Goal: Task Accomplishment & Management: Manage account settings

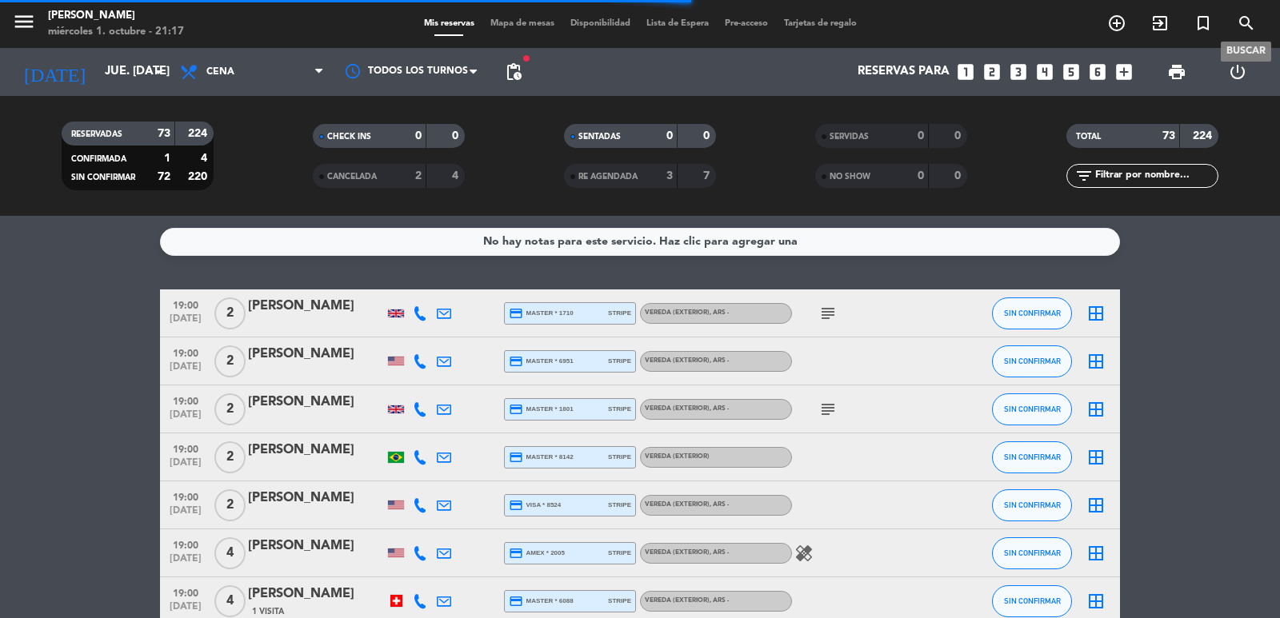
click at [1243, 21] on icon "search" at bounding box center [1245, 23] width 19 height 19
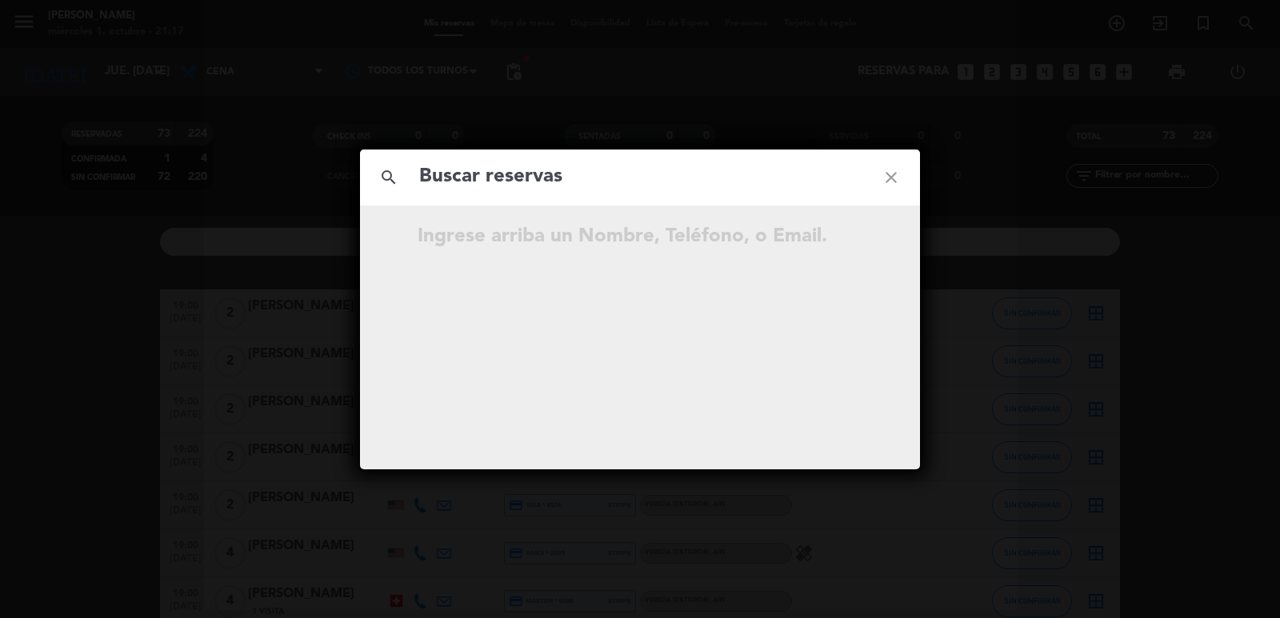
click at [582, 229] on div "Ingrese arriba un Nombre, Teléfono, o Email." at bounding box center [668, 237] width 502 height 31
click at [613, 172] on input "text" at bounding box center [639, 177] width 445 height 33
paste input "[PERSON_NAME]"
type input "[PERSON_NAME]"
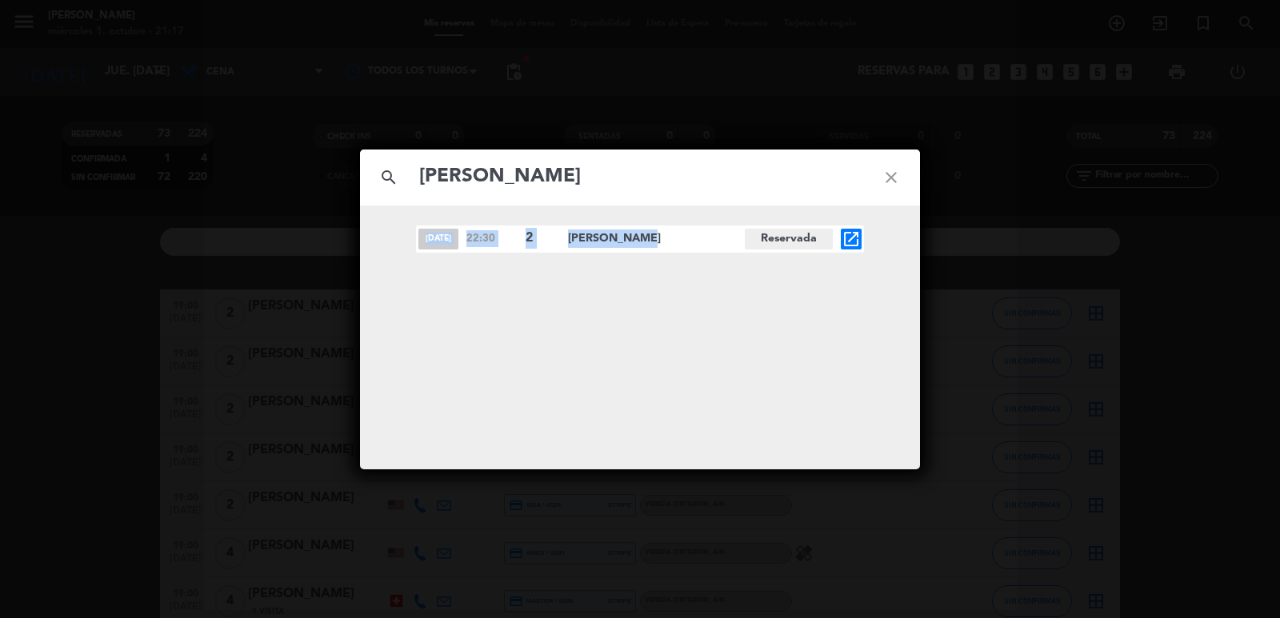
drag, startPoint x: 425, startPoint y: 236, endPoint x: 628, endPoint y: 241, distance: 203.2
click at [628, 241] on div "[DATE] 22:30 2 [PERSON_NAME] Reservada open_in_new" at bounding box center [640, 239] width 448 height 27
click at [836, 238] on div "[DATE] 22:30 2 [PERSON_NAME] Reservada open_in_new" at bounding box center [640, 239] width 448 height 27
click at [845, 241] on icon "open_in_new" at bounding box center [850, 239] width 19 height 19
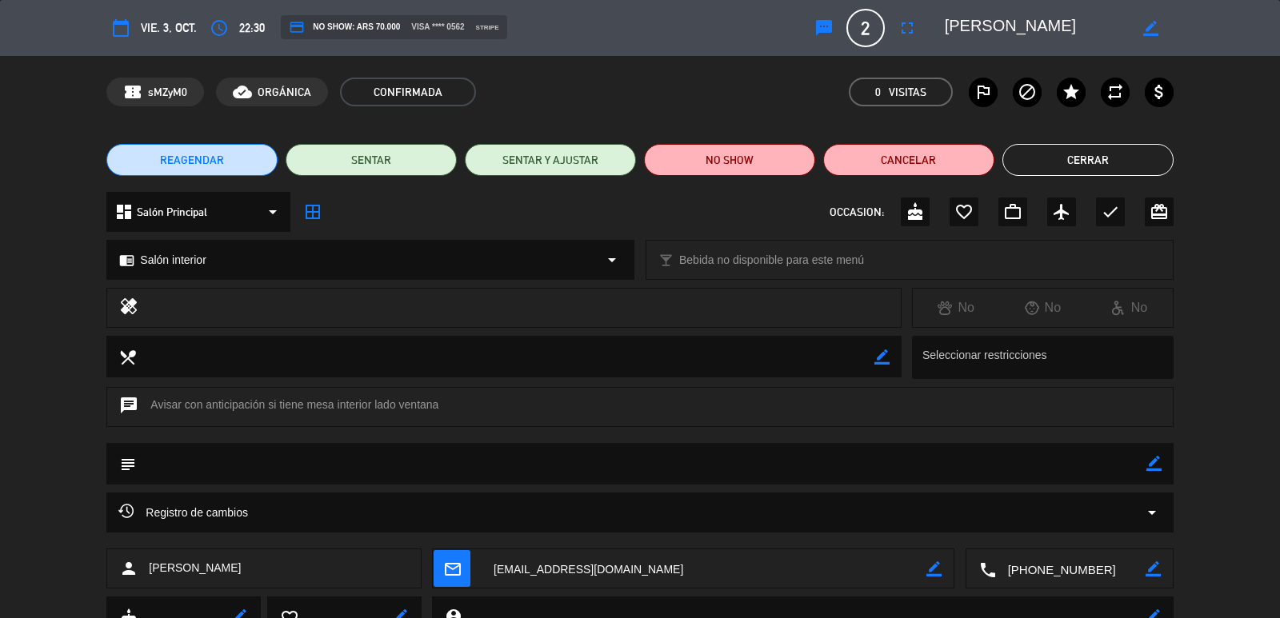
scroll to position [67, 0]
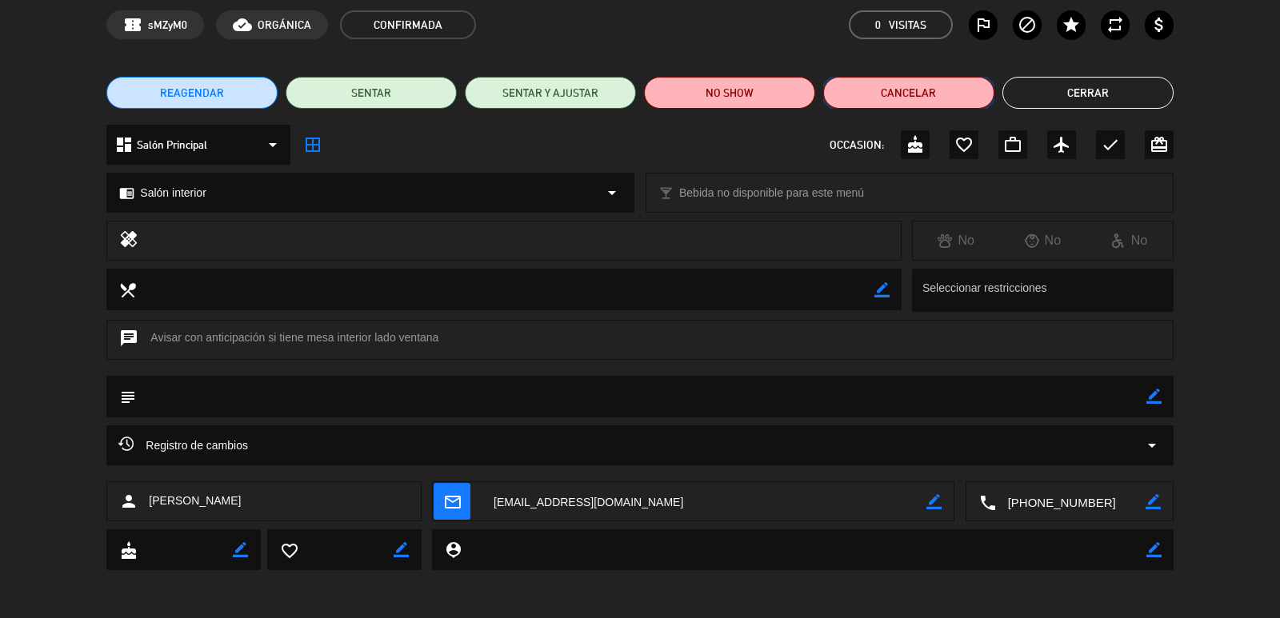
click at [921, 90] on button "Cancelar" at bounding box center [908, 93] width 171 height 32
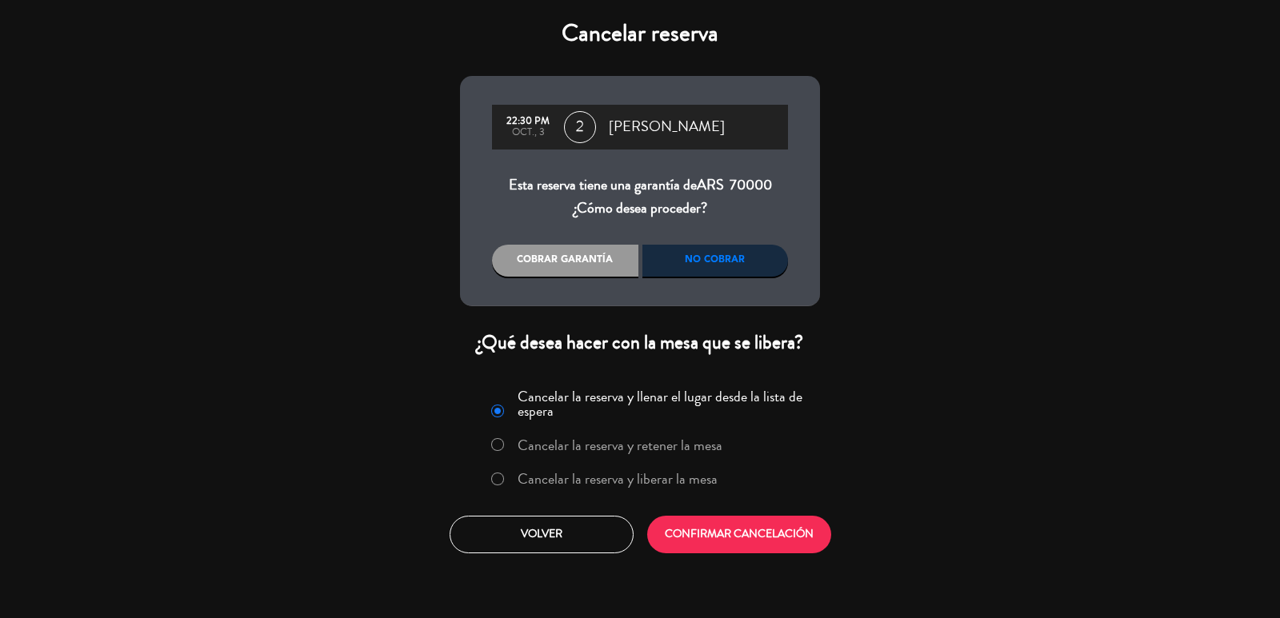
click at [700, 268] on div "No cobrar" at bounding box center [715, 261] width 146 height 32
click at [674, 258] on div "No cobrar" at bounding box center [715, 261] width 146 height 32
click at [729, 523] on button "CONFIRMAR CANCELACIÓN" at bounding box center [739, 535] width 184 height 38
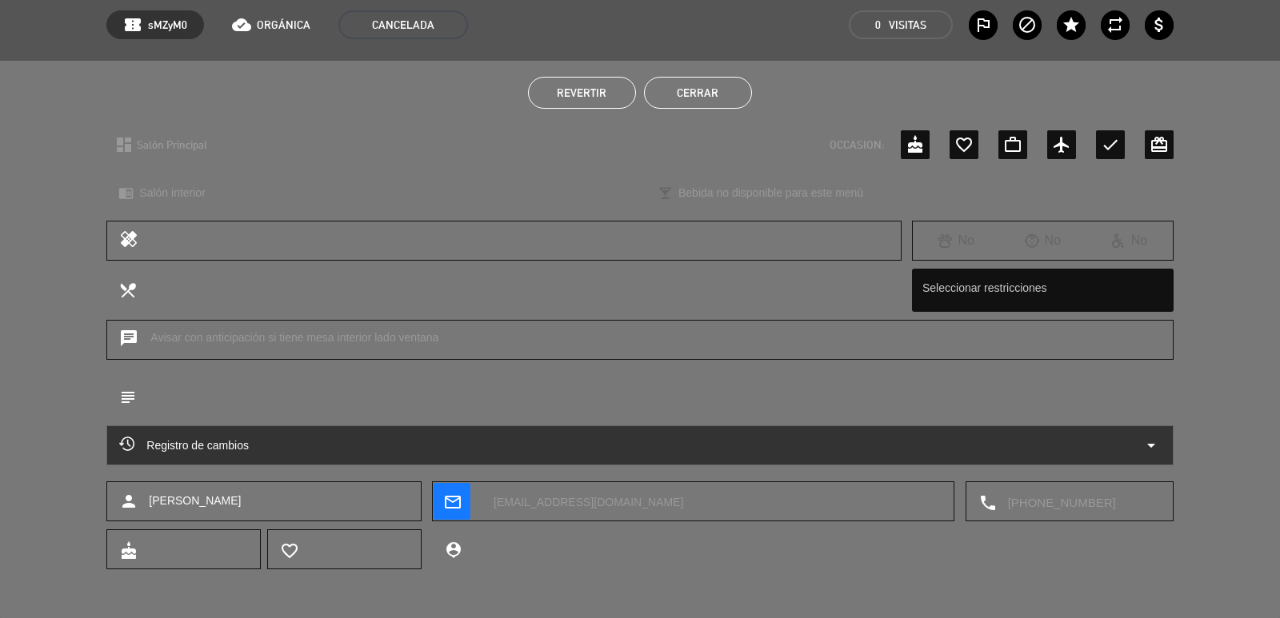
scroll to position [0, 0]
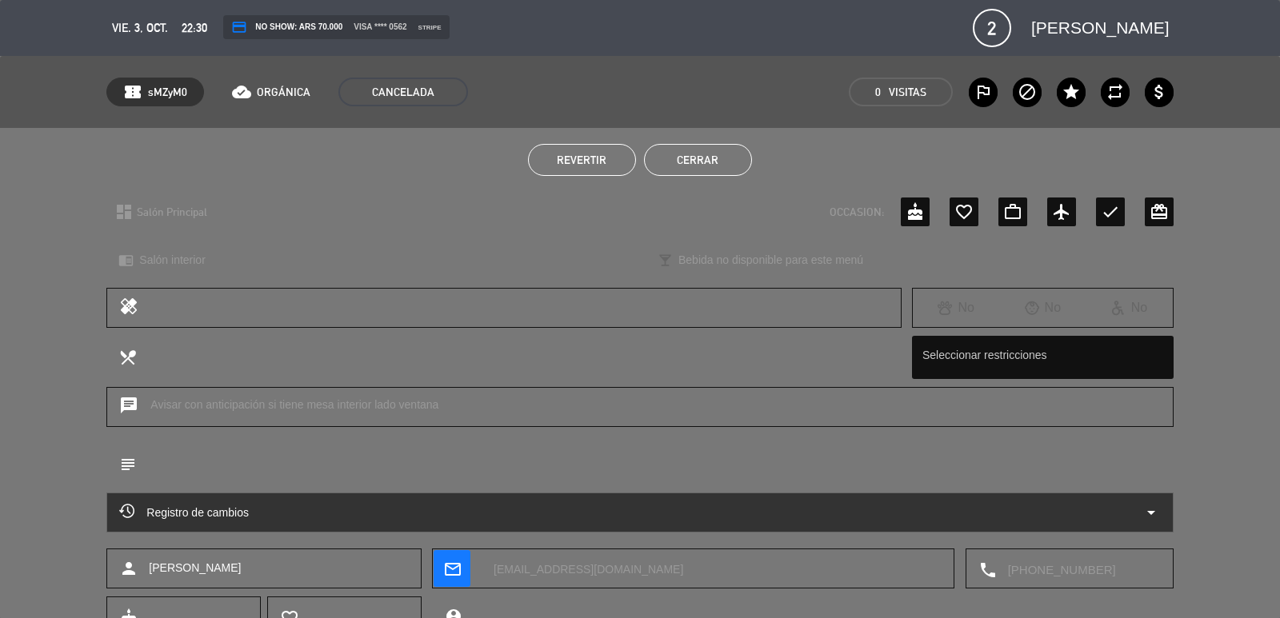
click at [704, 150] on button "Cerrar" at bounding box center [698, 160] width 108 height 32
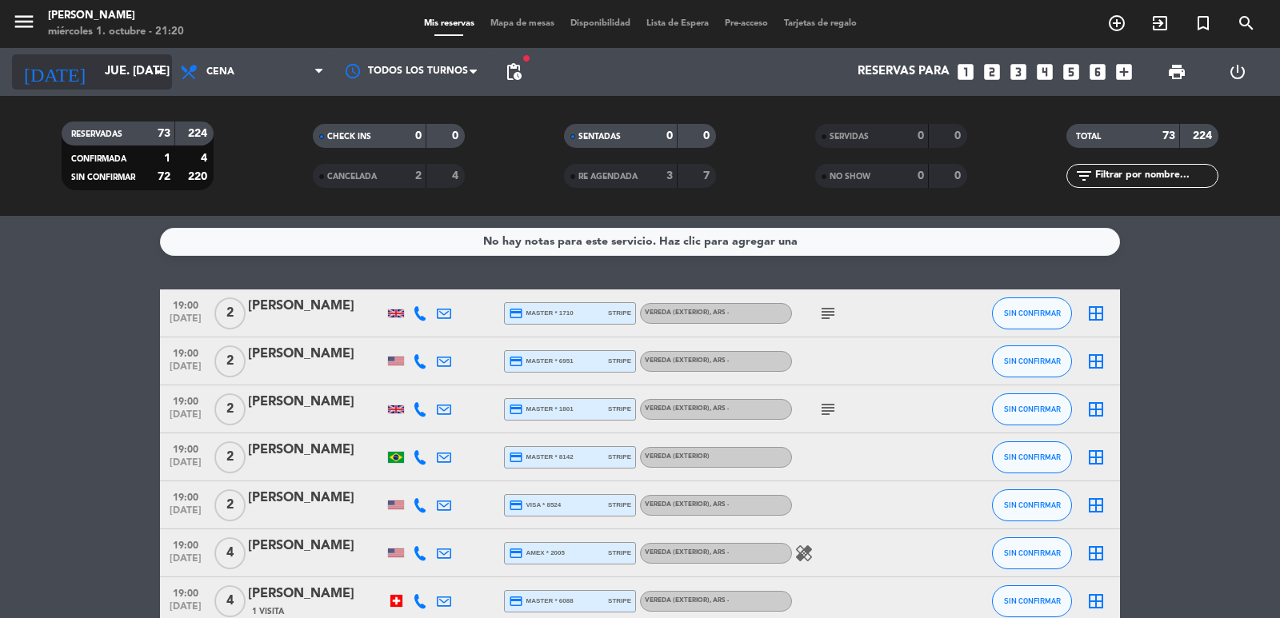
click at [167, 78] on icon "arrow_drop_down" at bounding box center [158, 71] width 19 height 19
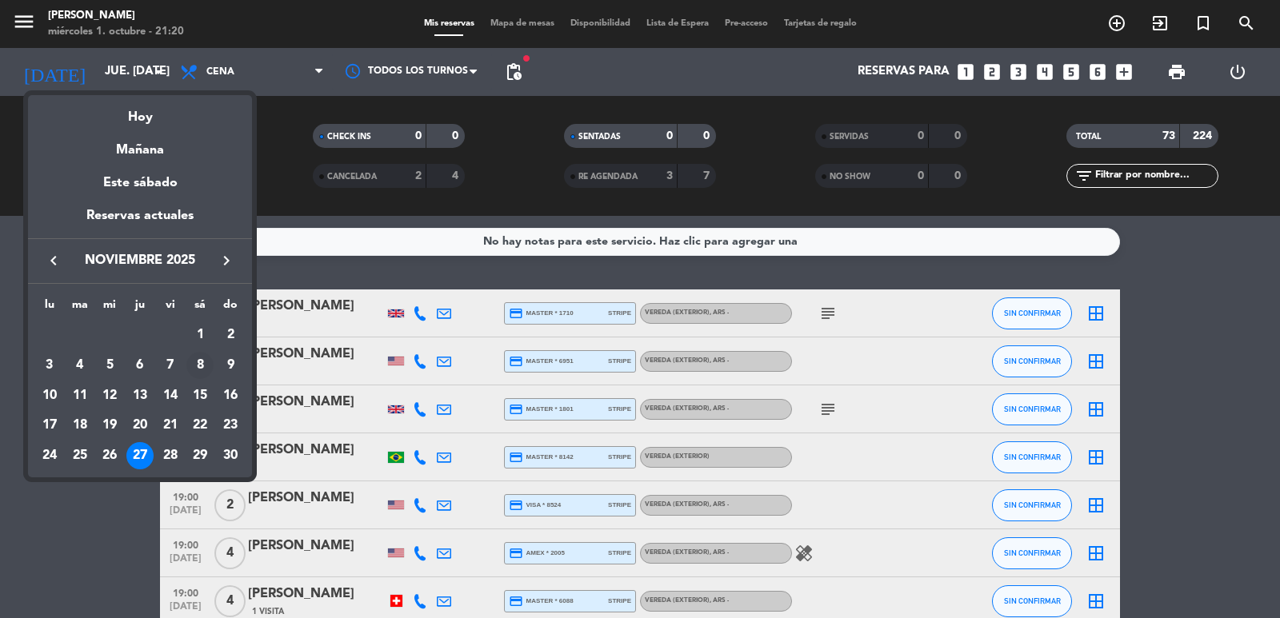
click at [195, 362] on div "8" at bounding box center [199, 365] width 27 height 27
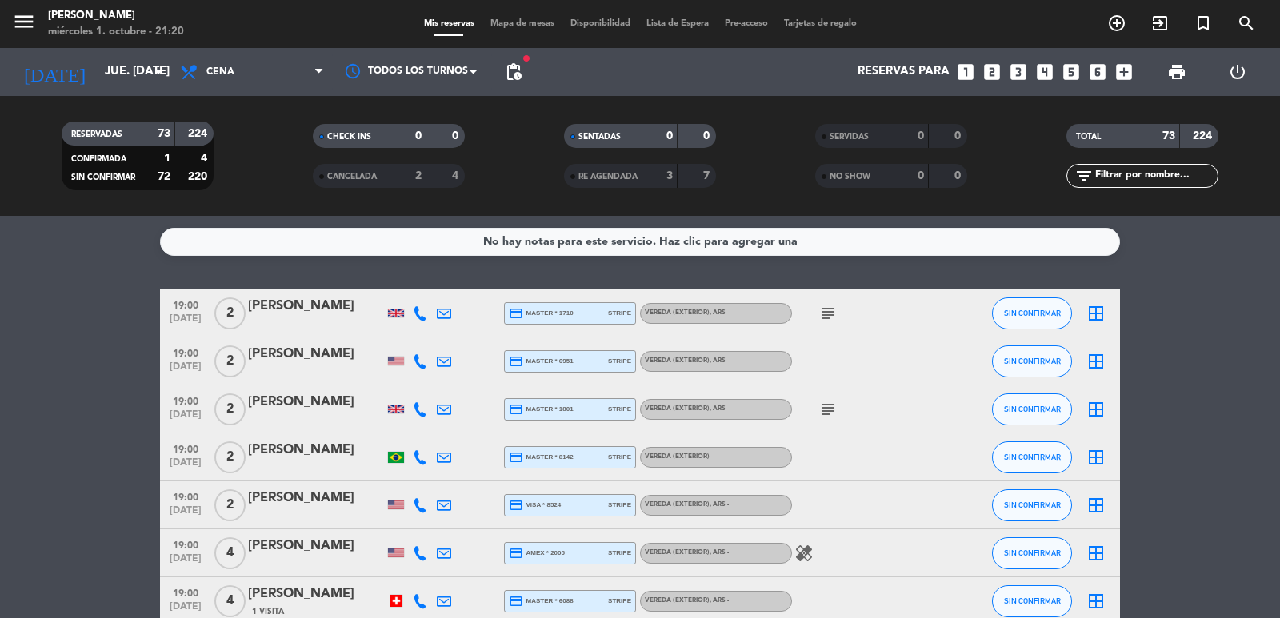
type input "sáb. [DATE]"
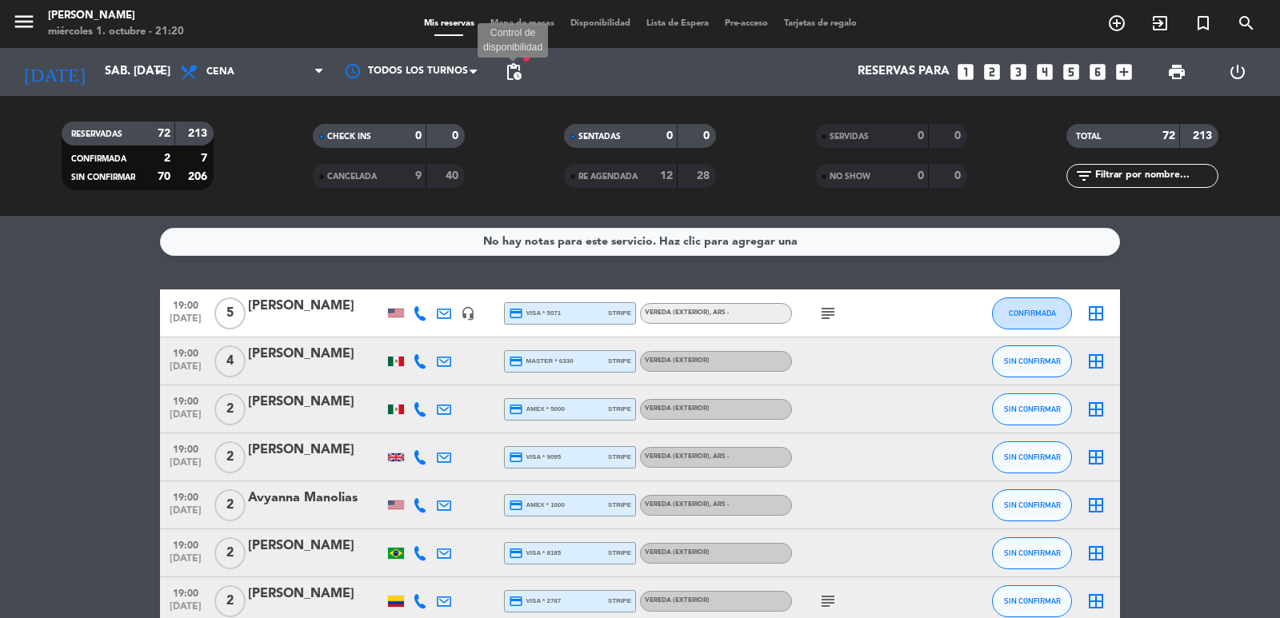
click at [509, 67] on span "pending_actions" at bounding box center [513, 71] width 19 height 19
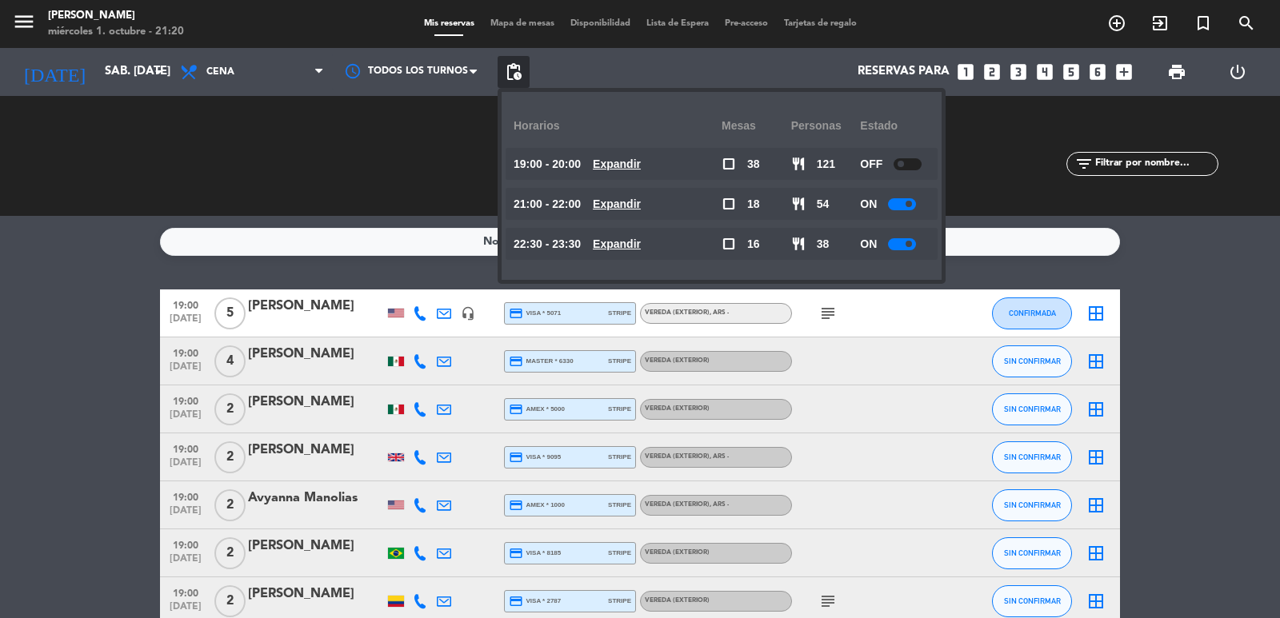
click at [639, 205] on u "Expandir" at bounding box center [617, 204] width 48 height 13
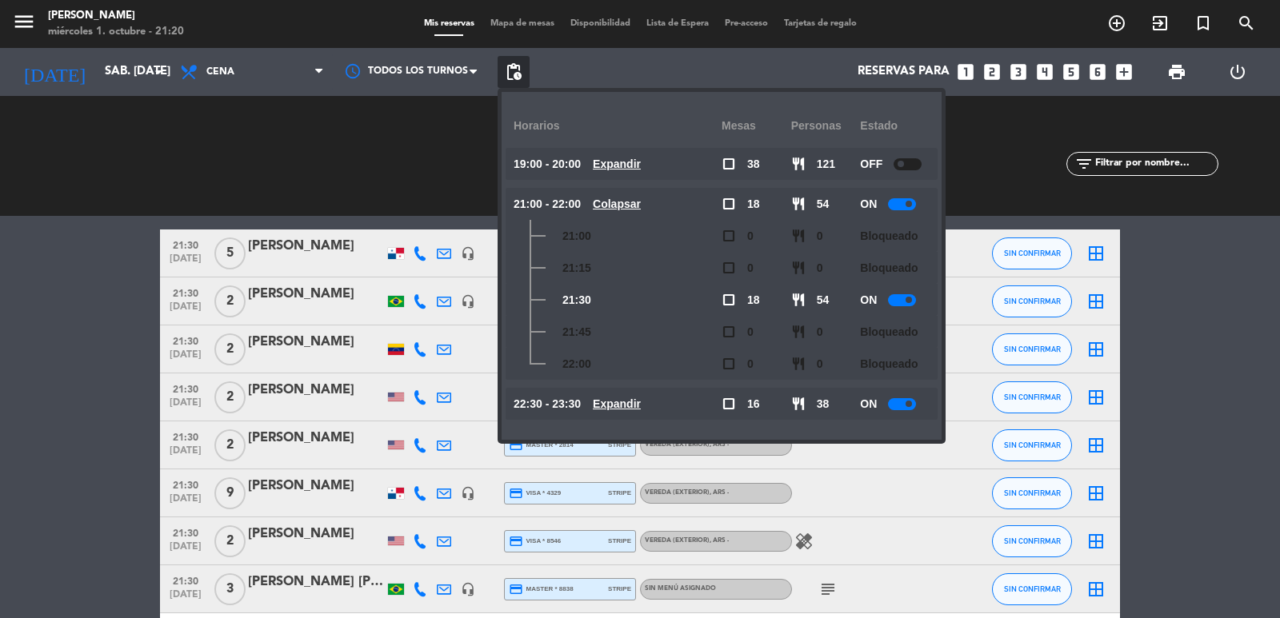
scroll to position [1920, 0]
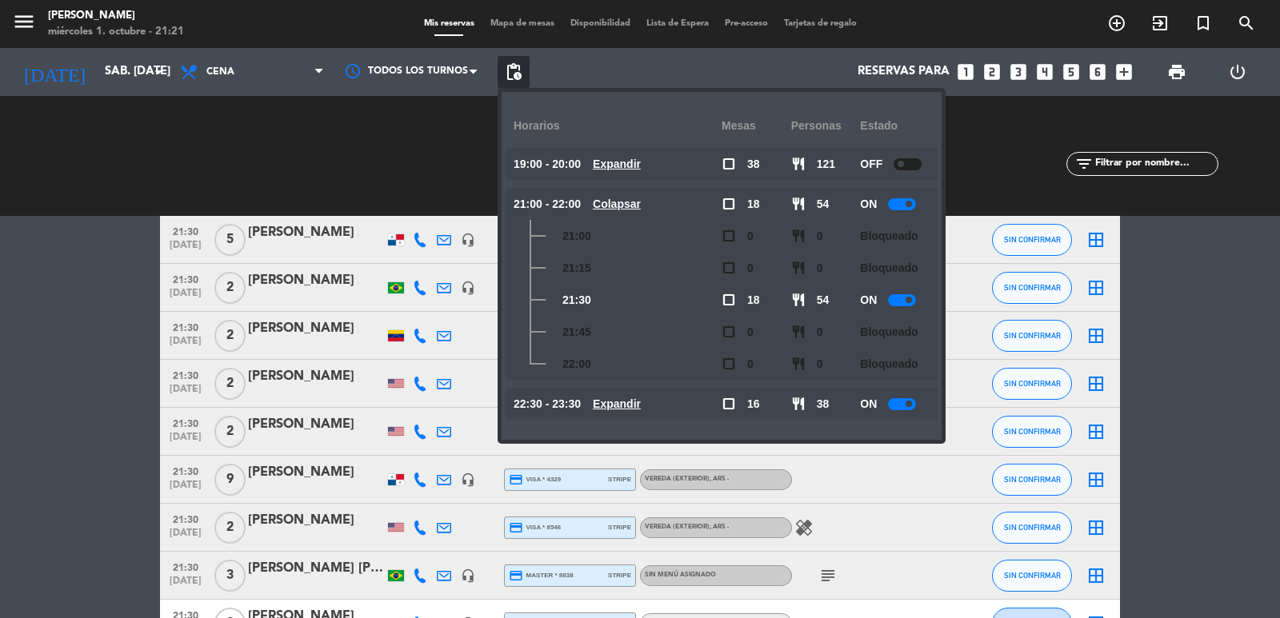
click at [434, 154] on div "CHECK INS 0 0" at bounding box center [388, 156] width 251 height 16
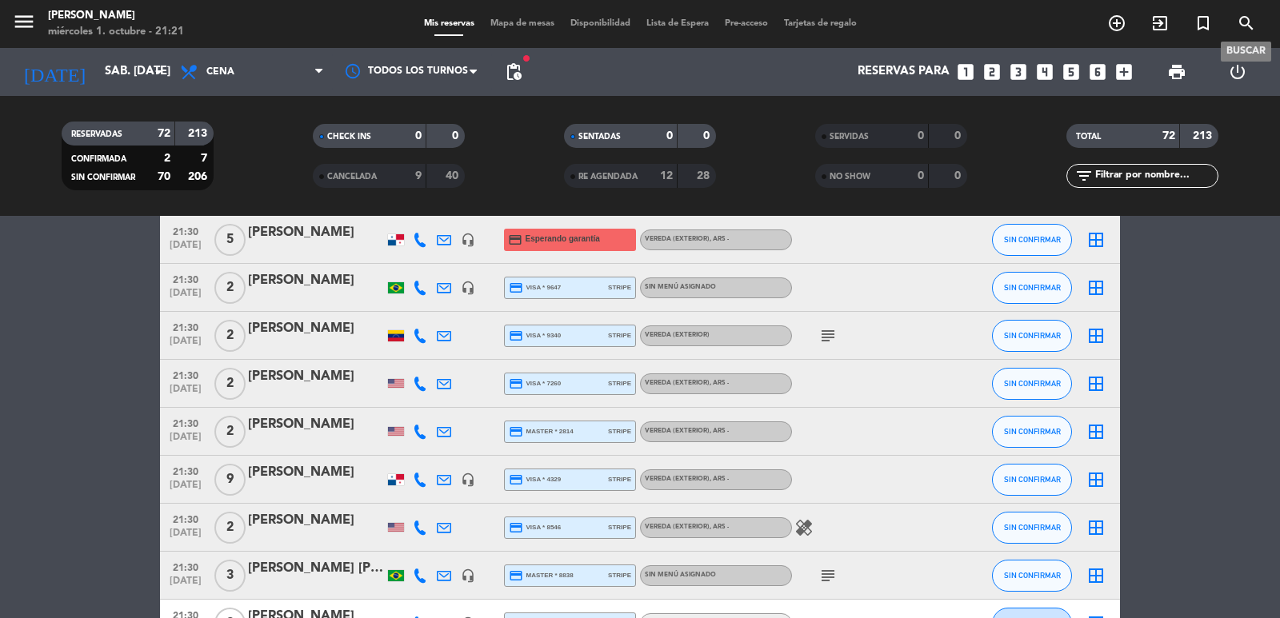
click at [1249, 18] on icon "search" at bounding box center [1245, 23] width 19 height 19
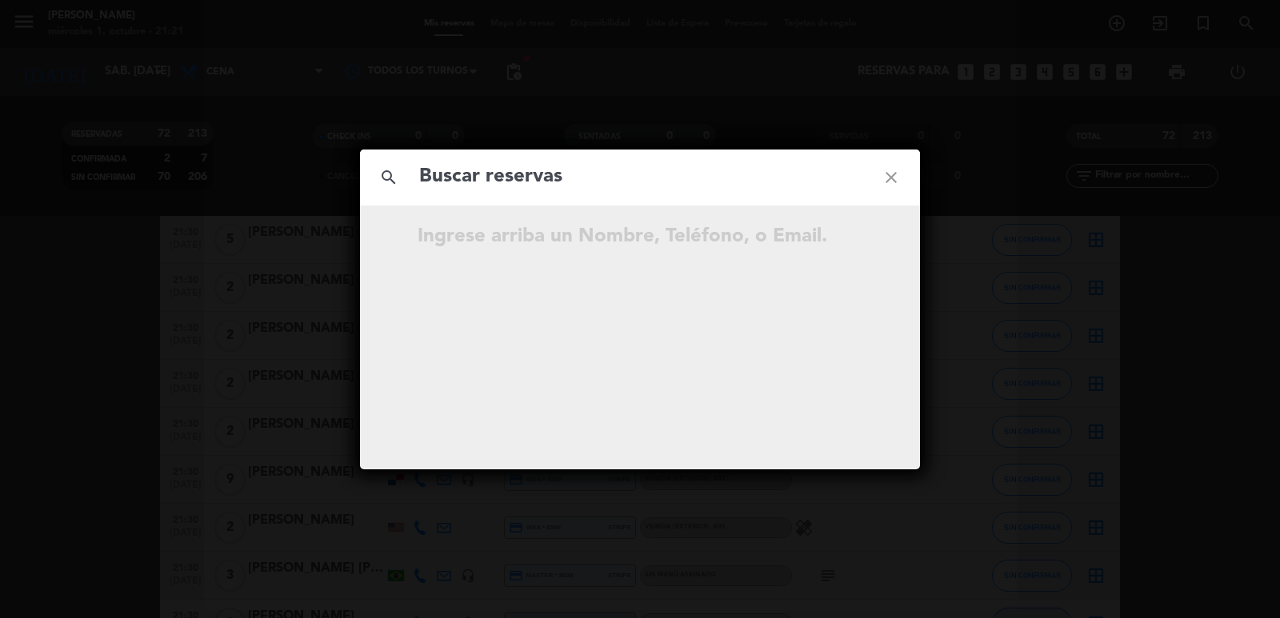
click at [610, 182] on input "text" at bounding box center [639, 177] width 445 height 33
type input "[PERSON_NAME]"
click at [853, 234] on icon "open_in_new" at bounding box center [850, 239] width 19 height 19
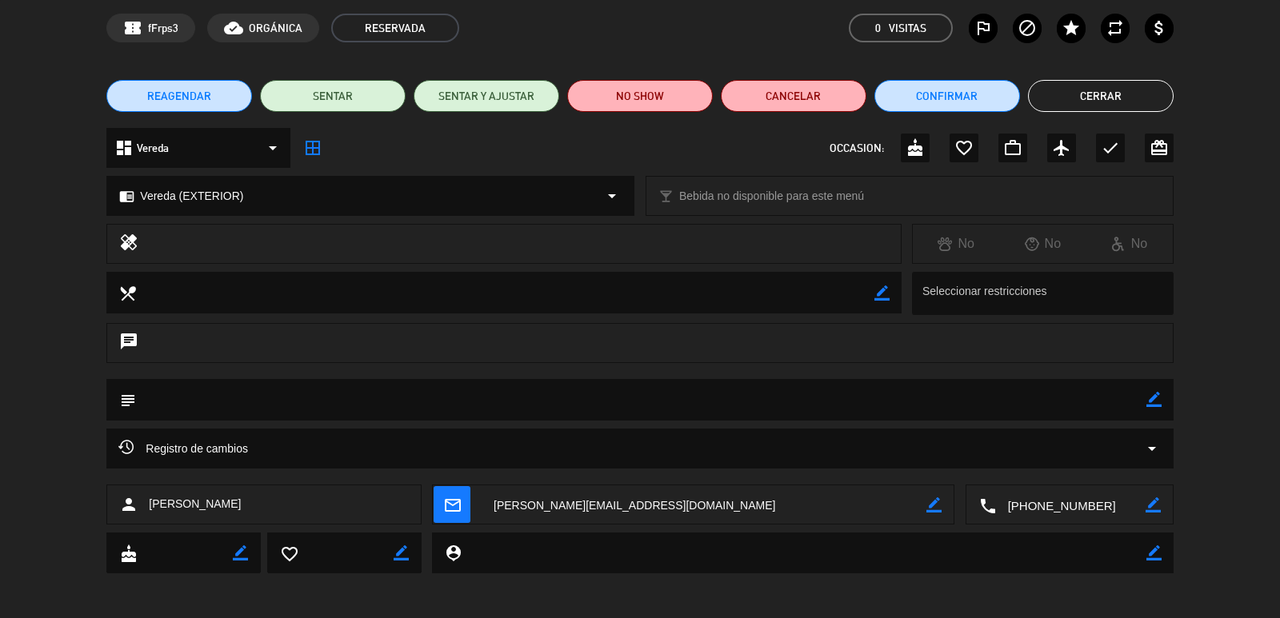
scroll to position [67, 0]
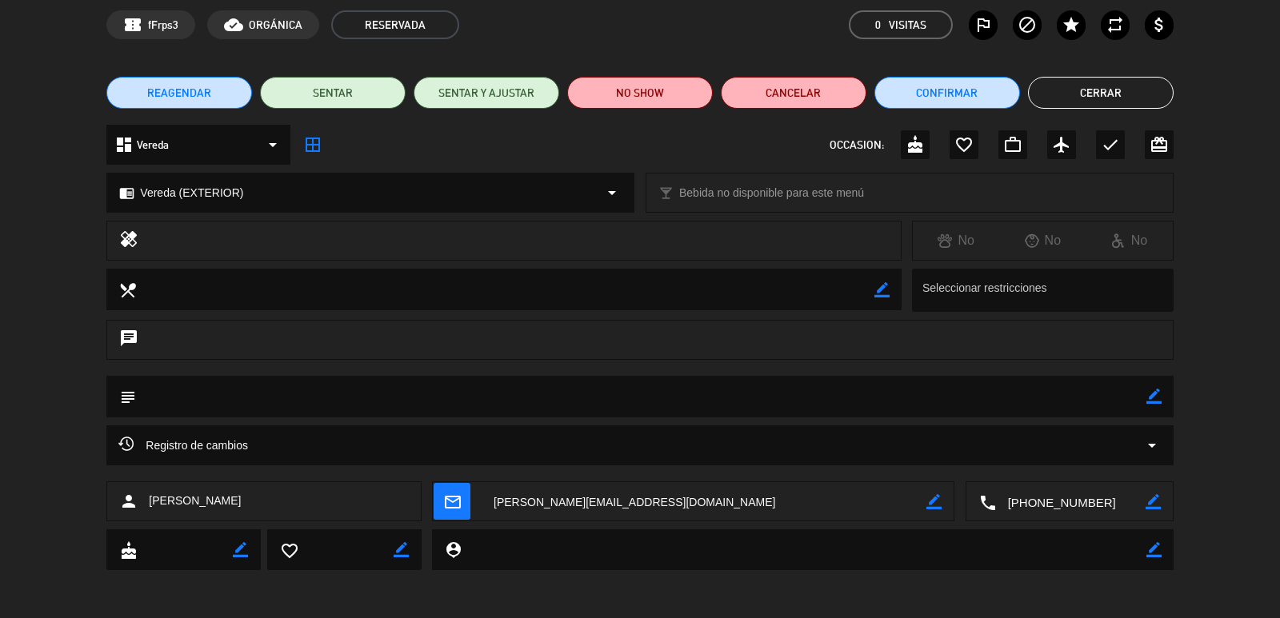
click at [591, 190] on div "chrome_reader_mode Vereda (EXTERIOR) arrow_drop_down" at bounding box center [370, 193] width 526 height 38
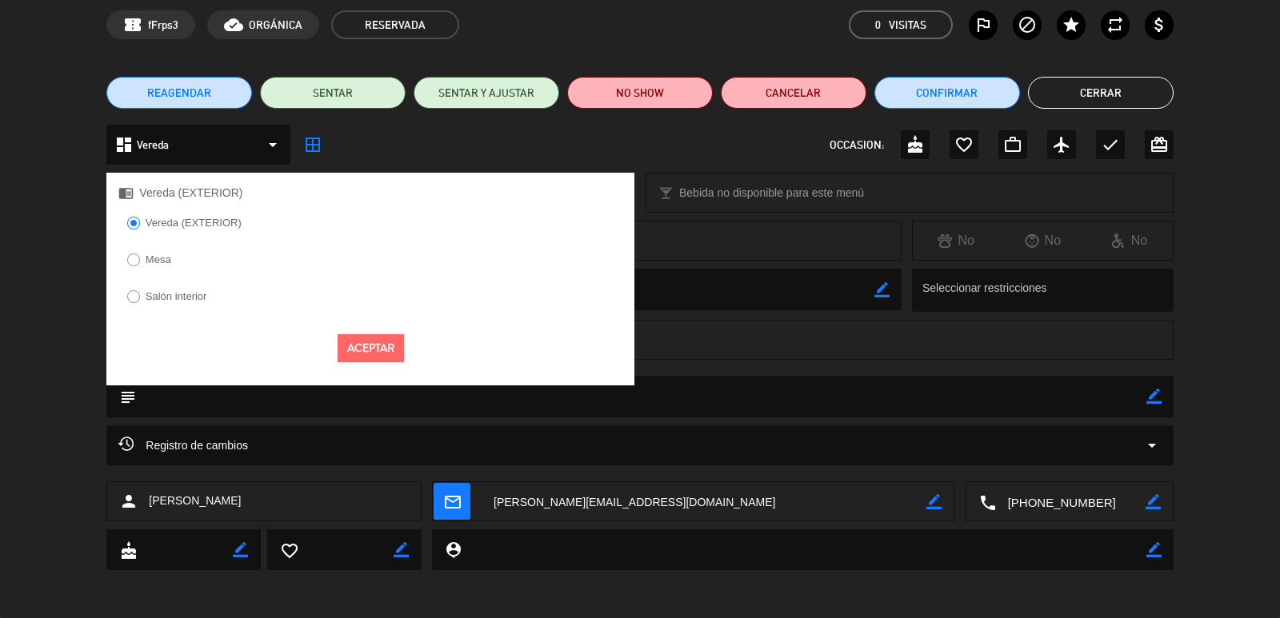
click at [628, 153] on div "dashboard Vereda arrow_drop_down border_all OCCASION: cake favorite_border work…" at bounding box center [639, 145] width 1066 height 40
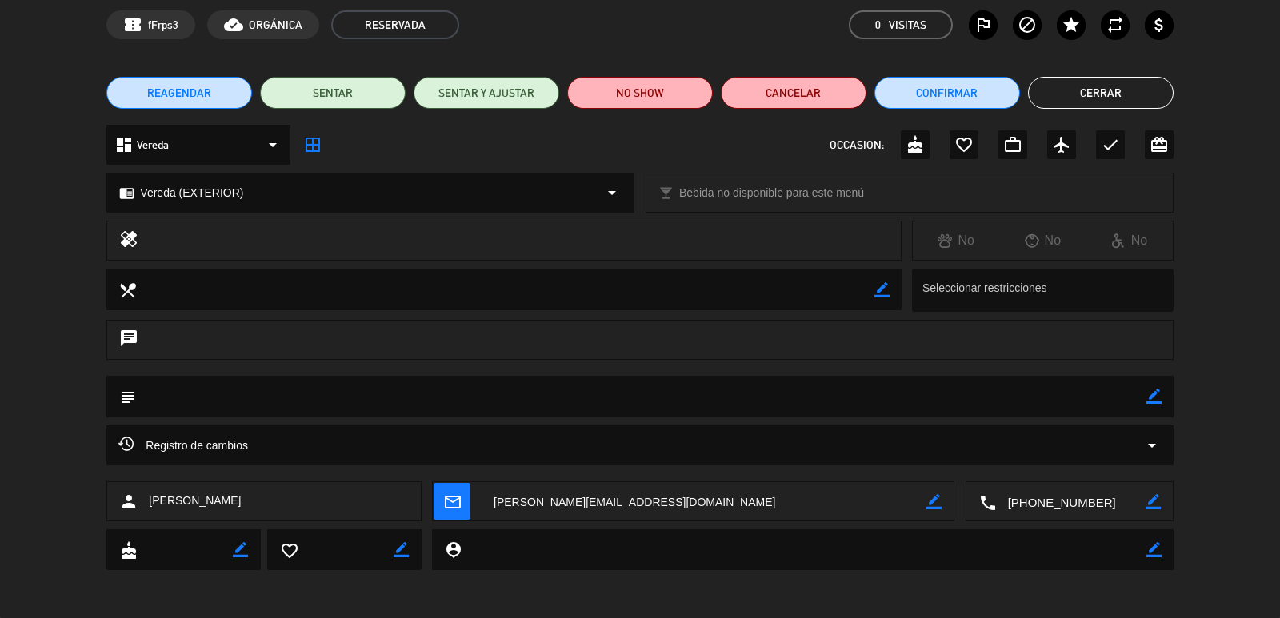
scroll to position [0, 0]
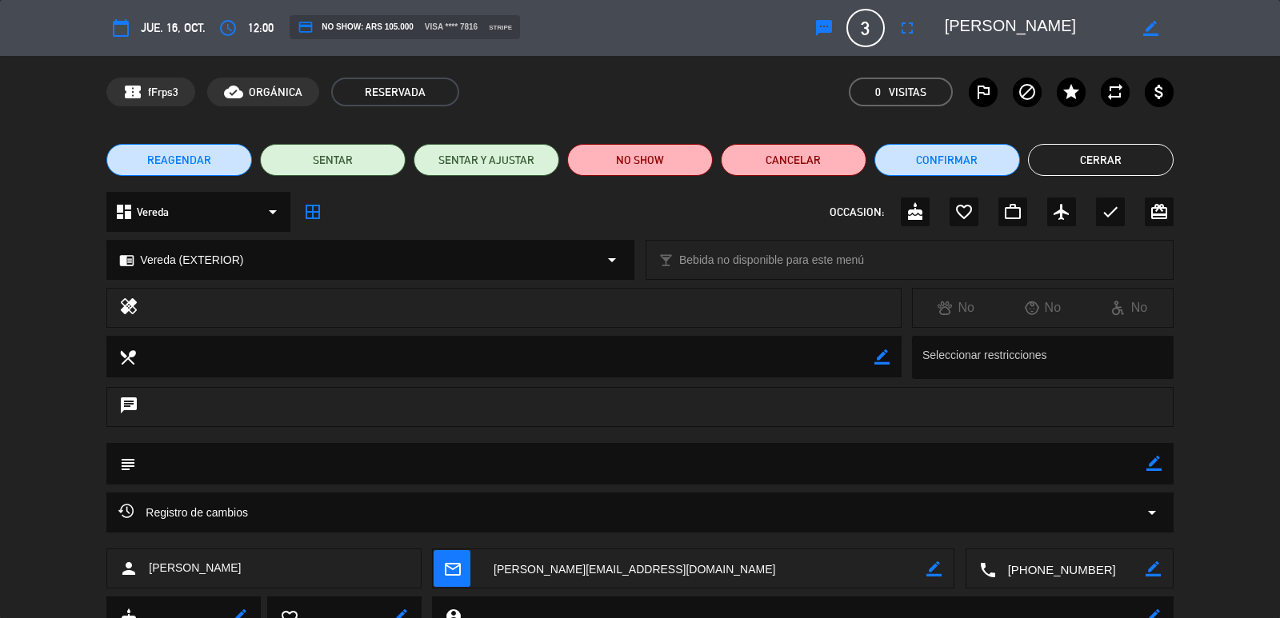
drag, startPoint x: 853, startPoint y: 30, endPoint x: 853, endPoint y: 38, distance: 8.0
click at [853, 30] on span "3" at bounding box center [865, 28] width 38 height 38
click at [904, 28] on icon "fullscreen" at bounding box center [906, 27] width 19 height 19
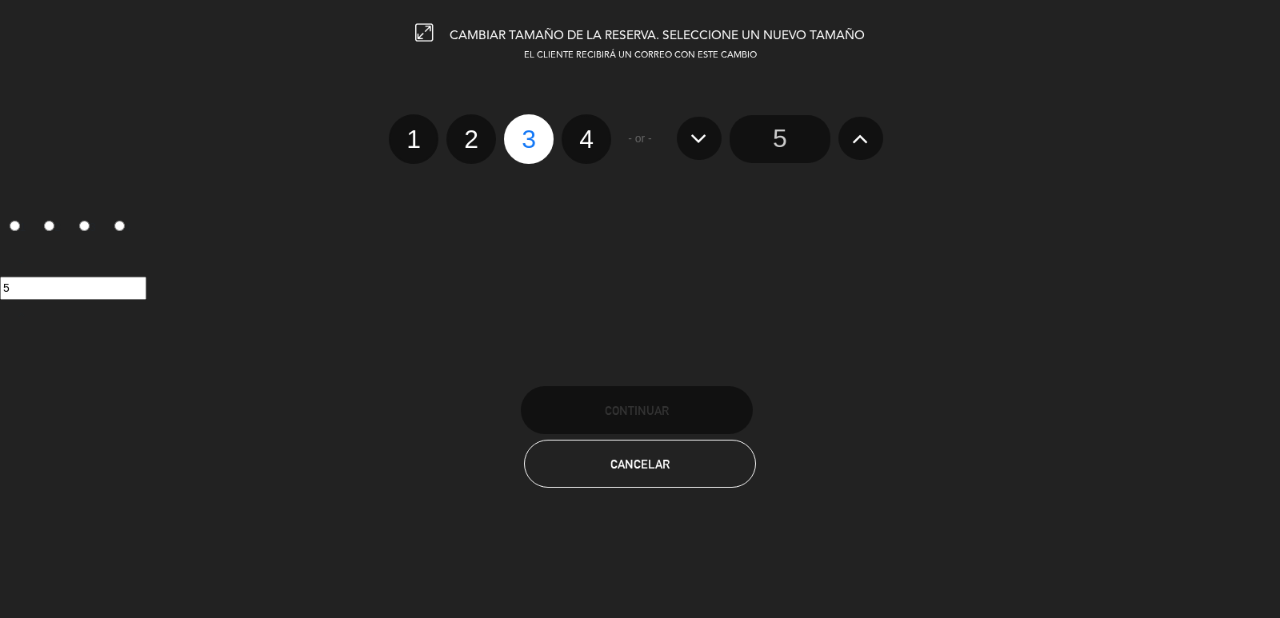
click at [869, 133] on icon at bounding box center [860, 139] width 17 height 26
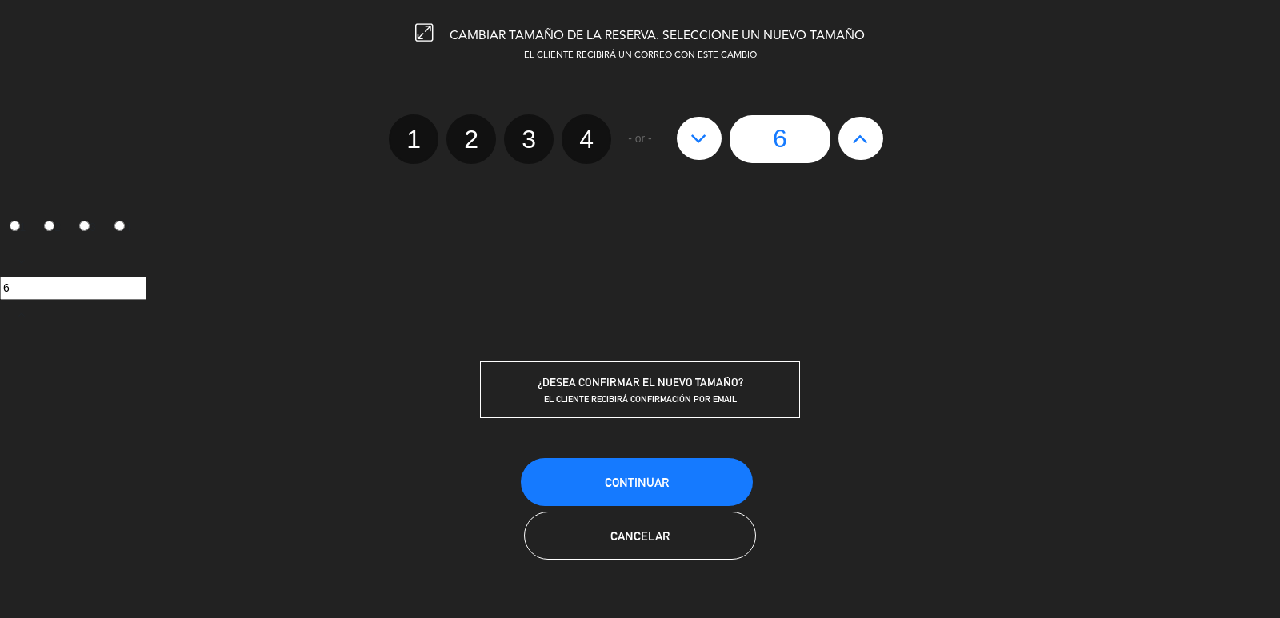
click at [688, 144] on button at bounding box center [699, 138] width 45 height 43
type input "5"
drag, startPoint x: 776, startPoint y: 118, endPoint x: 775, endPoint y: 133, distance: 15.2
click at [776, 120] on input "5" at bounding box center [779, 139] width 101 height 48
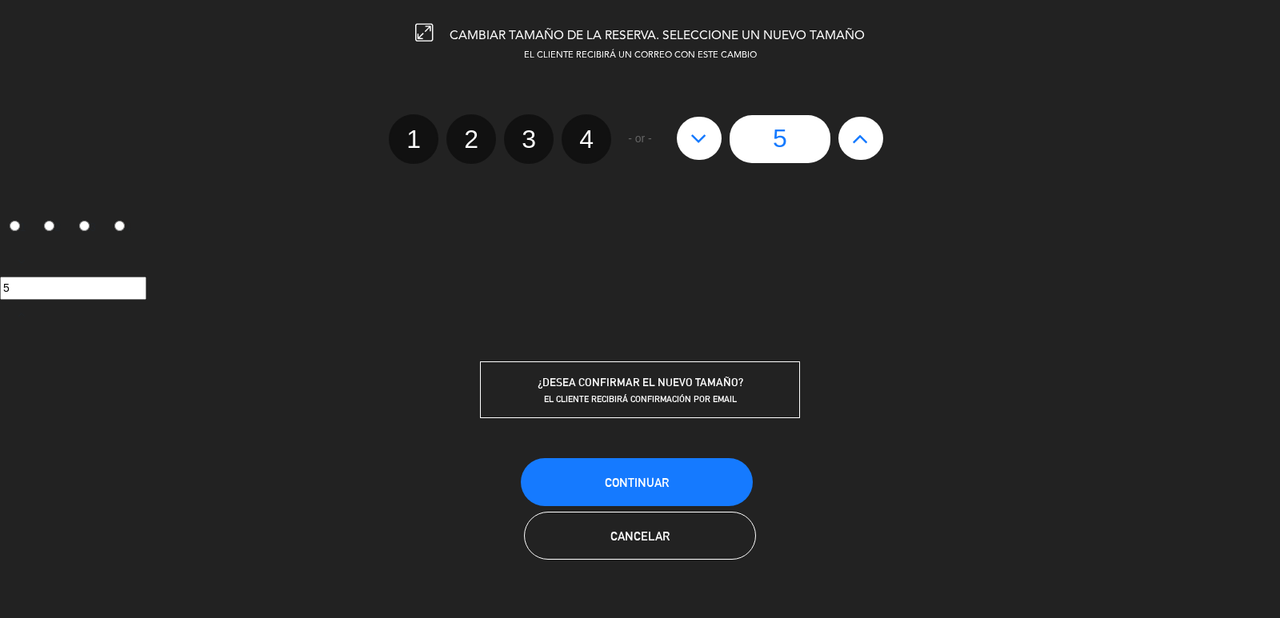
click at [773, 138] on input "5" at bounding box center [779, 139] width 101 height 48
click at [691, 486] on button "Continuar" at bounding box center [637, 482] width 232 height 48
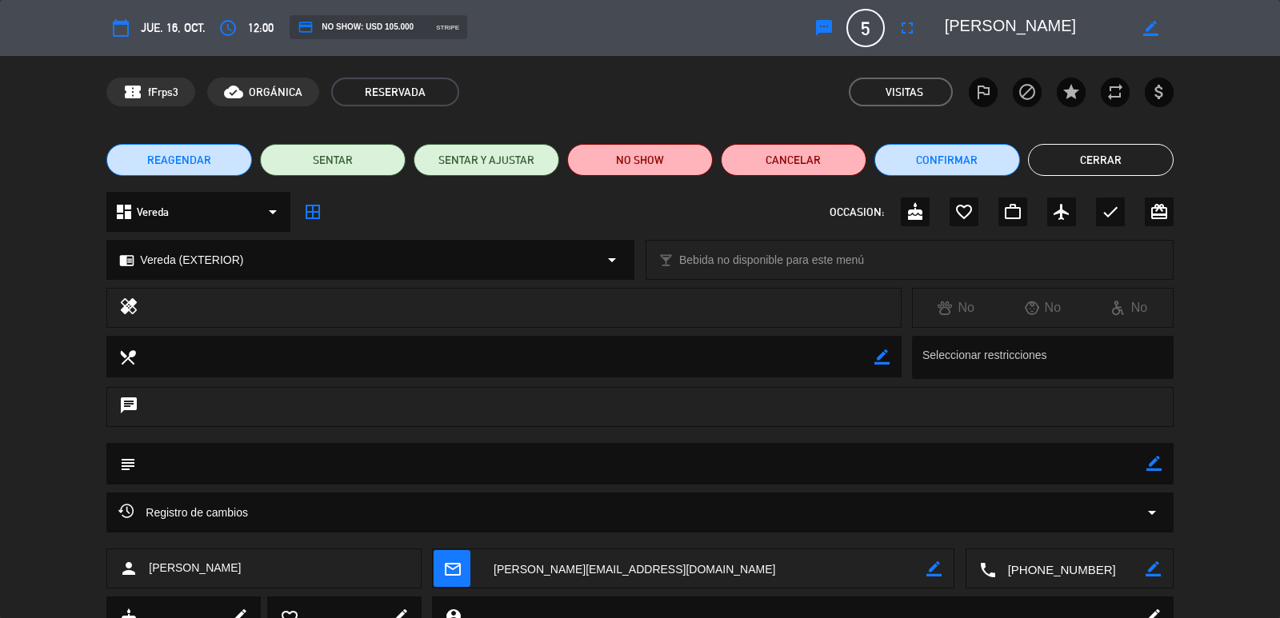
click at [450, 558] on span "mail_outline" at bounding box center [451, 568] width 37 height 37
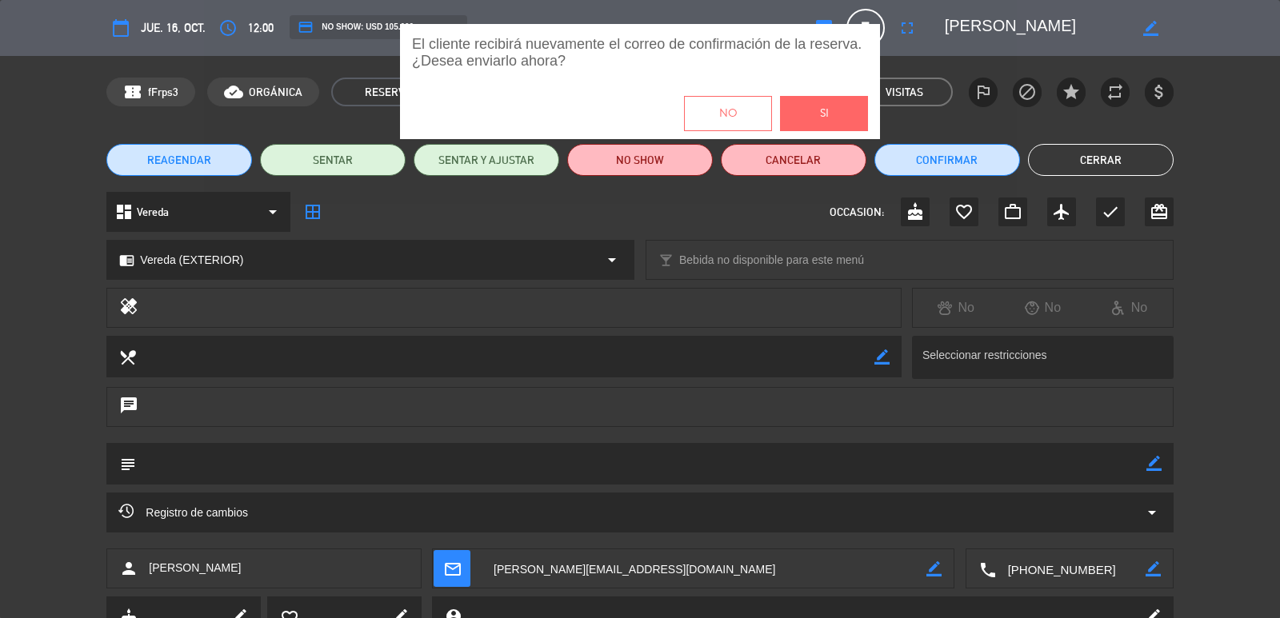
click at [824, 110] on span "Si" at bounding box center [824, 114] width 9 height 18
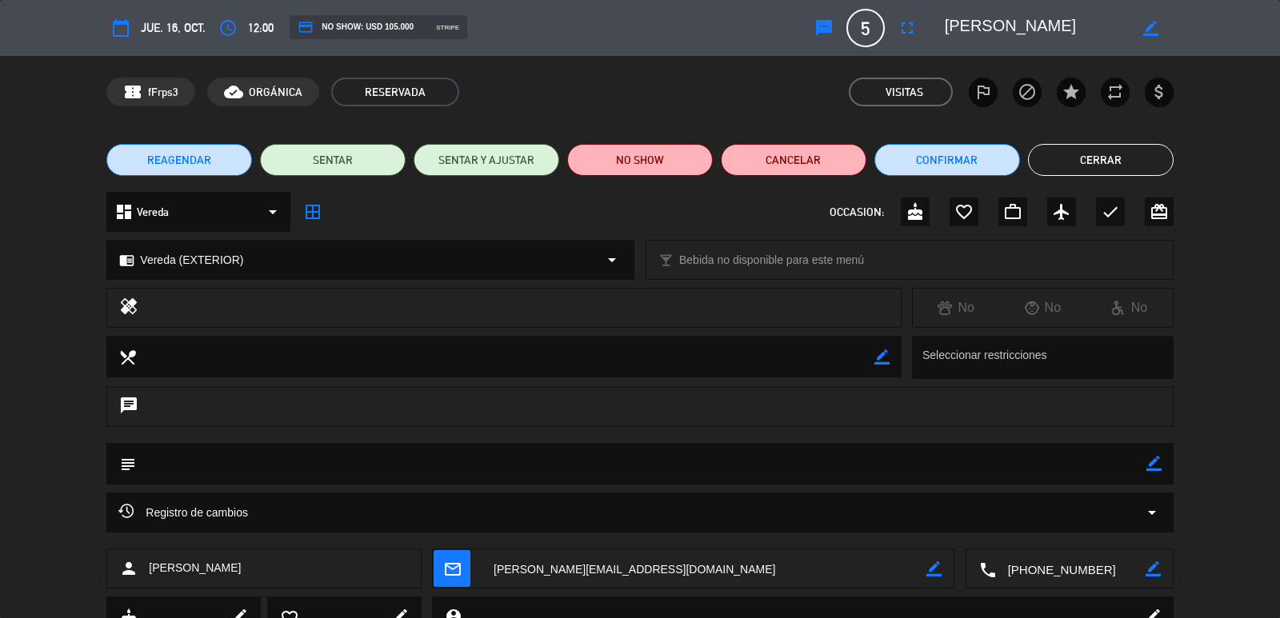
click at [1046, 158] on button "Cerrar" at bounding box center [1101, 160] width 146 height 32
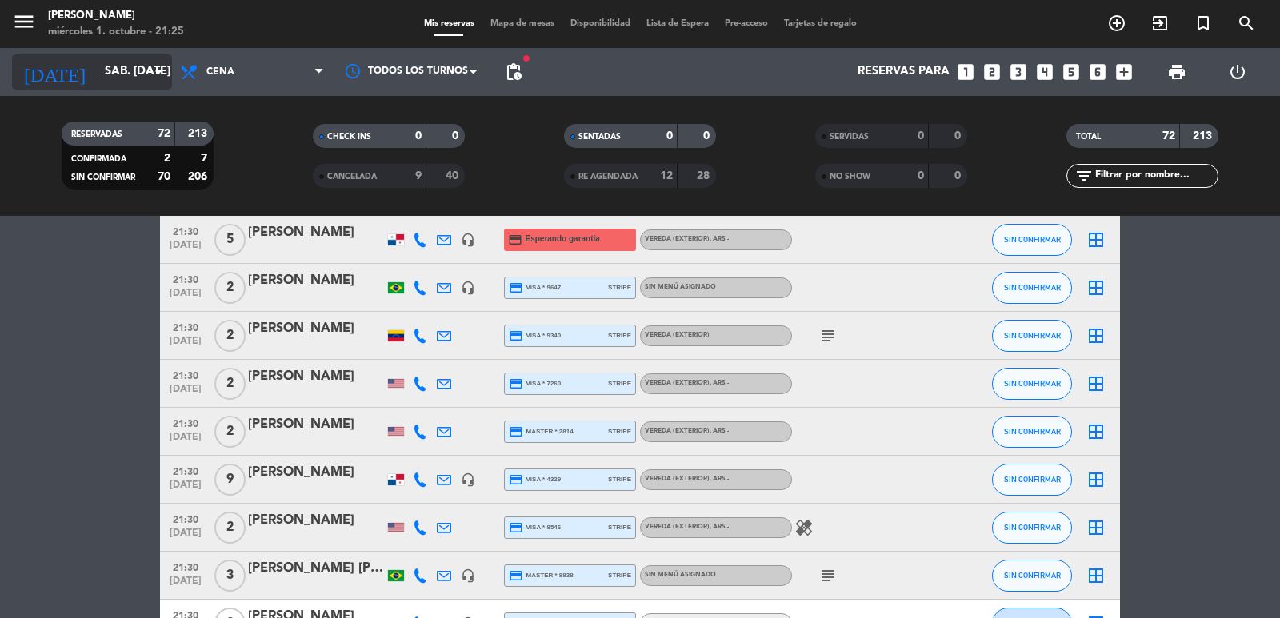
click at [131, 69] on input "sáb. [DATE]" at bounding box center [174, 72] width 154 height 30
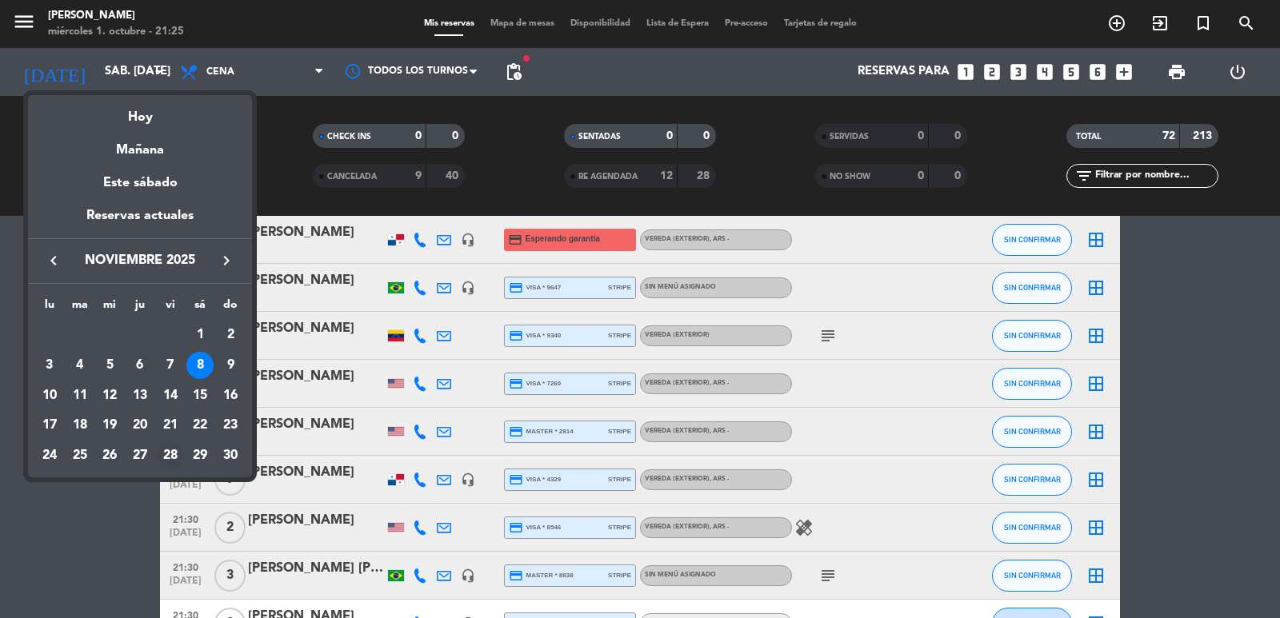
click at [170, 454] on div "28" at bounding box center [170, 455] width 27 height 27
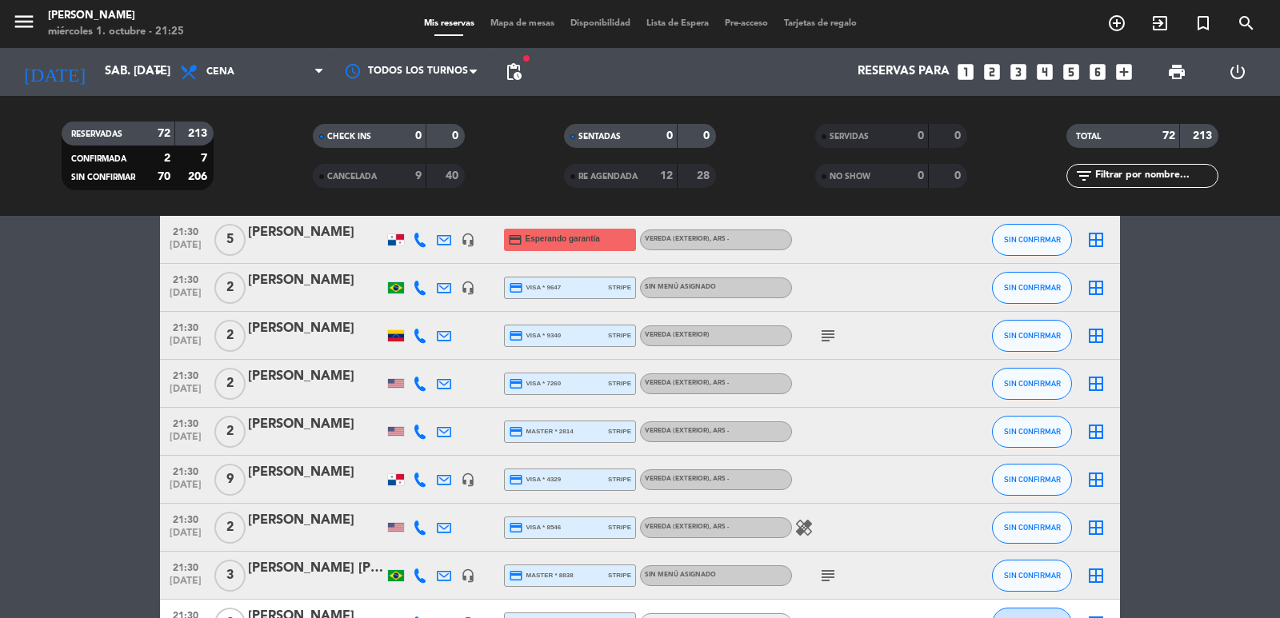
type input "vie. [DATE]"
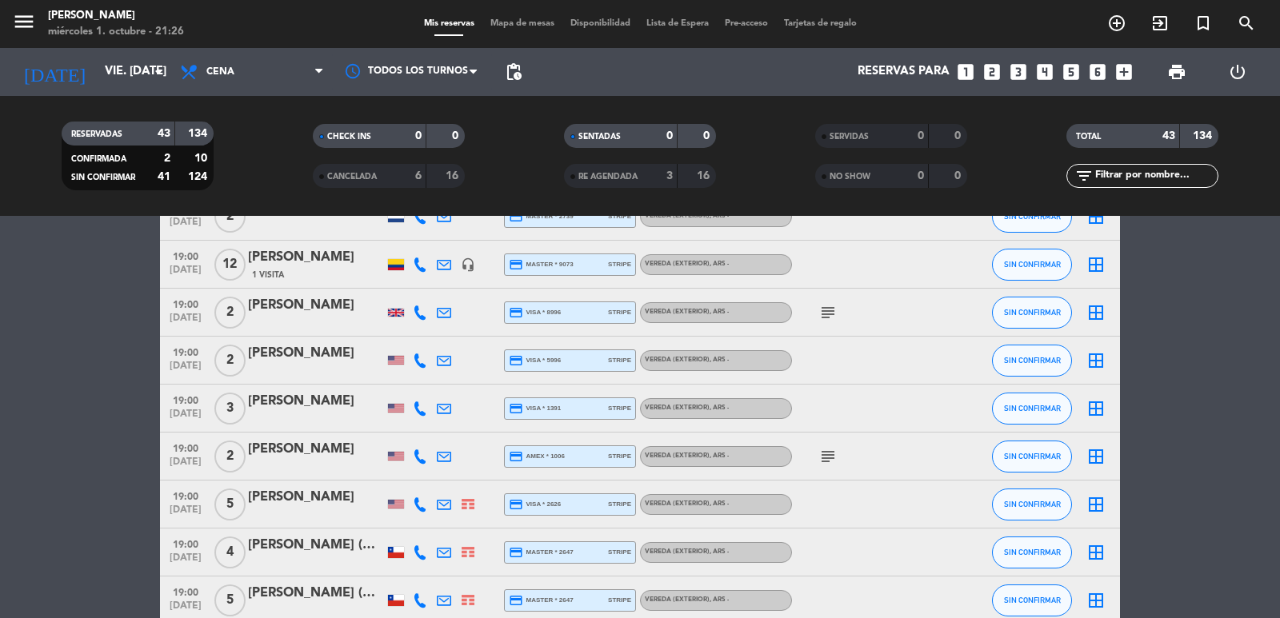
scroll to position [480, 0]
click at [516, 81] on span "pending_actions" at bounding box center [513, 71] width 19 height 19
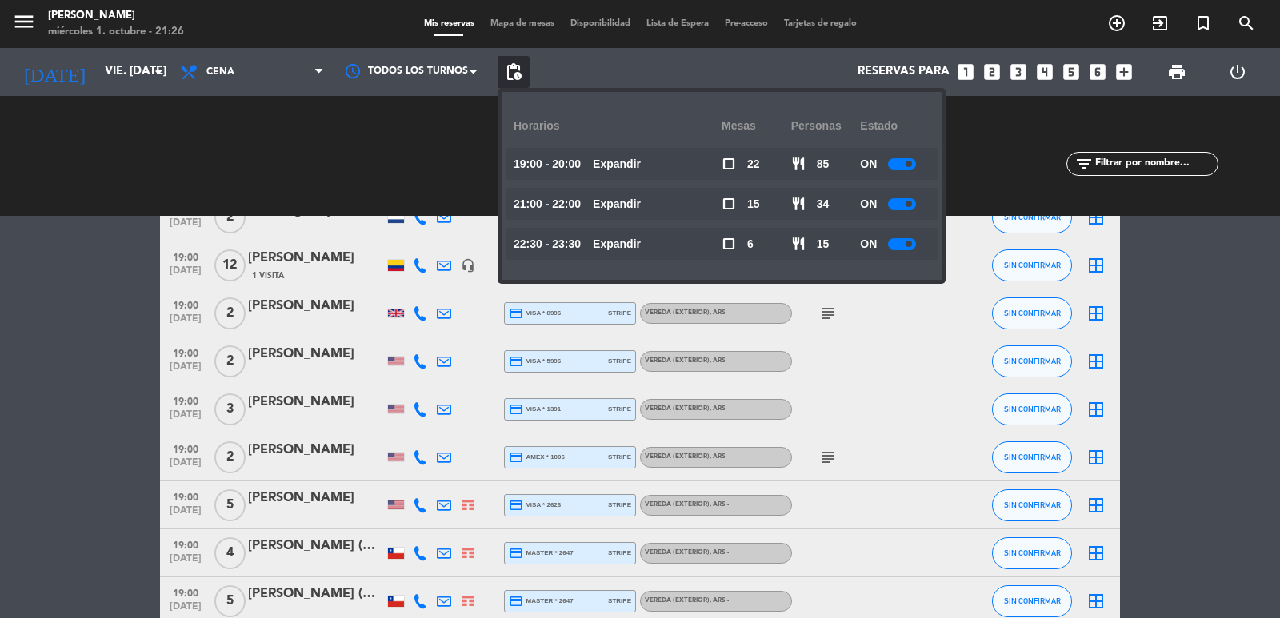
click at [639, 169] on u "Expandir" at bounding box center [617, 164] width 48 height 13
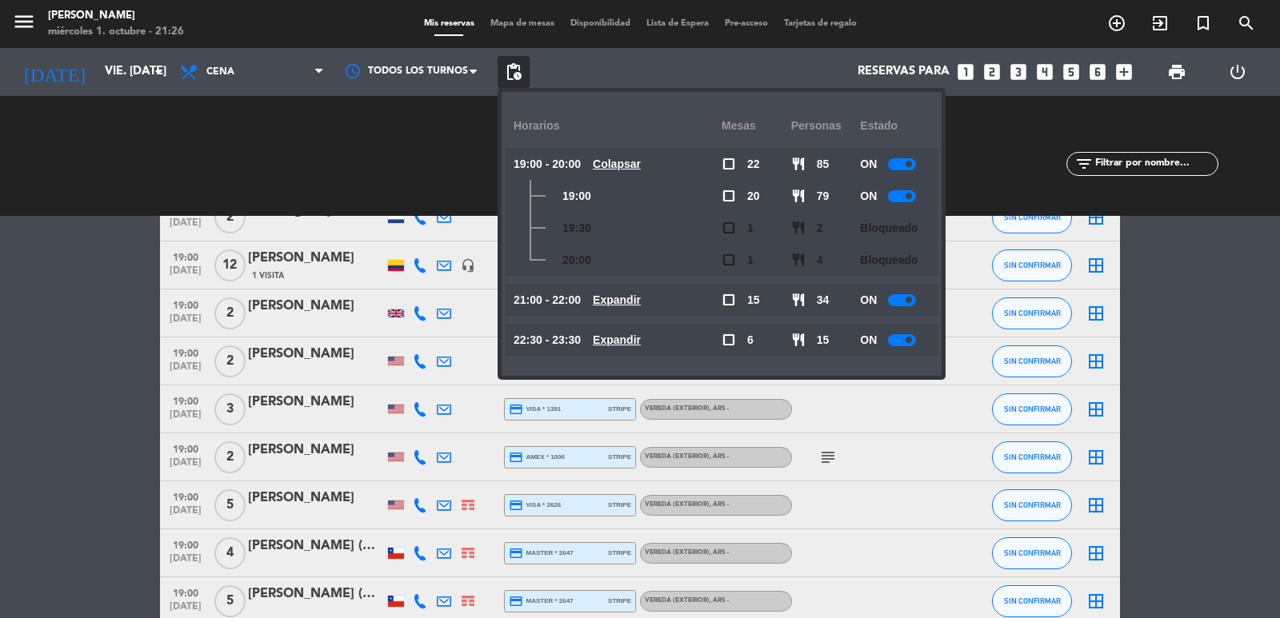
click at [627, 298] on u "Expandir" at bounding box center [617, 300] width 48 height 13
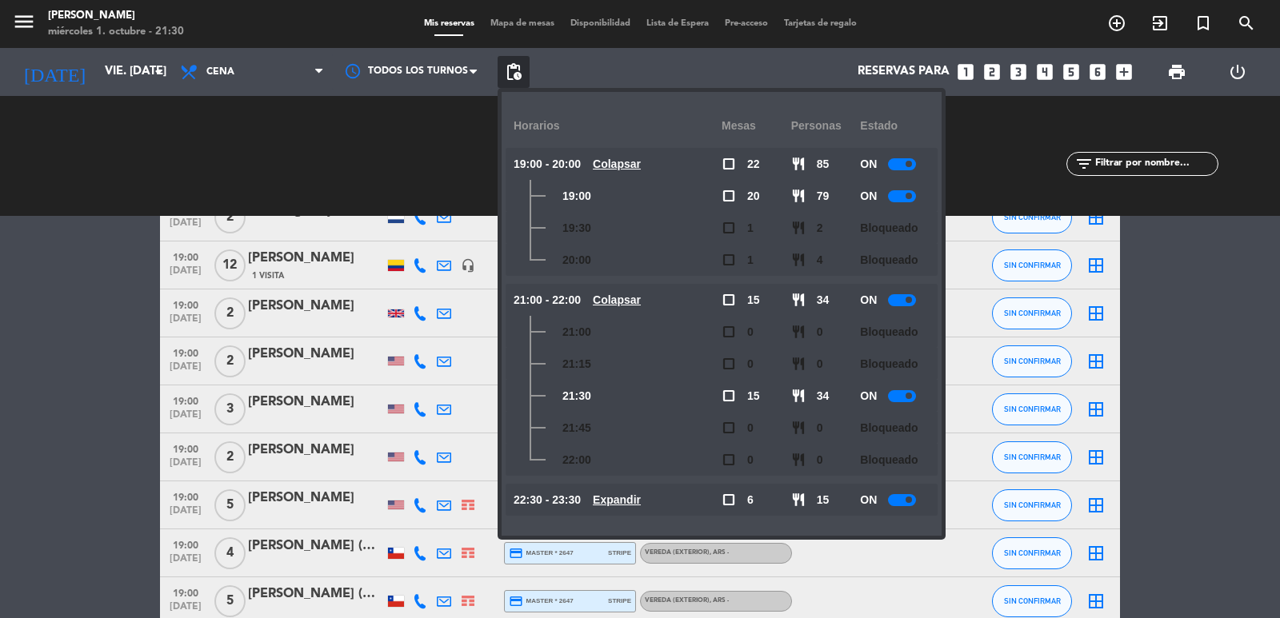
click at [340, 147] on div "CHECK INS 0 0 CANCELADA 6 16" at bounding box center [388, 156] width 251 height 88
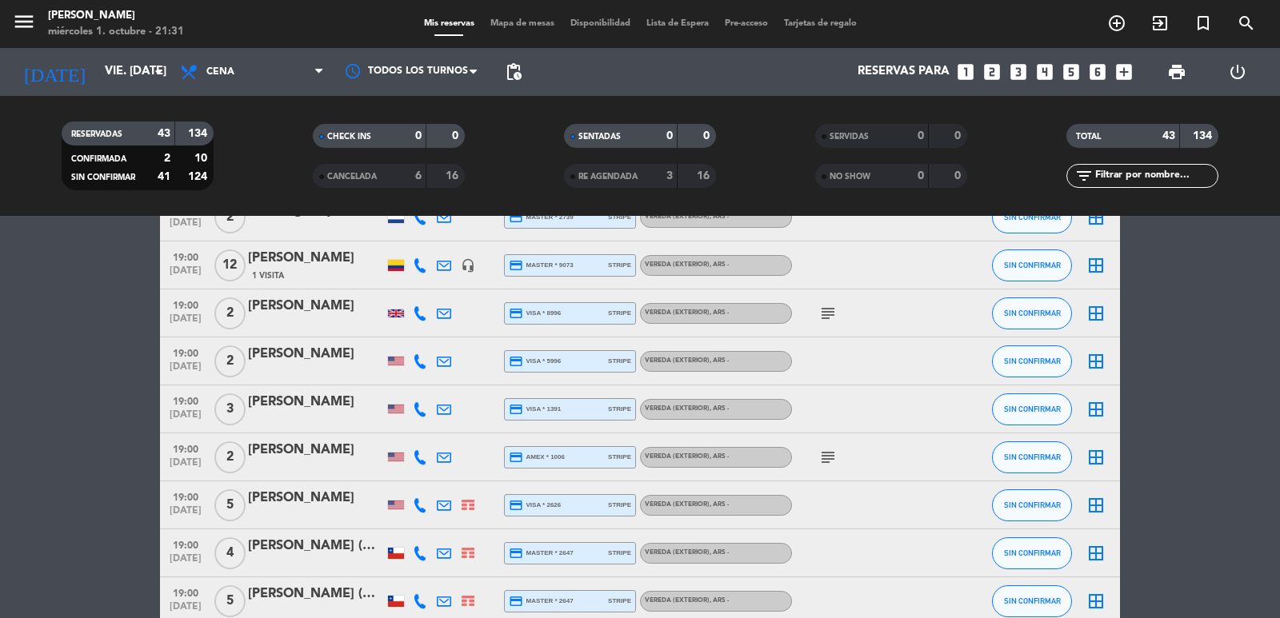
click at [1046, 68] on icon "looks_4" at bounding box center [1044, 72] width 21 height 21
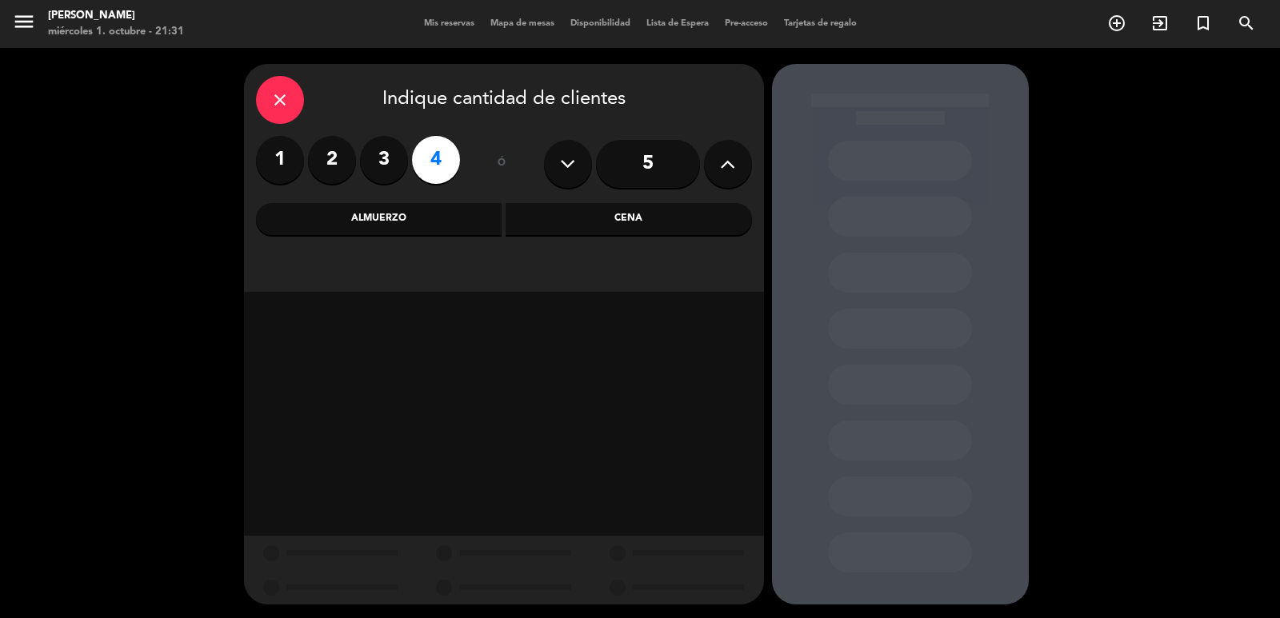
click at [565, 216] on div "Cena" at bounding box center [628, 219] width 246 height 32
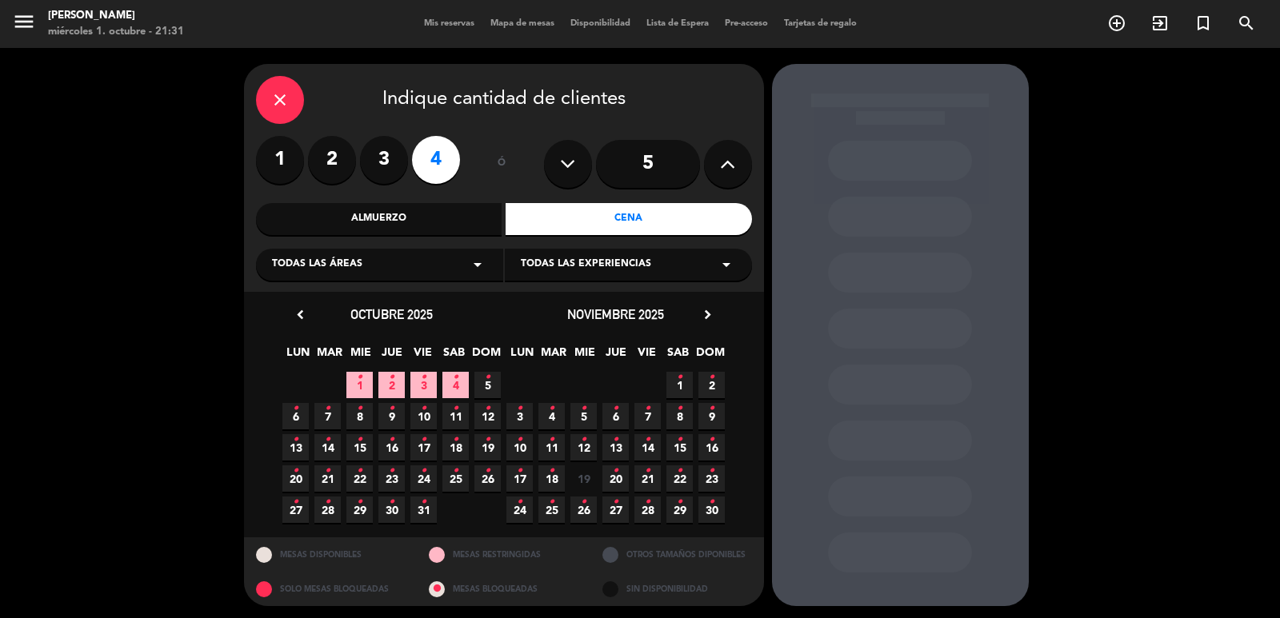
click at [559, 441] on span "11 •" at bounding box center [551, 447] width 26 height 26
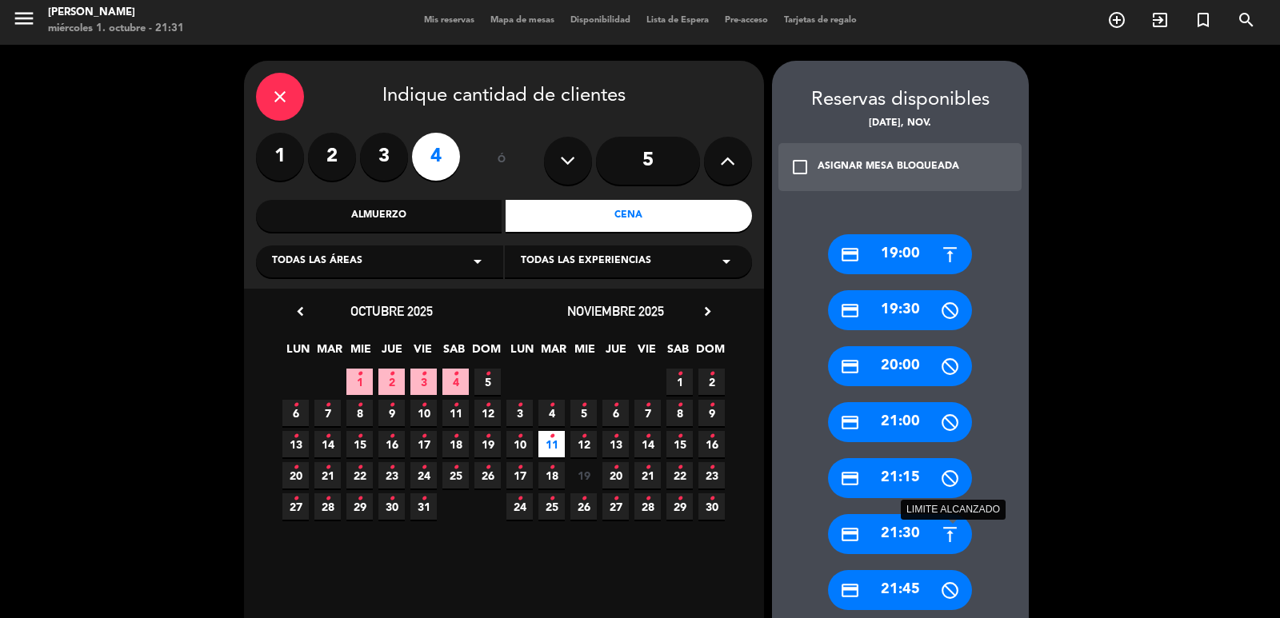
click at [958, 529] on icon at bounding box center [950, 535] width 20 height 20
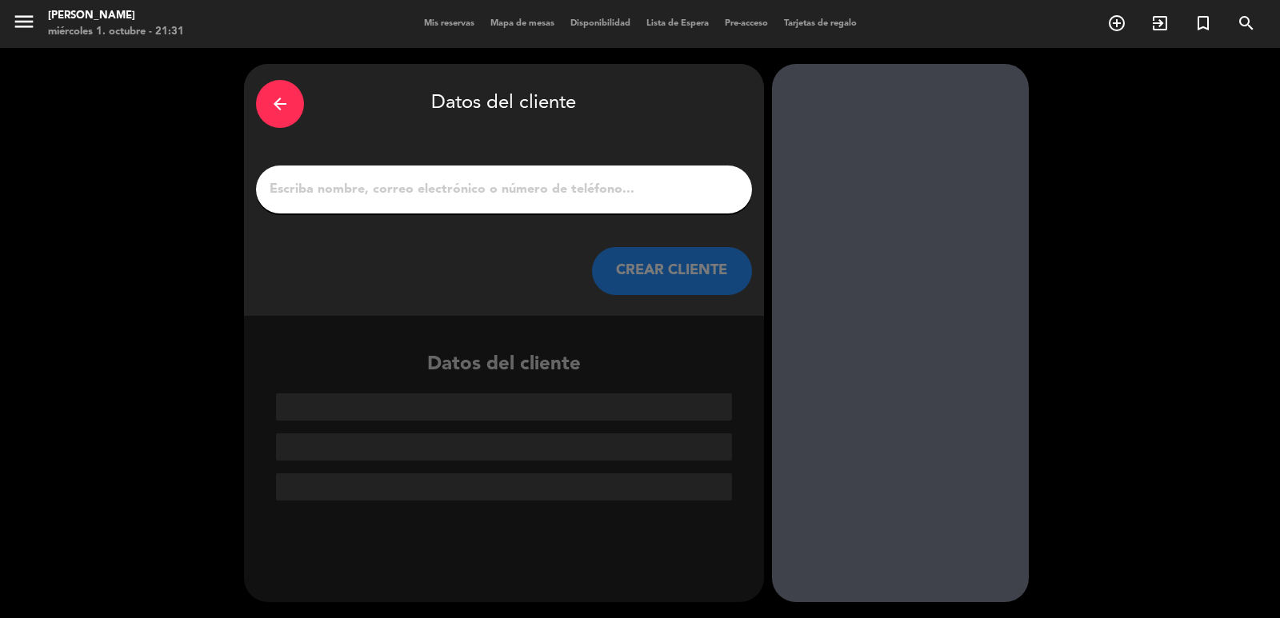
click at [479, 201] on div at bounding box center [504, 190] width 496 height 48
click at [477, 201] on input "1" at bounding box center [504, 189] width 472 height 22
paste input "[PERSON_NAME]"
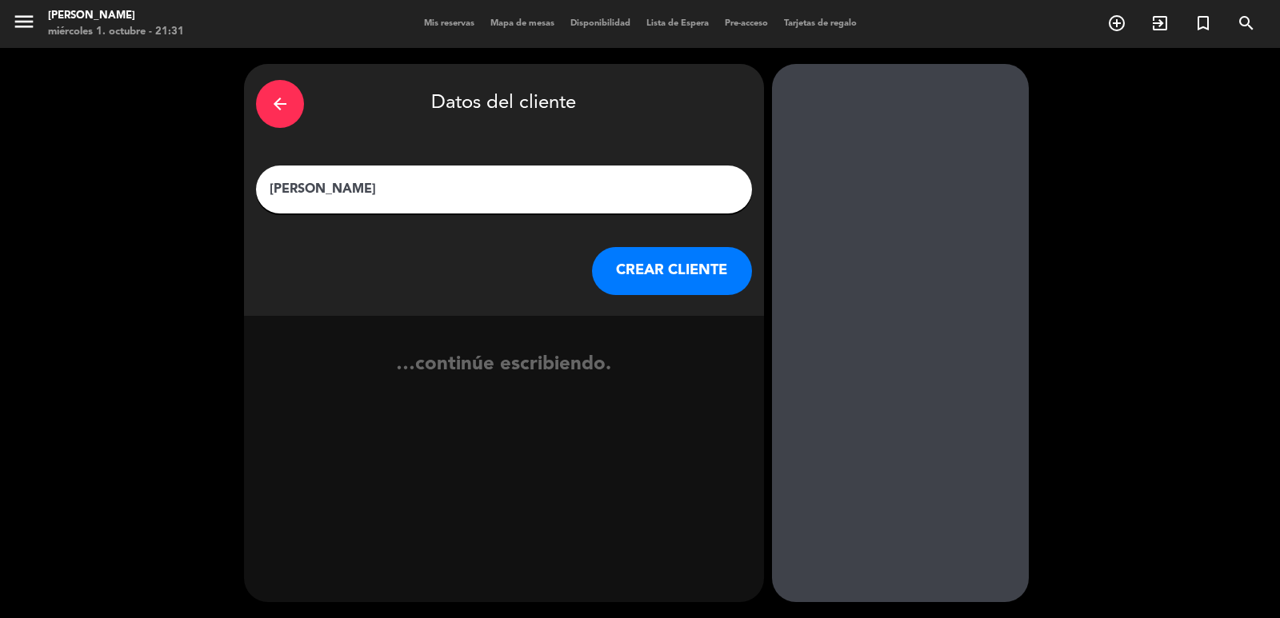
type input "[PERSON_NAME]"
click at [633, 264] on button "CREAR CLIENTE" at bounding box center [672, 271] width 160 height 48
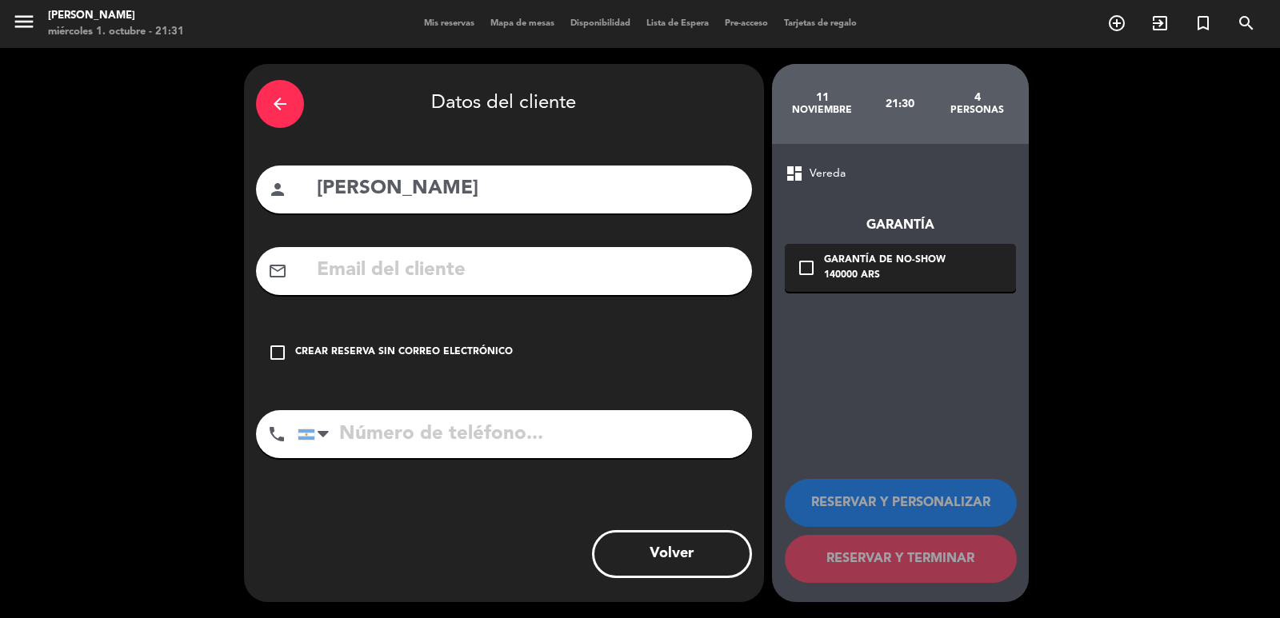
click at [512, 265] on input "text" at bounding box center [527, 270] width 425 height 33
paste input "[EMAIL_ADDRESS][DOMAIN_NAME]"
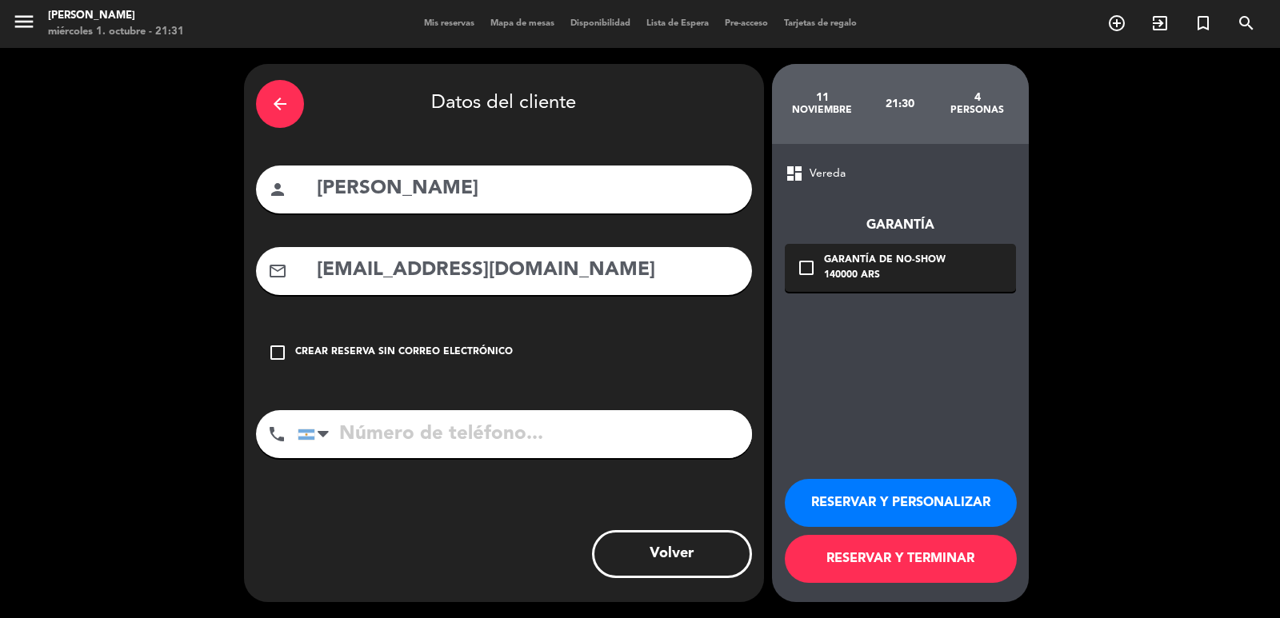
type input "[EMAIL_ADDRESS][DOMAIN_NAME]"
click at [378, 430] on input "tel" at bounding box center [525, 434] width 454 height 48
paste input "[PHONE_NUMBER]"
type input "[PHONE_NUMBER]"
click at [802, 265] on icon "check_box_outline_blank" at bounding box center [806, 267] width 19 height 19
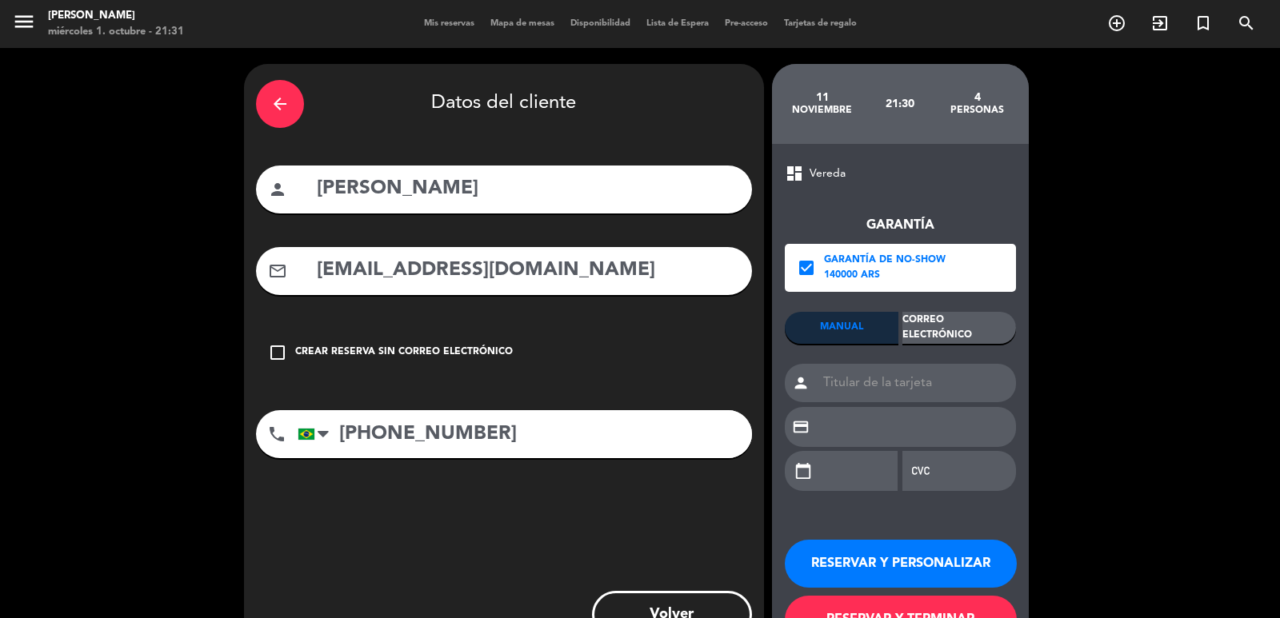
click at [957, 326] on div "Correo Electrónico" at bounding box center [959, 328] width 114 height 32
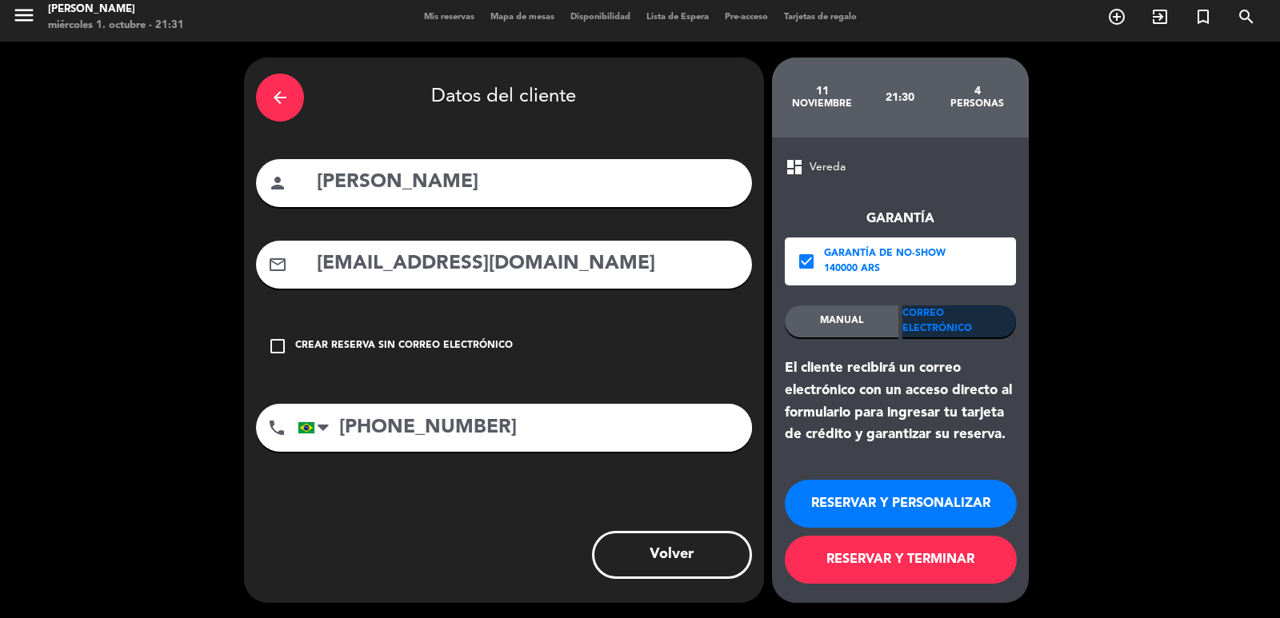
scroll to position [7, 0]
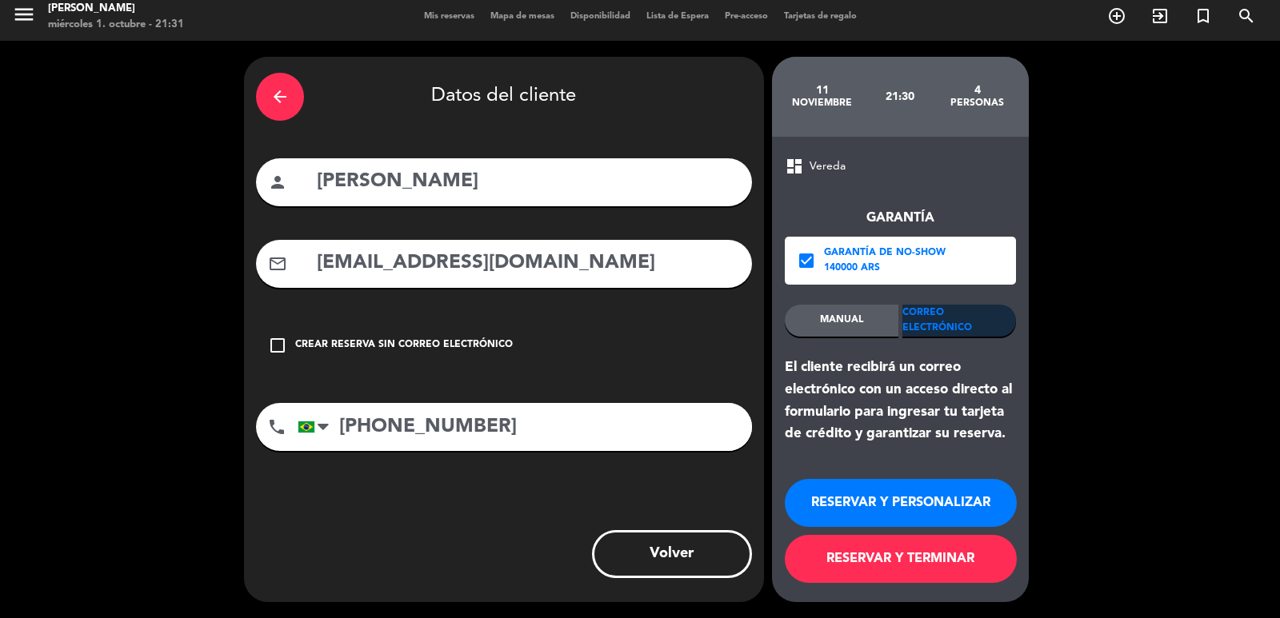
click at [573, 480] on div "arrow_back Datos del cliente person [PERSON_NAME] mail_outline [EMAIL_ADDRESS][…" at bounding box center [504, 329] width 520 height 545
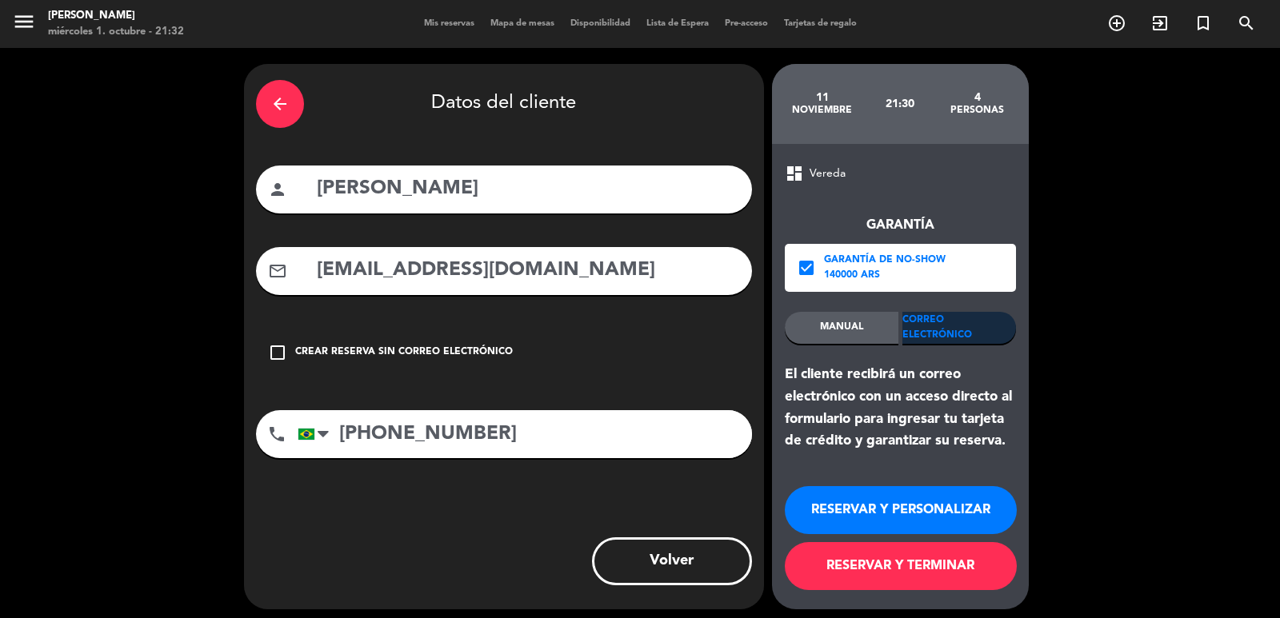
click at [830, 501] on button "RESERVAR Y PERSONALIZAR" at bounding box center [901, 510] width 232 height 48
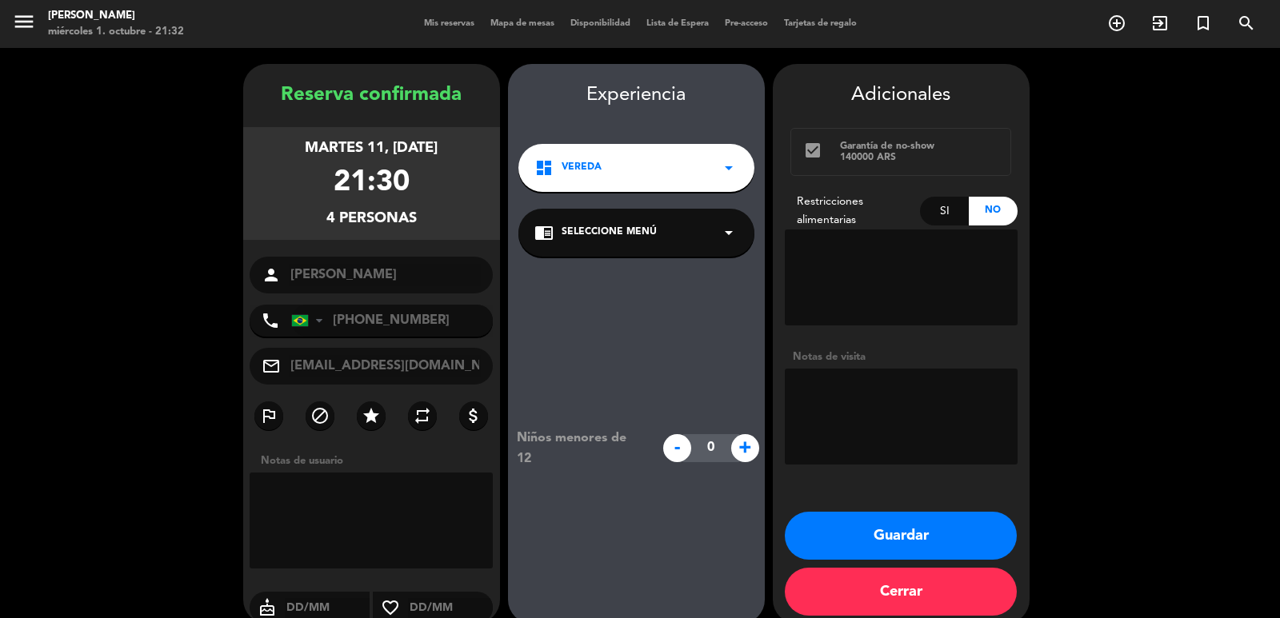
click at [849, 256] on textarea at bounding box center [901, 278] width 233 height 96
click at [856, 244] on textarea at bounding box center [901, 278] width 233 height 96
click at [948, 214] on div "Si" at bounding box center [944, 211] width 49 height 29
click at [880, 257] on textarea at bounding box center [901, 278] width 233 height 96
click at [877, 254] on textarea at bounding box center [901, 278] width 233 height 96
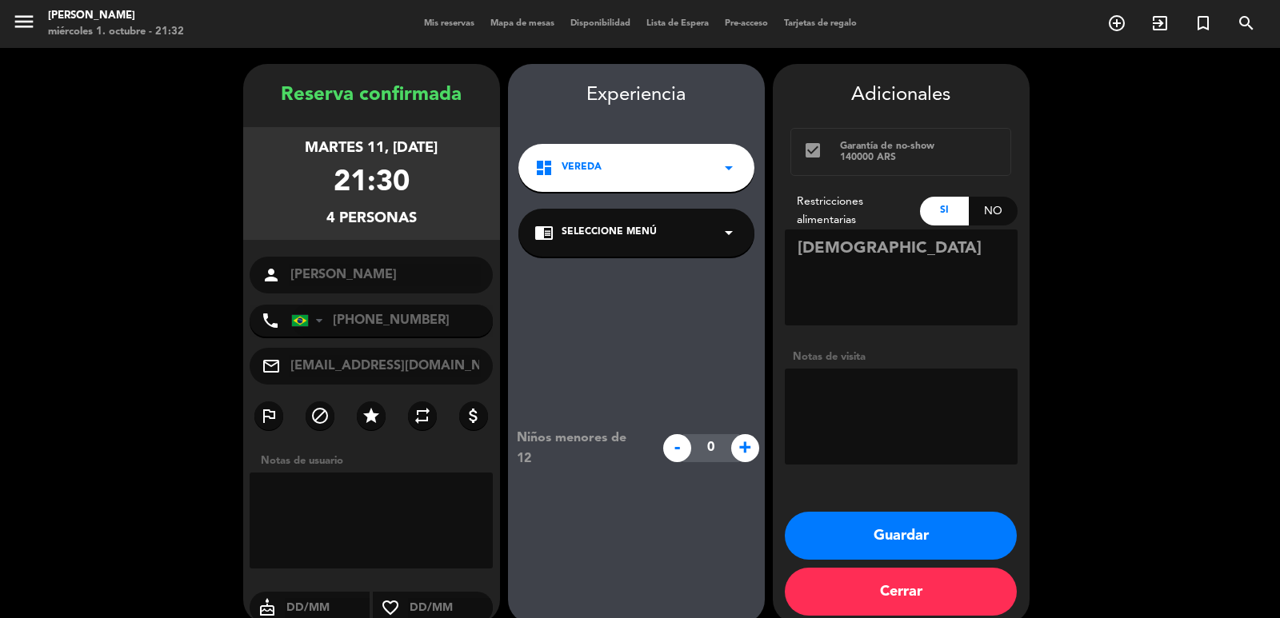
type textarea "[DEMOGRAPHIC_DATA]"
click at [870, 262] on textarea at bounding box center [901, 278] width 233 height 96
drag, startPoint x: 877, startPoint y: 258, endPoint x: 761, endPoint y: 243, distance: 116.9
click at [761, 243] on booking-confirmed "Reserva confirmada martes 11, [DATE] 21:30 4 personas person [PERSON_NAME] phon…" at bounding box center [640, 344] width 1248 height 560
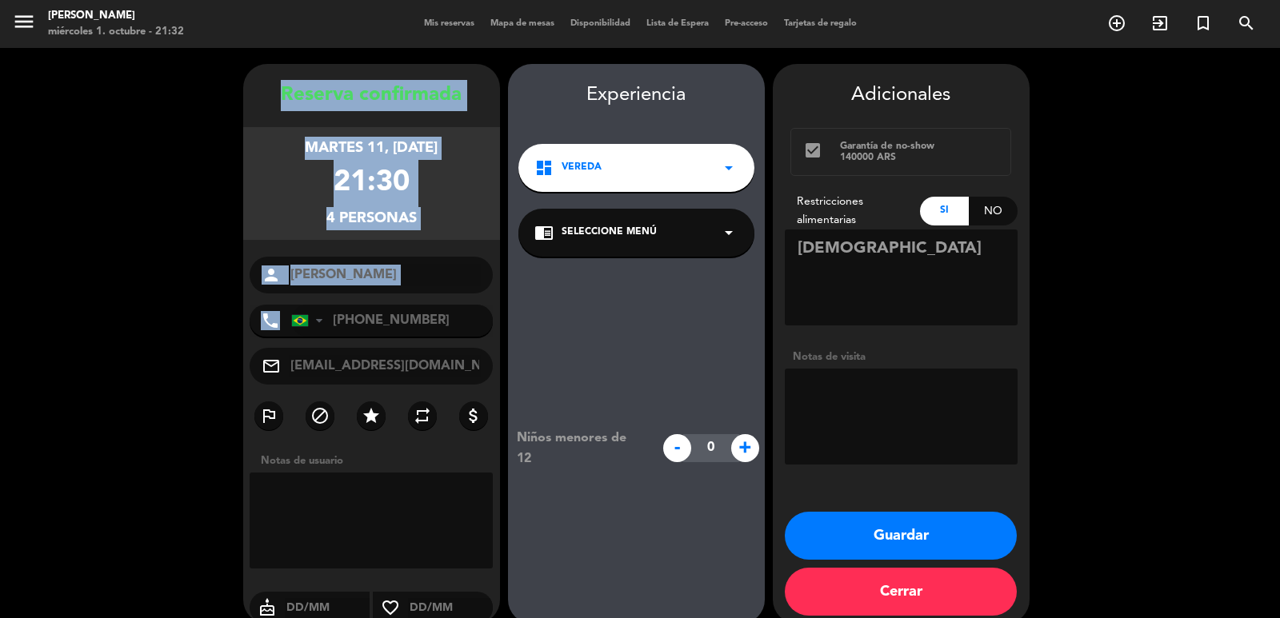
drag, startPoint x: 284, startPoint y: 90, endPoint x: 464, endPoint y: 313, distance: 286.0
click at [464, 313] on div "Reserva confirmada martes 11, [DATE] 21:30 4 personas person [PERSON_NAME] phon…" at bounding box center [371, 360] width 257 height 560
click at [270, 98] on div "Reserva confirmada" at bounding box center [371, 95] width 257 height 31
drag, startPoint x: 295, startPoint y: 110, endPoint x: 417, endPoint y: 300, distance: 225.9
click at [417, 300] on div "Reserva confirmada martes 11, [DATE] 21:30 4 personas person [PERSON_NAME] phon…" at bounding box center [371, 360] width 257 height 560
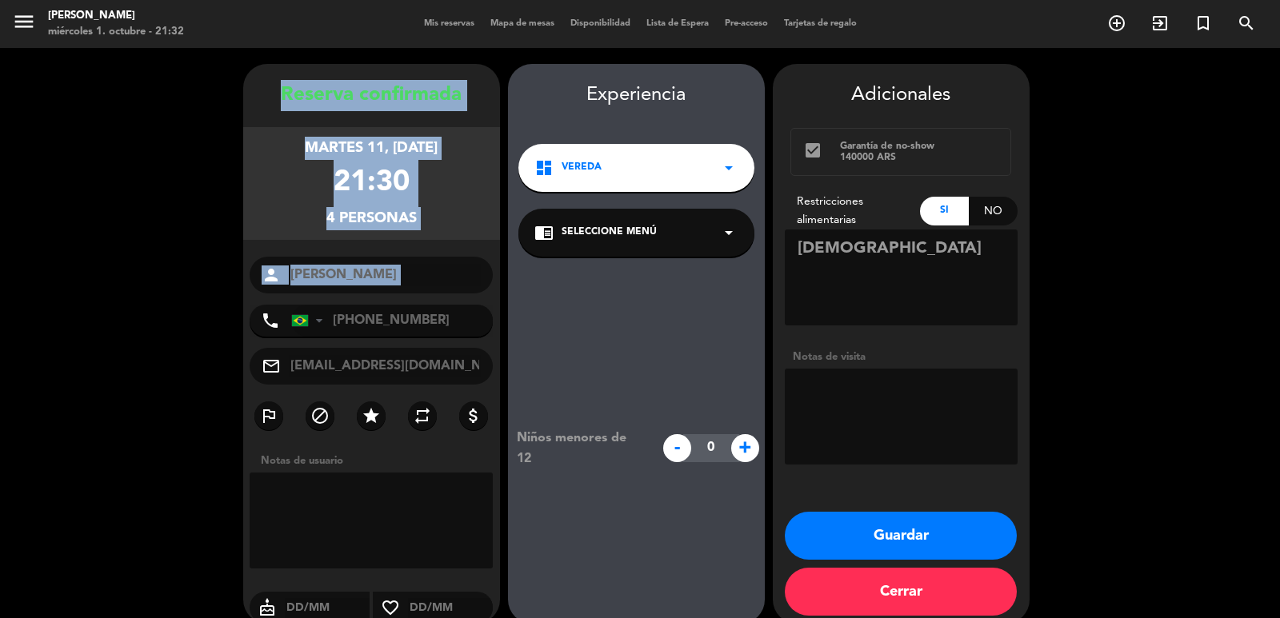
copy div "Reserva confirmada martes 11, [DATE] 21:30 4 personas person"
click at [881, 524] on button "Guardar" at bounding box center [901, 536] width 232 height 48
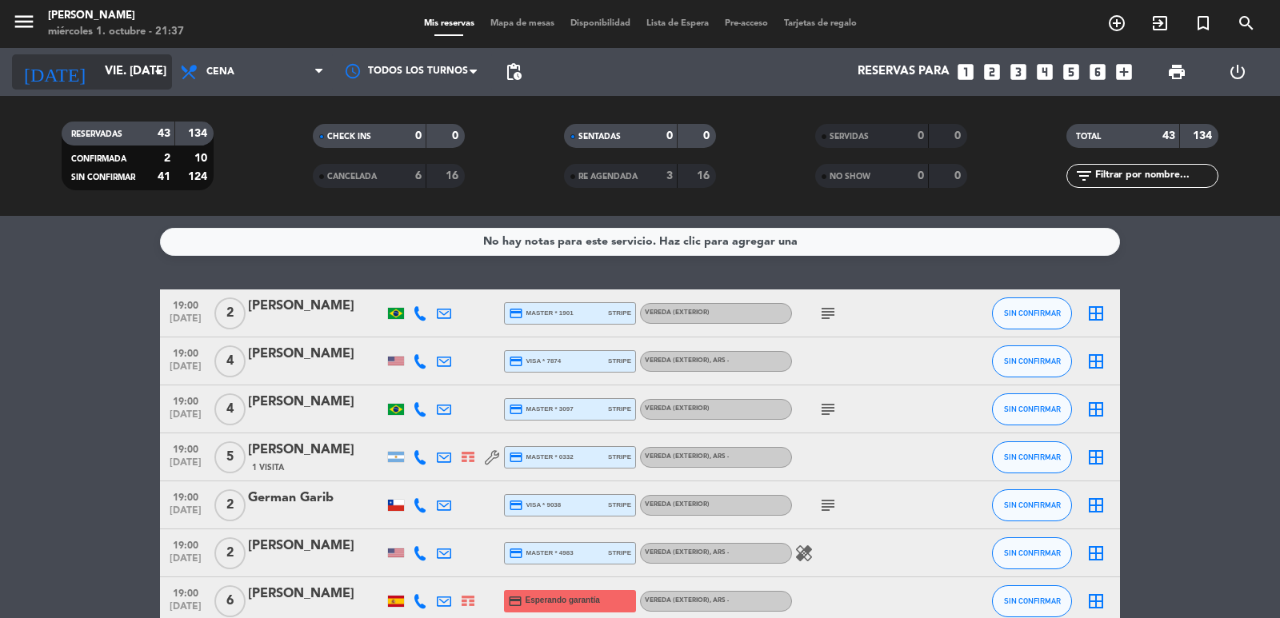
click at [115, 70] on input "vie. [DATE]" at bounding box center [174, 72] width 154 height 30
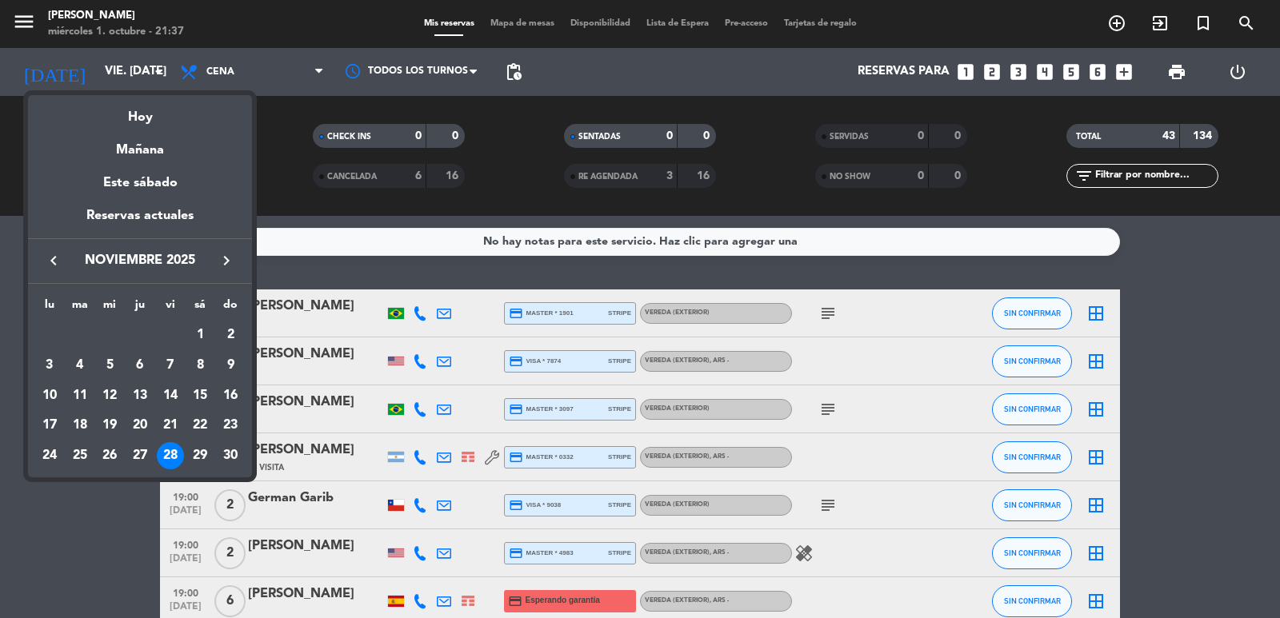
click at [197, 360] on div "8" at bounding box center [199, 365] width 27 height 27
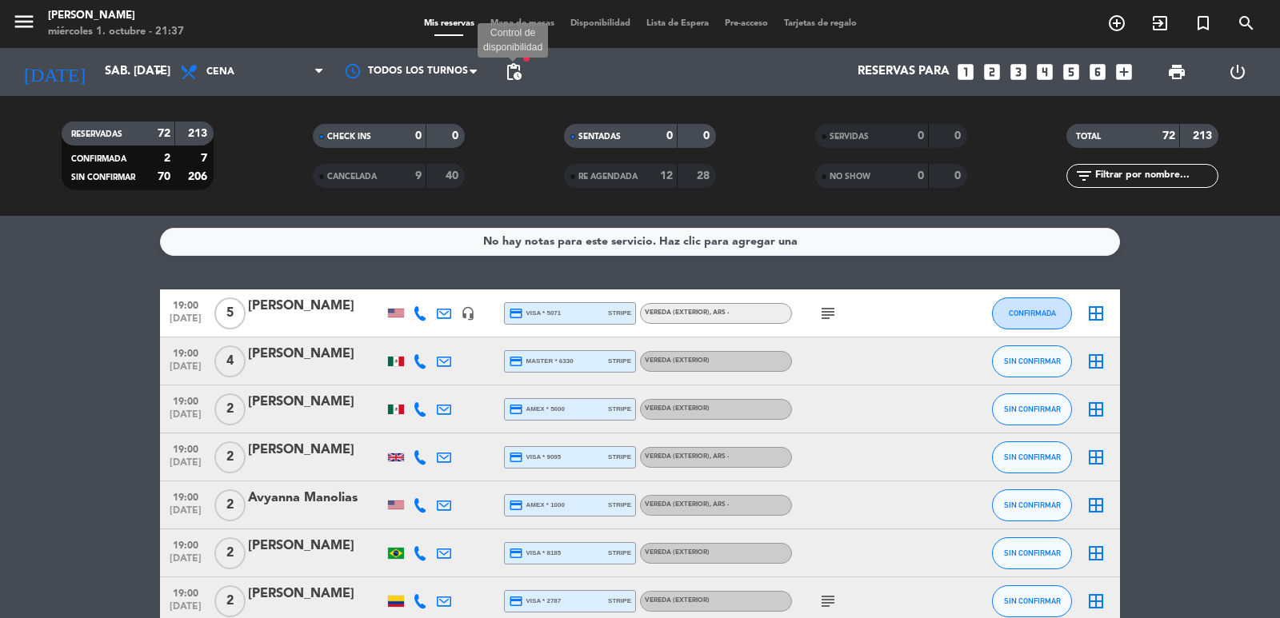
click at [510, 62] on span "pending_actions" at bounding box center [513, 71] width 19 height 19
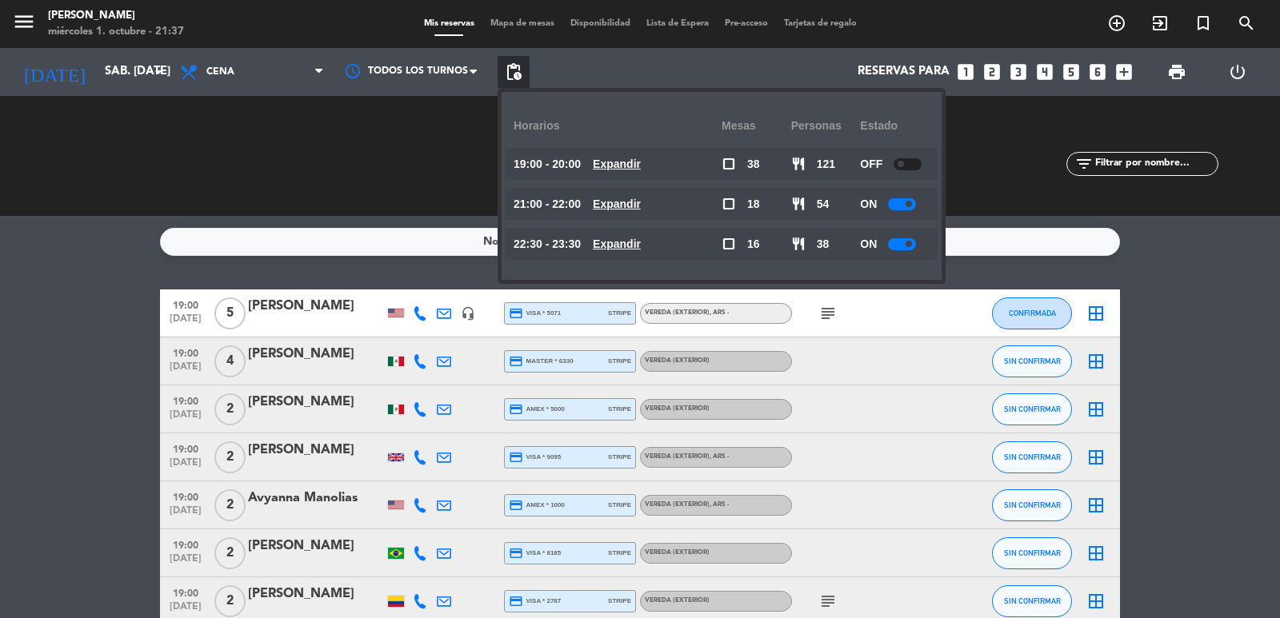
click at [640, 159] on u "Expandir" at bounding box center [617, 164] width 48 height 13
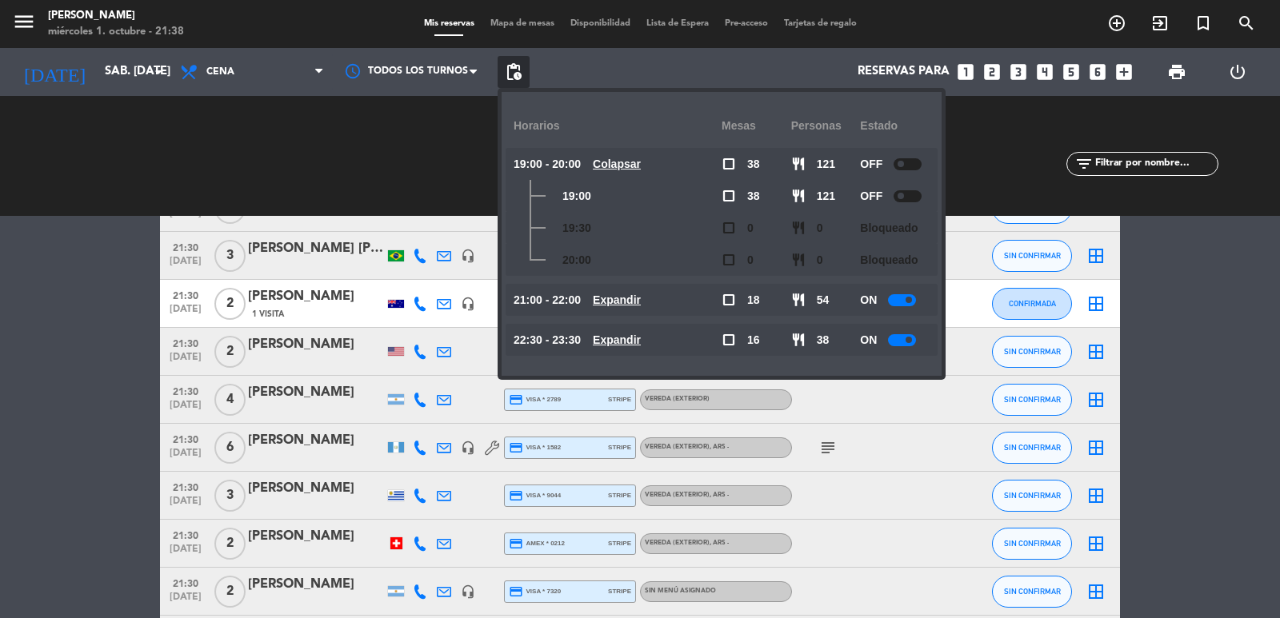
scroll to position [2079, 0]
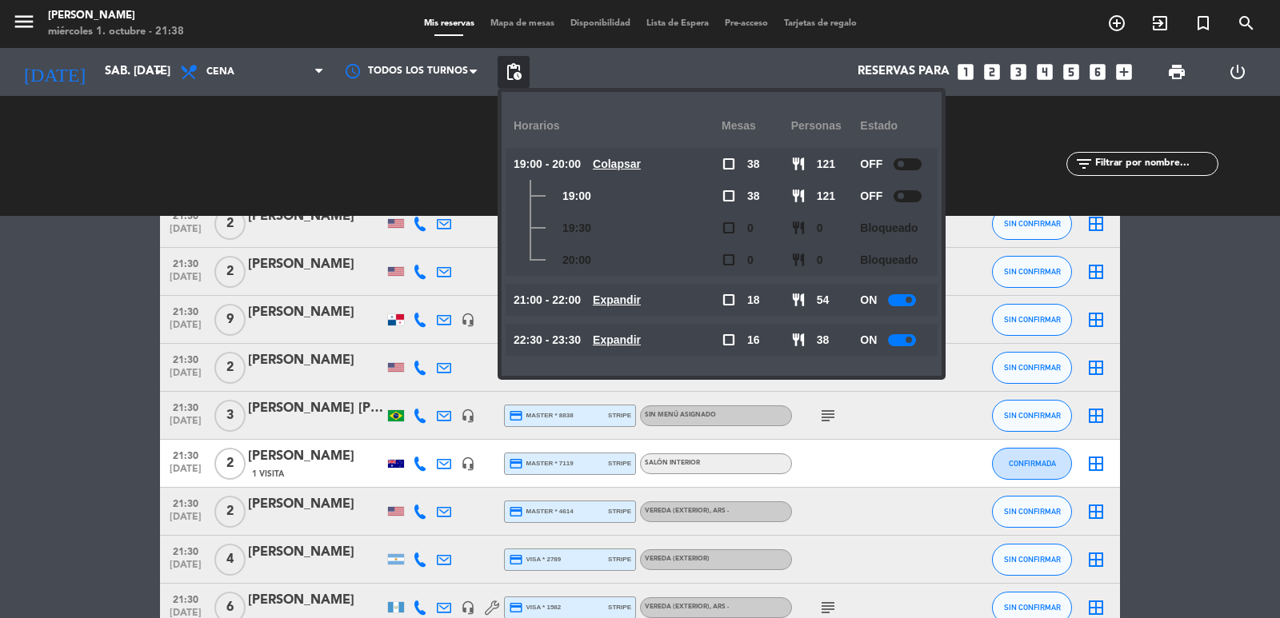
click at [625, 299] on u "Expandir" at bounding box center [617, 300] width 48 height 13
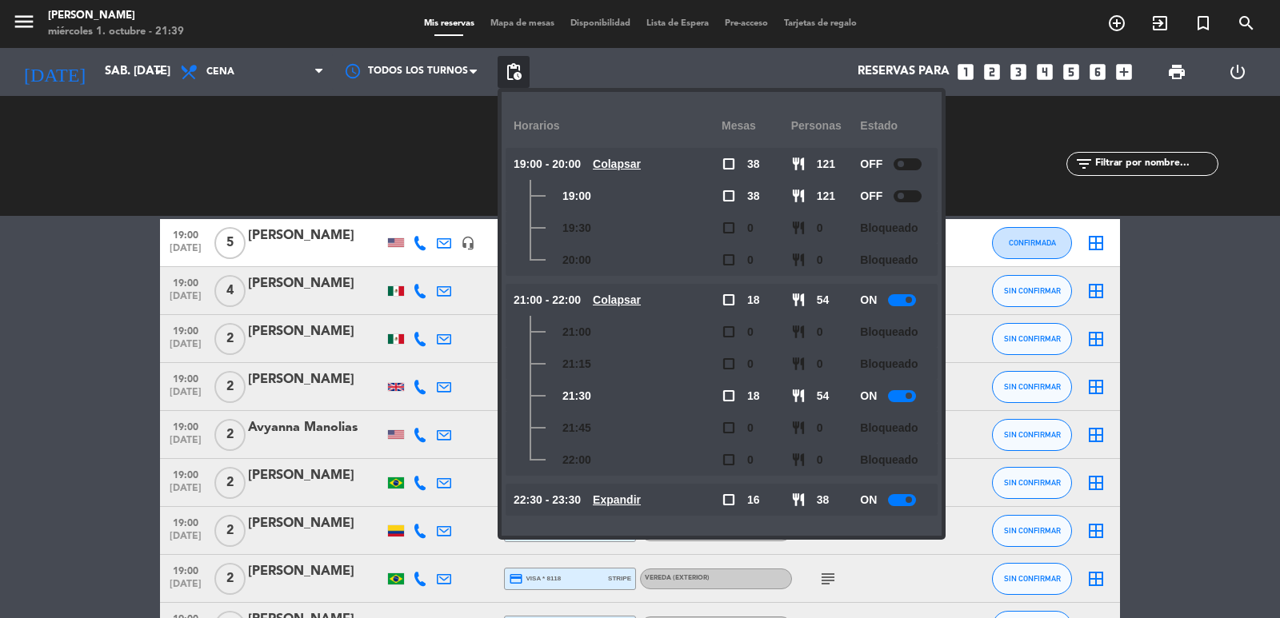
scroll to position [0, 0]
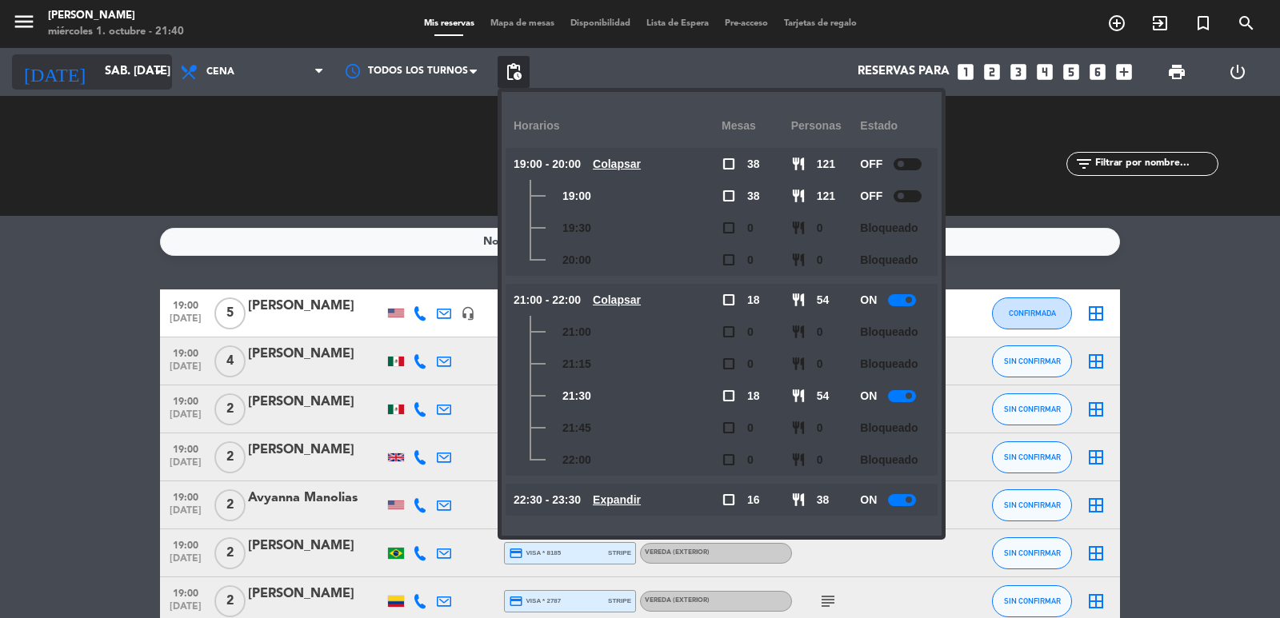
click at [114, 87] on div "[DATE] sáb. [DATE] arrow_drop_down" at bounding box center [92, 71] width 160 height 35
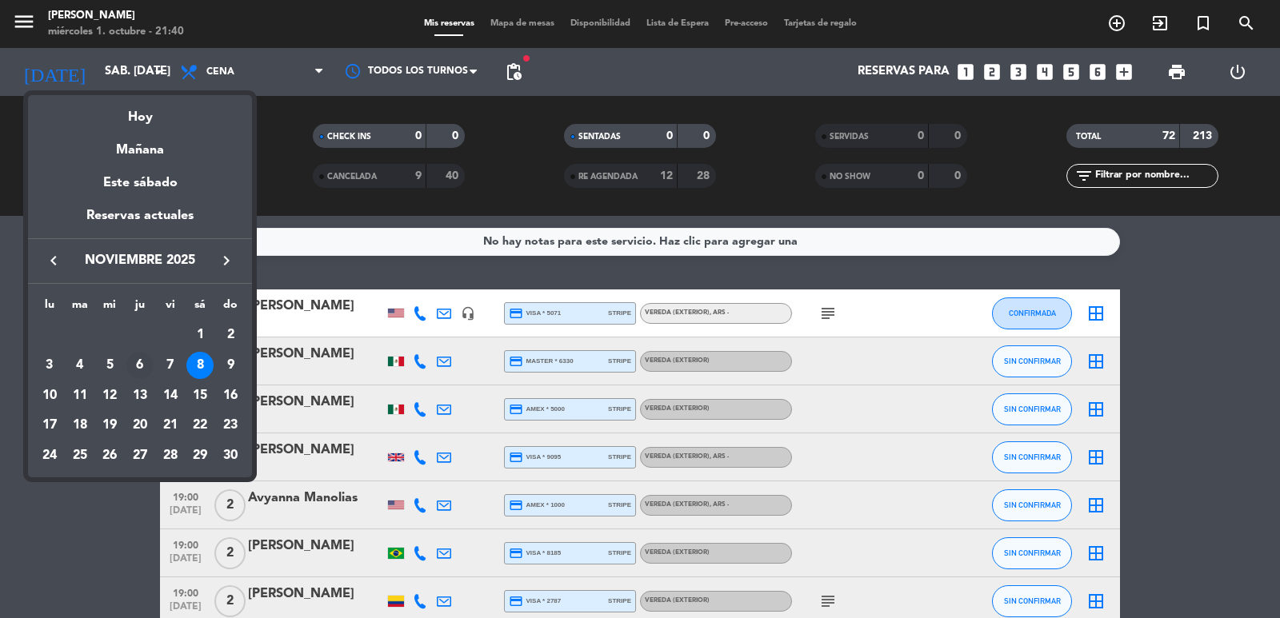
click at [146, 356] on div "6" at bounding box center [139, 365] width 27 height 27
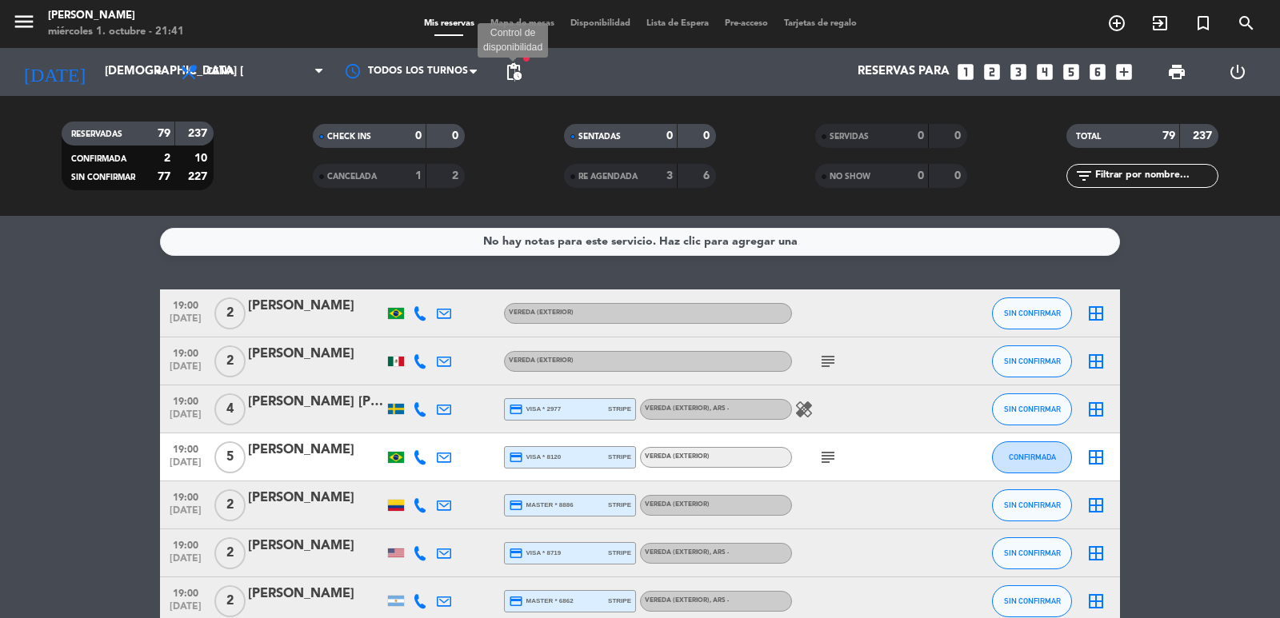
click at [516, 65] on span "pending_actions" at bounding box center [513, 71] width 19 height 19
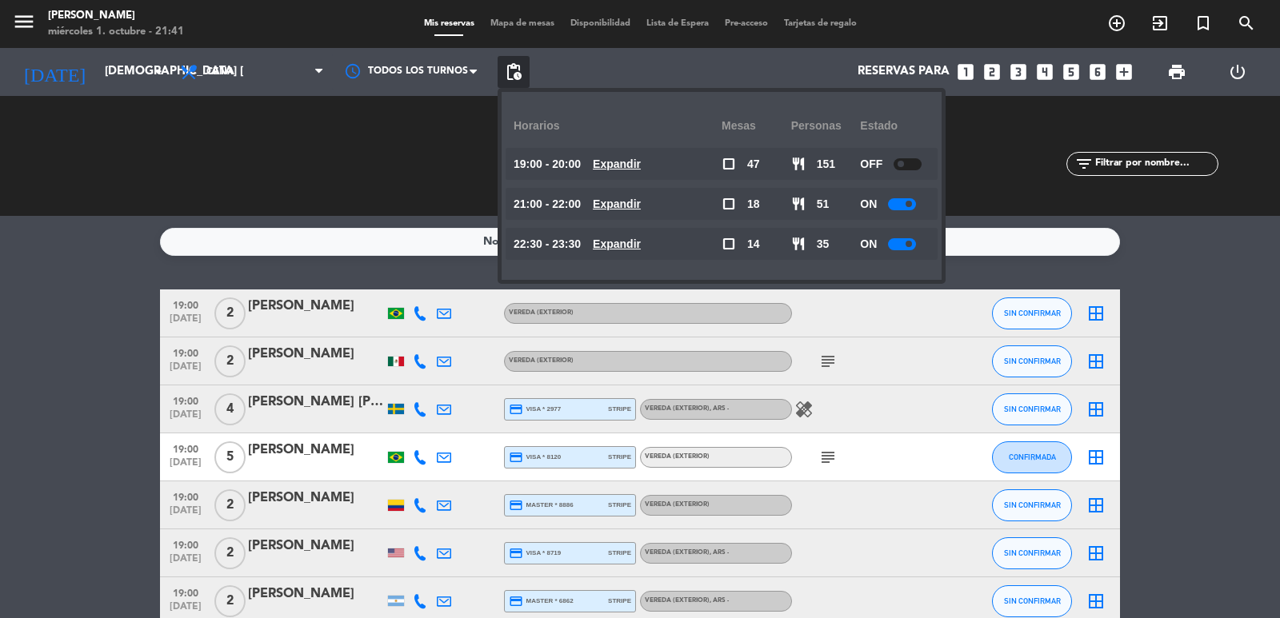
click at [641, 163] on u "Expandir" at bounding box center [617, 164] width 48 height 13
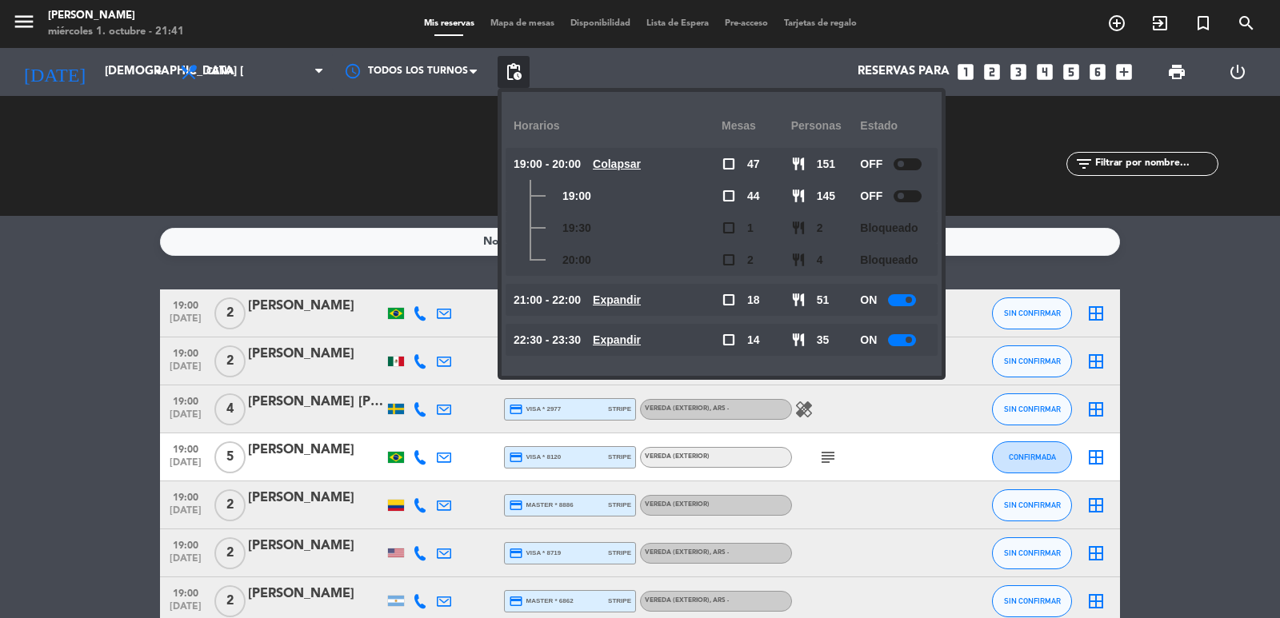
click at [641, 295] on u "Expandir" at bounding box center [617, 300] width 48 height 13
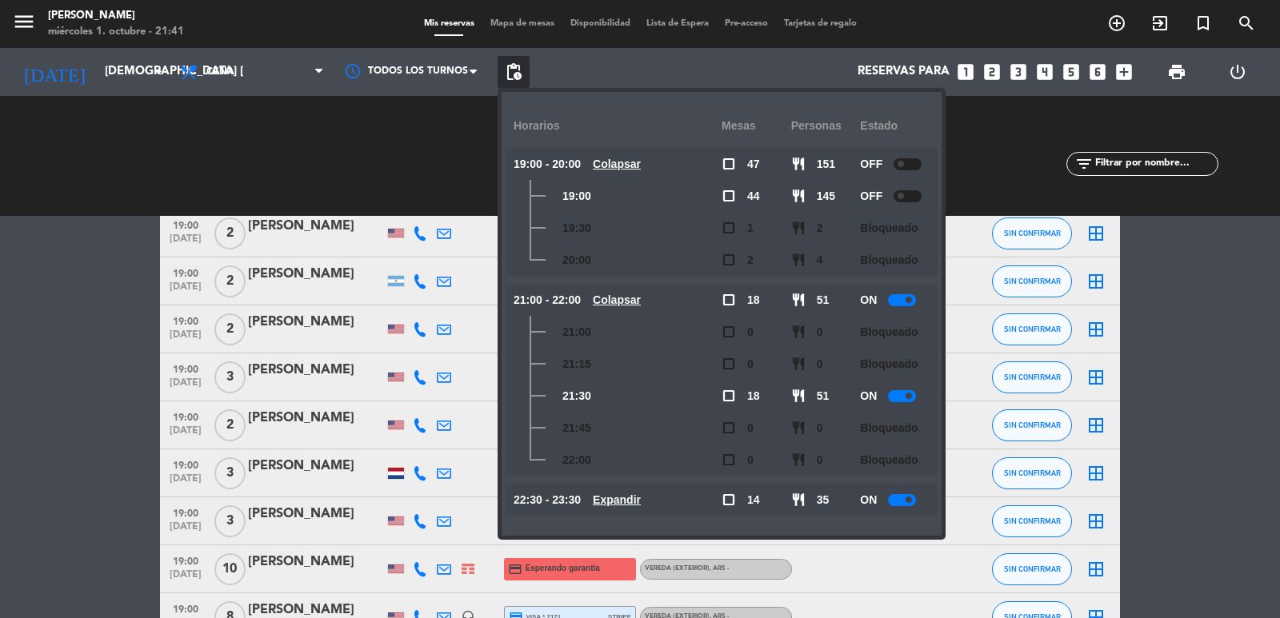
scroll to position [480, 0]
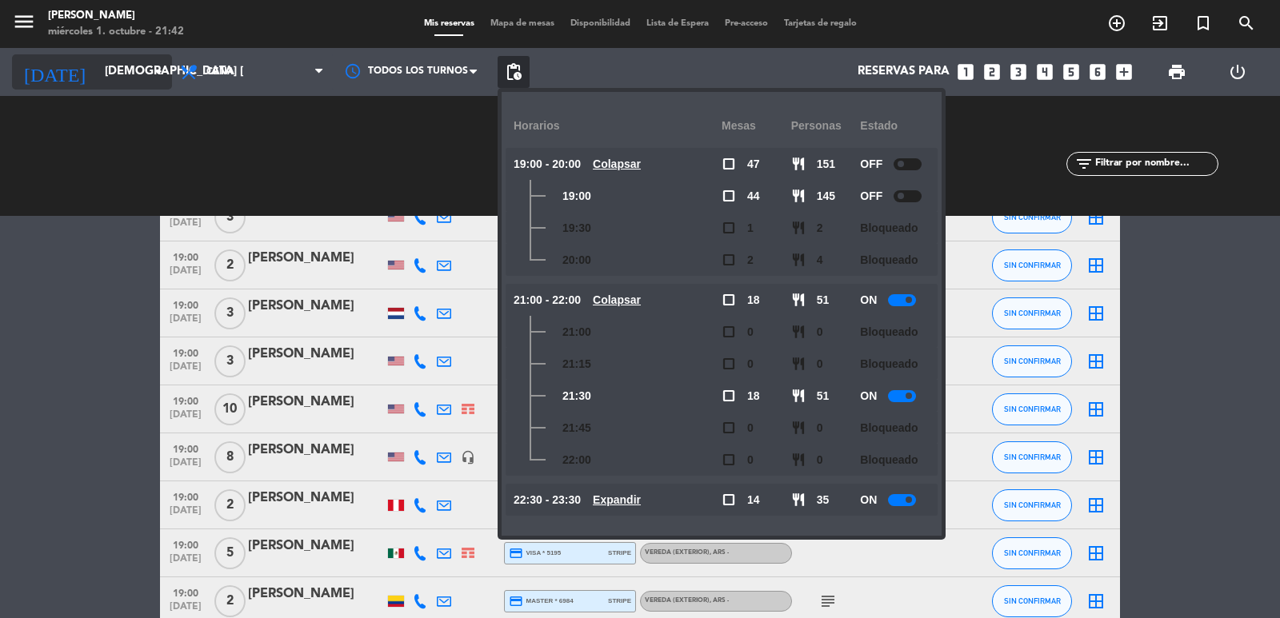
click at [145, 70] on input "[DEMOGRAPHIC_DATA] [DATE]" at bounding box center [174, 72] width 154 height 30
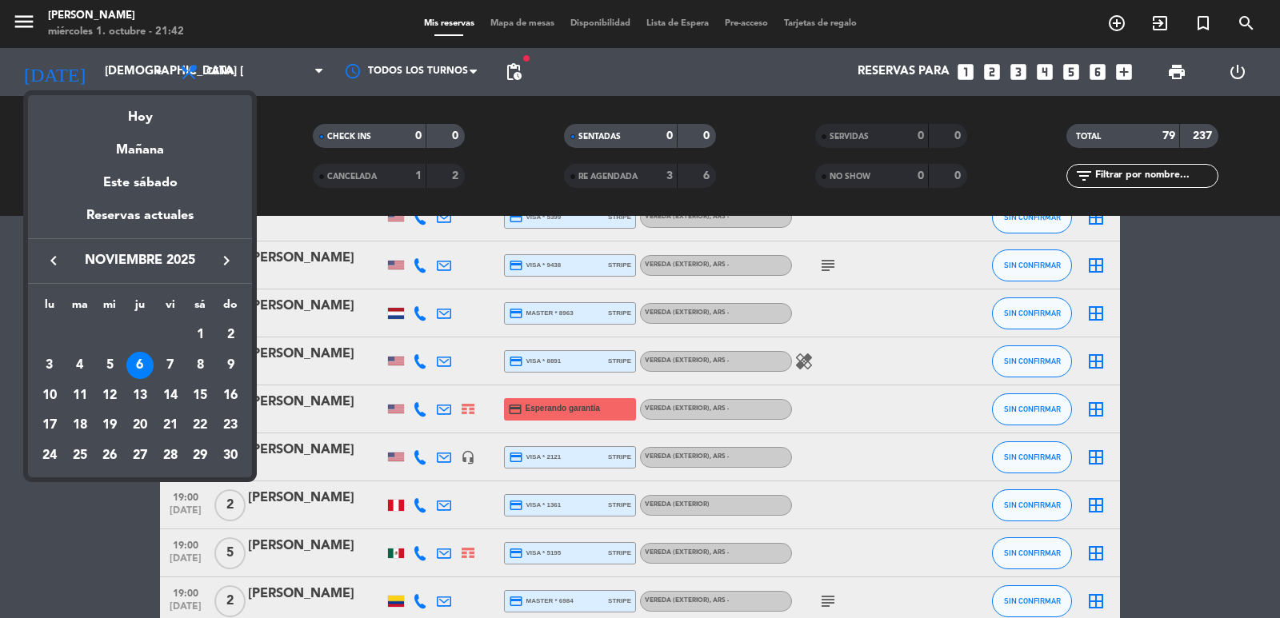
click at [55, 259] on icon "keyboard_arrow_left" at bounding box center [53, 260] width 19 height 19
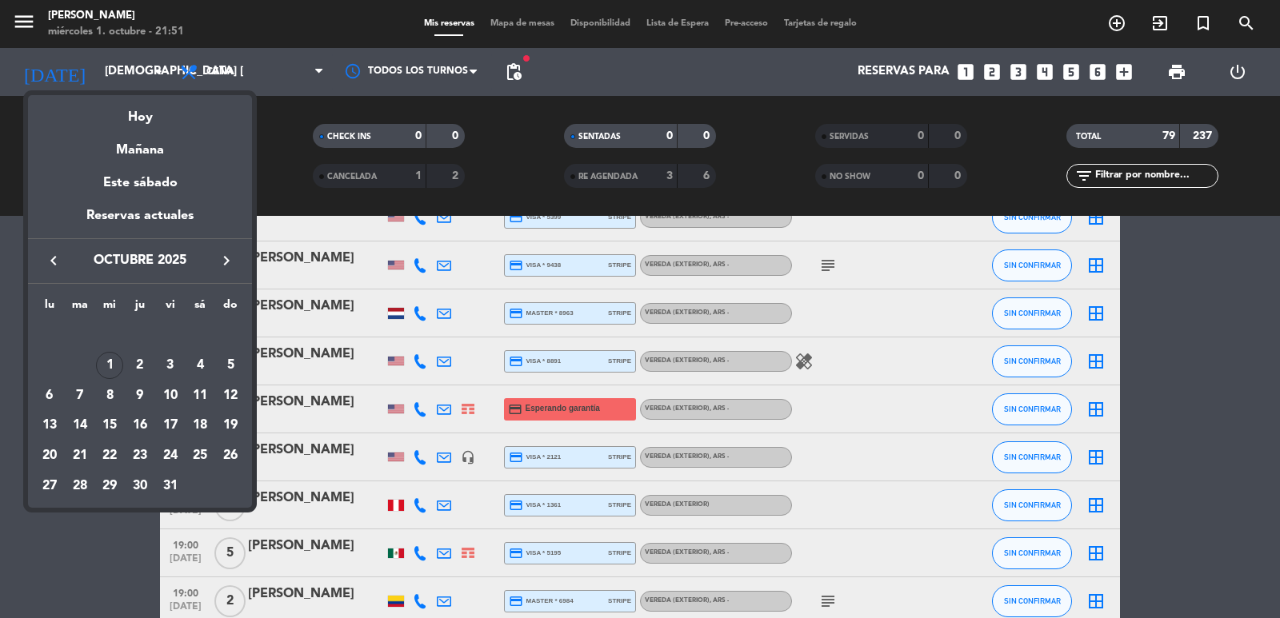
click at [116, 66] on div at bounding box center [640, 309] width 1280 height 618
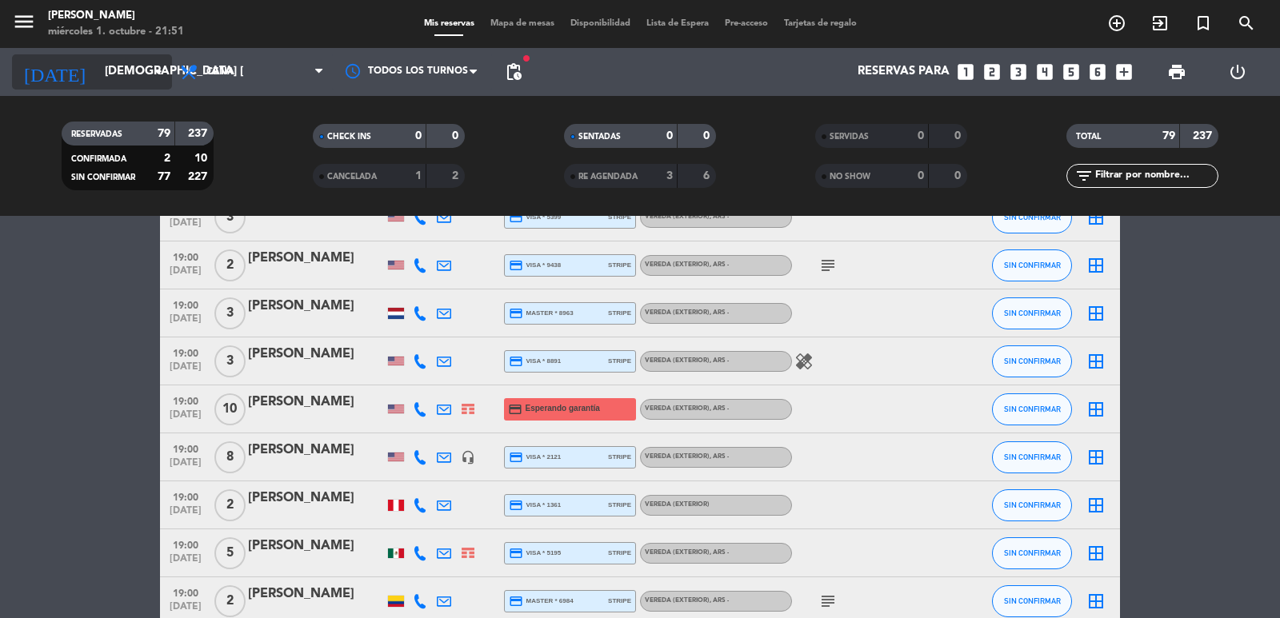
click at [122, 70] on input "[DEMOGRAPHIC_DATA] [DATE]" at bounding box center [174, 72] width 154 height 30
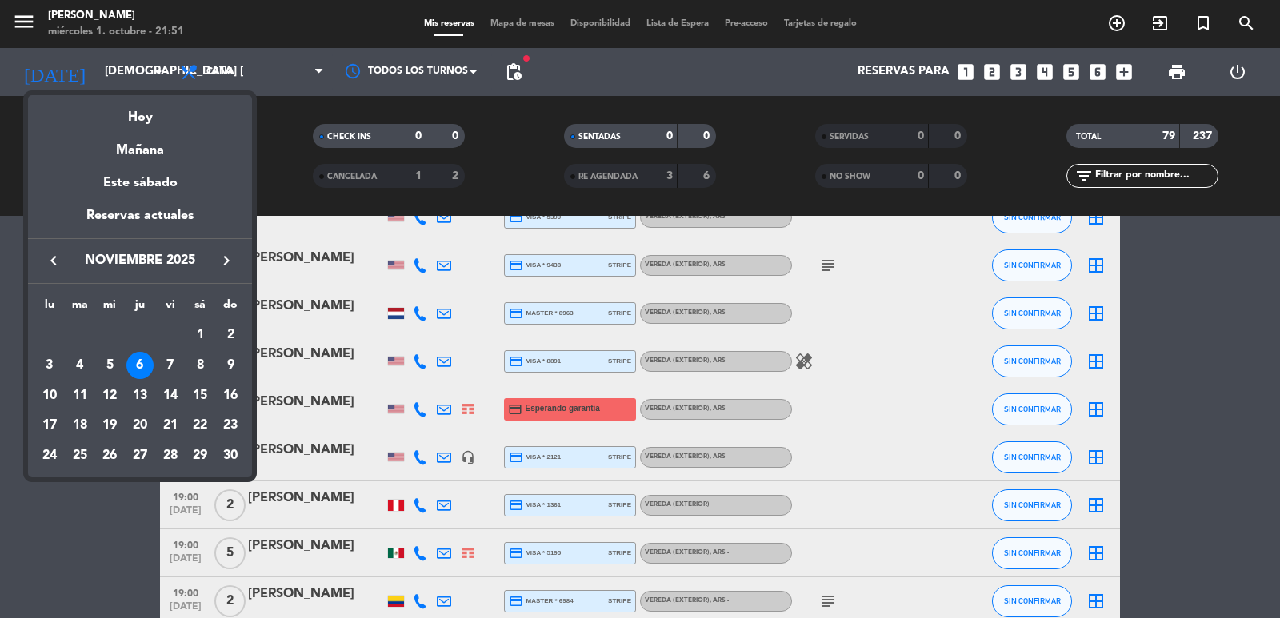
click at [225, 259] on icon "keyboard_arrow_right" at bounding box center [226, 260] width 19 height 19
click at [83, 397] on div "9" at bounding box center [79, 395] width 27 height 27
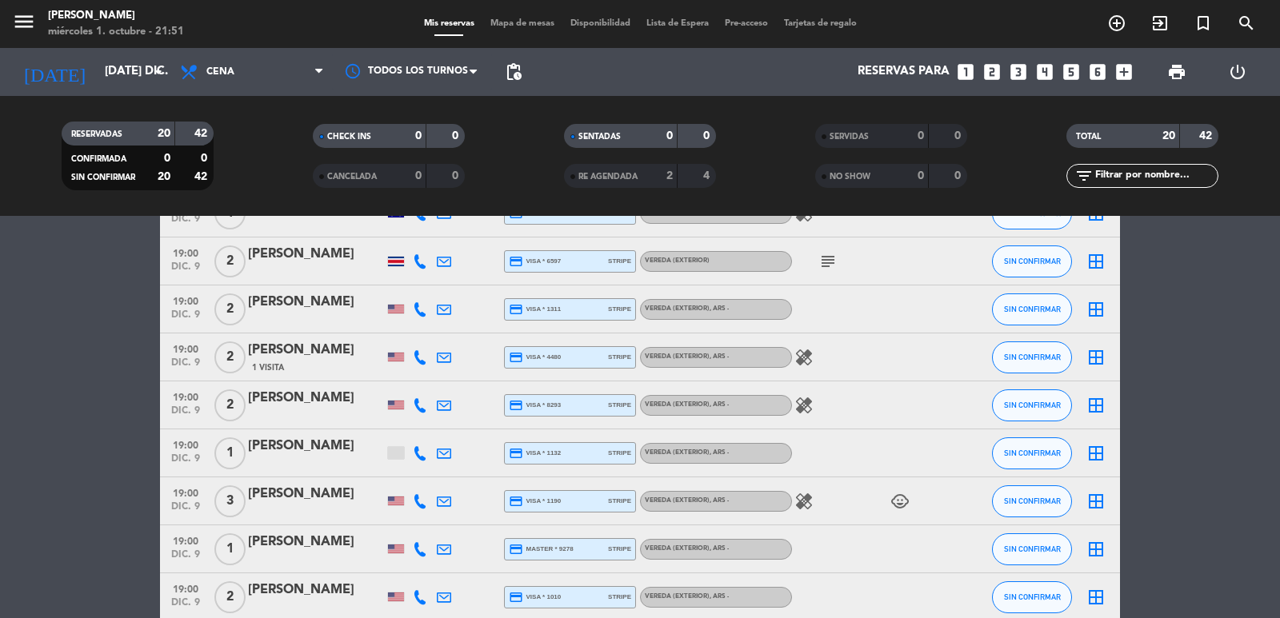
scroll to position [0, 0]
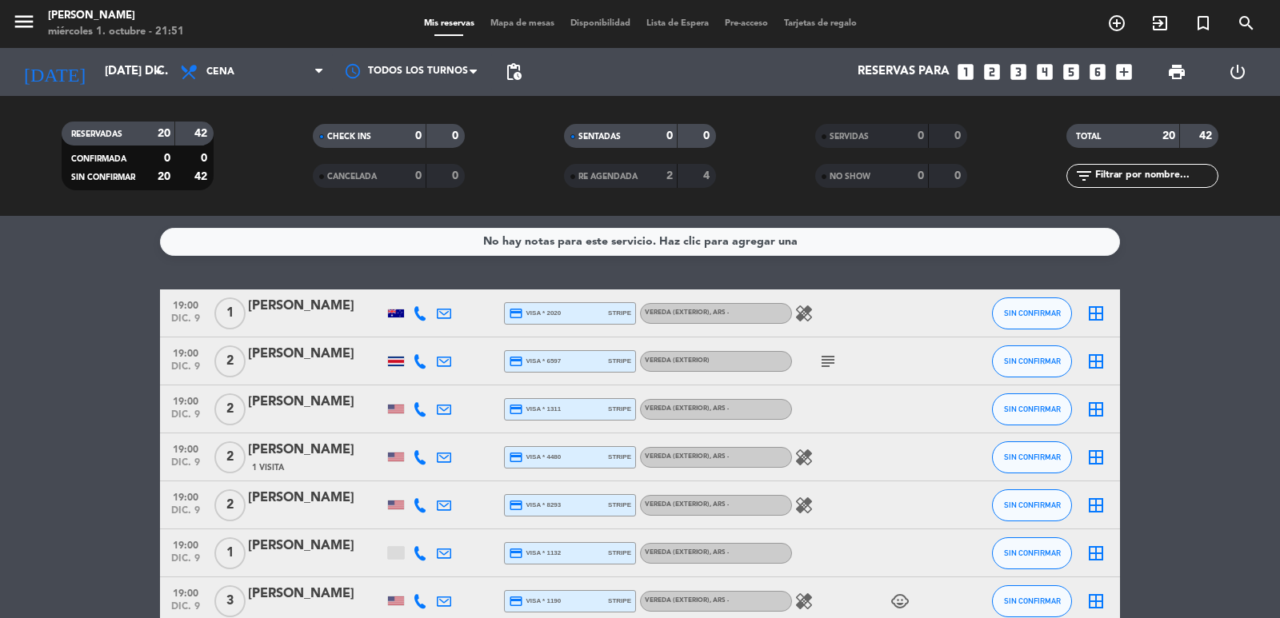
click at [503, 74] on span "pending_actions" at bounding box center [513, 72] width 32 height 32
click at [513, 67] on span "pending_actions" at bounding box center [513, 71] width 19 height 19
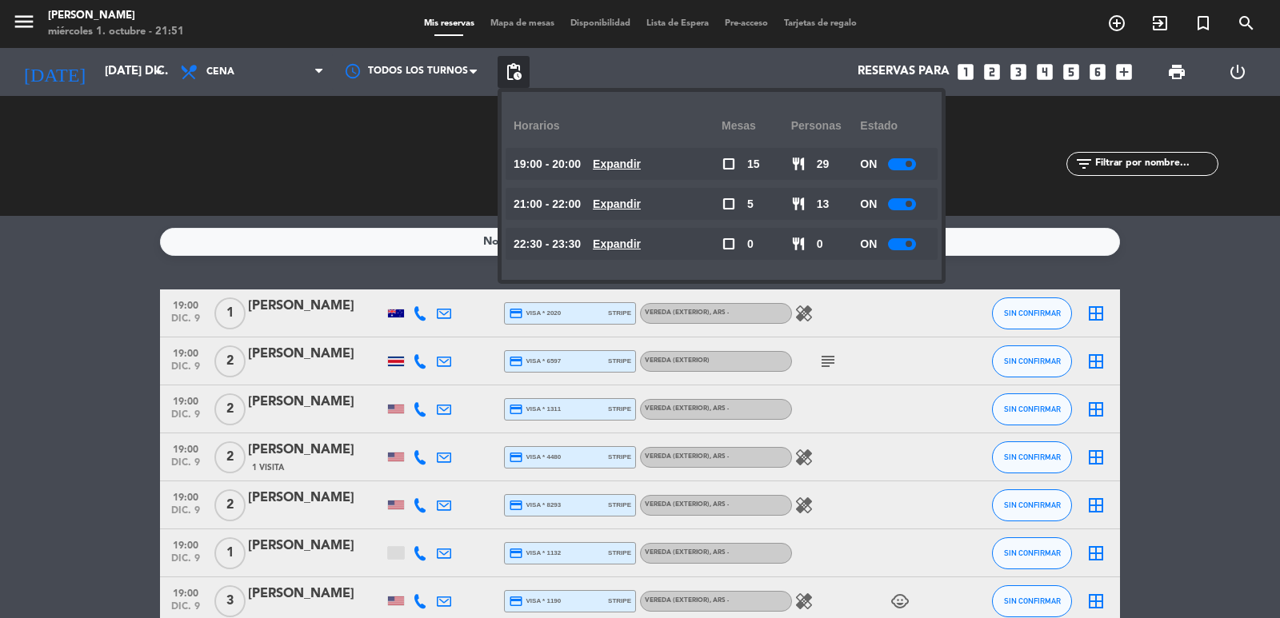
click at [621, 158] on u "Expandir" at bounding box center [617, 164] width 48 height 13
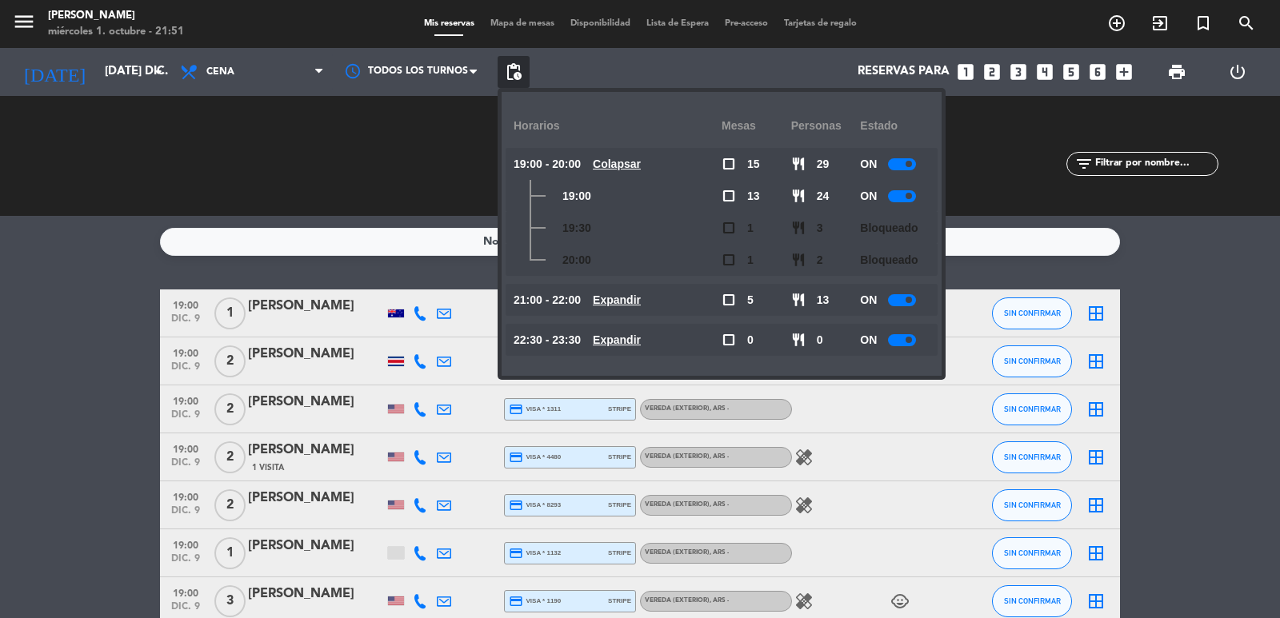
click at [641, 298] on u "Expandir" at bounding box center [617, 300] width 48 height 13
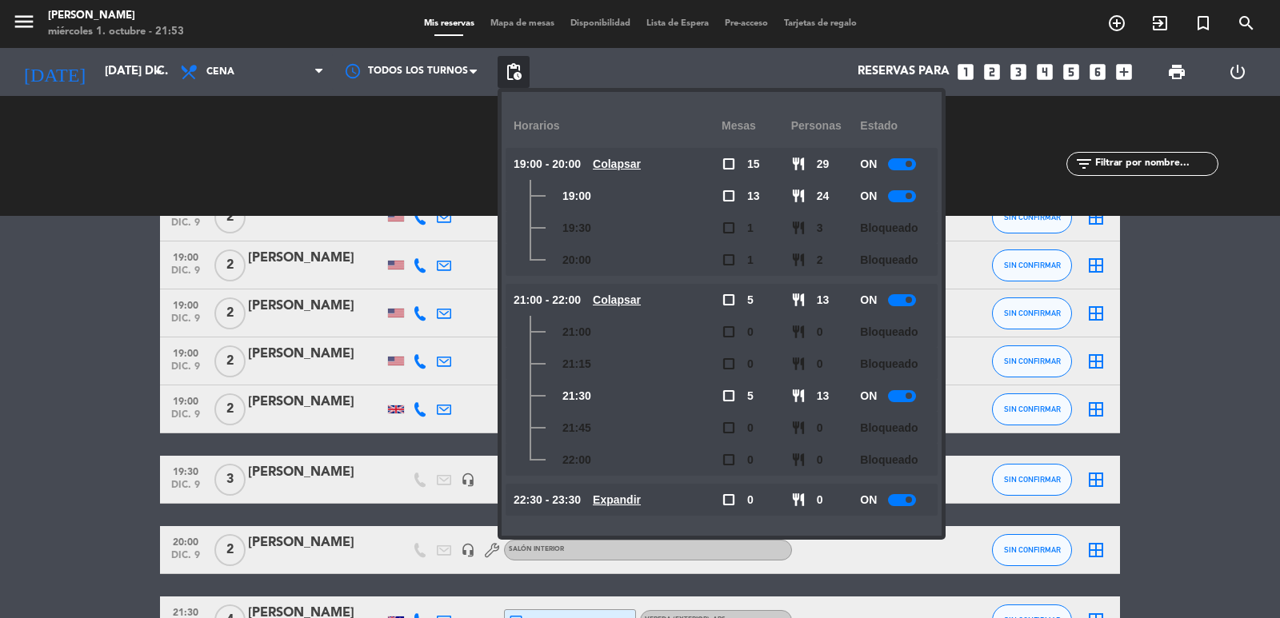
scroll to position [640, 0]
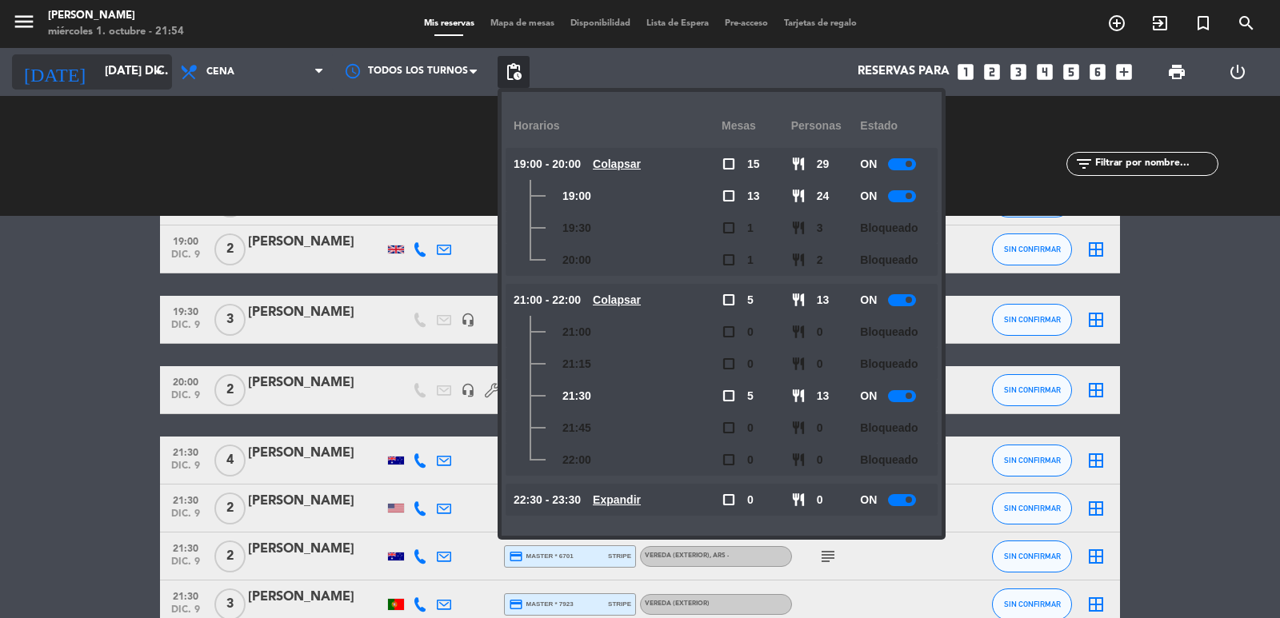
click at [142, 70] on input "[DATE] dic." at bounding box center [174, 72] width 154 height 30
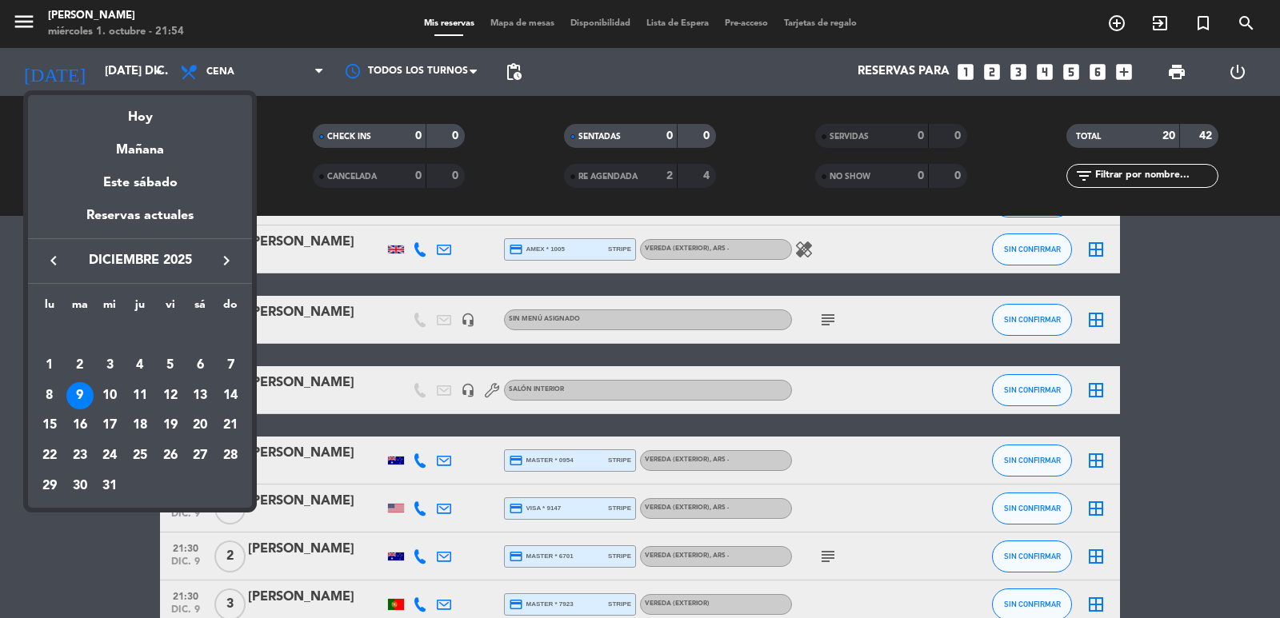
click at [50, 260] on icon "keyboard_arrow_left" at bounding box center [53, 260] width 19 height 19
click at [50, 261] on icon "keyboard_arrow_left" at bounding box center [53, 260] width 19 height 19
click at [227, 452] on div "26" at bounding box center [230, 455] width 27 height 27
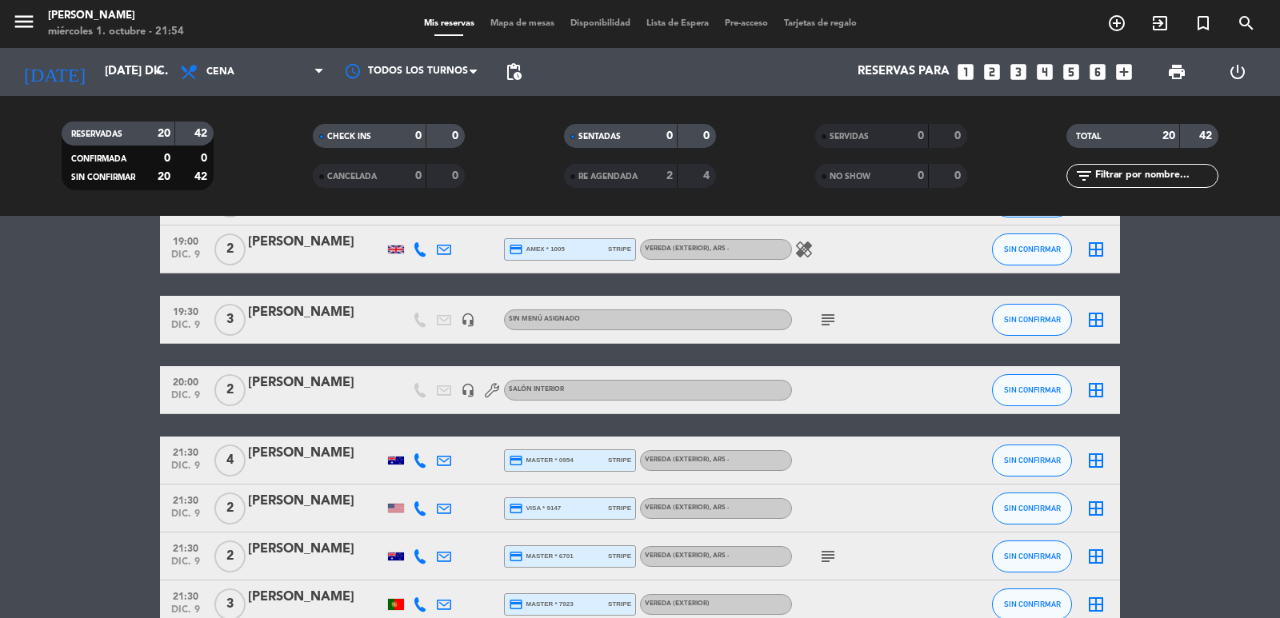
type input "dom. [DATE]"
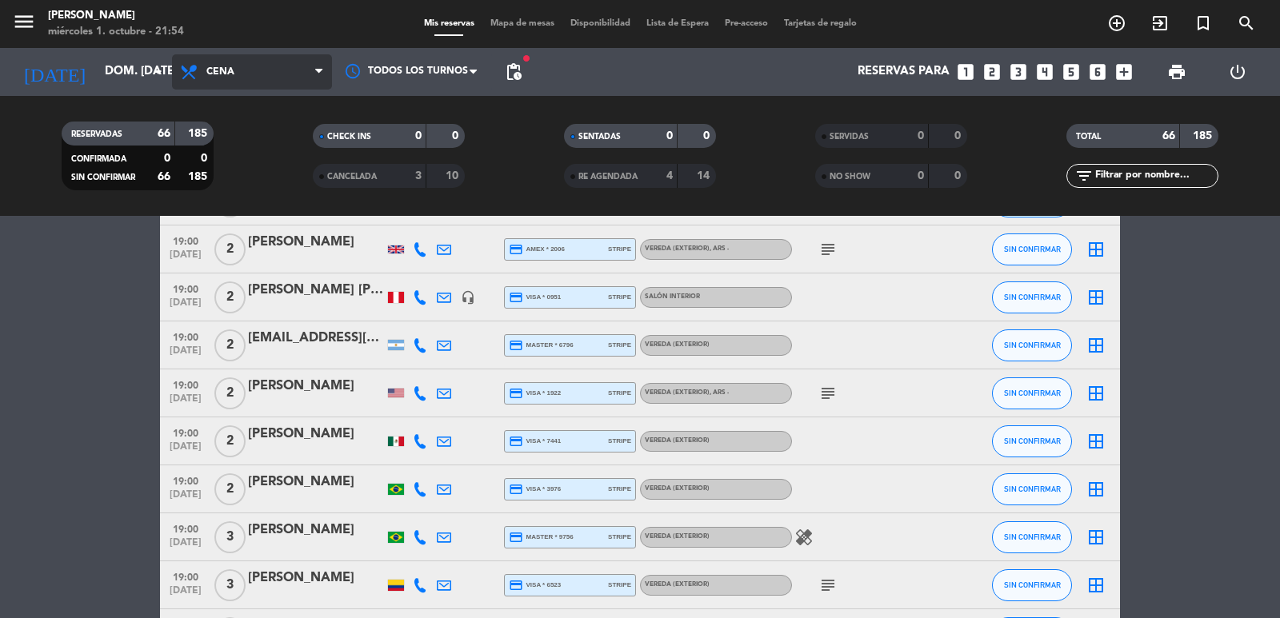
click at [225, 70] on span "Cena" at bounding box center [220, 71] width 28 height 11
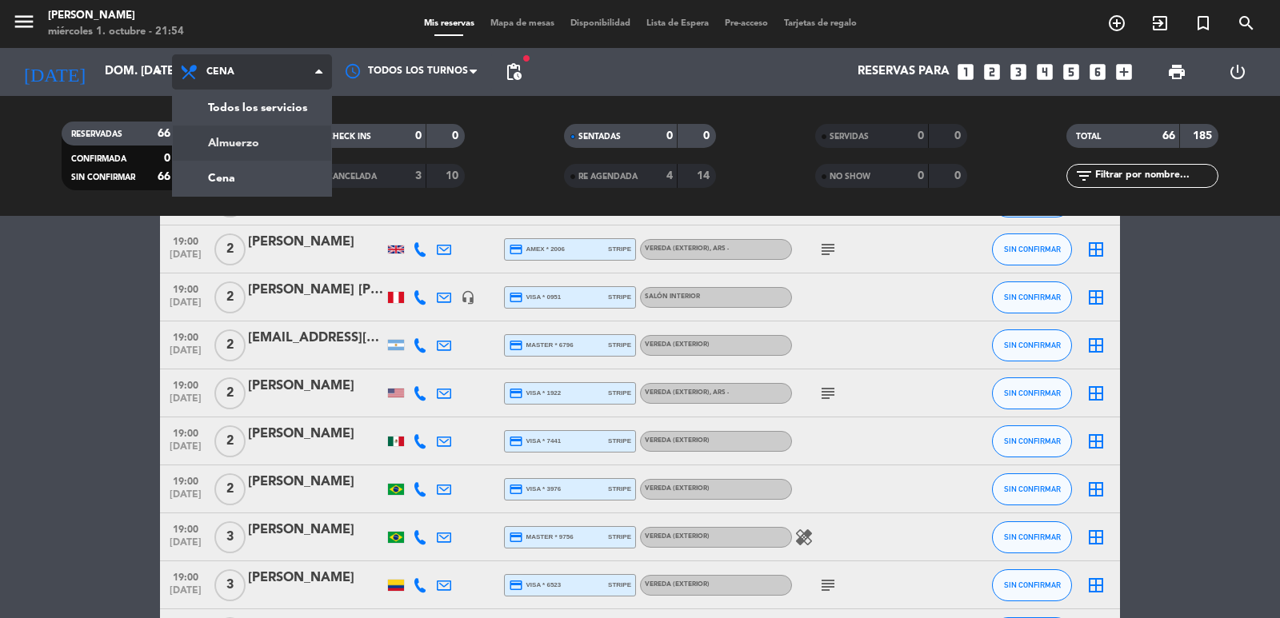
click at [244, 142] on div "menu [PERSON_NAME] miércoles 1. octubre - 21:54 Mis reservas Mapa de mesas Disp…" at bounding box center [640, 108] width 1280 height 216
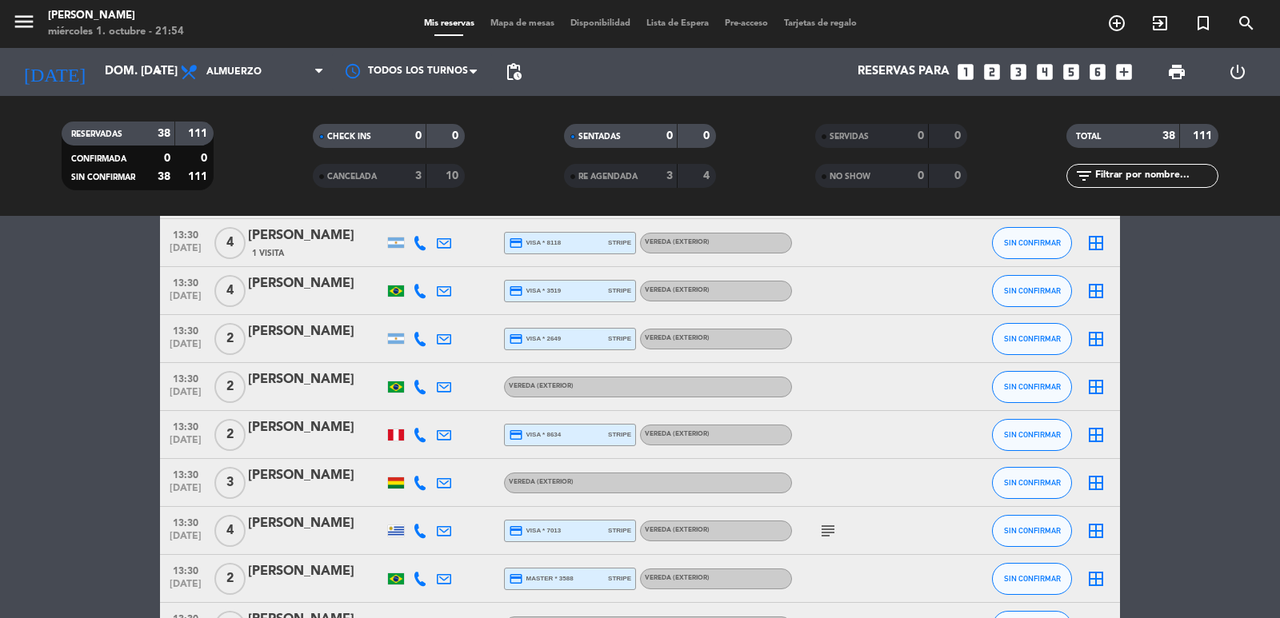
click at [1098, 72] on icon "looks_6" at bounding box center [1097, 72] width 21 height 21
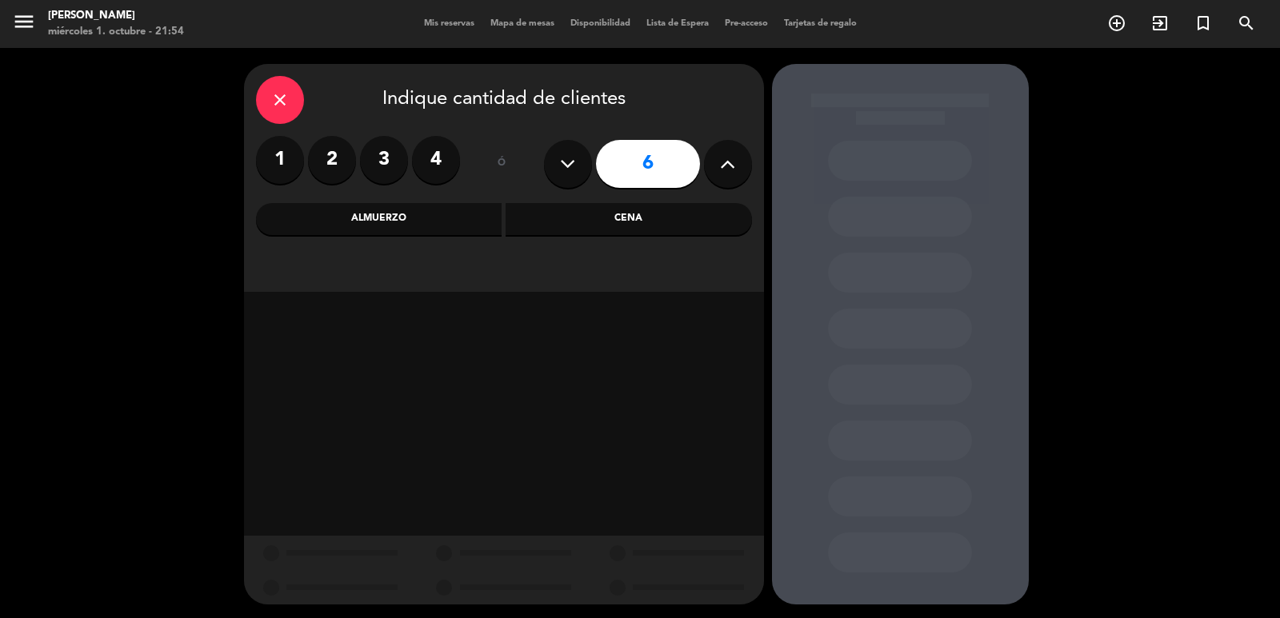
click at [379, 219] on div "Almuerzo" at bounding box center [379, 219] width 246 height 32
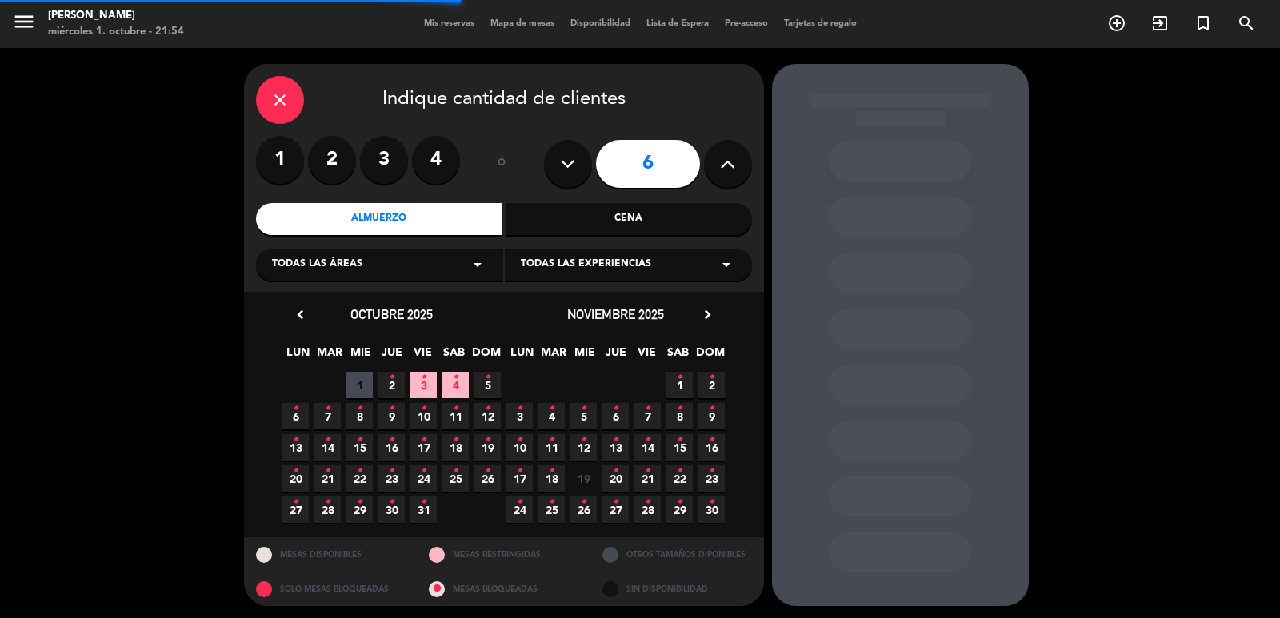
click at [397, 269] on div "Todas las áreas arrow_drop_down" at bounding box center [379, 265] width 247 height 32
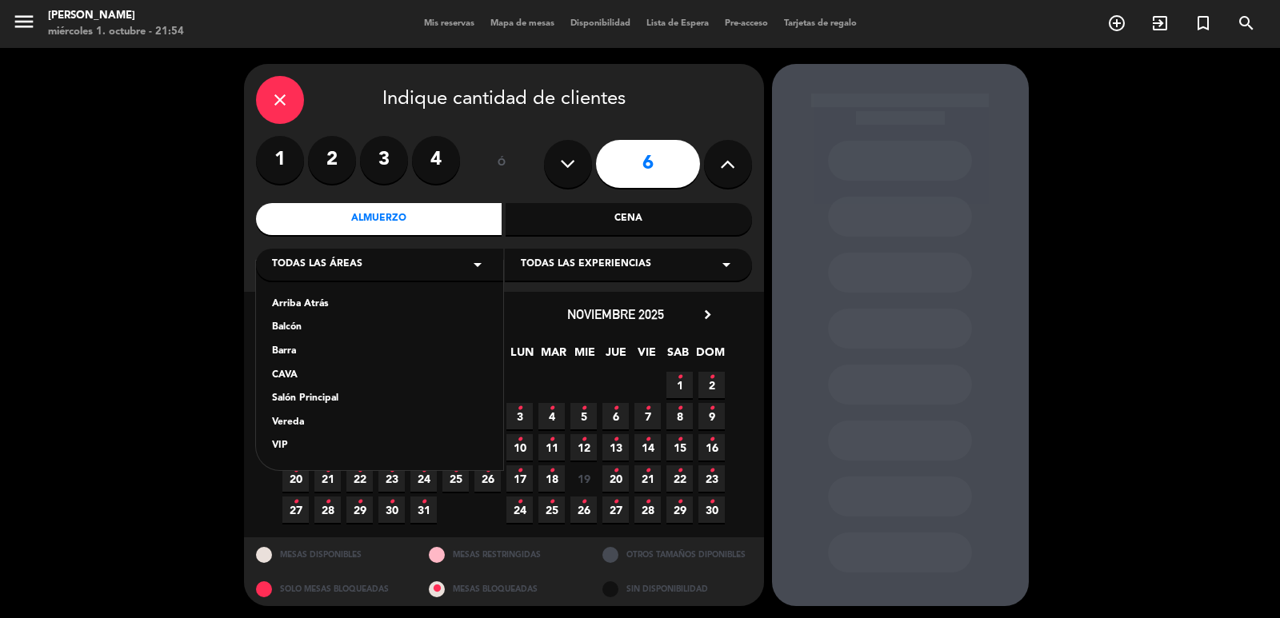
click at [289, 421] on div "Vereda" at bounding box center [379, 423] width 215 height 16
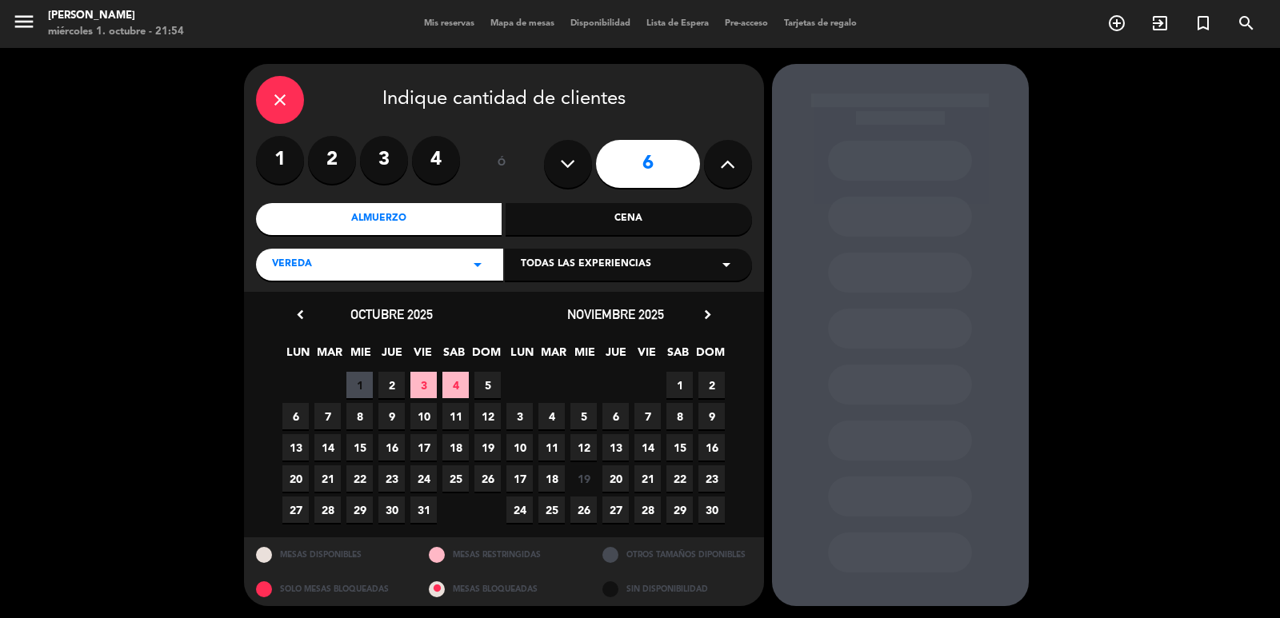
click at [484, 477] on span "26" at bounding box center [487, 478] width 26 height 26
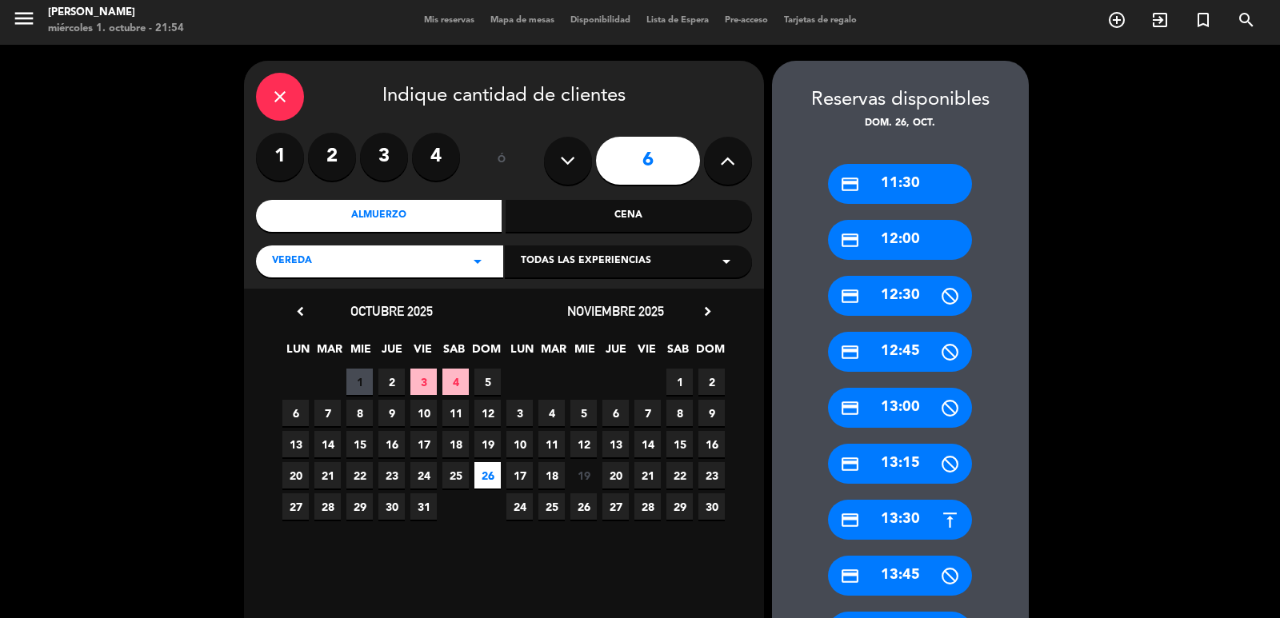
click at [935, 524] on div "credit_card 13:30" at bounding box center [900, 520] width 144 height 40
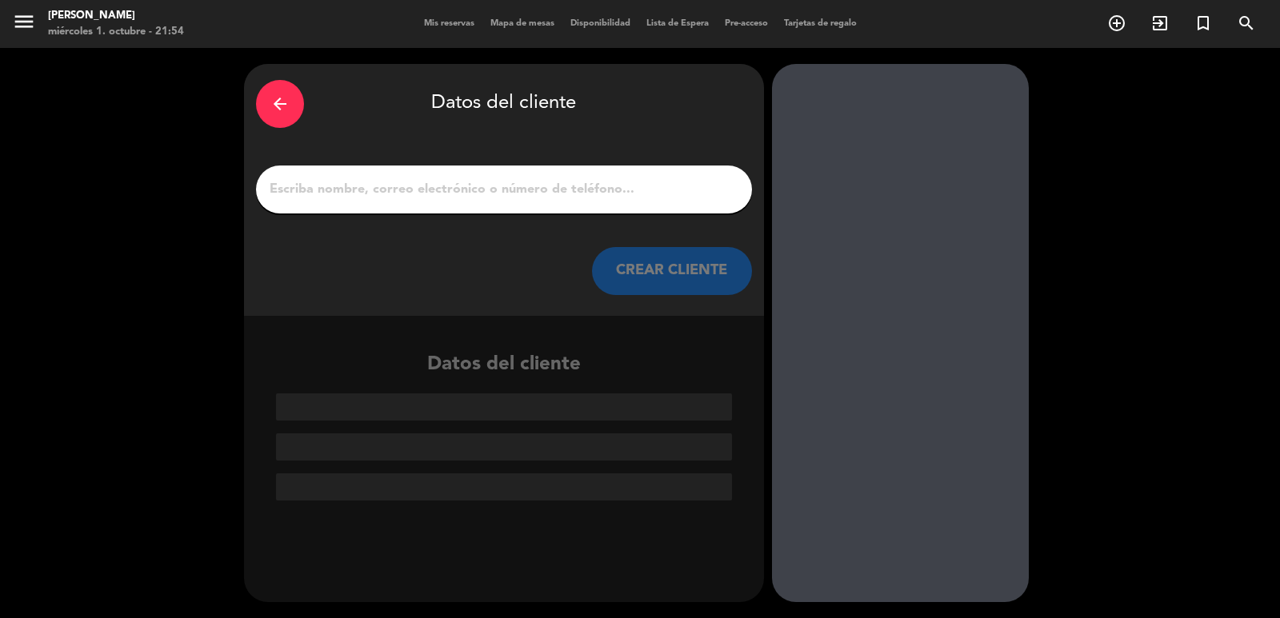
scroll to position [0, 0]
click at [429, 190] on input "1" at bounding box center [504, 189] width 472 height 22
paste input "[PERSON_NAME]"
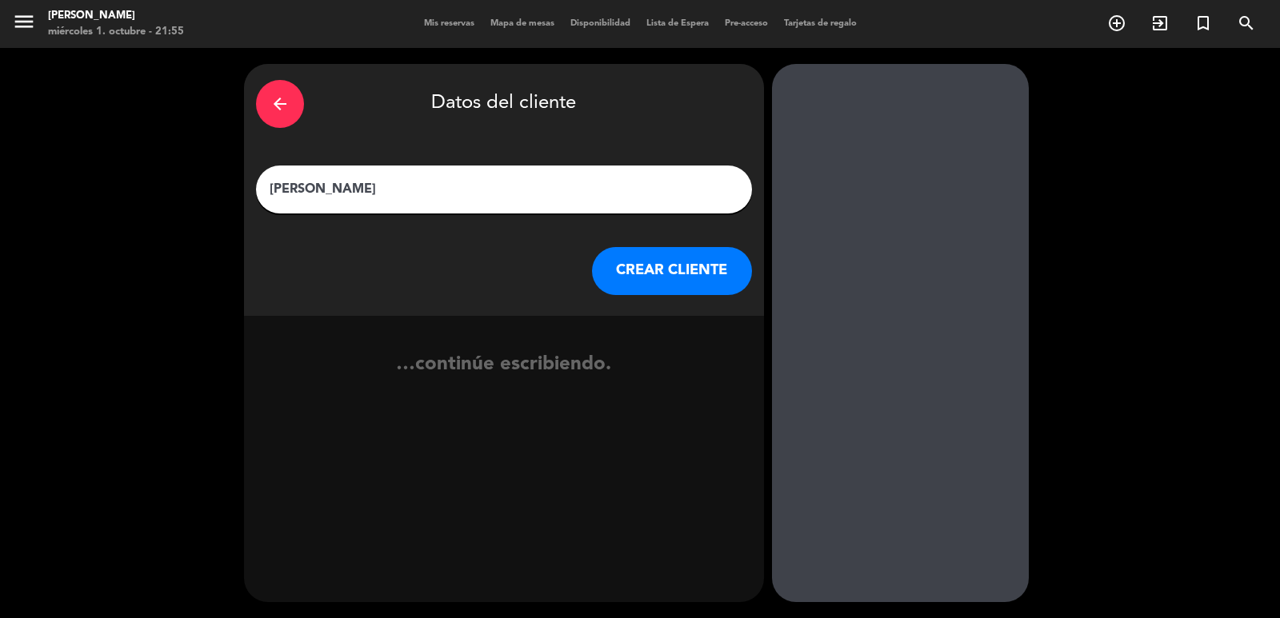
type input "[PERSON_NAME]"
click at [657, 271] on button "CREAR CLIENTE" at bounding box center [672, 271] width 160 height 48
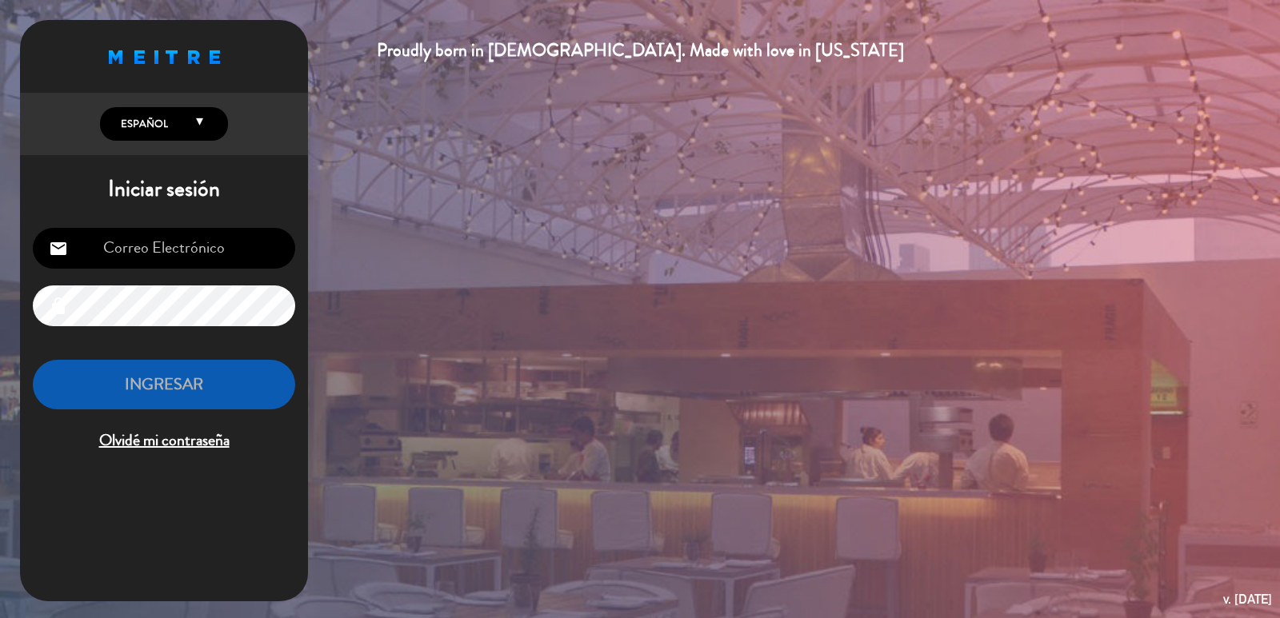
type input "[EMAIL_ADDRESS][DOMAIN_NAME]"
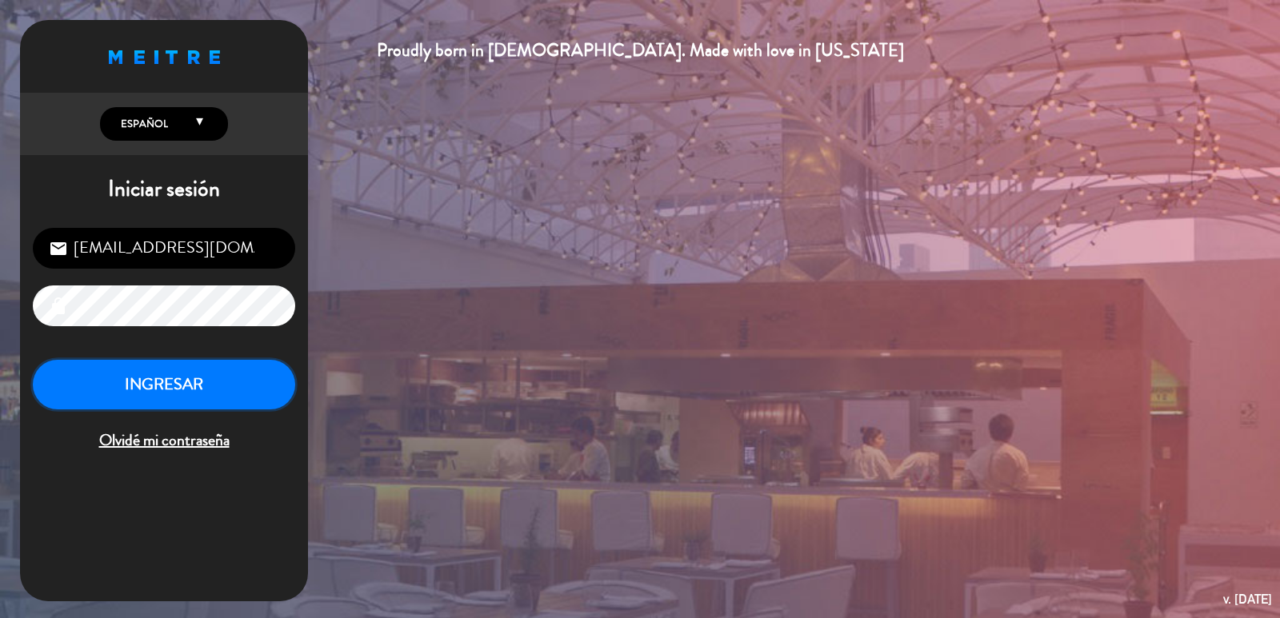
click at [230, 393] on button "INGRESAR" at bounding box center [164, 385] width 262 height 50
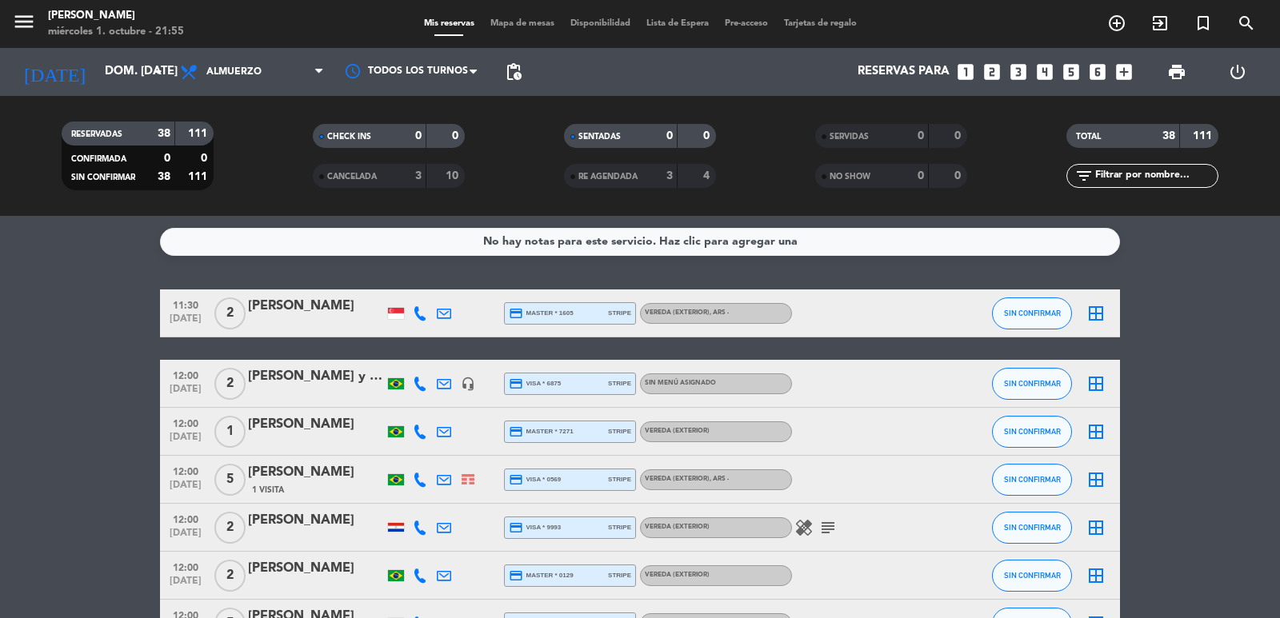
click at [1091, 67] on icon "looks_6" at bounding box center [1097, 72] width 21 height 21
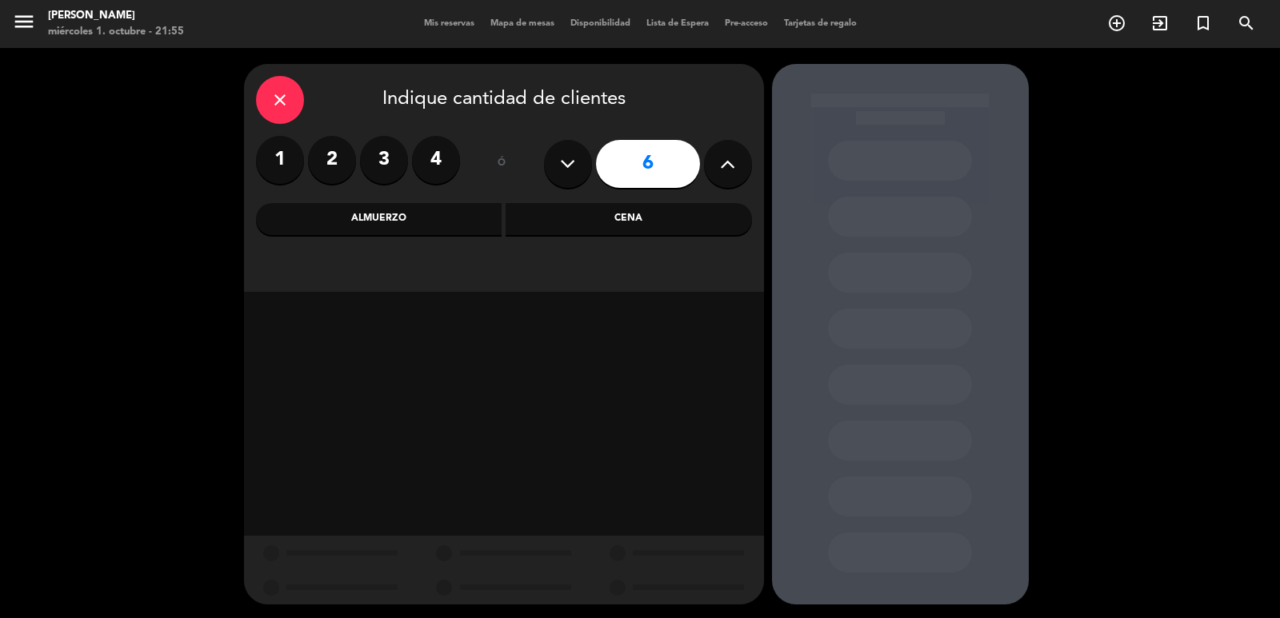
click at [428, 230] on div "Almuerzo" at bounding box center [379, 219] width 246 height 32
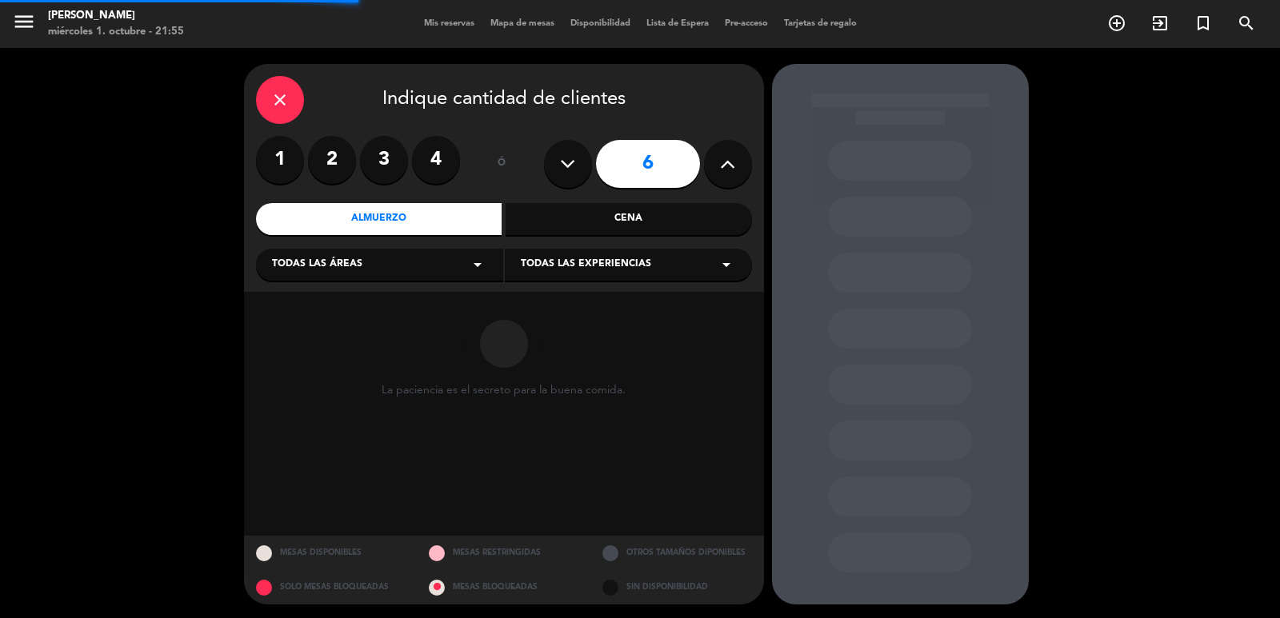
click at [448, 270] on div "Todas las áreas arrow_drop_down" at bounding box center [379, 265] width 247 height 32
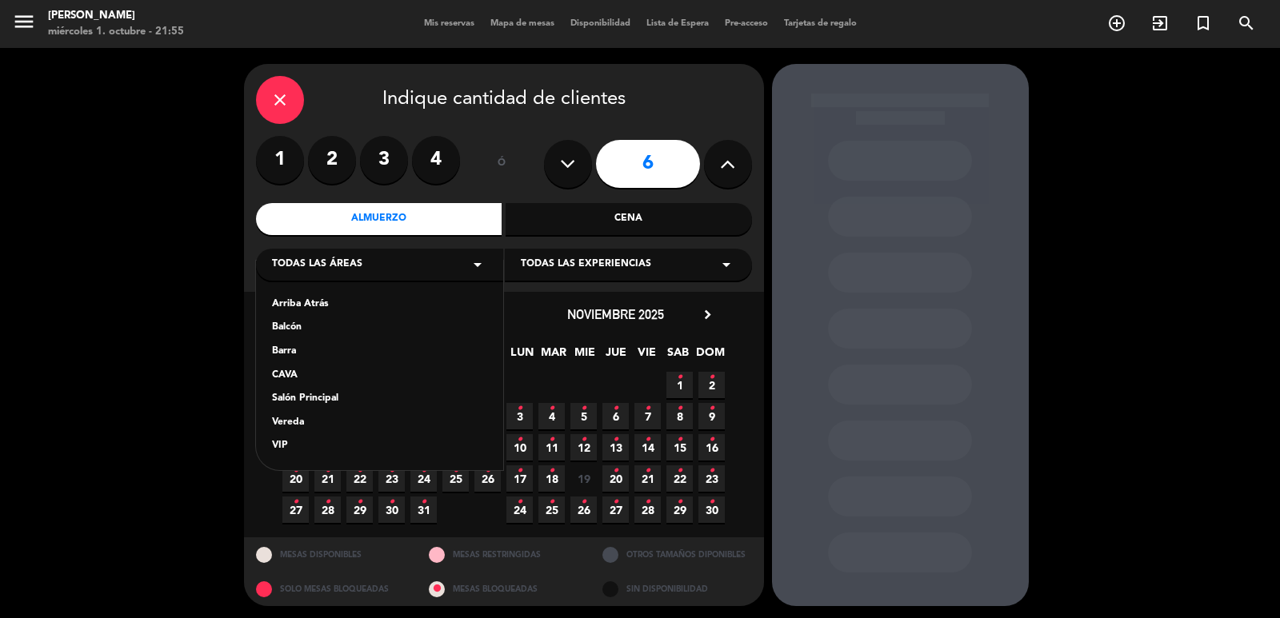
click at [274, 421] on div "Vereda" at bounding box center [379, 423] width 215 height 16
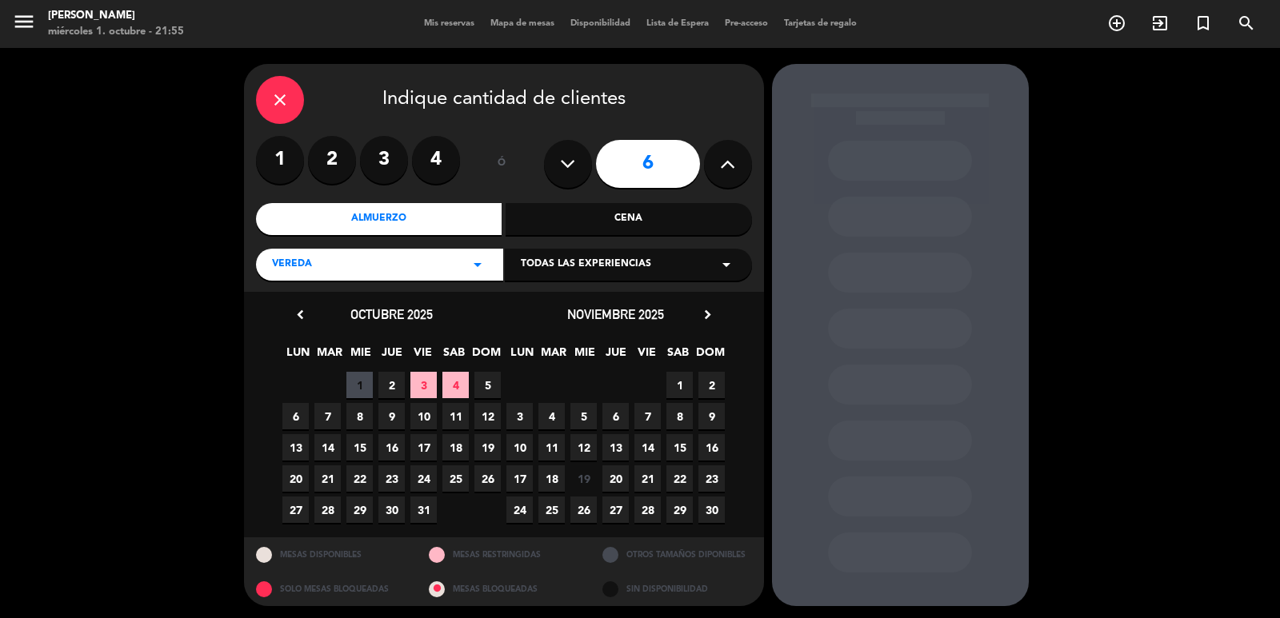
click at [483, 482] on span "26" at bounding box center [487, 478] width 26 height 26
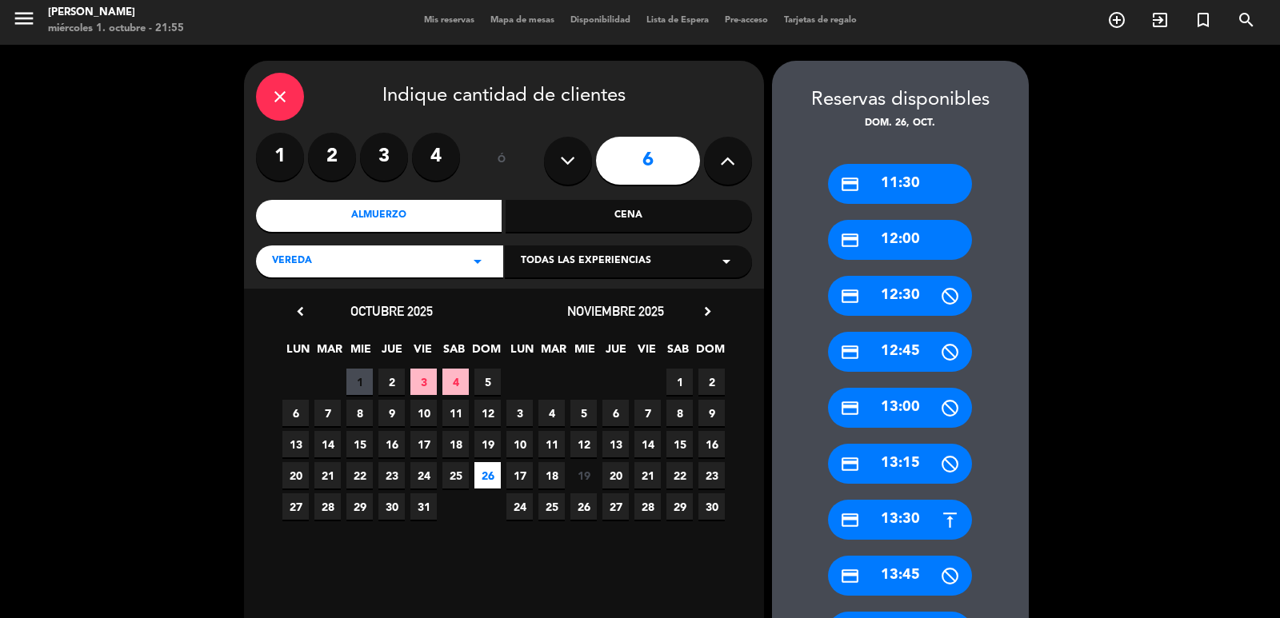
click at [909, 507] on div "credit_card 13:30" at bounding box center [900, 520] width 144 height 40
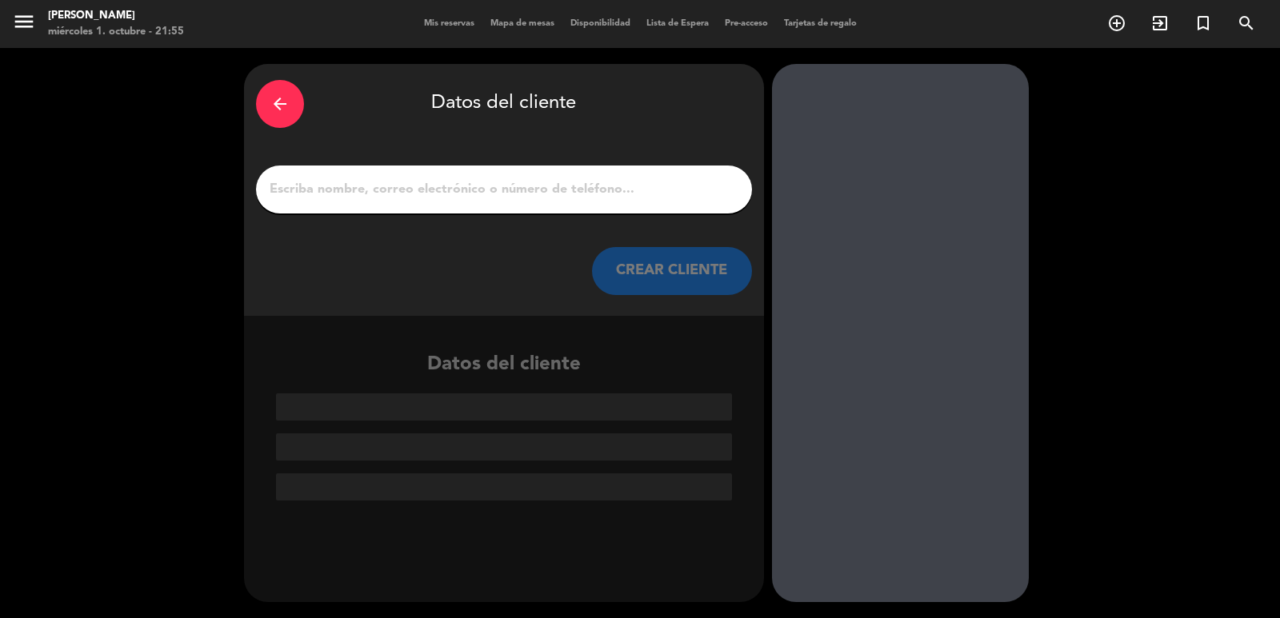
scroll to position [0, 0]
click at [409, 198] on input "1" at bounding box center [504, 189] width 472 height 22
paste input "[PERSON_NAME]"
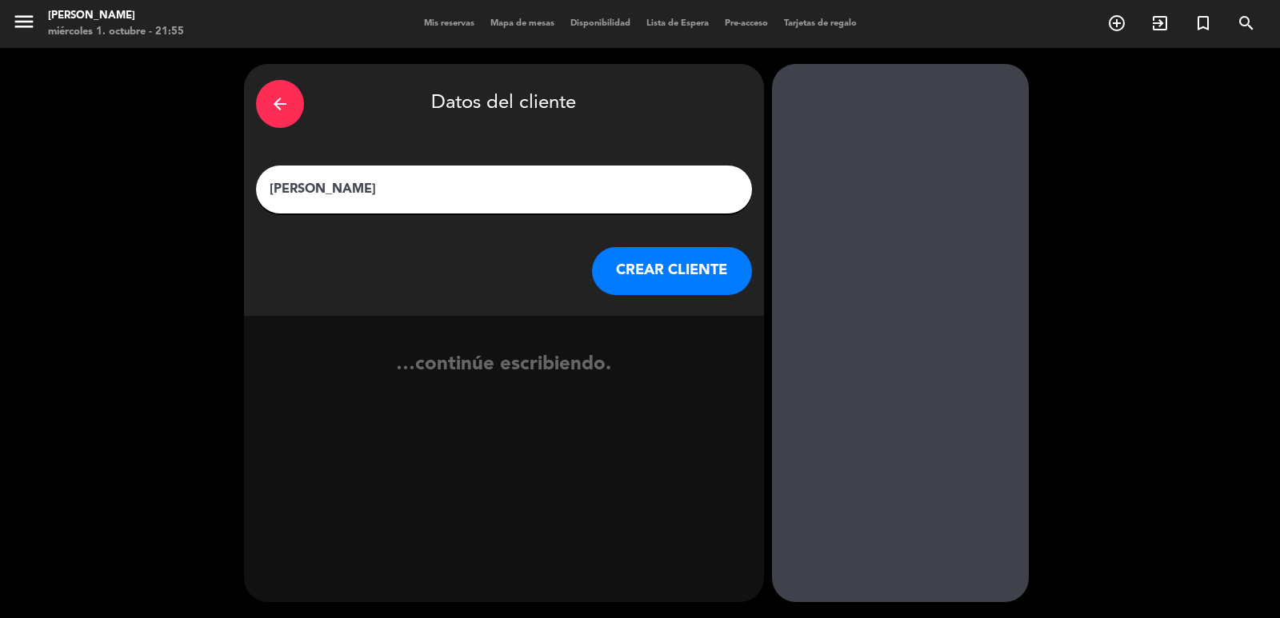
type input "[PERSON_NAME]"
click at [684, 248] on button "CREAR CLIENTE" at bounding box center [672, 271] width 160 height 48
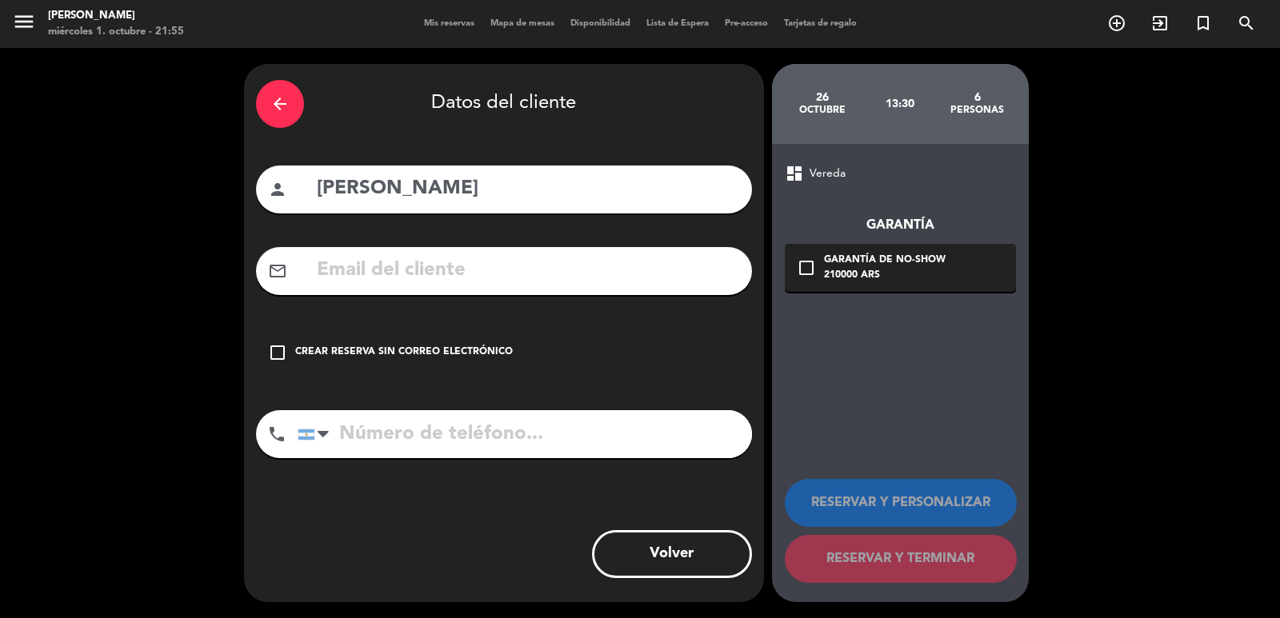
click at [481, 266] on input "text" at bounding box center [527, 270] width 425 height 33
paste input "[EMAIL_ADDRESS][DOMAIN_NAME]"
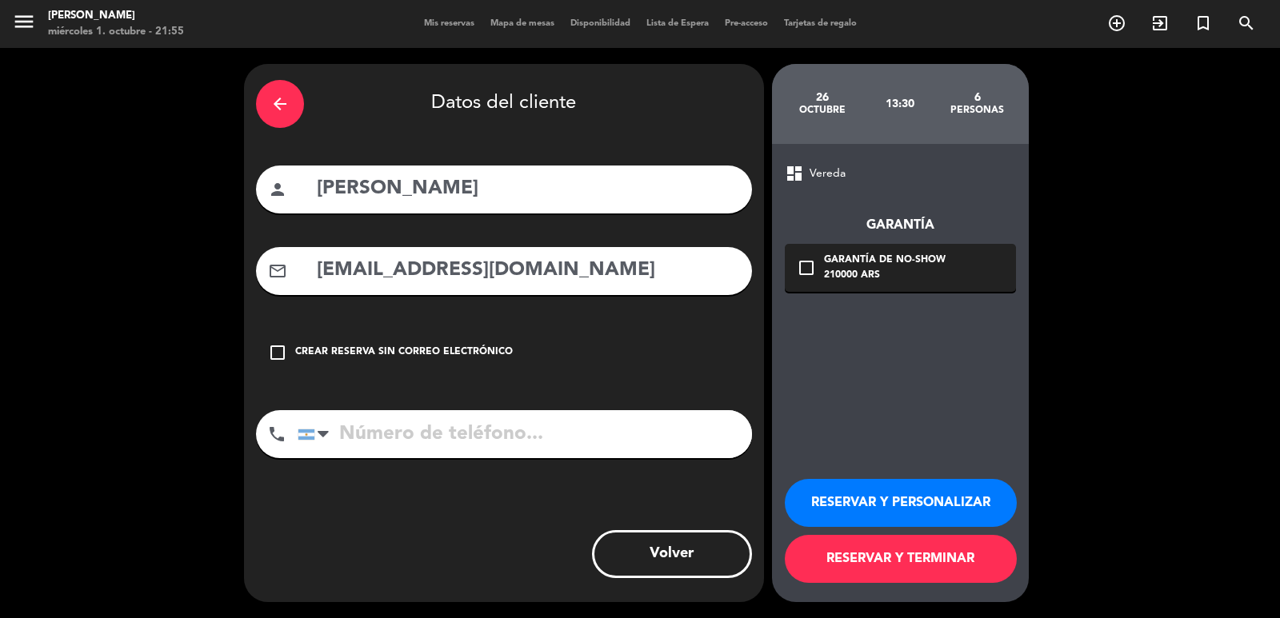
type input "[EMAIL_ADDRESS][DOMAIN_NAME]"
click at [509, 434] on input "tel" at bounding box center [525, 434] width 454 height 48
paste input "62999019830"
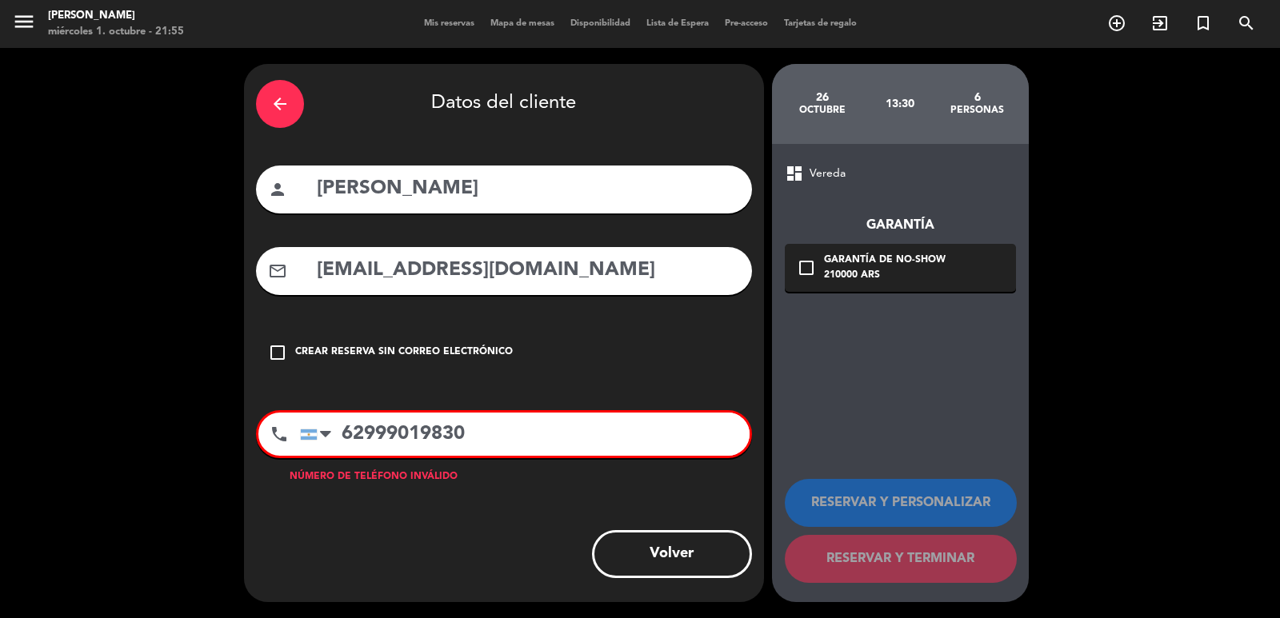
drag, startPoint x: 533, startPoint y: 437, endPoint x: 339, endPoint y: 404, distance: 197.1
click at [339, 404] on div "arrow_back Datos del cliente person [PERSON_NAME] mail_outline [EMAIL_ADDRESS][…" at bounding box center [504, 333] width 520 height 538
paste input "62999019830"
click at [422, 440] on input "[PHONE_NUMBER]" at bounding box center [524, 434] width 449 height 43
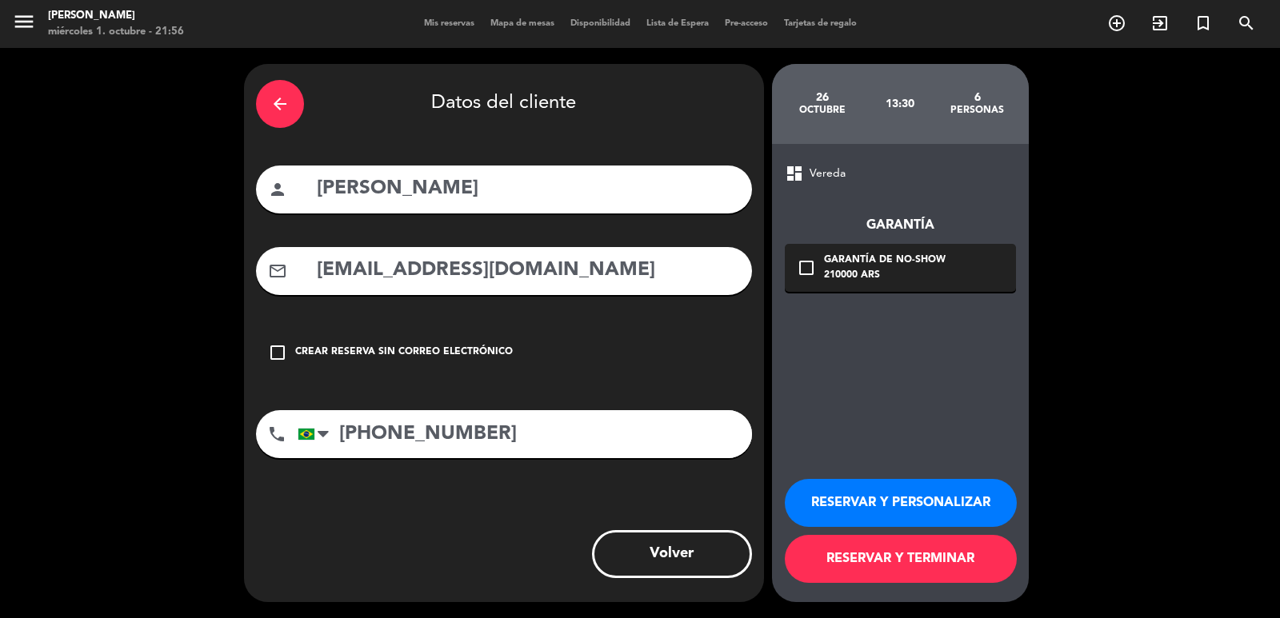
type input "[PHONE_NUMBER]"
click at [507, 508] on div "arrow_back Datos del cliente person [PERSON_NAME] mail_outline [EMAIL_ADDRESS][…" at bounding box center [504, 333] width 520 height 538
click at [830, 254] on div "Garantía de no-show" at bounding box center [885, 261] width 122 height 16
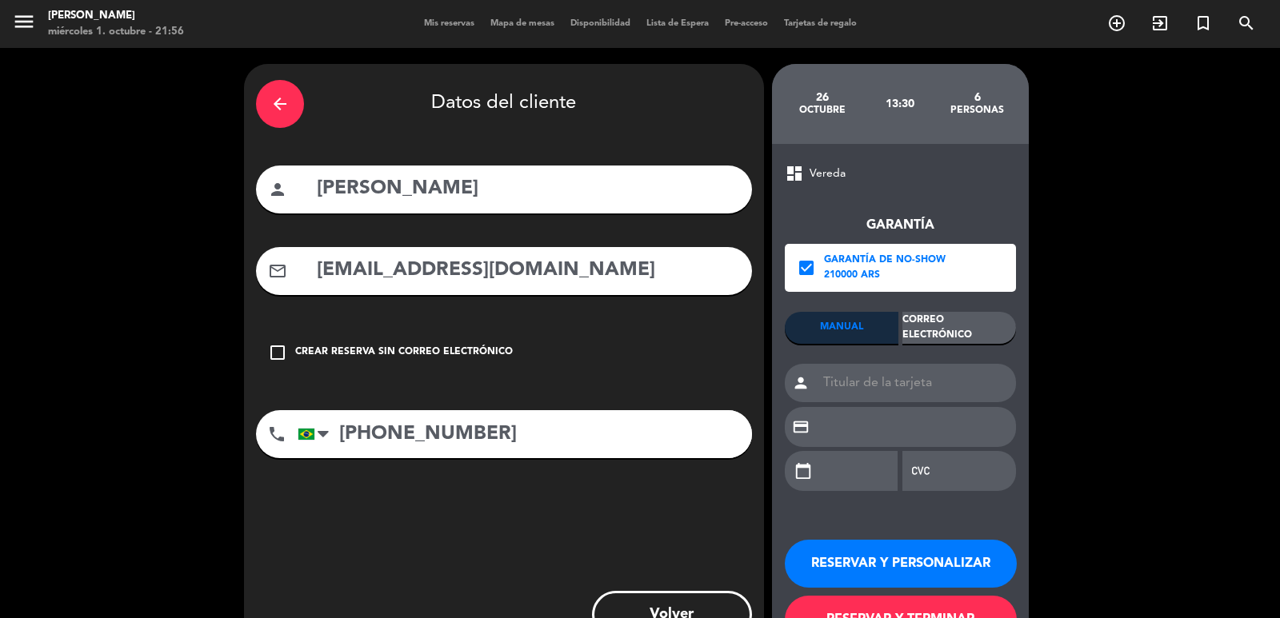
click at [957, 335] on div "Correo Electrónico" at bounding box center [959, 328] width 114 height 32
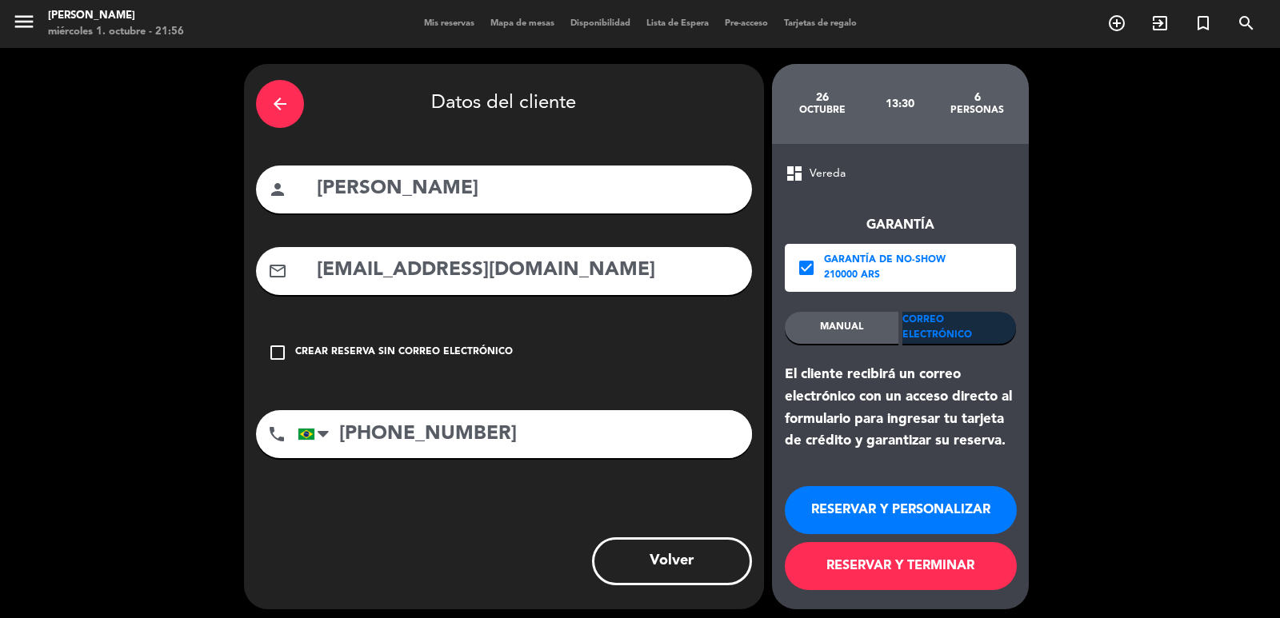
click at [904, 501] on button "RESERVAR Y PERSONALIZAR" at bounding box center [901, 510] width 232 height 48
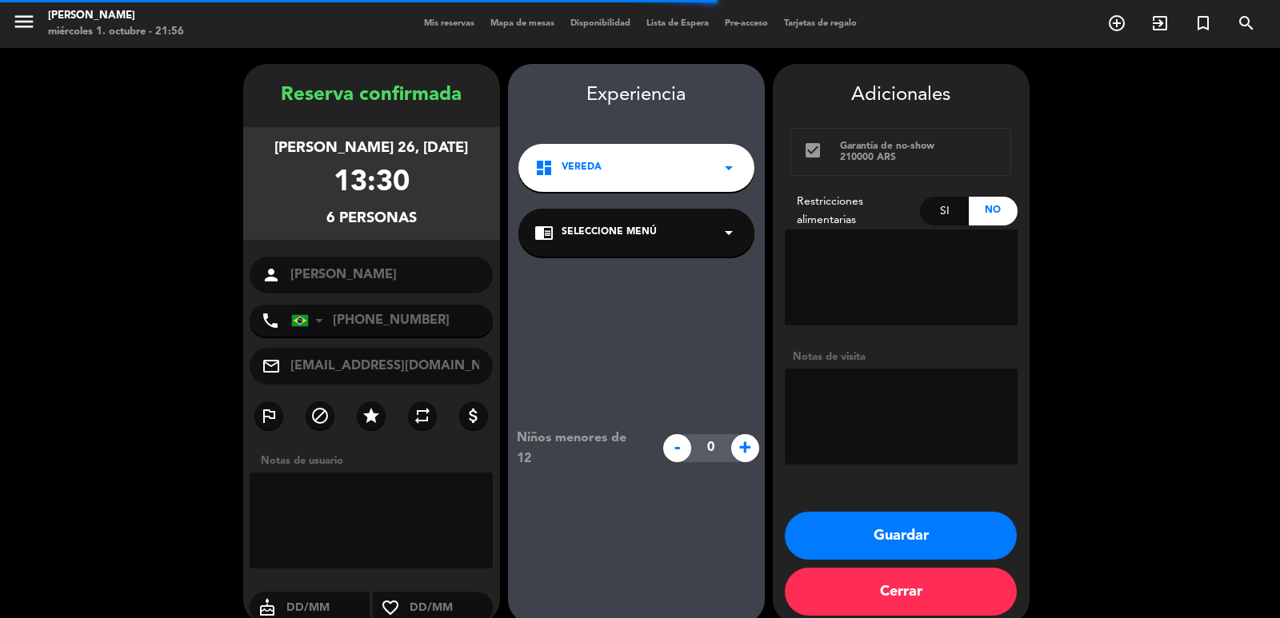
scroll to position [22, 0]
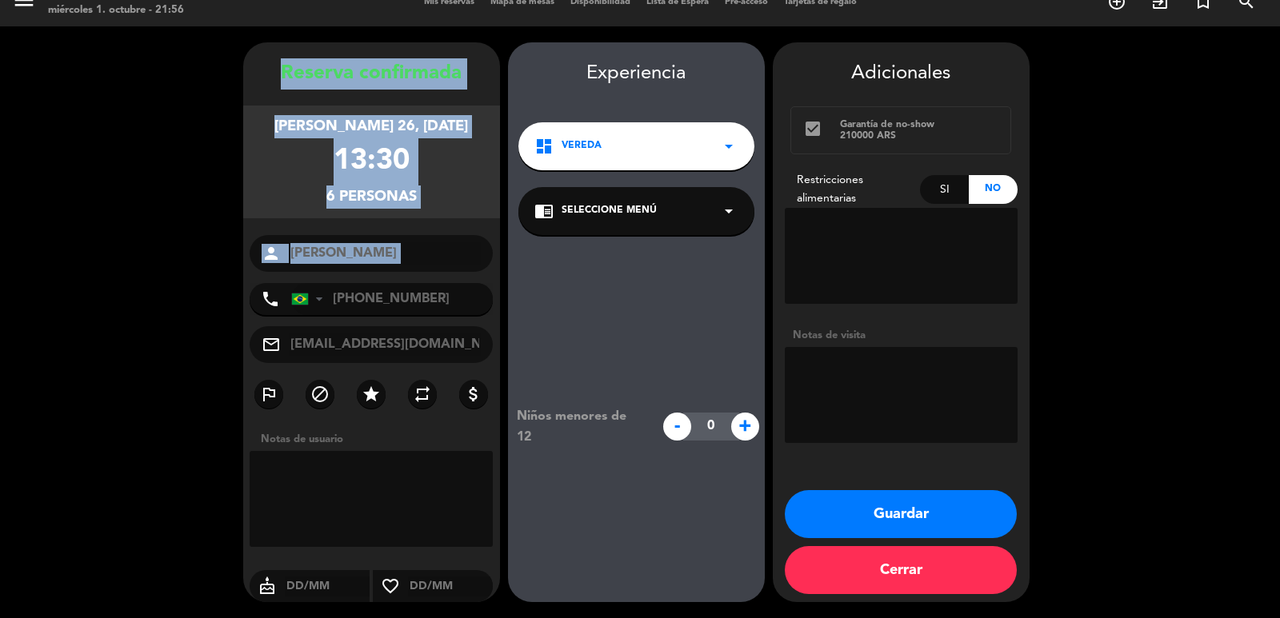
drag, startPoint x: 268, startPoint y: 71, endPoint x: 411, endPoint y: 276, distance: 249.8
click at [411, 276] on div "Reserva confirmada [PERSON_NAME] 26, [DATE] 13:30 6 personas person [PERSON_NAM…" at bounding box center [371, 338] width 257 height 560
copy div "Reserva confirmada [PERSON_NAME] 26, [DATE] 13:30 6 personas person"
drag, startPoint x: 865, startPoint y: 506, endPoint x: 825, endPoint y: 454, distance: 65.6
click at [865, 503] on button "Guardar" at bounding box center [901, 514] width 232 height 48
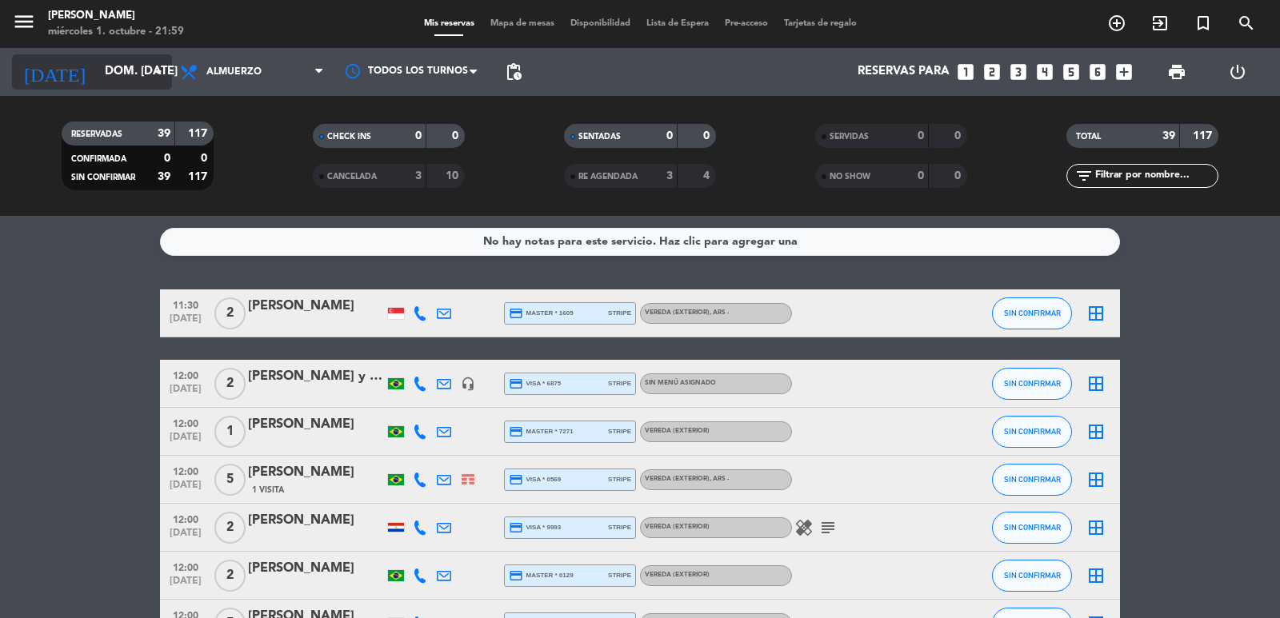
click at [130, 72] on input "dom. [DATE]" at bounding box center [174, 72] width 154 height 30
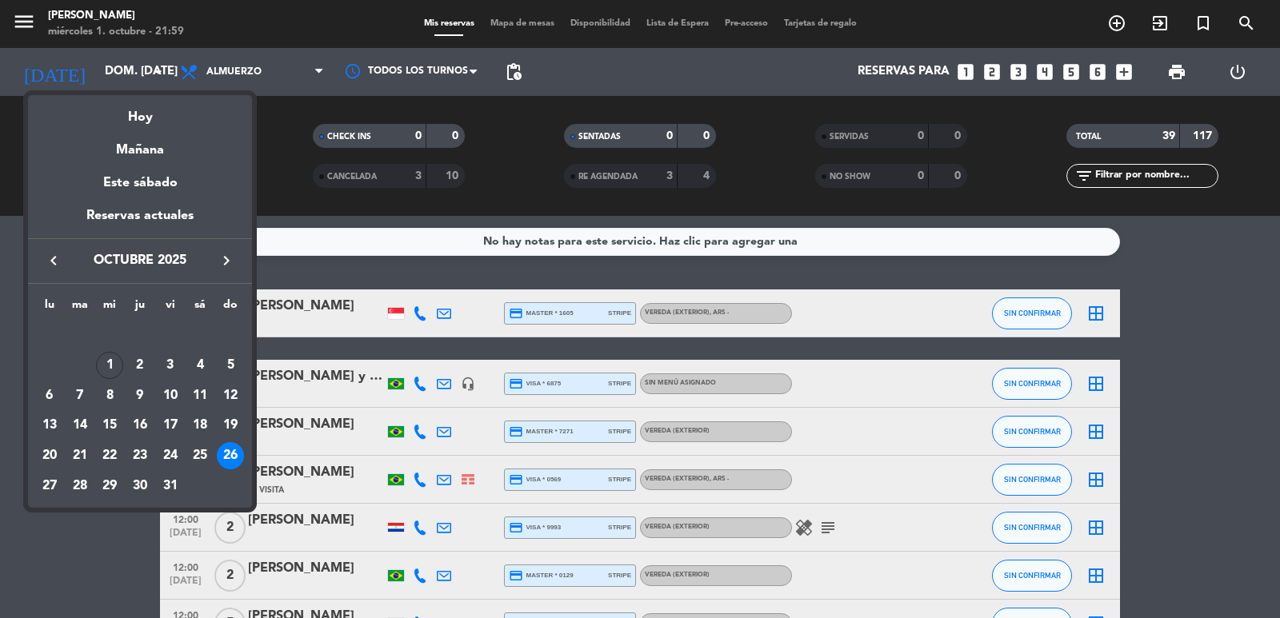
click at [232, 265] on icon "keyboard_arrow_right" at bounding box center [226, 260] width 19 height 19
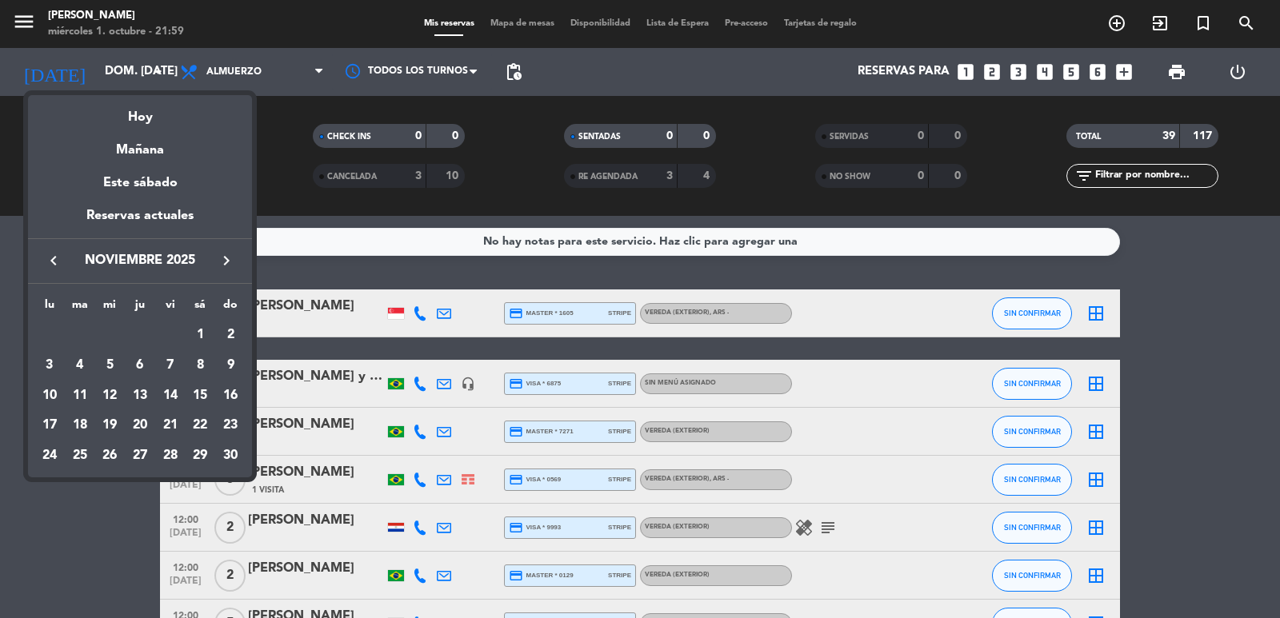
click at [232, 265] on icon "keyboard_arrow_right" at bounding box center [226, 260] width 19 height 19
click at [82, 390] on div "9" at bounding box center [79, 395] width 27 height 27
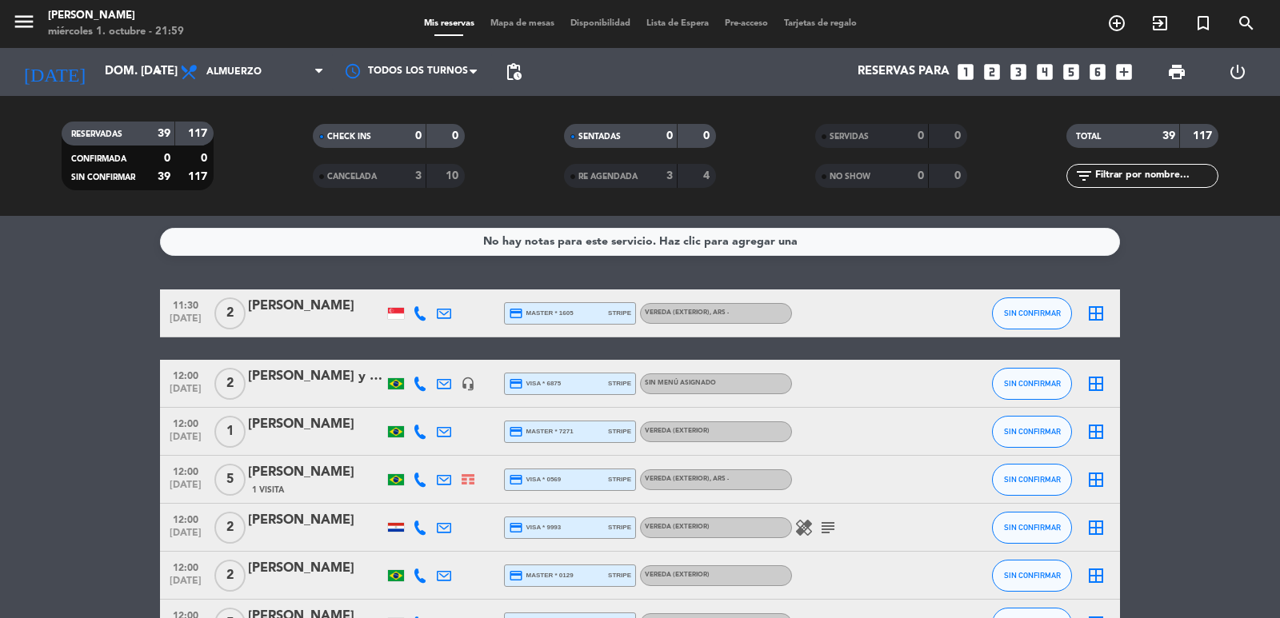
type input "[DATE] dic."
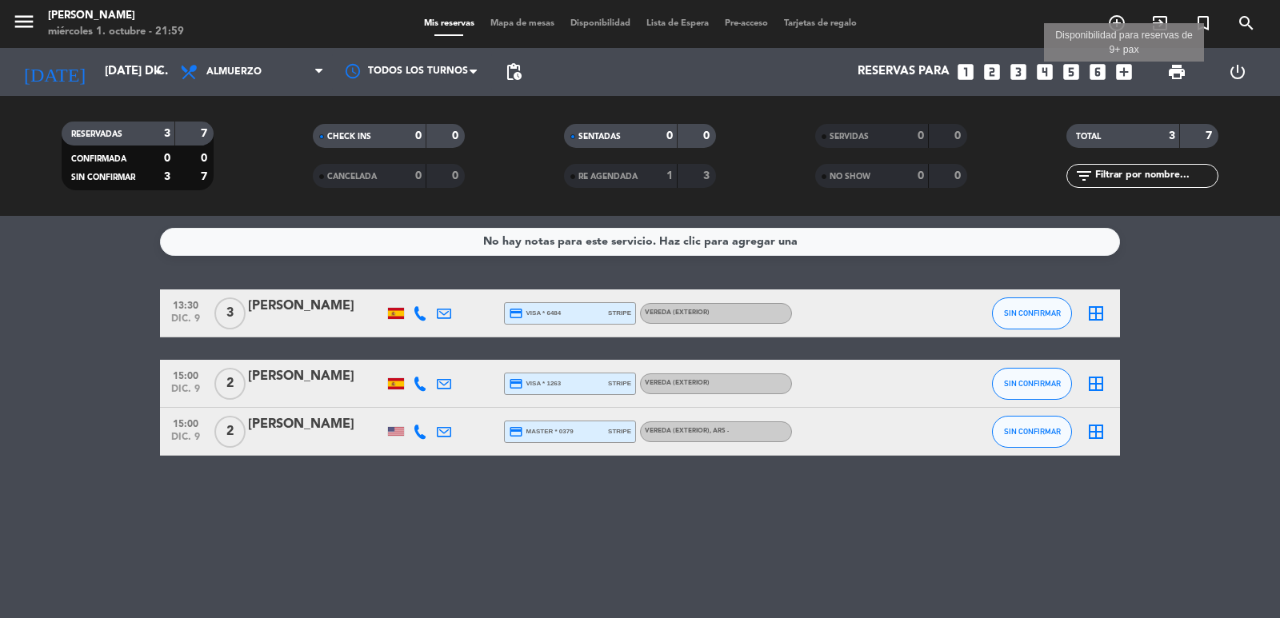
click at [1132, 68] on icon "add_box" at bounding box center [1123, 72] width 21 height 21
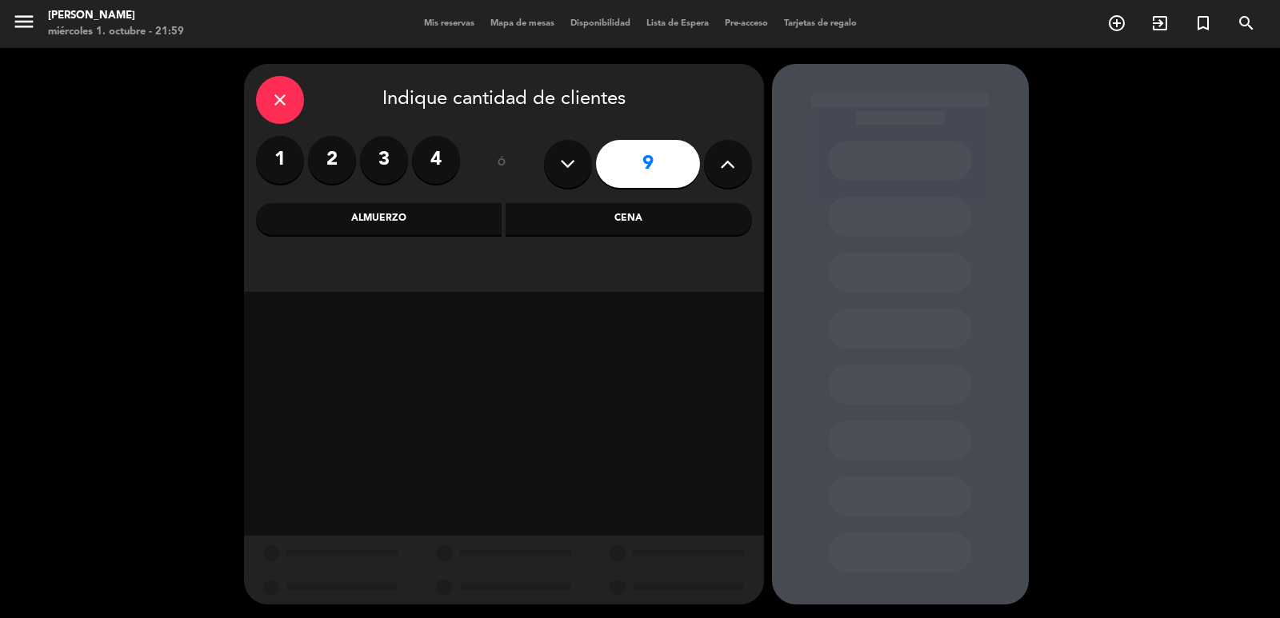
click at [737, 156] on button at bounding box center [728, 164] width 48 height 48
click at [735, 156] on icon at bounding box center [727, 164] width 15 height 24
click at [735, 160] on icon at bounding box center [727, 164] width 15 height 24
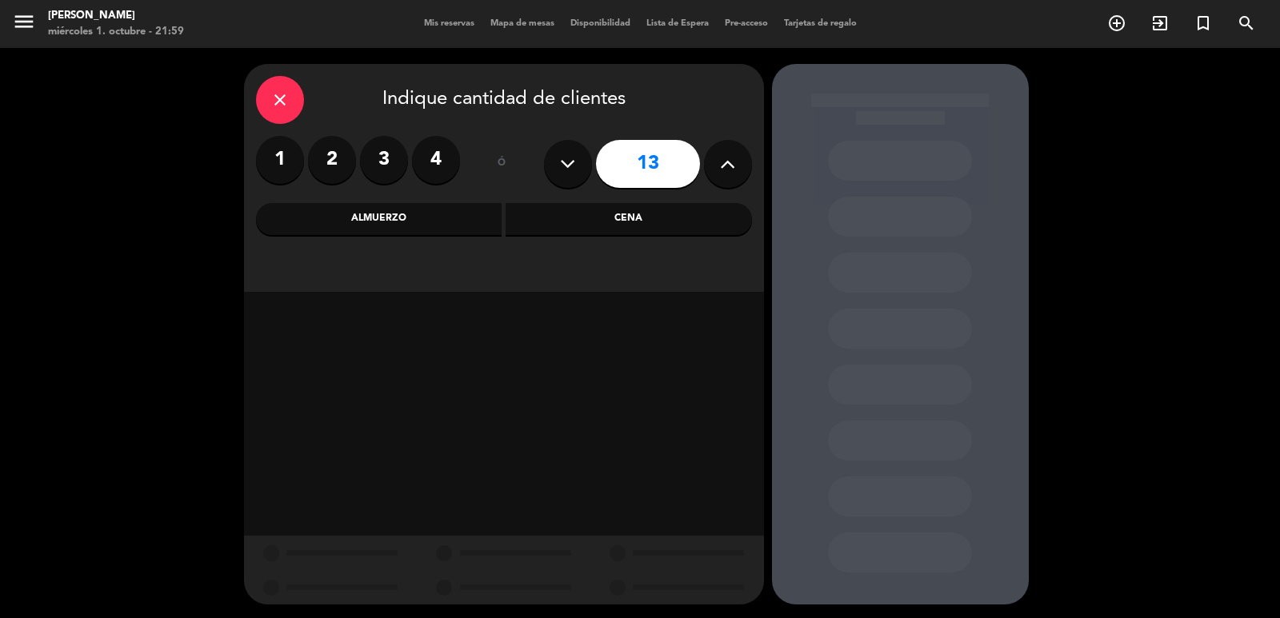
type input "14"
click at [639, 214] on div "Cena" at bounding box center [628, 219] width 246 height 32
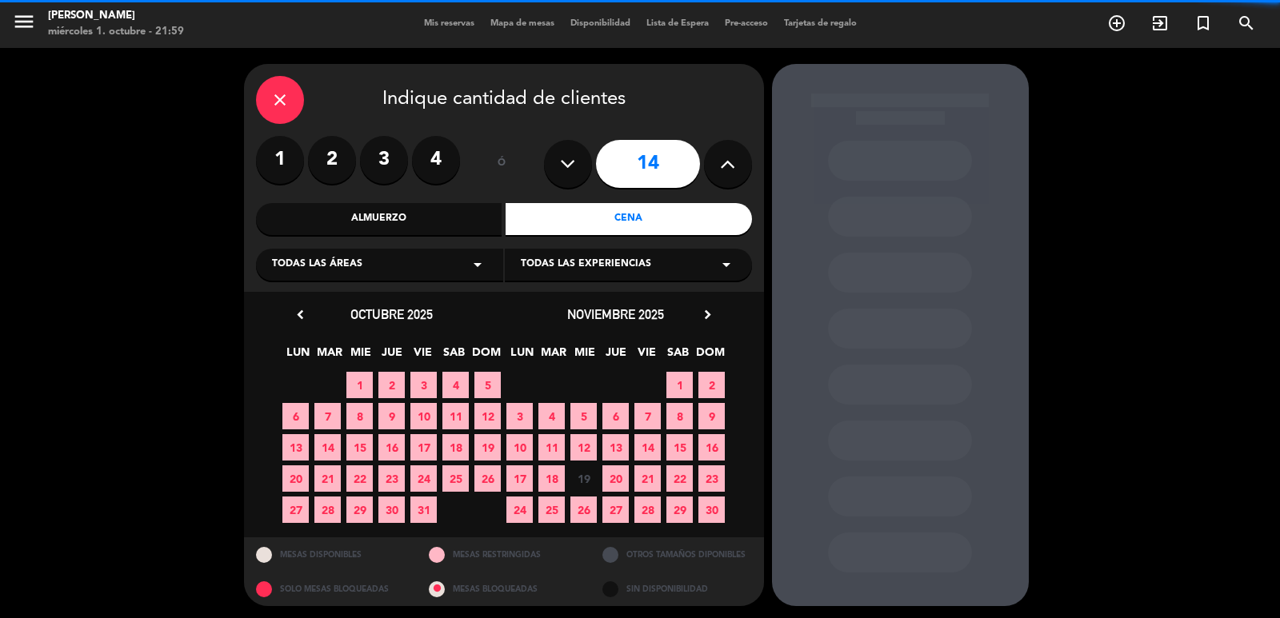
click at [437, 274] on div "Todas las áreas arrow_drop_down" at bounding box center [379, 265] width 247 height 32
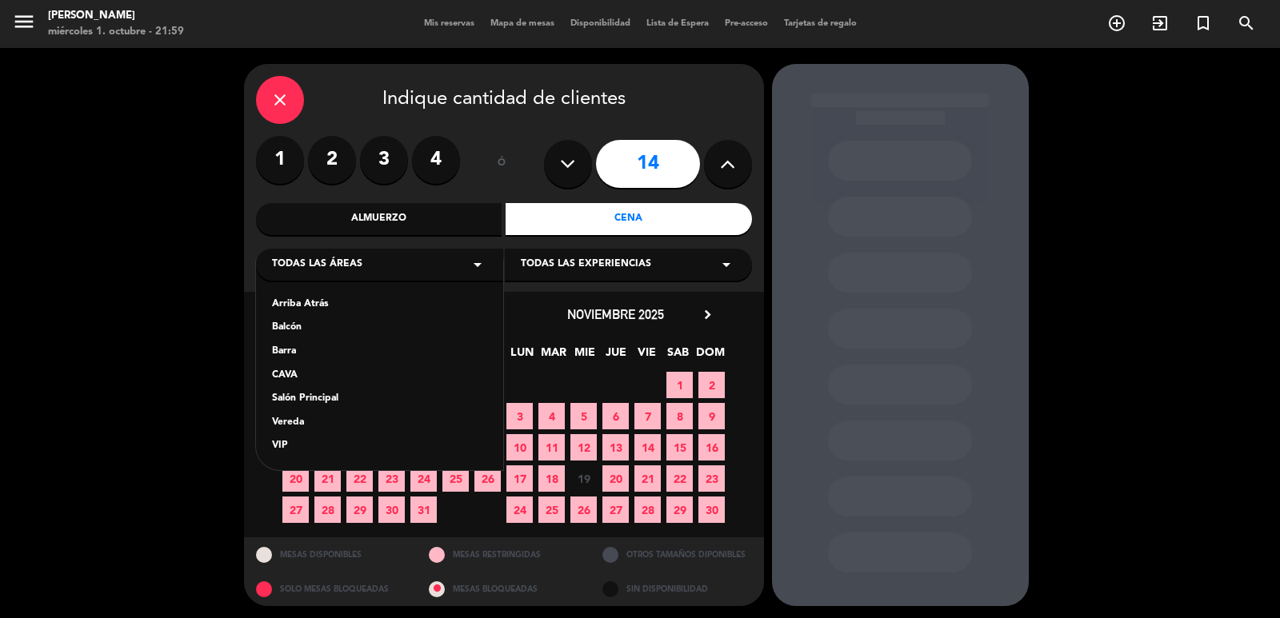
click at [302, 423] on div "Vereda" at bounding box center [379, 423] width 215 height 16
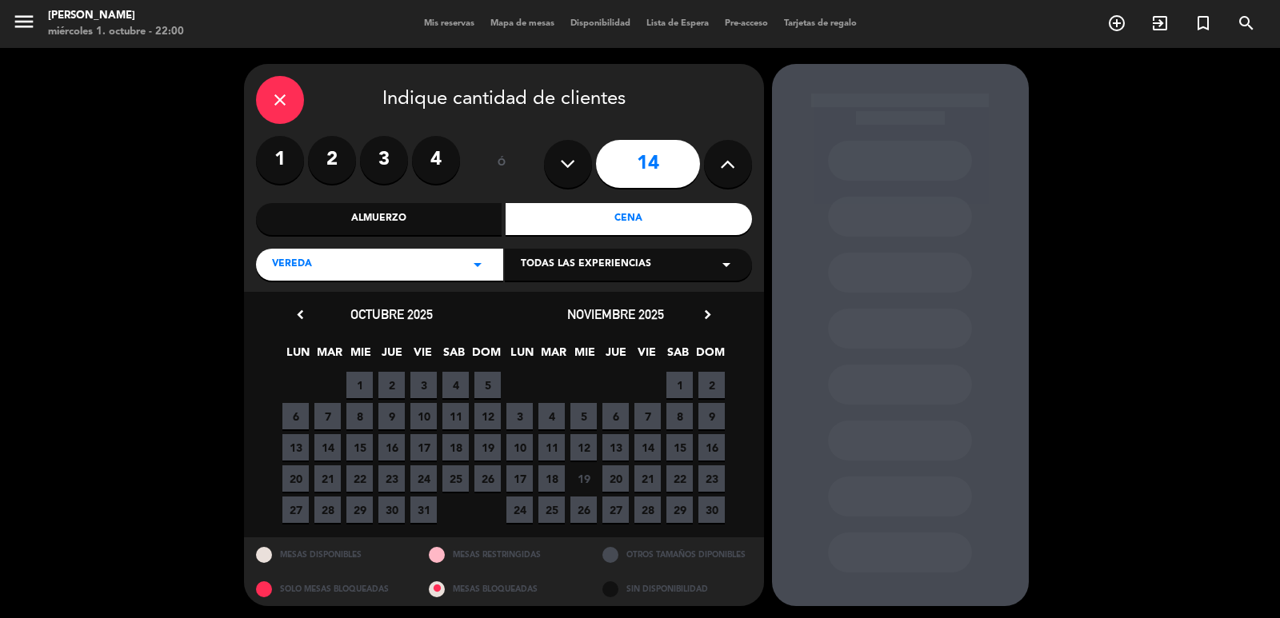
click at [704, 314] on icon "chevron_right" at bounding box center [707, 314] width 17 height 17
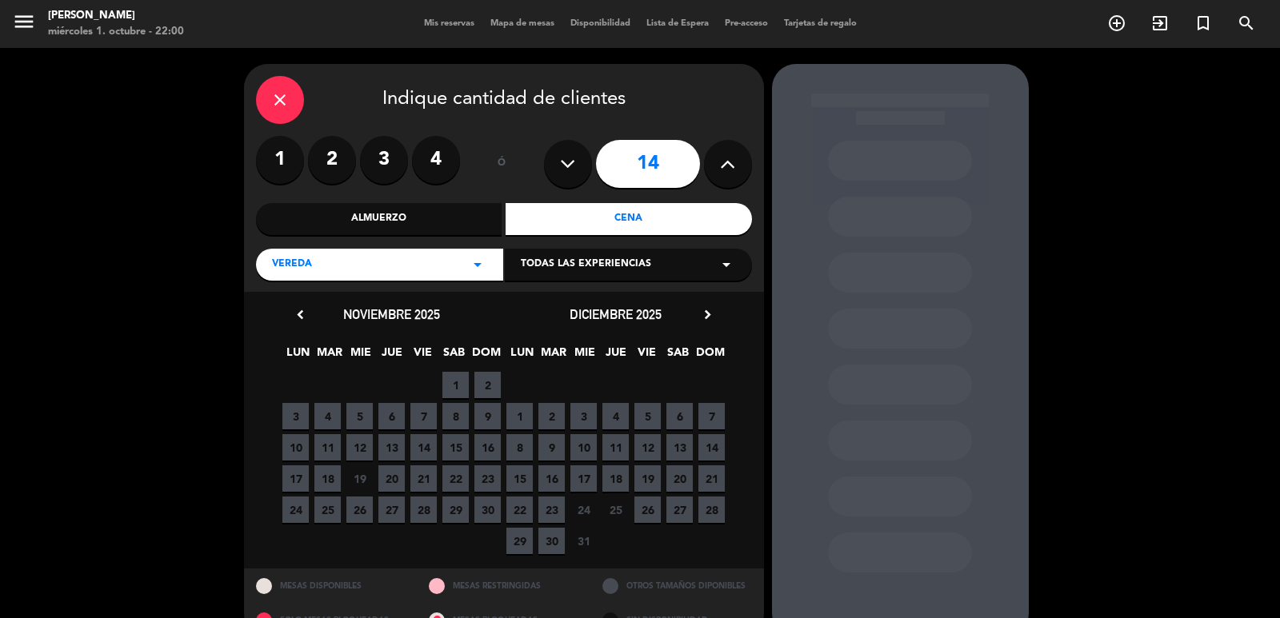
click at [557, 445] on span "9" at bounding box center [551, 447] width 26 height 26
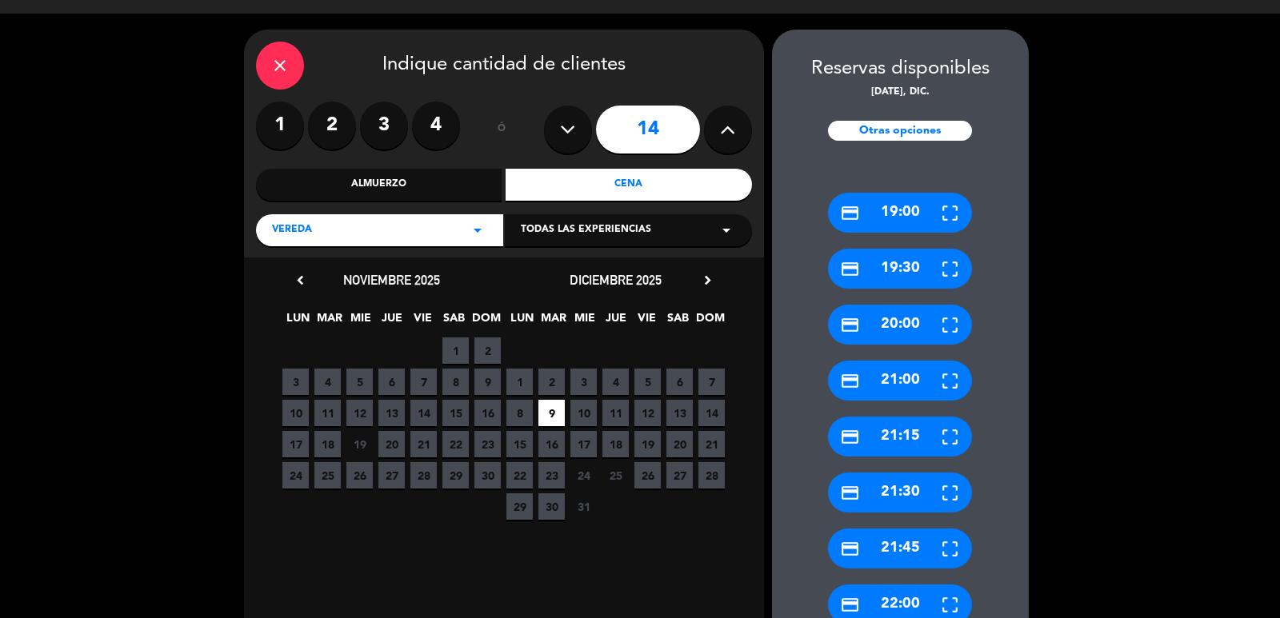
scroll to position [421, 0]
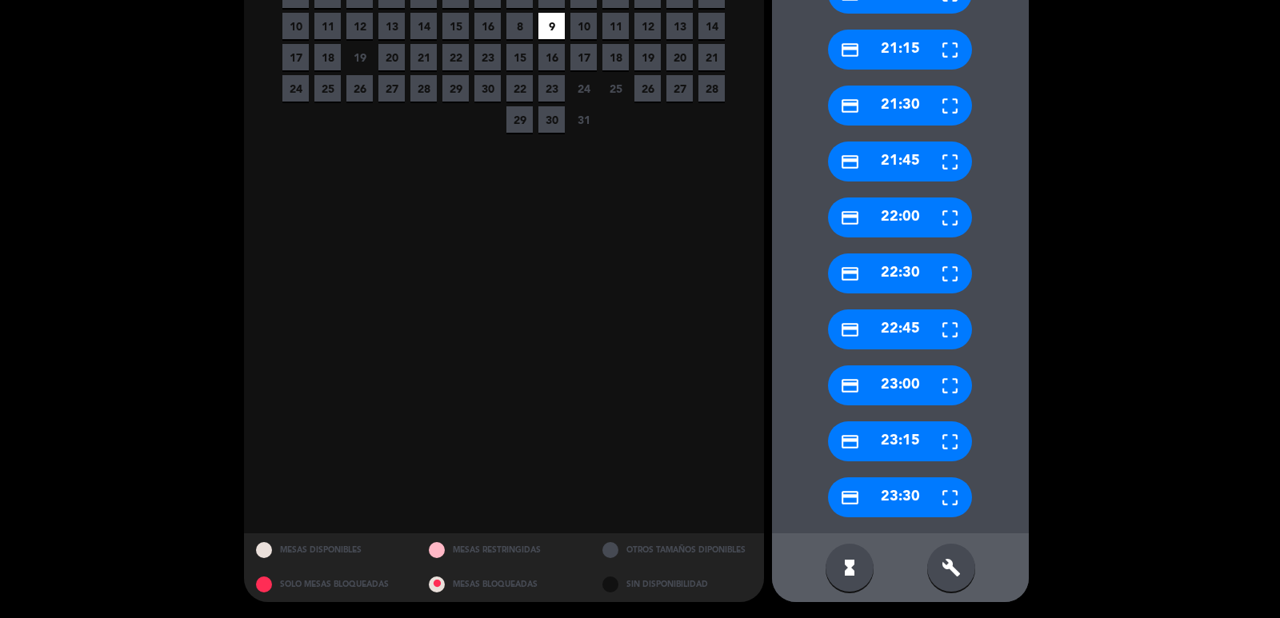
click at [938, 577] on div "build" at bounding box center [951, 568] width 48 height 48
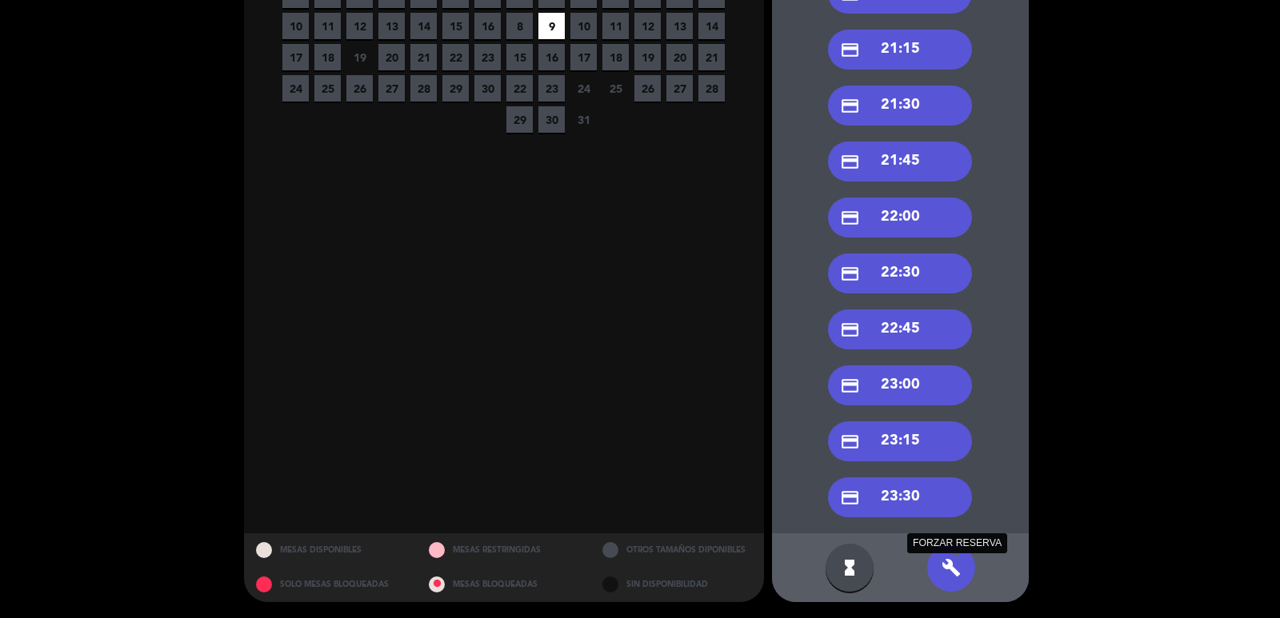
click at [954, 569] on icon "build" at bounding box center [950, 567] width 19 height 19
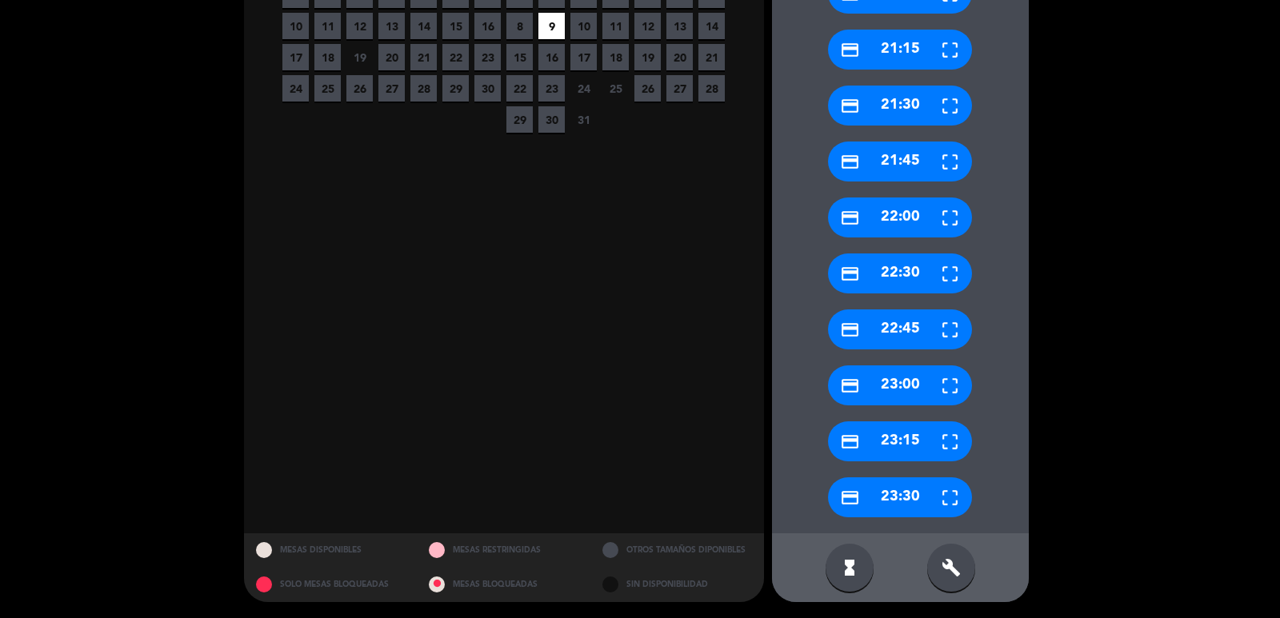
click at [957, 551] on div "build" at bounding box center [951, 568] width 48 height 48
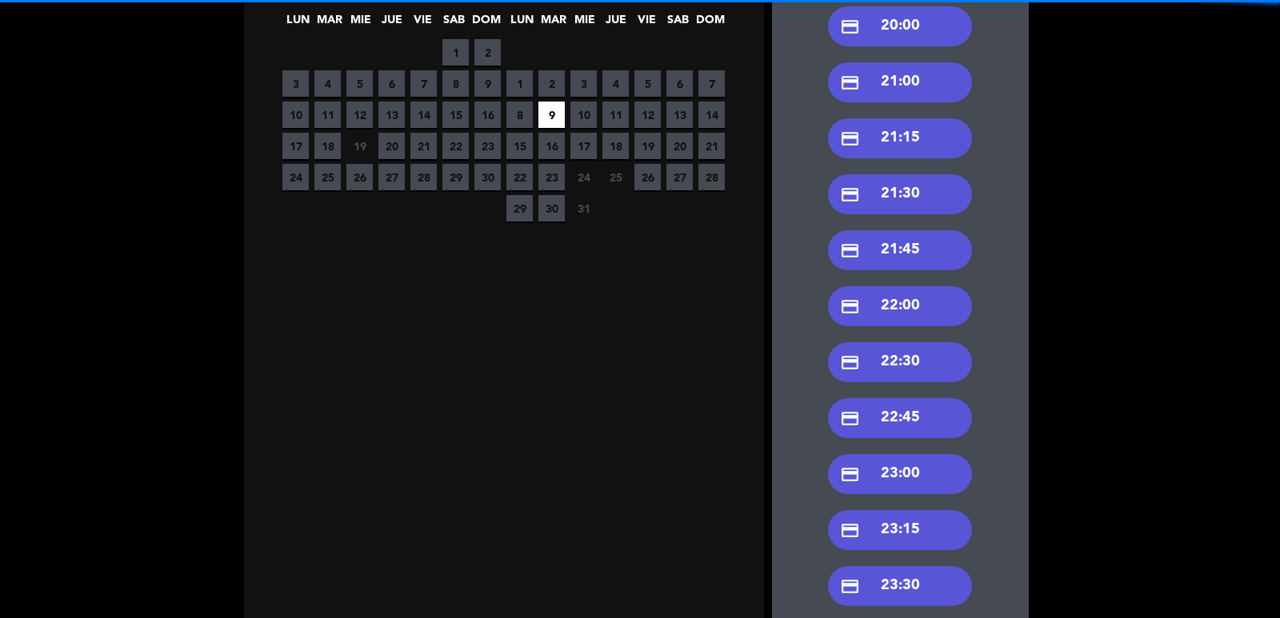
scroll to position [102, 0]
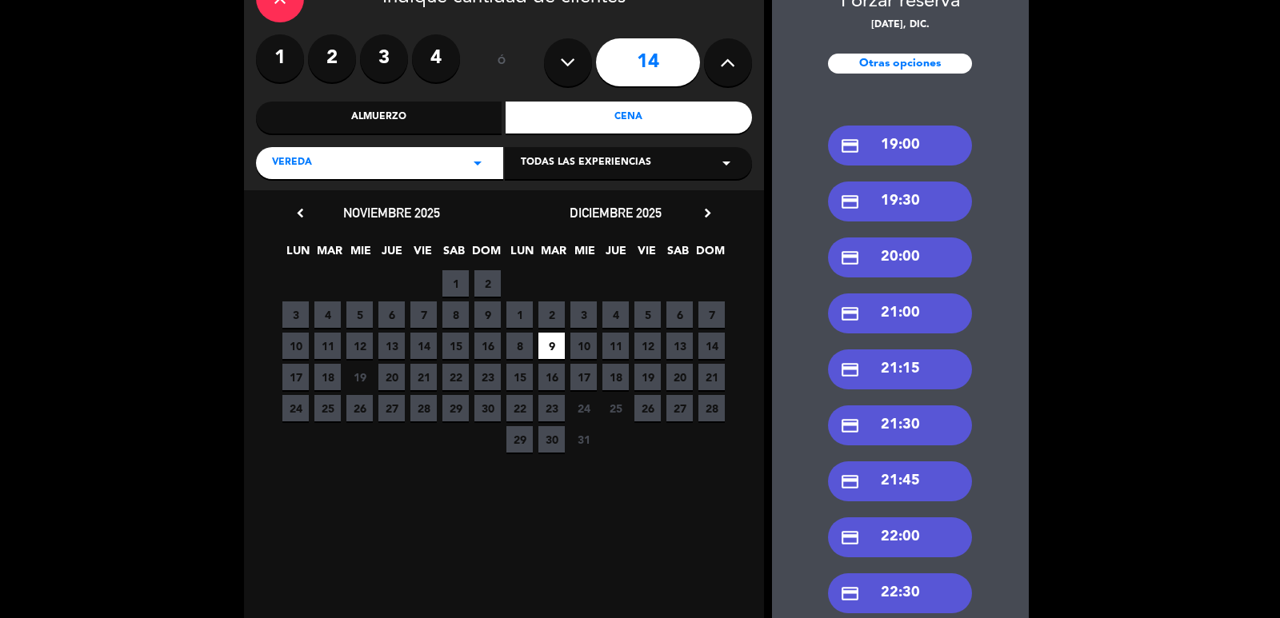
click at [882, 150] on div "credit_card 19:00" at bounding box center [900, 146] width 144 height 40
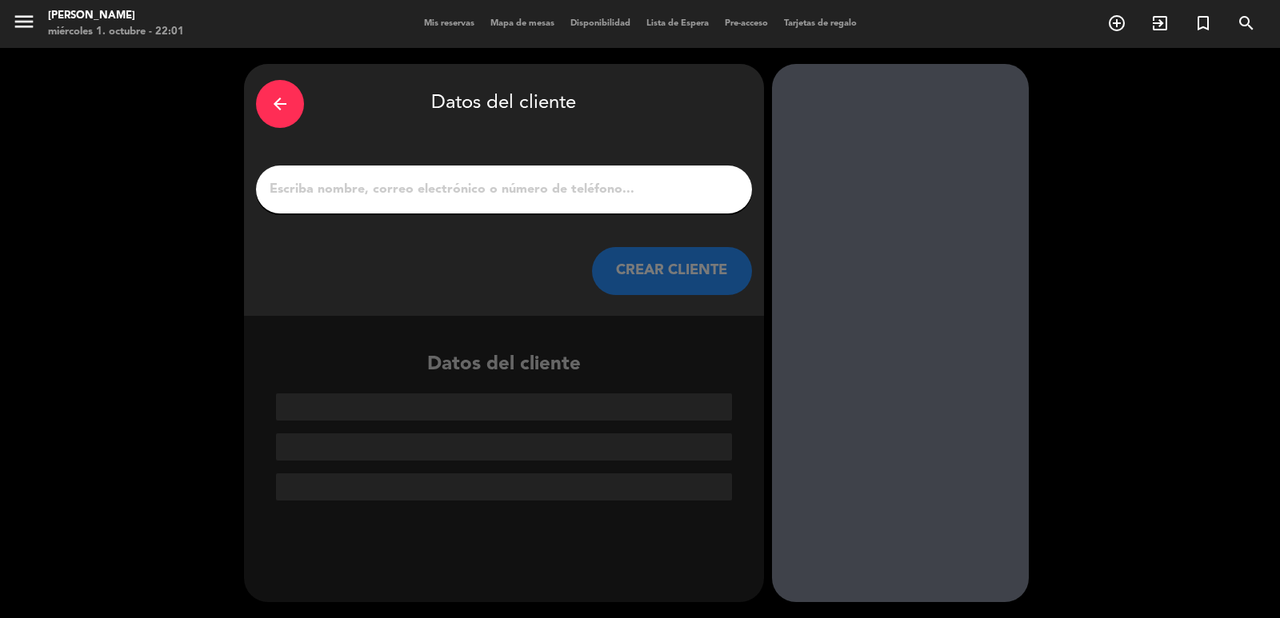
scroll to position [0, 0]
click at [481, 148] on div "arrow_back Datos del cliente CREAR CLIENTE" at bounding box center [504, 190] width 520 height 252
click at [528, 215] on div "arrow_back Datos del cliente CREAR CLIENTE" at bounding box center [504, 190] width 520 height 252
click at [513, 191] on input "1" at bounding box center [504, 189] width 472 height 22
paste input "[PERSON_NAME]"
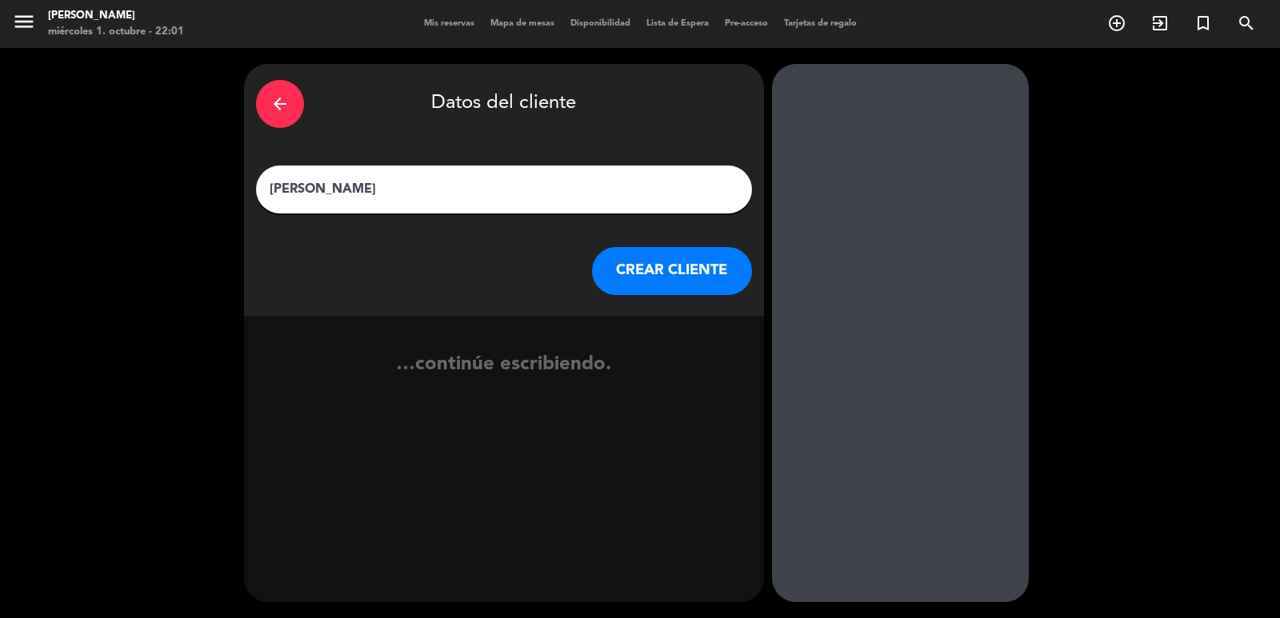
type input "[PERSON_NAME]"
click at [624, 275] on button "CREAR CLIENTE" at bounding box center [672, 271] width 160 height 48
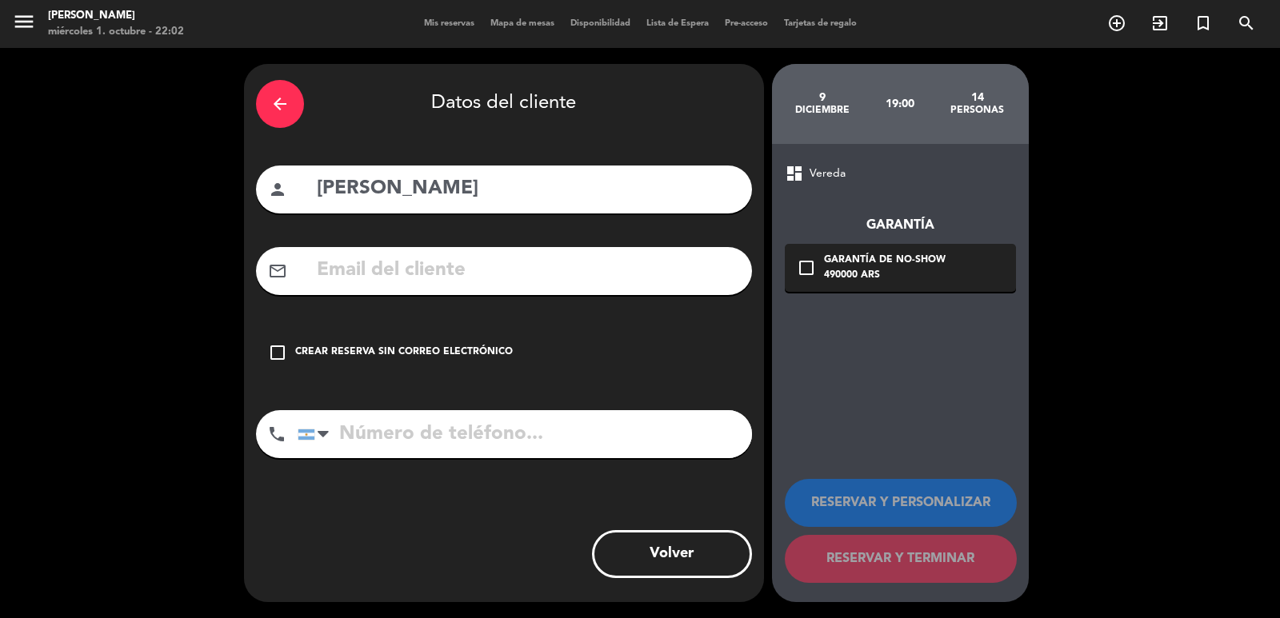
click at [533, 270] on input "text" at bounding box center [527, 270] width 425 height 33
paste input "[EMAIL_ADDRESS][DOMAIN_NAME]"
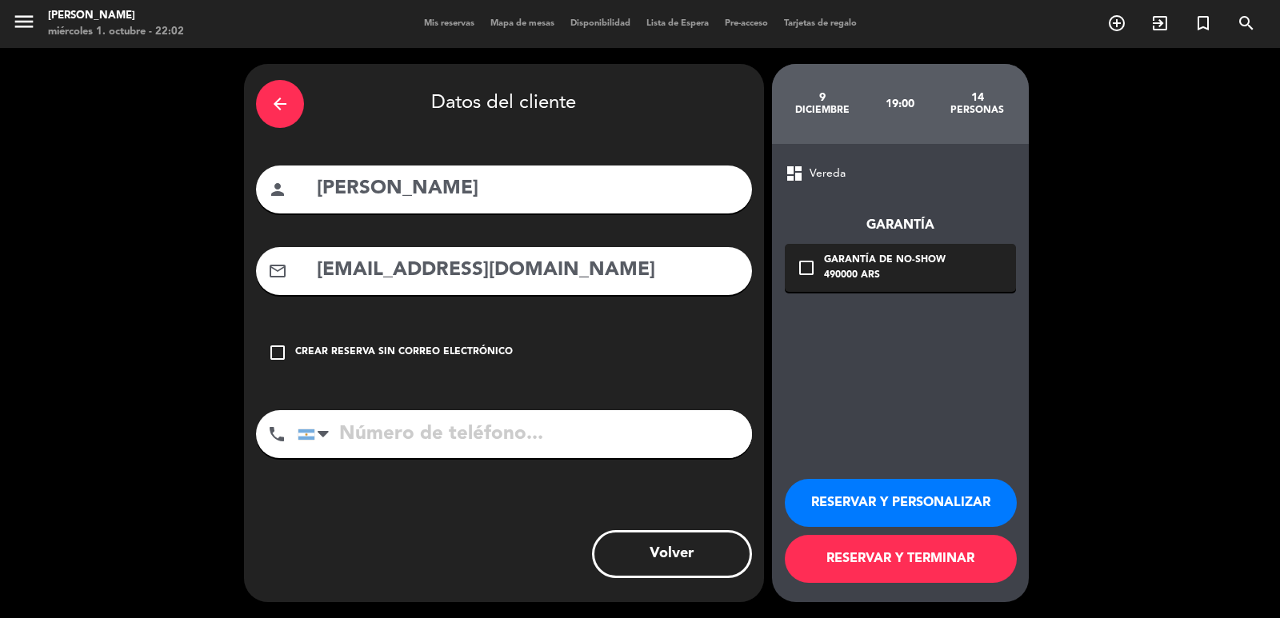
type input "[EMAIL_ADDRESS][DOMAIN_NAME]"
click at [693, 420] on input "tel" at bounding box center [525, 434] width 454 height 48
type input "[PHONE_NUMBER]"
click at [815, 261] on icon "check_box_outline_blank" at bounding box center [806, 267] width 19 height 19
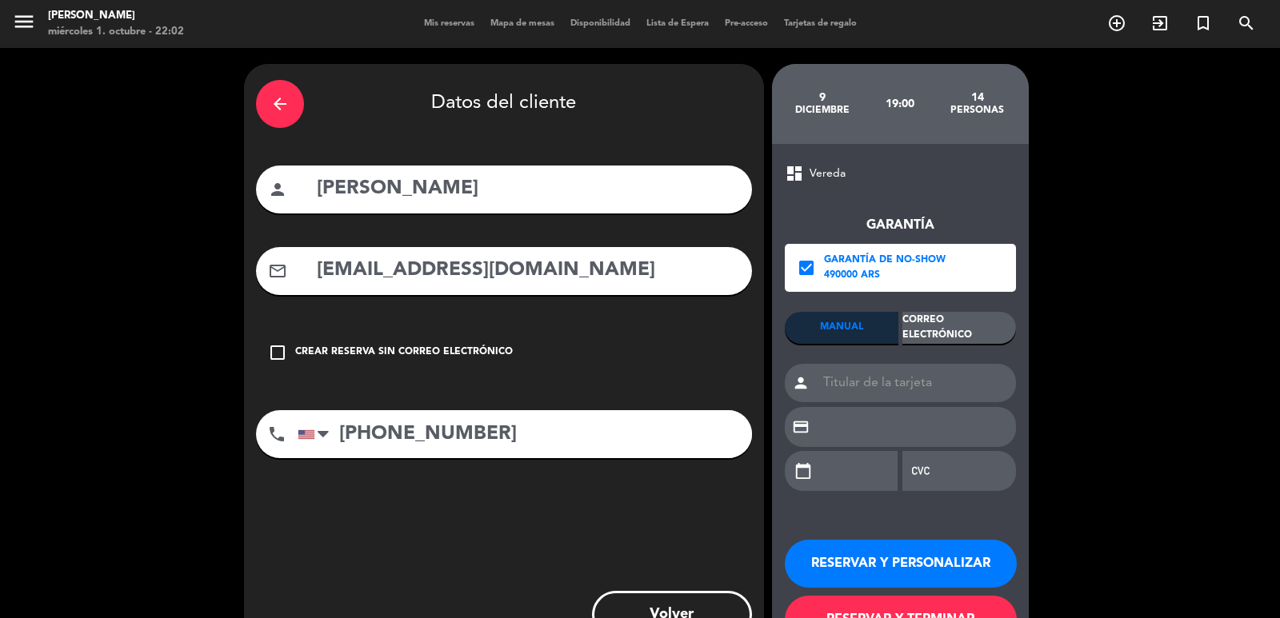
click at [937, 321] on div "Correo Electrónico" at bounding box center [959, 328] width 114 height 32
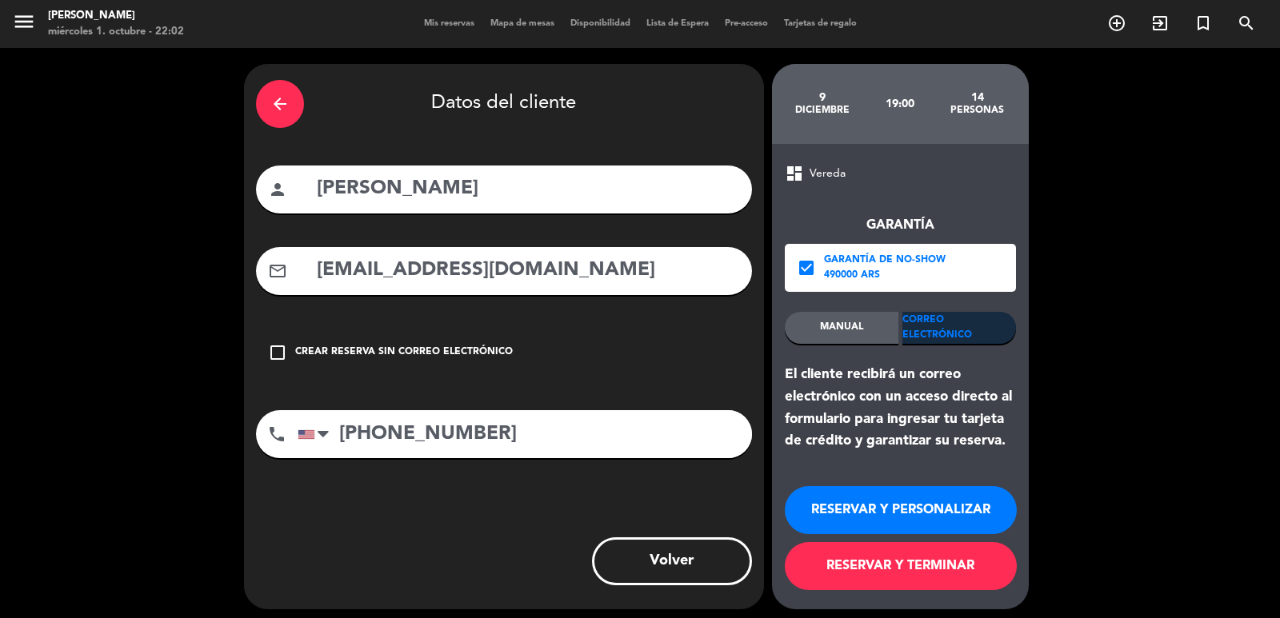
click at [866, 507] on button "RESERVAR Y PERSONALIZAR" at bounding box center [901, 510] width 232 height 48
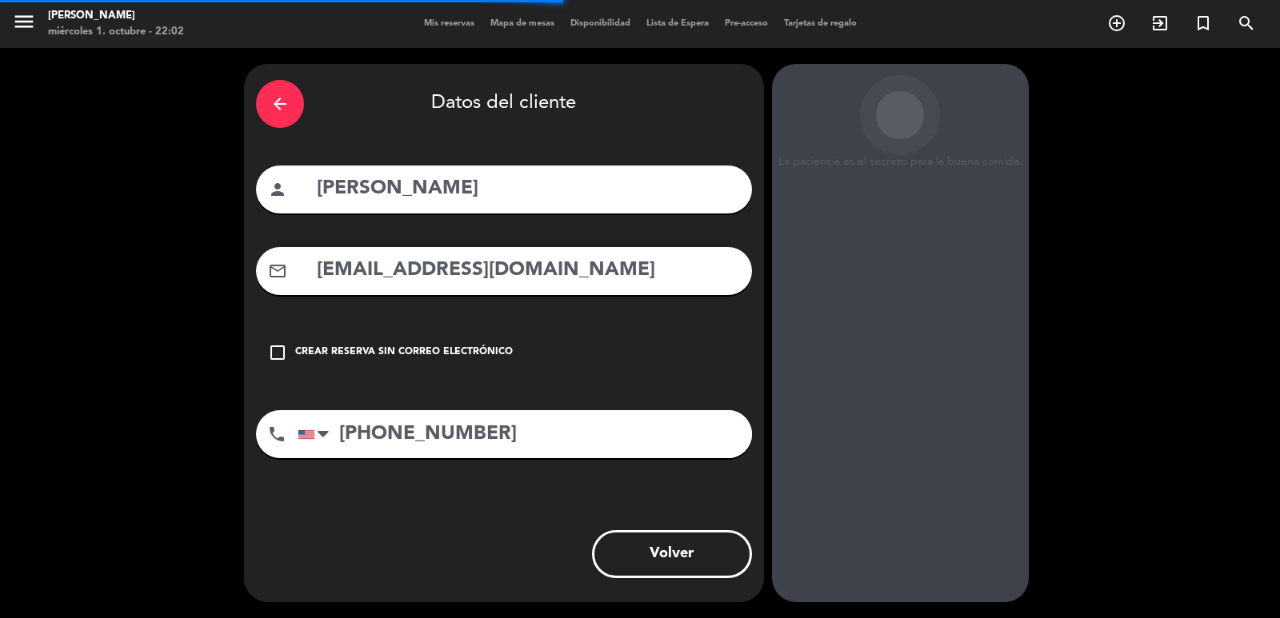
scroll to position [22, 0]
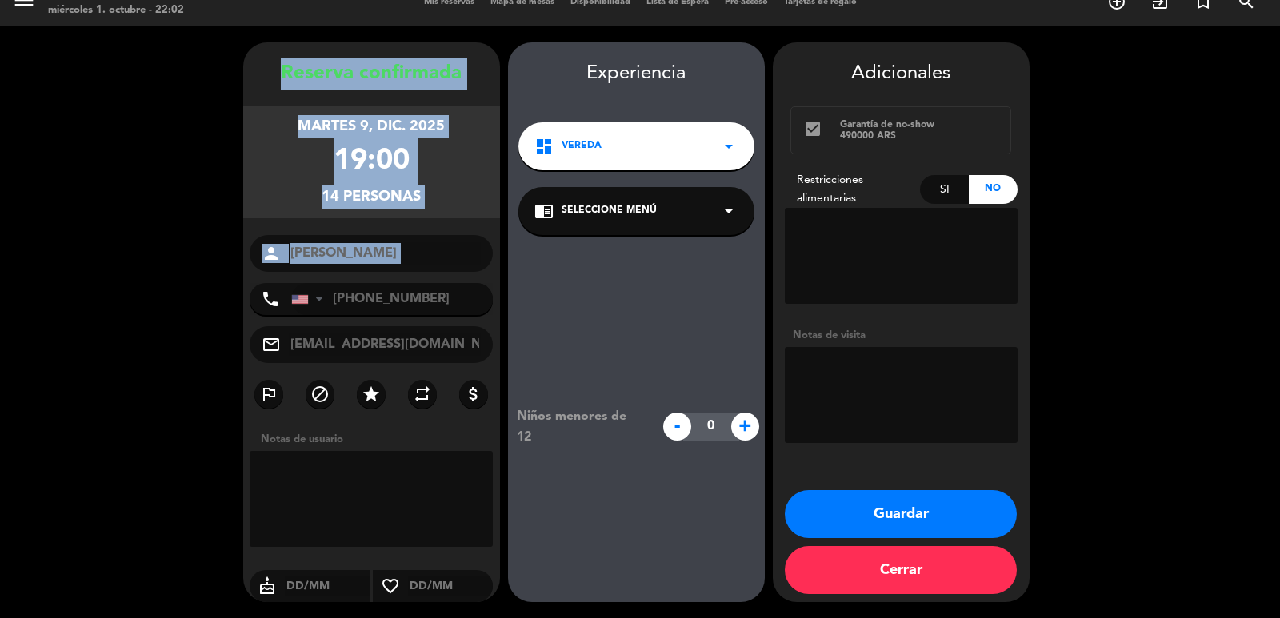
drag, startPoint x: 271, startPoint y: 75, endPoint x: 426, endPoint y: 274, distance: 252.5
click at [426, 274] on div "Reserva confirmada martes 9, dic. 2025 19:00 14 personas person [PERSON_NAME] p…" at bounding box center [371, 338] width 257 height 560
copy div "Reserva confirmada martes 9, dic. 2025 19:00 14 personas person"
click at [815, 506] on button "Guardar" at bounding box center [901, 514] width 232 height 48
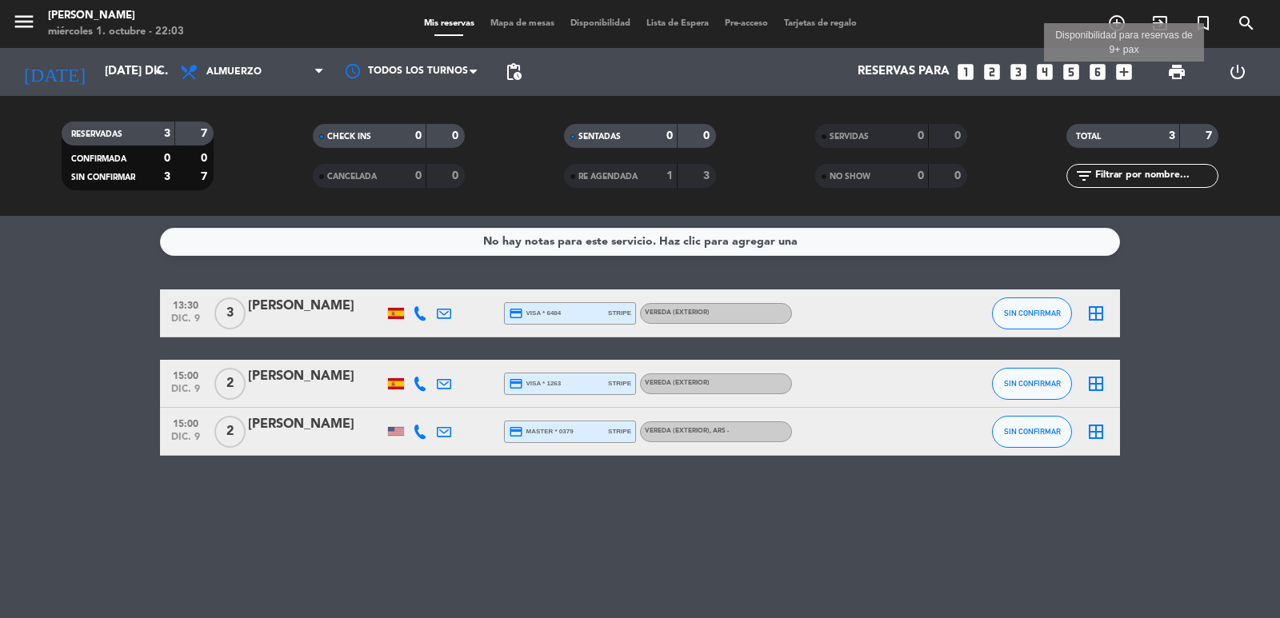
click at [1121, 67] on icon "add_box" at bounding box center [1123, 72] width 21 height 21
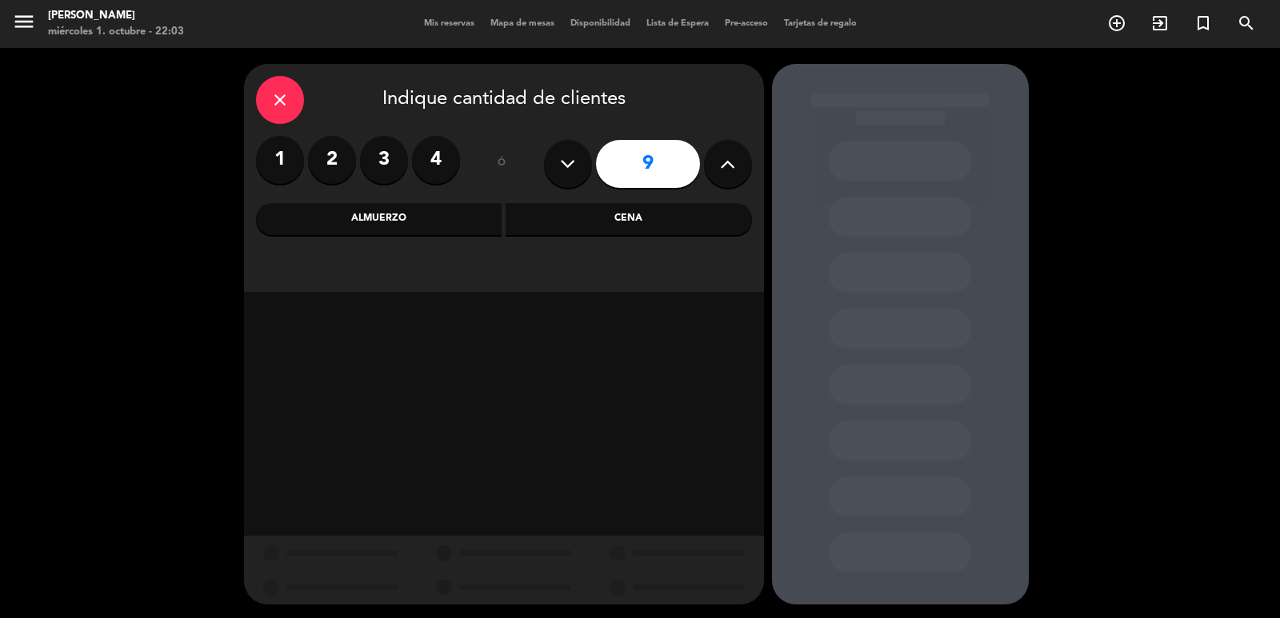
click at [724, 158] on icon at bounding box center [727, 164] width 15 height 24
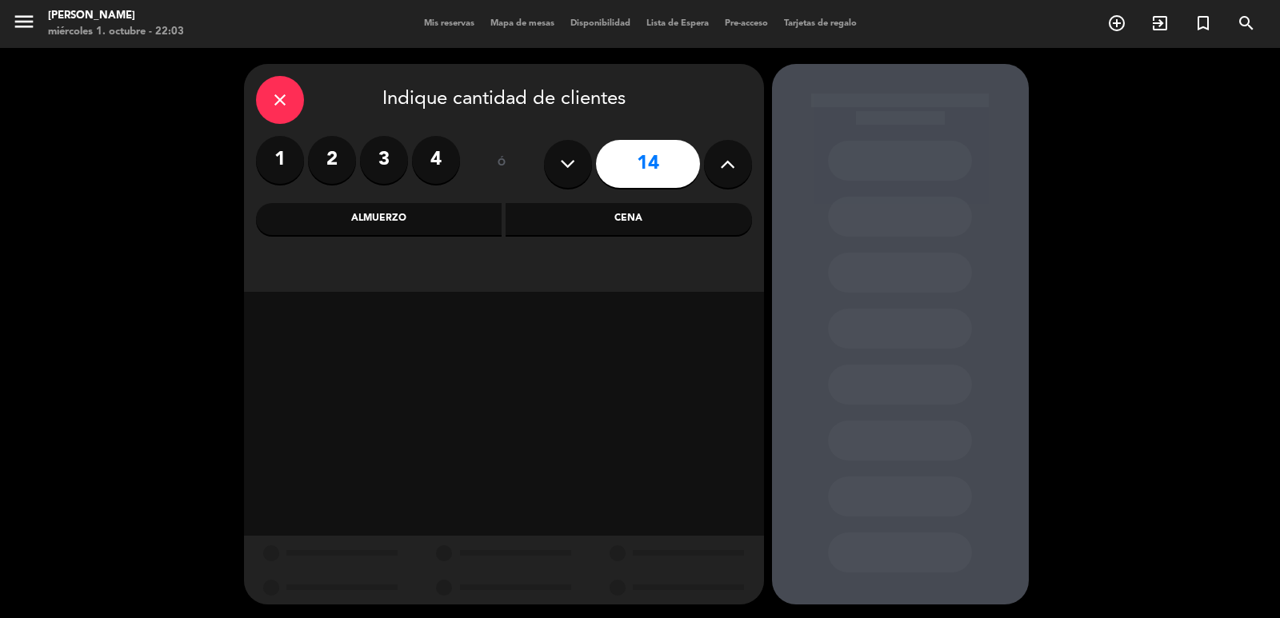
click at [724, 158] on icon at bounding box center [727, 164] width 15 height 24
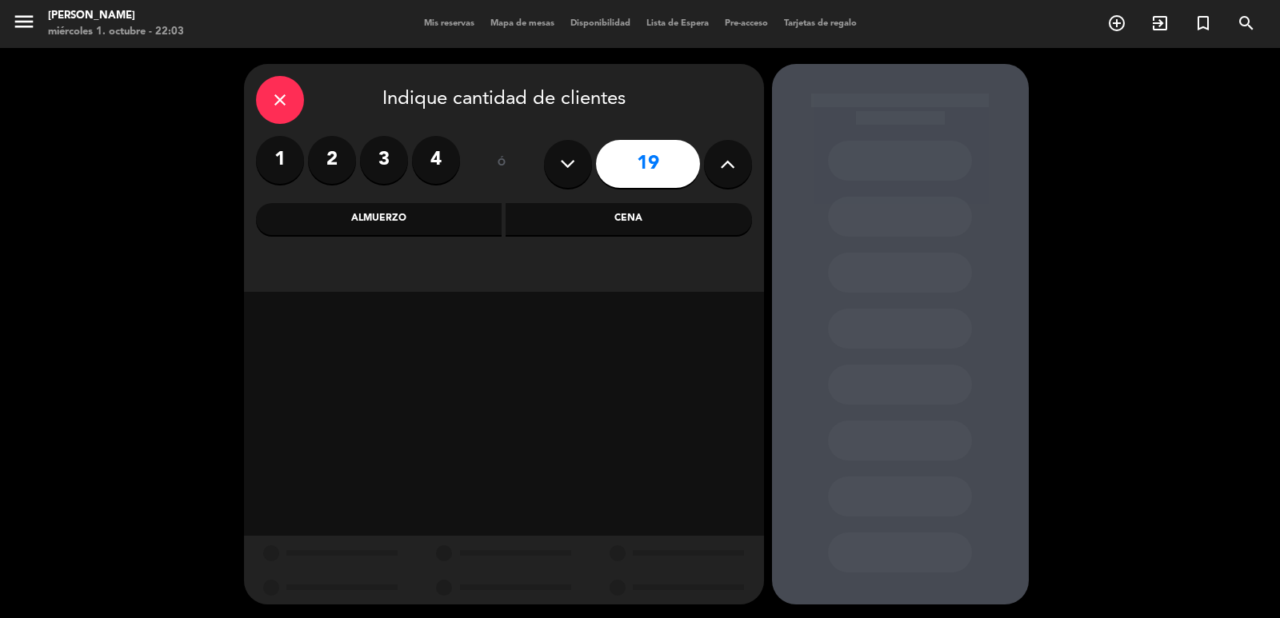
click at [724, 158] on icon at bounding box center [727, 164] width 15 height 24
type input "20"
click at [630, 218] on div "Cena" at bounding box center [628, 219] width 246 height 32
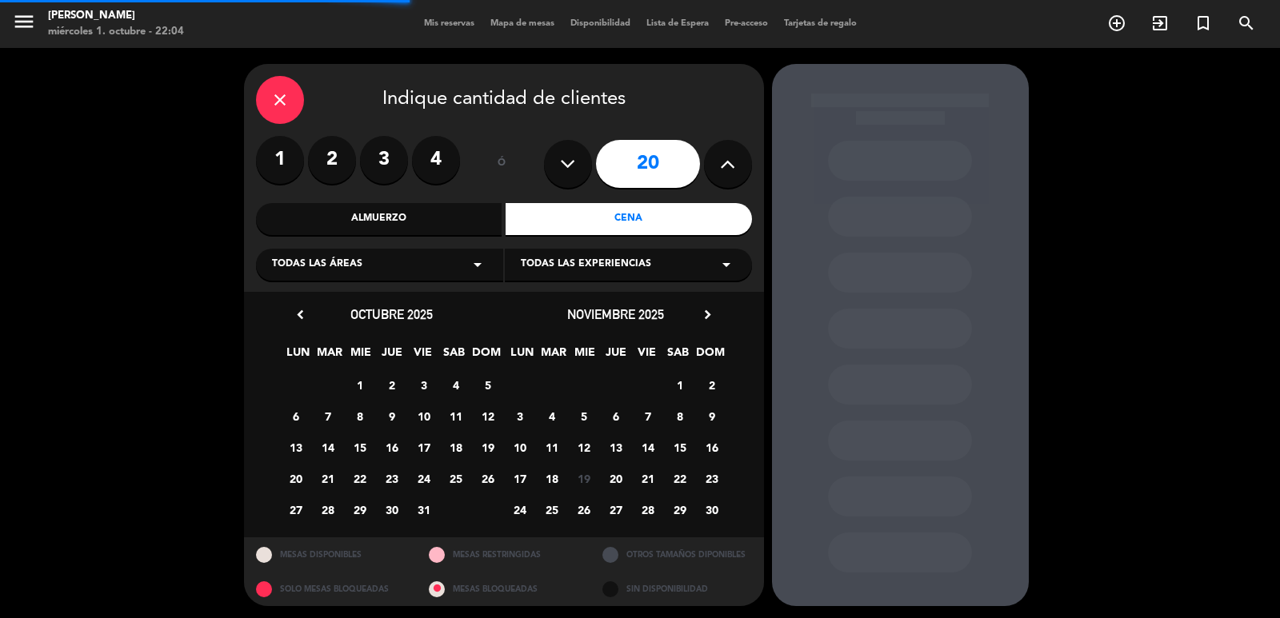
click at [432, 262] on div "Todas las áreas arrow_drop_down" at bounding box center [379, 265] width 247 height 32
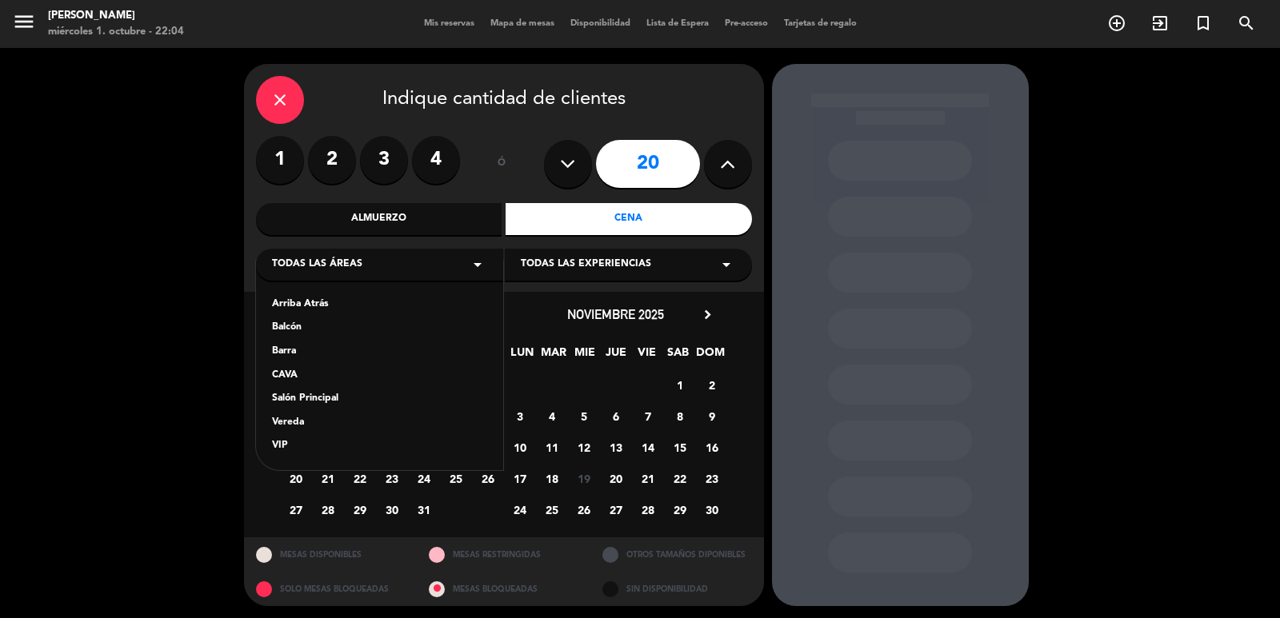
click at [299, 423] on div "Vereda" at bounding box center [379, 423] width 215 height 16
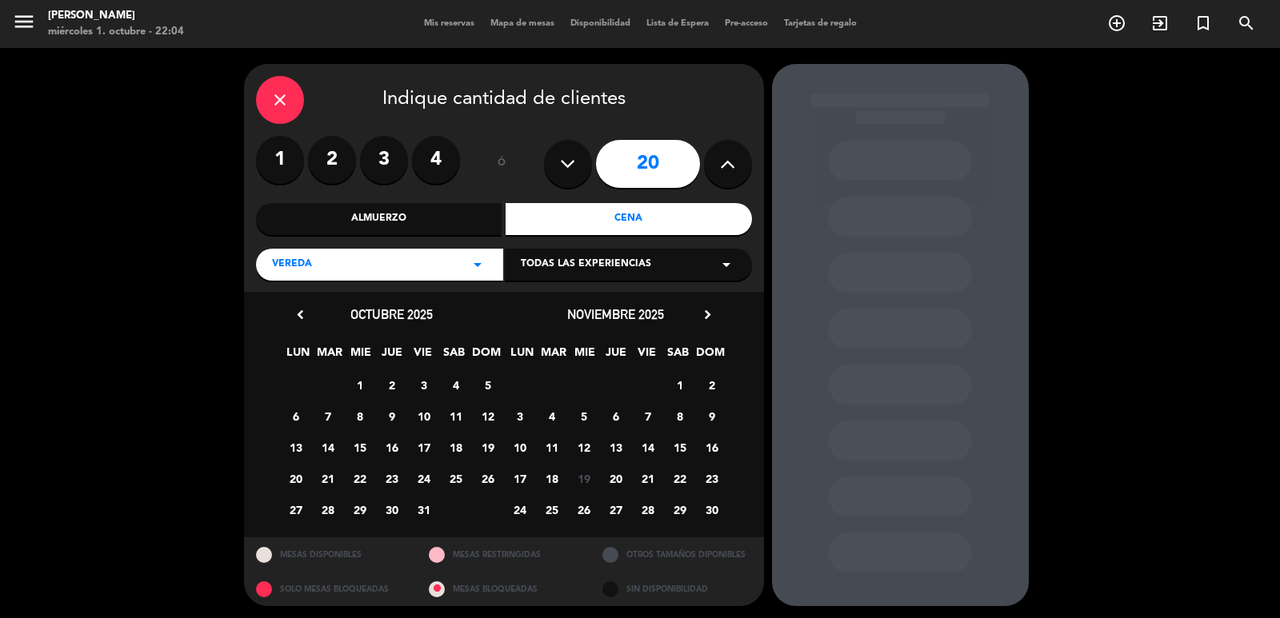
click at [555, 505] on span "25" at bounding box center [551, 510] width 26 height 26
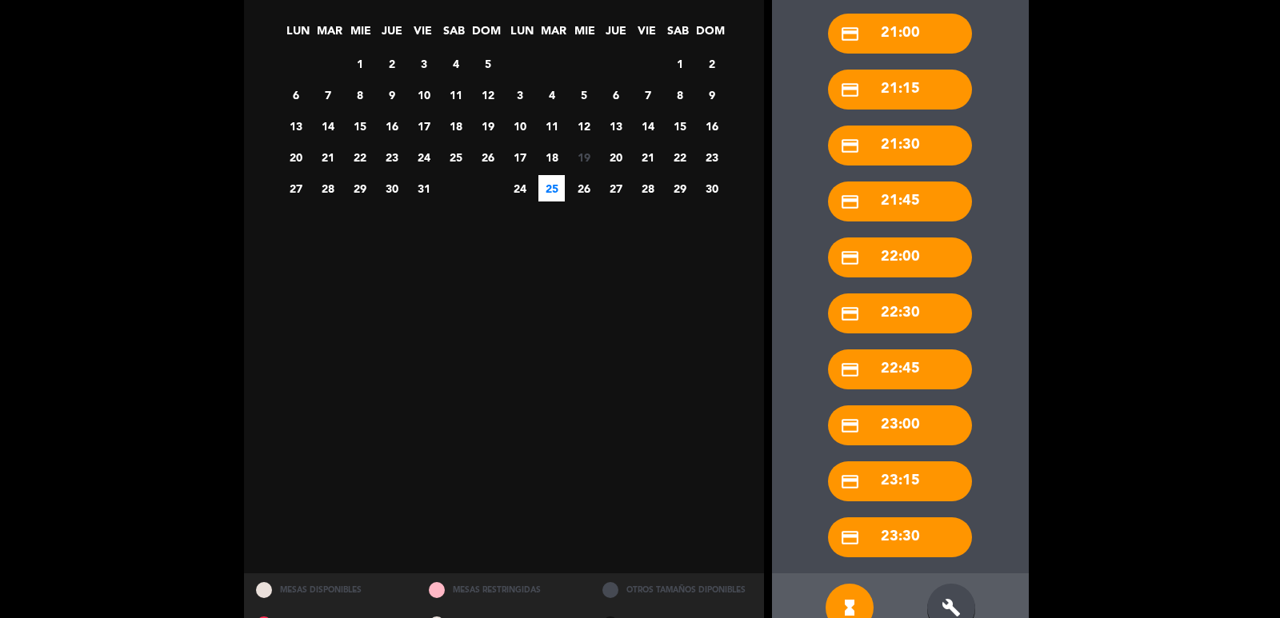
scroll to position [362, 0]
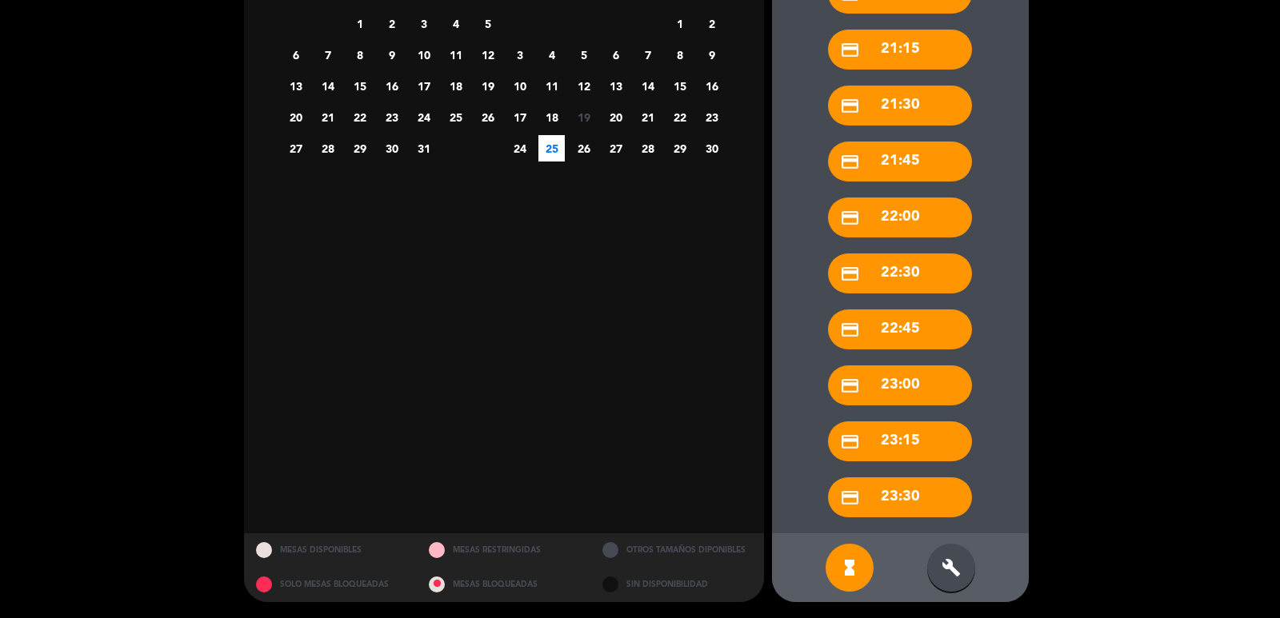
click at [960, 567] on div "build" at bounding box center [951, 568] width 48 height 48
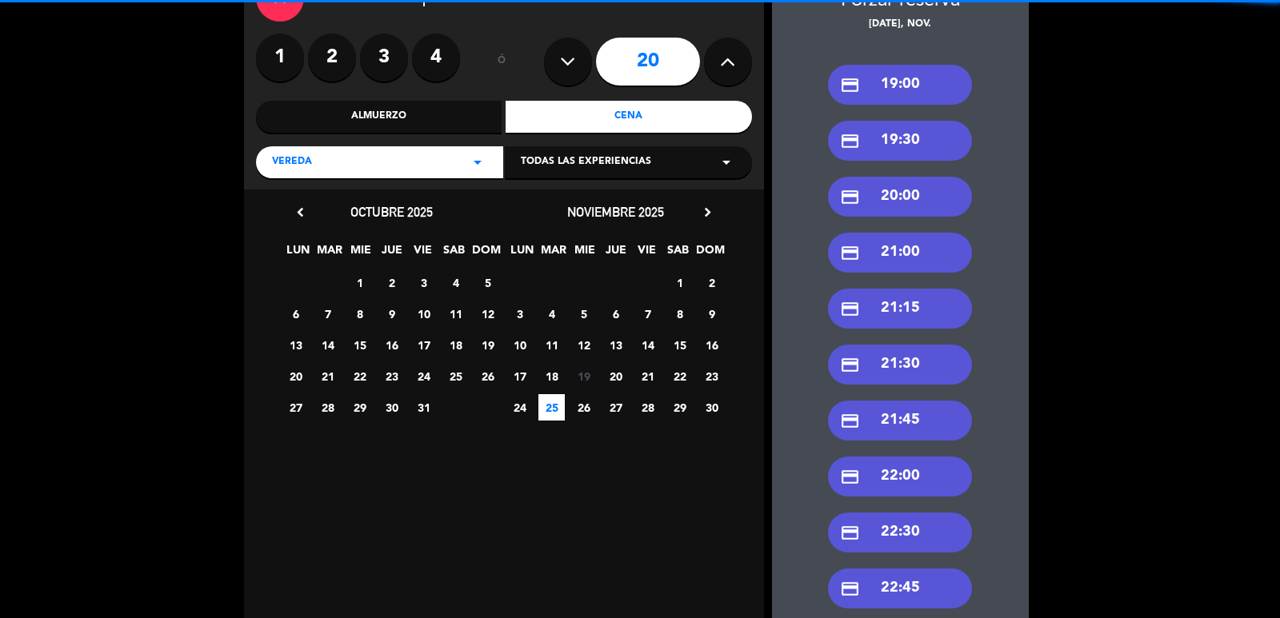
scroll to position [0, 0]
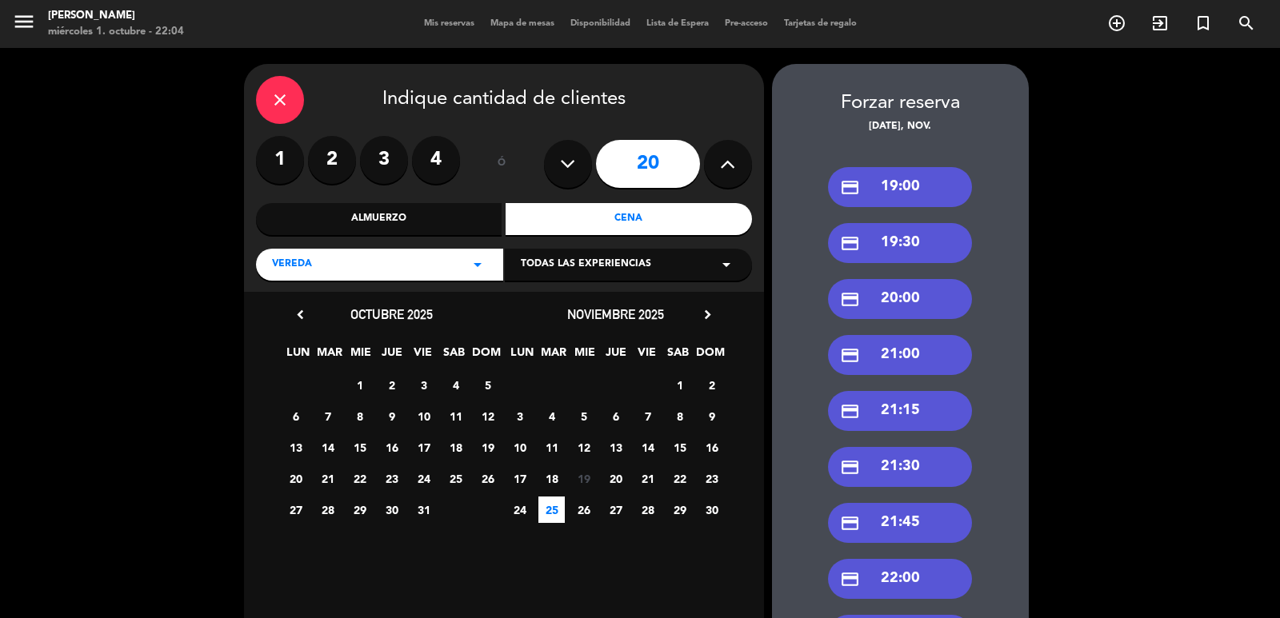
click at [887, 176] on div "credit_card 19:00" at bounding box center [900, 187] width 144 height 40
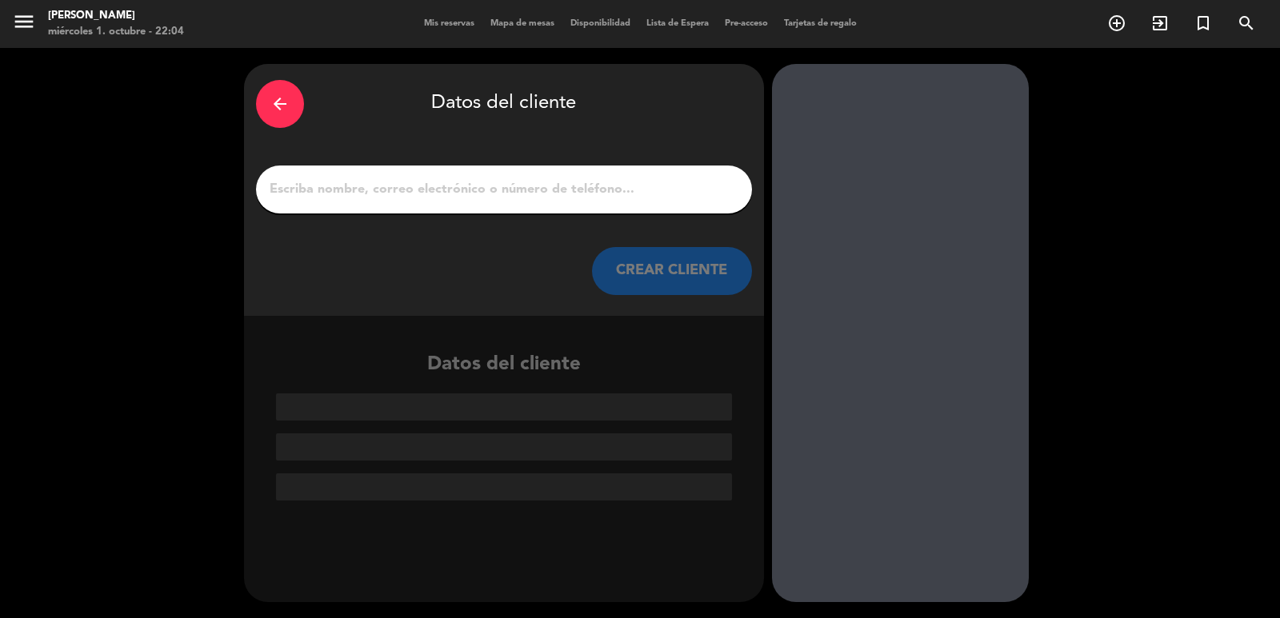
click at [478, 196] on input "1" at bounding box center [504, 189] width 472 height 22
paste input "[PERSON_NAME]"
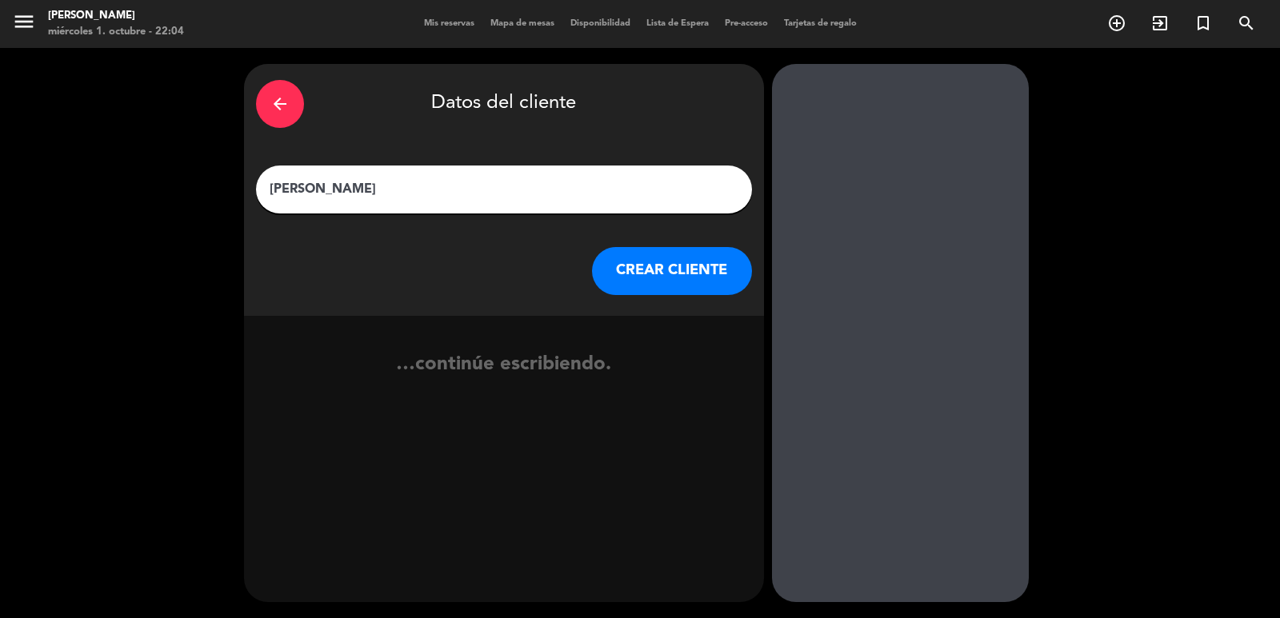
type input "[PERSON_NAME]"
click at [658, 268] on button "CREAR CLIENTE" at bounding box center [672, 271] width 160 height 48
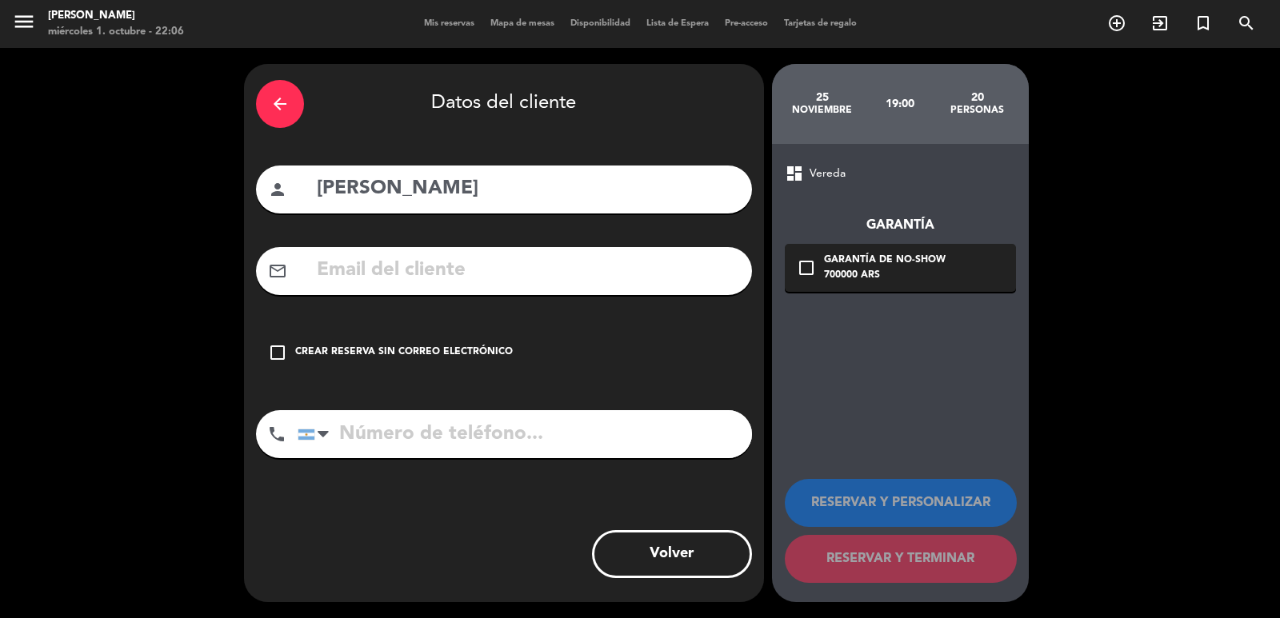
click at [677, 549] on button "Volver" at bounding box center [672, 554] width 160 height 48
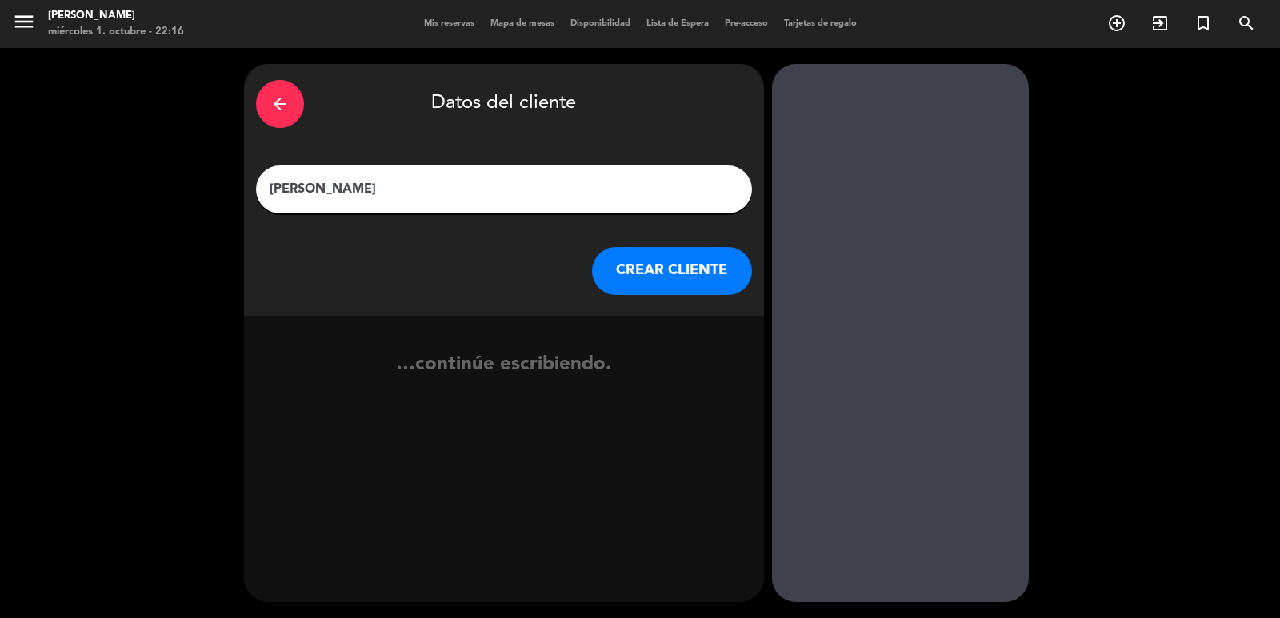
click at [280, 108] on icon "arrow_back" at bounding box center [279, 103] width 19 height 19
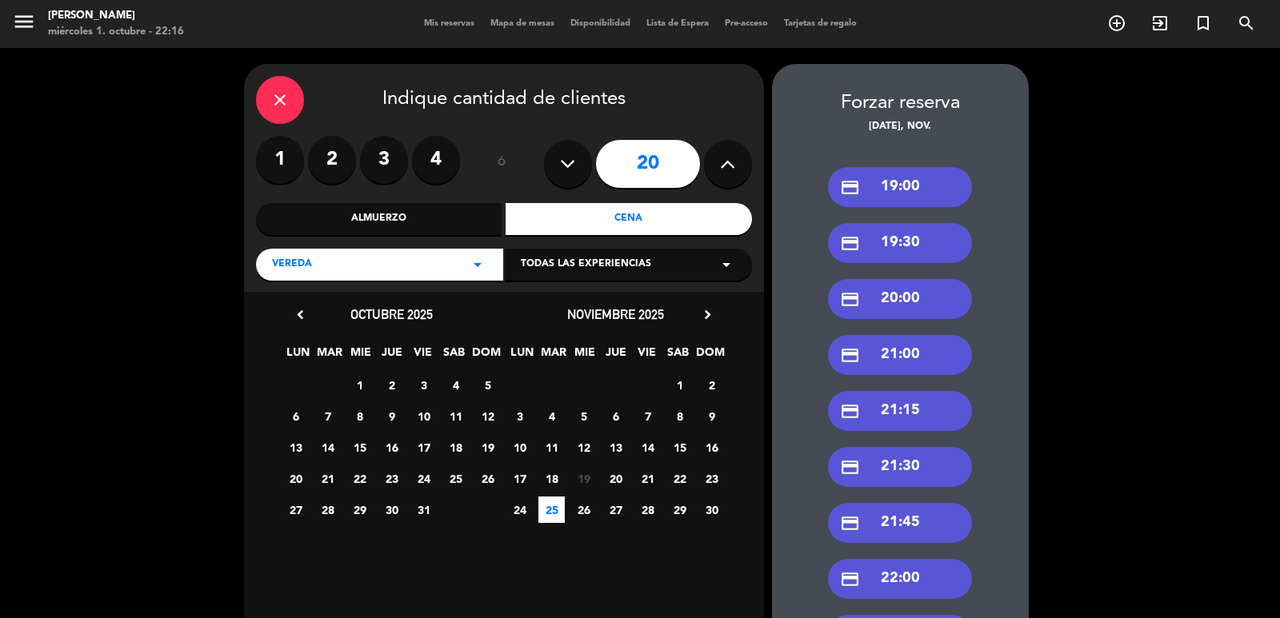
click at [272, 102] on icon "close" at bounding box center [279, 99] width 19 height 19
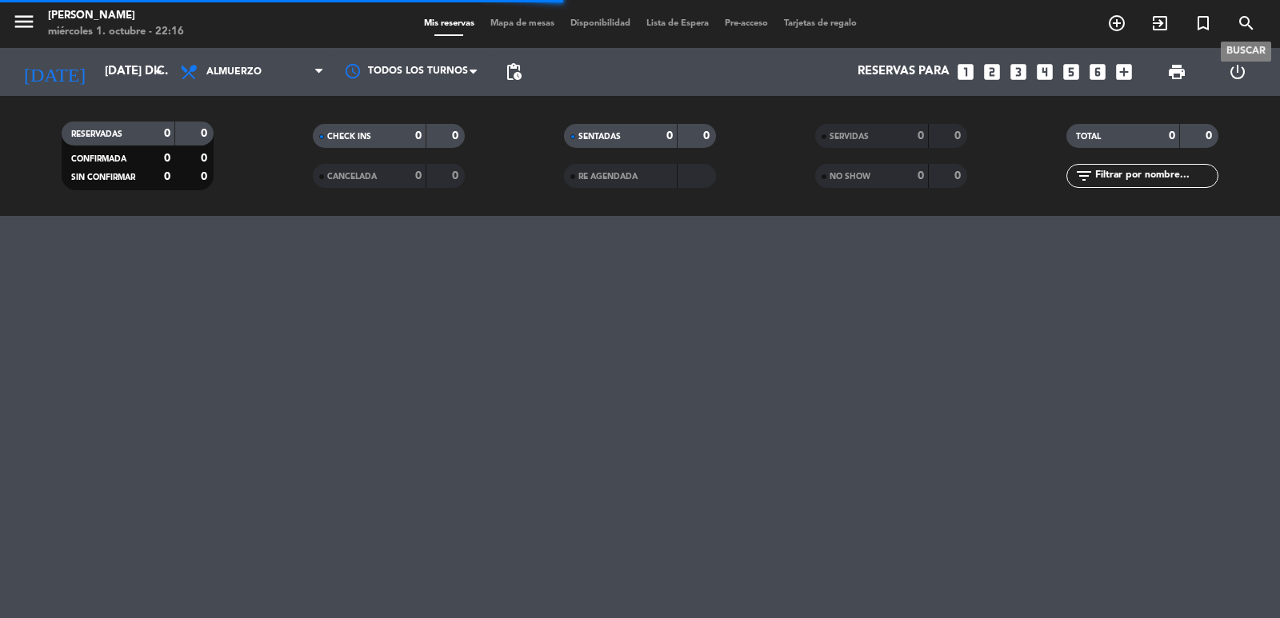
click at [1232, 18] on span "search" at bounding box center [1245, 23] width 43 height 27
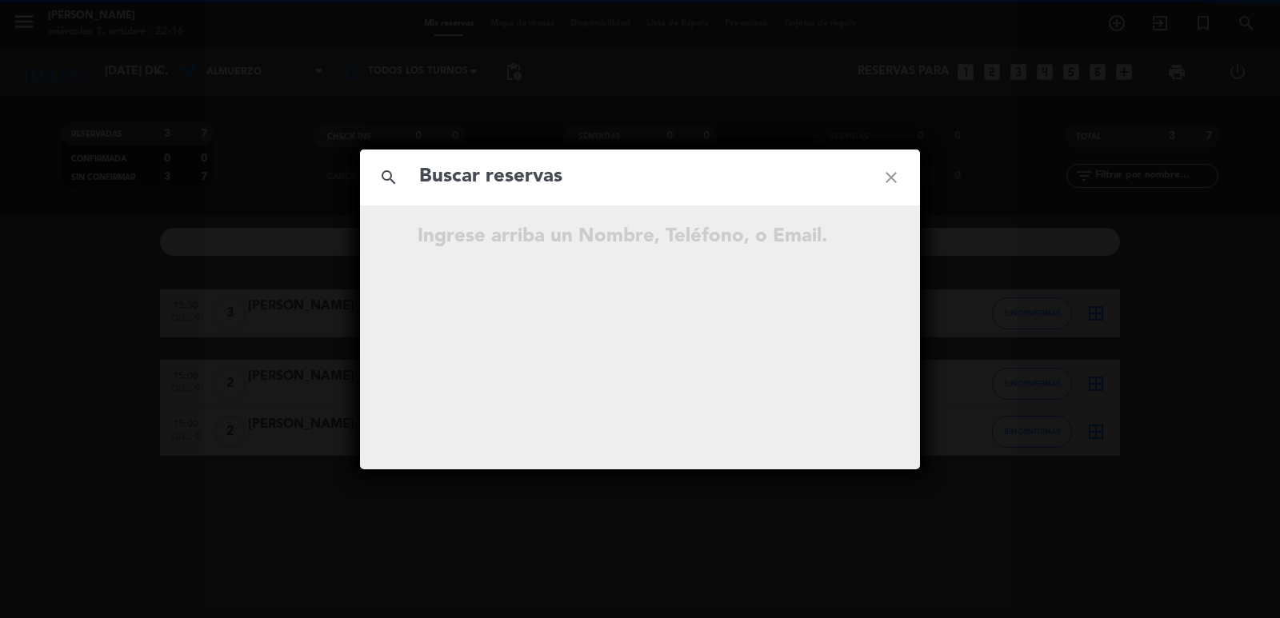
click at [1241, 22] on div "search close Ingrese arriba un Nombre, Teléfono, o Email." at bounding box center [640, 309] width 1280 height 618
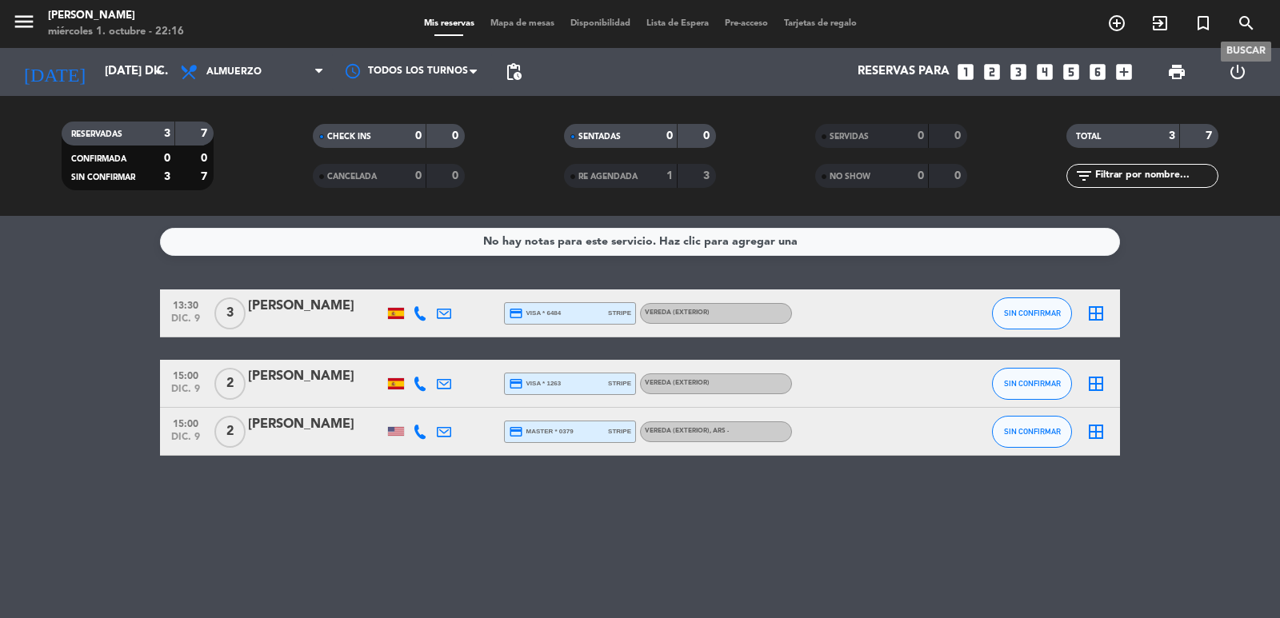
click at [1244, 20] on icon "search" at bounding box center [1245, 23] width 19 height 19
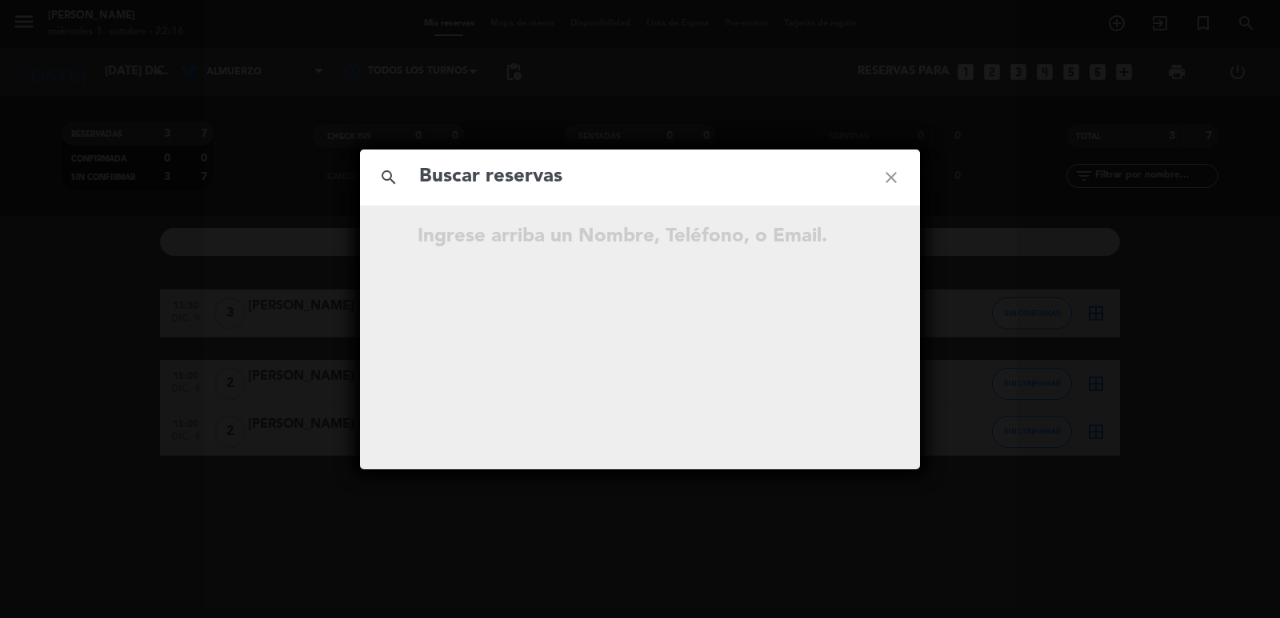
click at [504, 188] on input "text" at bounding box center [639, 177] width 445 height 33
type input "[PERSON_NAME]"
click at [846, 246] on icon "open_in_new" at bounding box center [850, 239] width 19 height 19
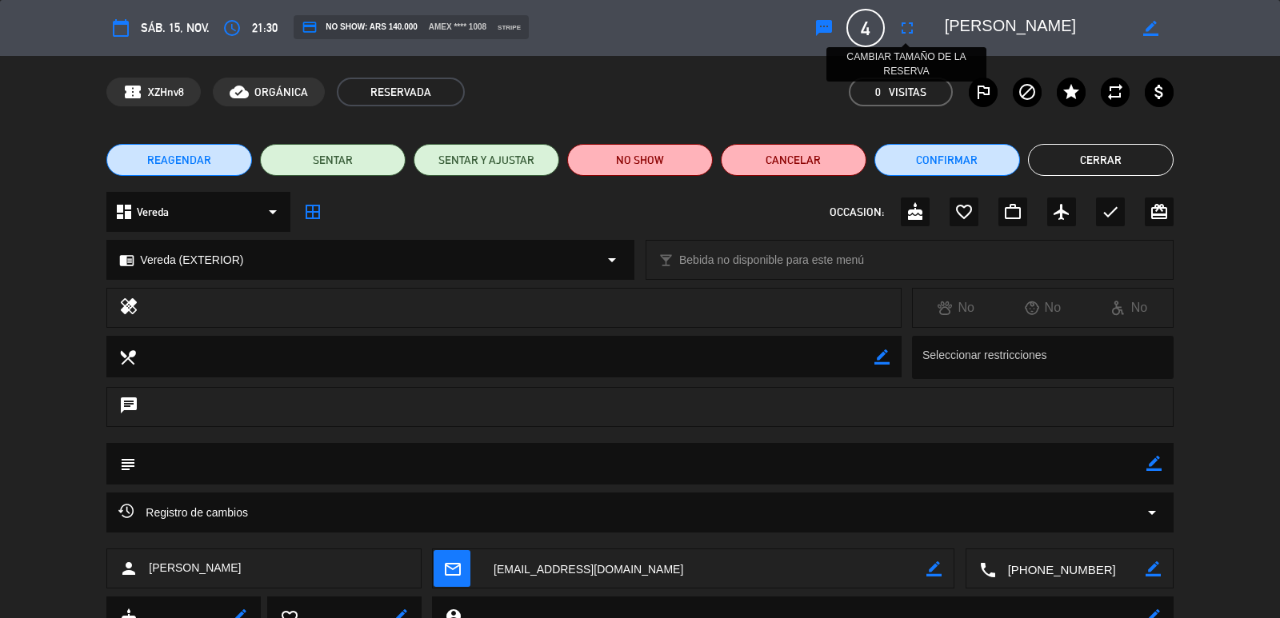
click at [909, 34] on icon "fullscreen" at bounding box center [906, 27] width 19 height 19
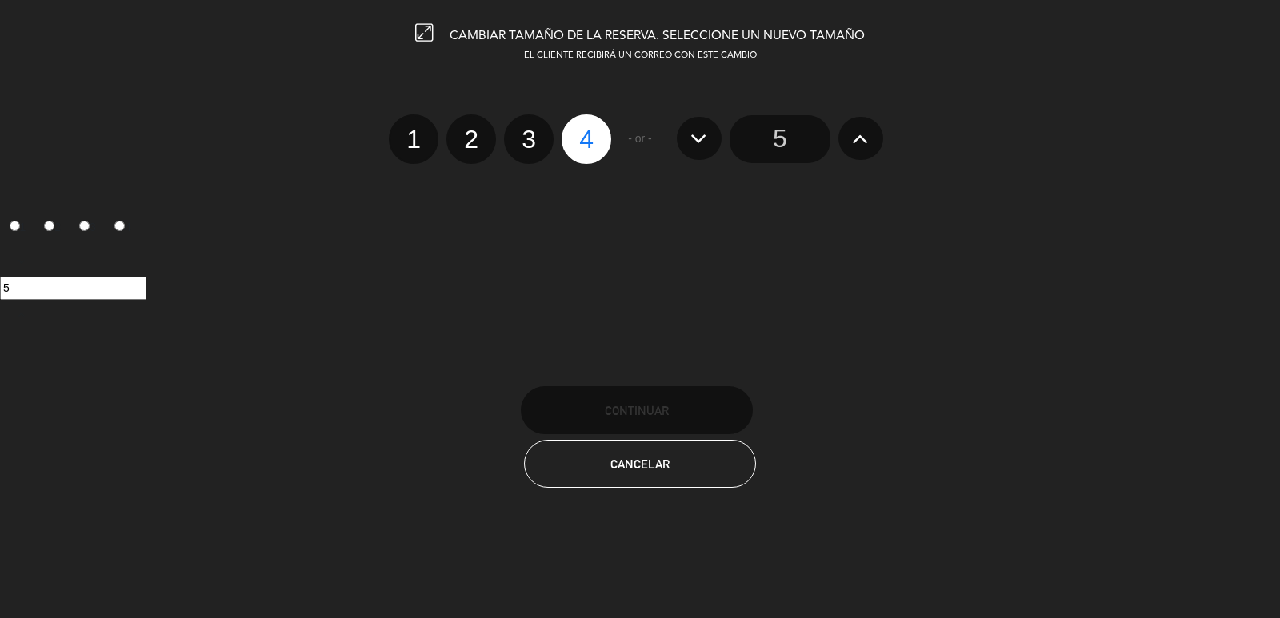
click at [773, 135] on input "5" at bounding box center [779, 139] width 101 height 48
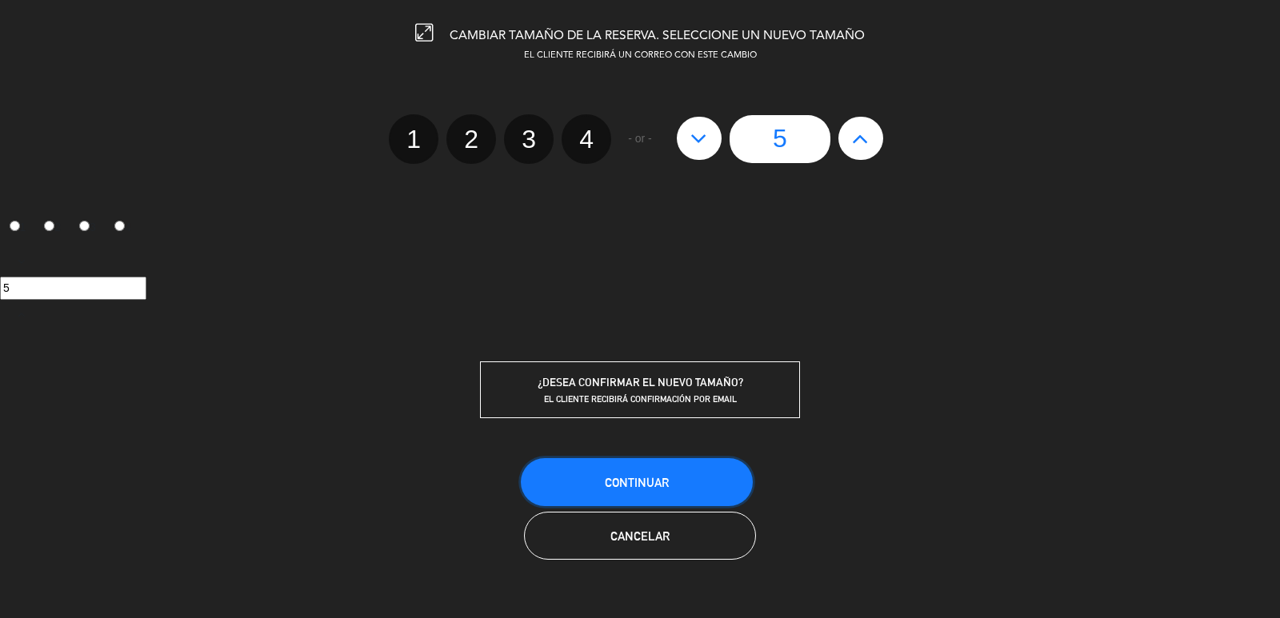
click at [701, 481] on button "Continuar" at bounding box center [637, 482] width 232 height 48
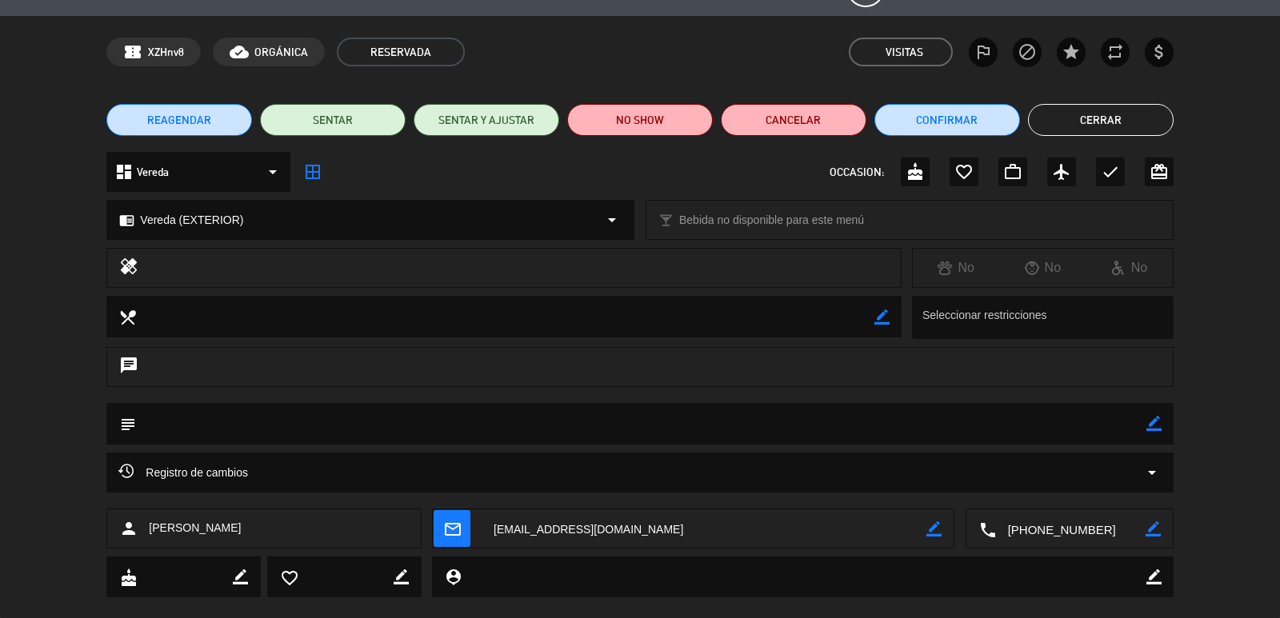
scroll to position [67, 0]
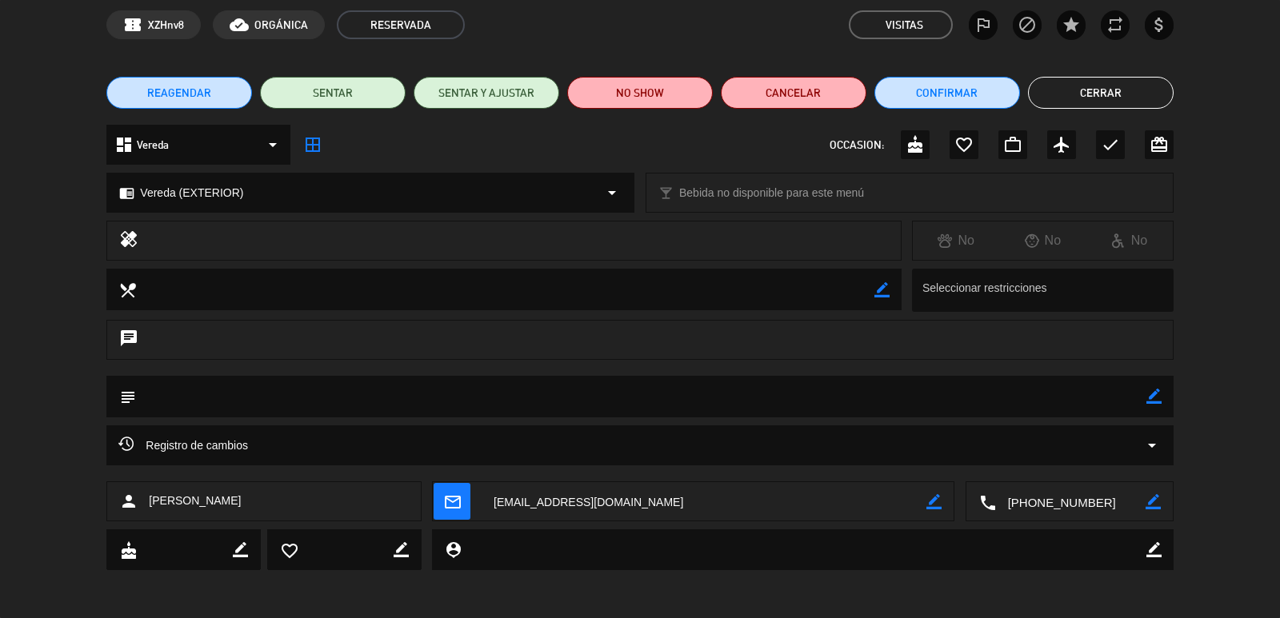
click at [462, 493] on span "mail_outline" at bounding box center [451, 501] width 37 height 37
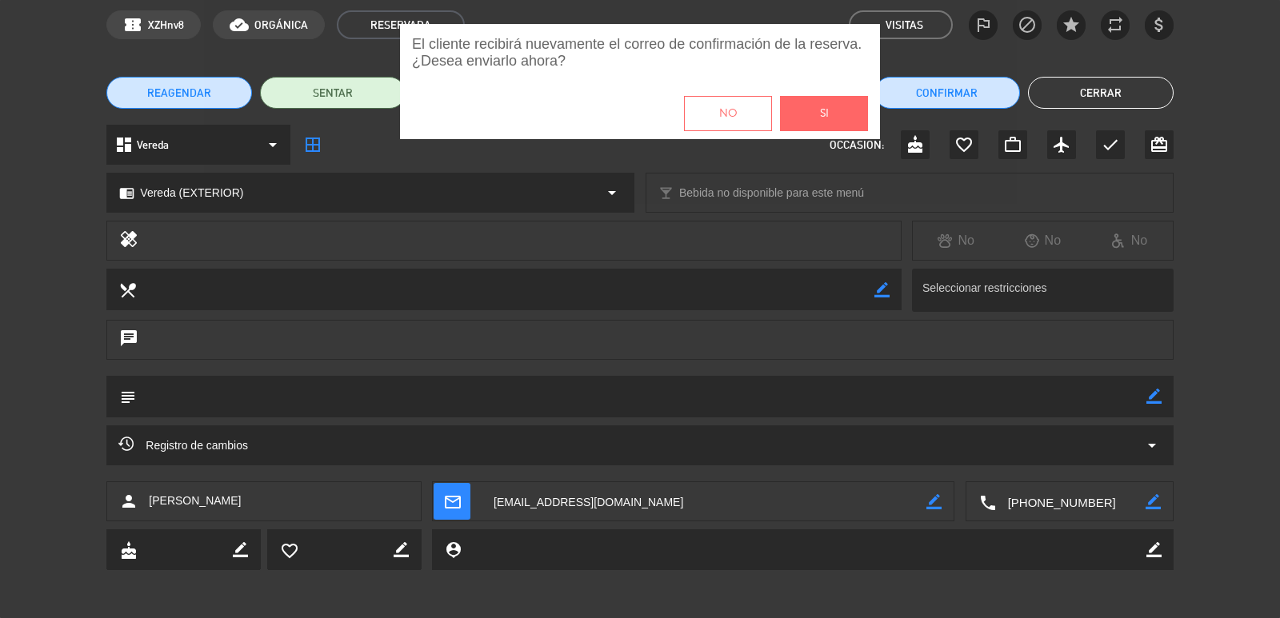
click at [813, 111] on button "Si" at bounding box center [824, 113] width 88 height 35
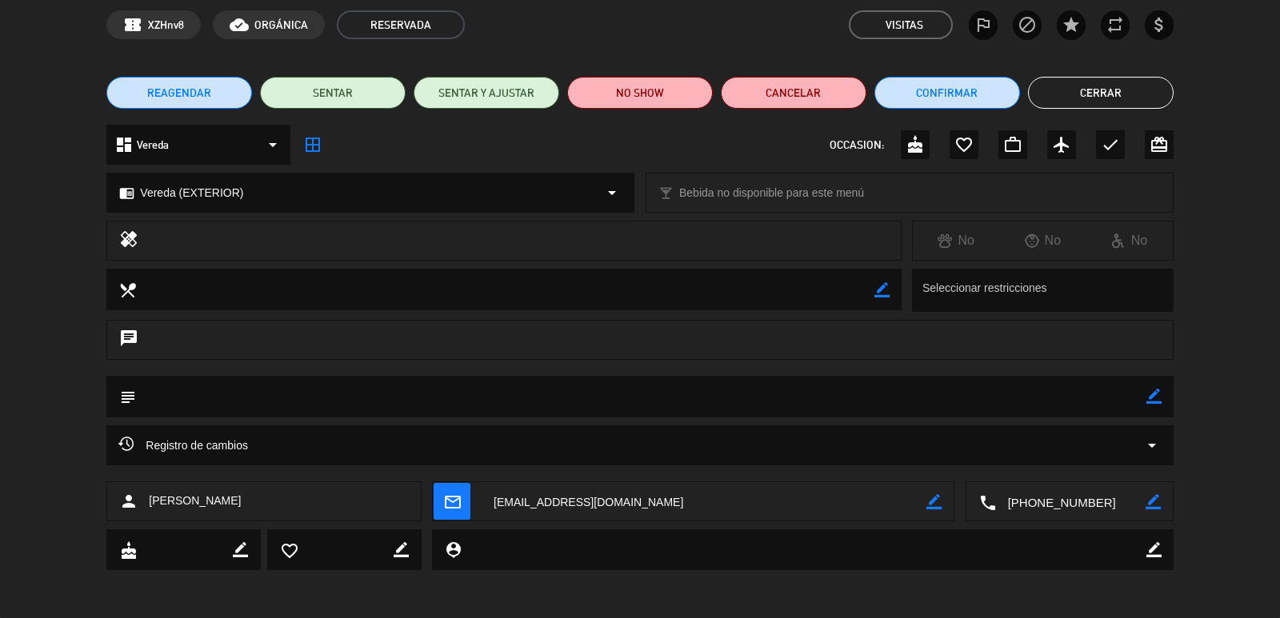
click at [1118, 87] on button "Cerrar" at bounding box center [1101, 93] width 146 height 32
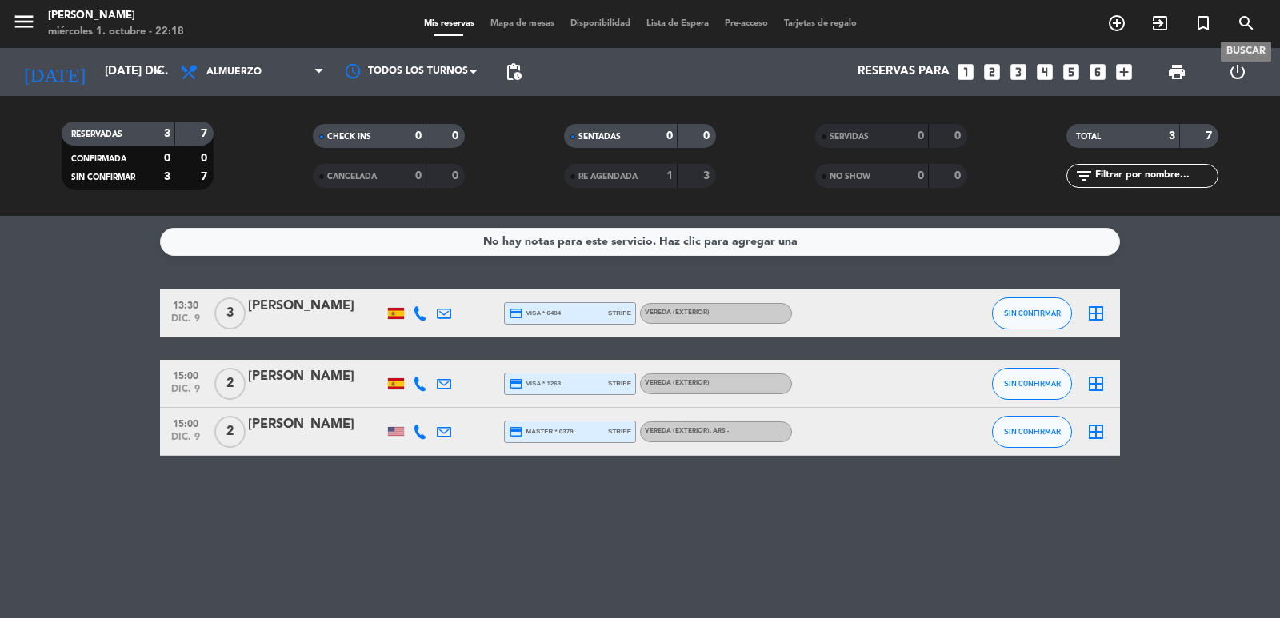
click at [1240, 20] on icon "search" at bounding box center [1245, 23] width 19 height 19
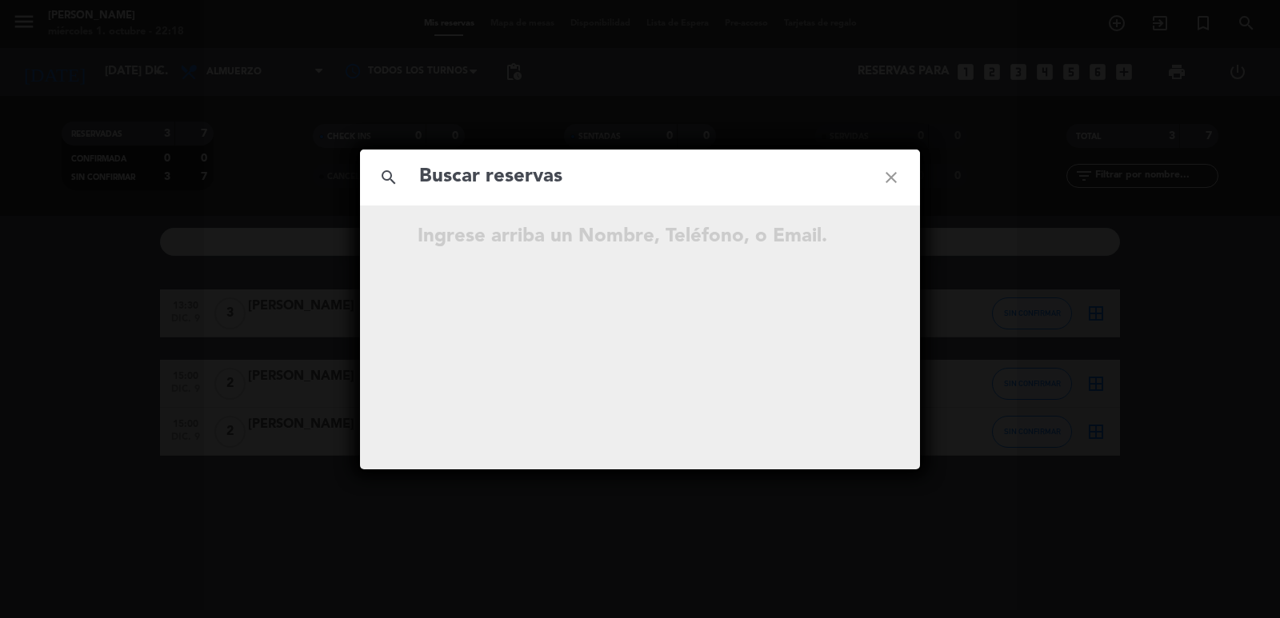
click at [606, 174] on input "text" at bounding box center [639, 177] width 445 height 33
drag, startPoint x: 748, startPoint y: 179, endPoint x: 418, endPoint y: 195, distance: 329.9
click at [418, 195] on div "search [PERSON_NAME] who close" at bounding box center [640, 178] width 560 height 56
type input "[PERSON_NAME] who"
click at [525, 182] on input "text" at bounding box center [639, 177] width 445 height 33
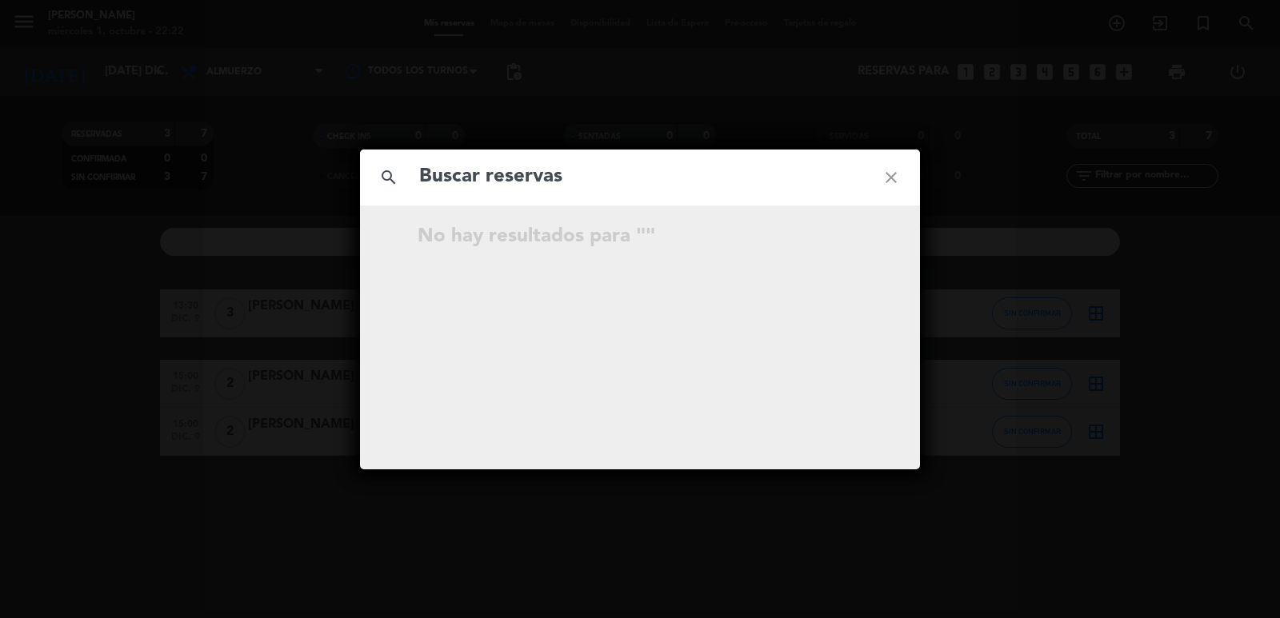
paste input "[PERSON_NAME]"
type input "[PERSON_NAME]"
click at [886, 185] on icon "close" at bounding box center [891, 178] width 58 height 58
click at [896, 181] on icon "close" at bounding box center [891, 178] width 58 height 58
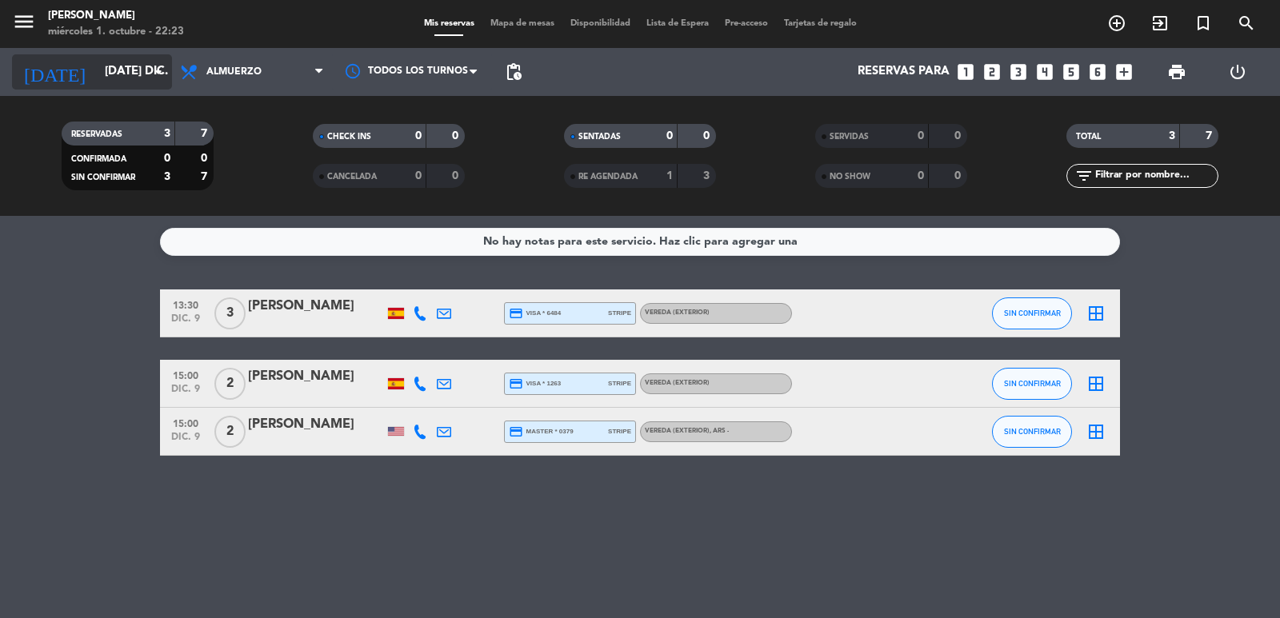
click at [132, 72] on input "[DATE] dic." at bounding box center [174, 72] width 154 height 30
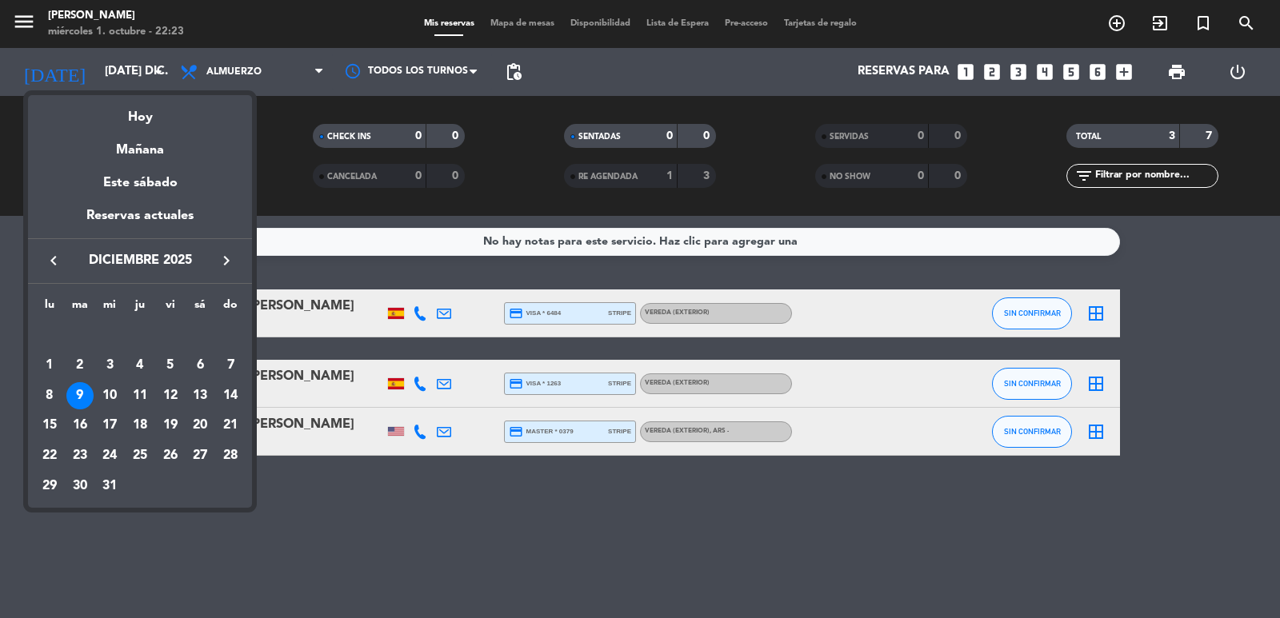
click at [55, 254] on icon "keyboard_arrow_left" at bounding box center [53, 260] width 19 height 19
click at [55, 255] on icon "keyboard_arrow_left" at bounding box center [53, 260] width 19 height 19
click at [142, 362] on div "2" at bounding box center [139, 365] width 27 height 27
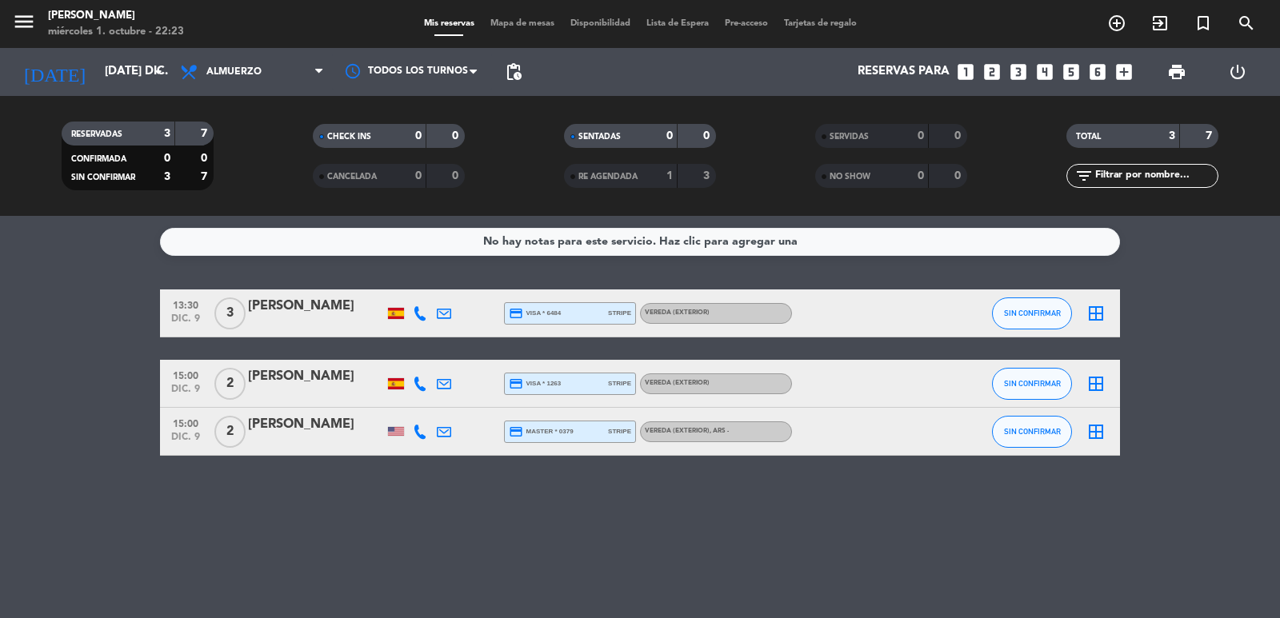
type input "[DEMOGRAPHIC_DATA] [DATE]"
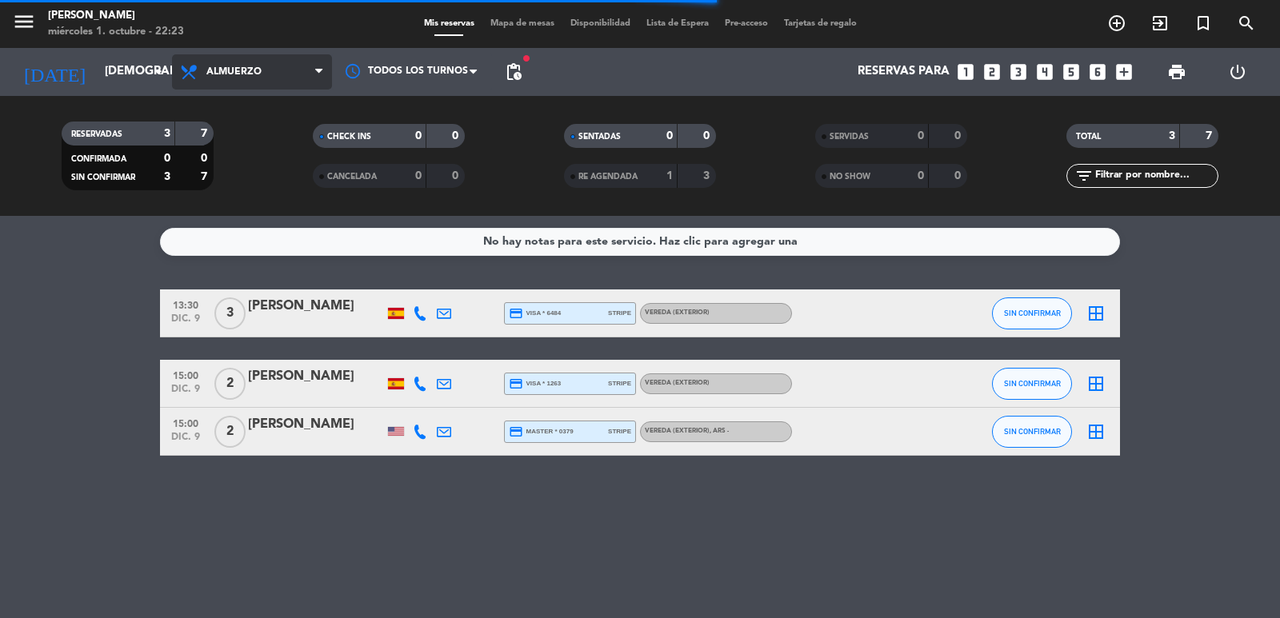
click at [304, 73] on span "Almuerzo" at bounding box center [252, 71] width 160 height 35
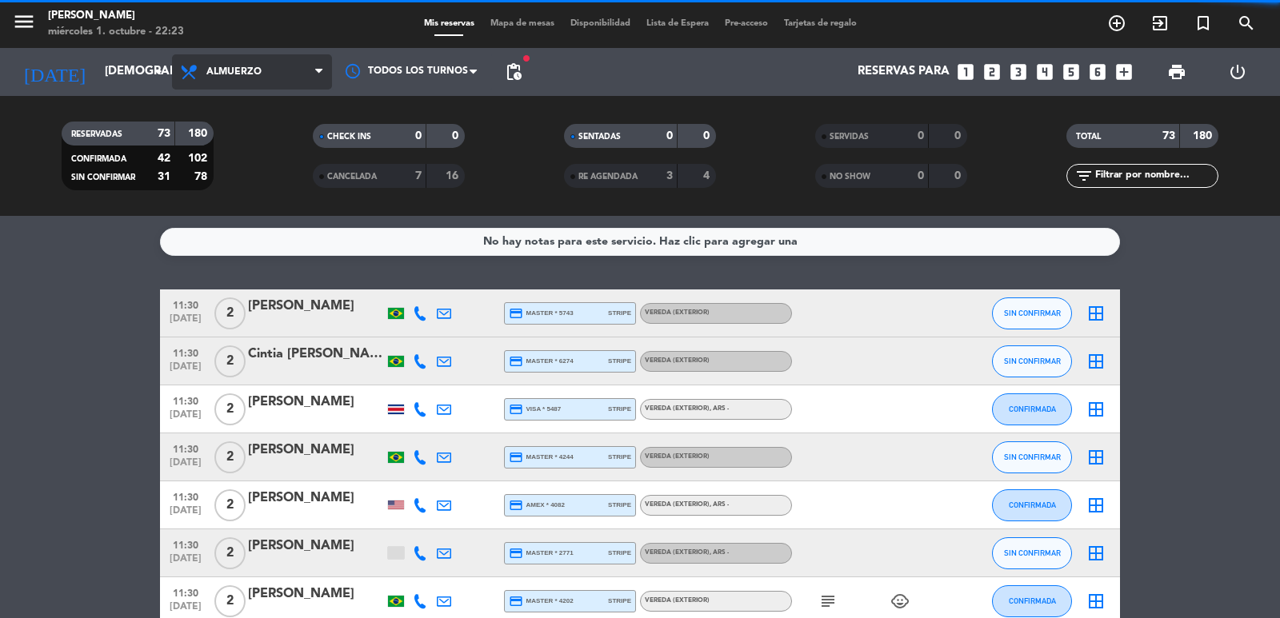
click at [252, 69] on span "Almuerzo" at bounding box center [233, 71] width 55 height 11
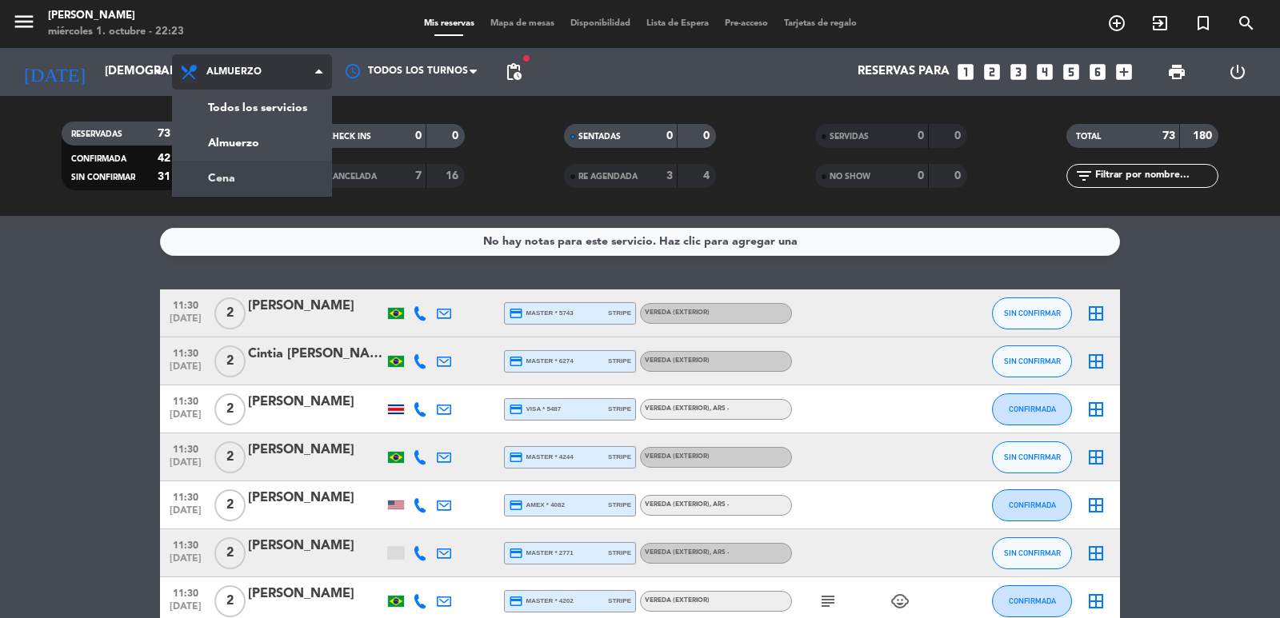
click at [248, 174] on div "menu [PERSON_NAME] miércoles 1. octubre - 22:23 Mis reservas Mapa de mesas Disp…" at bounding box center [640, 108] width 1280 height 216
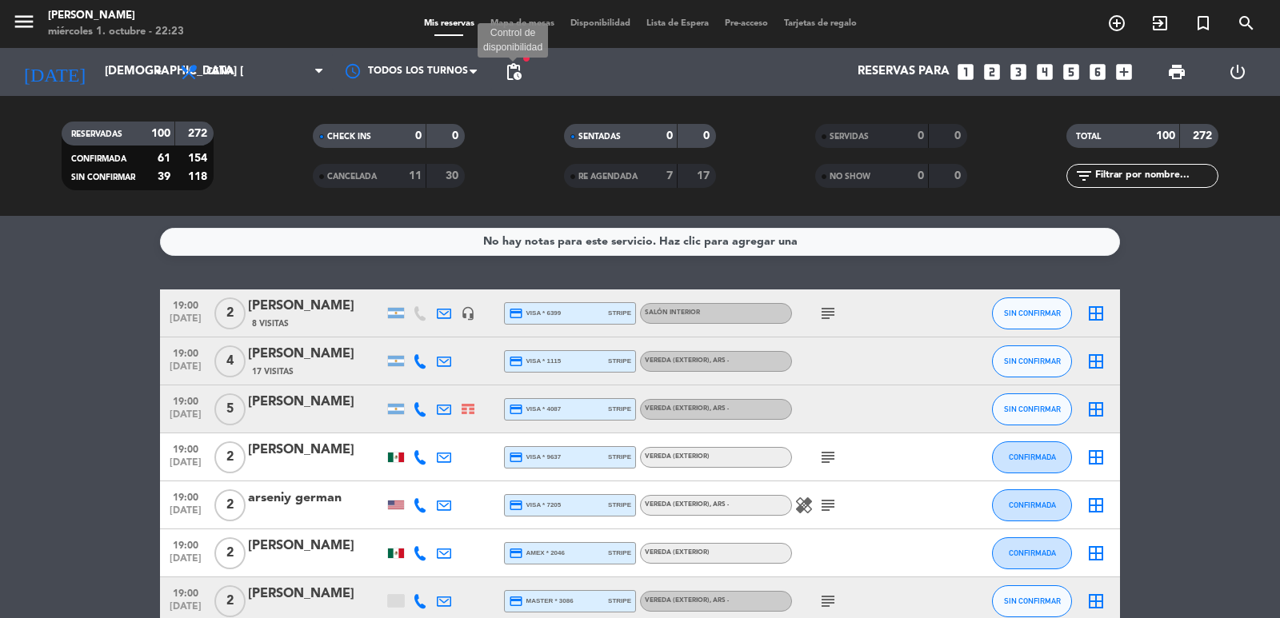
click at [509, 65] on span "pending_actions" at bounding box center [513, 71] width 19 height 19
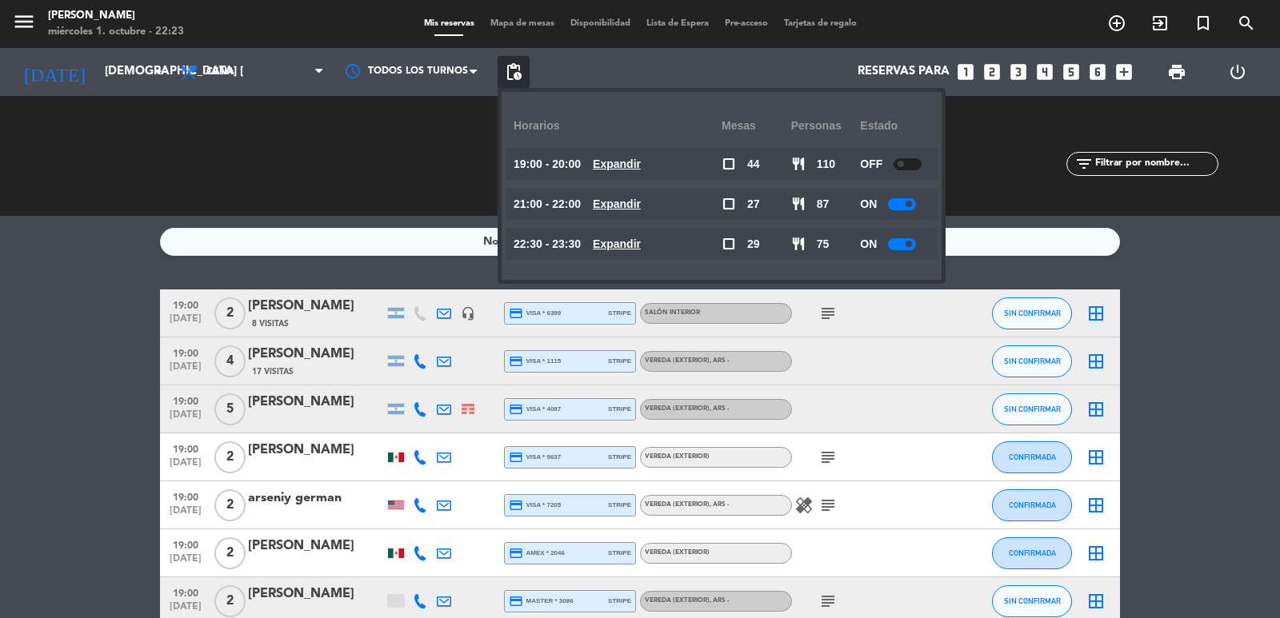
click at [641, 164] on u "Expandir" at bounding box center [617, 164] width 48 height 13
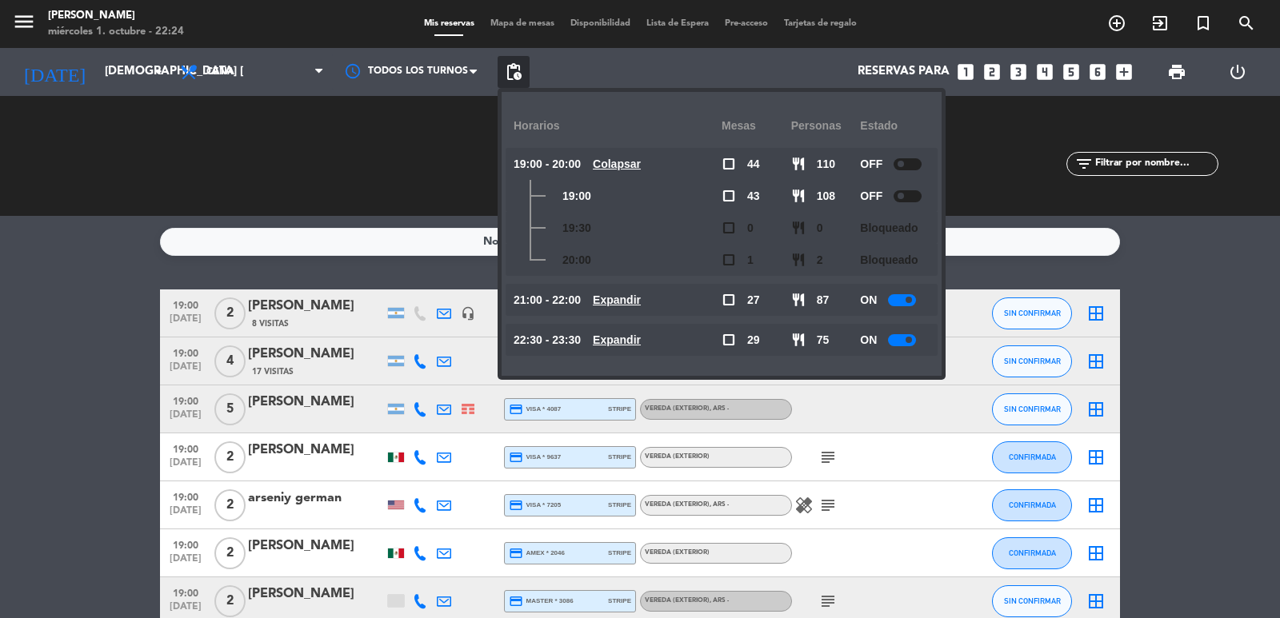
scroll to position [160, 0]
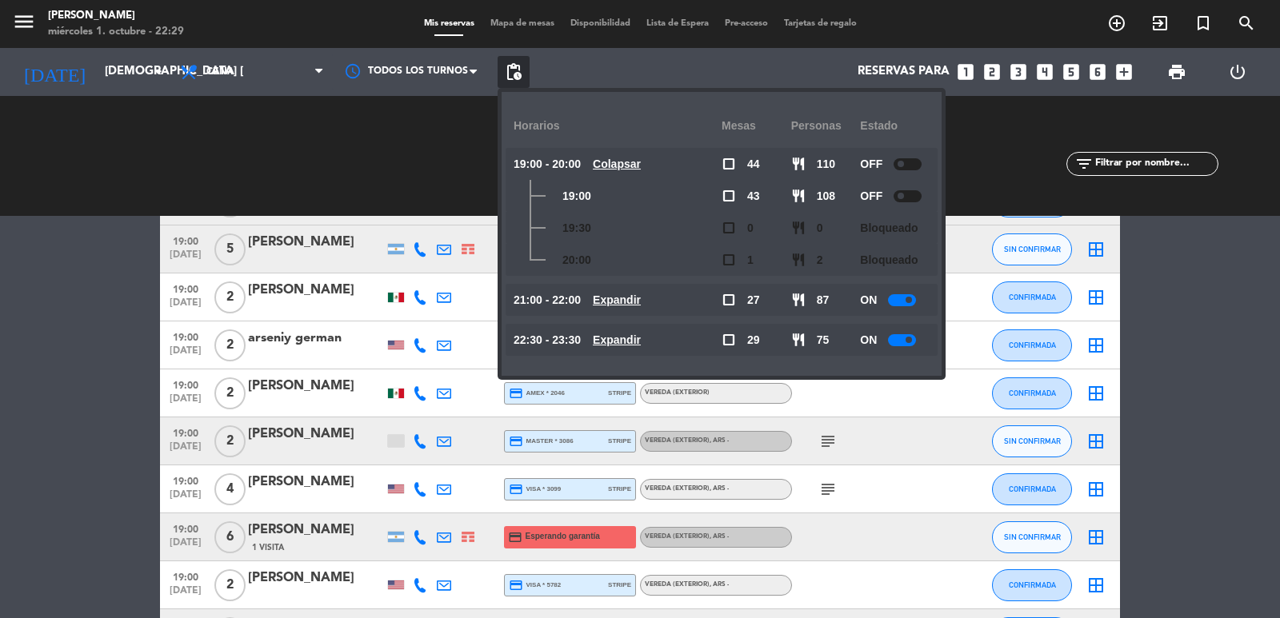
click at [1244, 26] on icon "search" at bounding box center [1245, 23] width 19 height 19
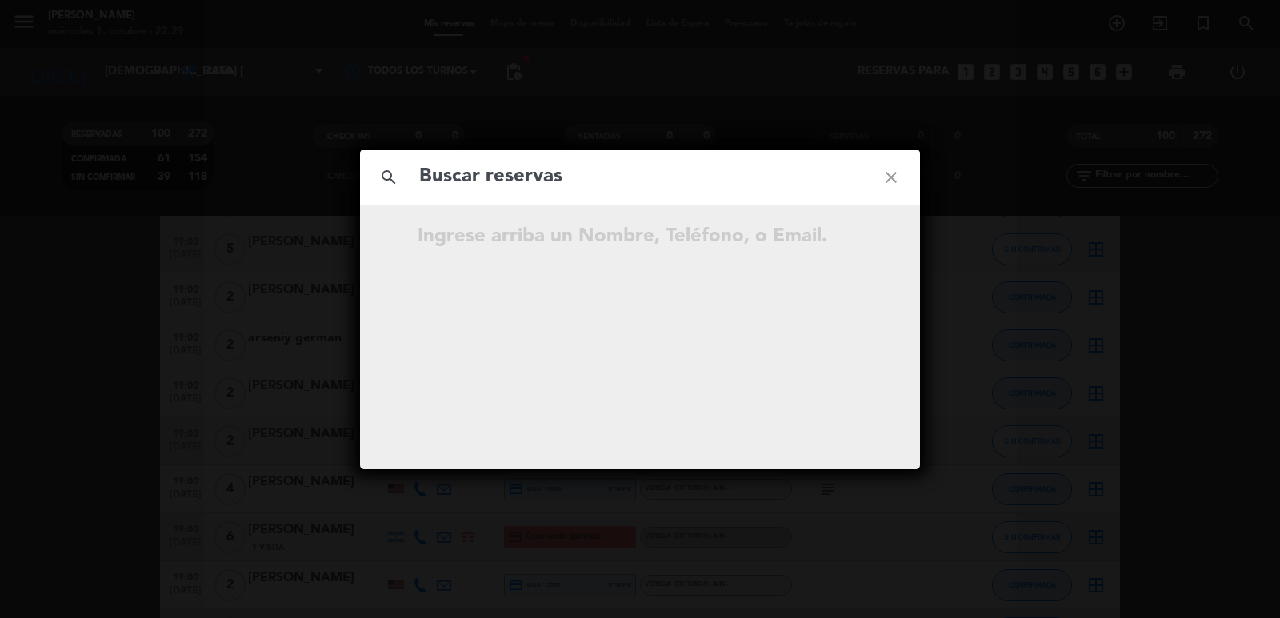
click at [580, 182] on input "text" at bounding box center [639, 177] width 445 height 33
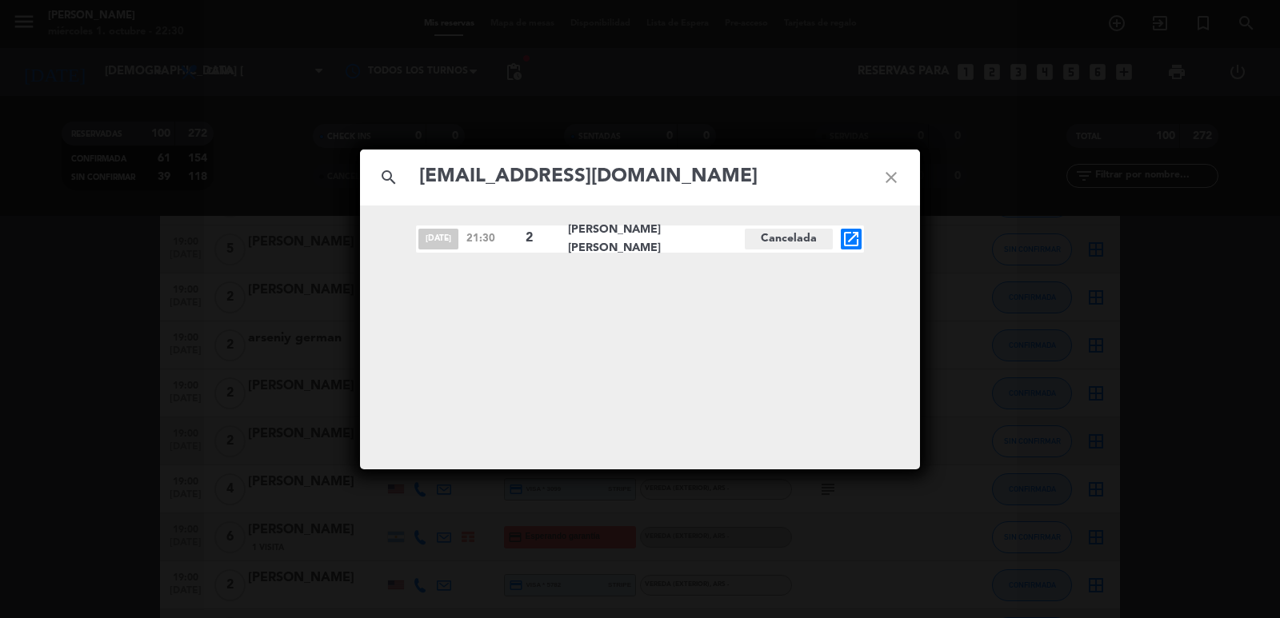
type input "[EMAIL_ADDRESS][DOMAIN_NAME]"
click at [859, 239] on icon "open_in_new" at bounding box center [850, 239] width 19 height 19
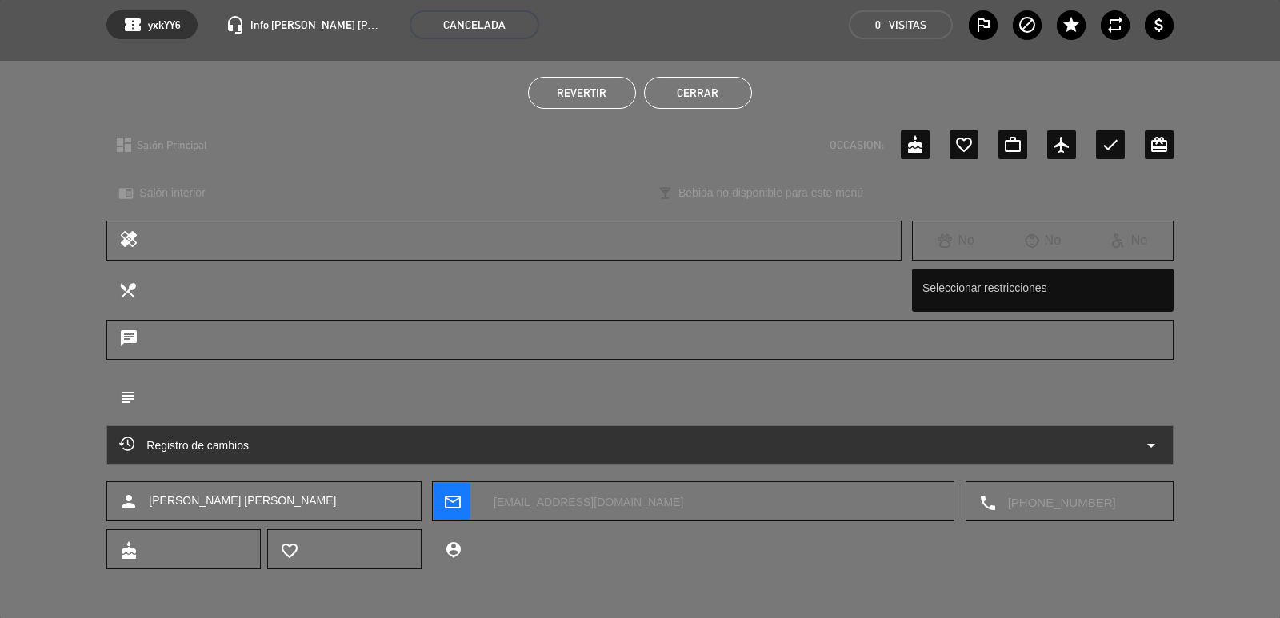
scroll to position [0, 0]
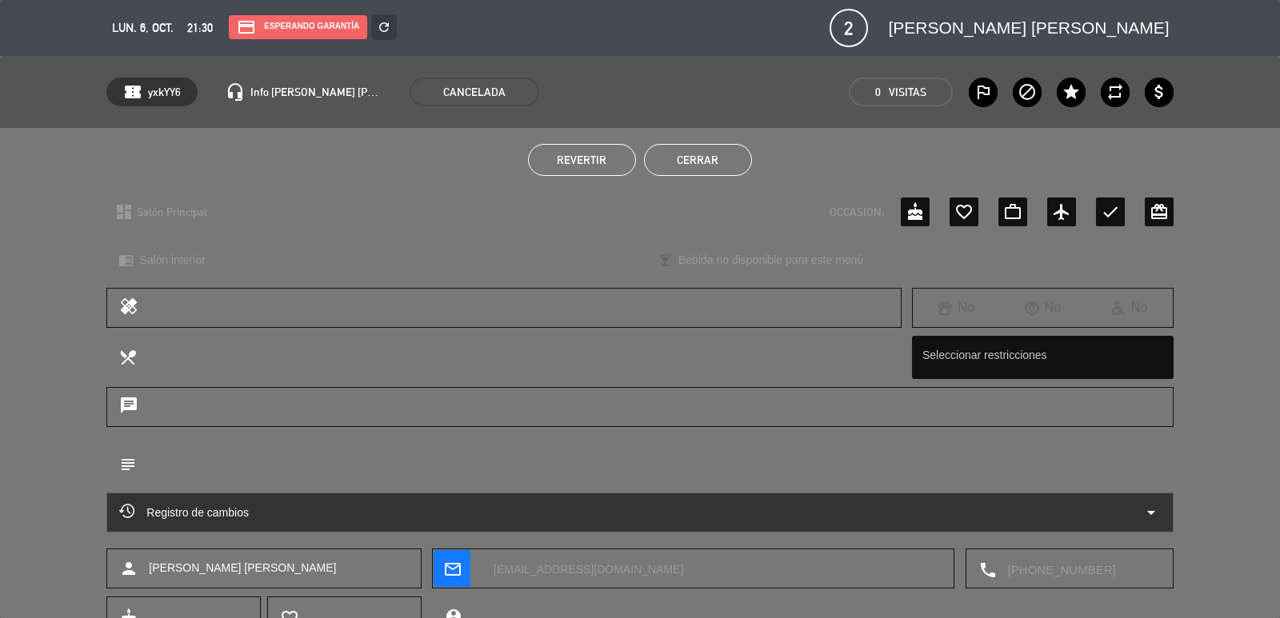
click at [577, 156] on span "Revertir" at bounding box center [582, 160] width 50 height 13
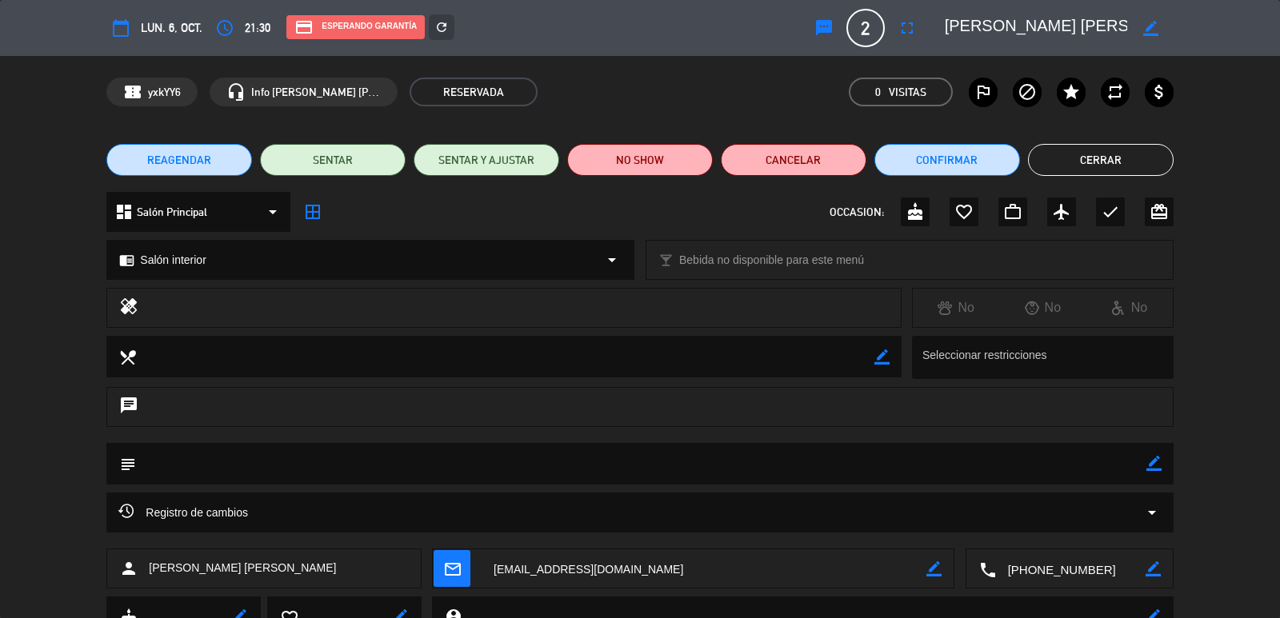
click at [199, 167] on span "REAGENDAR" at bounding box center [179, 160] width 64 height 17
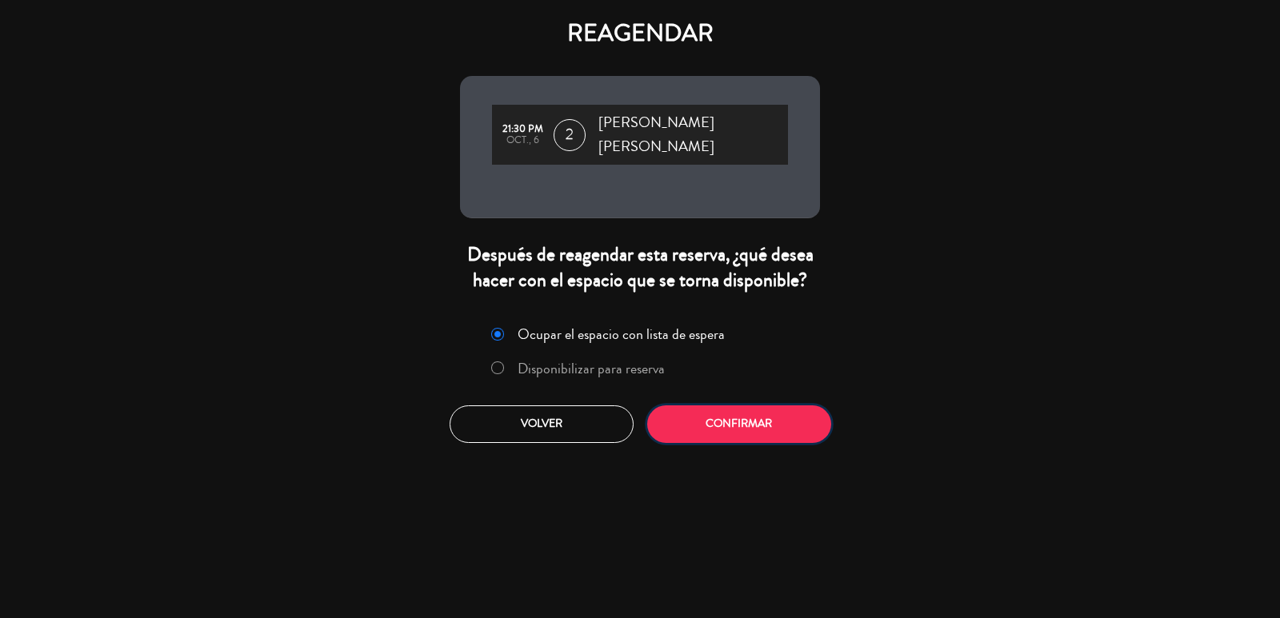
click at [708, 421] on button "Confirmar" at bounding box center [739, 424] width 184 height 38
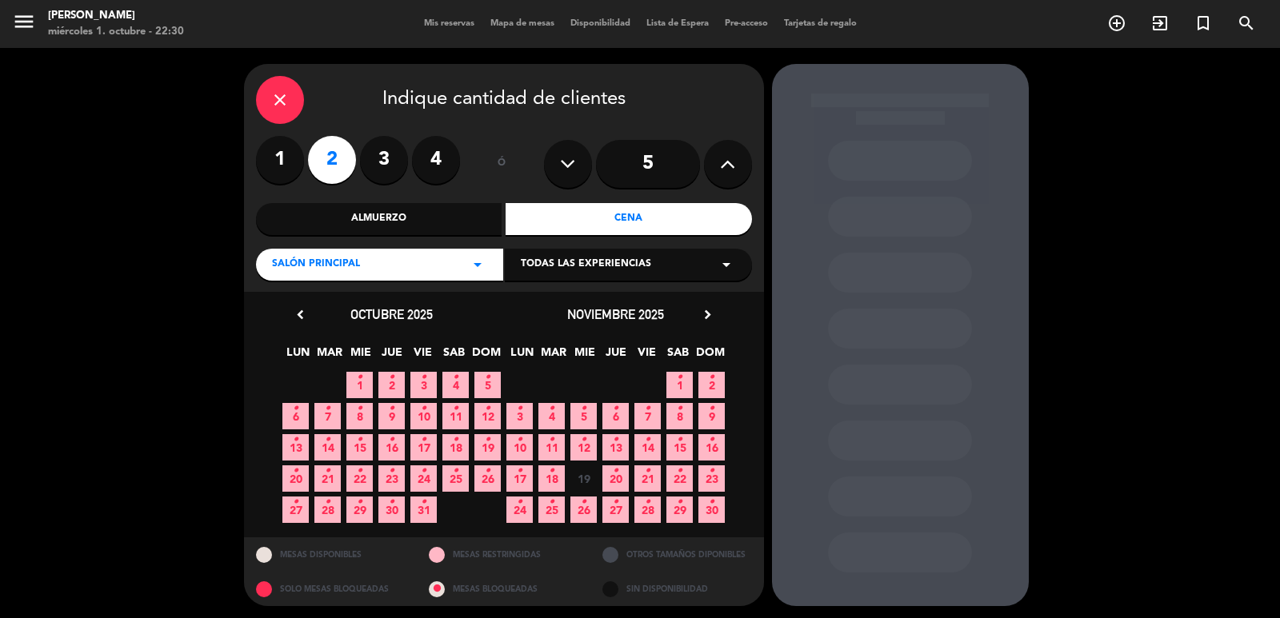
click at [306, 415] on span "6 •" at bounding box center [295, 416] width 26 height 26
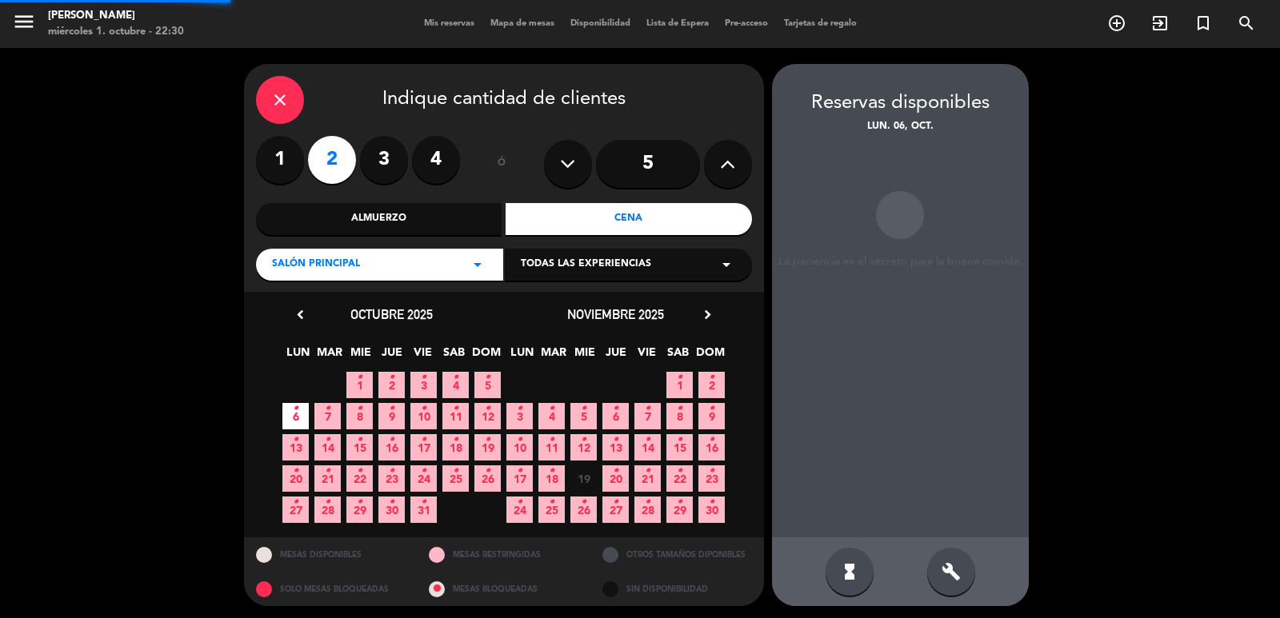
scroll to position [3, 0]
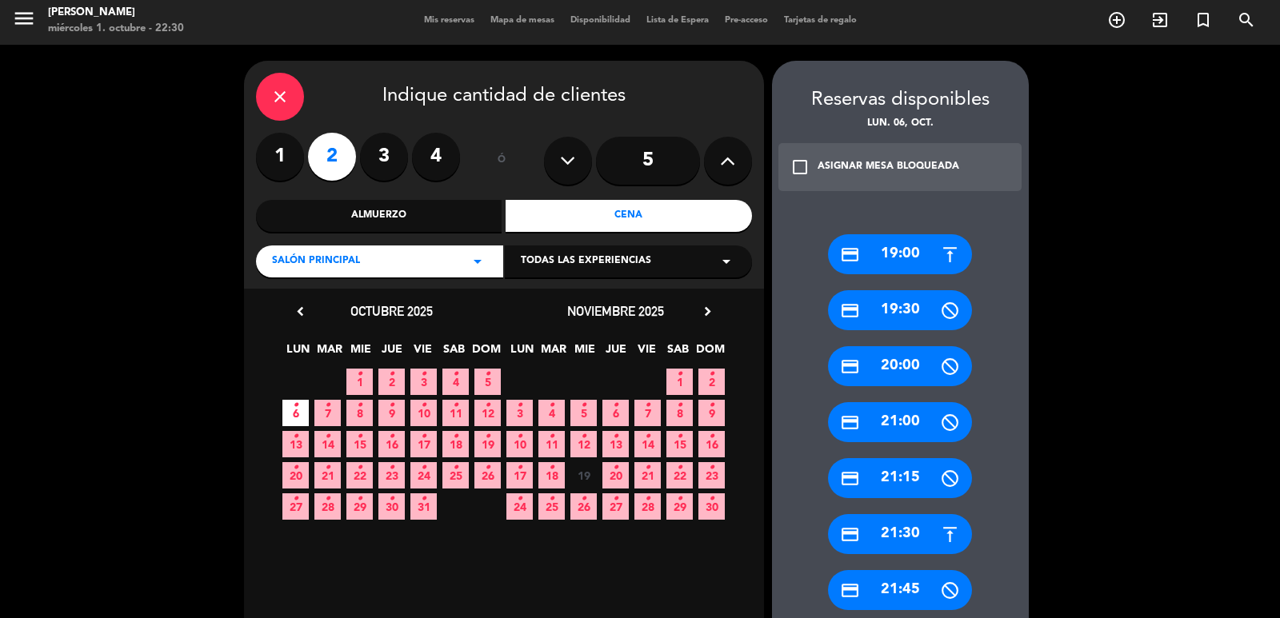
click at [933, 537] on div "credit_card 21:30" at bounding box center [900, 534] width 144 height 40
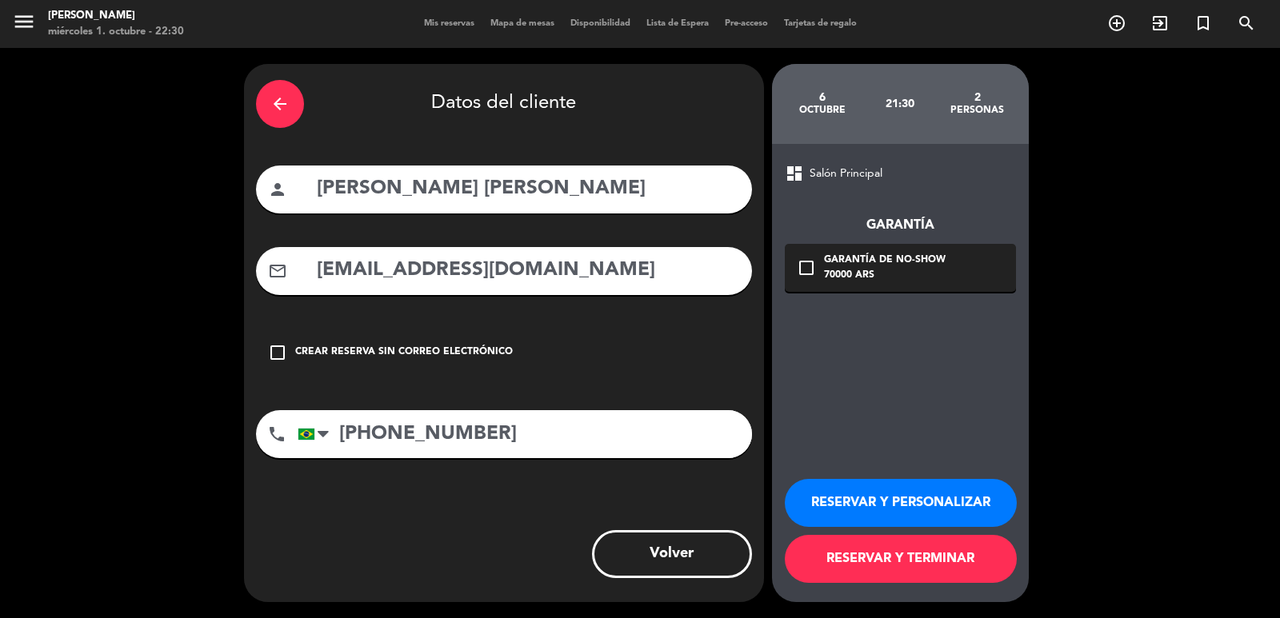
click at [807, 256] on div "check_box_outline_blank Garantía de no-show 70000 ARS" at bounding box center [900, 268] width 231 height 48
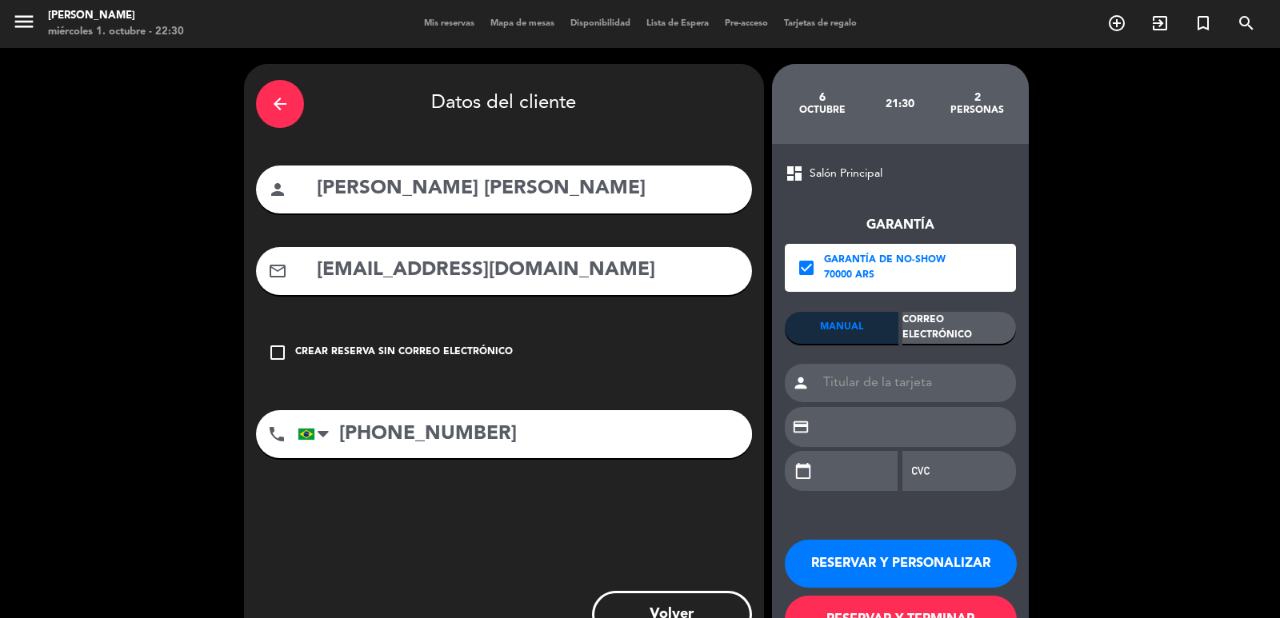
click at [925, 317] on div "Correo Electrónico" at bounding box center [959, 328] width 114 height 32
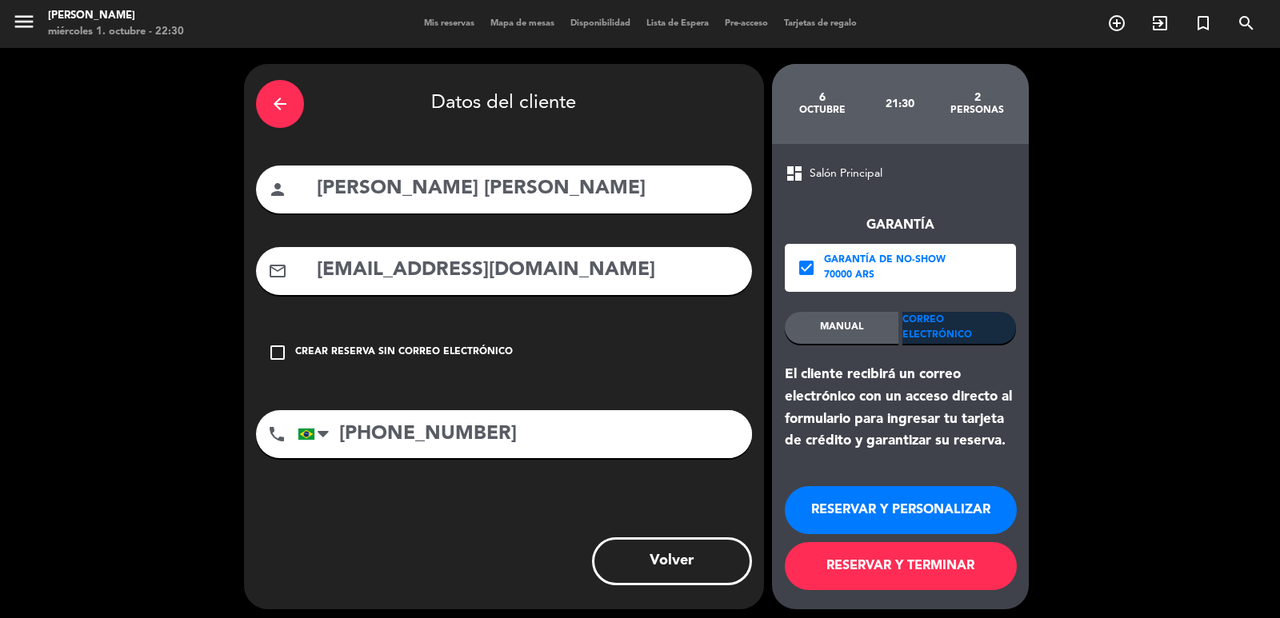
click at [925, 511] on button "RESERVAR Y PERSONALIZAR" at bounding box center [901, 510] width 232 height 48
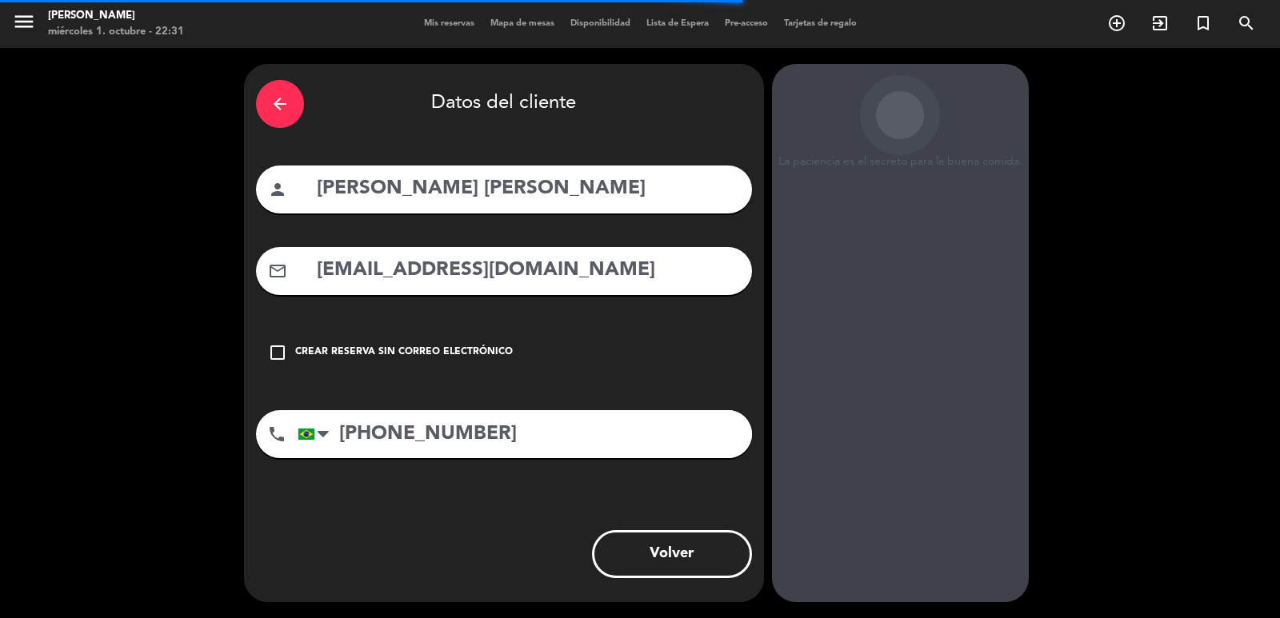
scroll to position [22, 0]
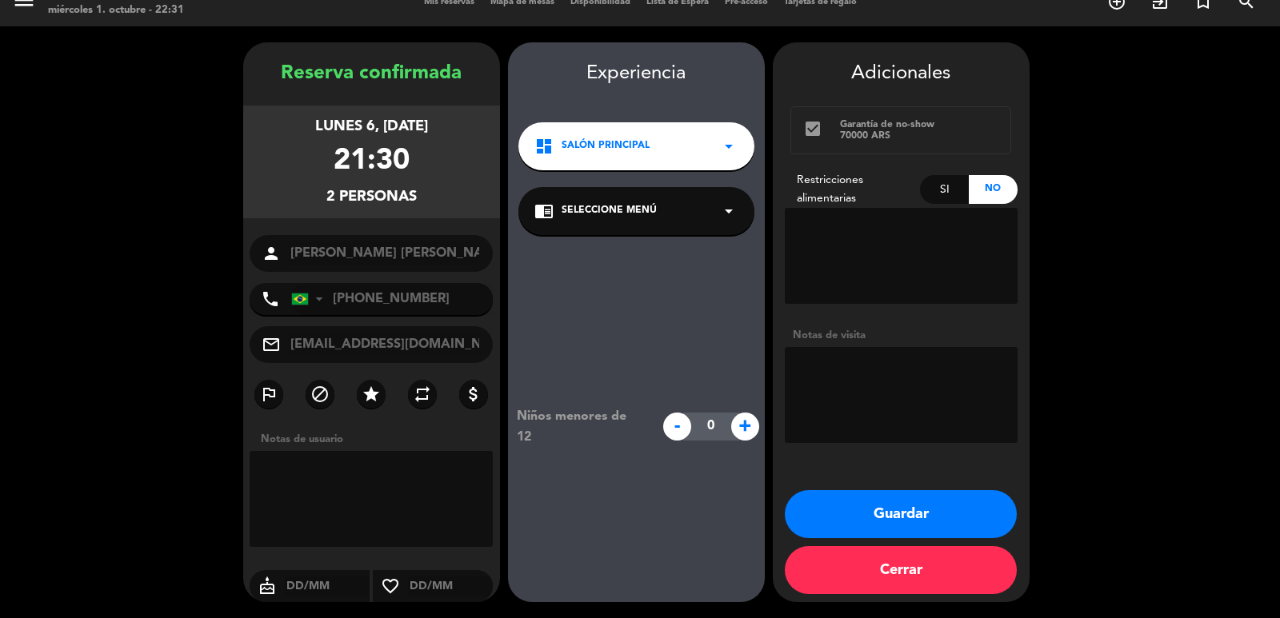
click at [648, 158] on div "dashboard Salón Principal arrow_drop_down" at bounding box center [636, 146] width 236 height 48
click at [665, 193] on div "Salón Principal" at bounding box center [636, 190] width 228 height 16
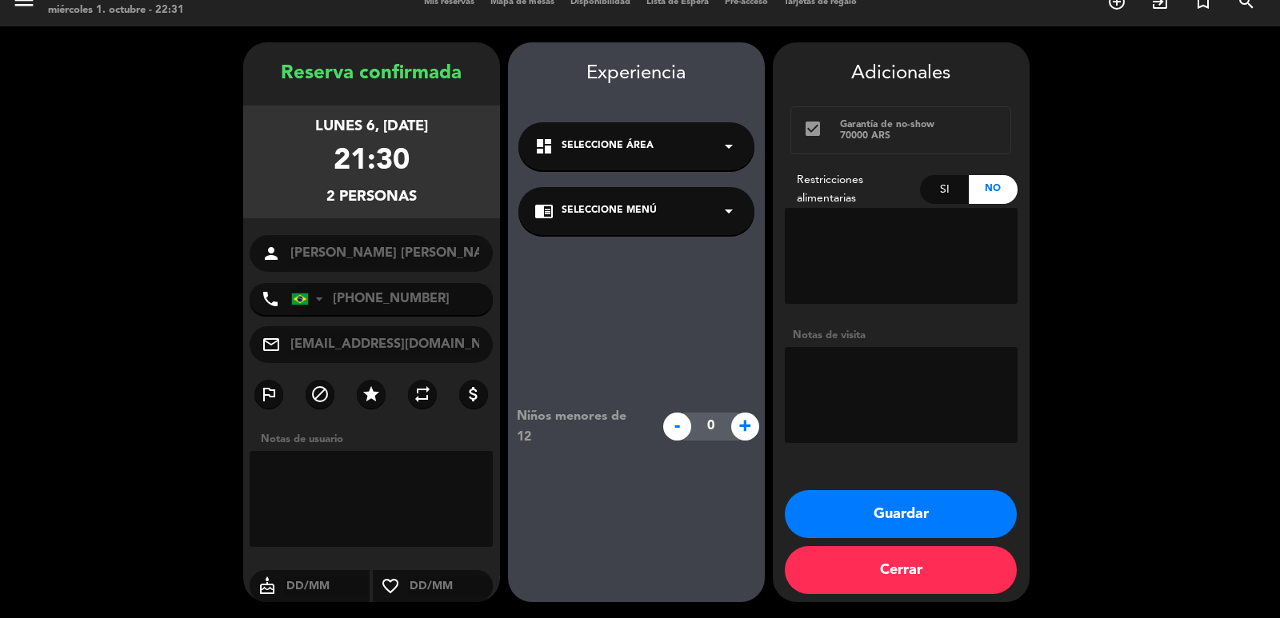
click at [656, 157] on div "dashboard Seleccione Área arrow_drop_down" at bounding box center [636, 146] width 236 height 48
click at [653, 280] on div "Niños menores de 12 - 0 +" at bounding box center [636, 426] width 257 height 383
click at [664, 218] on div "chrome_reader_mode Seleccione Menú arrow_drop_down" at bounding box center [636, 211] width 236 height 48
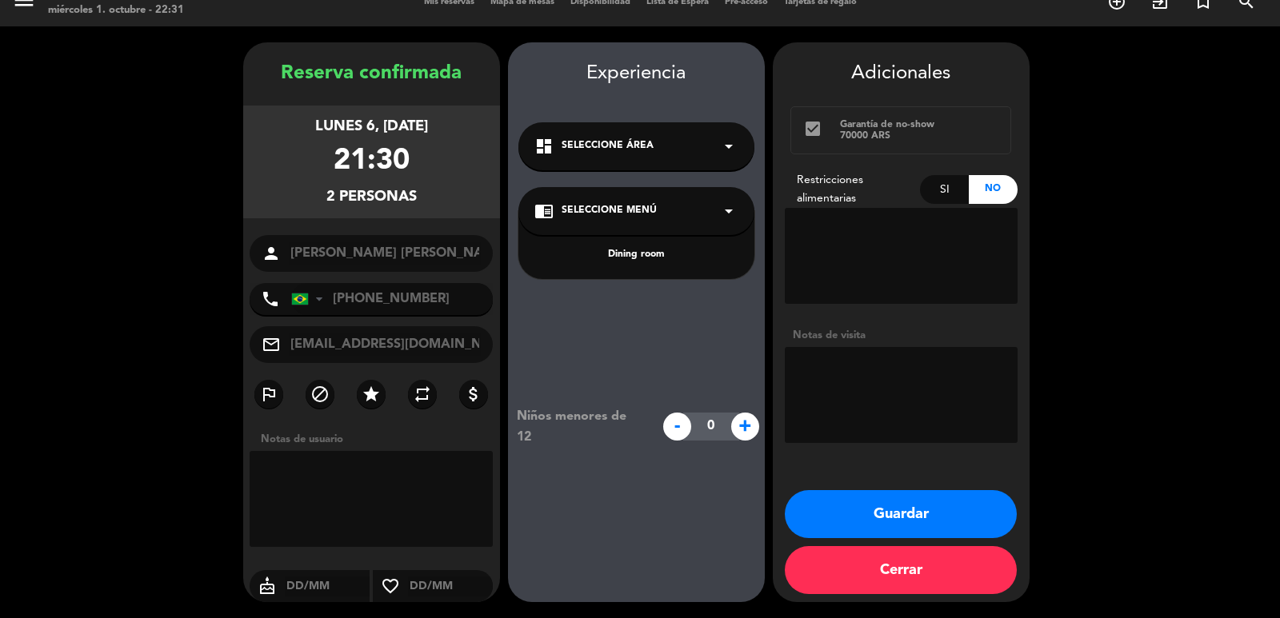
click at [645, 250] on div "Dining room" at bounding box center [636, 255] width 204 height 16
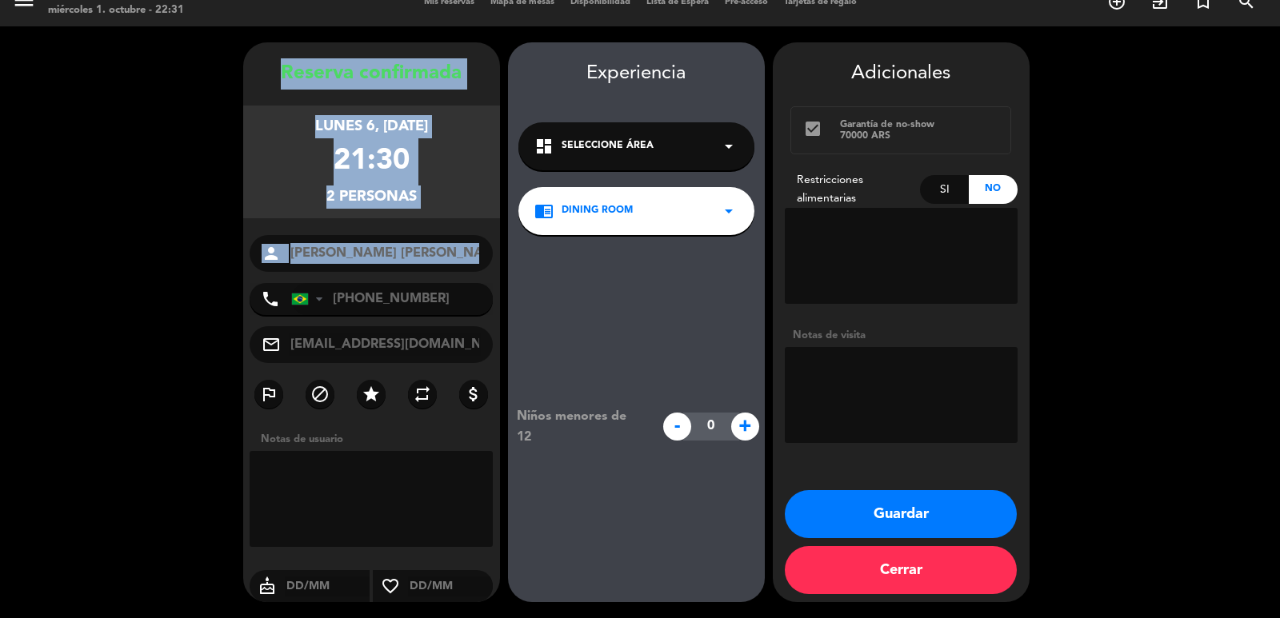
drag, startPoint x: 281, startPoint y: 74, endPoint x: 478, endPoint y: 278, distance: 283.9
click at [478, 278] on div "Reserva confirmada lunes 6, [DATE] 21:30 2 personas person [PERSON_NAME] [PERSO…" at bounding box center [371, 338] width 257 height 560
copy div "Reserva confirmada lunes 6, [DATE] 21:30 2 personas person"
click at [896, 513] on button "Guardar" at bounding box center [901, 514] width 232 height 48
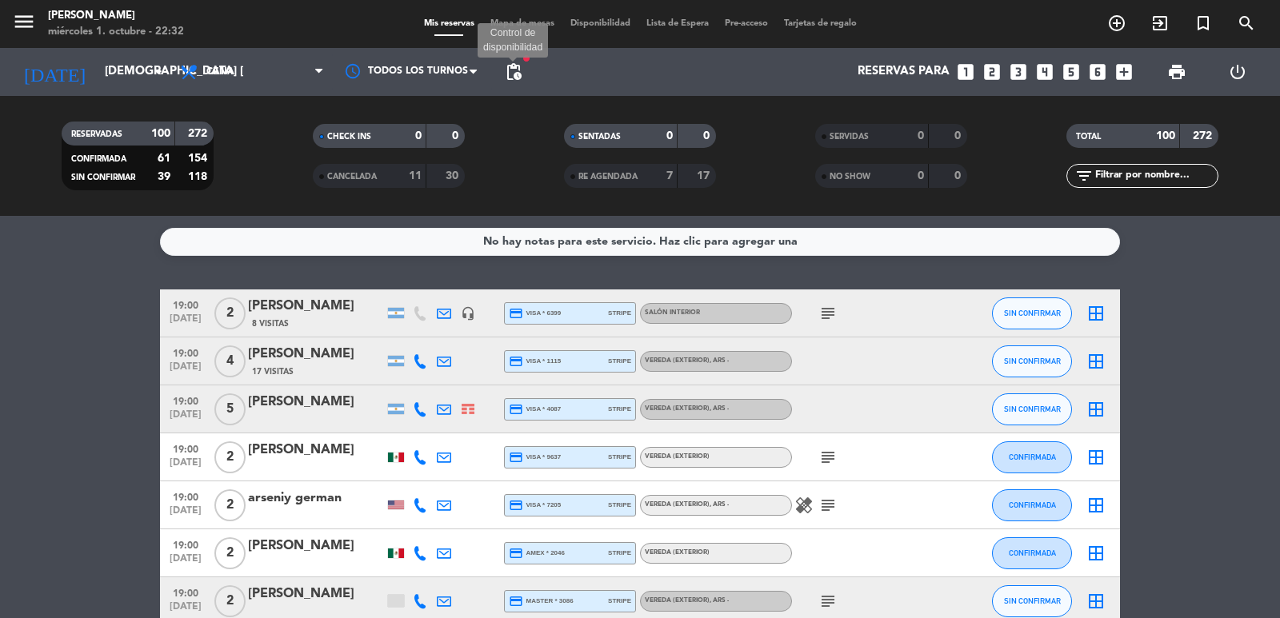
click at [514, 70] on span "pending_actions" at bounding box center [513, 71] width 19 height 19
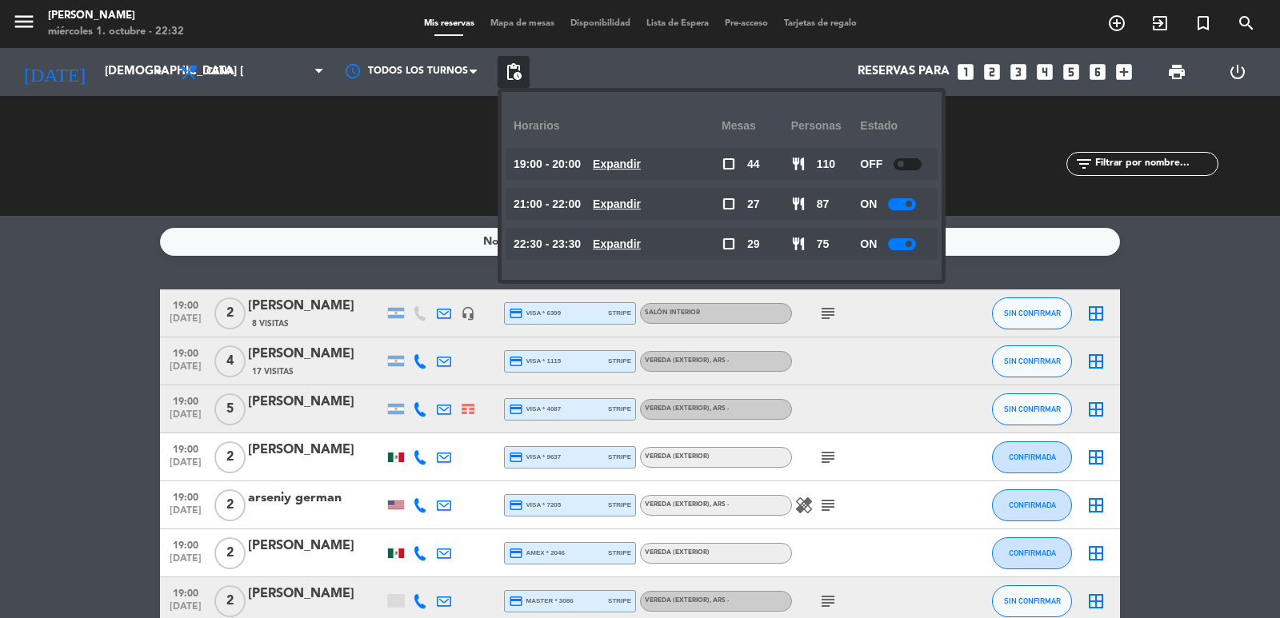
click at [641, 166] on u "Expandir" at bounding box center [617, 164] width 48 height 13
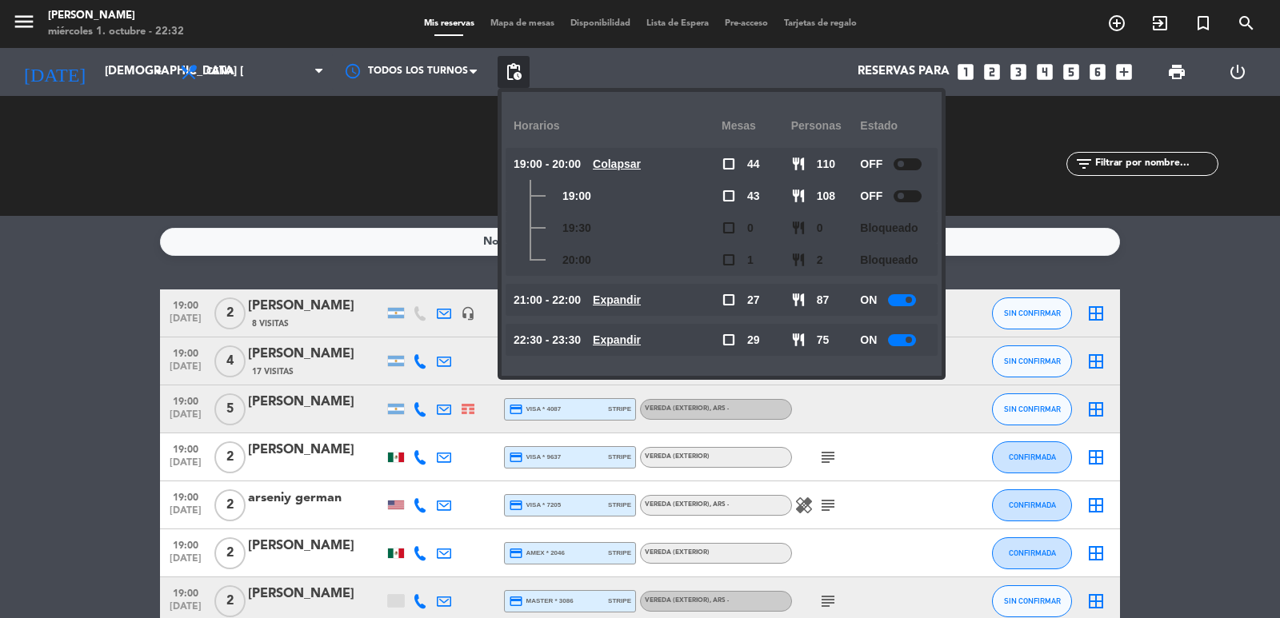
scroll to position [320, 0]
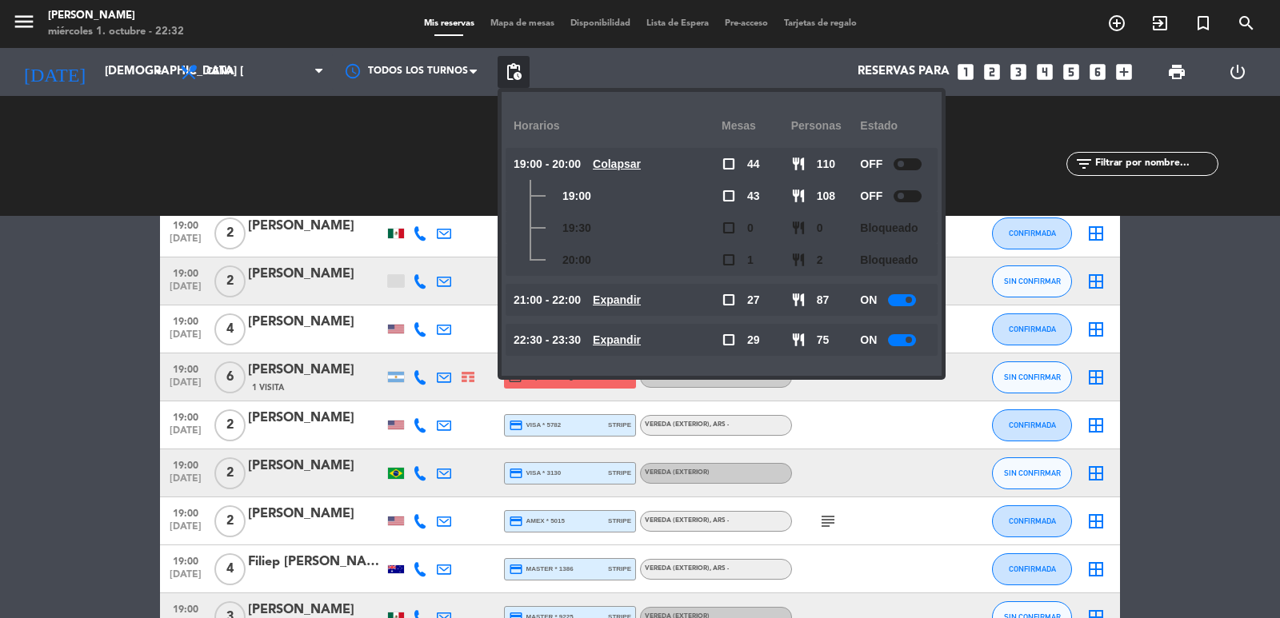
click at [623, 307] on span "Expandir" at bounding box center [617, 300] width 48 height 18
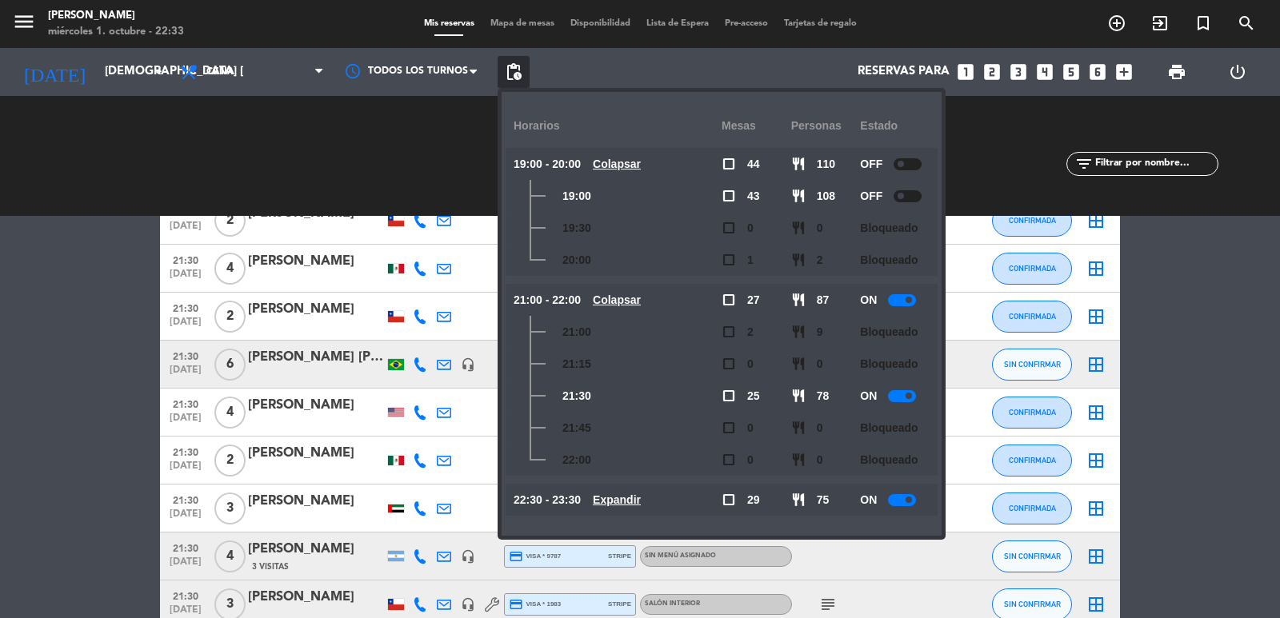
scroll to position [3199, 0]
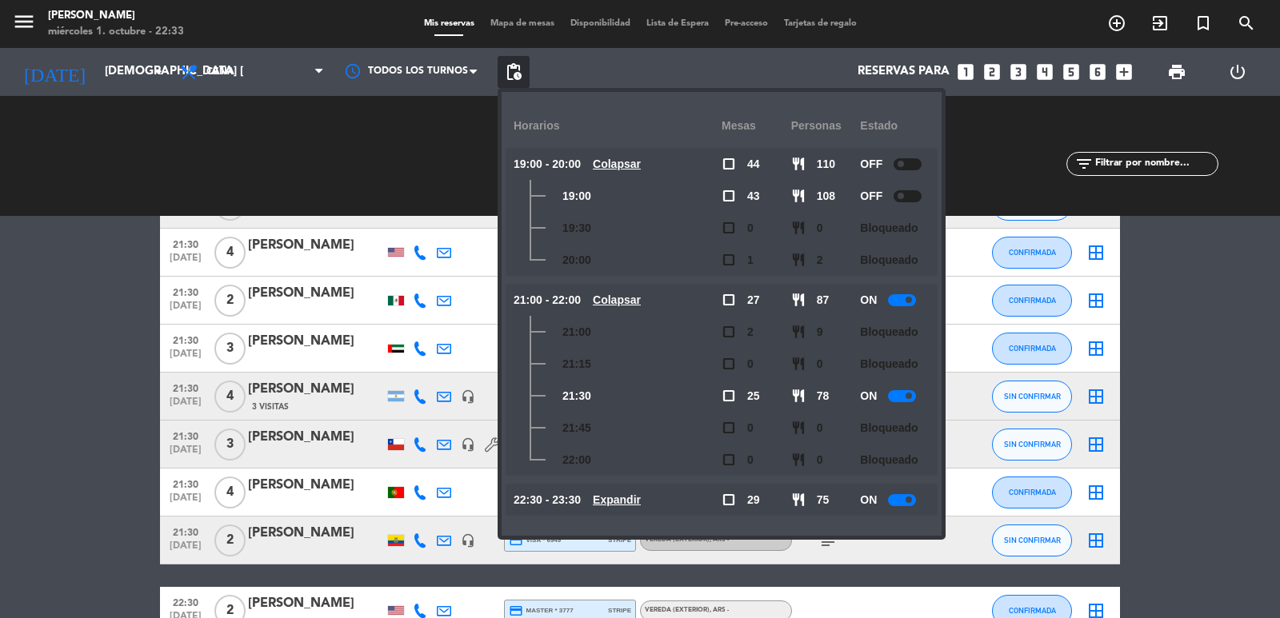
click at [381, 175] on div "CHECK INS 0 0 CANCELADA 11 30" at bounding box center [388, 156] width 251 height 88
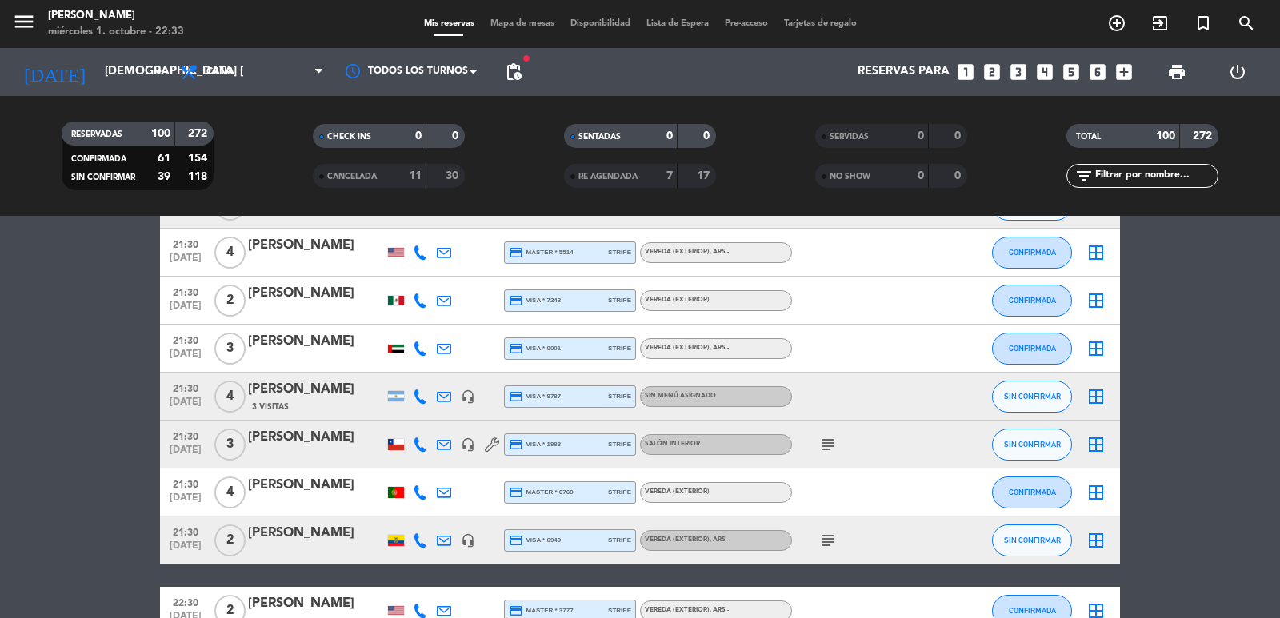
click at [969, 65] on icon "looks_one" at bounding box center [965, 72] width 21 height 21
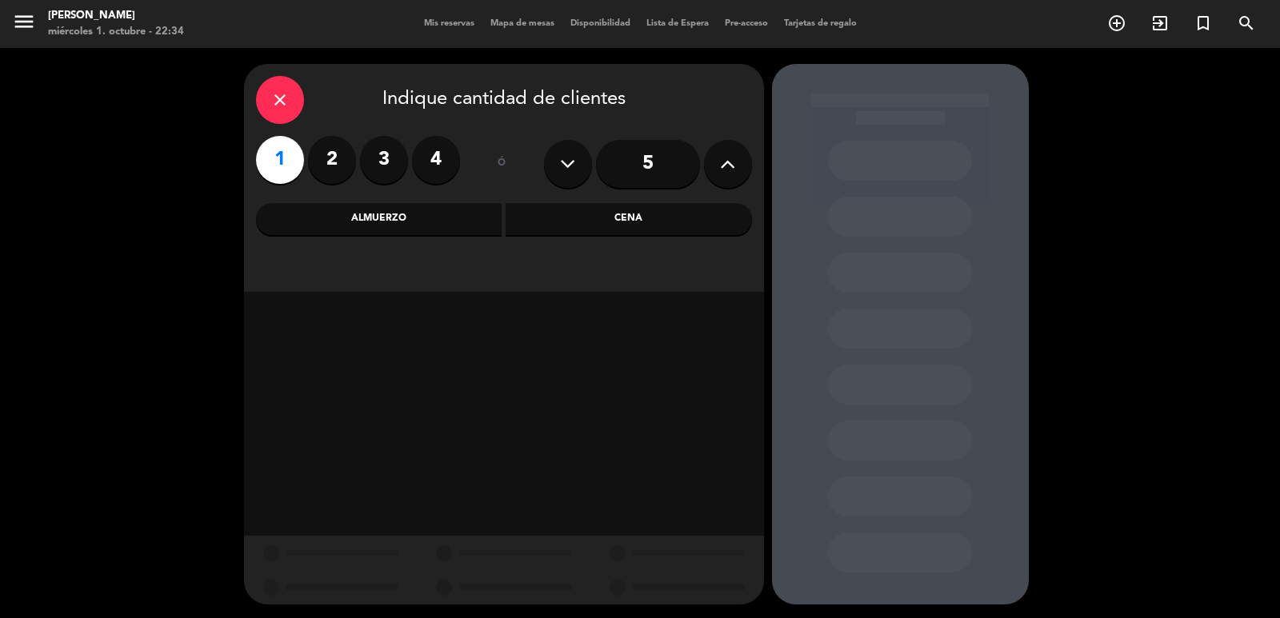
click at [629, 213] on div "Cena" at bounding box center [628, 219] width 246 height 32
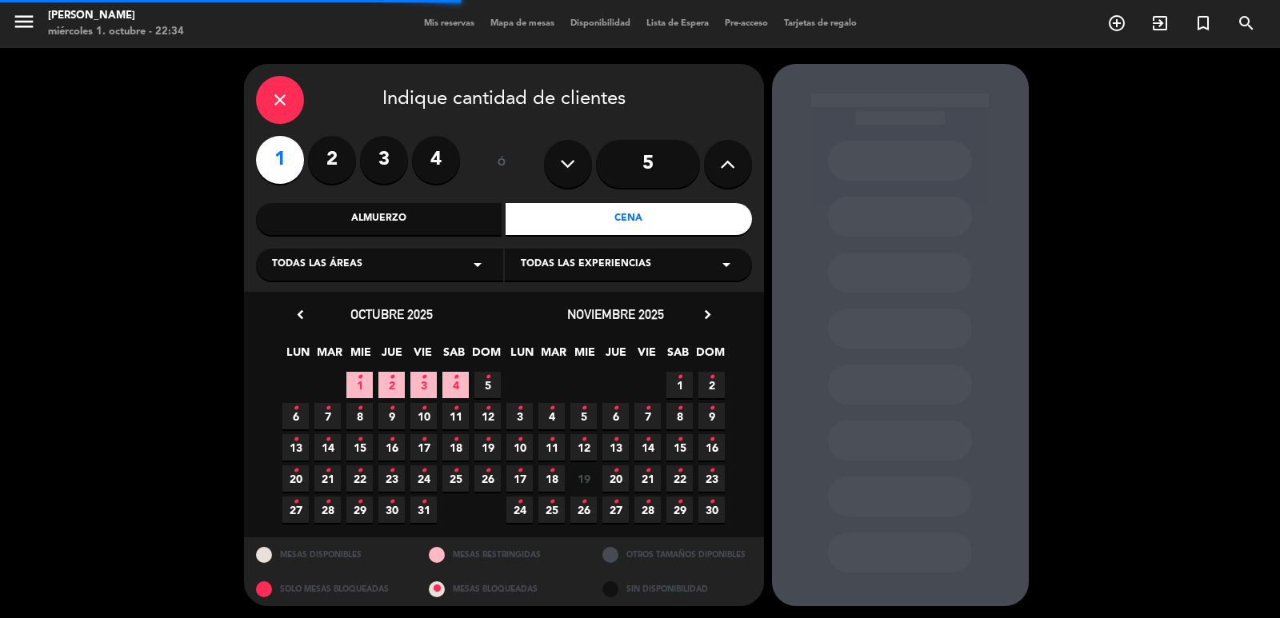
click at [423, 278] on div "Todas las áreas arrow_drop_down" at bounding box center [379, 265] width 247 height 32
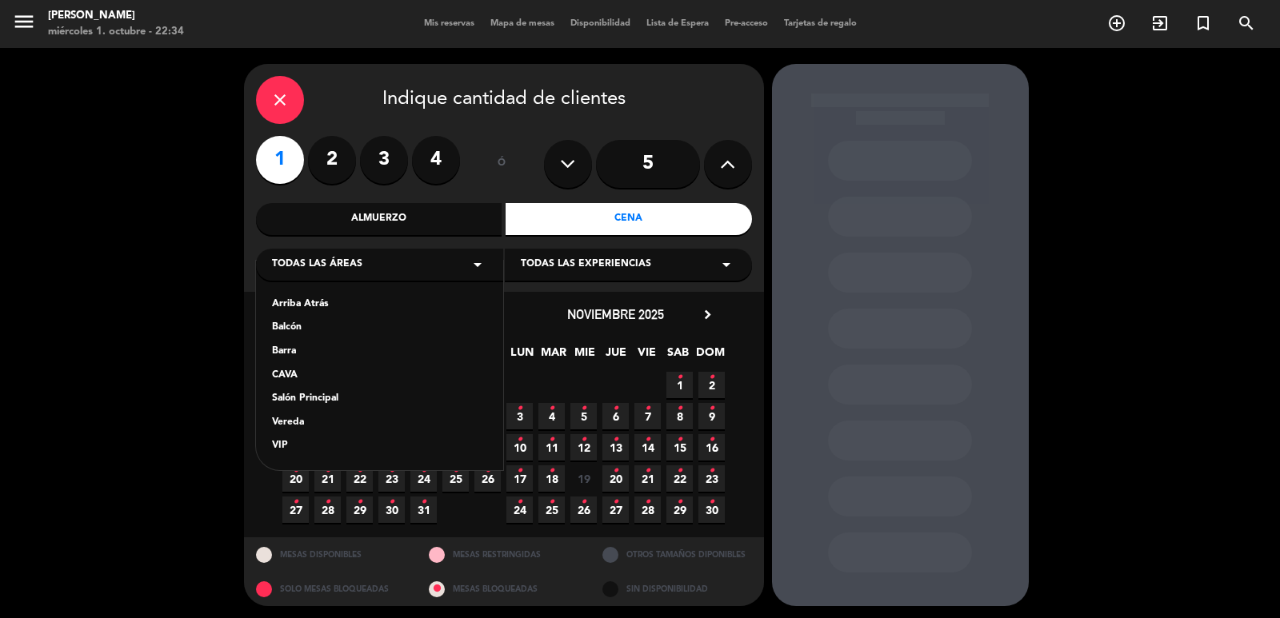
click at [310, 397] on div "Salón Principal" at bounding box center [379, 399] width 215 height 16
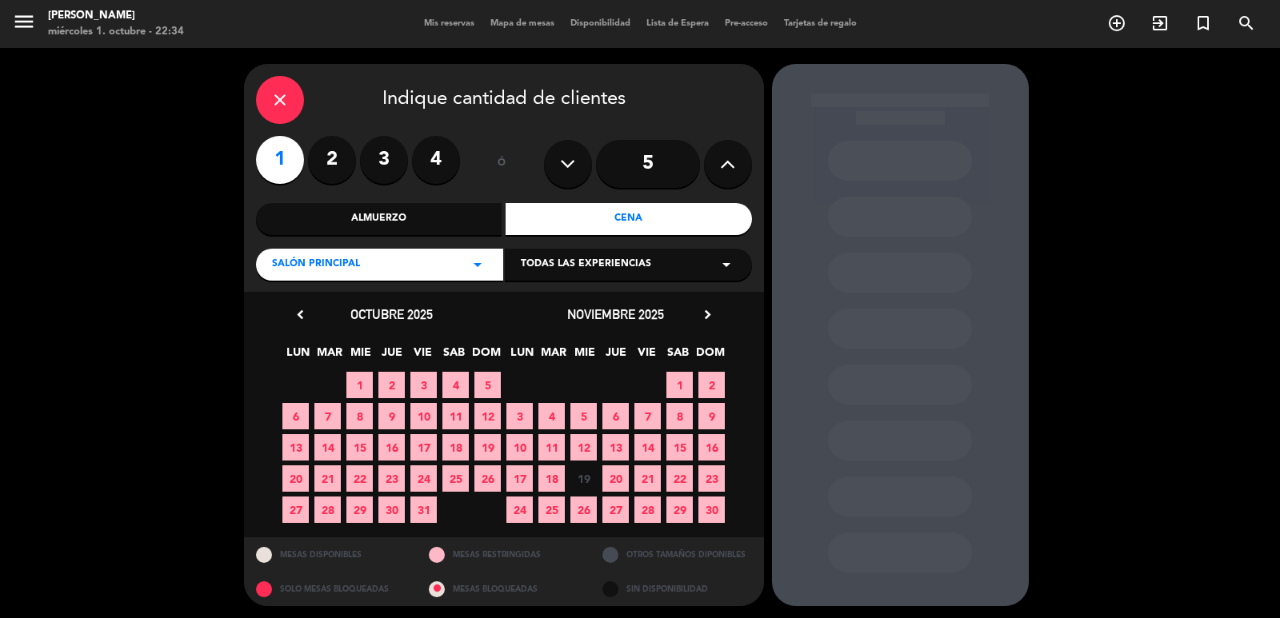
click at [386, 372] on span "2" at bounding box center [391, 385] width 26 height 26
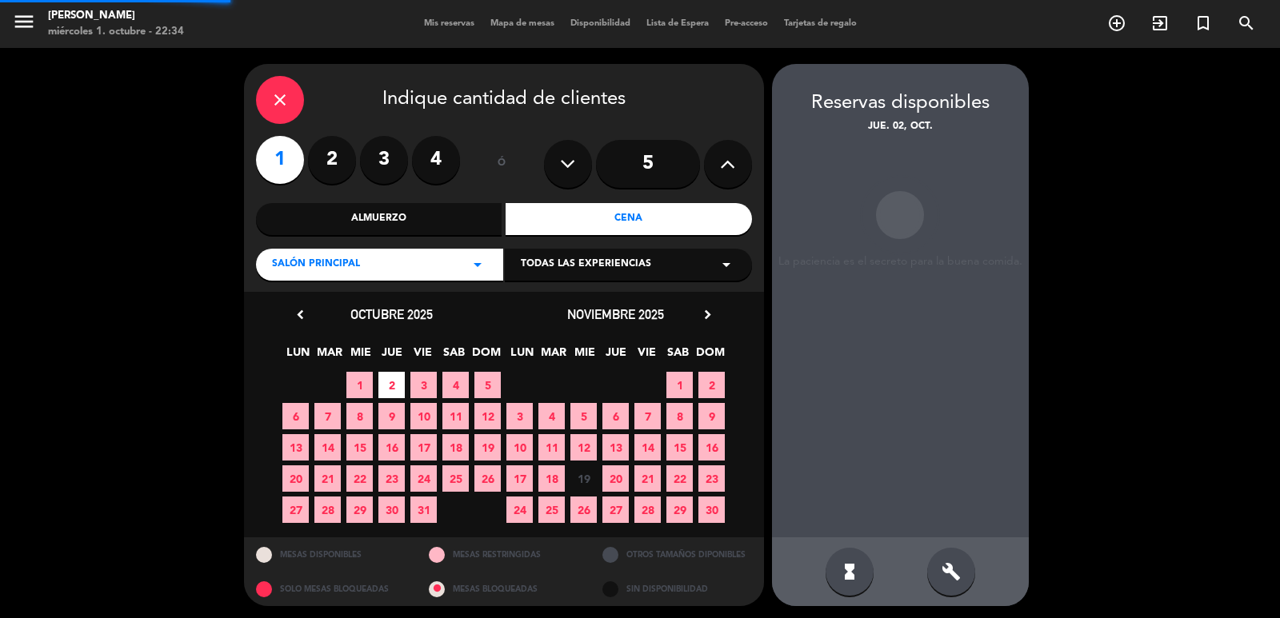
scroll to position [3, 0]
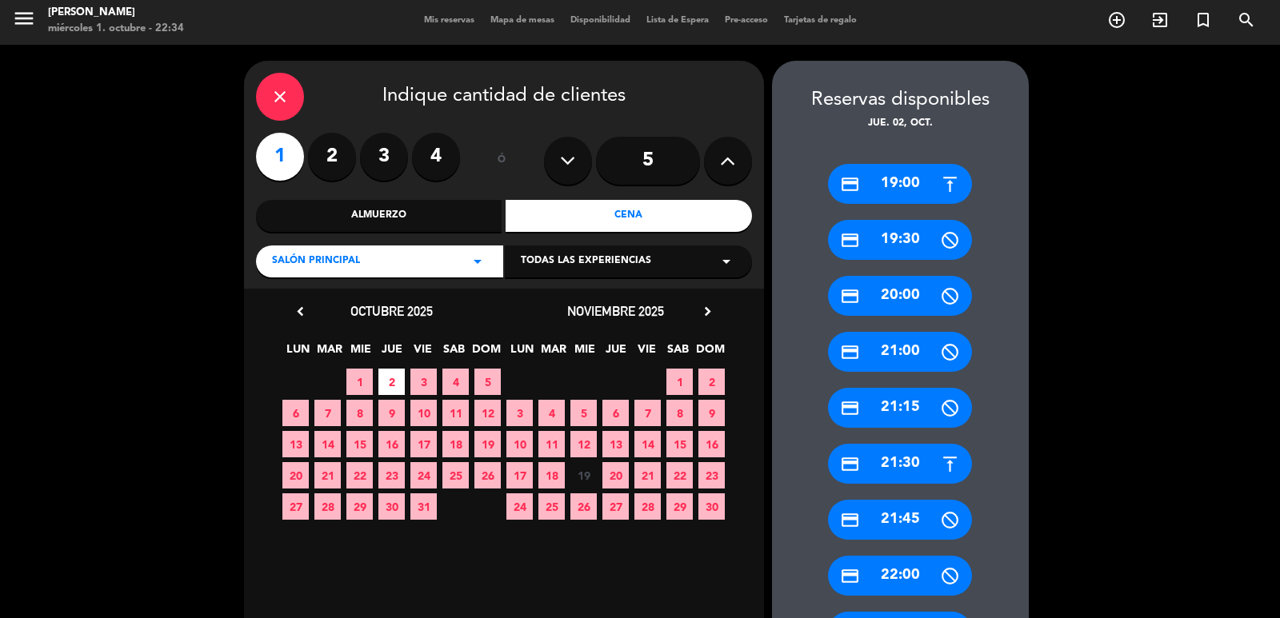
click at [879, 454] on div "credit_card 21:30" at bounding box center [900, 464] width 144 height 40
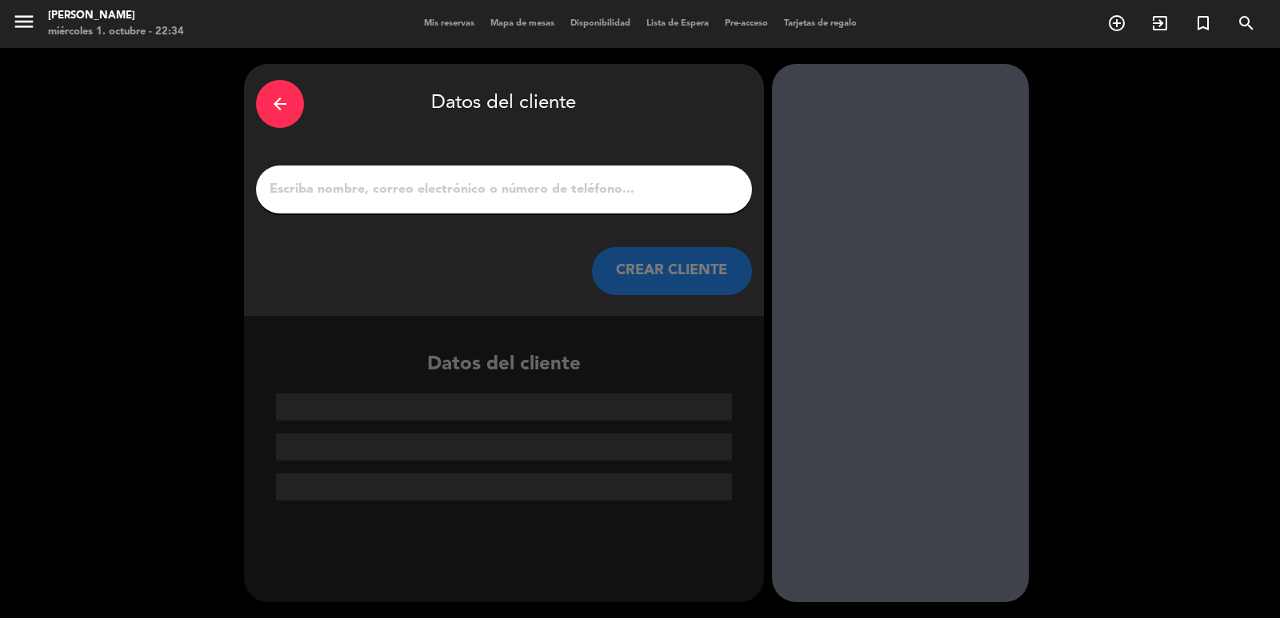
click at [402, 181] on input "1" at bounding box center [504, 189] width 472 height 22
paste input "[PERSON_NAME]"
type input "[PERSON_NAME]"
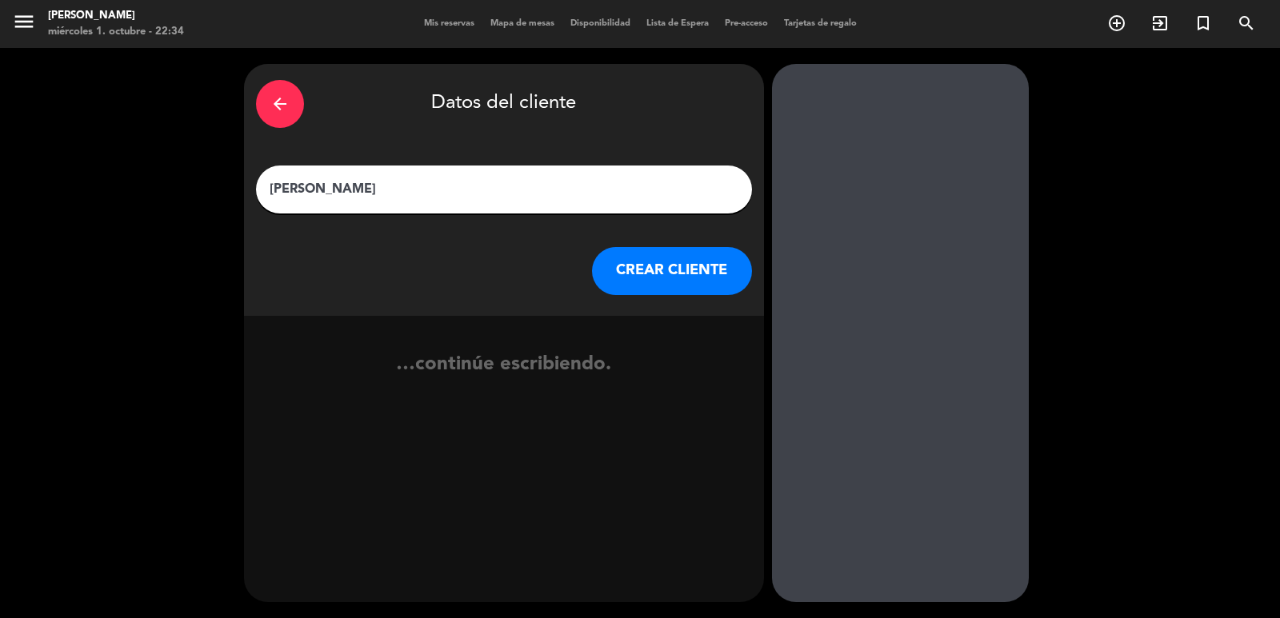
click at [642, 277] on button "CREAR CLIENTE" at bounding box center [672, 271] width 160 height 48
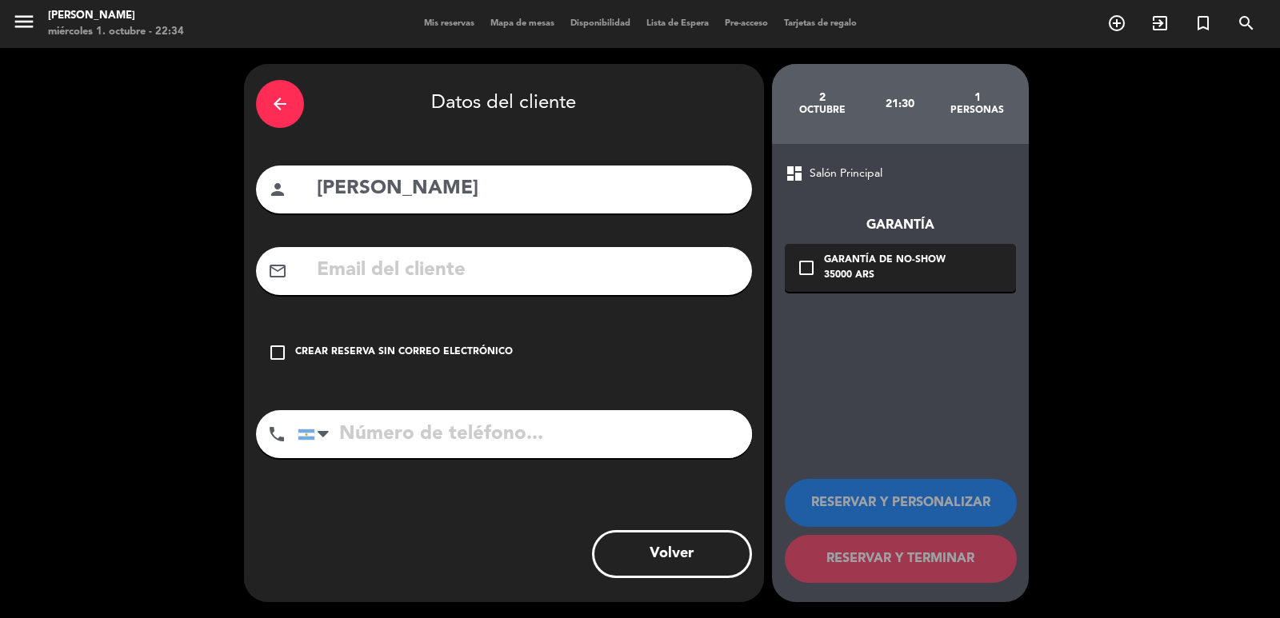
click at [498, 286] on input "text" at bounding box center [527, 270] width 425 height 33
paste input "[EMAIL_ADDRESS][DOMAIN_NAME]"
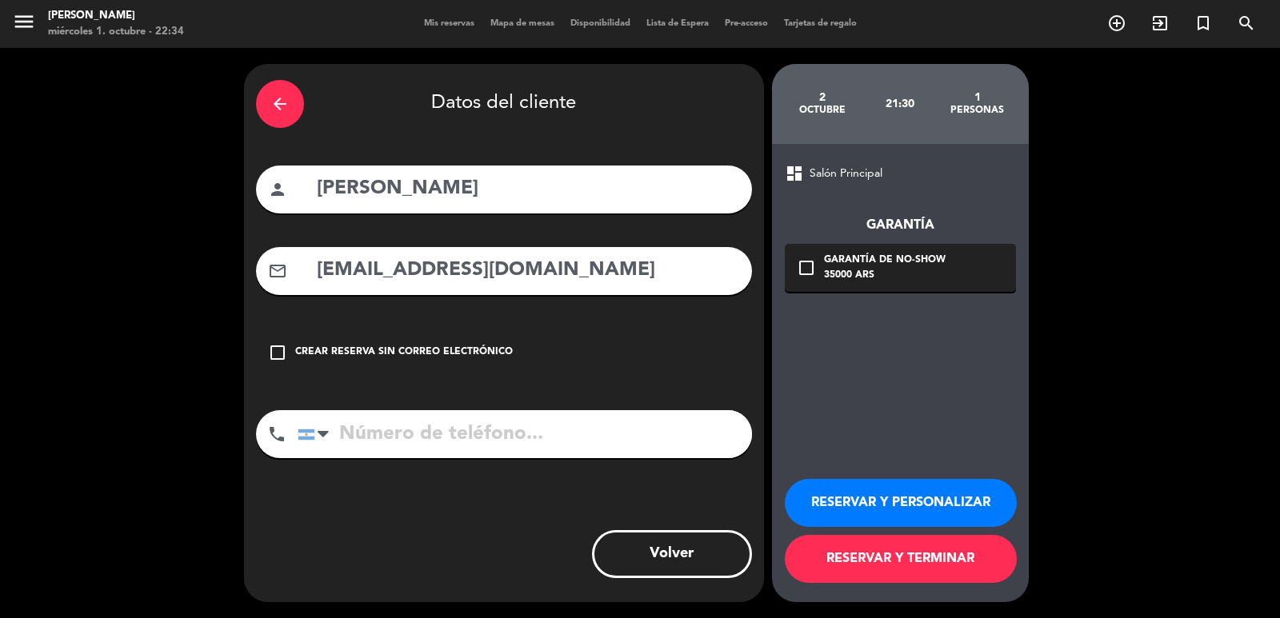
type input "[EMAIL_ADDRESS][DOMAIN_NAME]"
click at [469, 421] on input "tel" at bounding box center [525, 434] width 454 height 48
paste input "[PHONE_NUMBER]"
type input "[PHONE_NUMBER]"
click at [505, 491] on div "arrow_back Datos del cliente person [PERSON_NAME] mail_outline [EMAIL_ADDRESS][…" at bounding box center [504, 333] width 520 height 538
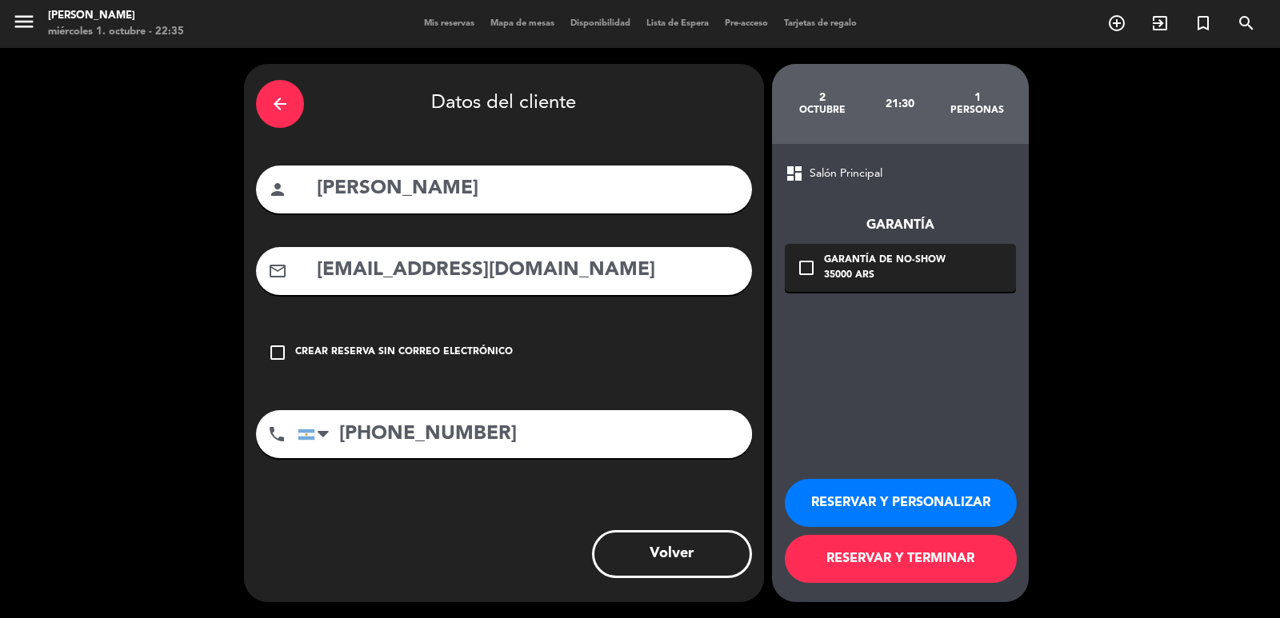
click at [811, 264] on icon "check_box_outline_blank" at bounding box center [806, 267] width 19 height 19
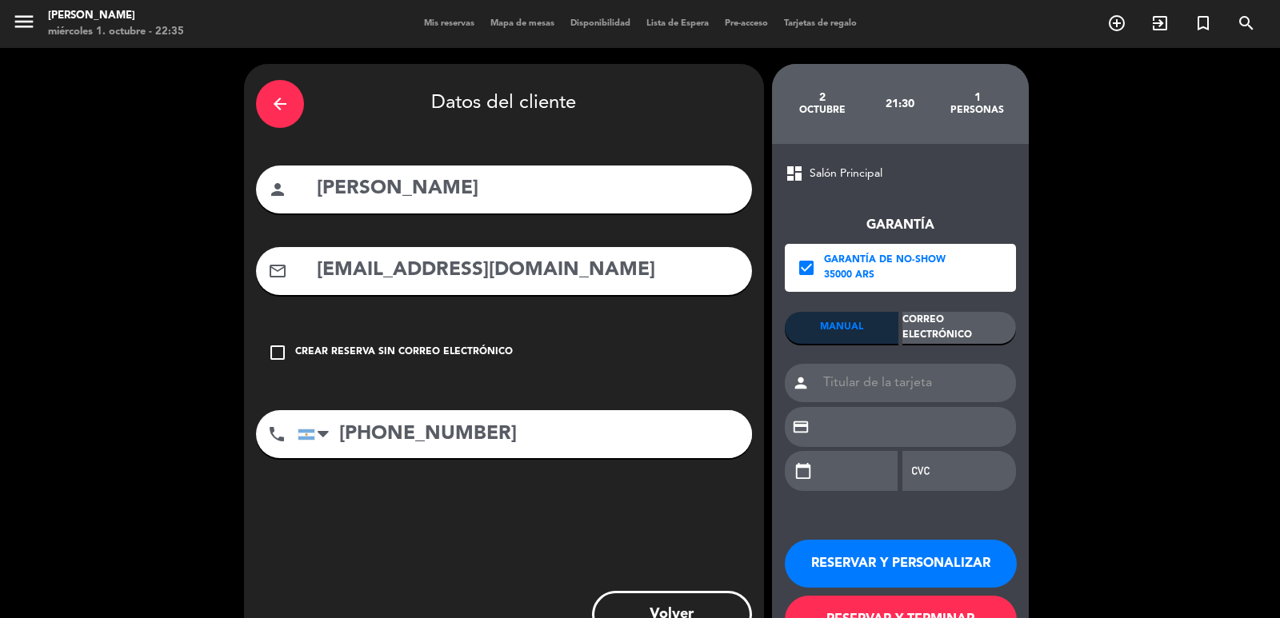
click at [932, 338] on div "Correo Electrónico" at bounding box center [959, 328] width 114 height 32
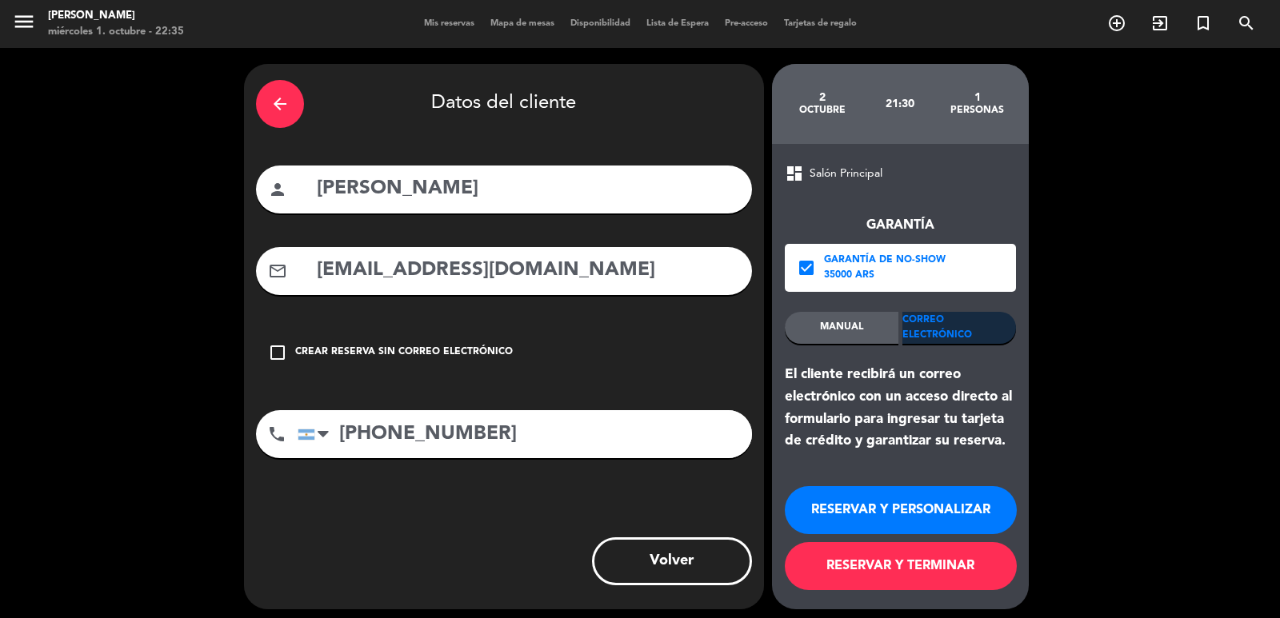
click at [919, 514] on button "RESERVAR Y PERSONALIZAR" at bounding box center [901, 510] width 232 height 48
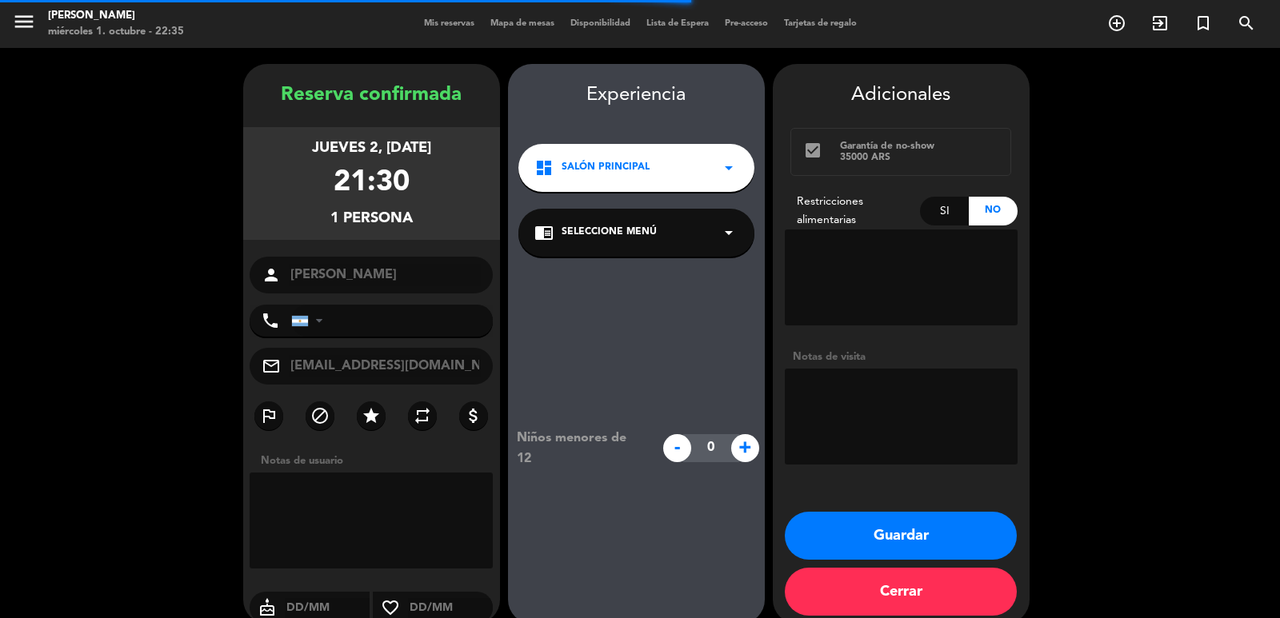
type input "[PHONE_NUMBER]"
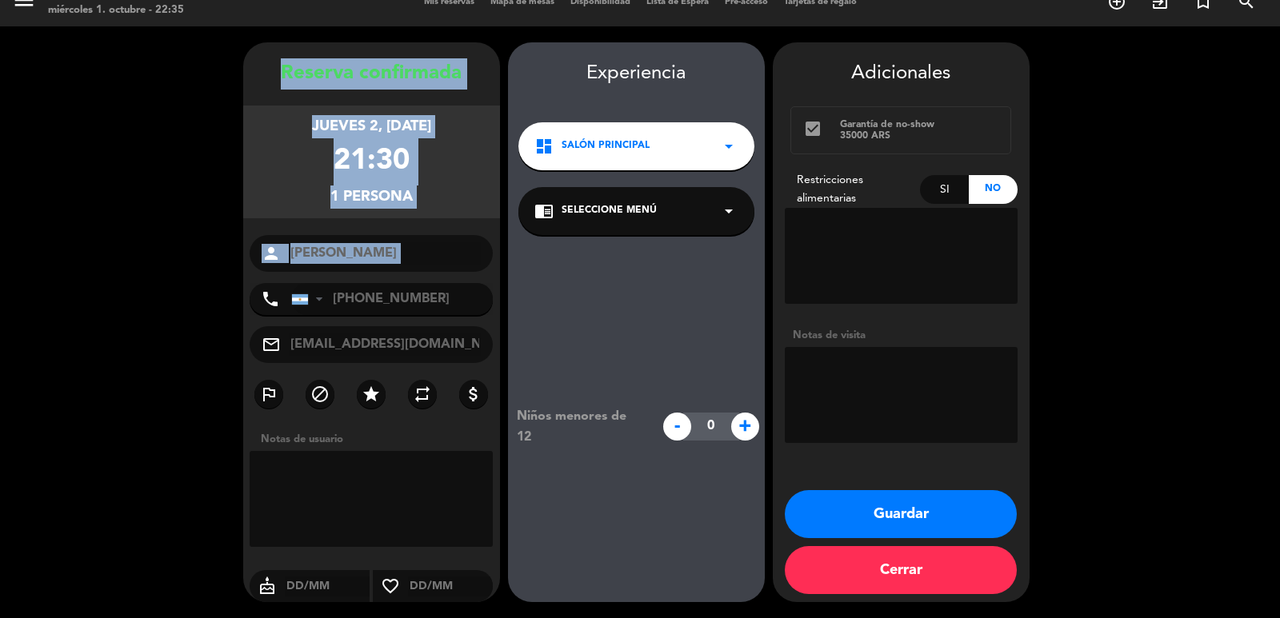
drag, startPoint x: 282, startPoint y: 69, endPoint x: 468, endPoint y: 278, distance: 280.4
click at [468, 278] on div "Reserva confirmada jueves 2, [DATE] 21:30 1 persona person [PERSON_NAME] phone …" at bounding box center [371, 338] width 257 height 560
copy div "Reserva confirmada jueves 2, [DATE] 21:30 1 persona person"
click at [835, 511] on button "Guardar" at bounding box center [901, 514] width 232 height 48
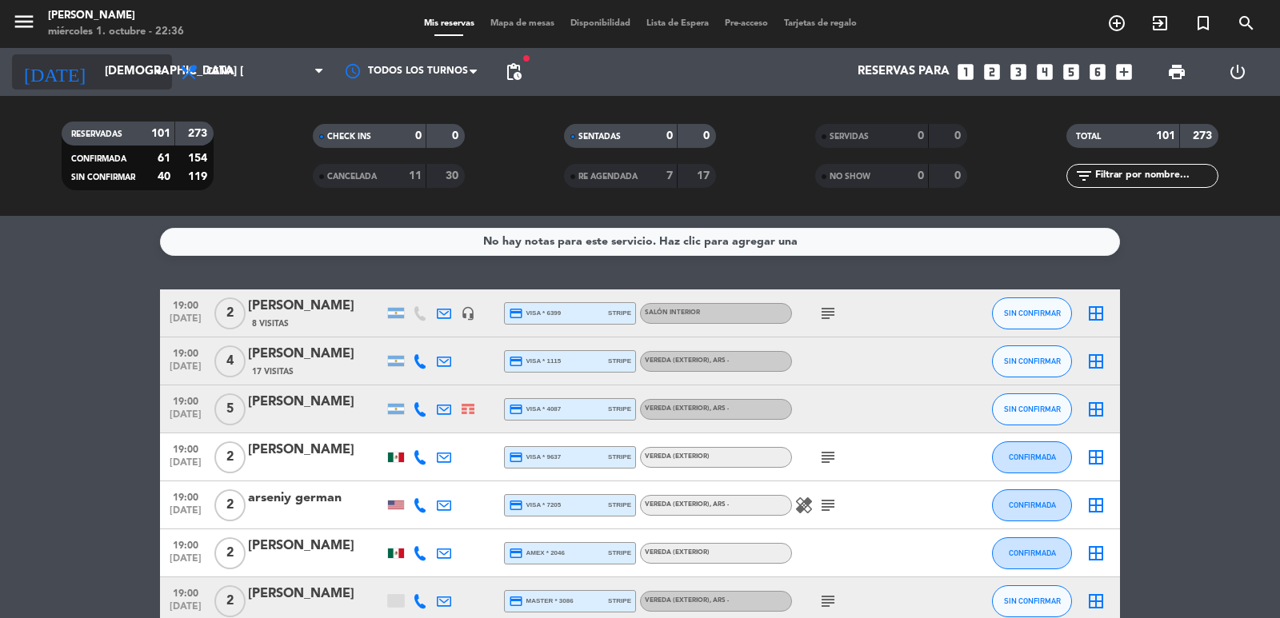
click at [131, 70] on input "[DEMOGRAPHIC_DATA] [DATE]" at bounding box center [174, 72] width 154 height 30
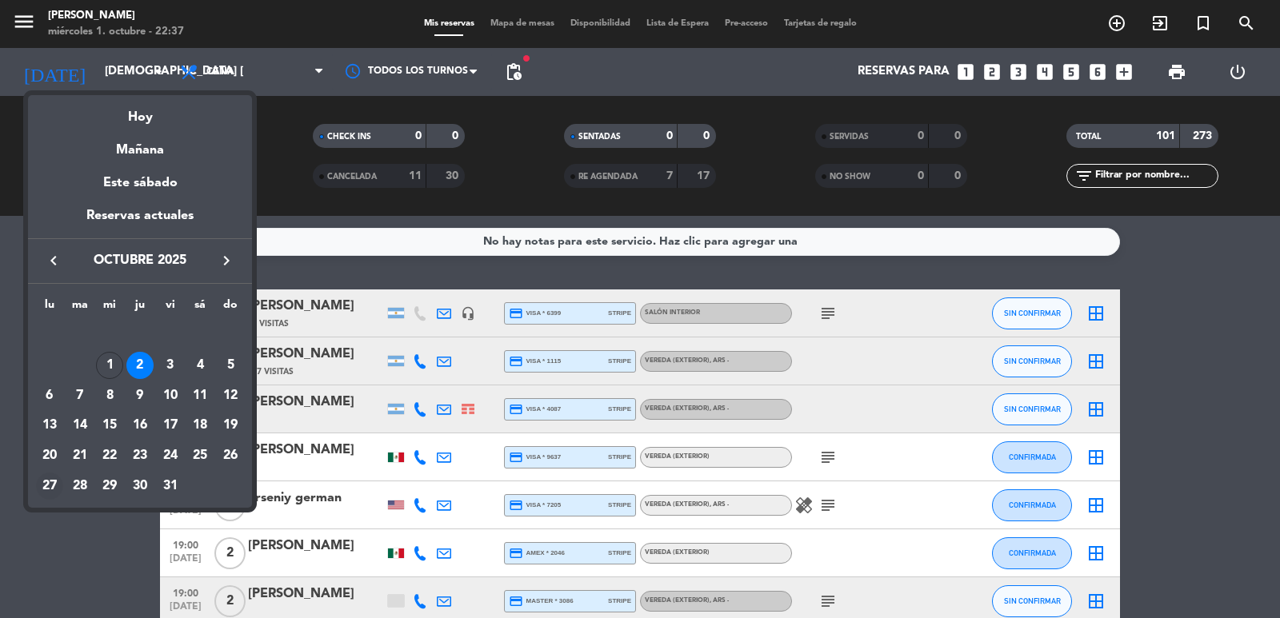
click at [58, 482] on div "27" at bounding box center [49, 486] width 27 height 27
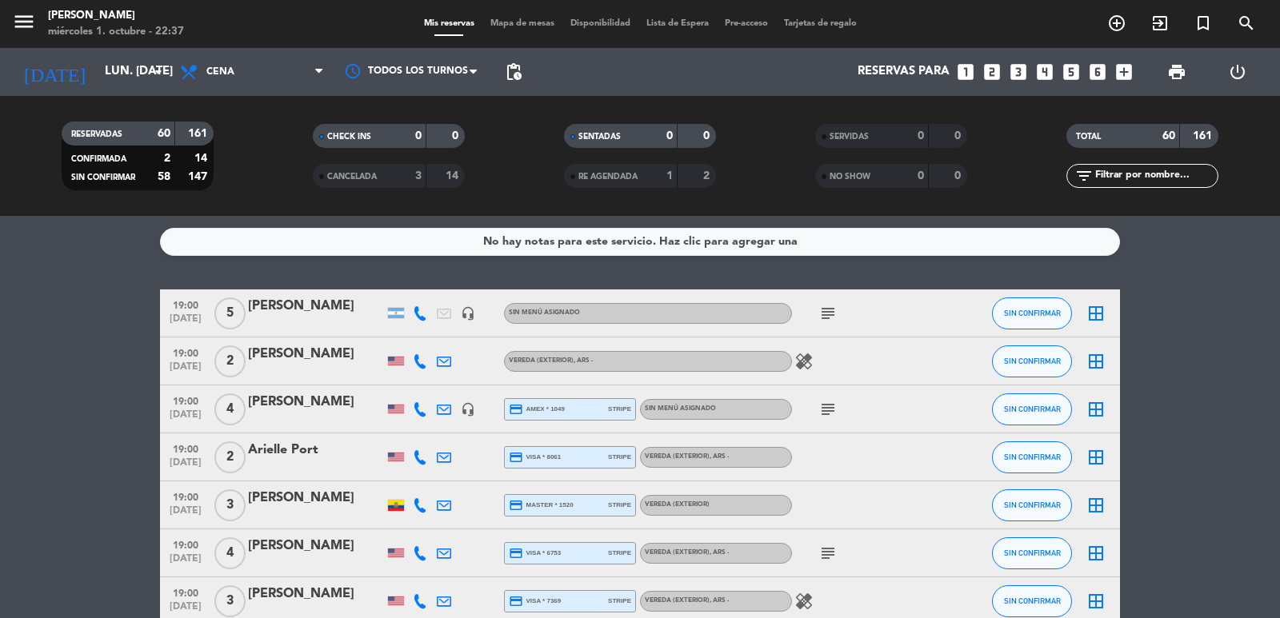
click at [501, 70] on span "pending_actions" at bounding box center [513, 72] width 32 height 32
click at [512, 75] on span "pending_actions" at bounding box center [513, 71] width 19 height 19
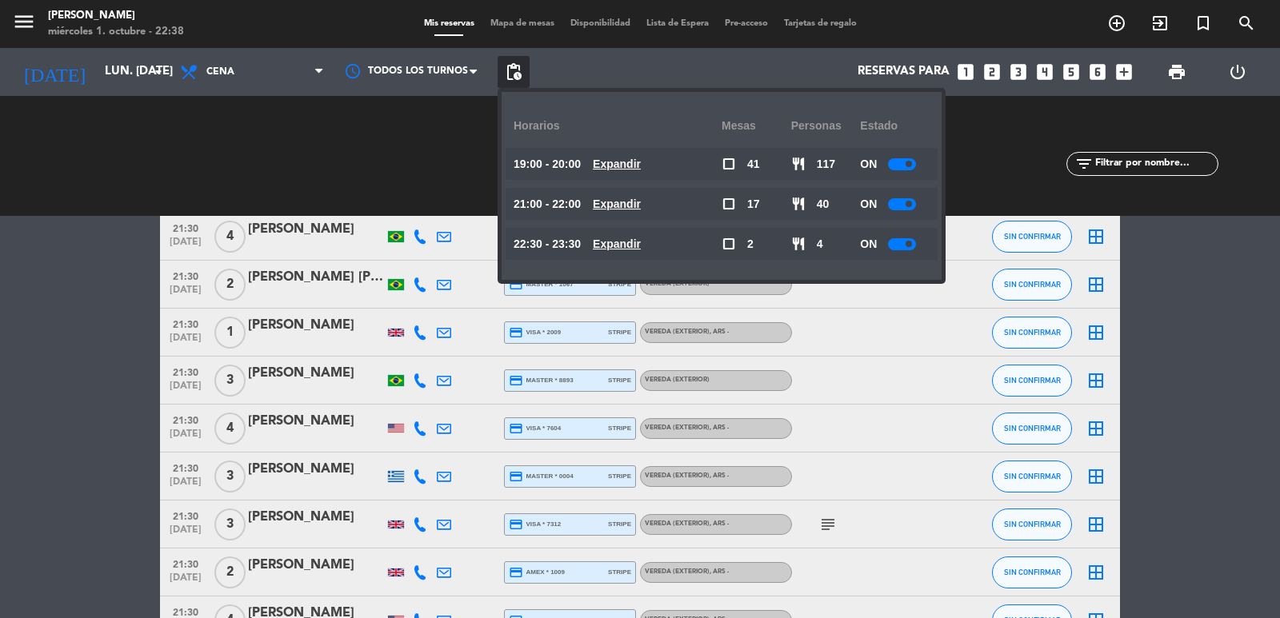
scroll to position [2559, 0]
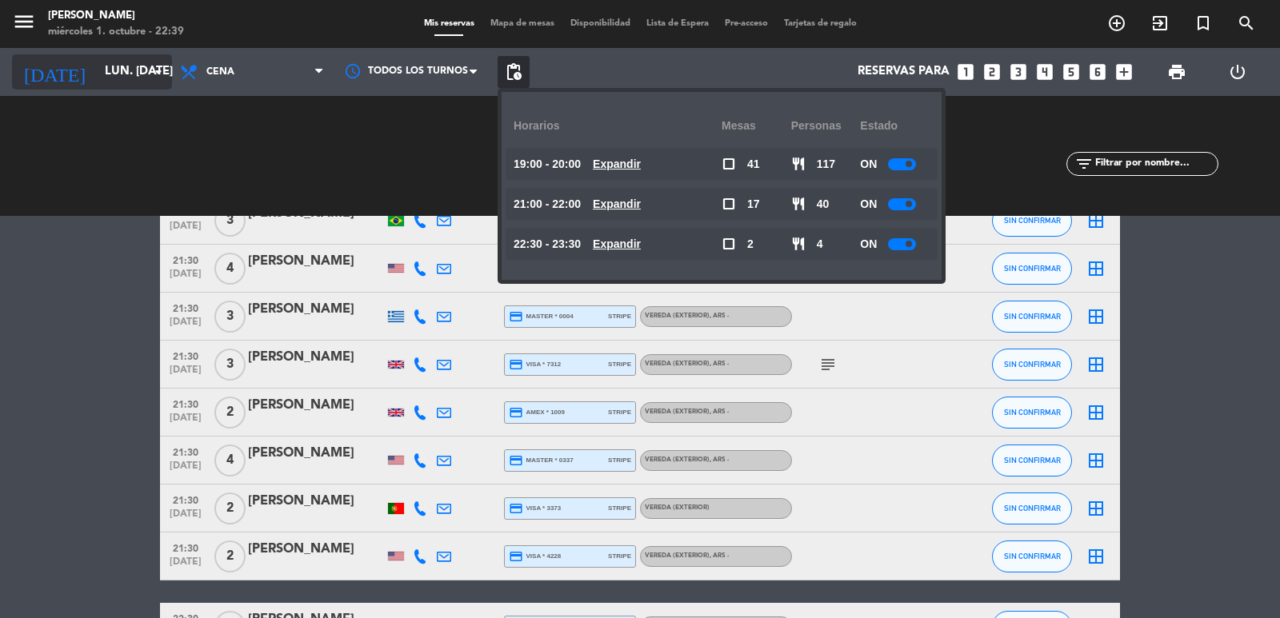
click at [145, 64] on input "lun. [DATE]" at bounding box center [174, 72] width 154 height 30
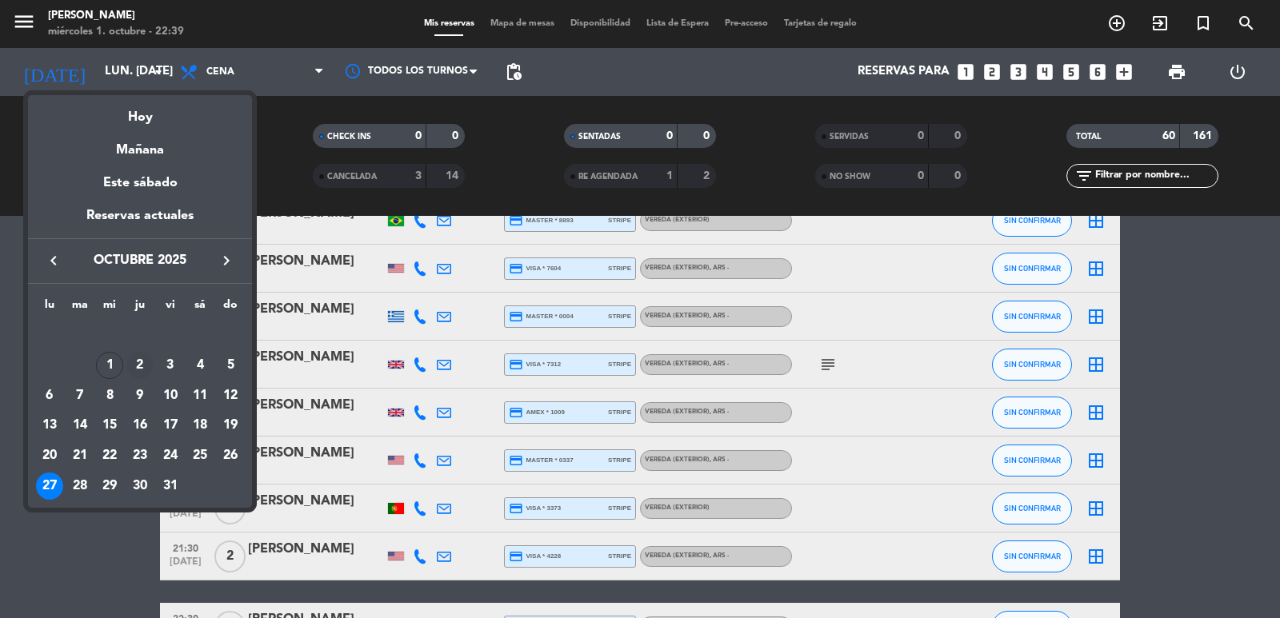
click at [146, 370] on div "2" at bounding box center [139, 365] width 27 height 27
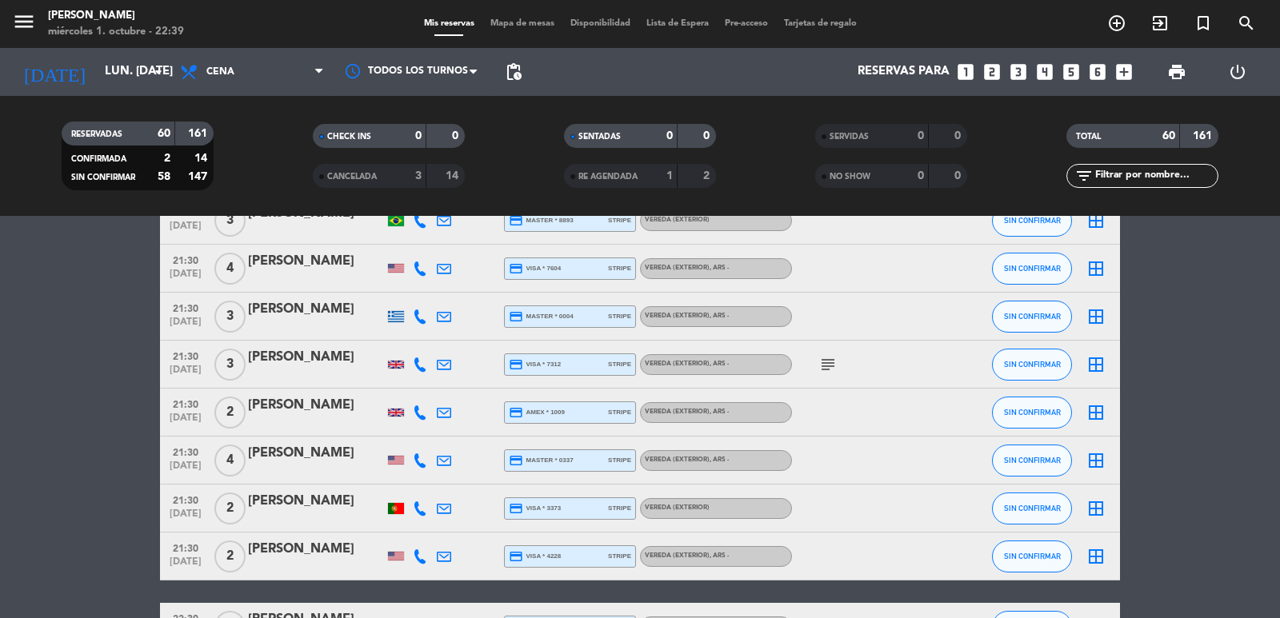
type input "[DEMOGRAPHIC_DATA] [DATE]"
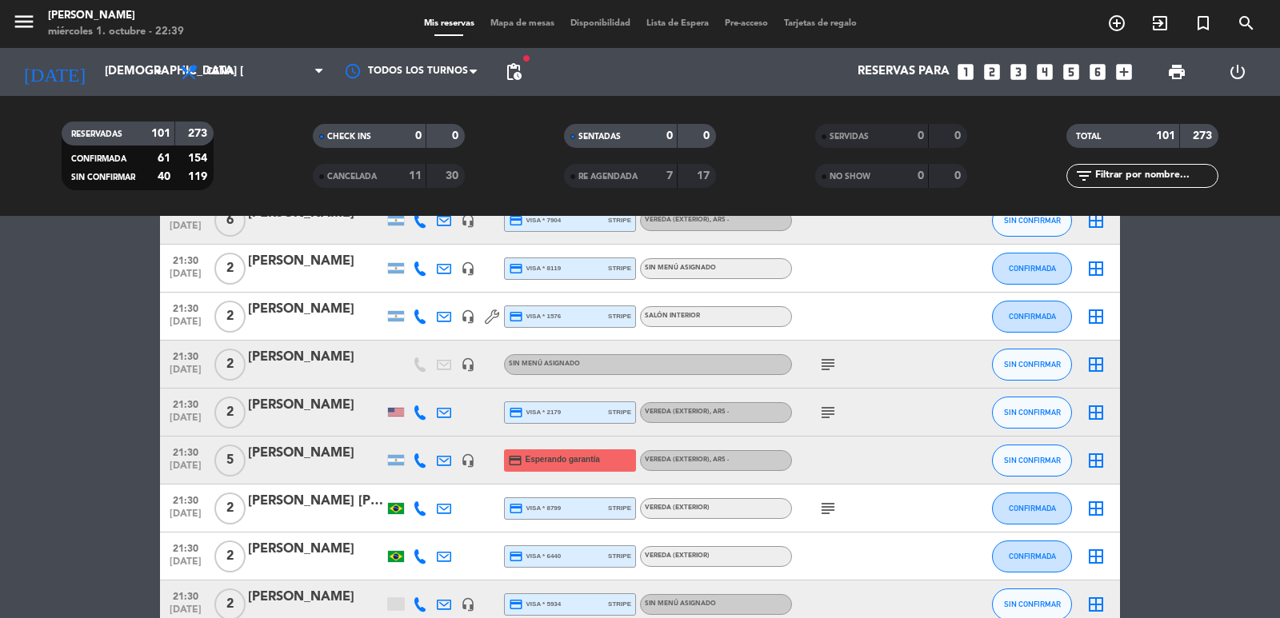
click at [1016, 66] on icon "looks_3" at bounding box center [1018, 72] width 21 height 21
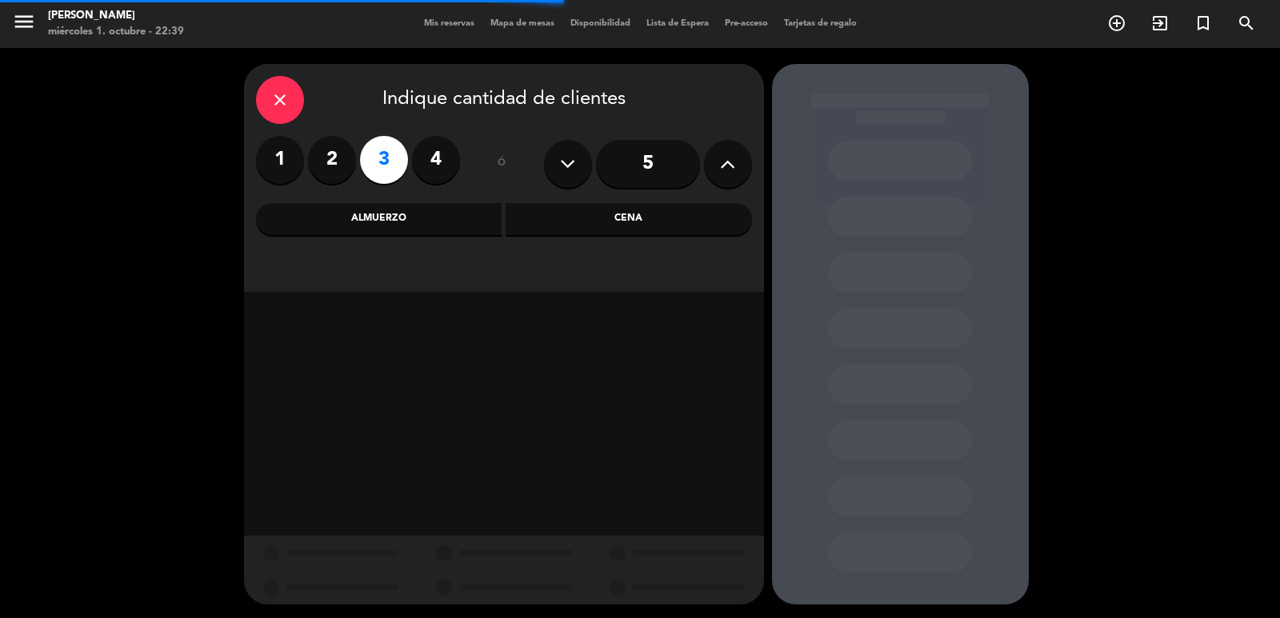
click at [639, 210] on div "Cena" at bounding box center [628, 219] width 246 height 32
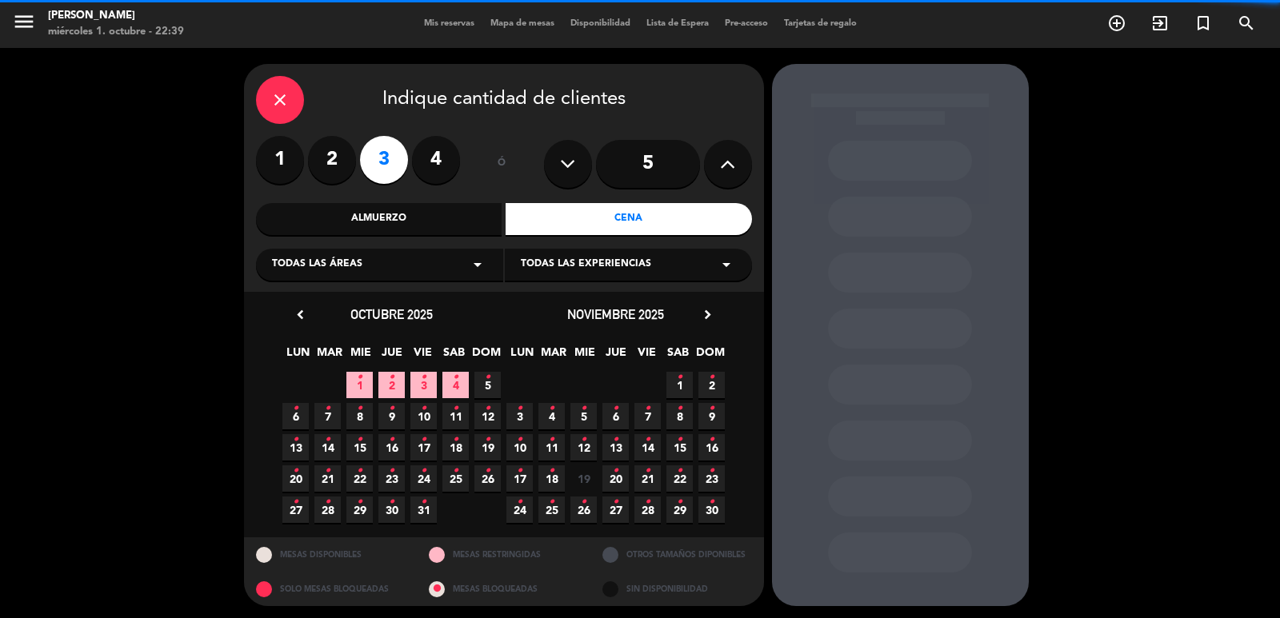
click at [404, 262] on div "Todas las áreas arrow_drop_down" at bounding box center [379, 265] width 247 height 32
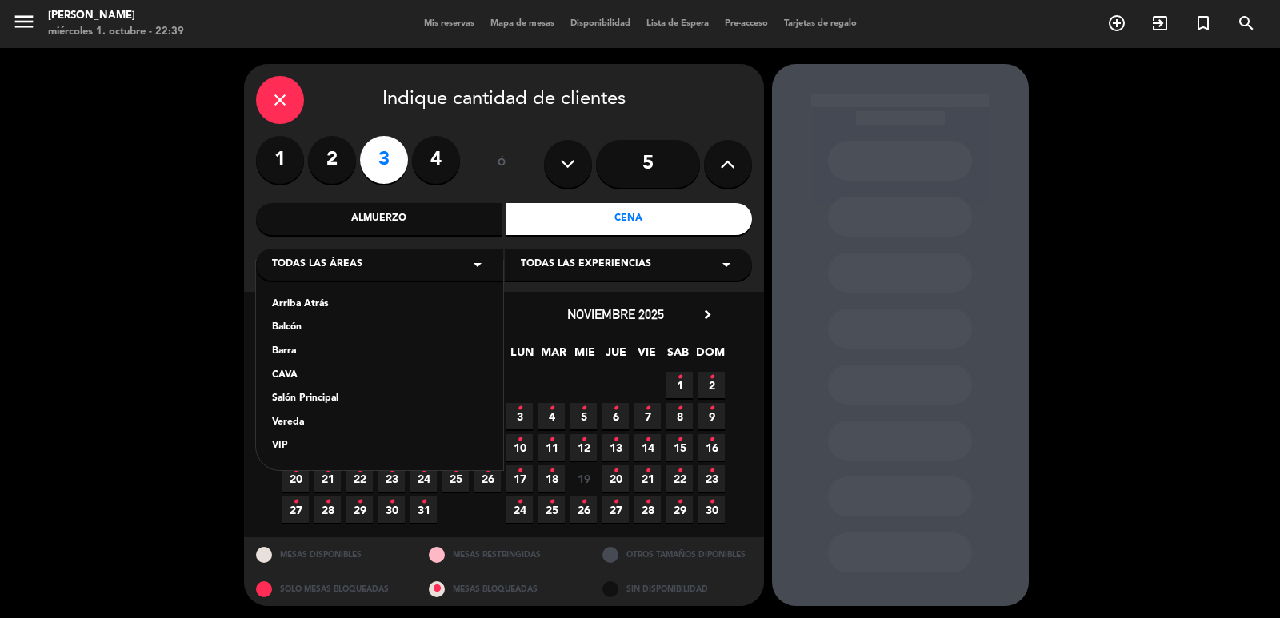
click at [287, 426] on div "Vereda" at bounding box center [379, 423] width 215 height 16
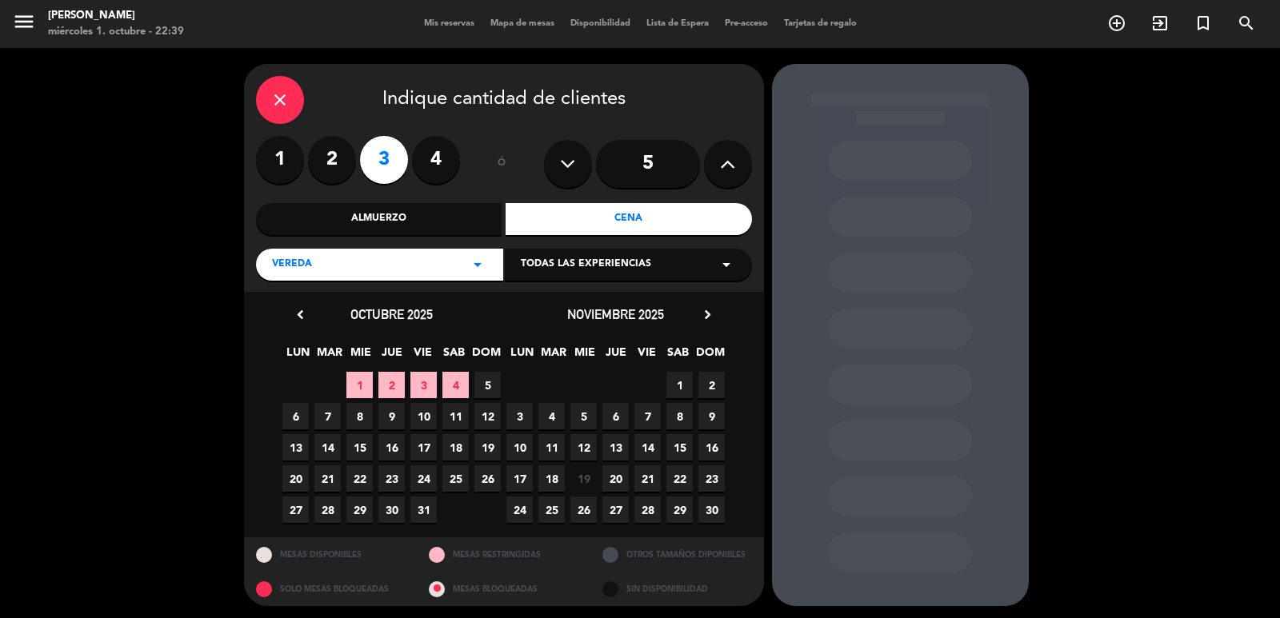
click at [397, 380] on span "2" at bounding box center [391, 385] width 26 height 26
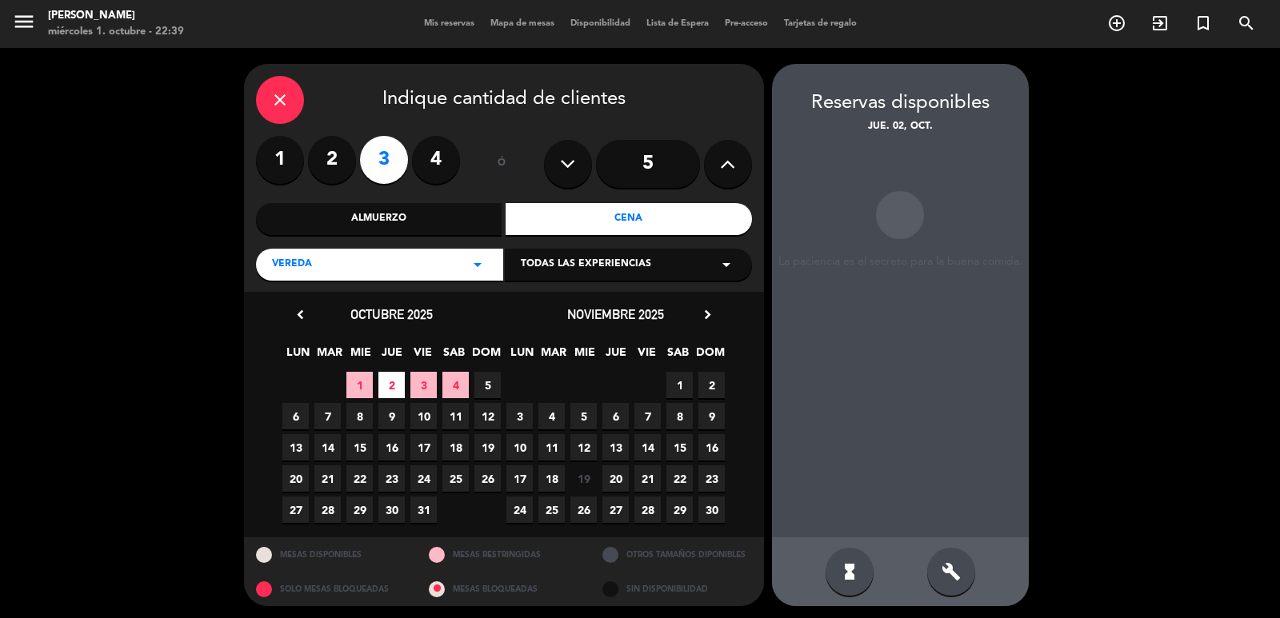
scroll to position [3, 0]
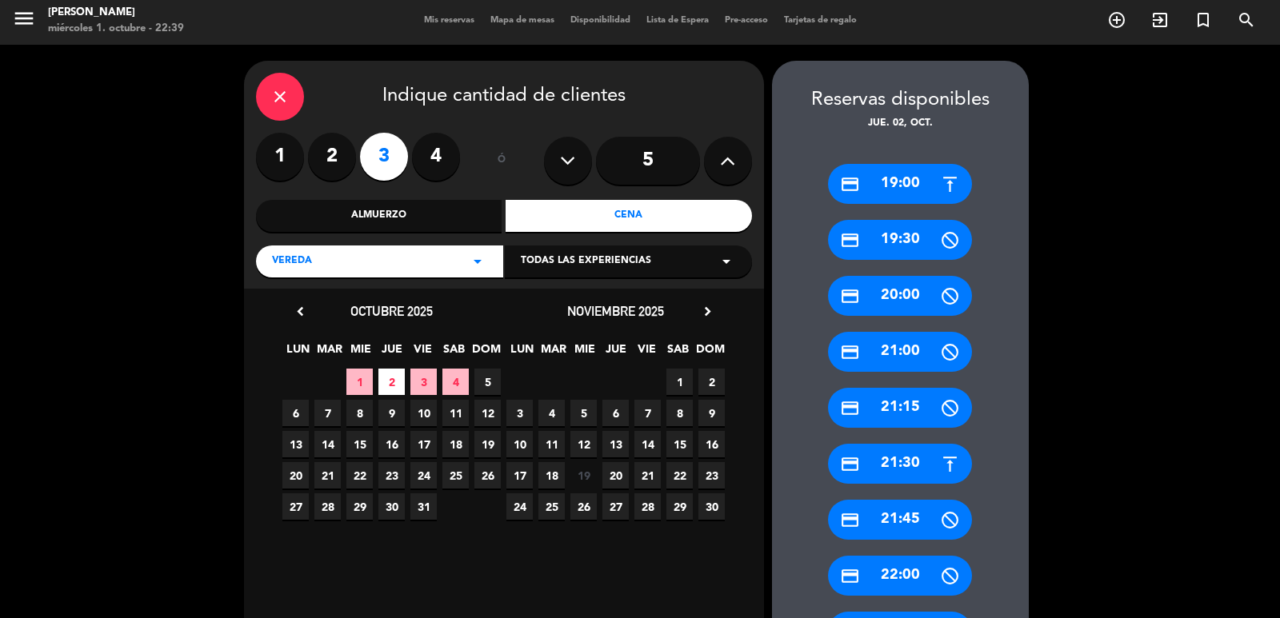
click at [896, 462] on div "credit_card 21:30" at bounding box center [900, 464] width 144 height 40
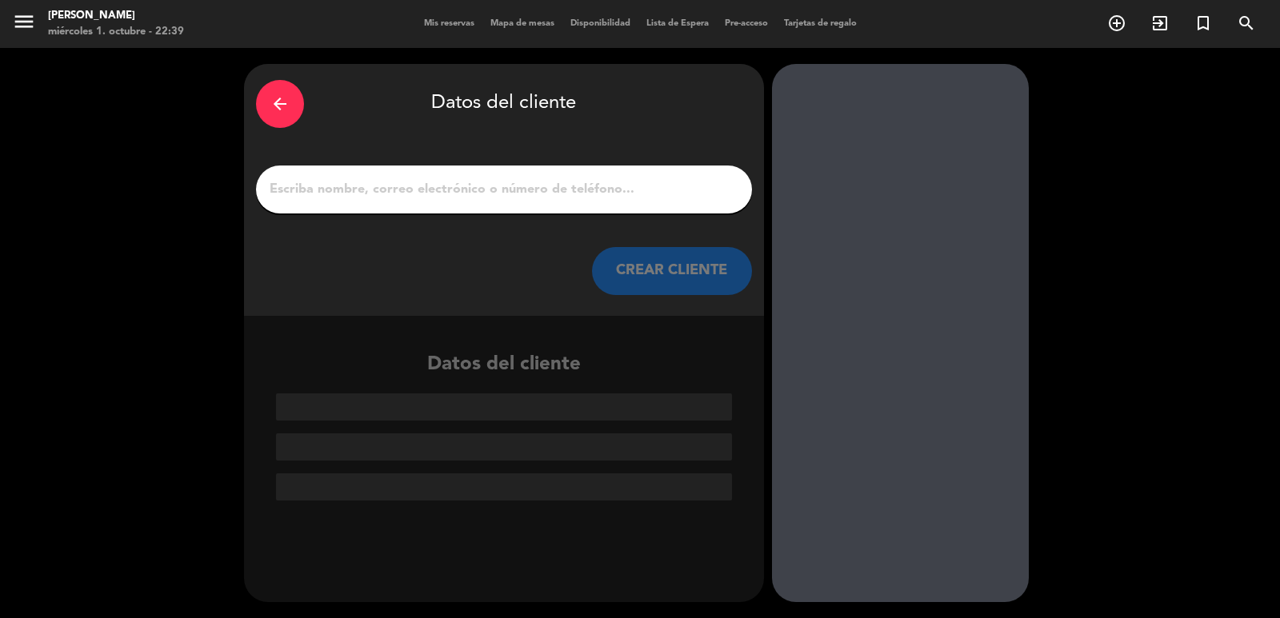
click at [563, 185] on input "1" at bounding box center [504, 189] width 472 height 22
paste input "[PERSON_NAME]"
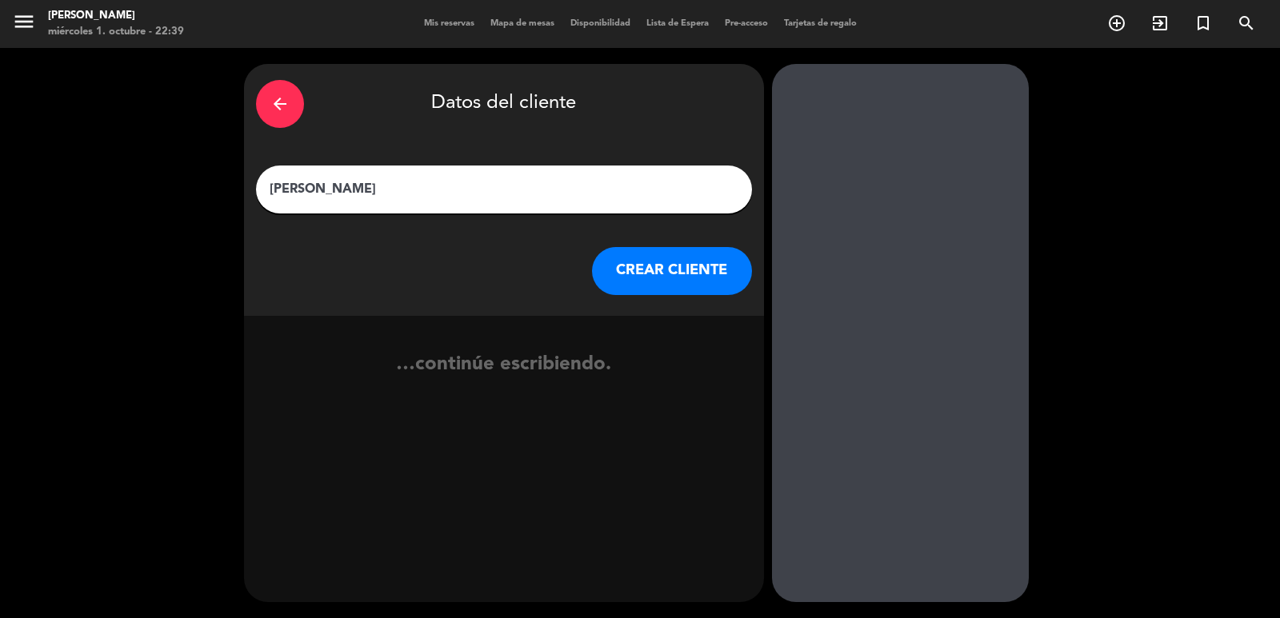
type input "[PERSON_NAME]"
click at [675, 283] on button "CREAR CLIENTE" at bounding box center [672, 271] width 160 height 48
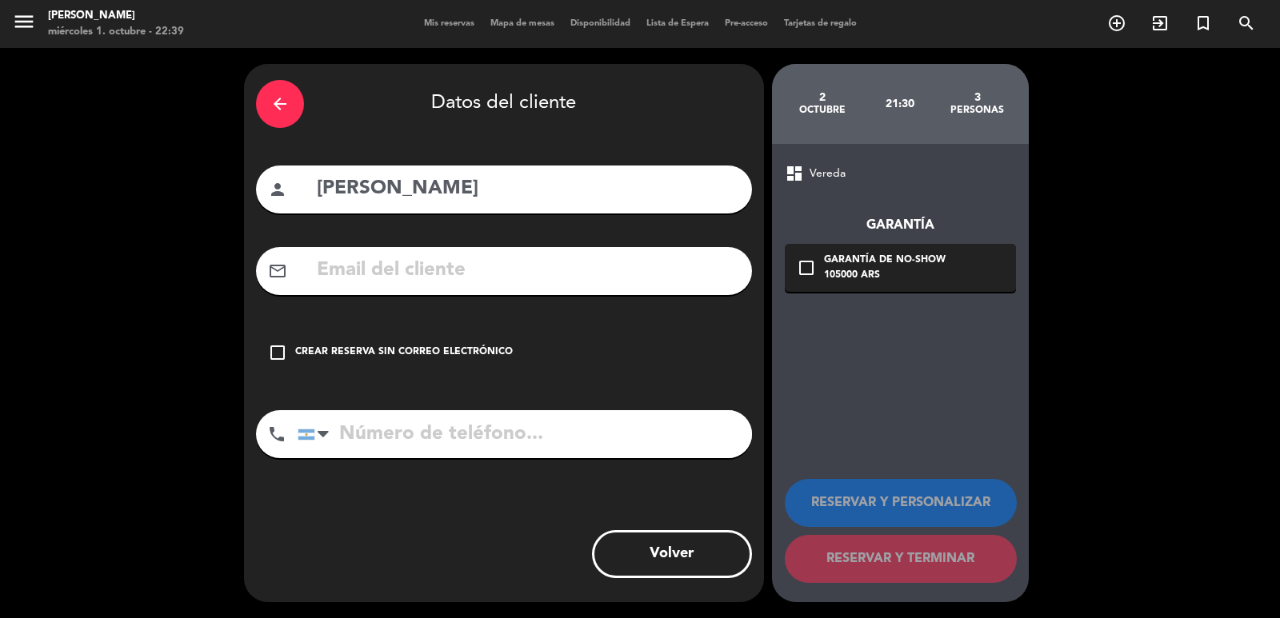
drag, startPoint x: 509, startPoint y: 298, endPoint x: 509, endPoint y: 286, distance: 12.8
click at [509, 294] on div "arrow_back Datos del cliente person [PERSON_NAME] mail_outline check_box_outlin…" at bounding box center [504, 333] width 520 height 538
click at [509, 286] on input "text" at bounding box center [527, 270] width 425 height 33
paste input "[EMAIL_ADDRESS][DOMAIN_NAME]"
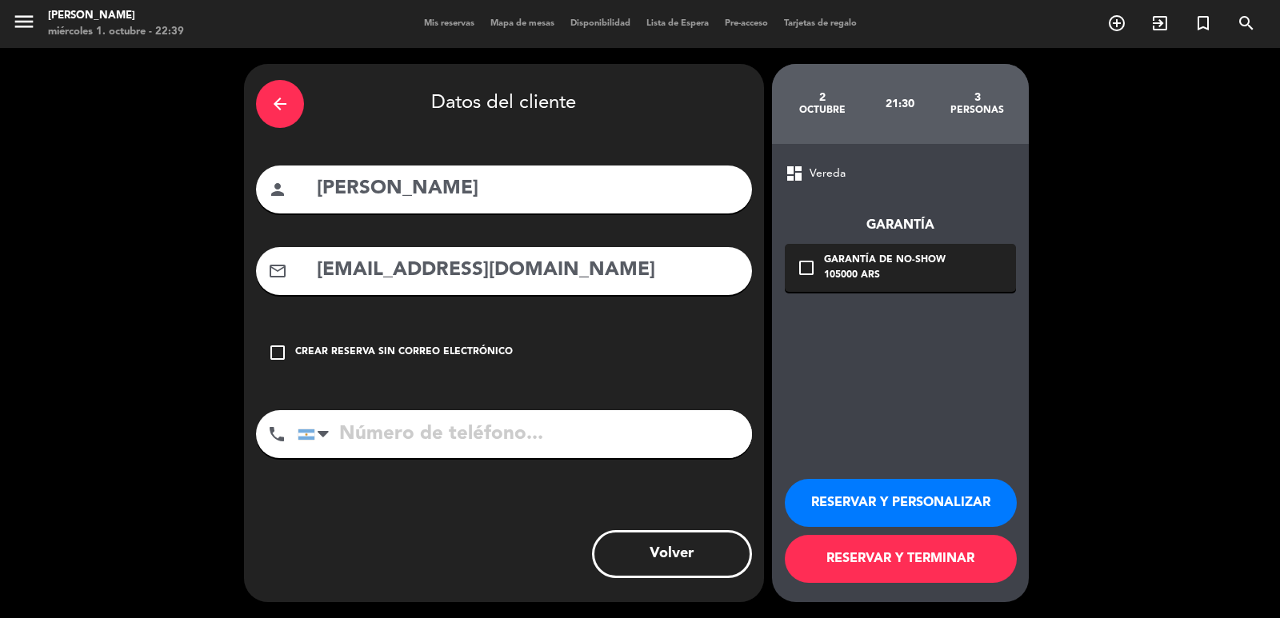
type input "[EMAIL_ADDRESS][DOMAIN_NAME]"
click at [515, 435] on input "tel" at bounding box center [525, 434] width 454 height 48
paste input "59899283360"
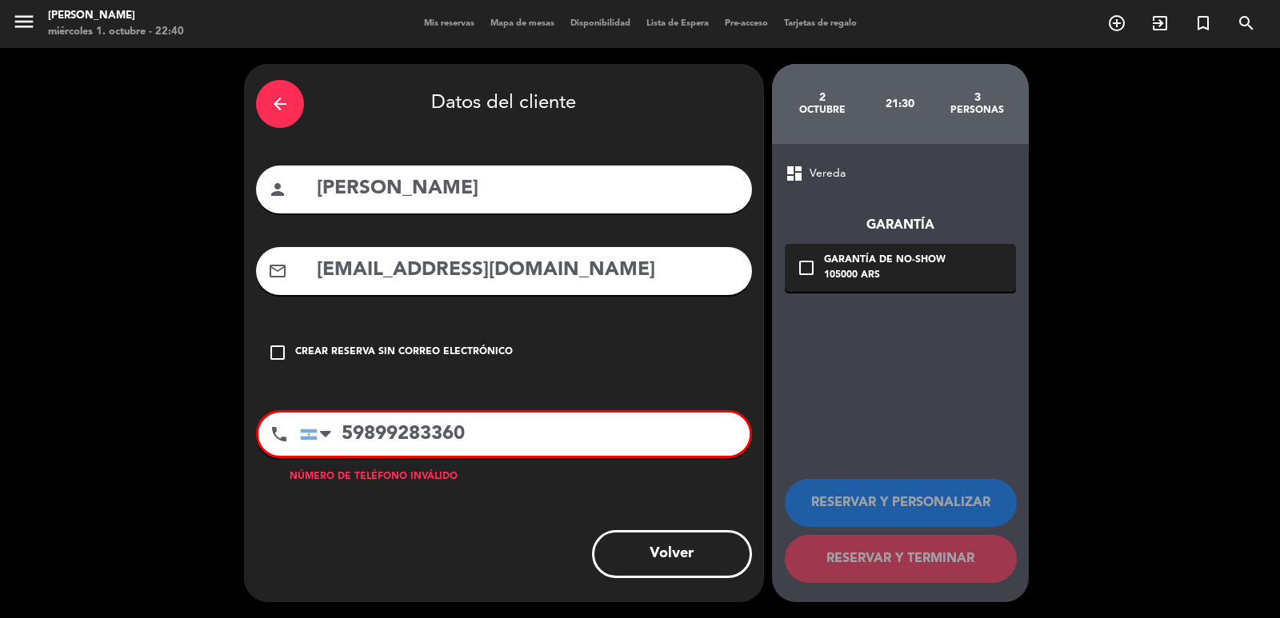
click at [342, 429] on input "59899283360" at bounding box center [524, 434] width 449 height 43
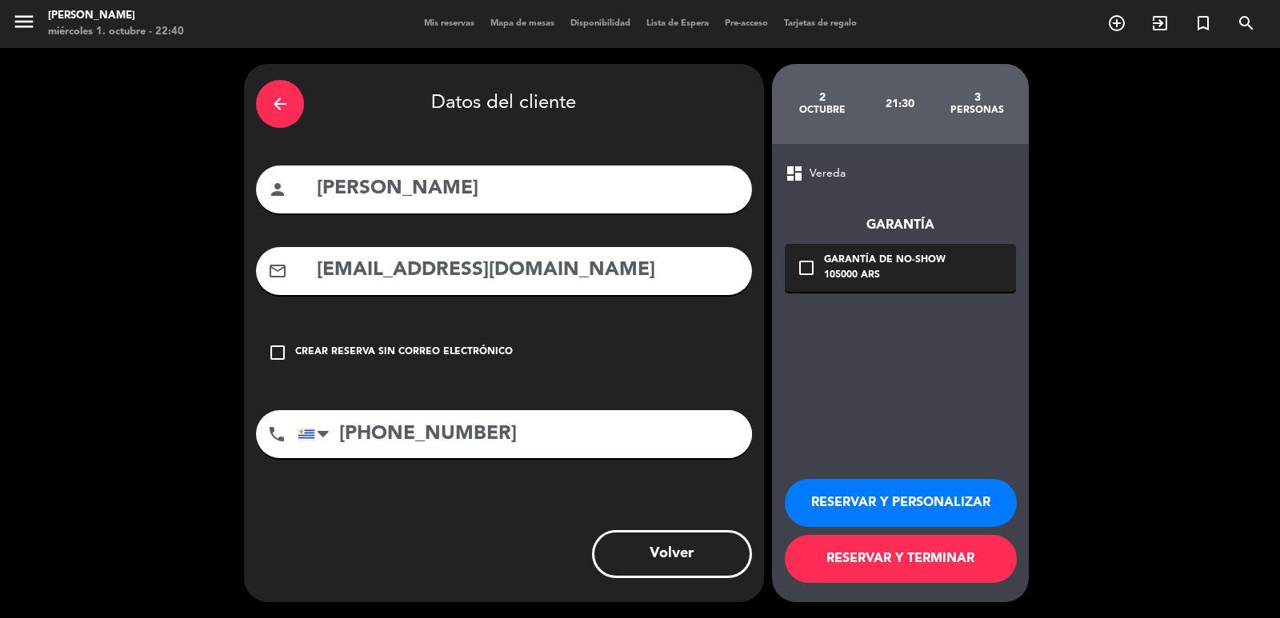
type input "[PHONE_NUMBER]"
click at [800, 271] on icon "check_box_outline_blank" at bounding box center [806, 267] width 19 height 19
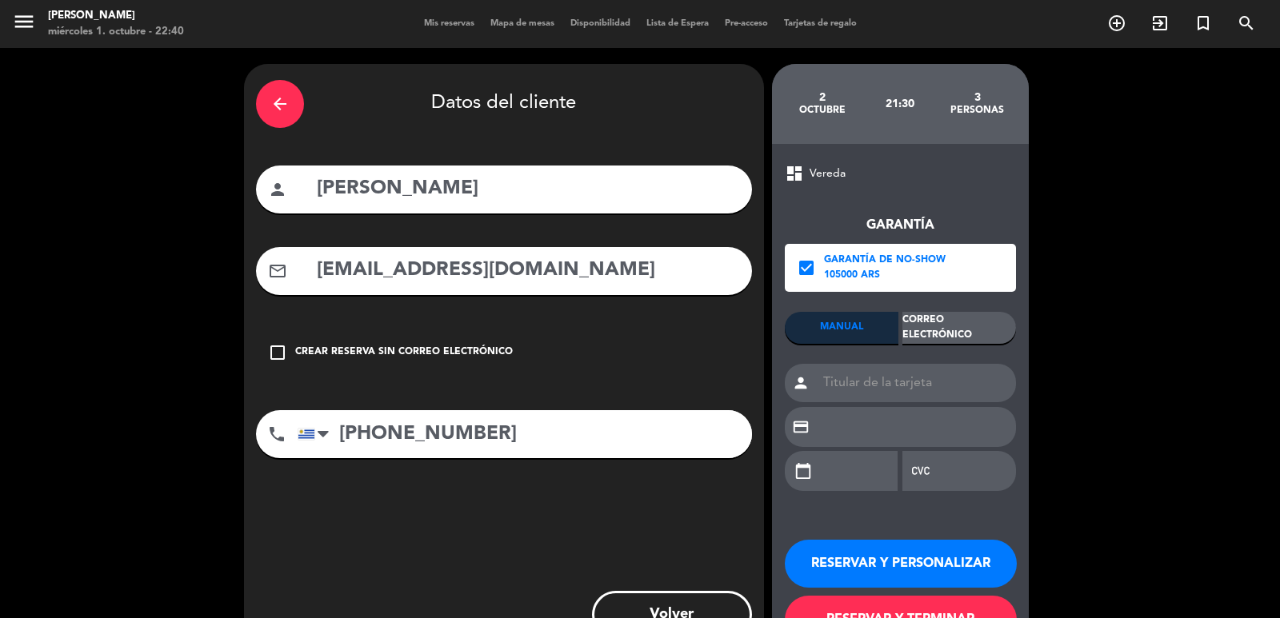
click at [950, 338] on div "Correo Electrónico" at bounding box center [959, 328] width 114 height 32
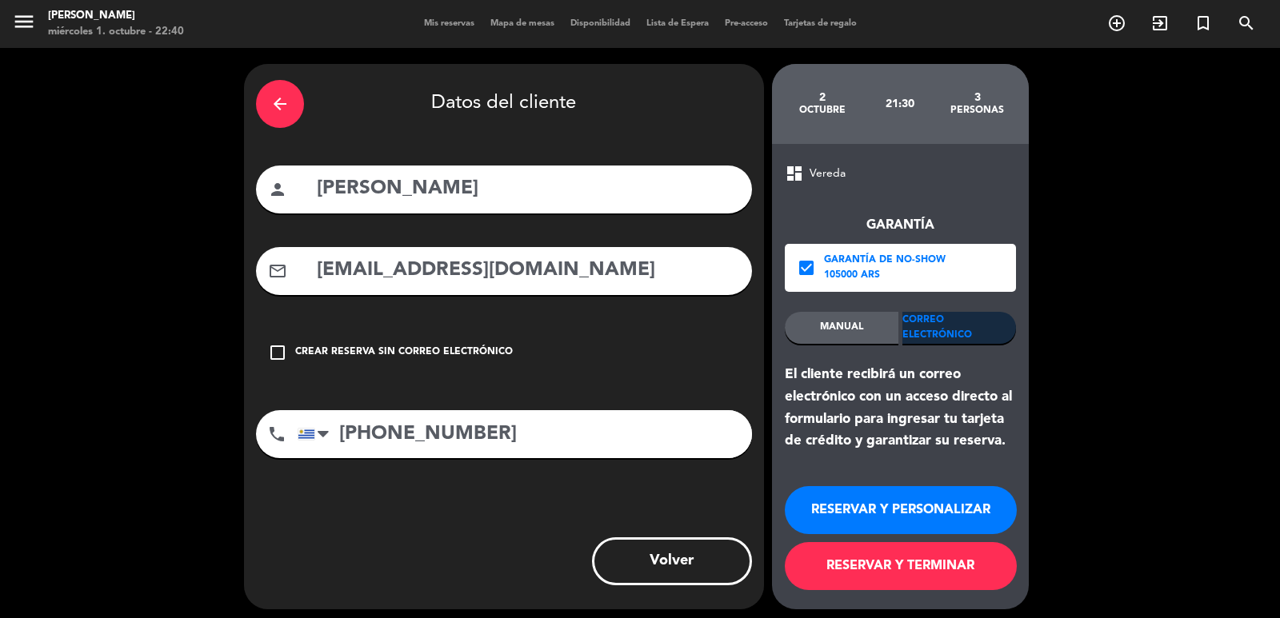
click at [924, 501] on button "RESERVAR Y PERSONALIZAR" at bounding box center [901, 510] width 232 height 48
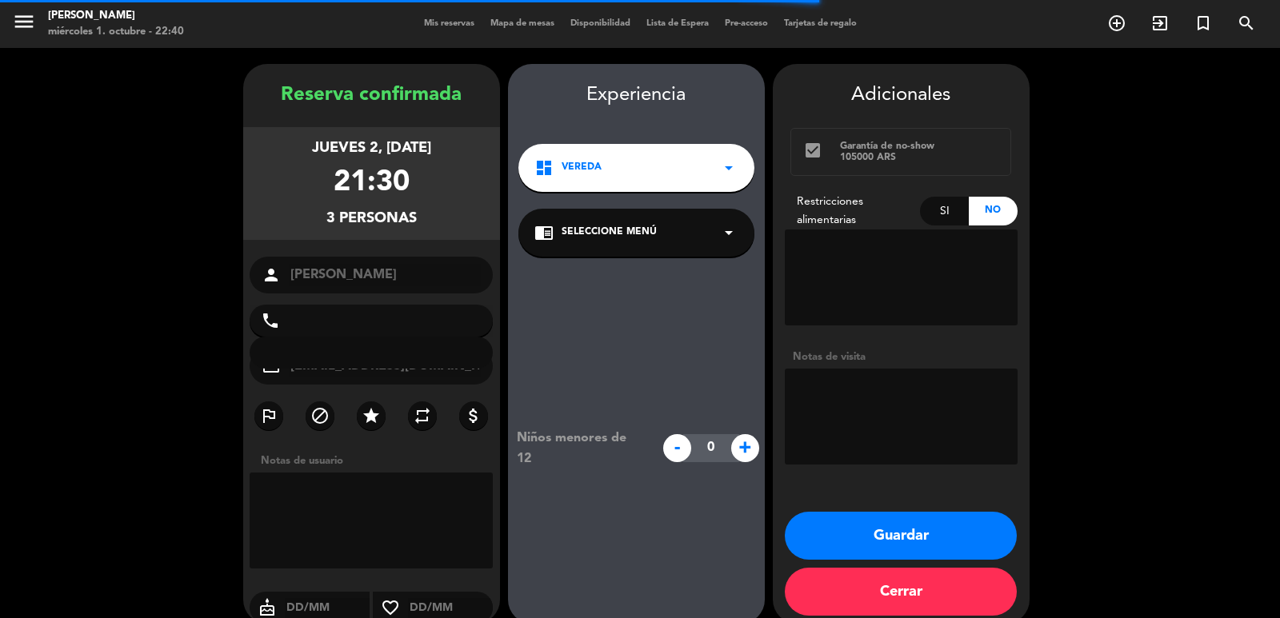
type input "[PHONE_NUMBER]"
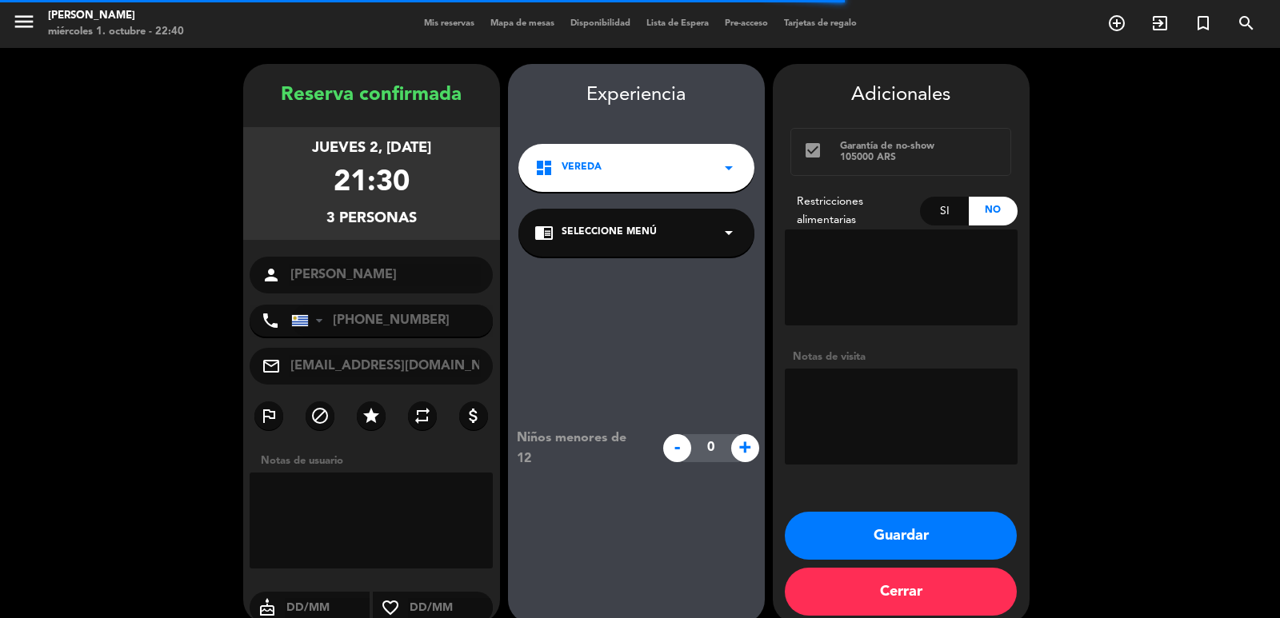
scroll to position [22, 0]
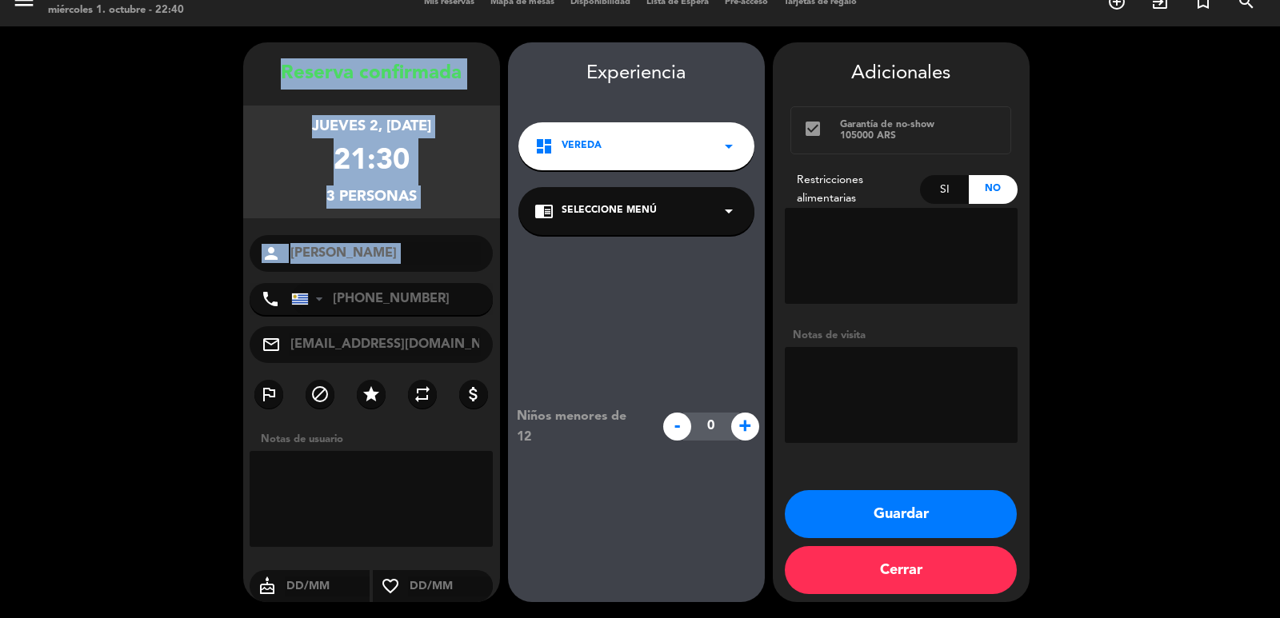
drag, startPoint x: 266, startPoint y: 66, endPoint x: 453, endPoint y: 274, distance: 279.8
click at [453, 274] on div "Reserva confirmada jueves 2, [DATE] 21:30 3 personas person [PERSON_NAME] phone…" at bounding box center [371, 338] width 257 height 560
copy div "Reserva confirmada jueves 2, [DATE] 21:30 3 personas person"
click at [877, 498] on button "Guardar" at bounding box center [901, 514] width 232 height 48
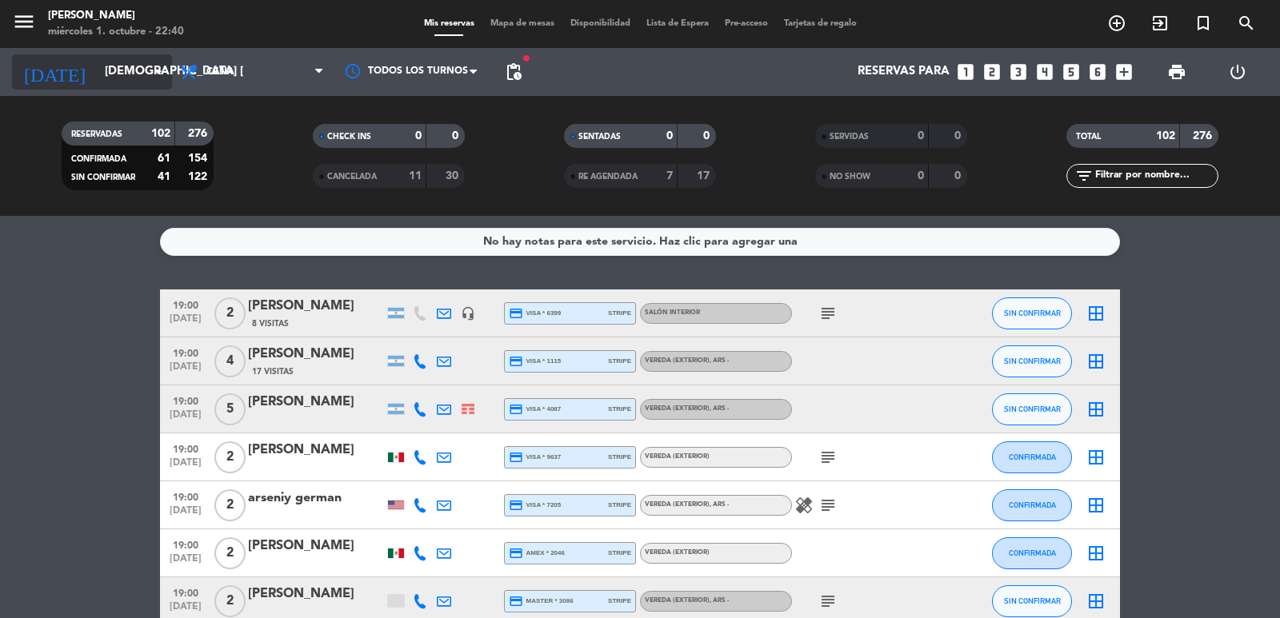
click at [122, 79] on input "[DEMOGRAPHIC_DATA] [DATE]" at bounding box center [174, 72] width 154 height 30
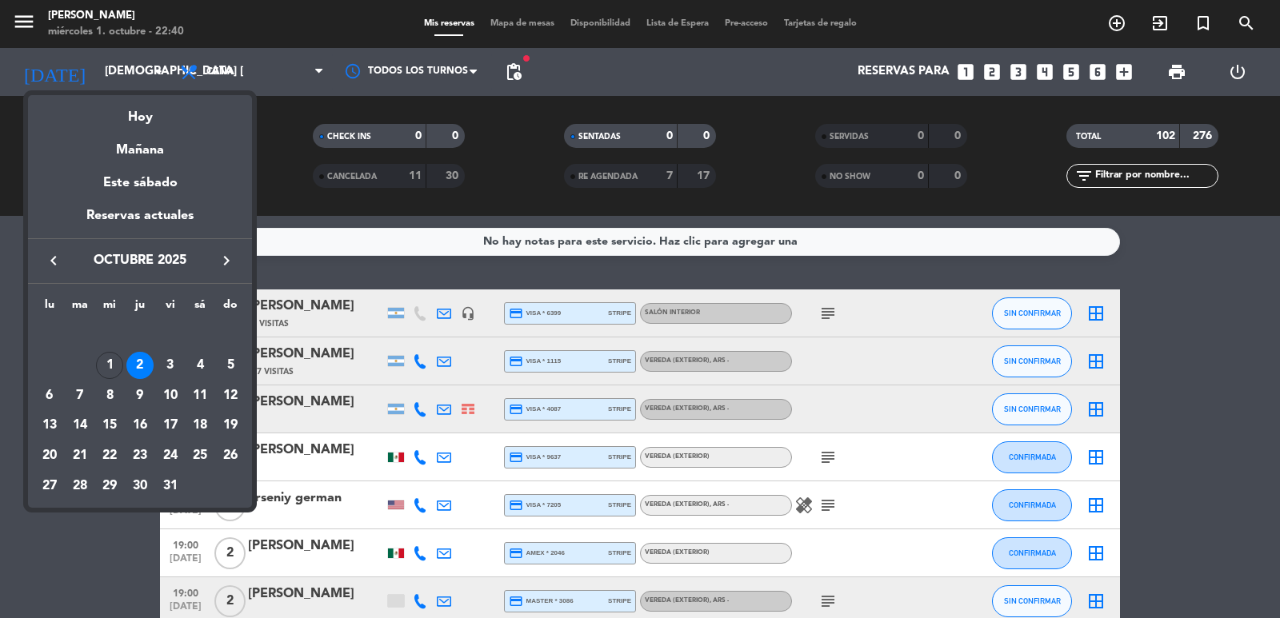
click at [168, 422] on div "17" at bounding box center [170, 425] width 27 height 27
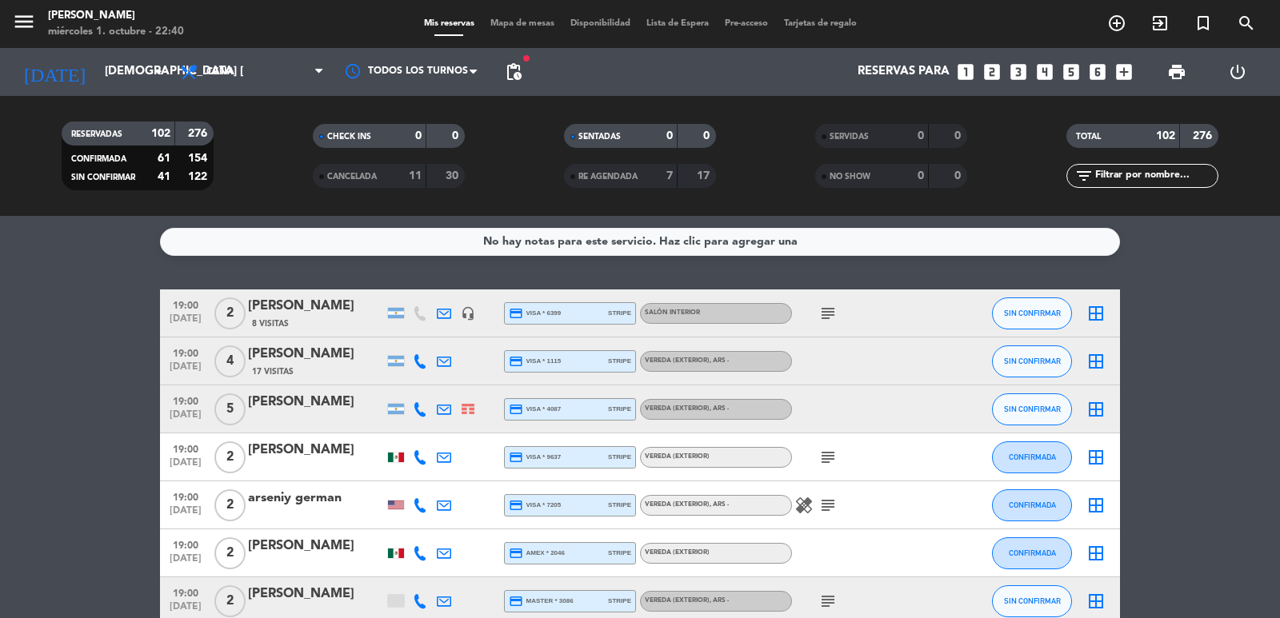
type input "vie. [DATE]"
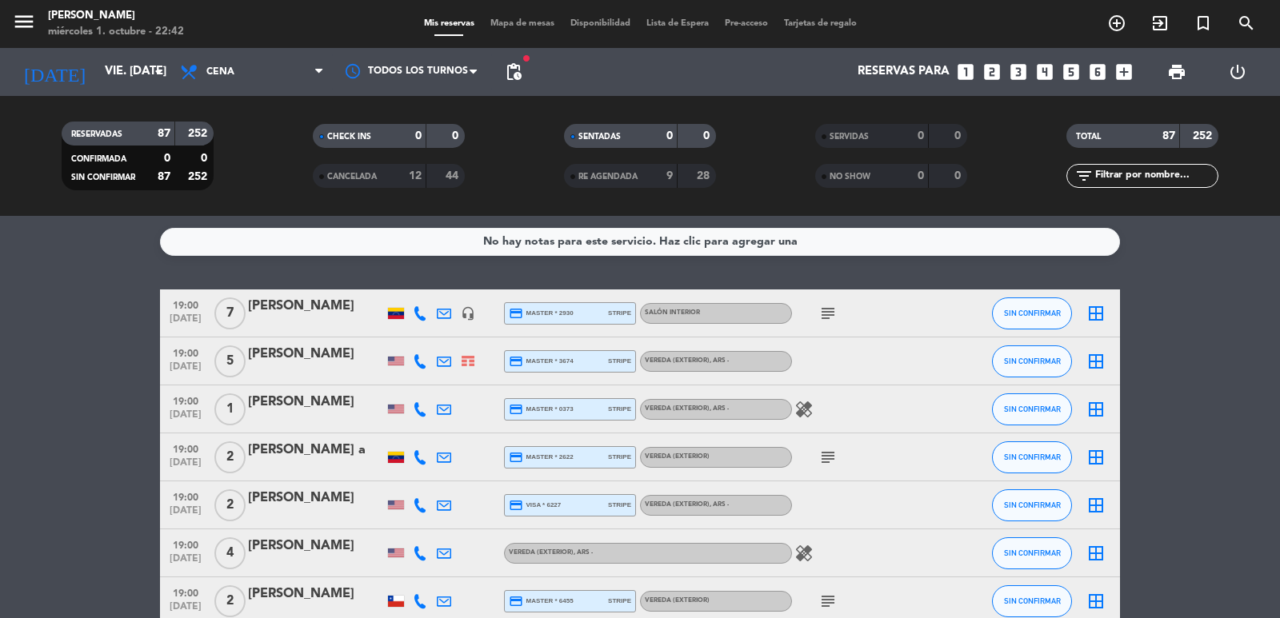
click at [517, 75] on span "pending_actions" at bounding box center [513, 71] width 19 height 19
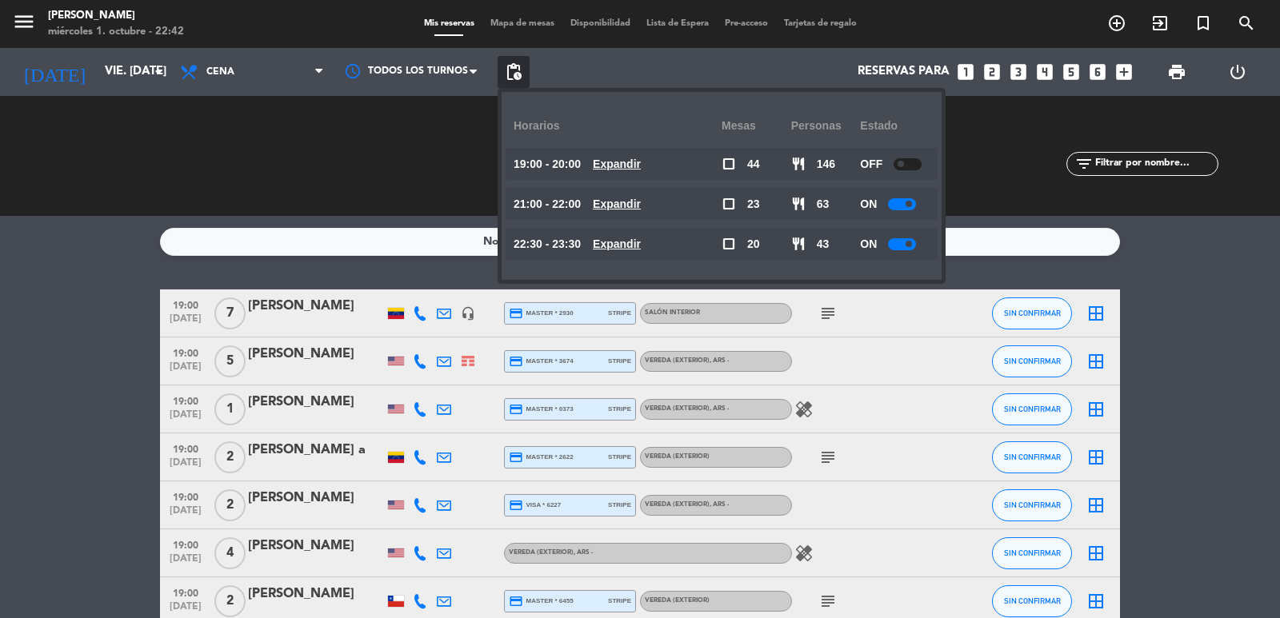
click at [573, 162] on span "19:00 - 20:00" at bounding box center [546, 164] width 67 height 18
click at [614, 166] on u "Expandir" at bounding box center [617, 164] width 48 height 13
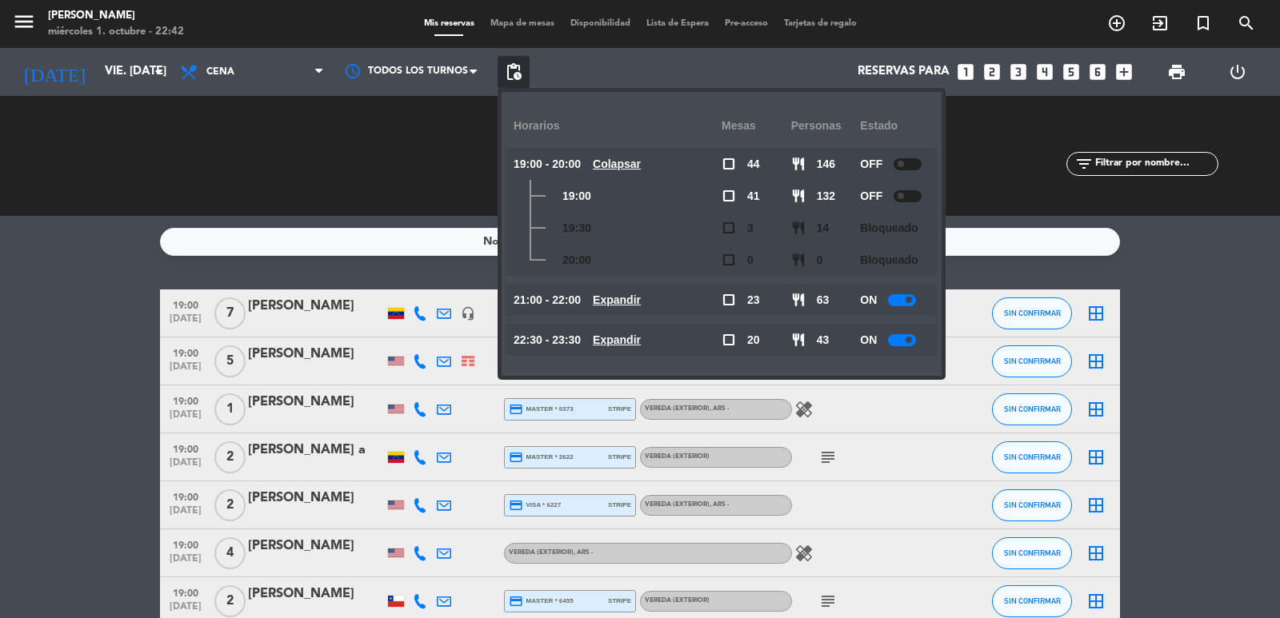
click at [641, 302] on u "Expandir" at bounding box center [617, 300] width 48 height 13
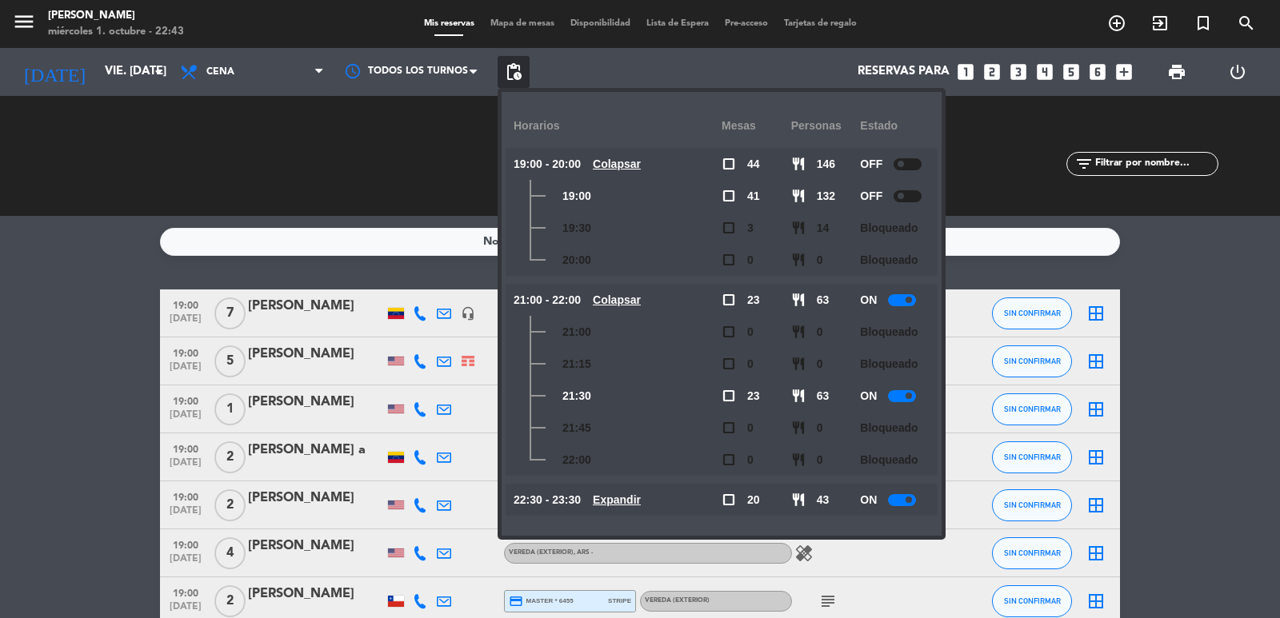
drag, startPoint x: 409, startPoint y: 154, endPoint x: 477, endPoint y: 147, distance: 69.1
click at [408, 153] on div "CHECK INS 0 0" at bounding box center [388, 156] width 251 height 16
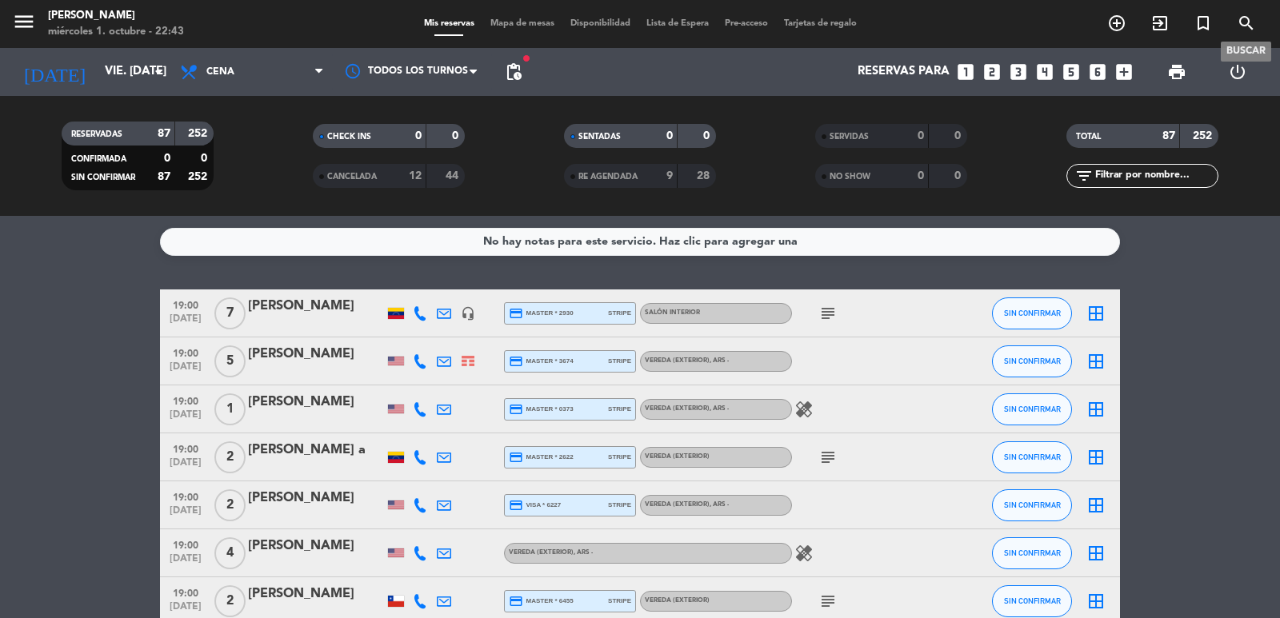
click at [1246, 19] on icon "search" at bounding box center [1245, 23] width 19 height 19
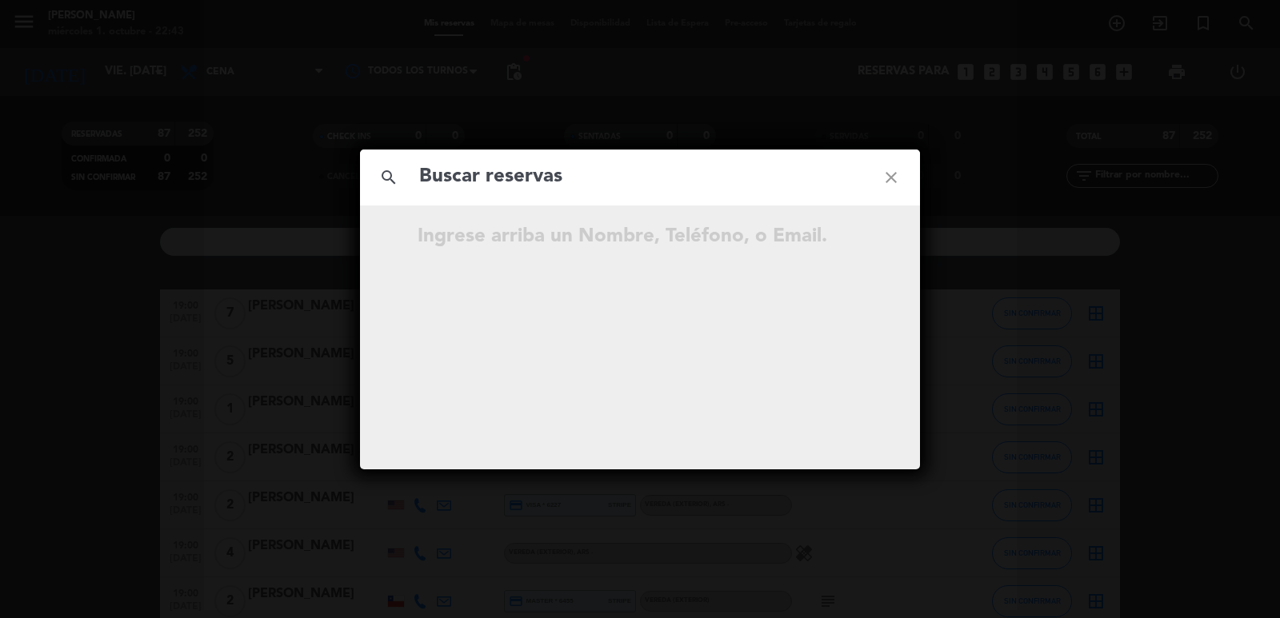
click at [628, 185] on input "text" at bounding box center [639, 177] width 445 height 33
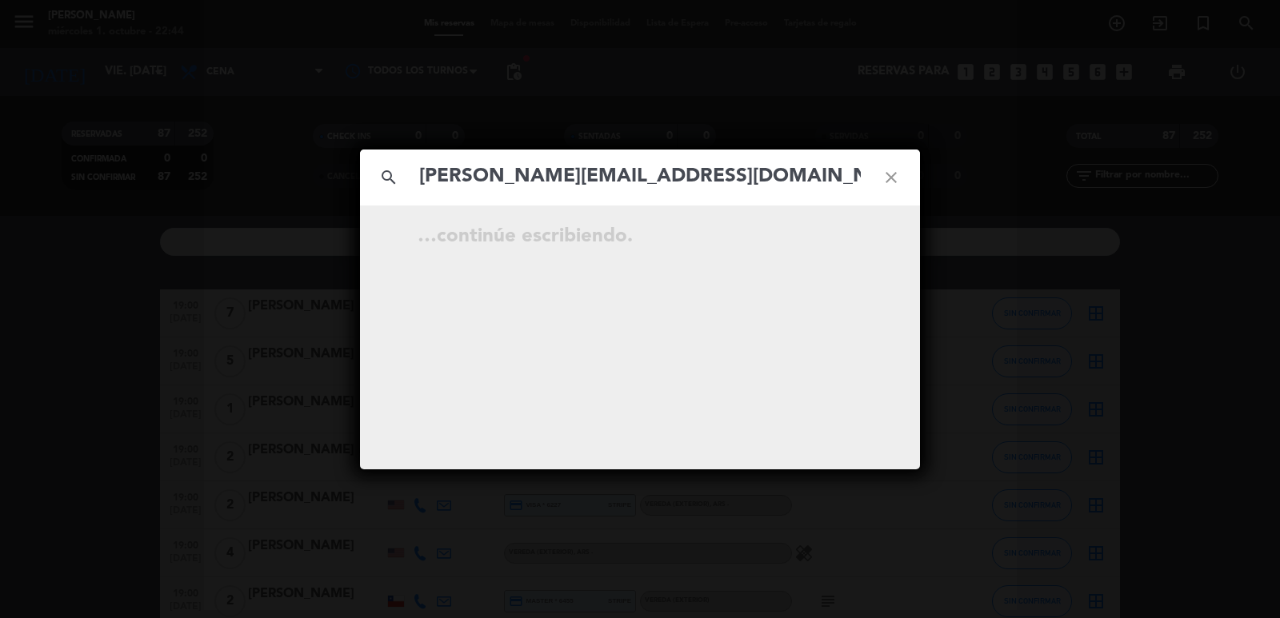
type input "[PERSON_NAME][EMAIL_ADDRESS][DOMAIN_NAME]"
click at [745, 180] on input "[PERSON_NAME][EMAIL_ADDRESS][DOMAIN_NAME]" at bounding box center [639, 177] width 445 height 33
drag, startPoint x: 707, startPoint y: 194, endPoint x: 424, endPoint y: 191, distance: 283.1
click at [424, 191] on input "[PERSON_NAME][EMAIL_ADDRESS][DOMAIN_NAME]" at bounding box center [639, 177] width 445 height 33
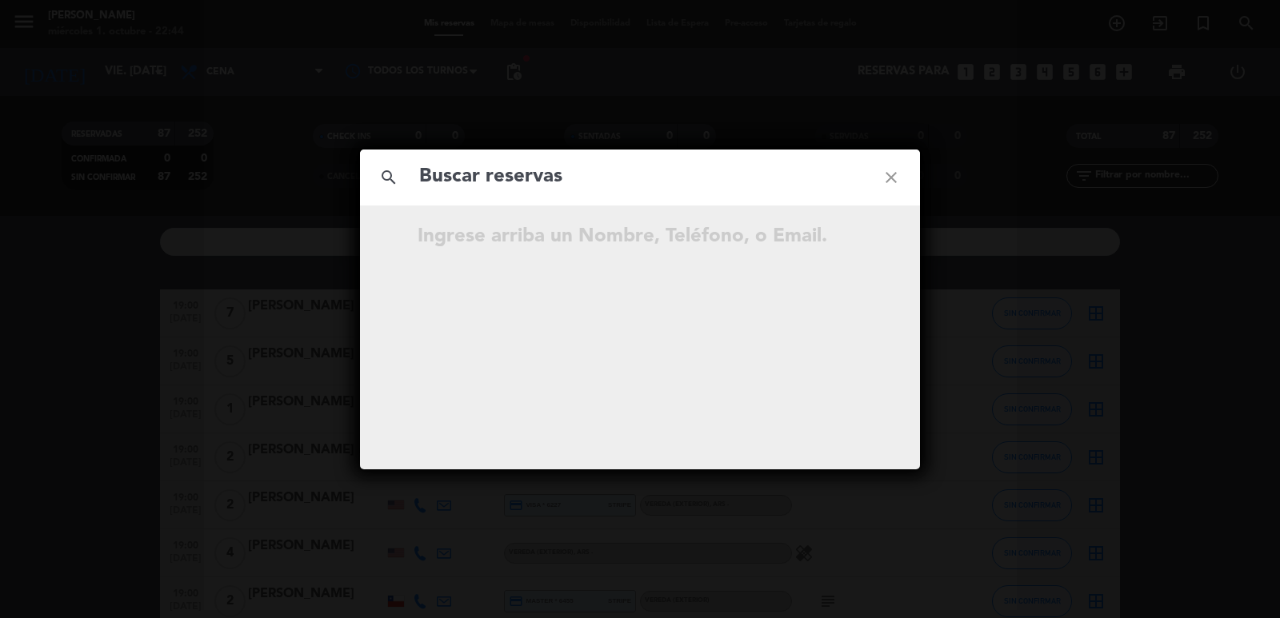
paste input "[PERSON_NAME]"
type input "[PERSON_NAME]"
click at [846, 238] on icon "open_in_new" at bounding box center [850, 239] width 19 height 19
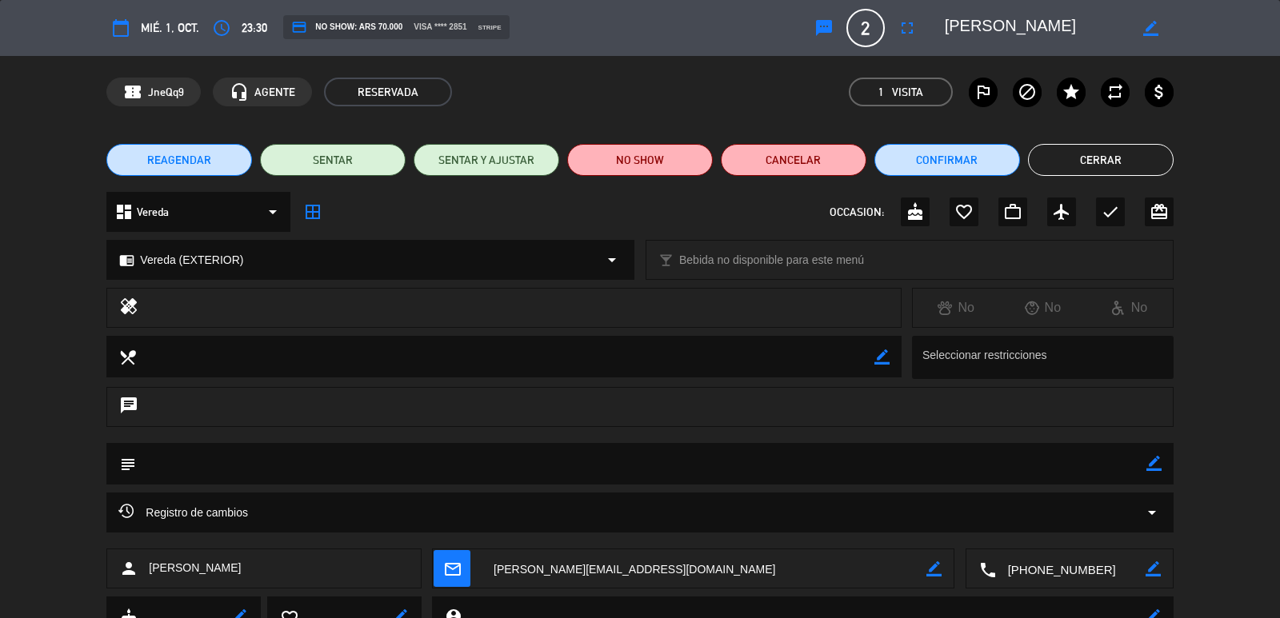
click at [202, 158] on span "REAGENDAR" at bounding box center [179, 160] width 64 height 17
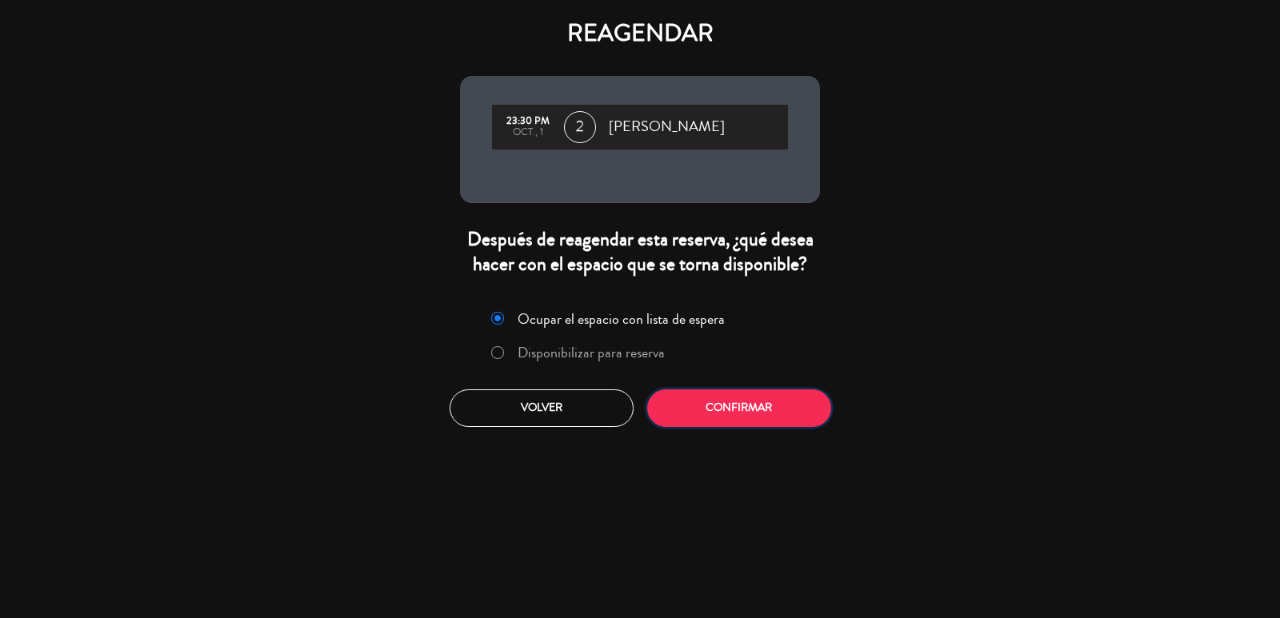
click at [720, 410] on button "Confirmar" at bounding box center [739, 408] width 184 height 38
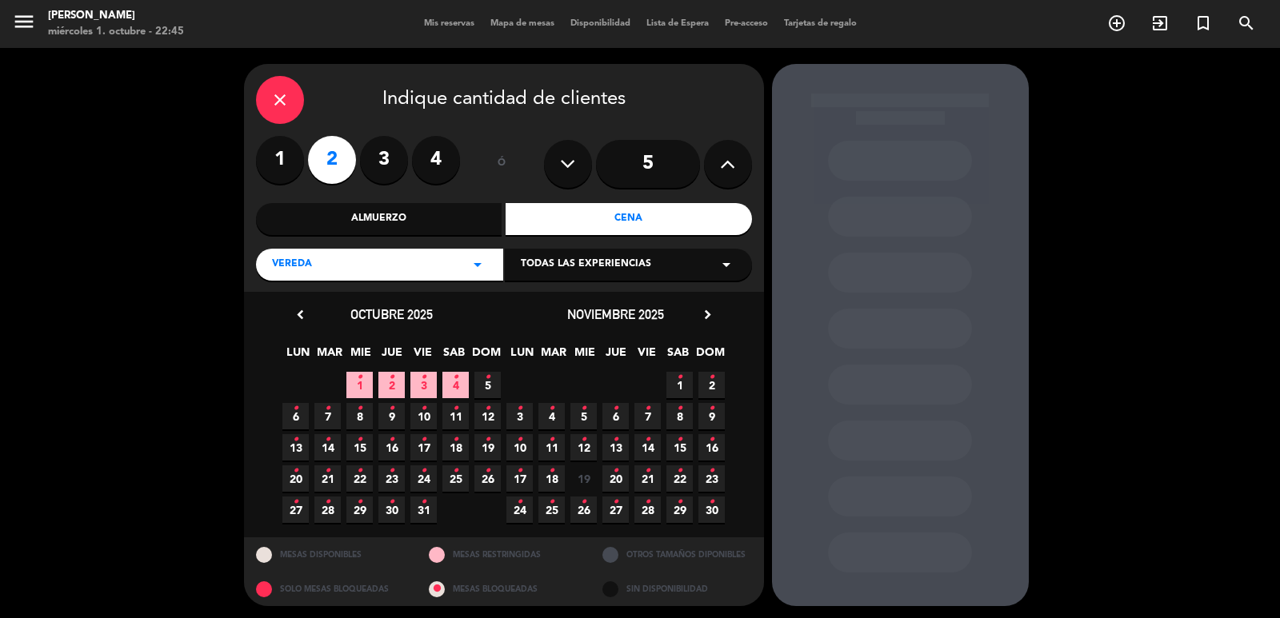
click at [385, 384] on span "2 •" at bounding box center [391, 385] width 26 height 26
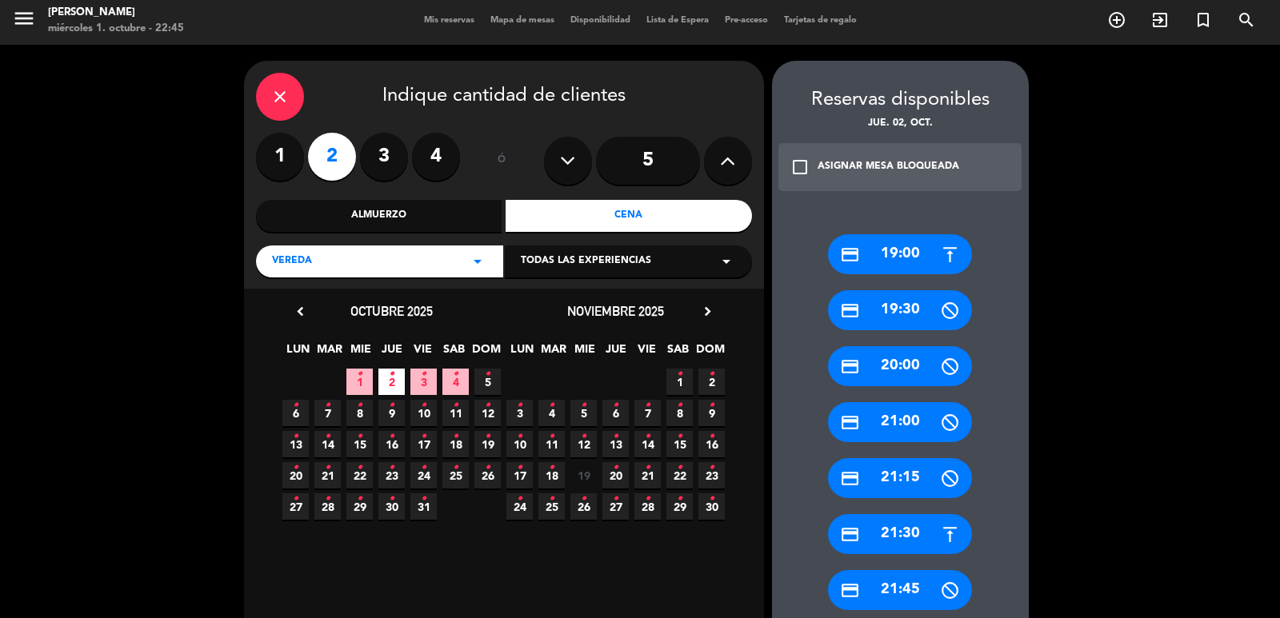
scroll to position [163, 0]
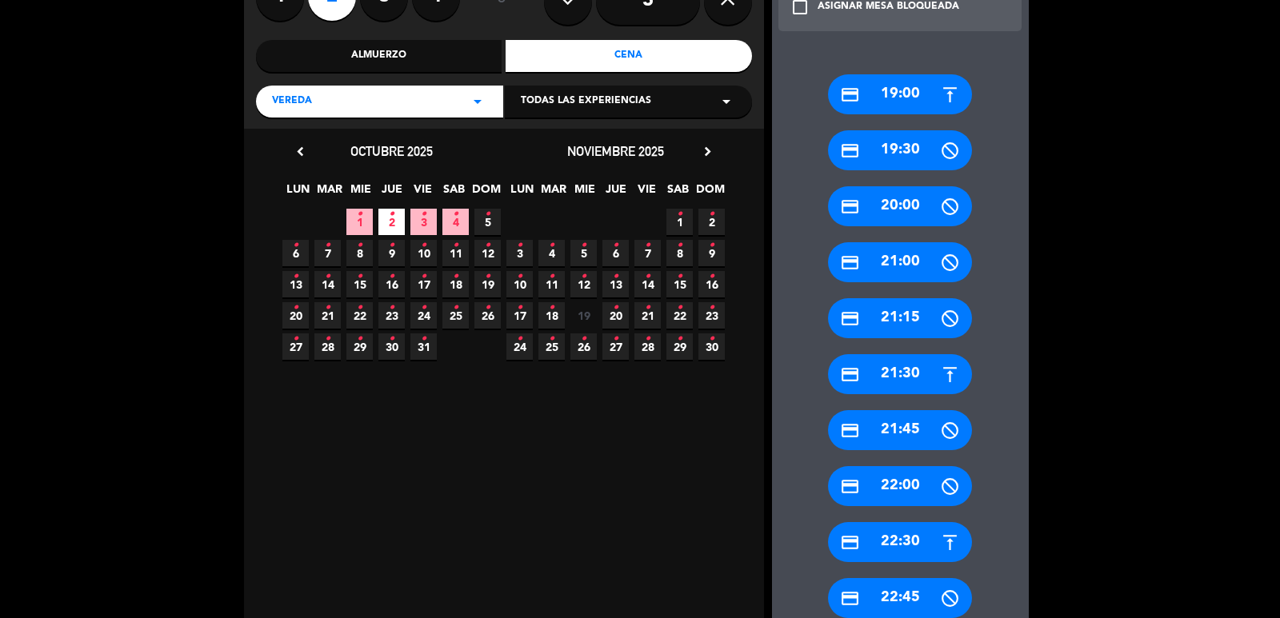
click at [894, 363] on div "credit_card 21:30" at bounding box center [900, 374] width 144 height 40
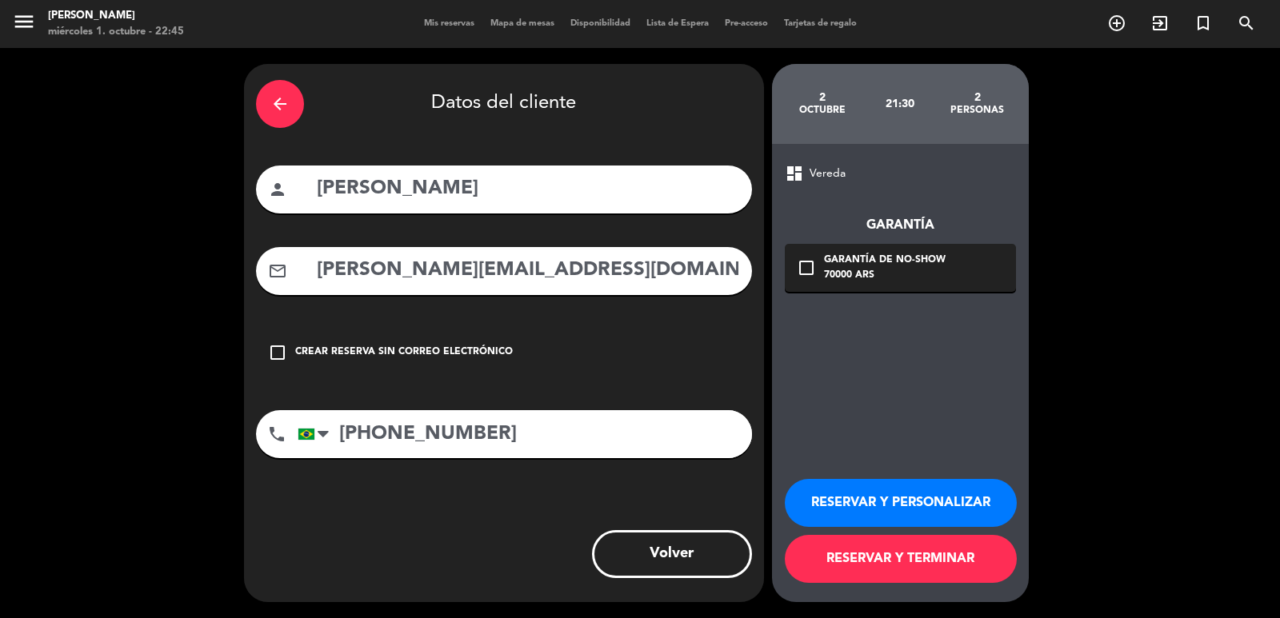
click at [803, 269] on icon "check_box_outline_blank" at bounding box center [806, 267] width 19 height 19
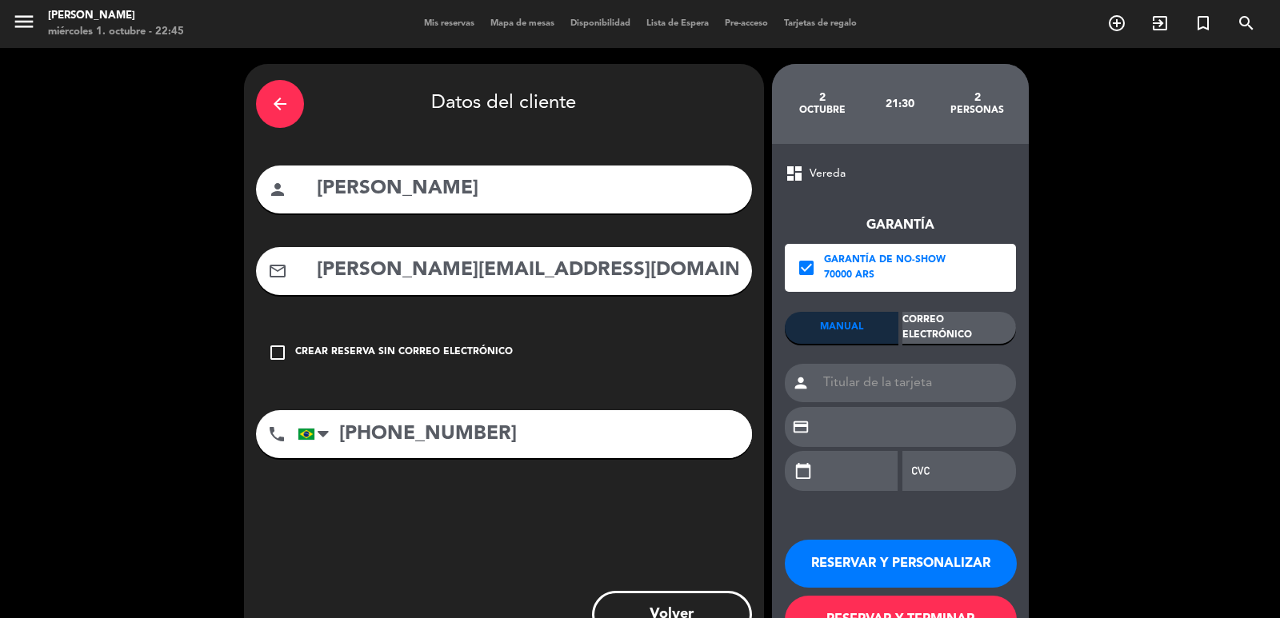
click at [957, 310] on div "Garantía check_box Garantía de no-show 70000 ARS MANUAL Correo Electrónico pers…" at bounding box center [900, 344] width 231 height 323
click at [962, 323] on div "Correo Electrónico" at bounding box center [959, 328] width 114 height 32
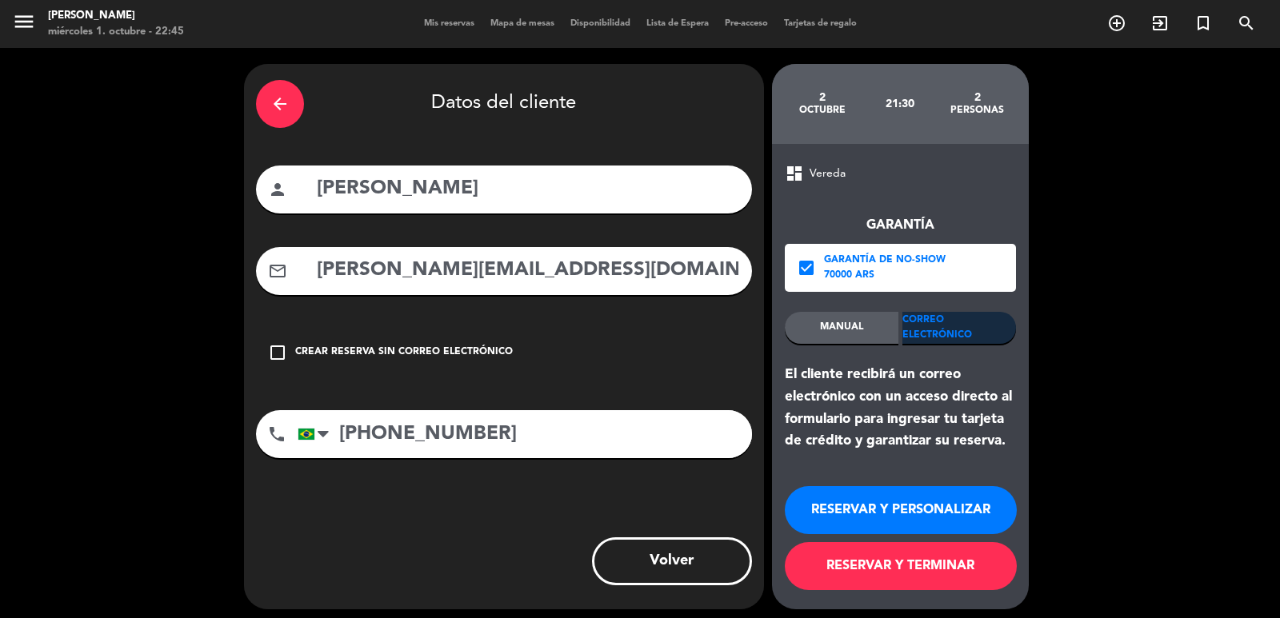
click at [959, 512] on button "RESERVAR Y PERSONALIZAR" at bounding box center [901, 510] width 232 height 48
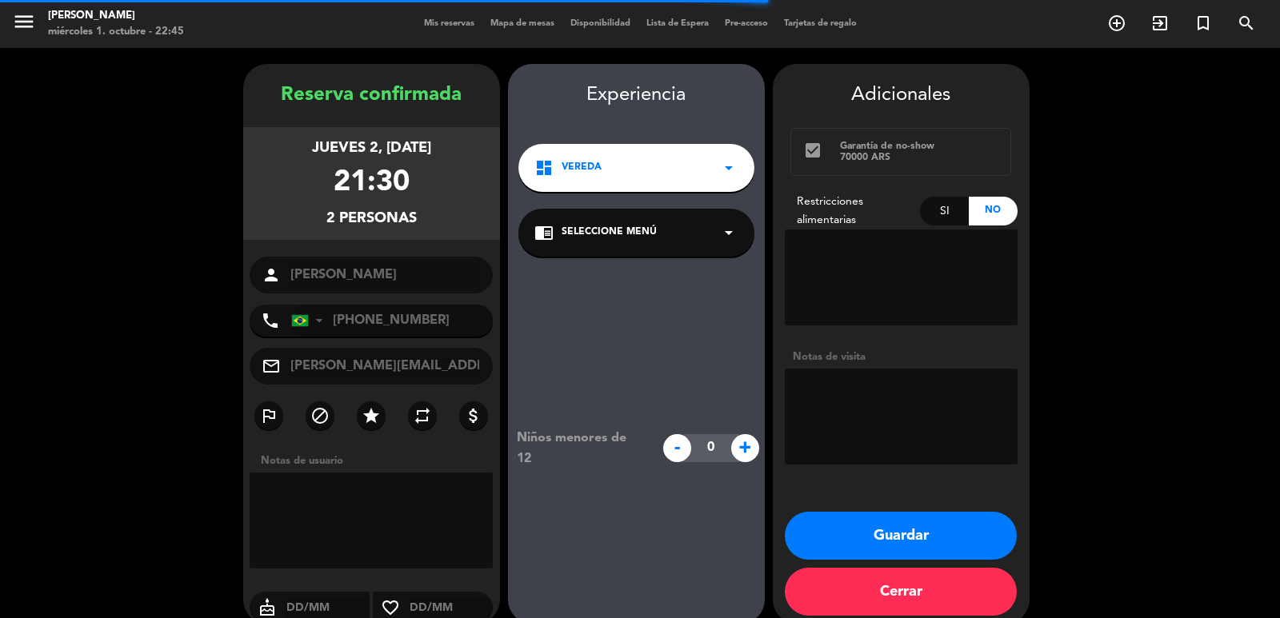
scroll to position [22, 0]
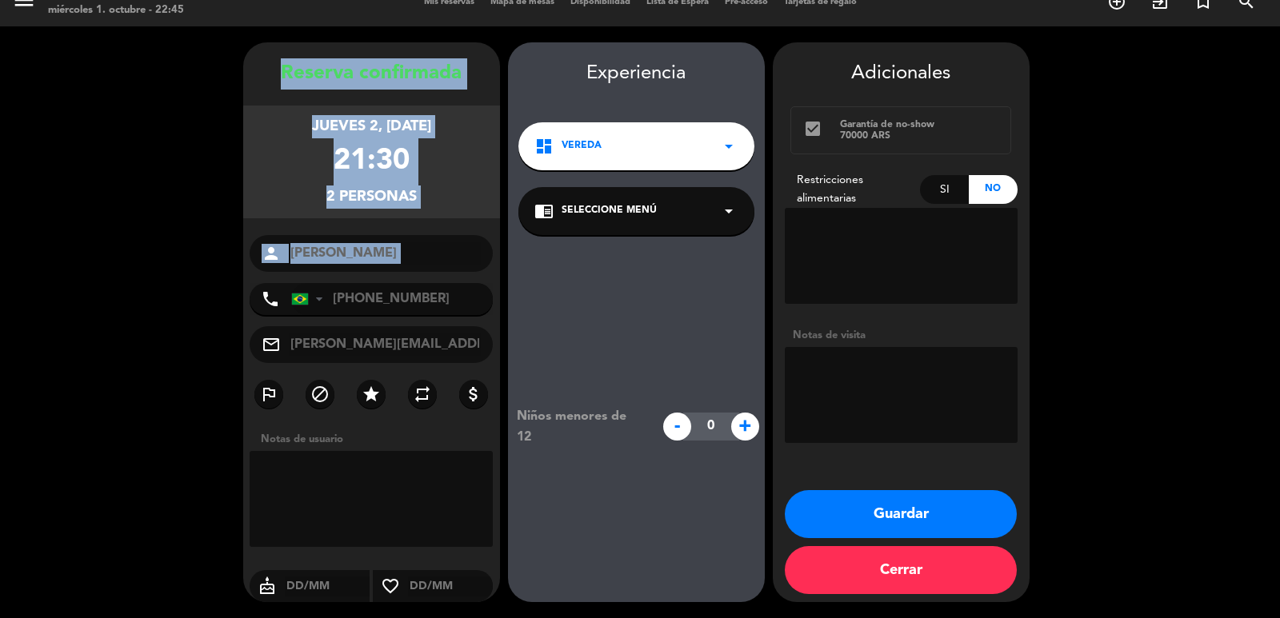
drag, startPoint x: 276, startPoint y: 63, endPoint x: 474, endPoint y: 278, distance: 292.0
click at [474, 278] on div "Reserva confirmada jueves 2, [DATE] 21:30 2 personas person [PERSON_NAME] phone…" at bounding box center [371, 338] width 257 height 560
copy div "Reserva confirmada jueves 2, [DATE] 21:30 2 personas person"
click at [866, 501] on button "Guardar" at bounding box center [901, 514] width 232 height 48
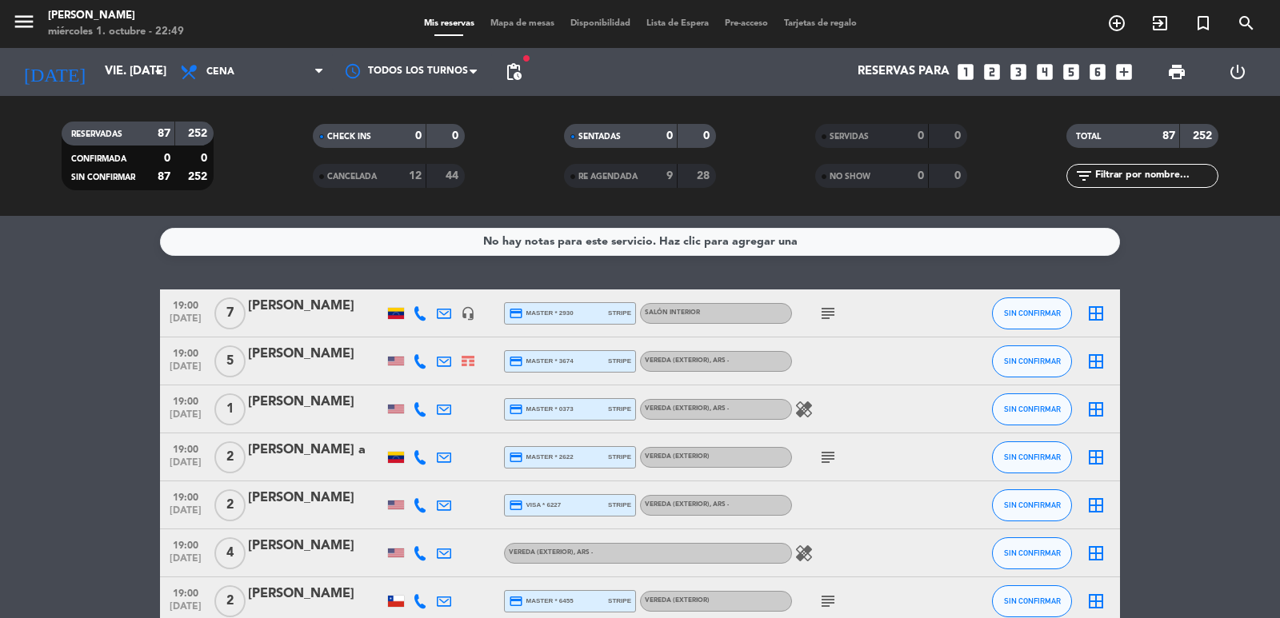
click at [1240, 26] on icon "search" at bounding box center [1245, 23] width 19 height 19
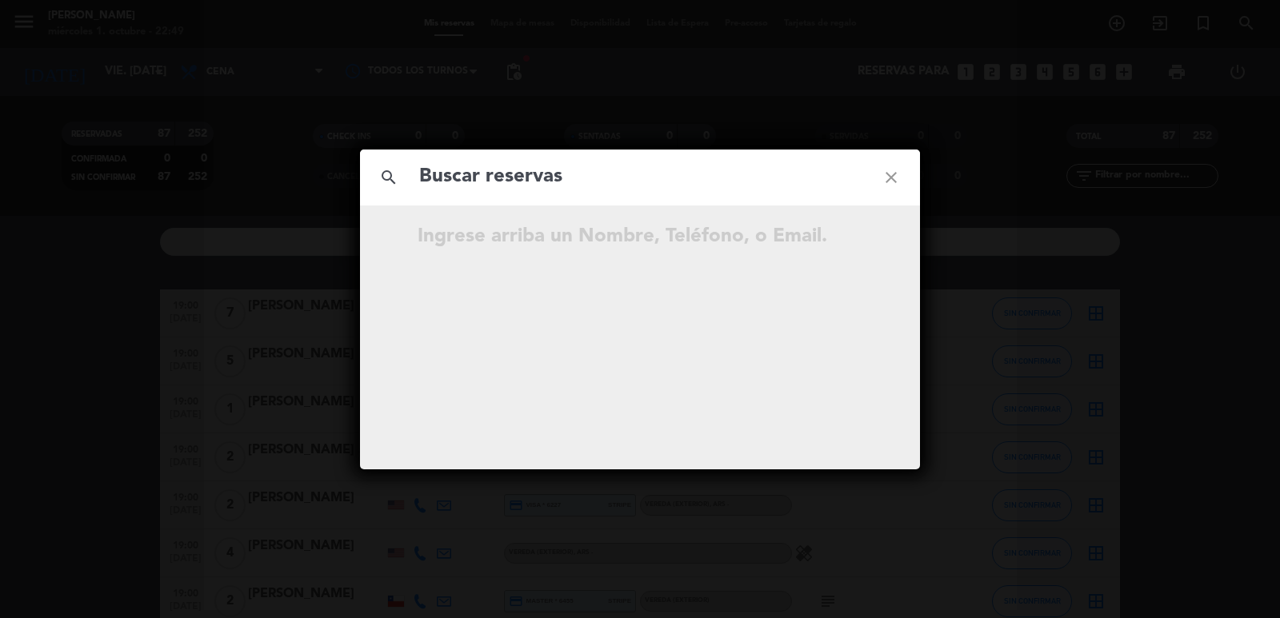
click at [679, 178] on input "text" at bounding box center [639, 177] width 445 height 33
type input "[PERSON_NAME]"
click at [852, 246] on icon "open_in_new" at bounding box center [850, 239] width 19 height 19
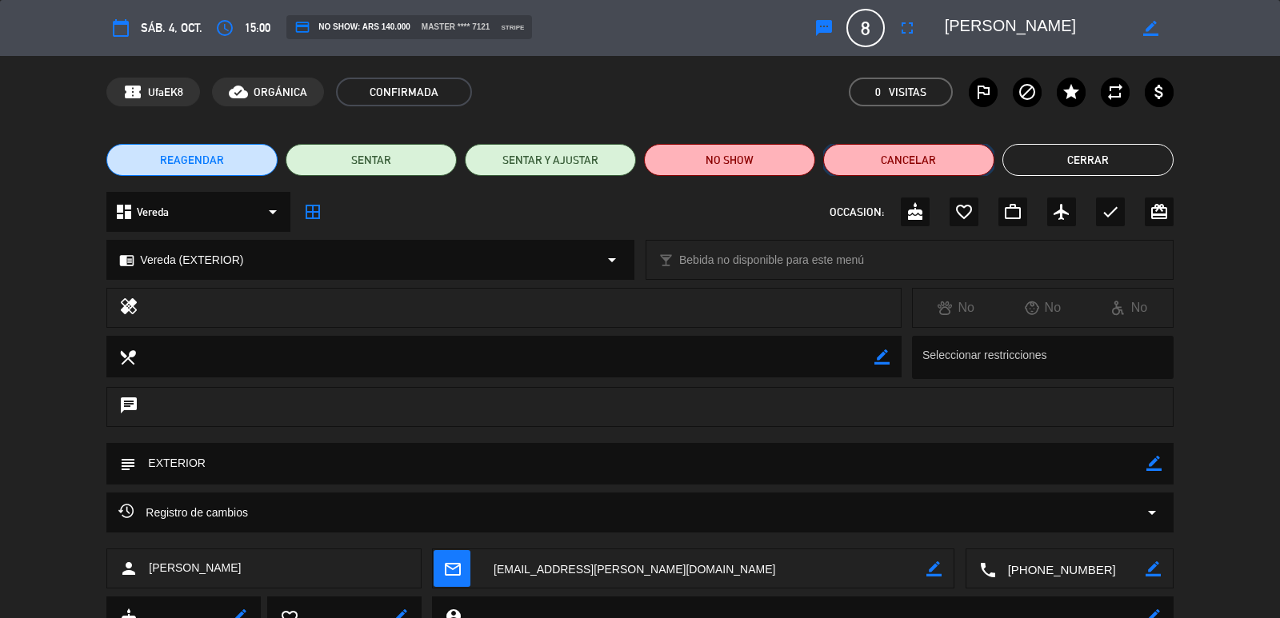
click at [861, 165] on button "Cancelar" at bounding box center [908, 160] width 171 height 32
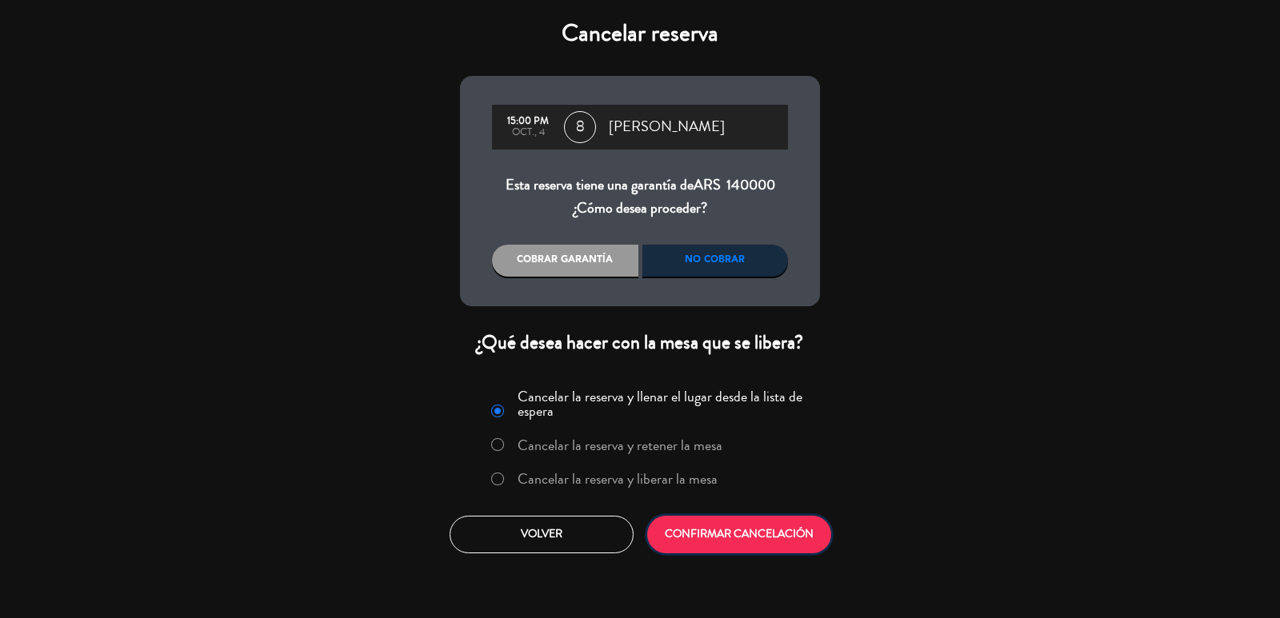
click at [784, 530] on button "CONFIRMAR CANCELACIÓN" at bounding box center [739, 535] width 184 height 38
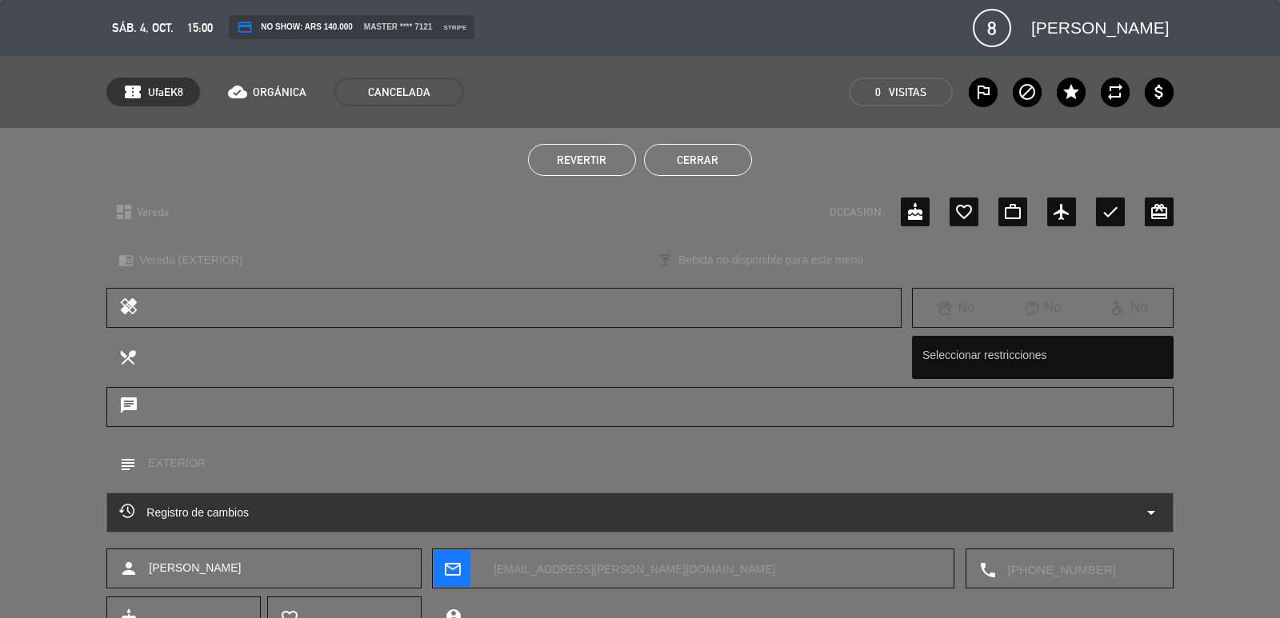
click at [696, 151] on button "Cerrar" at bounding box center [698, 160] width 108 height 32
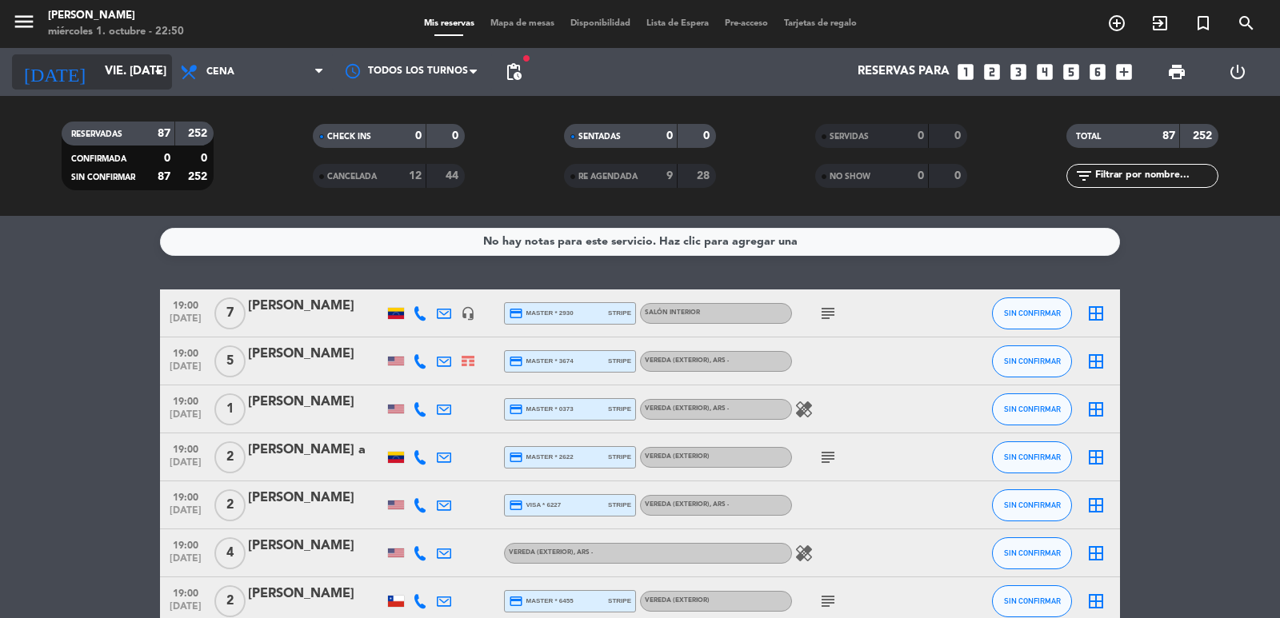
click at [135, 69] on input "vie. [DATE]" at bounding box center [174, 72] width 154 height 30
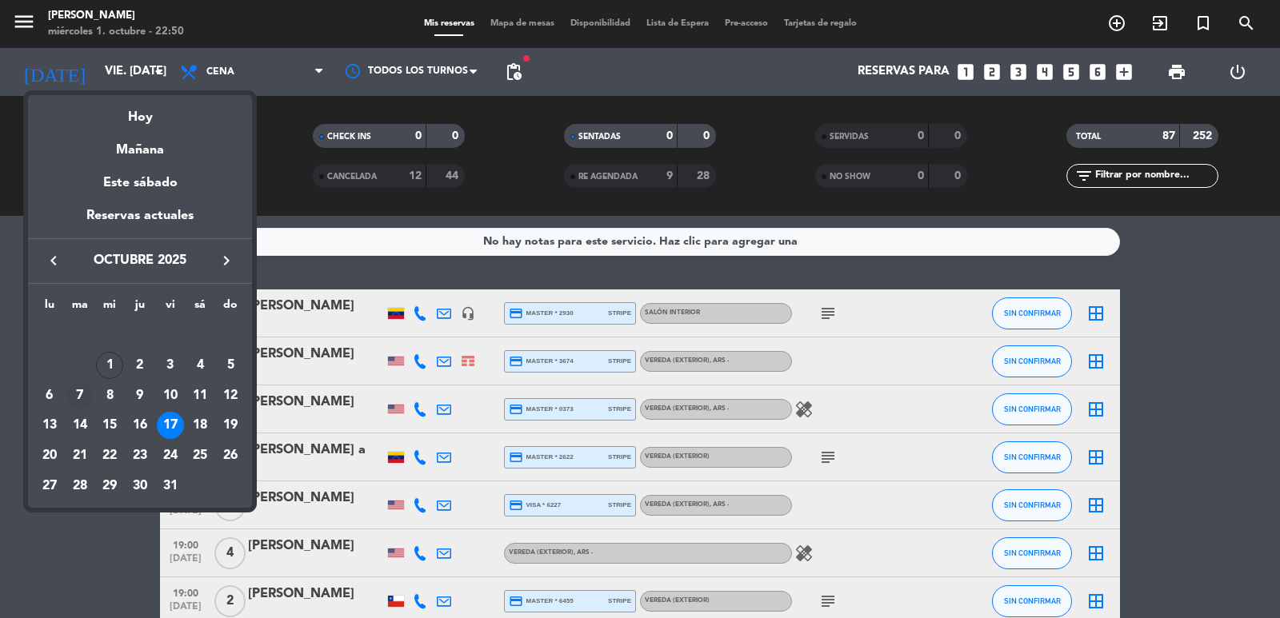
click at [73, 391] on div "7" at bounding box center [79, 395] width 27 height 27
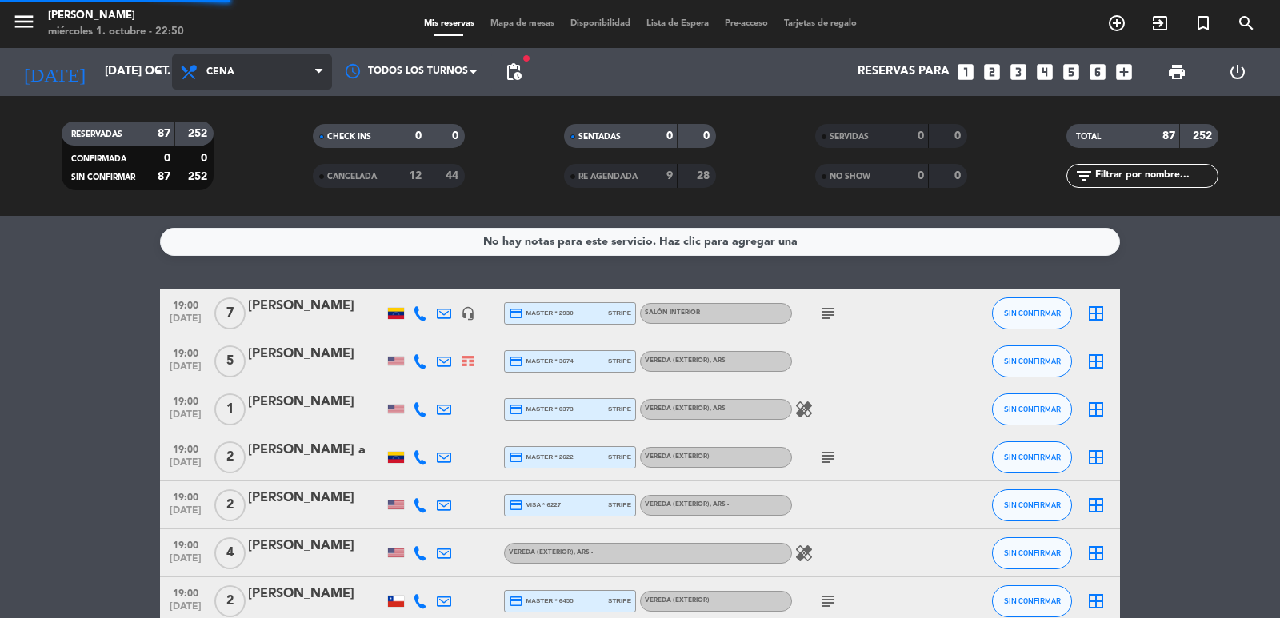
click at [238, 73] on span "Cena" at bounding box center [252, 71] width 160 height 35
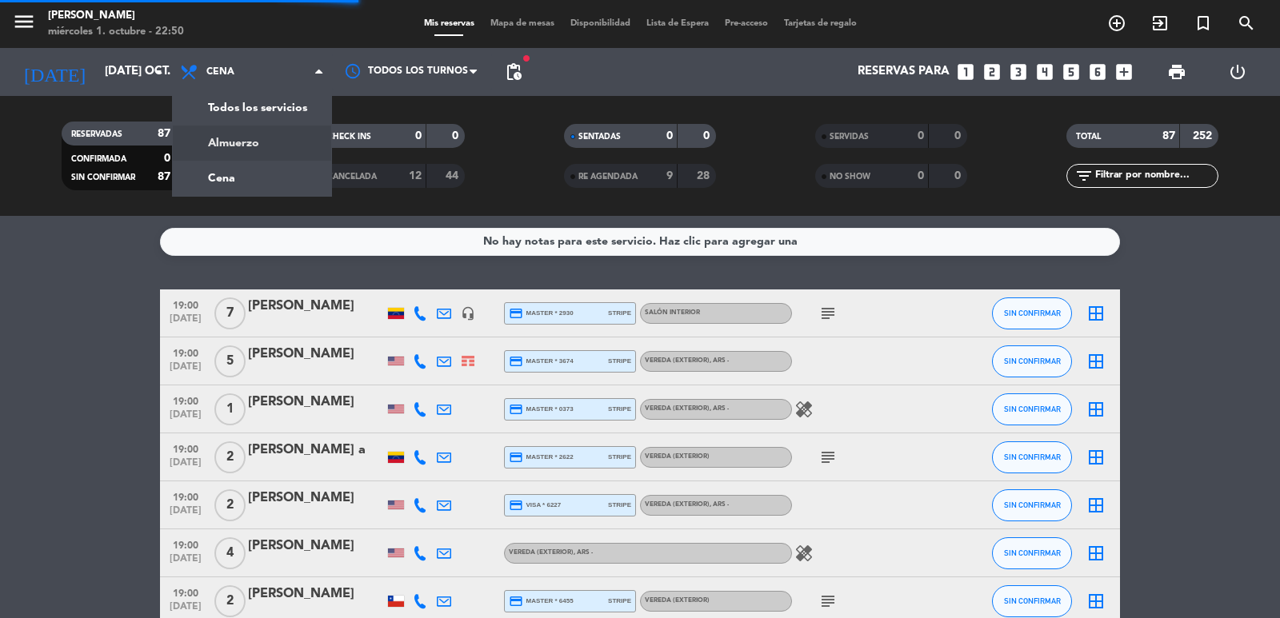
click at [280, 143] on div "menu [PERSON_NAME] miércoles 1. octubre - 22:50 Mis reservas Mapa de mesas Disp…" at bounding box center [640, 108] width 1280 height 216
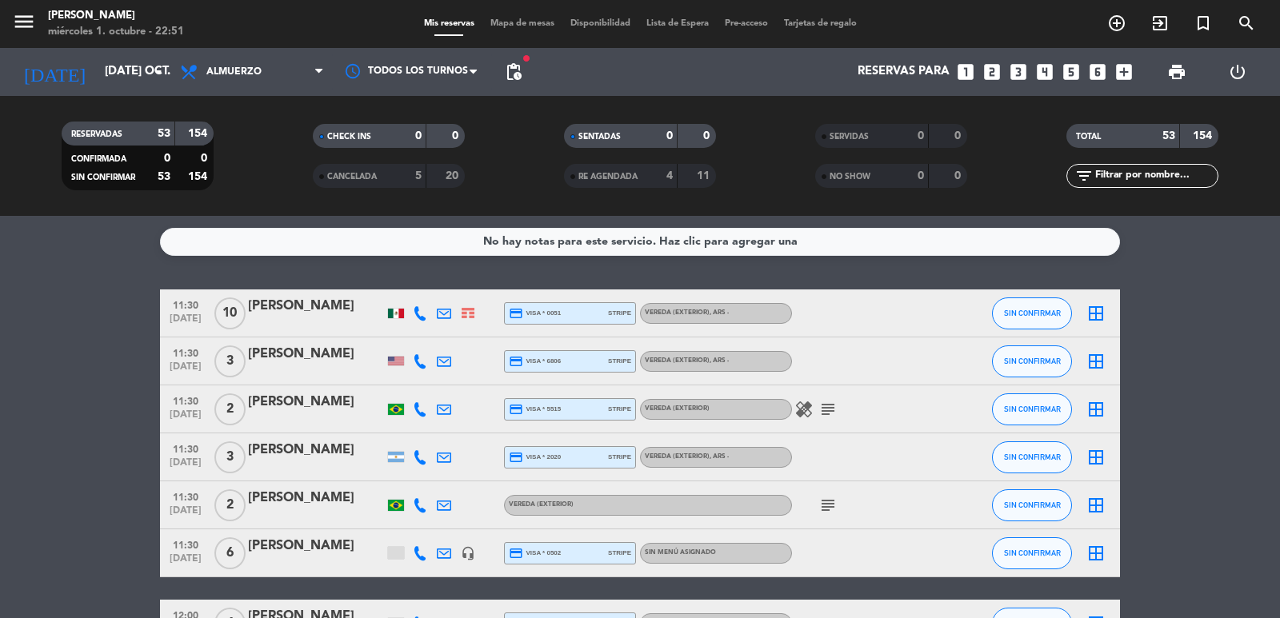
click at [525, 74] on span "pending_actions" at bounding box center [513, 72] width 32 height 32
click at [522, 73] on span "pending_actions" at bounding box center [513, 71] width 19 height 19
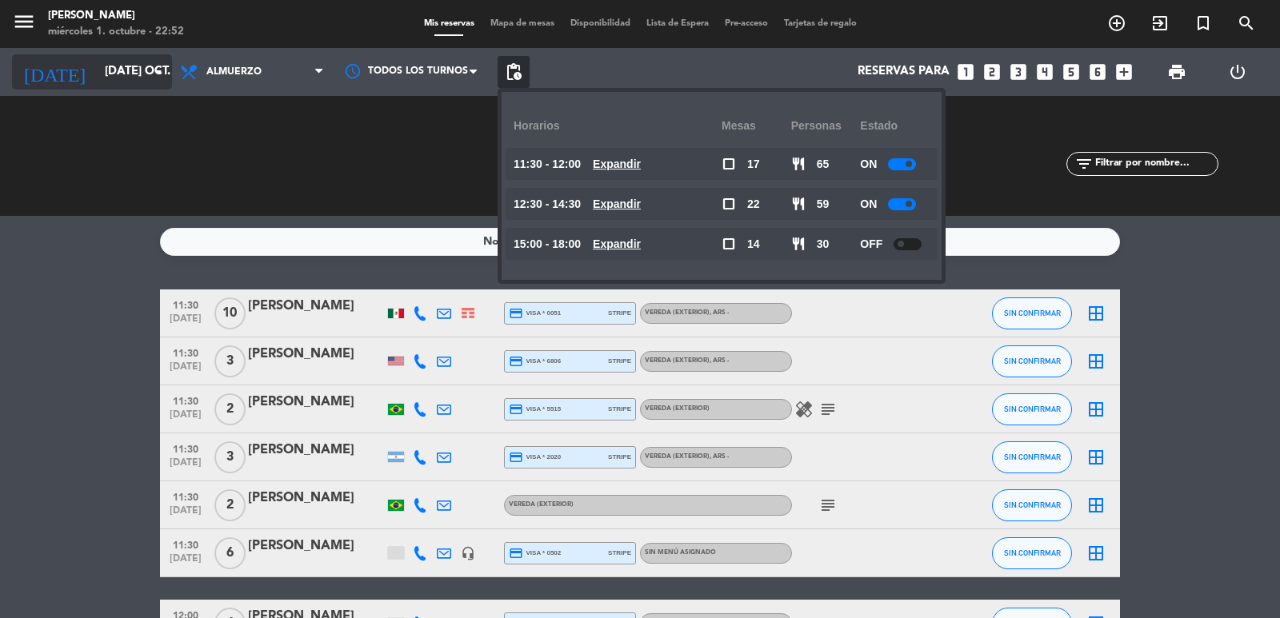
click at [147, 75] on input "[DATE] oct." at bounding box center [174, 72] width 154 height 30
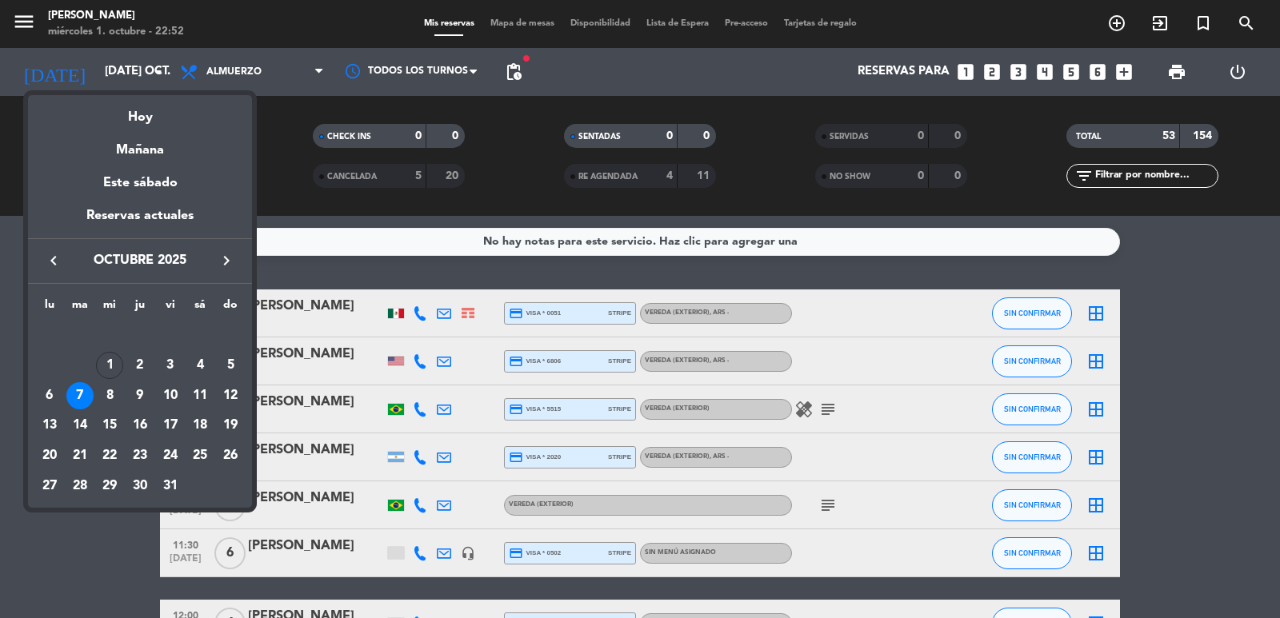
click at [82, 478] on div "28" at bounding box center [79, 486] width 27 height 27
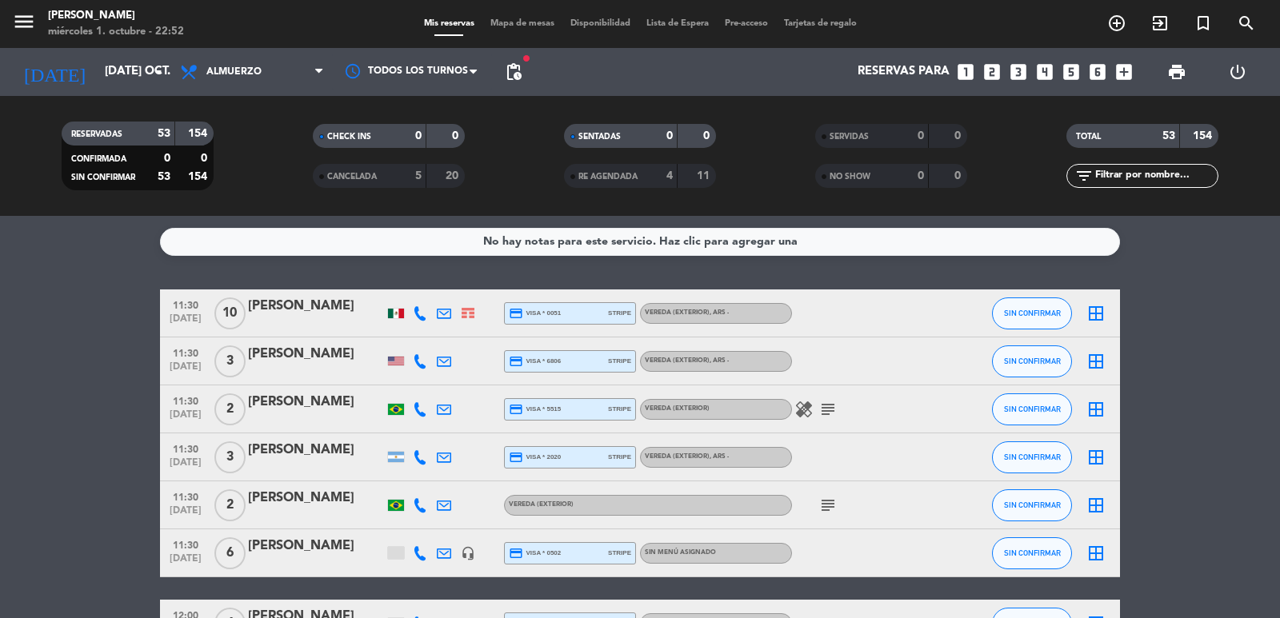
type input "[DATE] oct."
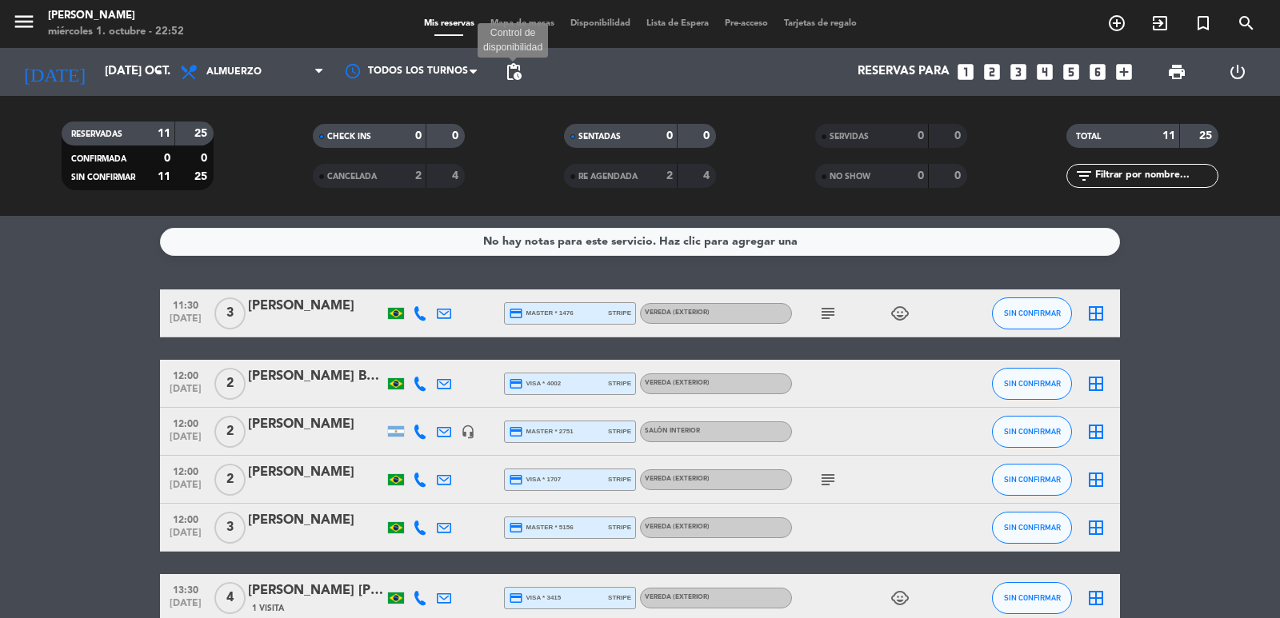
click at [509, 81] on span "pending_actions" at bounding box center [513, 71] width 19 height 19
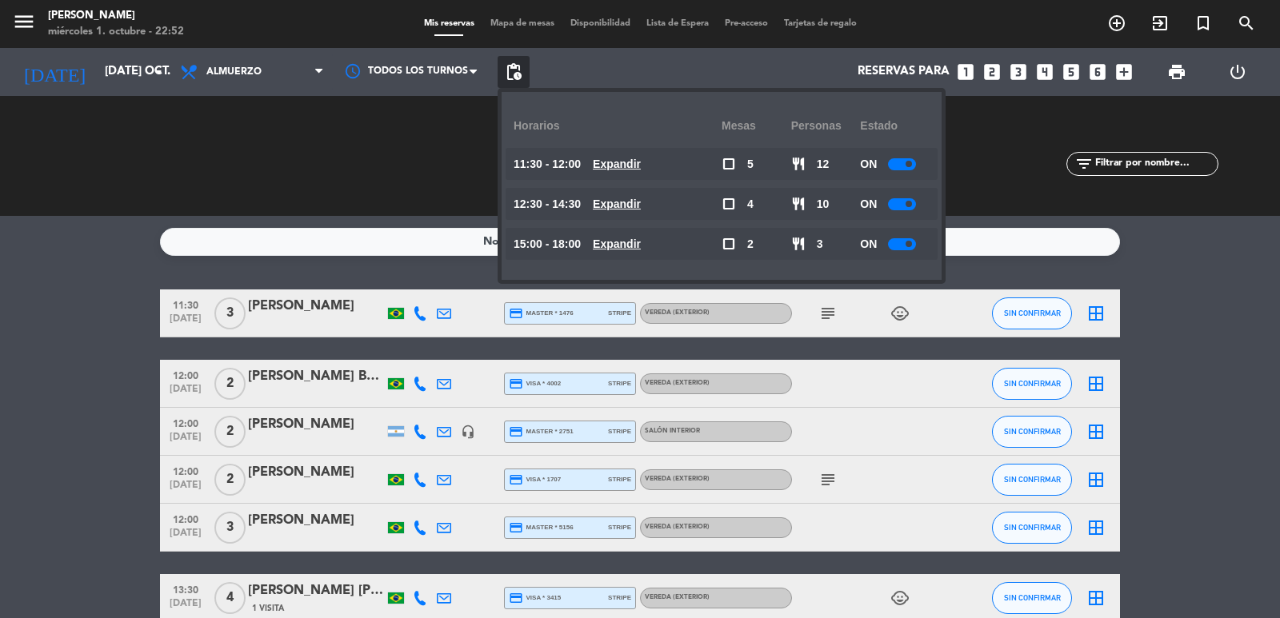
click at [617, 169] on u "Expandir" at bounding box center [617, 164] width 48 height 13
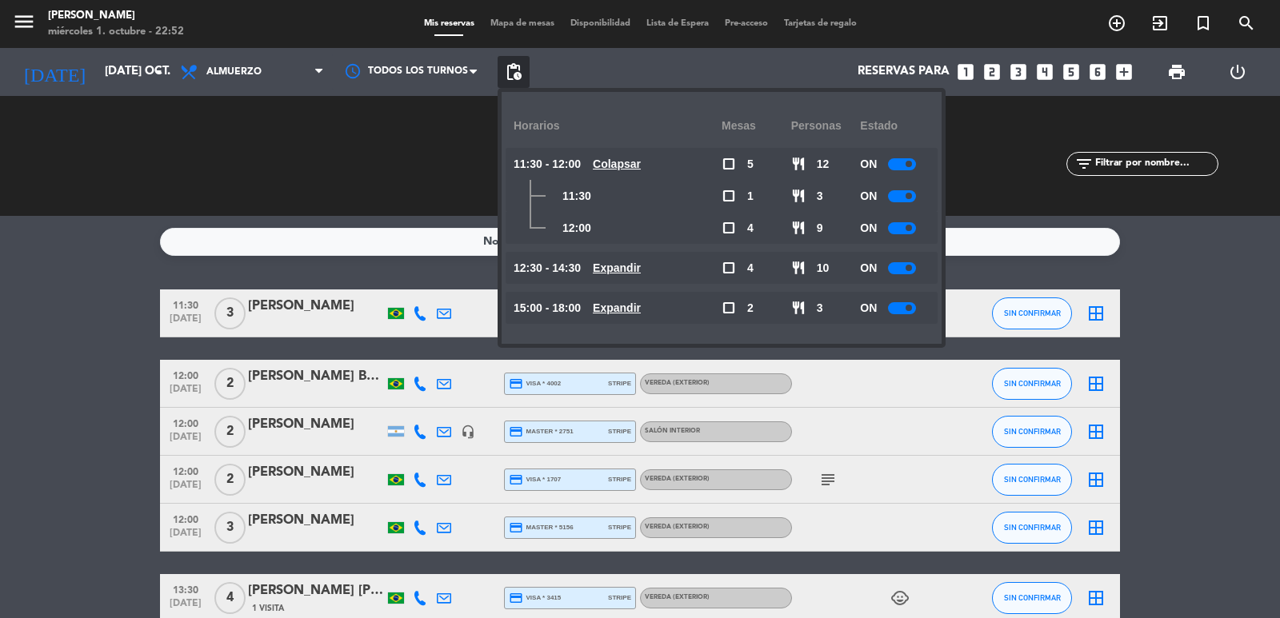
click at [616, 162] on u "Colapsar" at bounding box center [617, 164] width 48 height 13
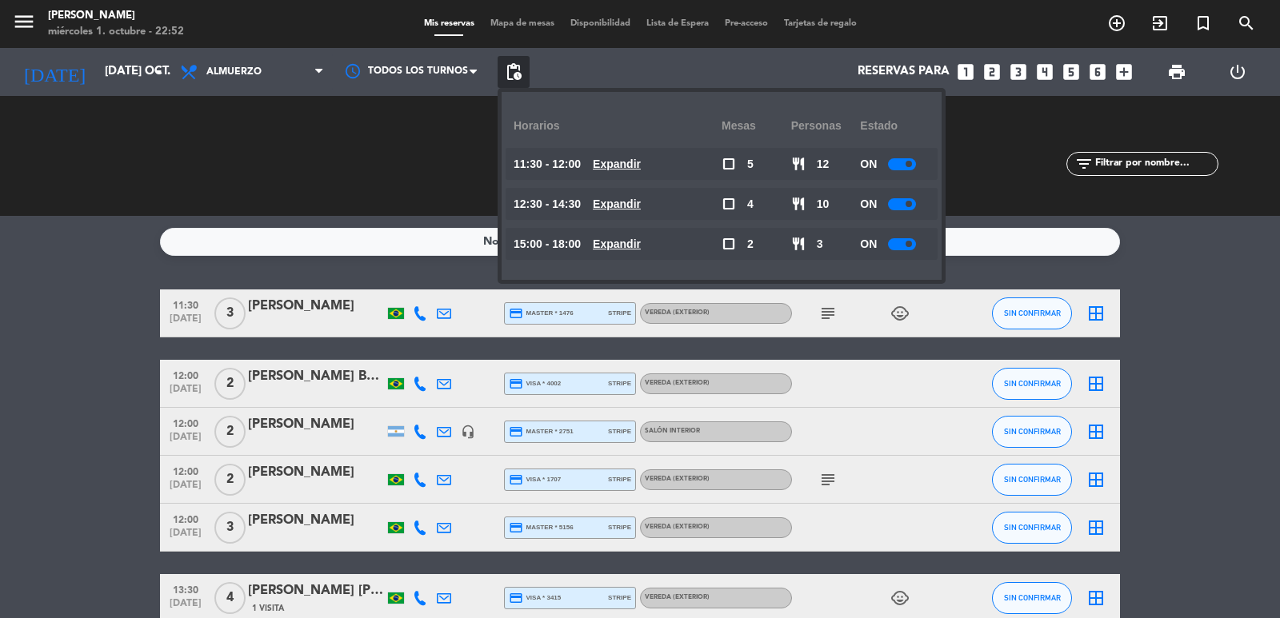
click at [633, 203] on u "Expandir" at bounding box center [617, 204] width 48 height 13
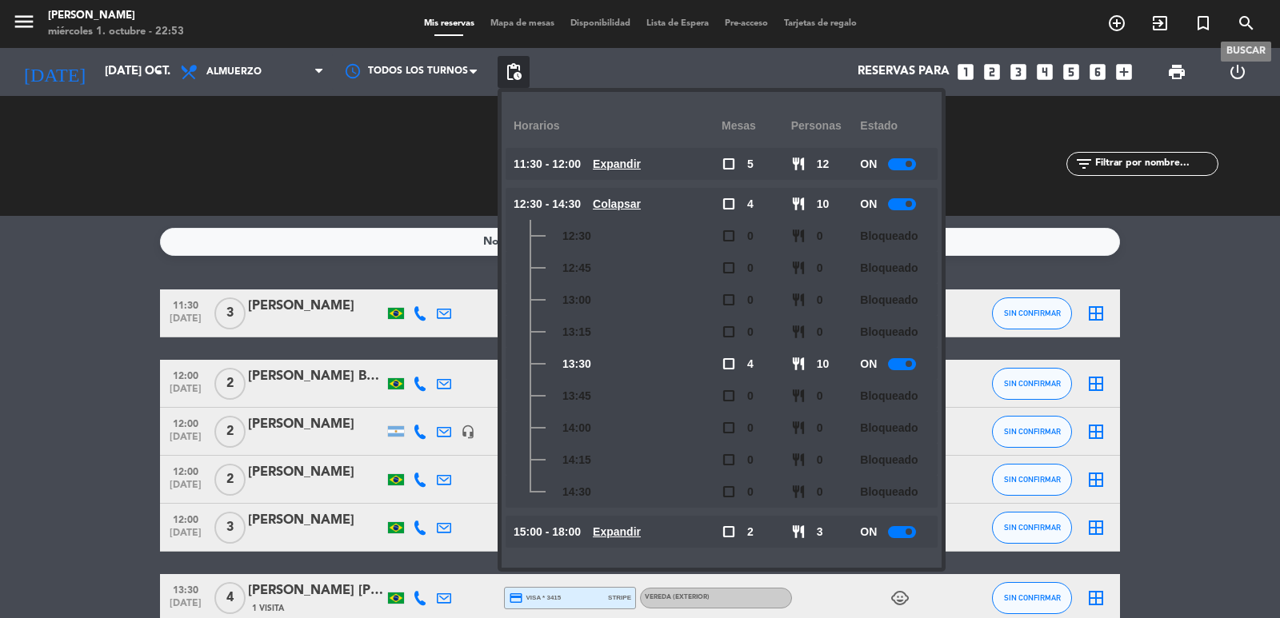
click at [1235, 26] on span "search" at bounding box center [1245, 23] width 43 height 27
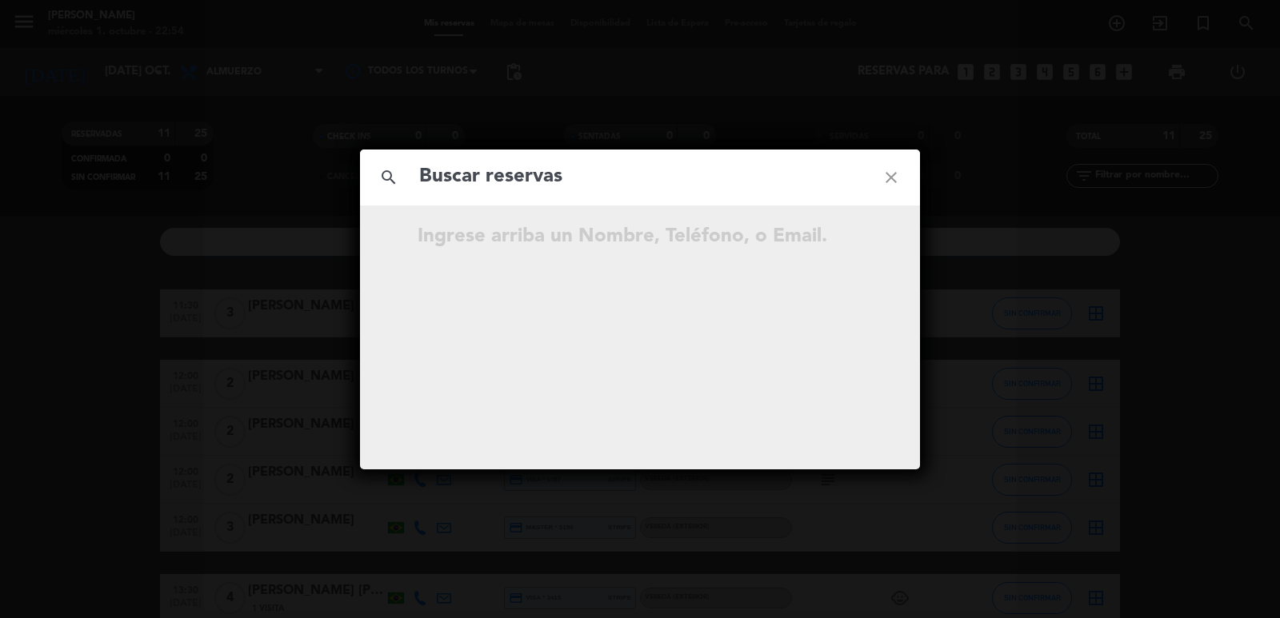
click at [696, 165] on input "text" at bounding box center [639, 177] width 445 height 33
type input "[PERSON_NAME]"
click at [845, 235] on icon "open_in_new" at bounding box center [850, 239] width 19 height 19
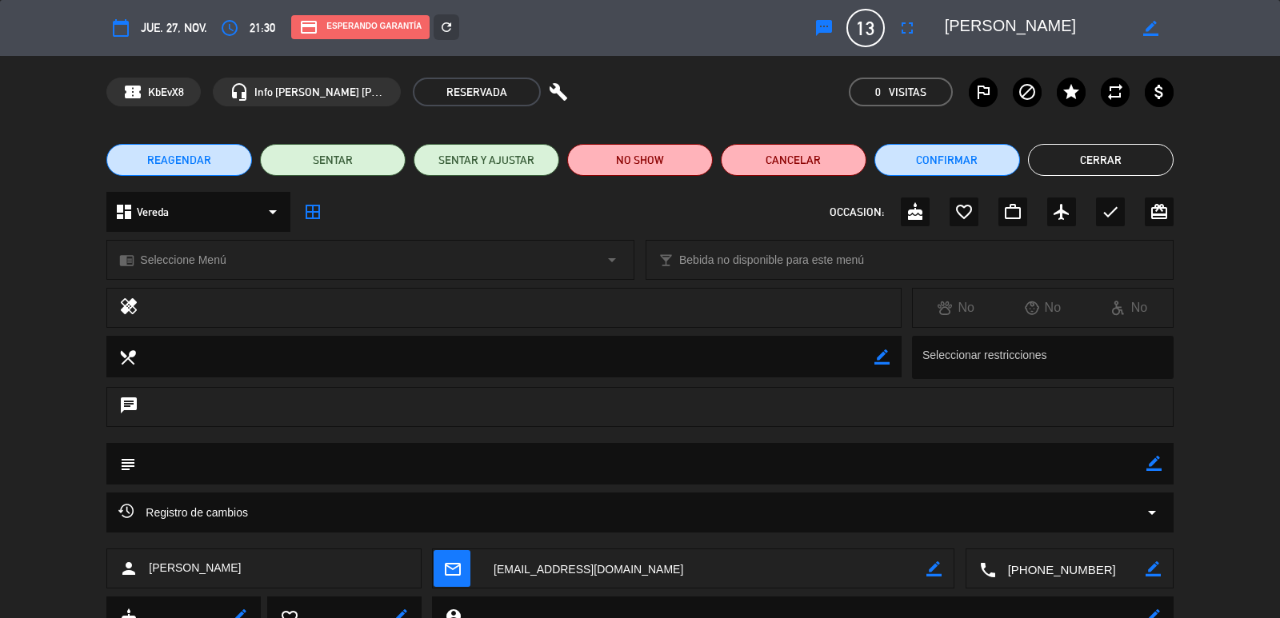
click at [1151, 463] on icon "border_color" at bounding box center [1153, 463] width 15 height 15
click at [410, 483] on textarea at bounding box center [640, 463] width 1009 height 41
type textarea "m"
type textarea "MENU LARGO"
click at [1160, 464] on icon at bounding box center [1153, 463] width 15 height 15
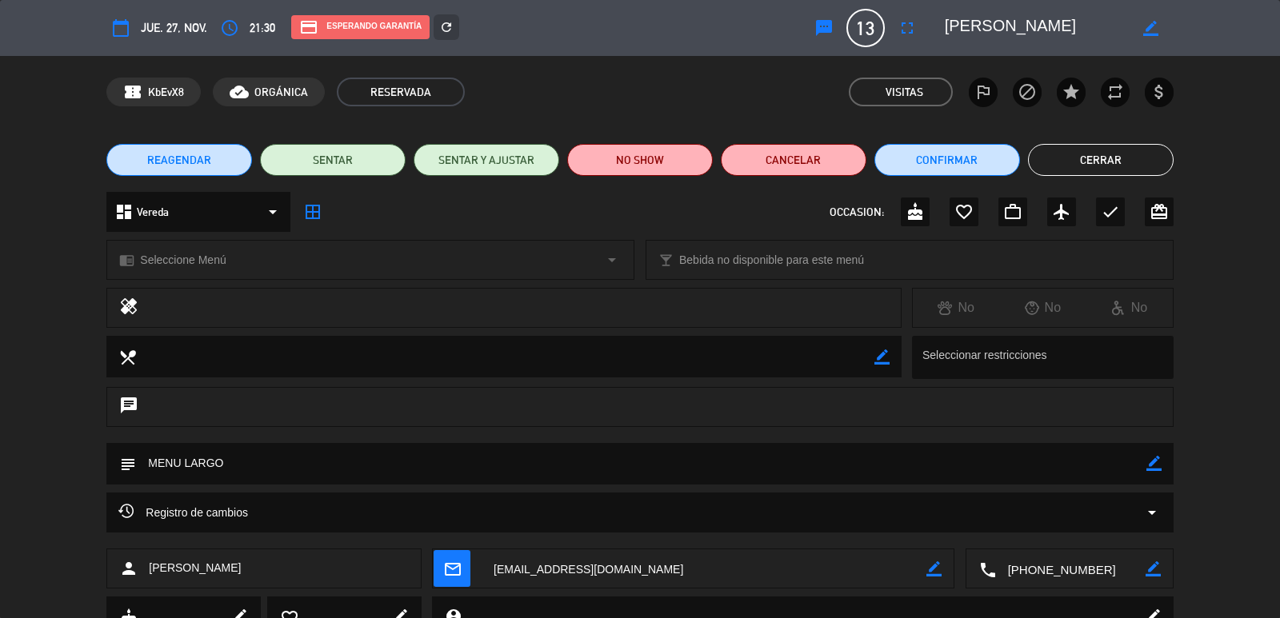
click at [1061, 160] on button "Cerrar" at bounding box center [1101, 160] width 146 height 32
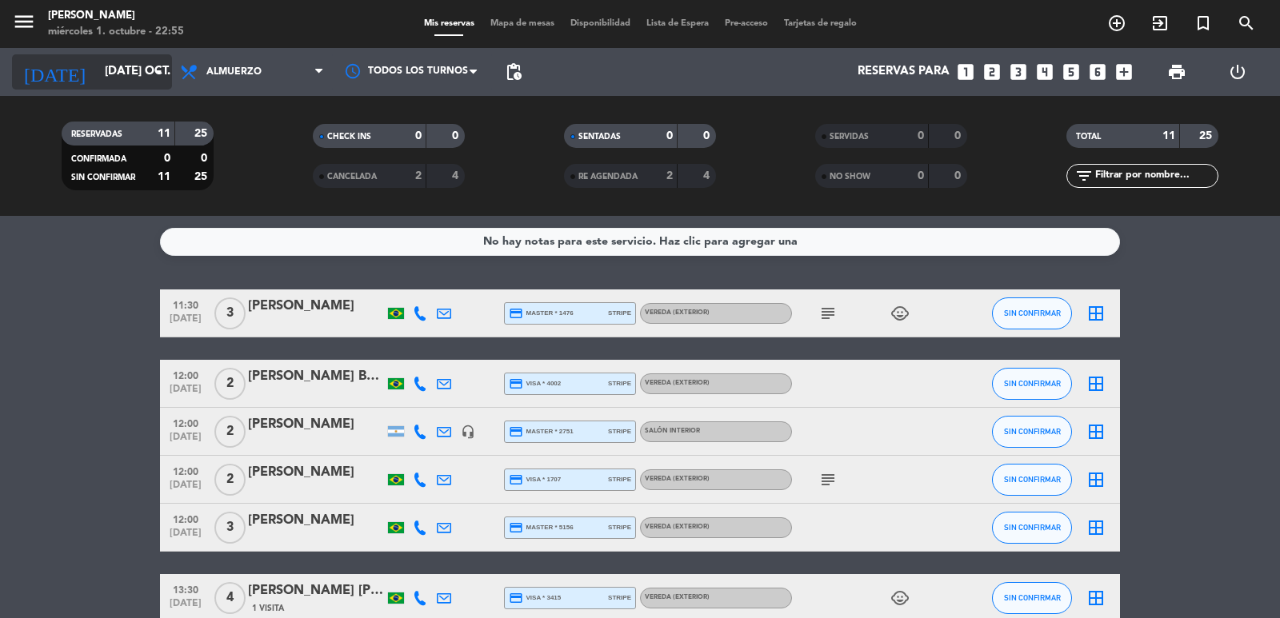
click at [133, 66] on input "[DATE] oct." at bounding box center [174, 72] width 154 height 30
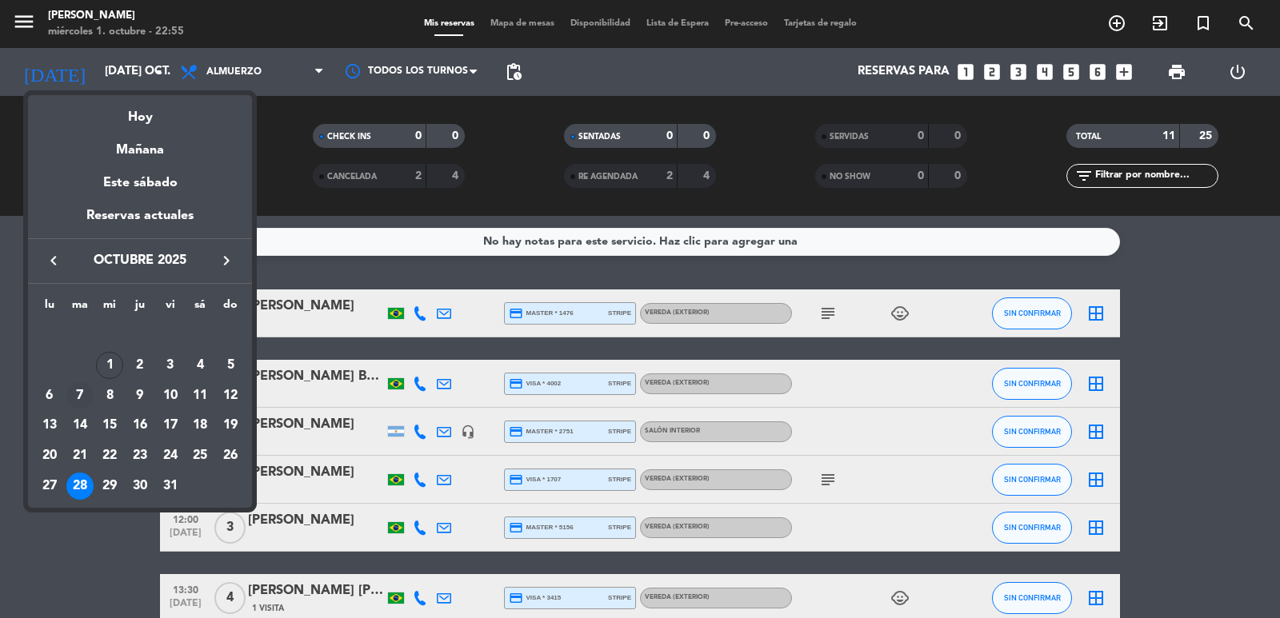
click at [84, 391] on div "7" at bounding box center [79, 395] width 27 height 27
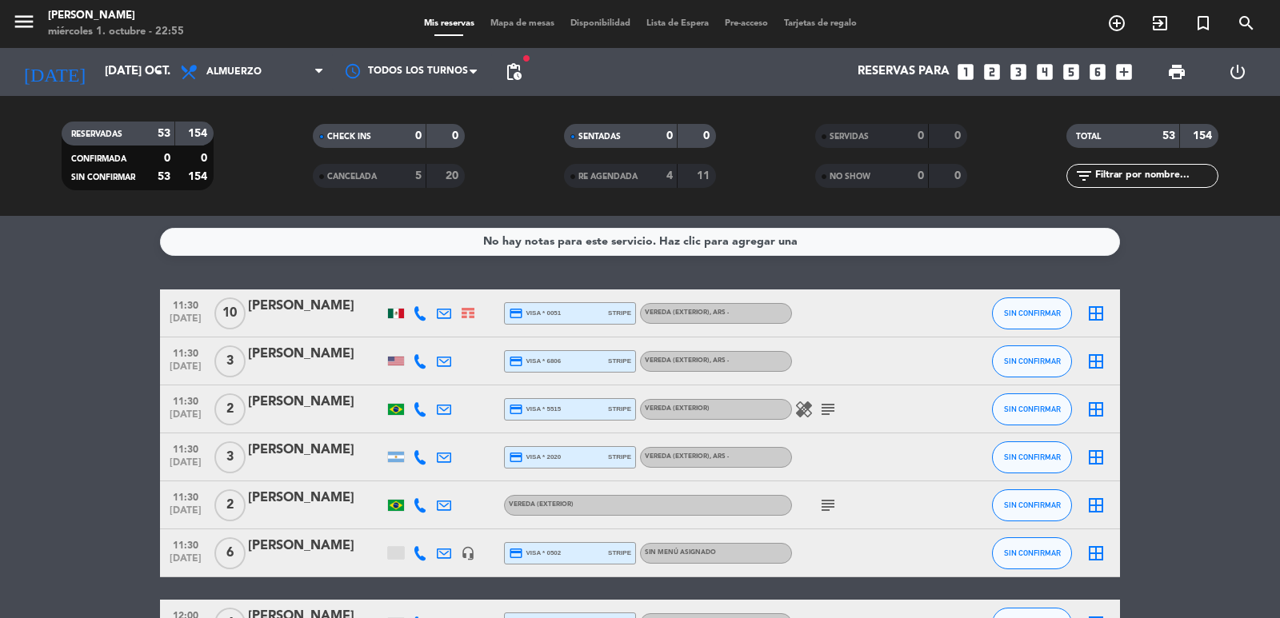
click at [319, 451] on div "[PERSON_NAME]" at bounding box center [316, 450] width 136 height 21
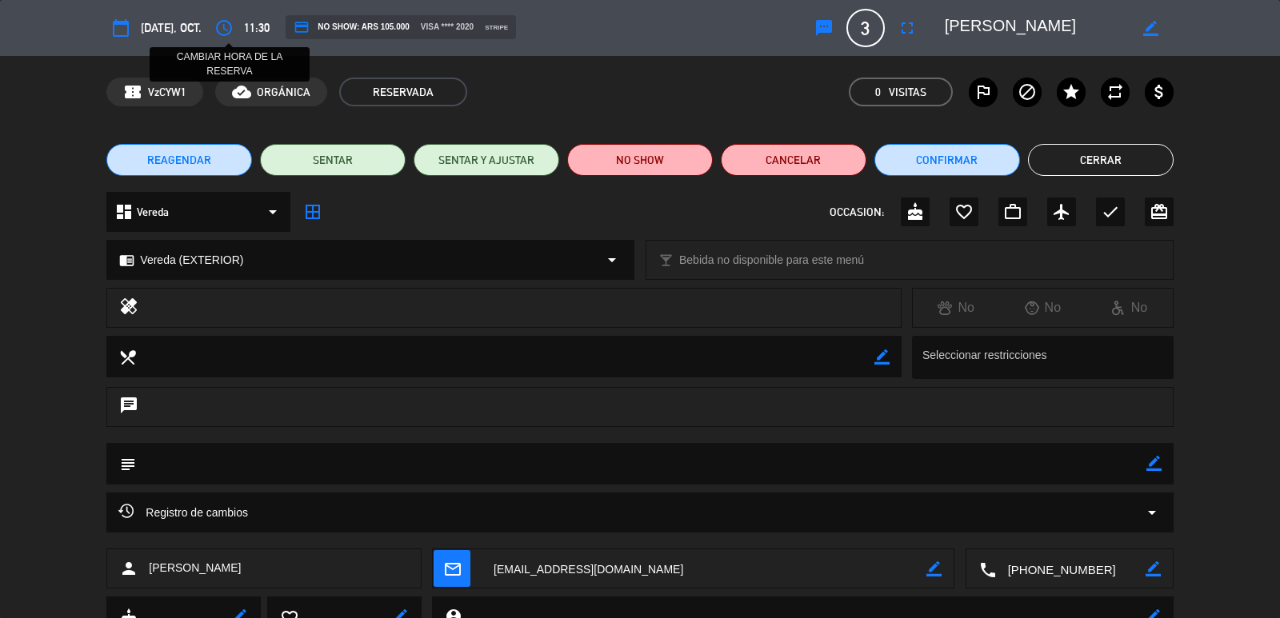
click at [225, 39] on button "access_time" at bounding box center [224, 28] width 29 height 29
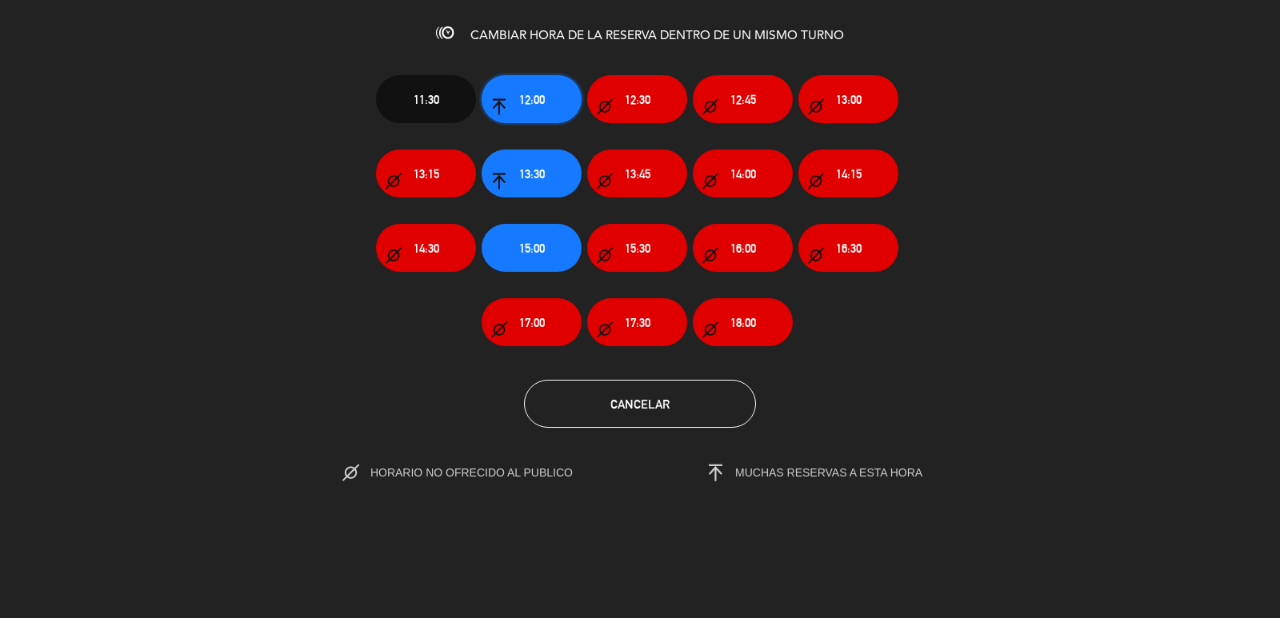
click at [543, 111] on button "12:00" at bounding box center [531, 99] width 100 height 48
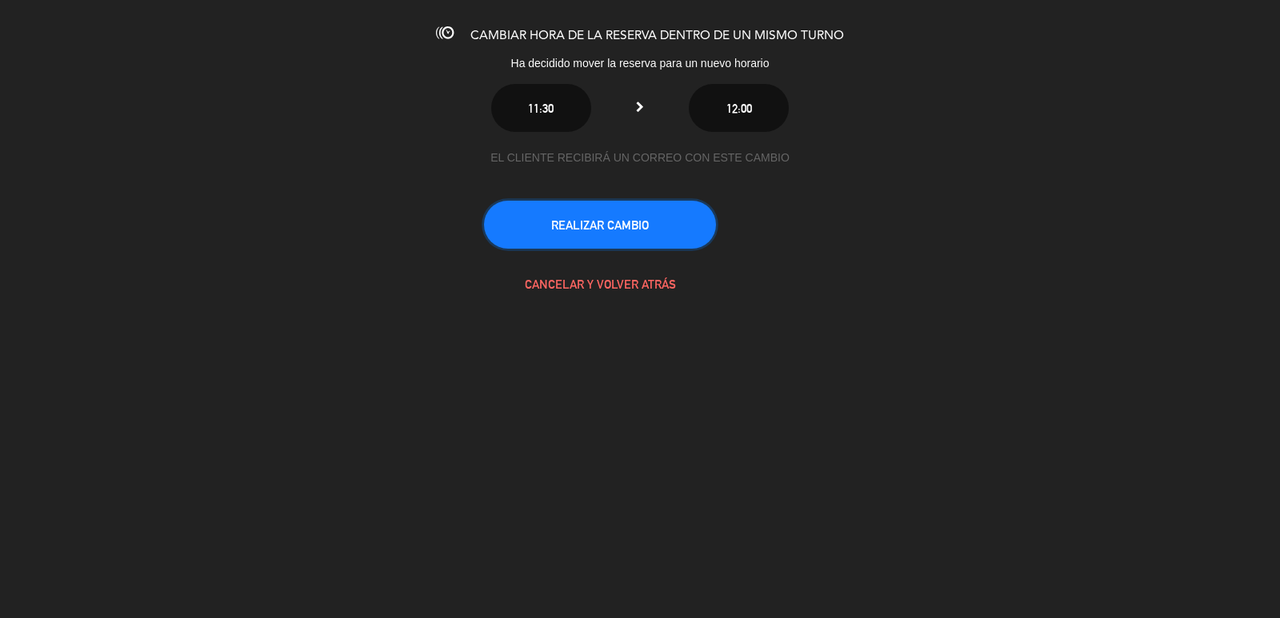
click at [626, 230] on button "REALIZAR CAMBIO" at bounding box center [600, 225] width 232 height 48
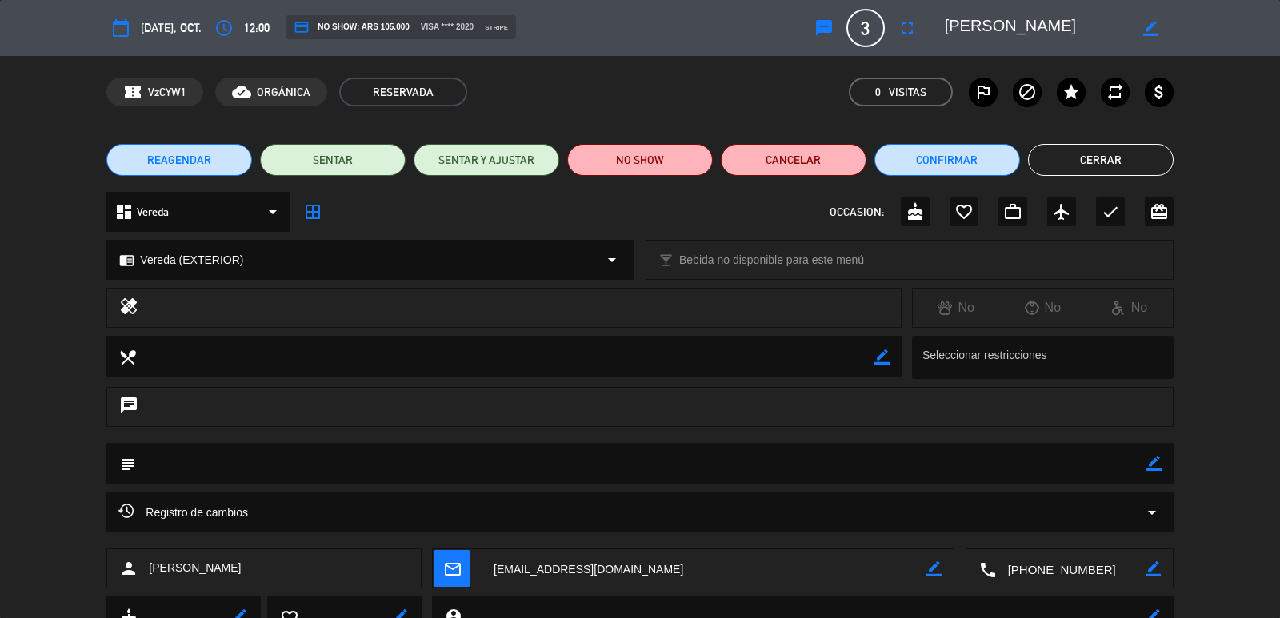
click at [1151, 153] on button "Cerrar" at bounding box center [1101, 160] width 146 height 32
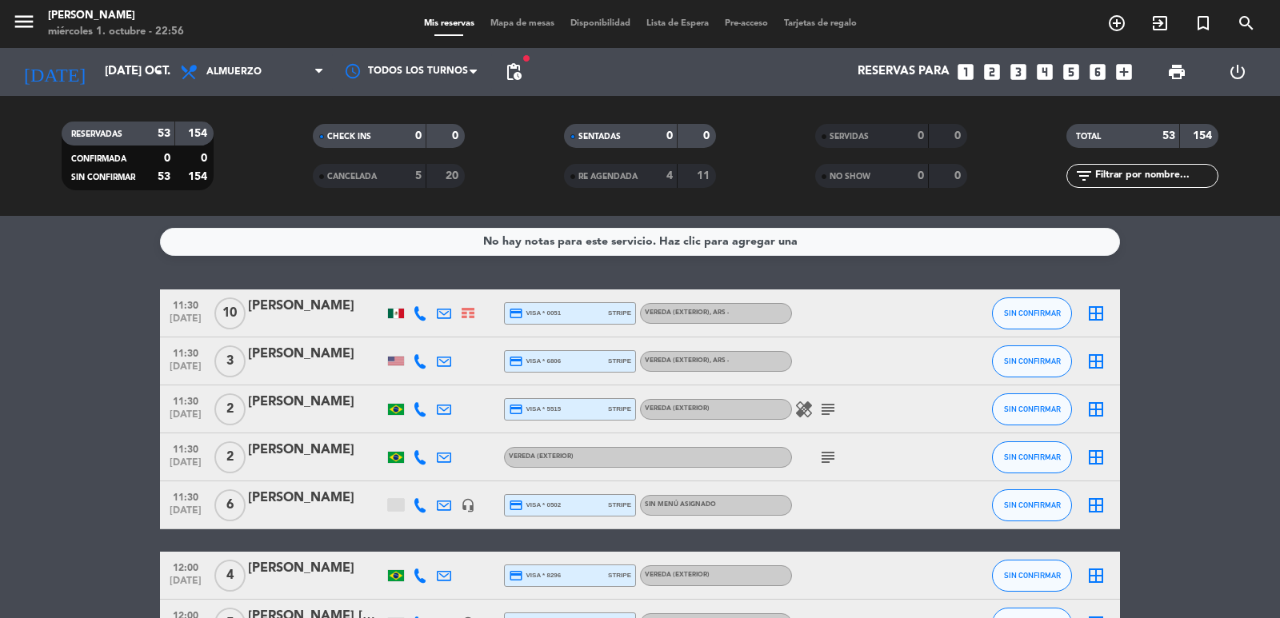
scroll to position [320, 0]
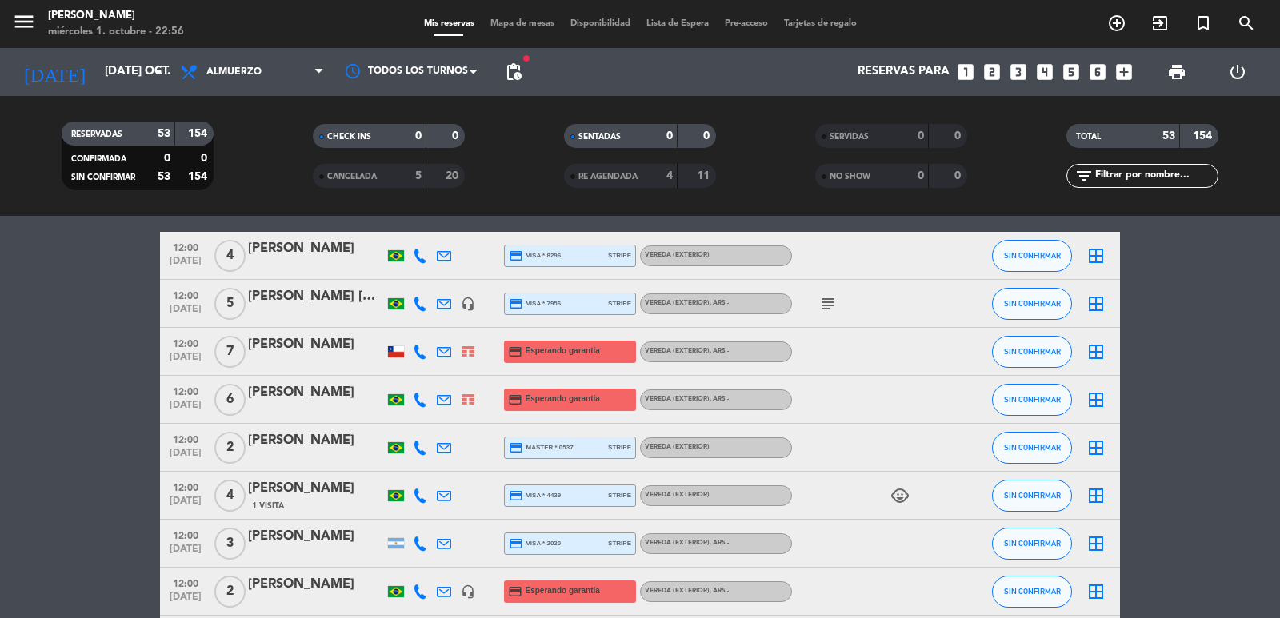
click at [301, 540] on div "[PERSON_NAME]" at bounding box center [316, 536] width 136 height 21
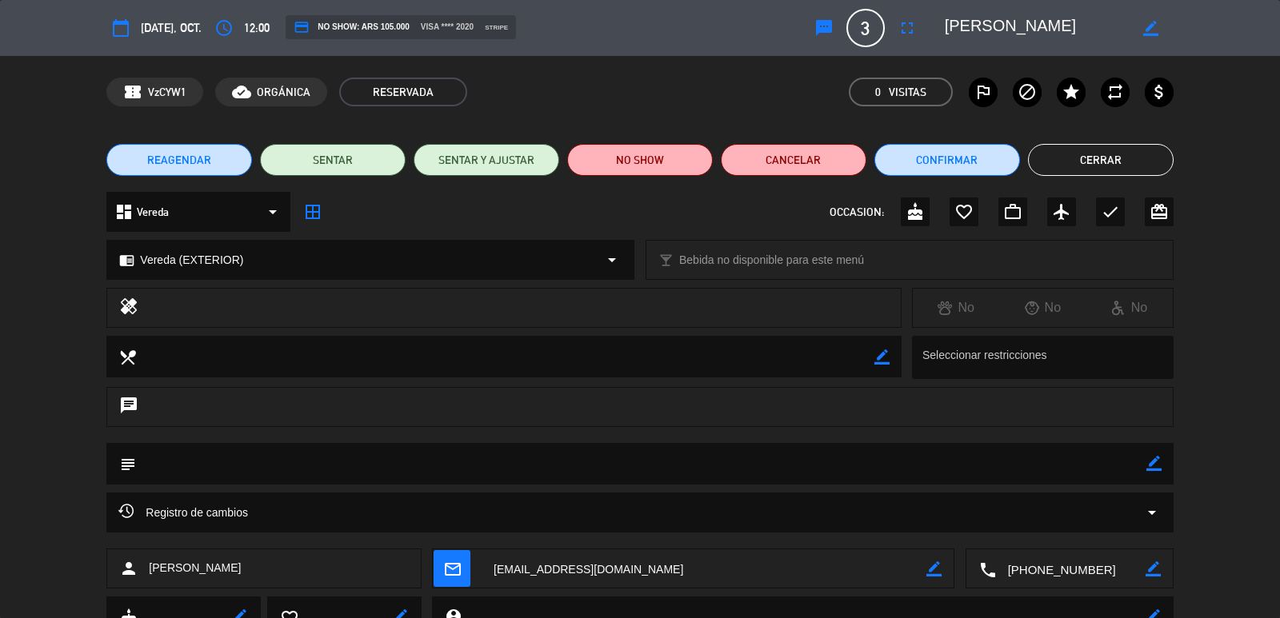
scroll to position [67, 0]
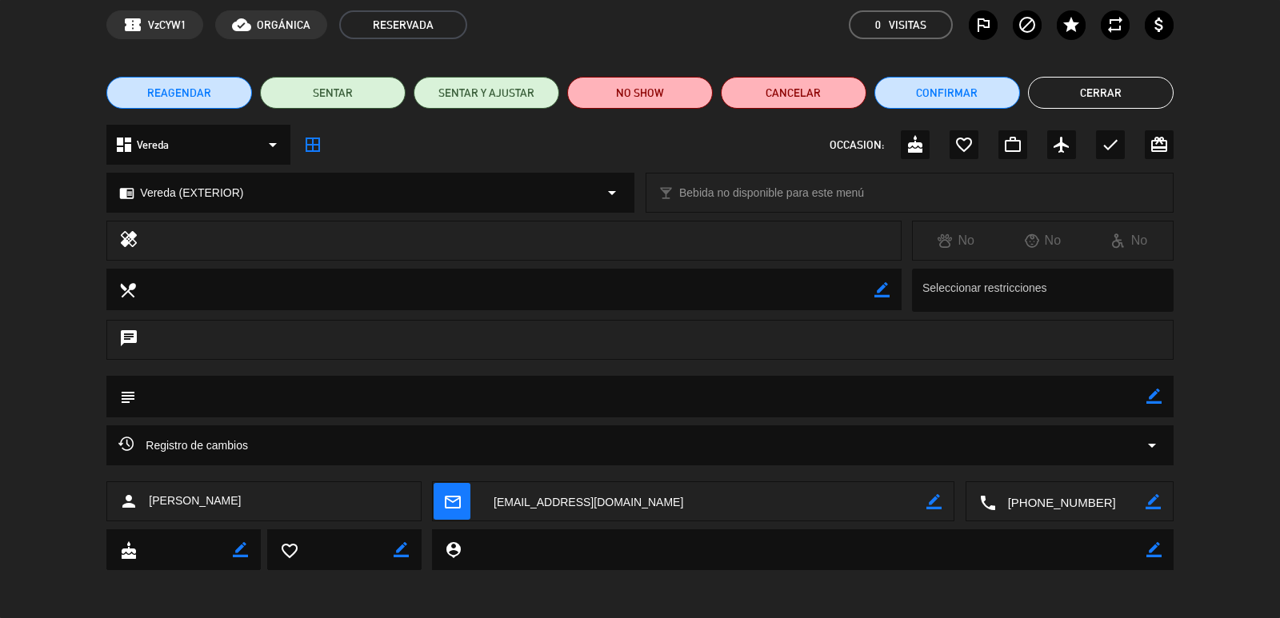
click at [457, 496] on icon "mail_outline" at bounding box center [452, 502] width 18 height 18
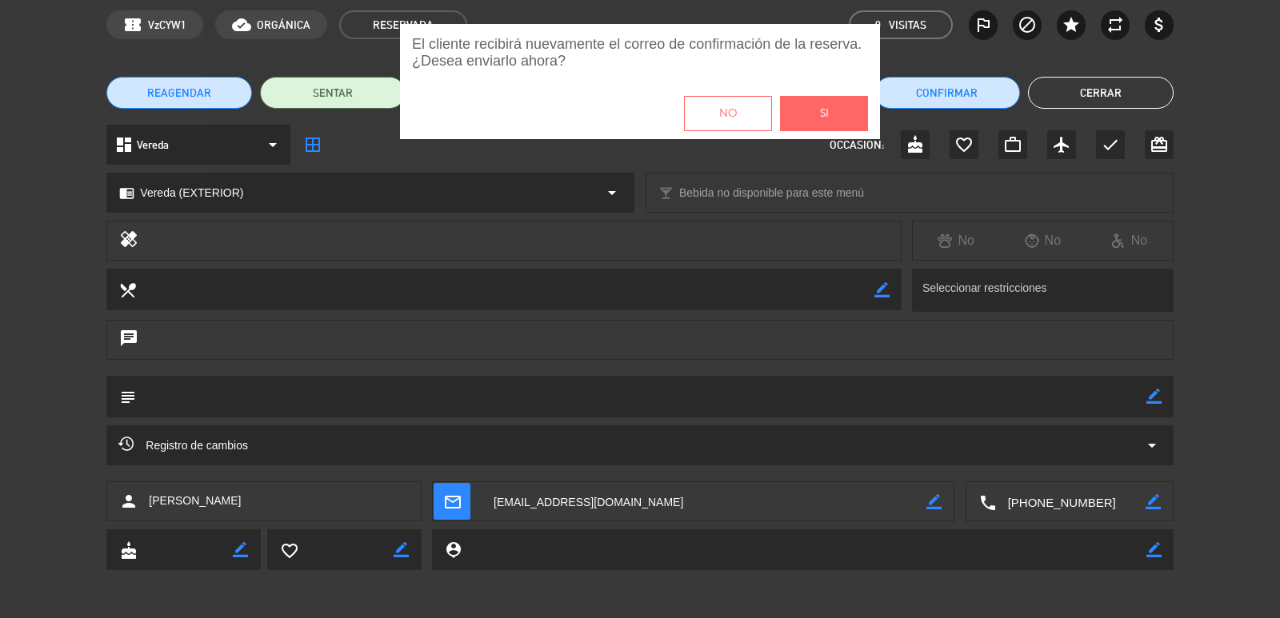
click at [826, 130] on button "Si" at bounding box center [824, 113] width 88 height 35
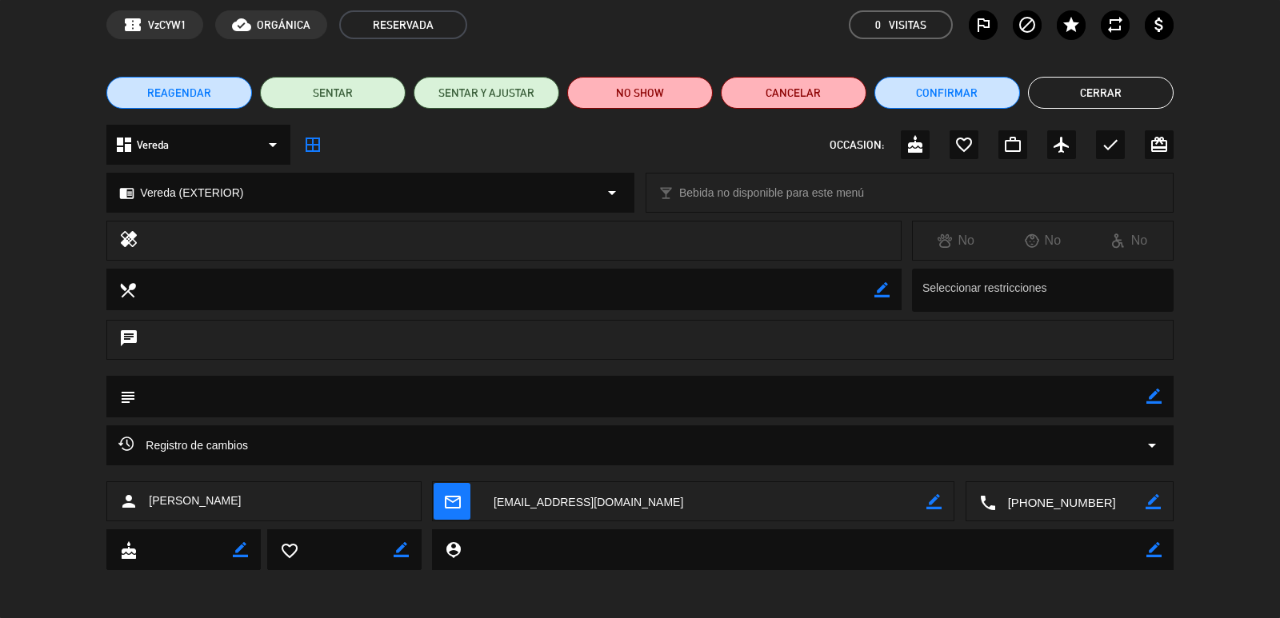
click at [1093, 79] on button "Cerrar" at bounding box center [1101, 93] width 146 height 32
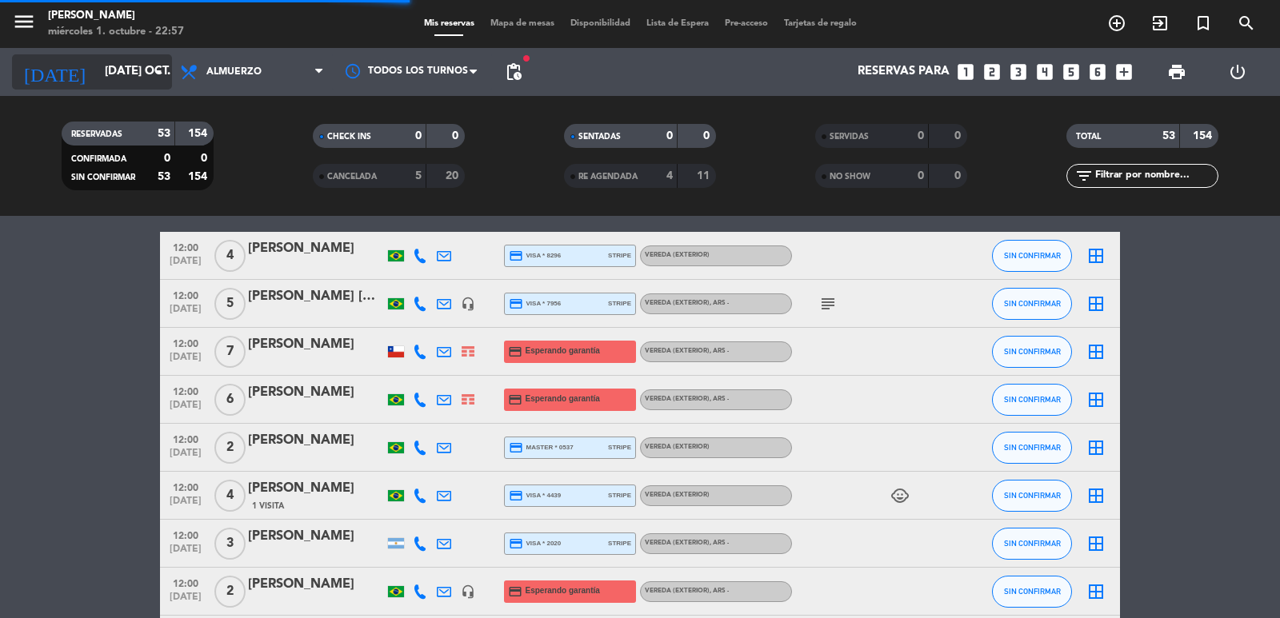
click at [134, 69] on input "[DATE] oct." at bounding box center [174, 72] width 154 height 30
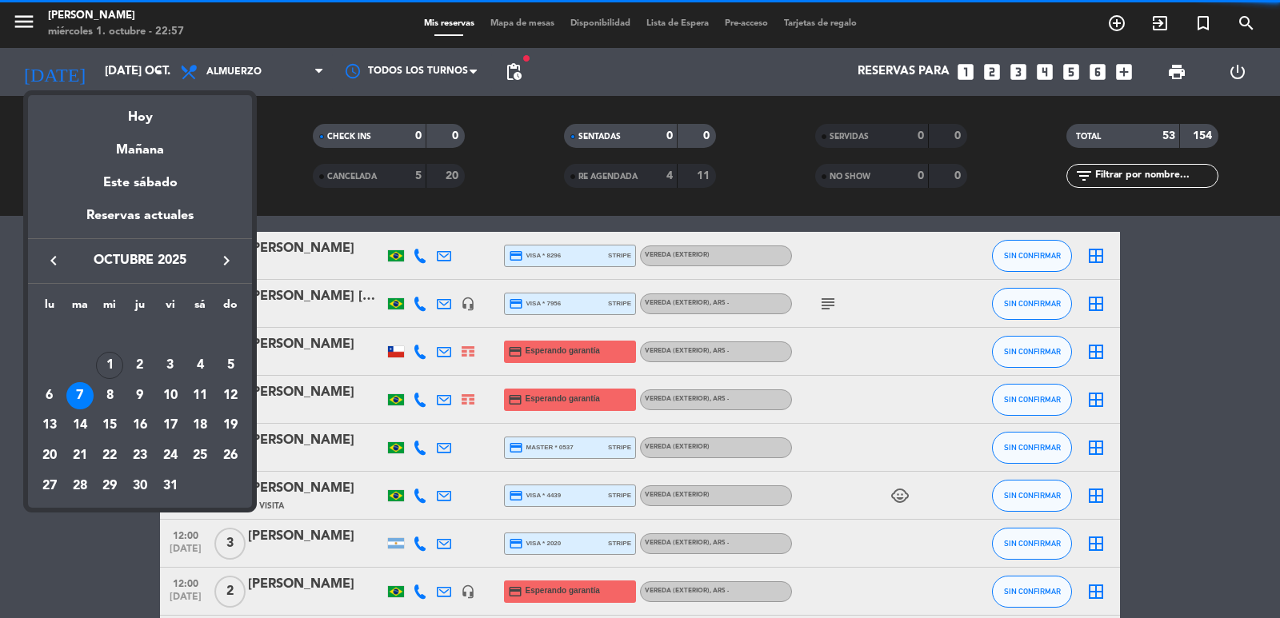
click at [228, 258] on icon "keyboard_arrow_right" at bounding box center [226, 260] width 19 height 19
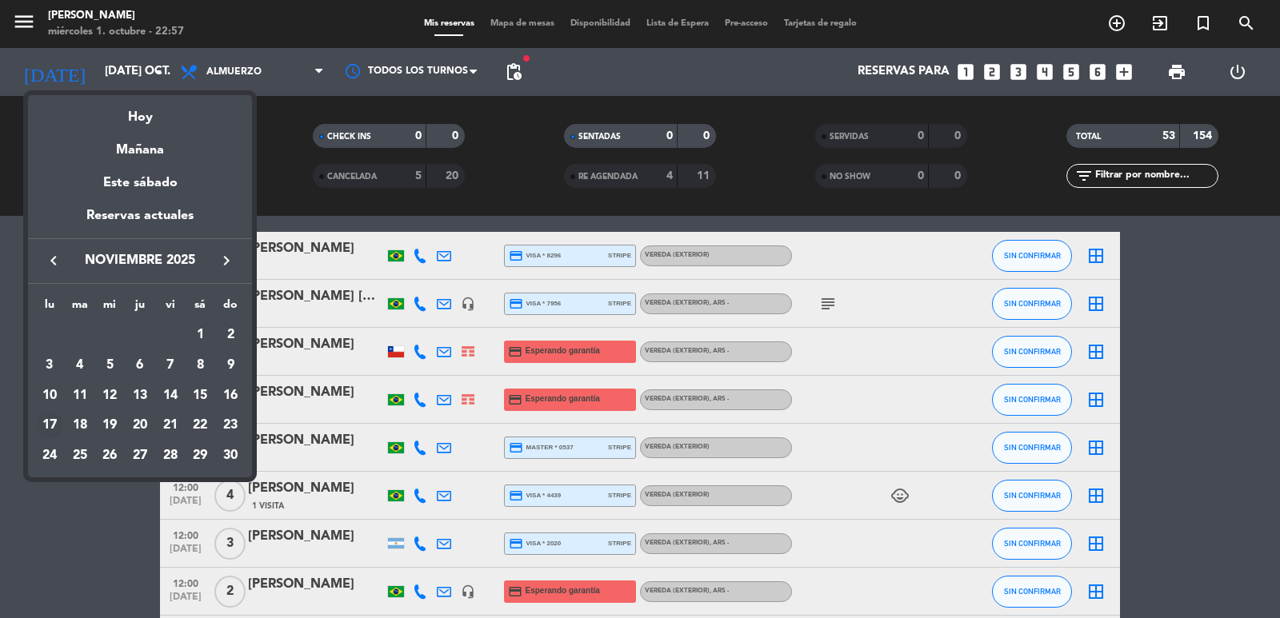
click at [50, 421] on div "17" at bounding box center [49, 425] width 27 height 27
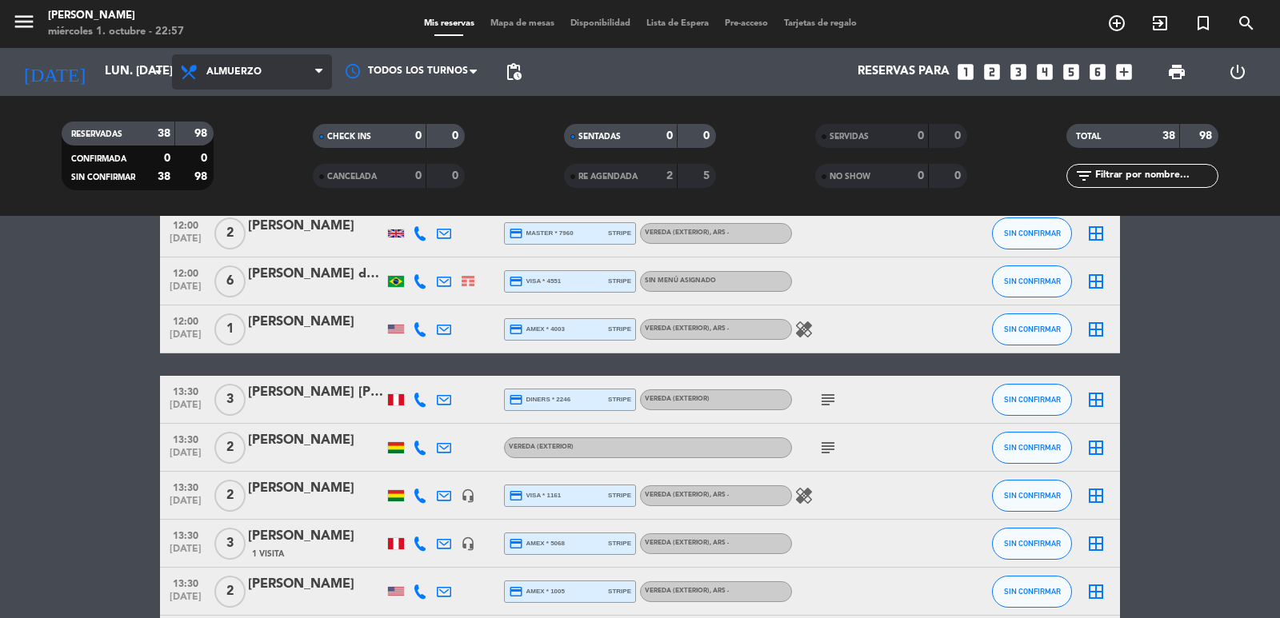
click at [315, 77] on icon at bounding box center [318, 72] width 7 height 13
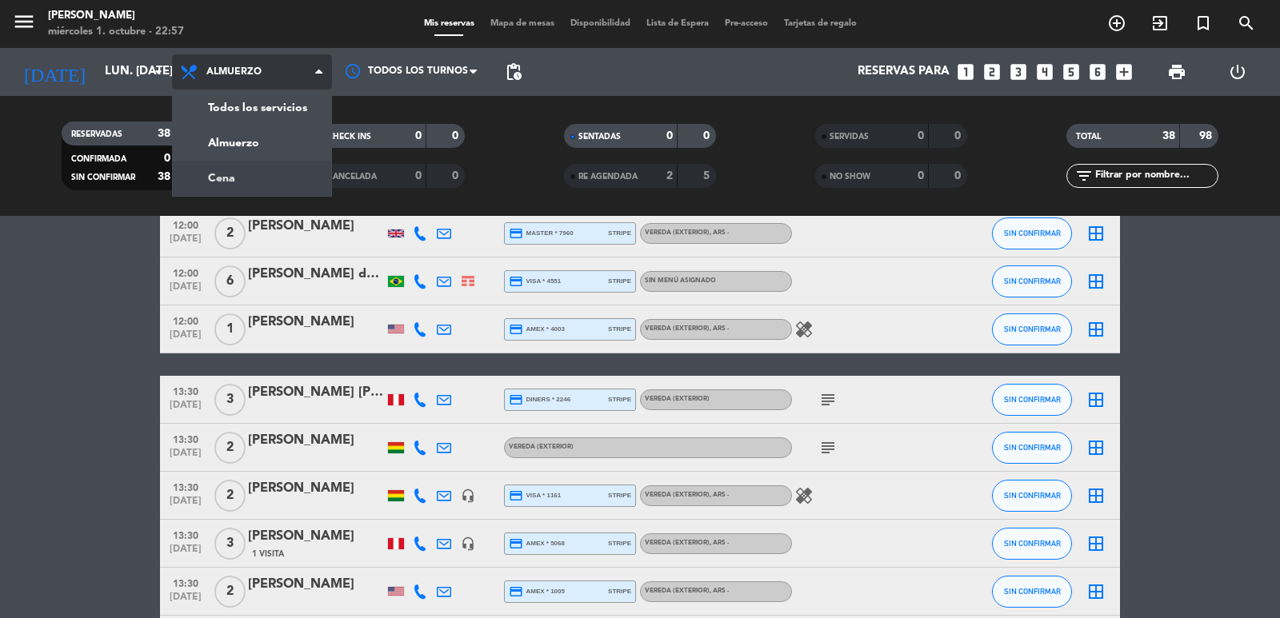
click at [283, 170] on div "menu [PERSON_NAME] miércoles 1. octubre - 22:57 Mis reservas Mapa de mesas Disp…" at bounding box center [640, 108] width 1280 height 216
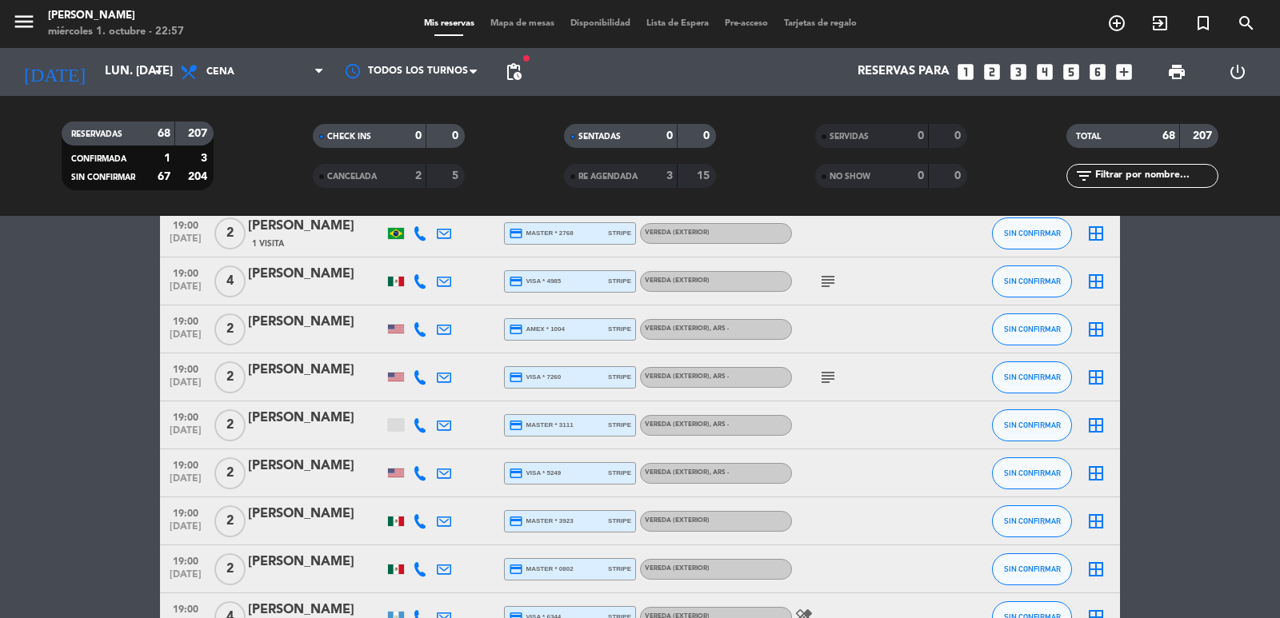
click at [513, 74] on span "pending_actions" at bounding box center [513, 71] width 19 height 19
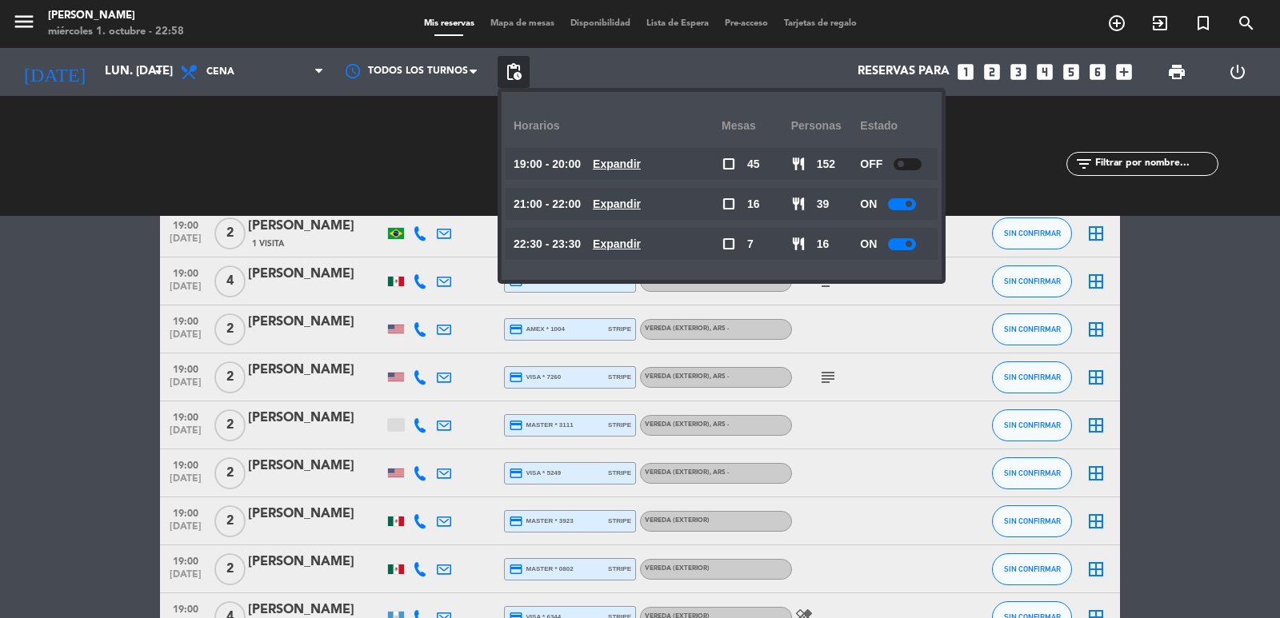
click at [639, 201] on u "Expandir" at bounding box center [617, 204] width 48 height 13
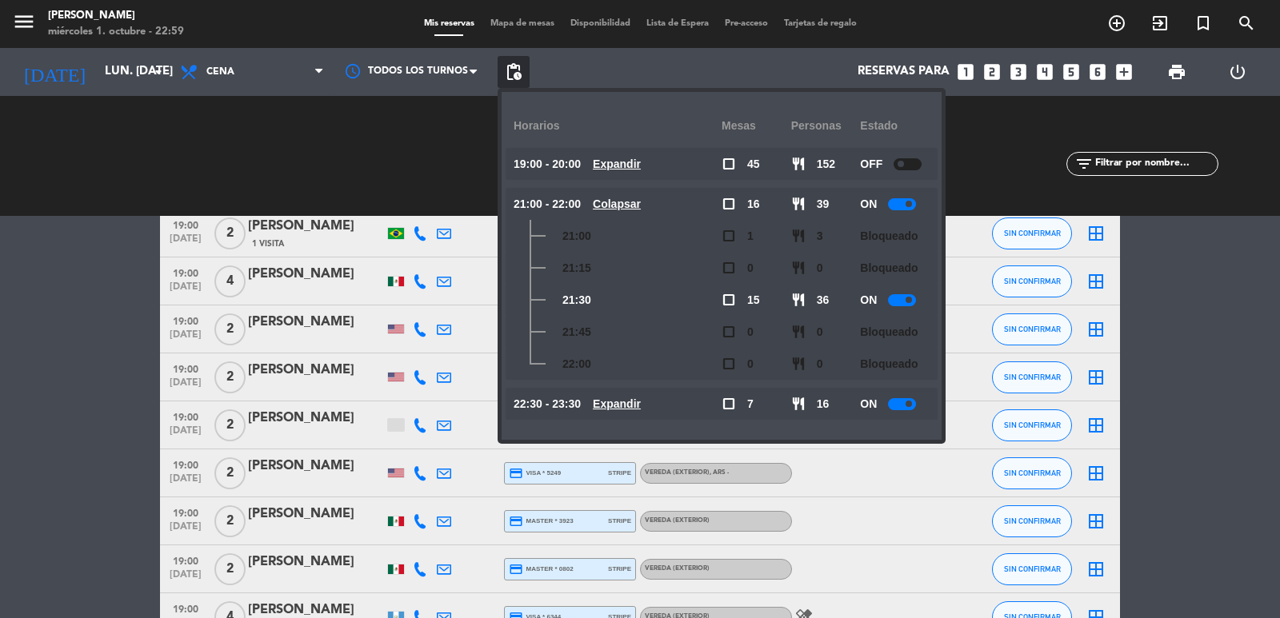
click at [621, 165] on u "Expandir" at bounding box center [617, 164] width 48 height 13
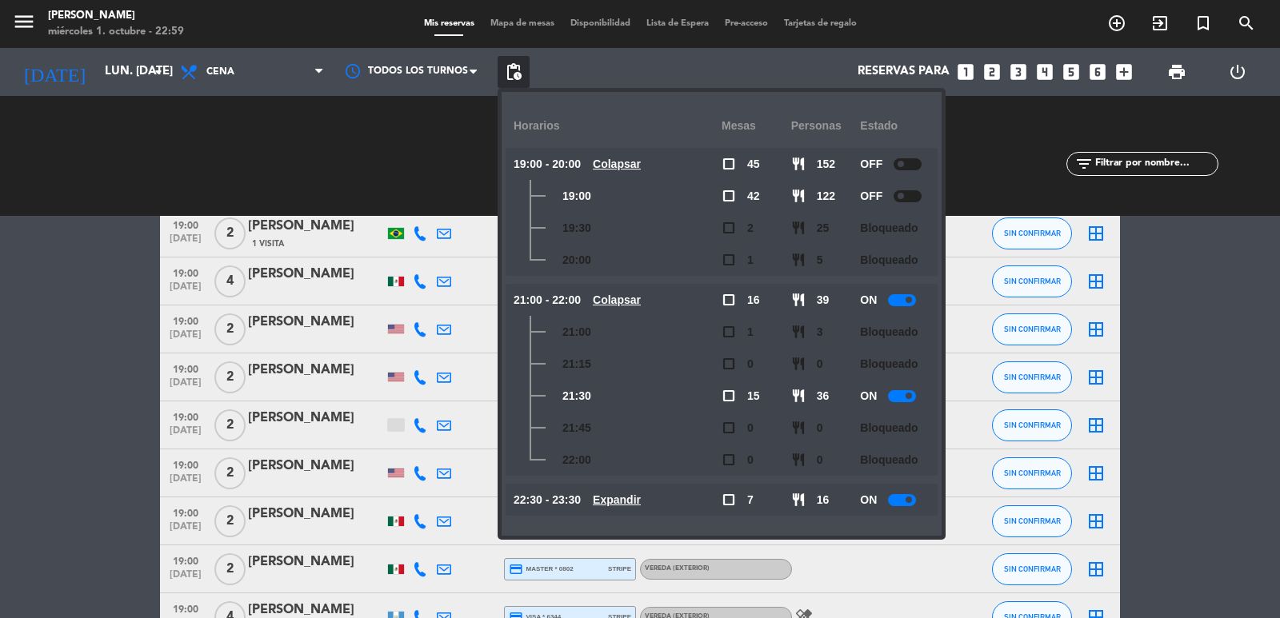
click at [625, 501] on u "Expandir" at bounding box center [617, 499] width 48 height 13
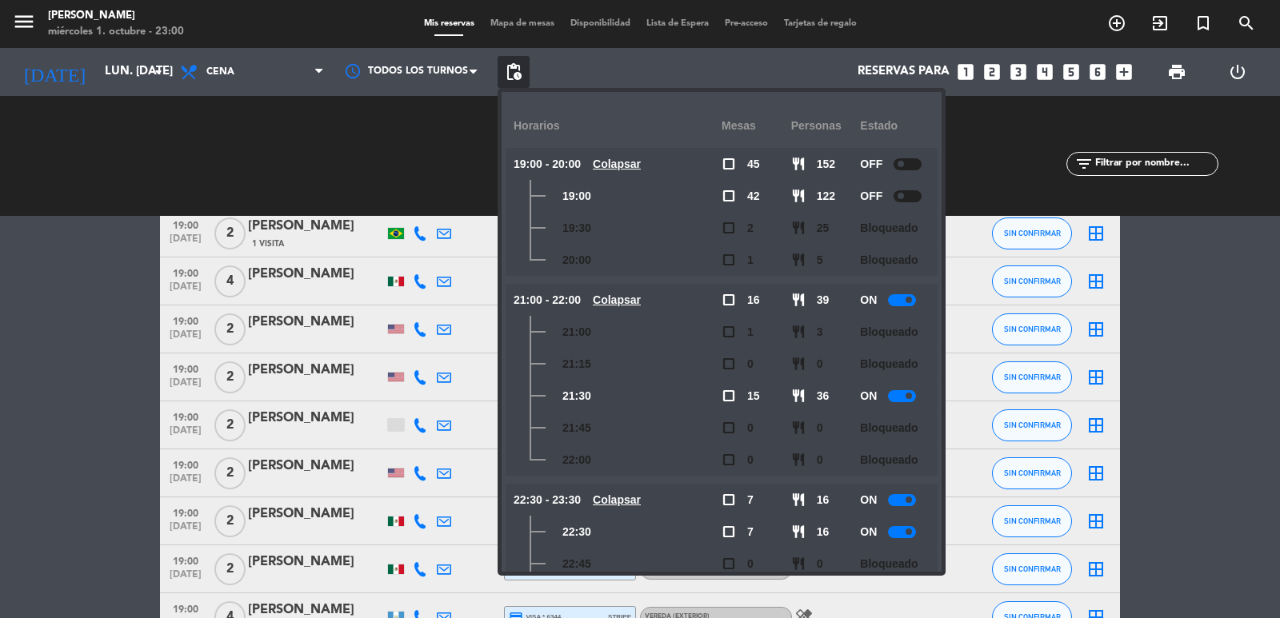
click at [248, 138] on div "RESERVADAS 68 207 CONFIRMADA 1 3 SIN CONFIRMAR 67 204" at bounding box center [137, 156] width 251 height 88
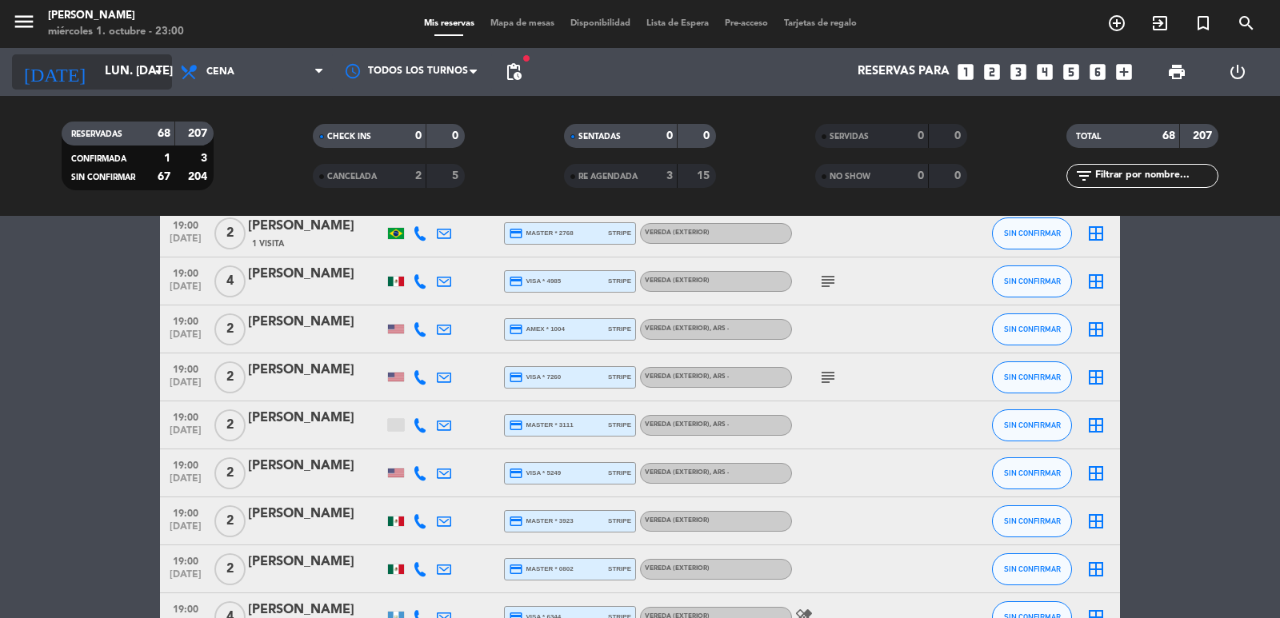
click at [127, 82] on input "lun. [DATE]" at bounding box center [174, 72] width 154 height 30
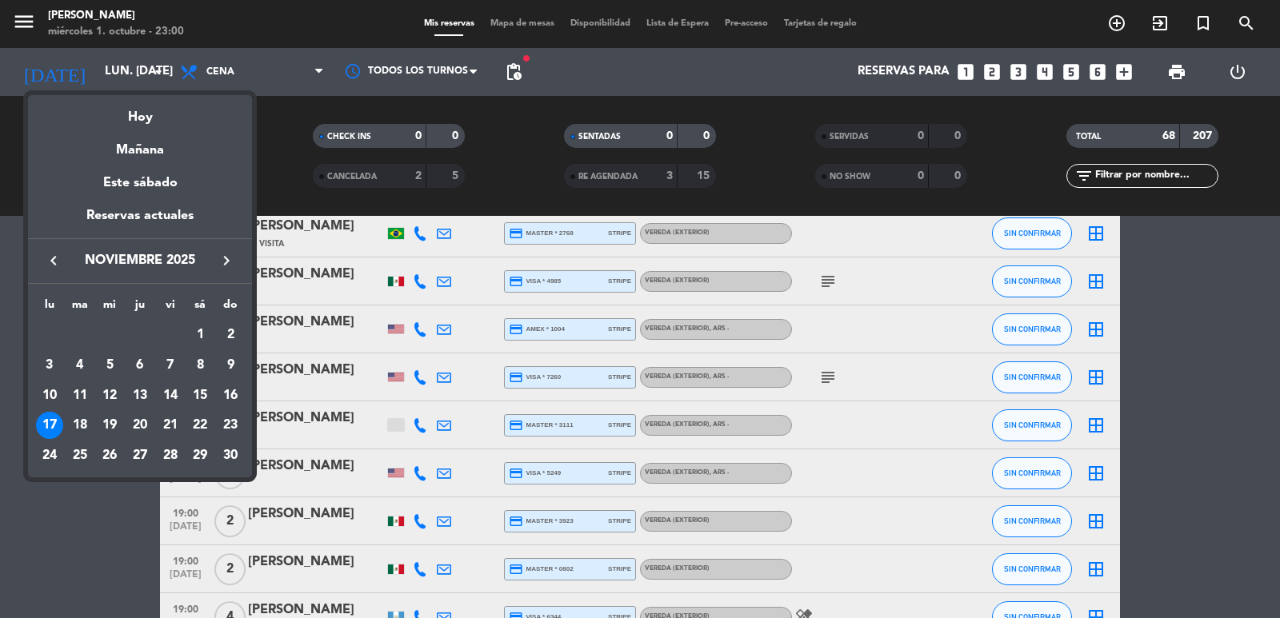
click at [52, 258] on icon "keyboard_arrow_left" at bounding box center [53, 260] width 19 height 19
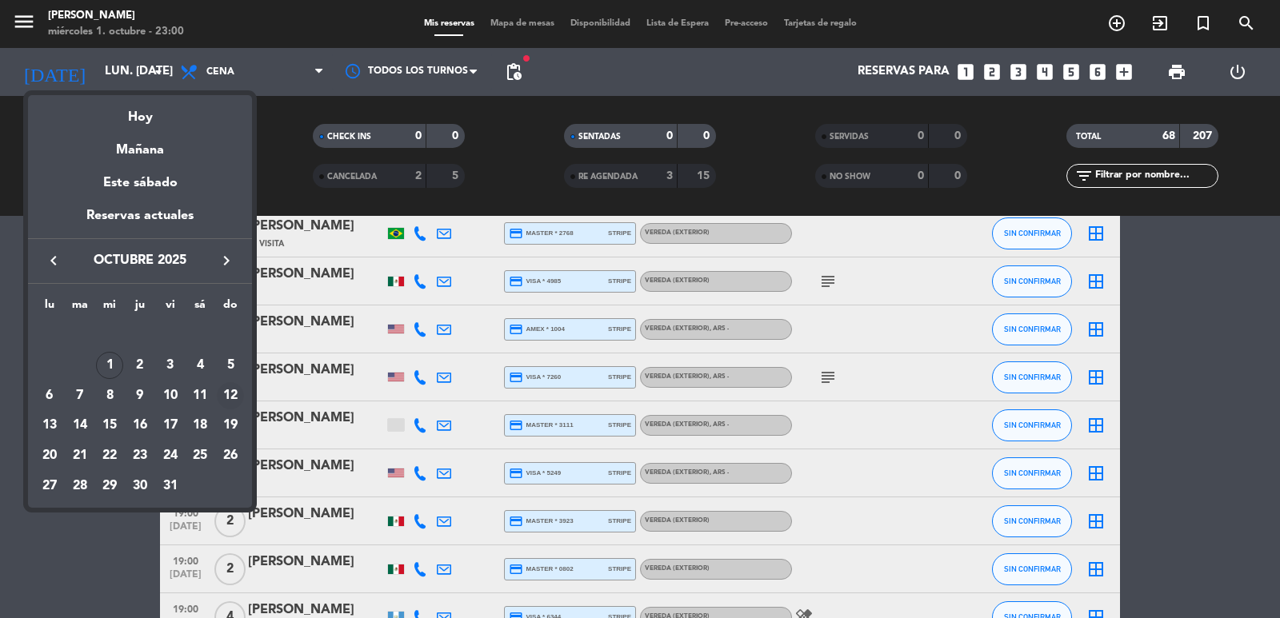
click at [230, 390] on div "12" at bounding box center [230, 395] width 27 height 27
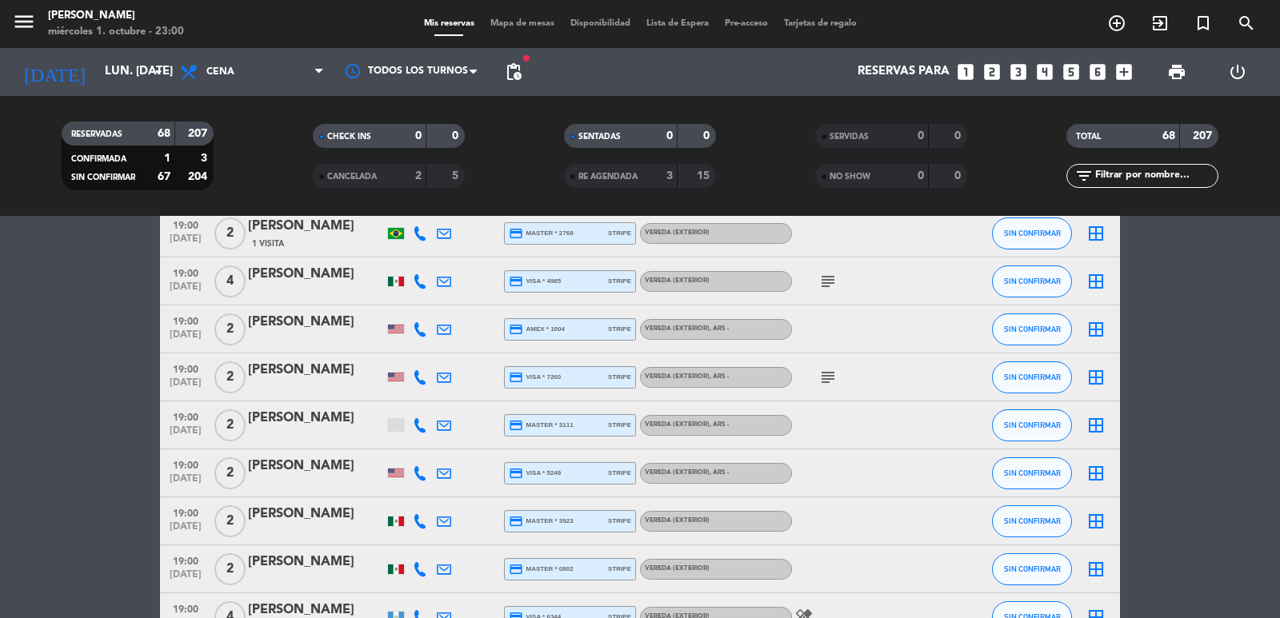
type input "dom. [DATE]"
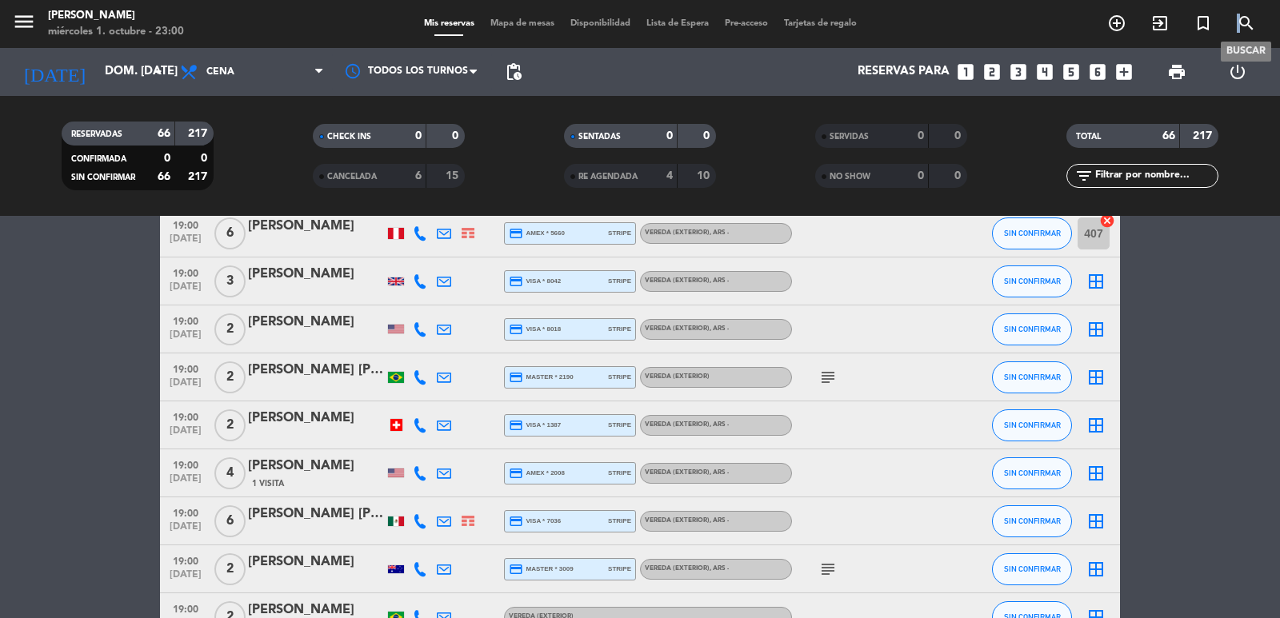
click at [1239, 18] on icon "search" at bounding box center [1245, 23] width 19 height 19
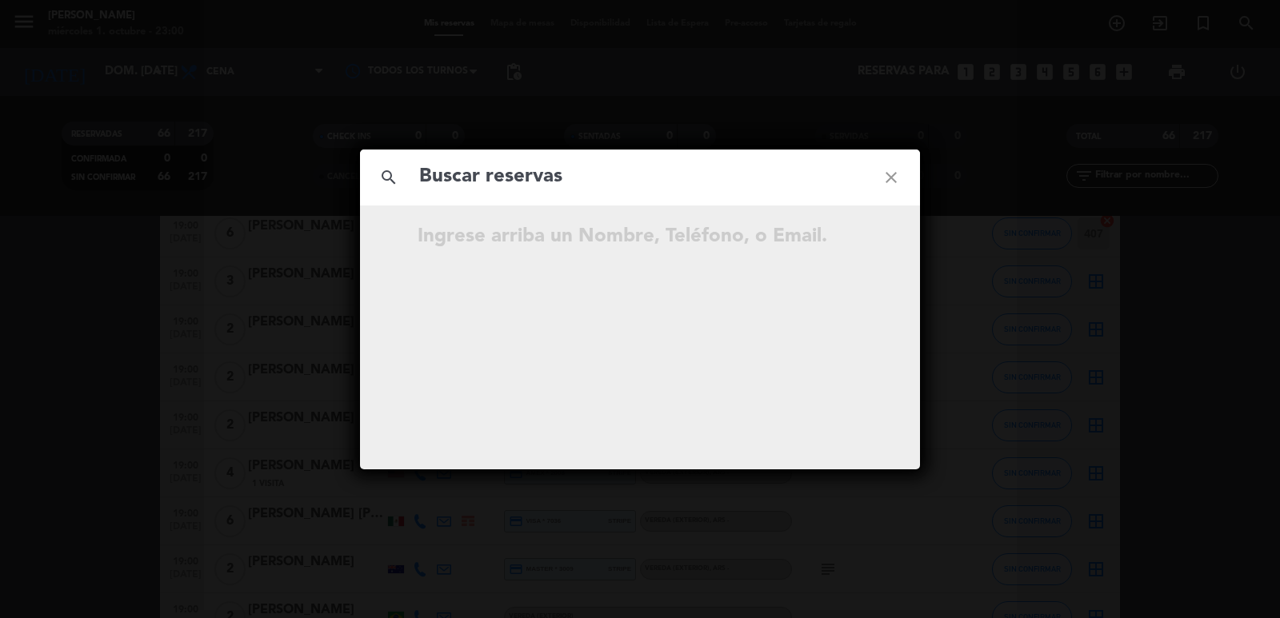
click at [741, 190] on input "text" at bounding box center [639, 177] width 445 height 33
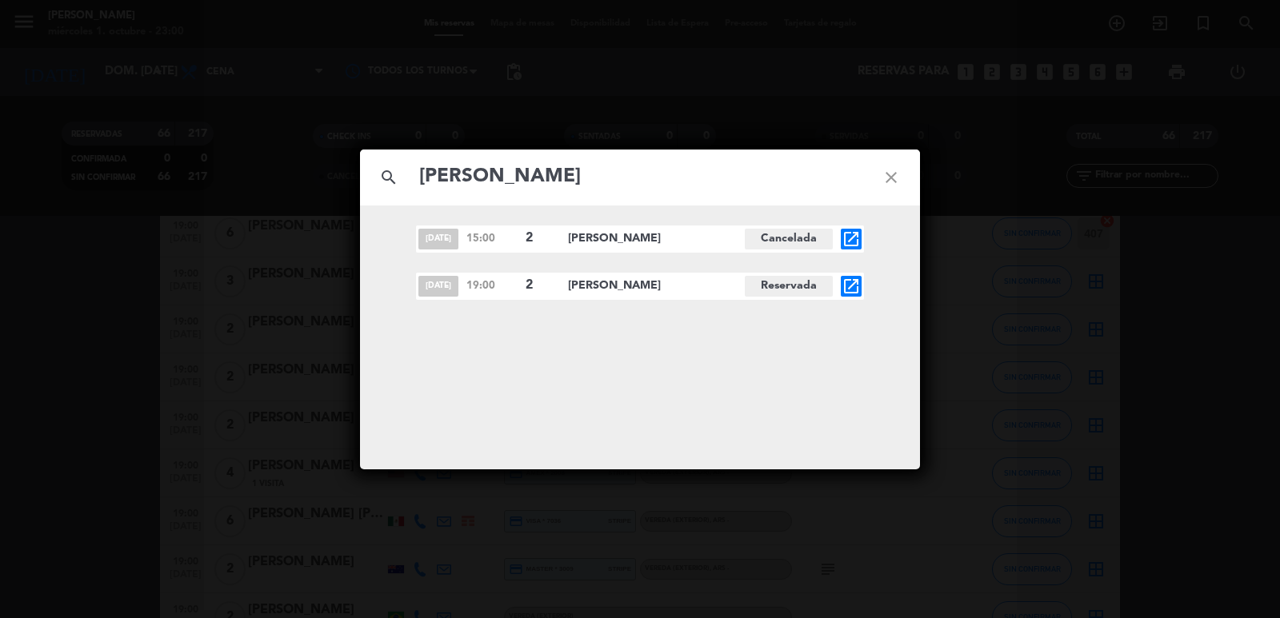
type input "[PERSON_NAME]"
click at [898, 183] on icon "close" at bounding box center [891, 178] width 58 height 58
click at [885, 174] on icon "close" at bounding box center [891, 178] width 58 height 58
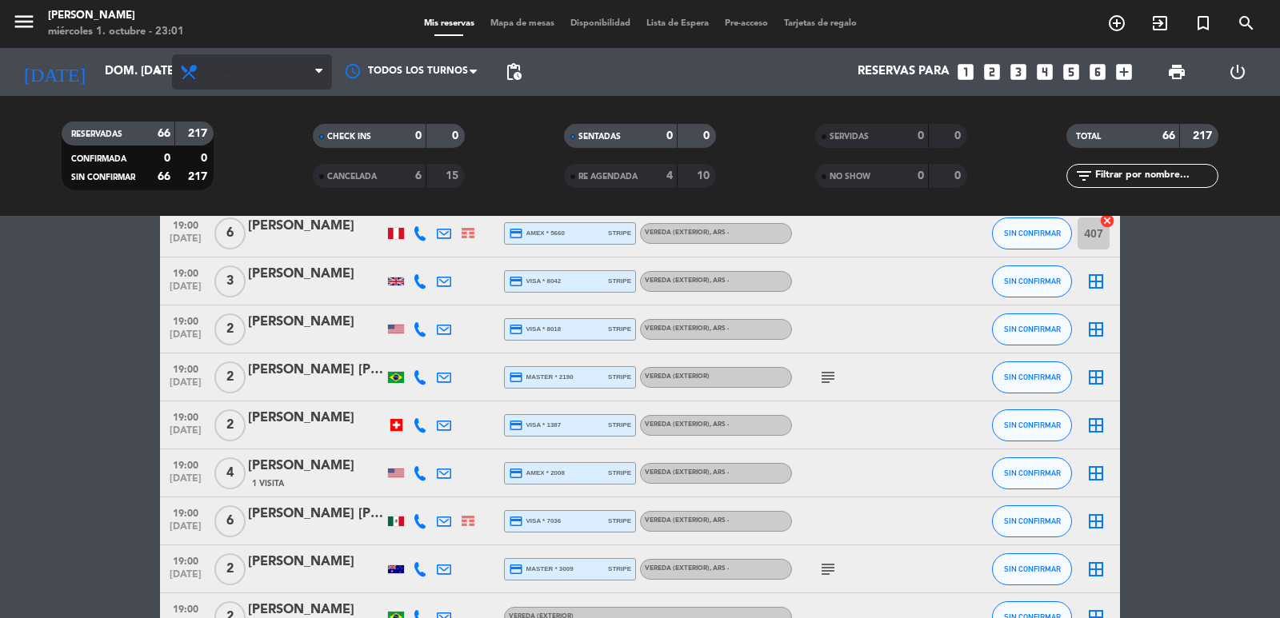
click at [234, 75] on span "Cena" at bounding box center [252, 71] width 160 height 35
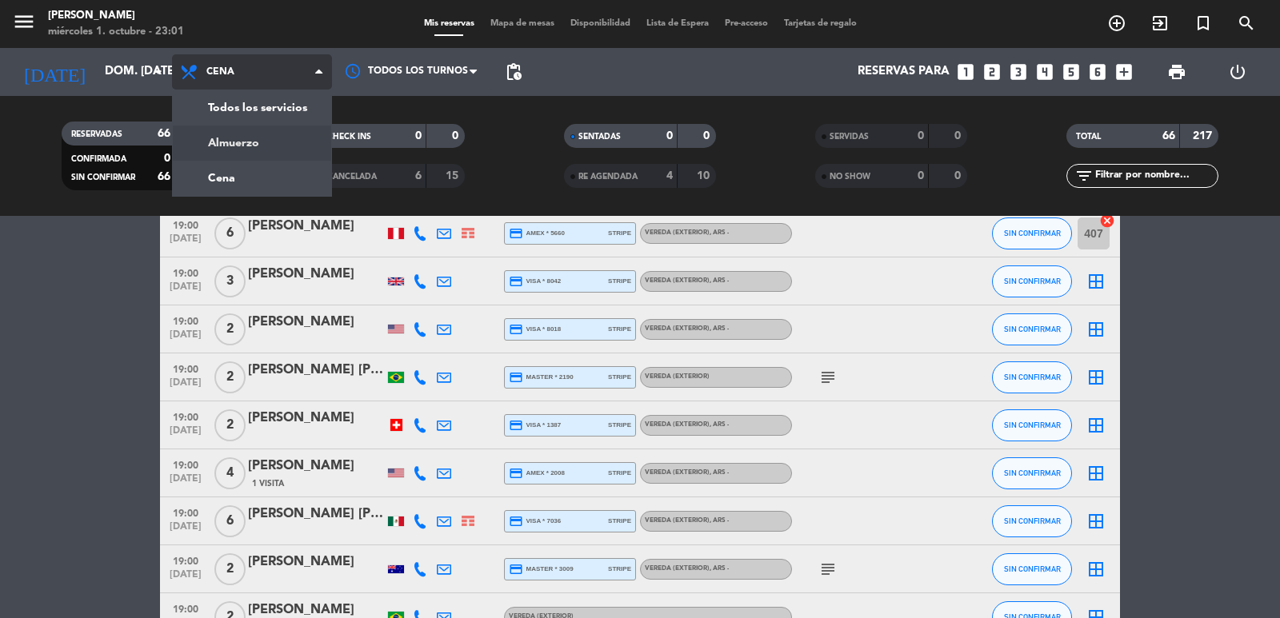
click at [282, 147] on div "menu [PERSON_NAME] miércoles 1. octubre - 23:01 Mis reservas Mapa de mesas Disp…" at bounding box center [640, 108] width 1280 height 216
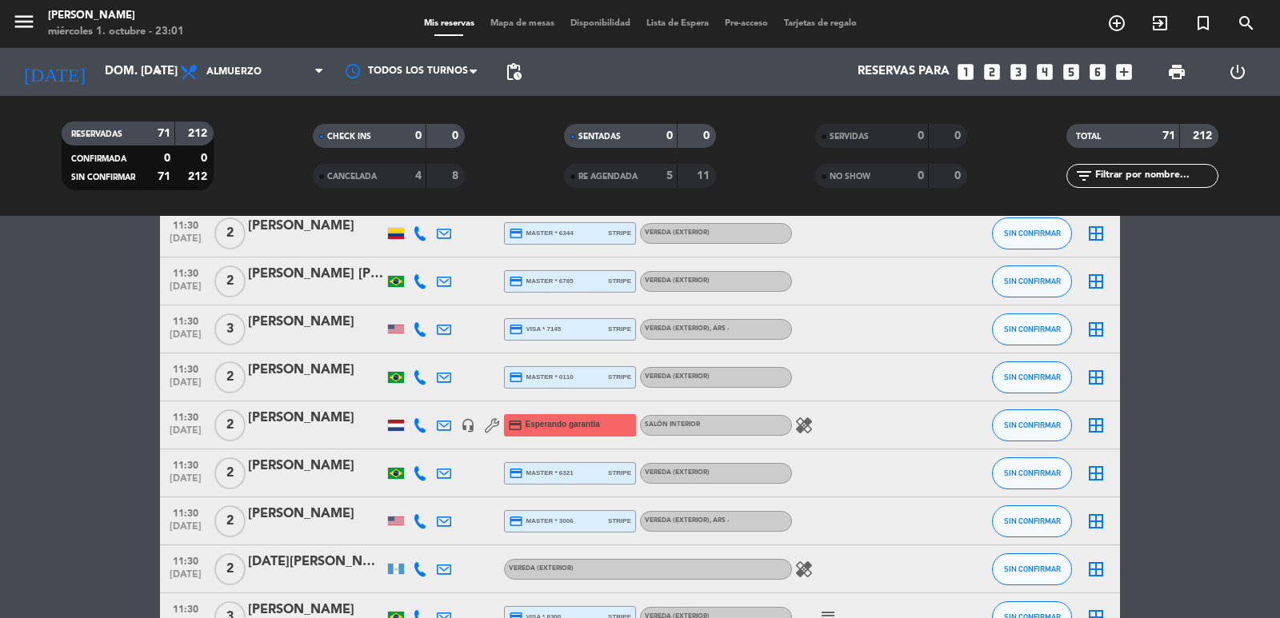
click at [517, 70] on span "pending_actions" at bounding box center [513, 71] width 19 height 19
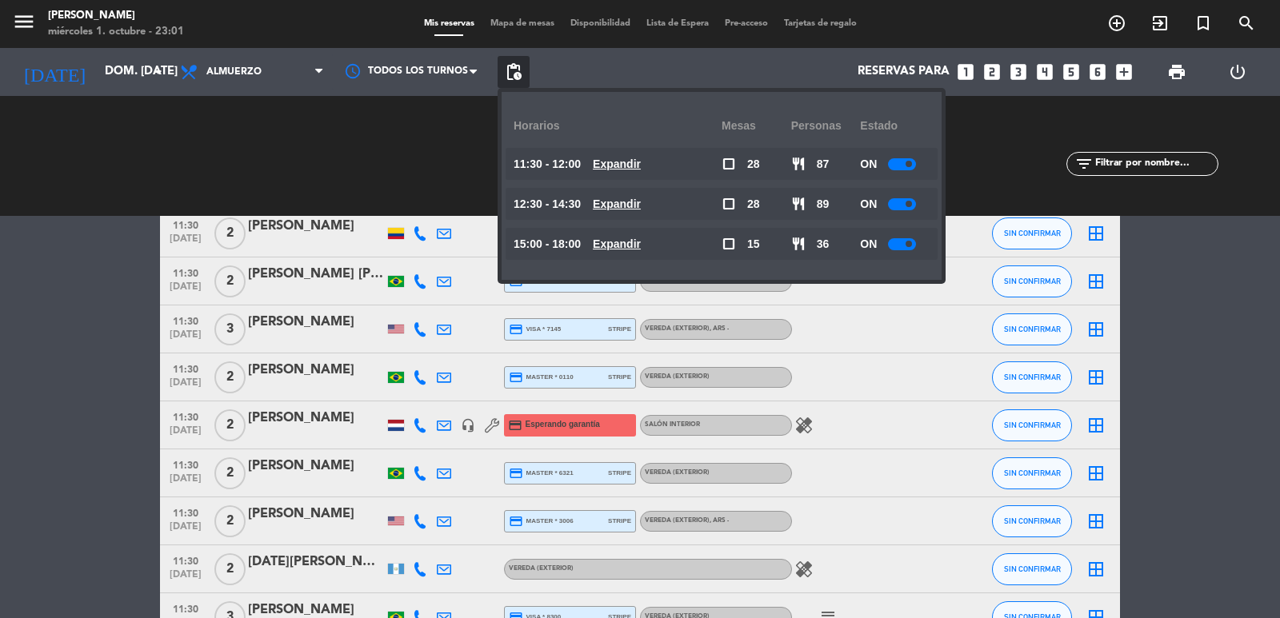
click at [621, 200] on u "Expandir" at bounding box center [617, 204] width 48 height 13
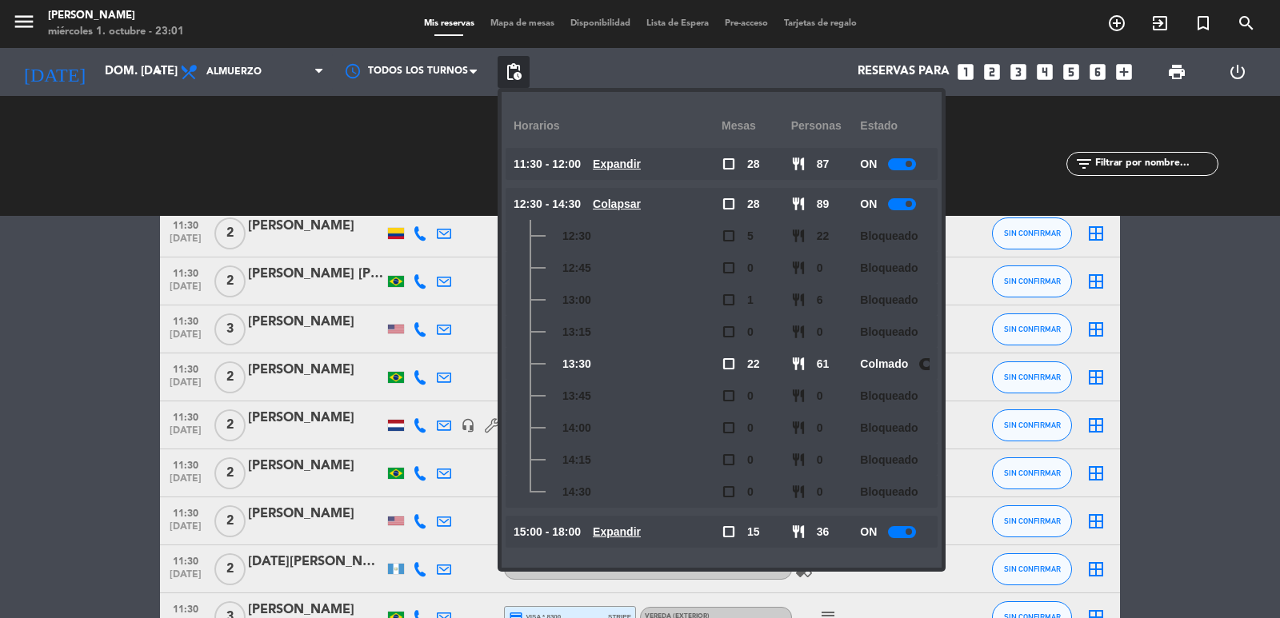
click at [622, 201] on u "Colapsar" at bounding box center [617, 204] width 48 height 13
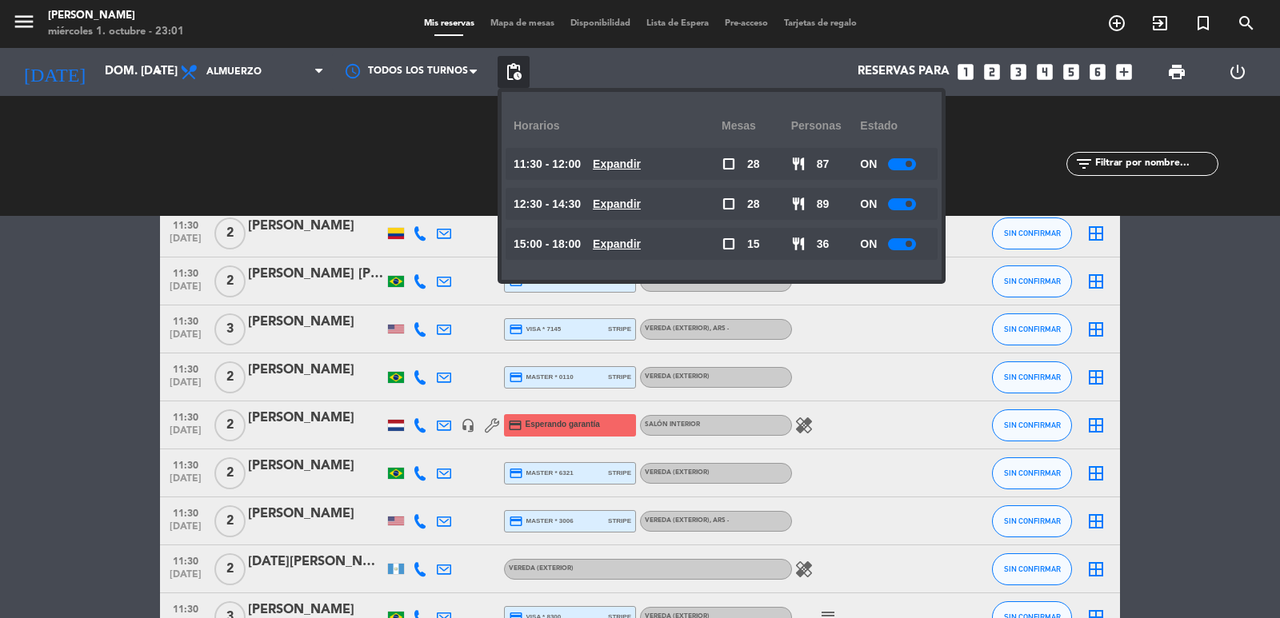
click at [629, 243] on u "Expandir" at bounding box center [617, 244] width 48 height 13
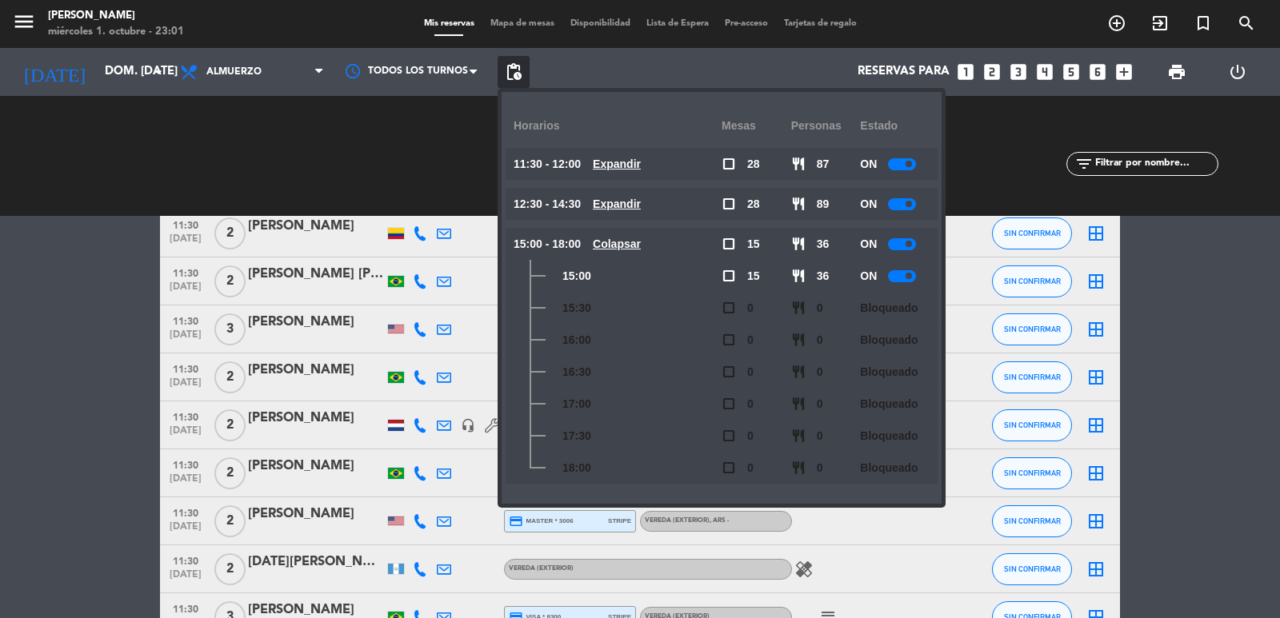
click at [629, 238] on u "Colapsar" at bounding box center [617, 244] width 48 height 13
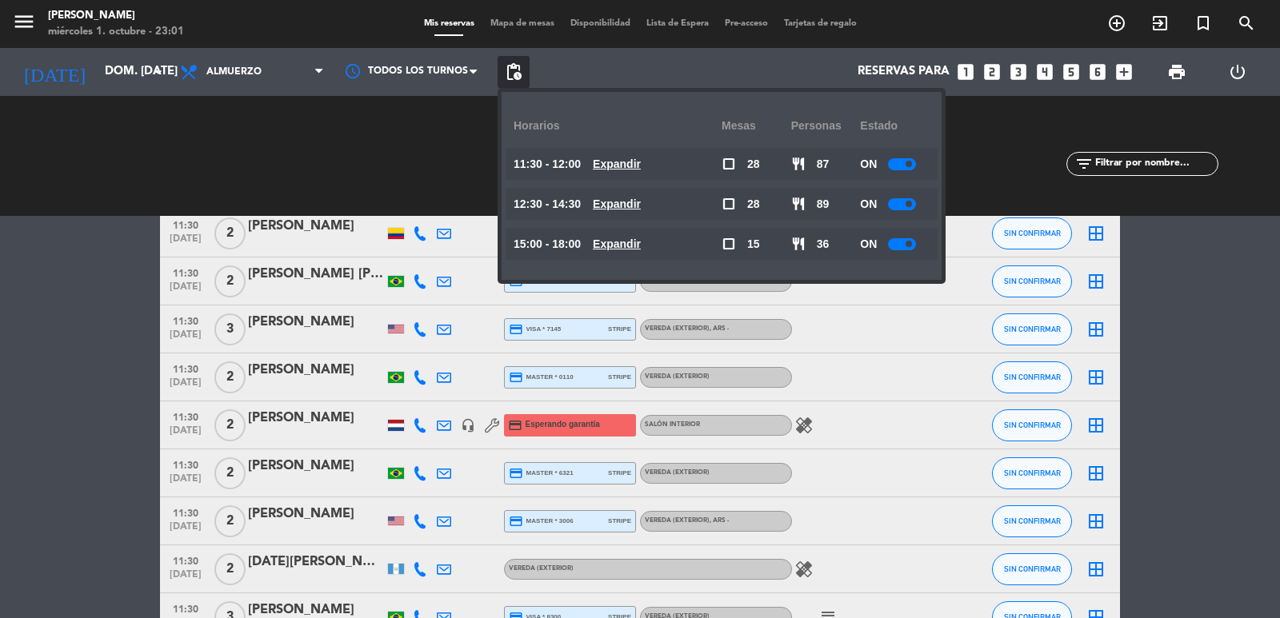
click at [631, 238] on u "Expandir" at bounding box center [617, 244] width 48 height 13
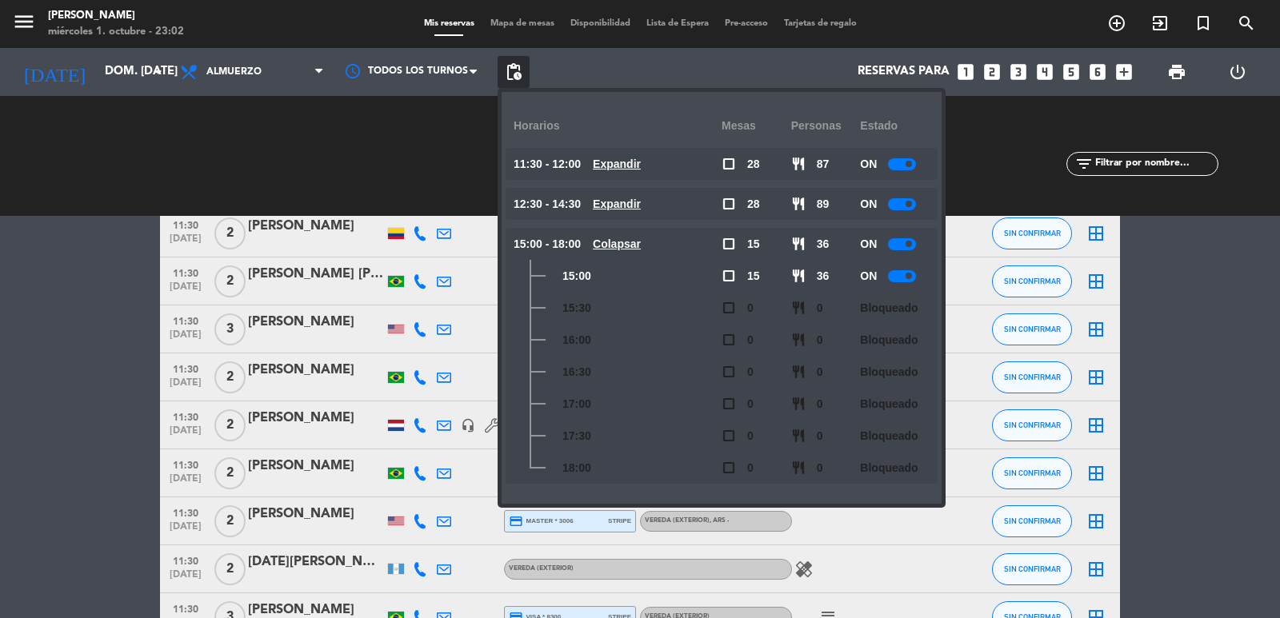
click at [637, 200] on u "Expandir" at bounding box center [617, 204] width 48 height 13
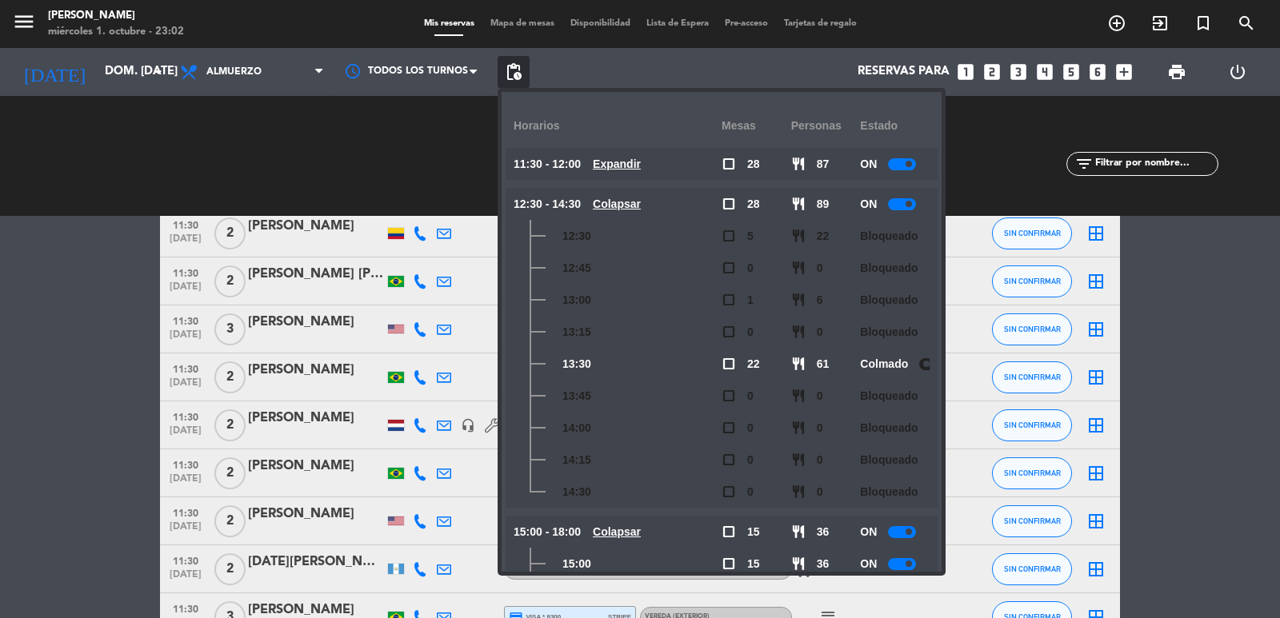
click at [629, 204] on u "Colapsar" at bounding box center [617, 204] width 48 height 13
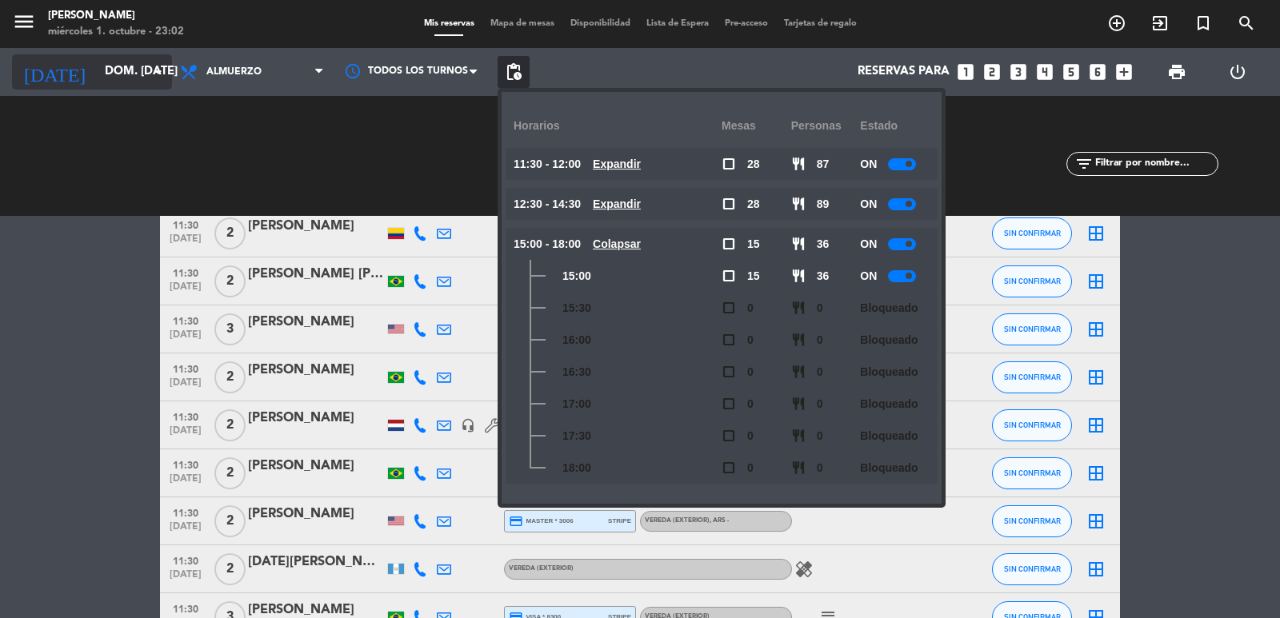
click at [119, 74] on input "dom. [DATE]" at bounding box center [174, 72] width 154 height 30
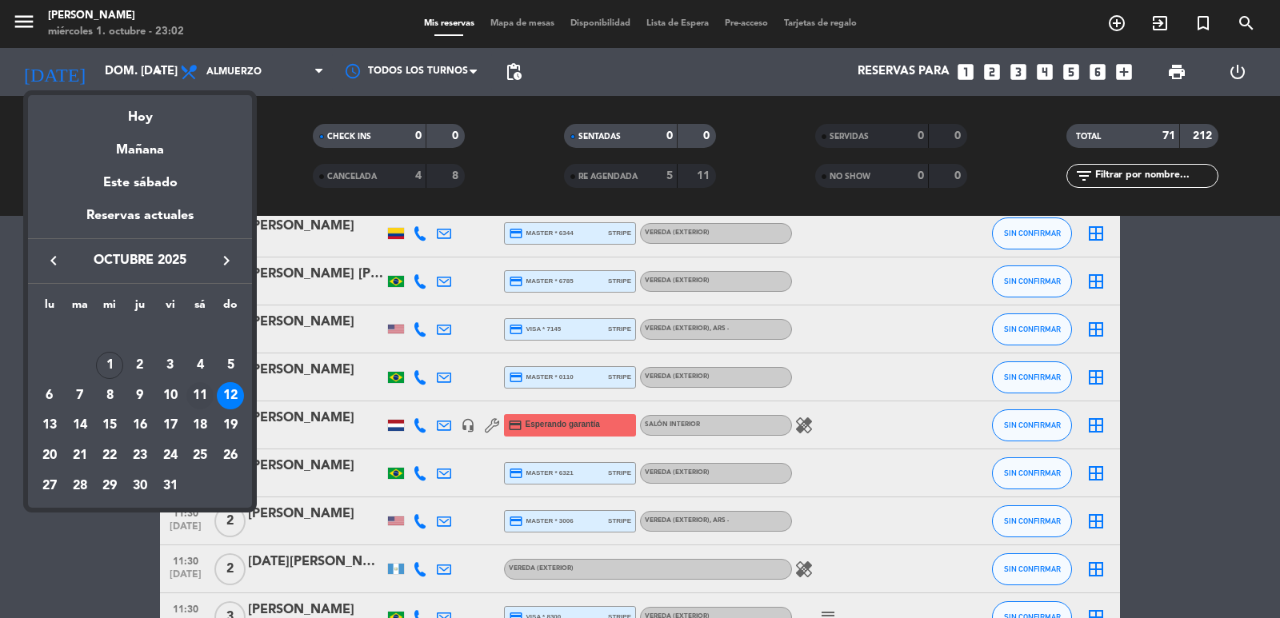
click at [205, 393] on div "11" at bounding box center [199, 395] width 27 height 27
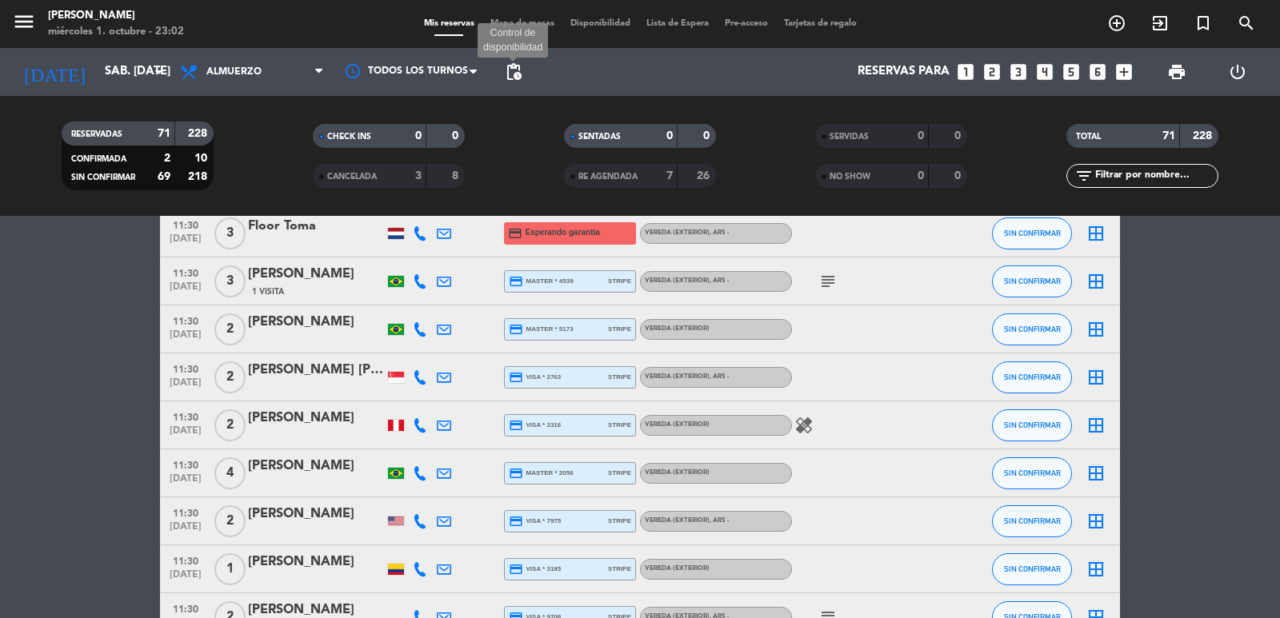
click at [520, 67] on span "pending_actions" at bounding box center [513, 71] width 19 height 19
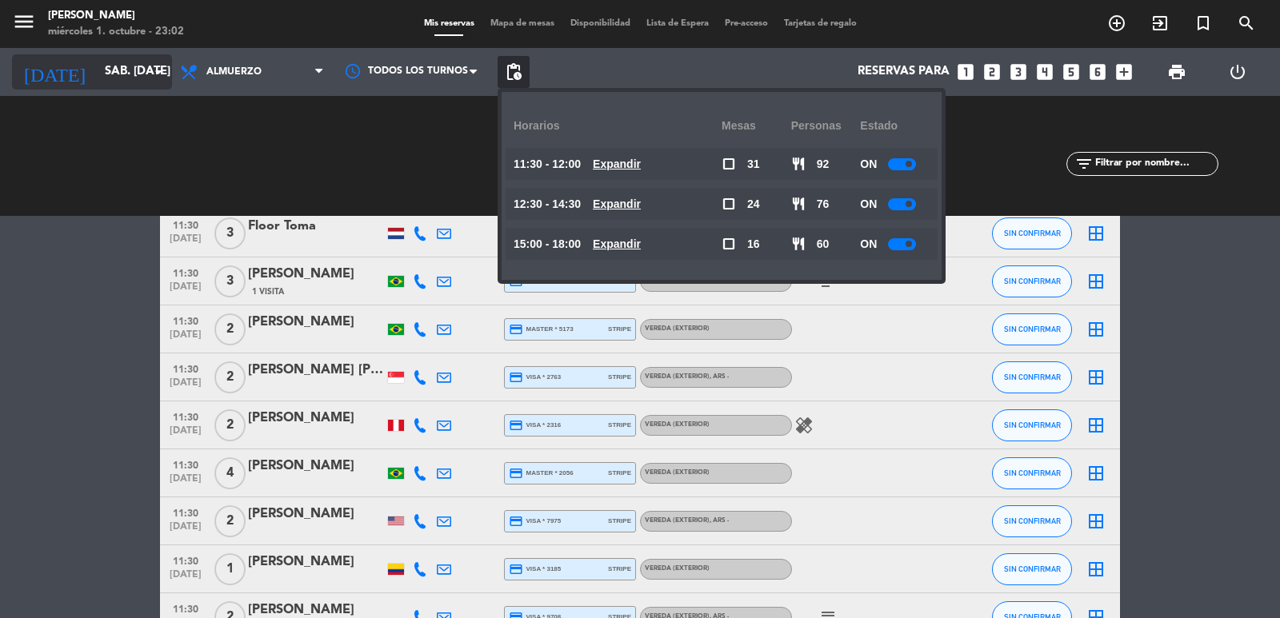
click at [138, 80] on input "sáb. [DATE]" at bounding box center [174, 72] width 154 height 30
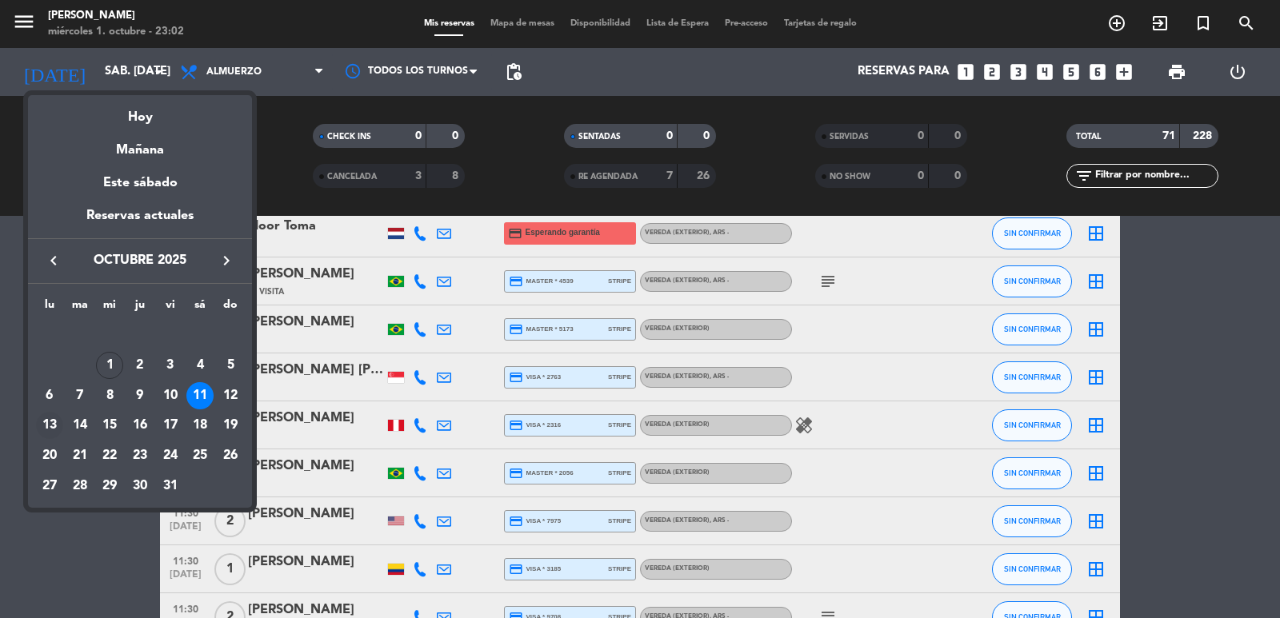
click at [46, 416] on div "13" at bounding box center [49, 425] width 27 height 27
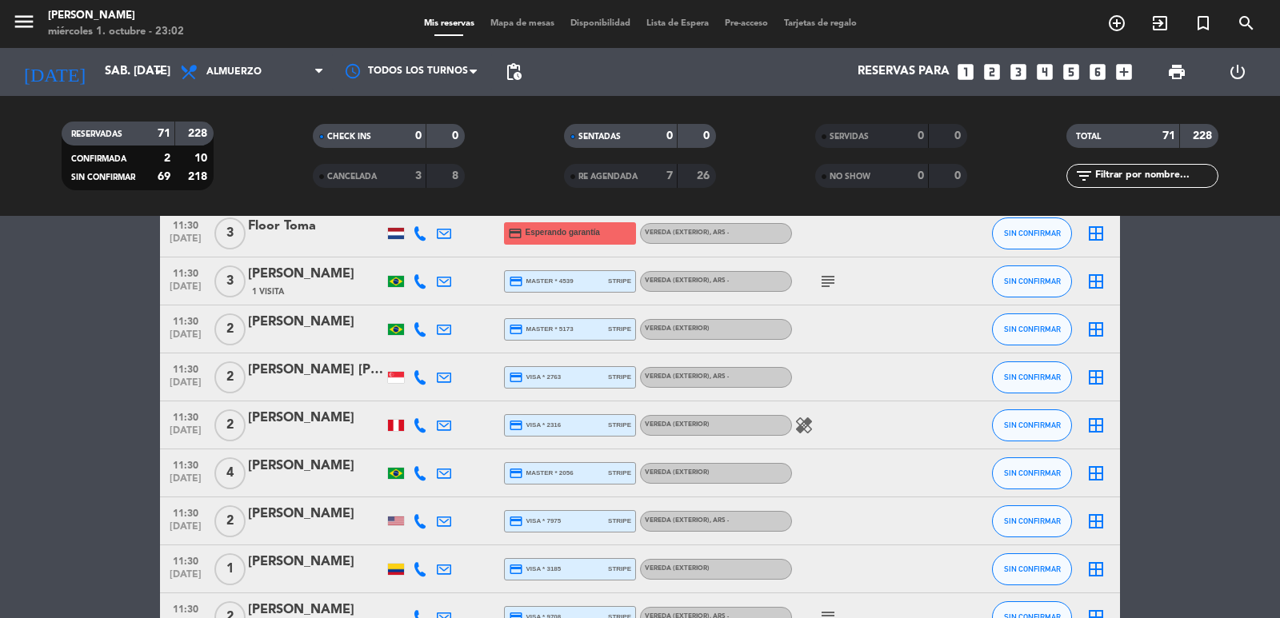
type input "lun. [DATE]"
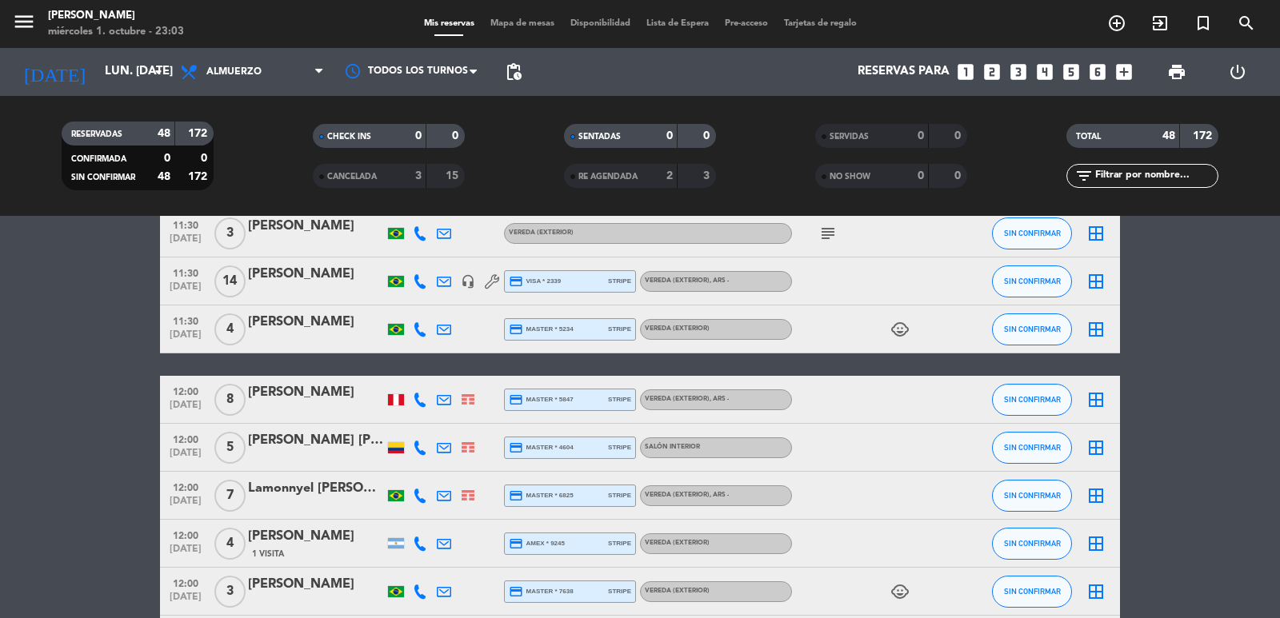
click at [523, 72] on span "pending_actions" at bounding box center [513, 72] width 32 height 32
click at [517, 66] on span "pending_actions" at bounding box center [513, 71] width 19 height 19
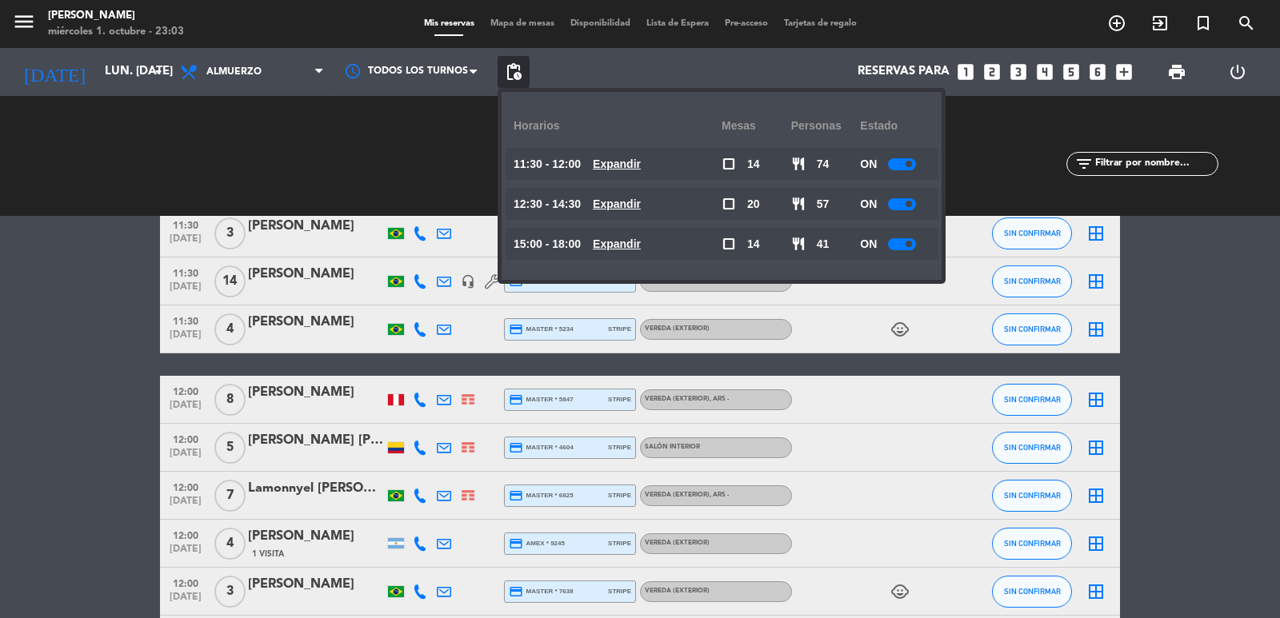
click at [625, 202] on u "Expandir" at bounding box center [617, 204] width 48 height 13
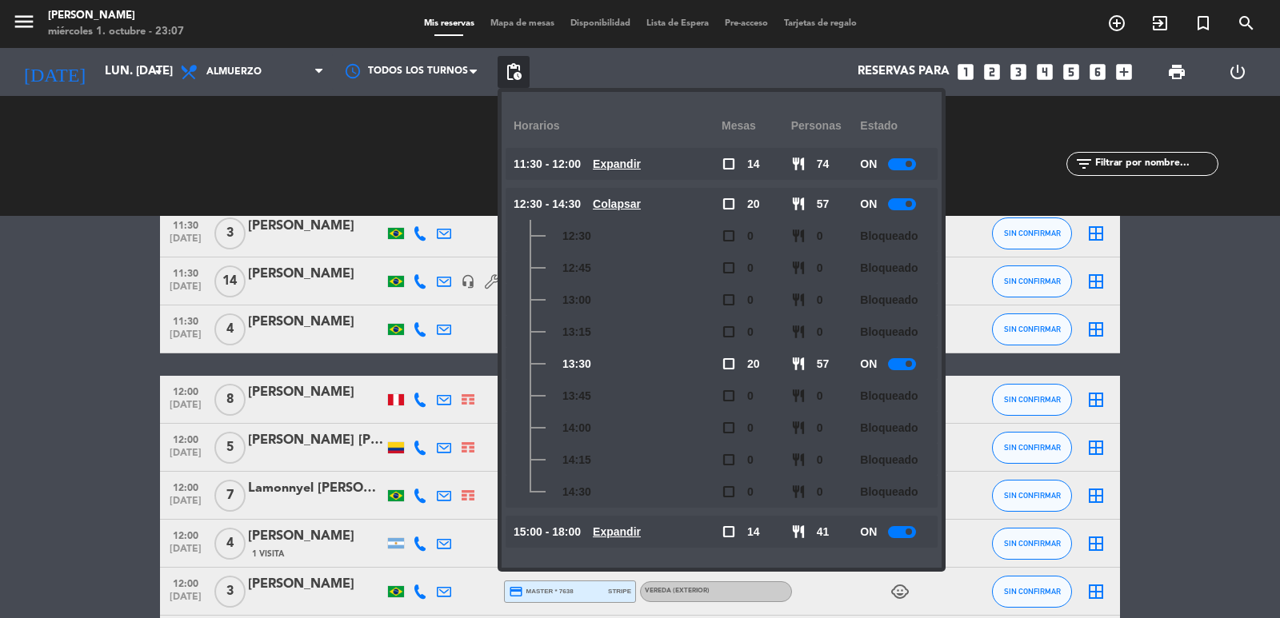
click at [401, 147] on div "CHECK INS 0 0 CANCELADA 3 15" at bounding box center [388, 156] width 251 height 88
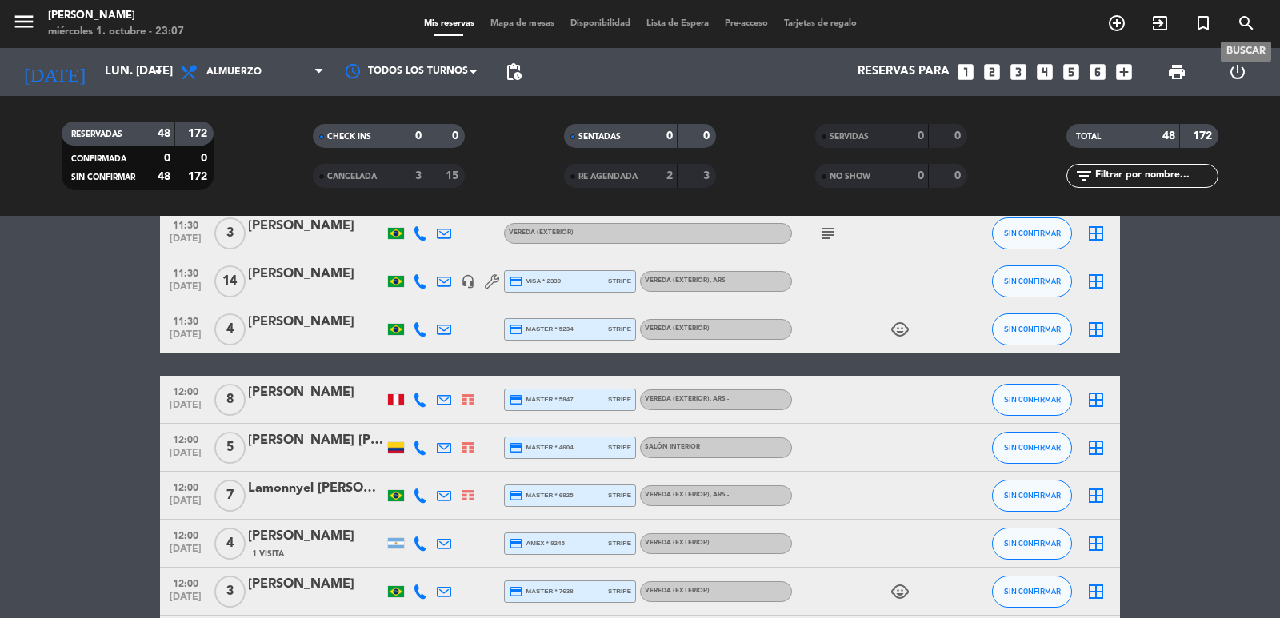
click at [1248, 17] on icon "search" at bounding box center [1245, 23] width 19 height 19
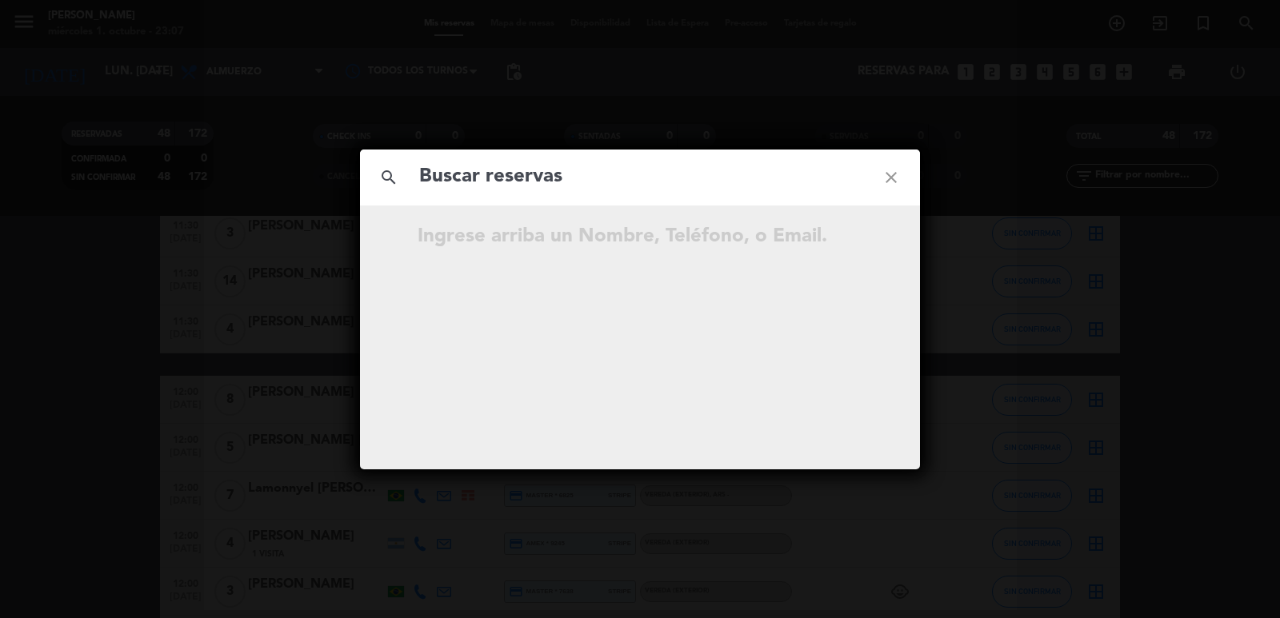
click at [641, 187] on input "text" at bounding box center [639, 177] width 445 height 33
type input "[PERSON_NAME]"
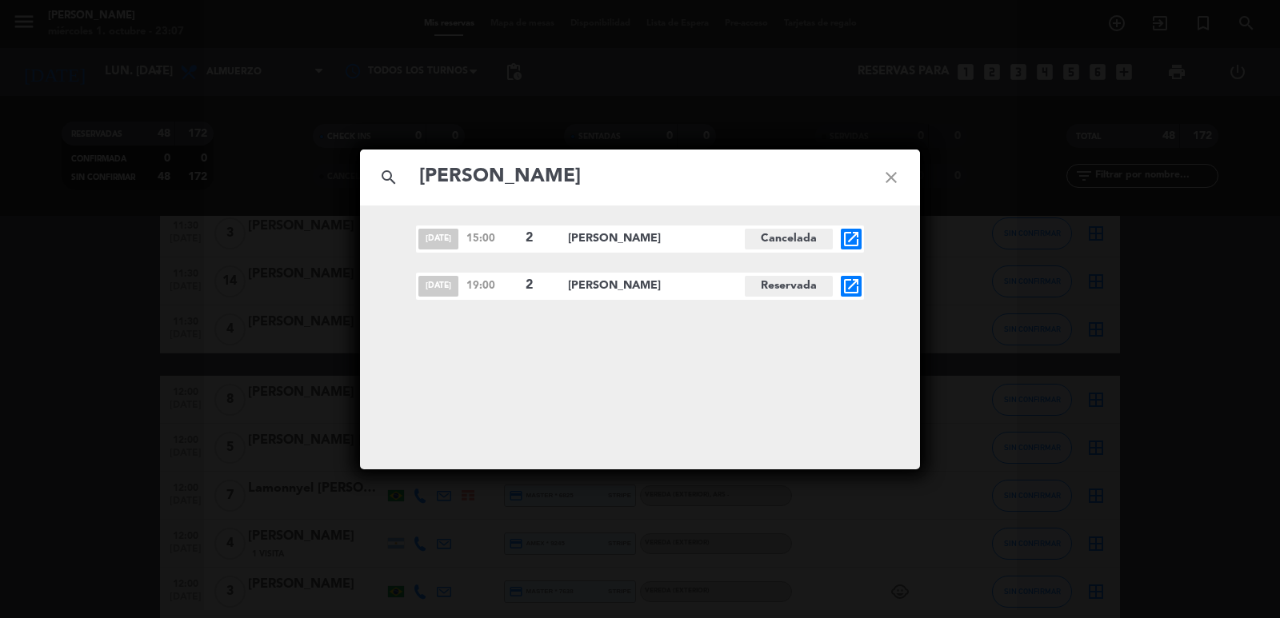
click at [848, 287] on icon "open_in_new" at bounding box center [850, 286] width 19 height 19
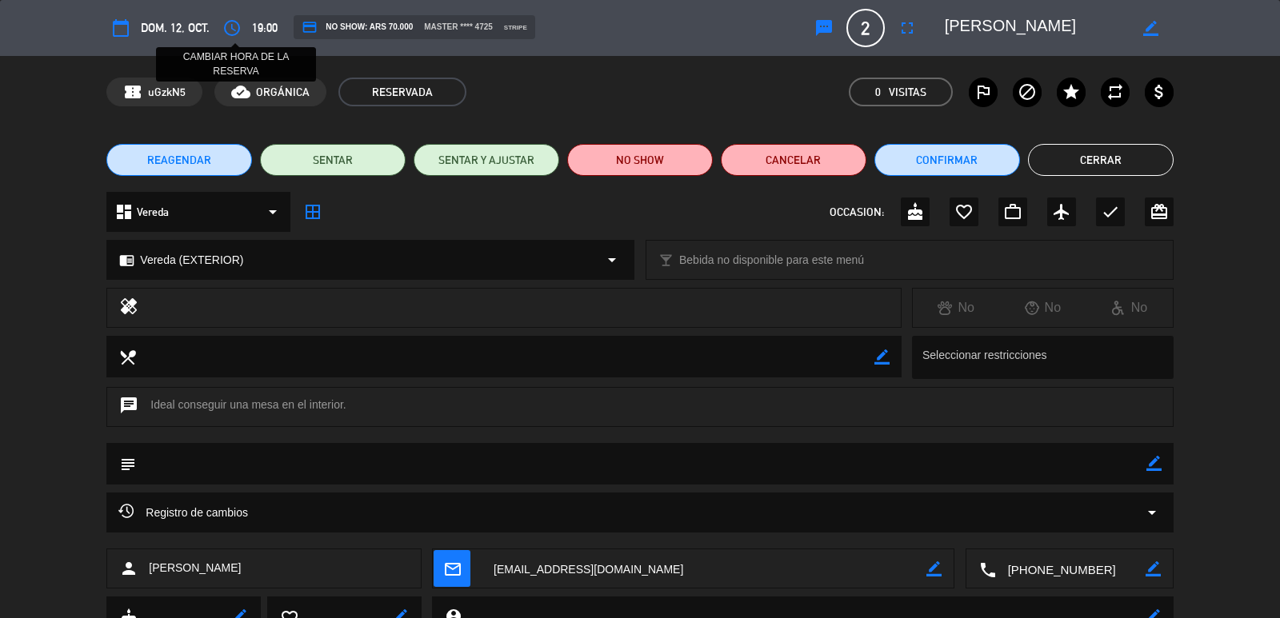
click at [234, 31] on icon "access_time" at bounding box center [231, 27] width 19 height 19
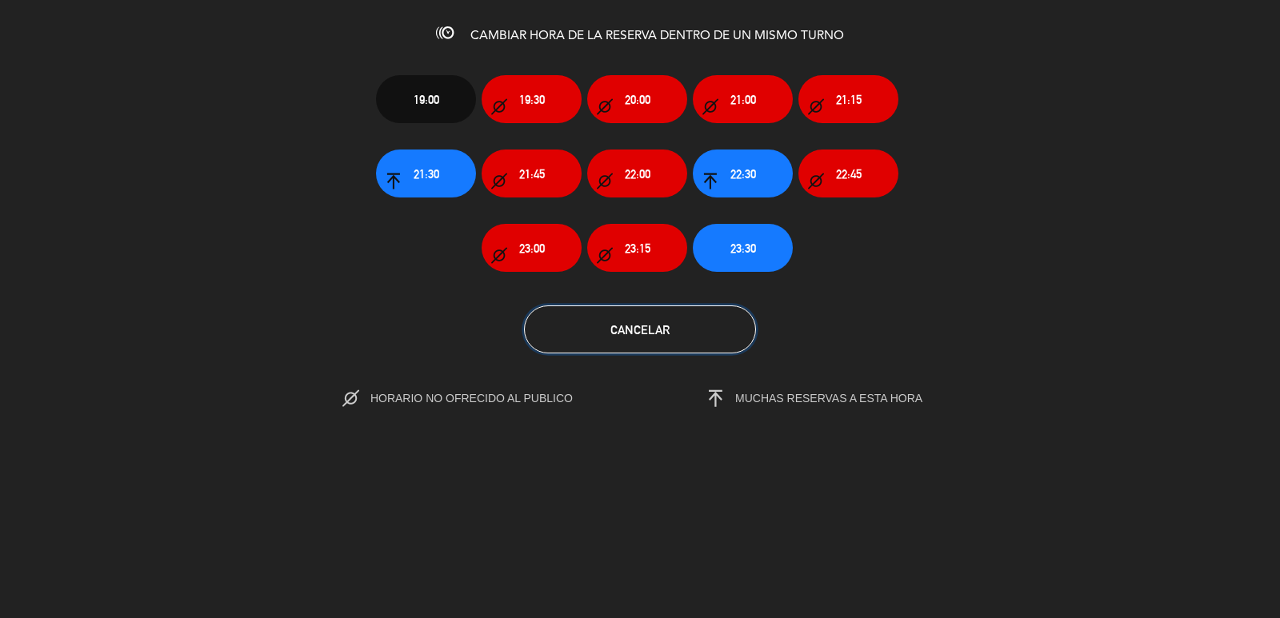
click at [709, 334] on button "Cancelar" at bounding box center [640, 330] width 232 height 48
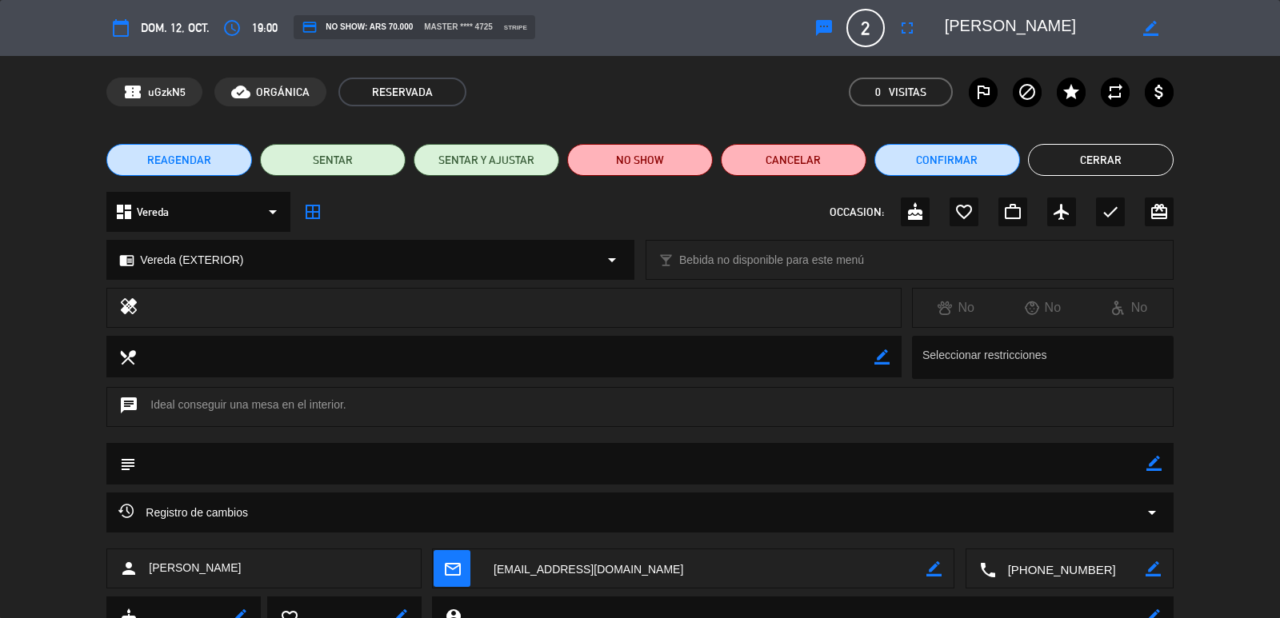
click at [215, 154] on button "REAGENDAR" at bounding box center [179, 160] width 146 height 32
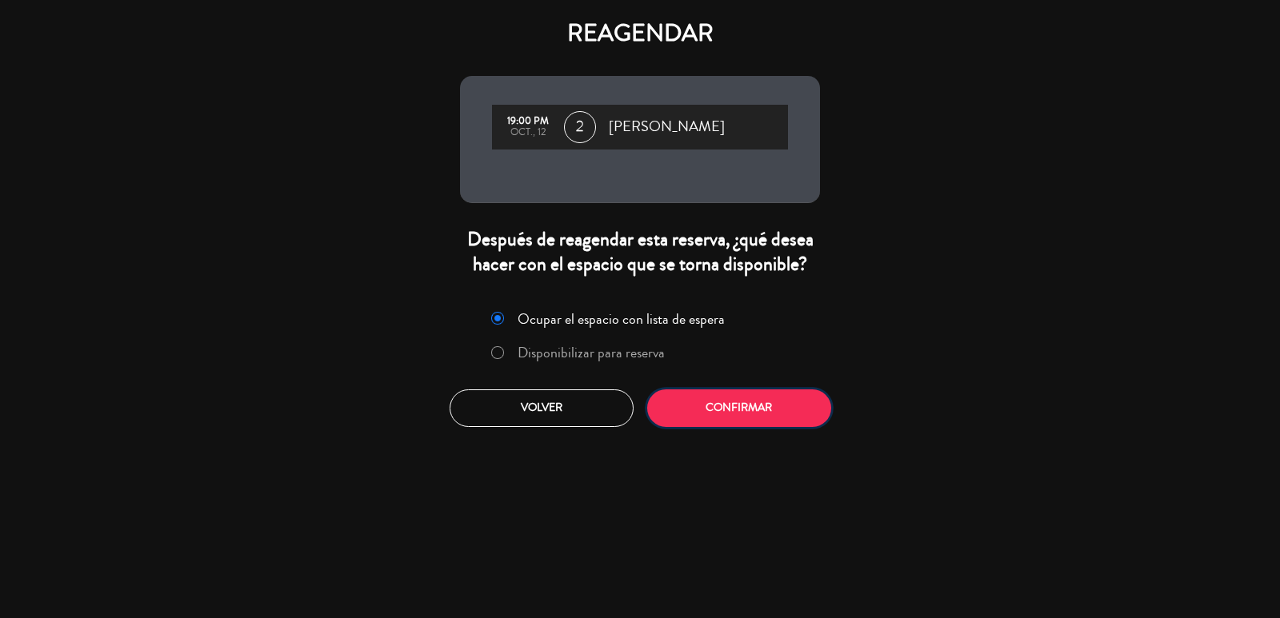
click at [700, 406] on button "Confirmar" at bounding box center [739, 408] width 184 height 38
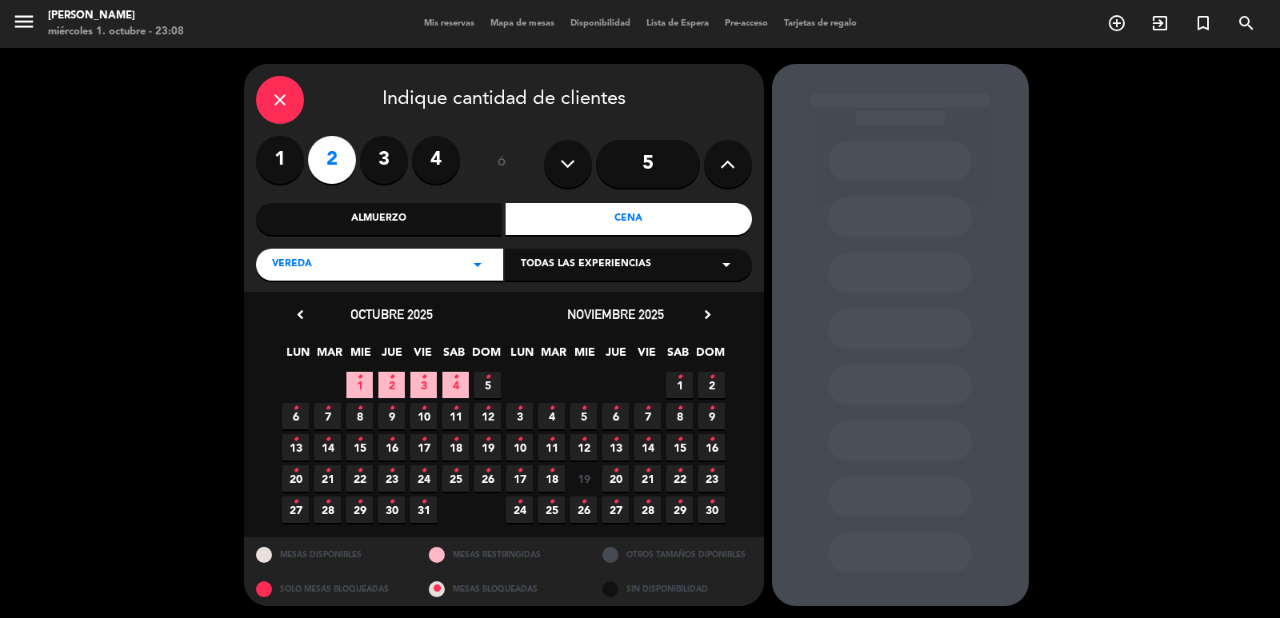
click at [401, 230] on div "Almuerzo" at bounding box center [379, 219] width 246 height 32
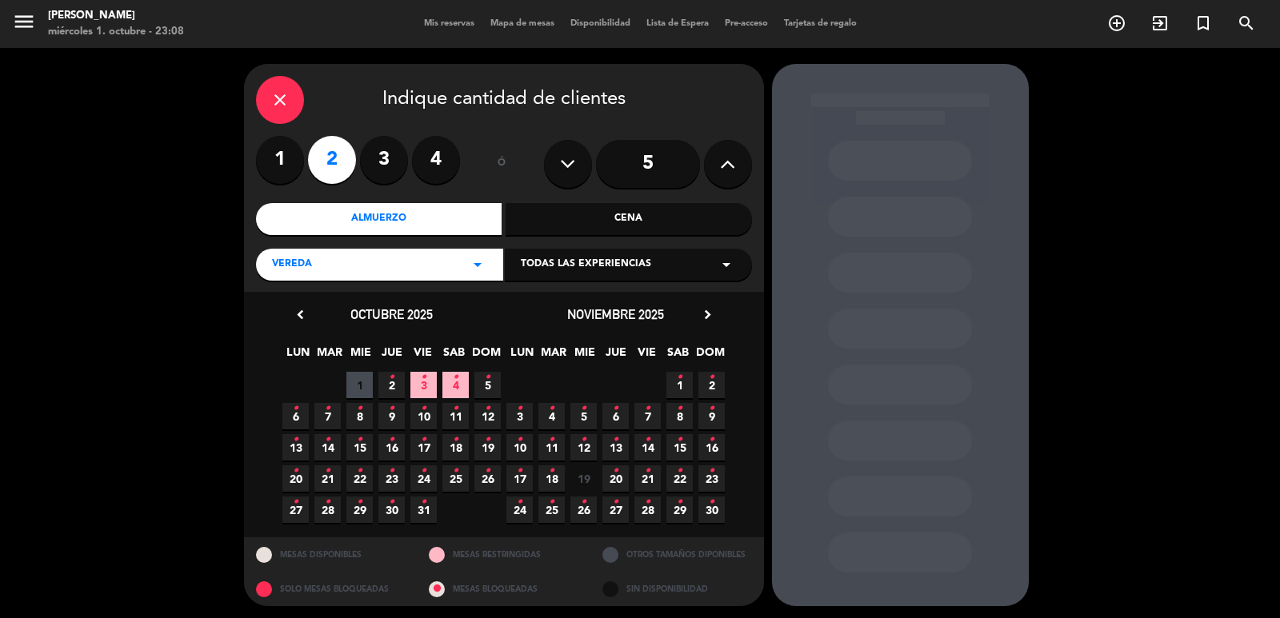
click at [489, 413] on icon "•" at bounding box center [488, 409] width 6 height 26
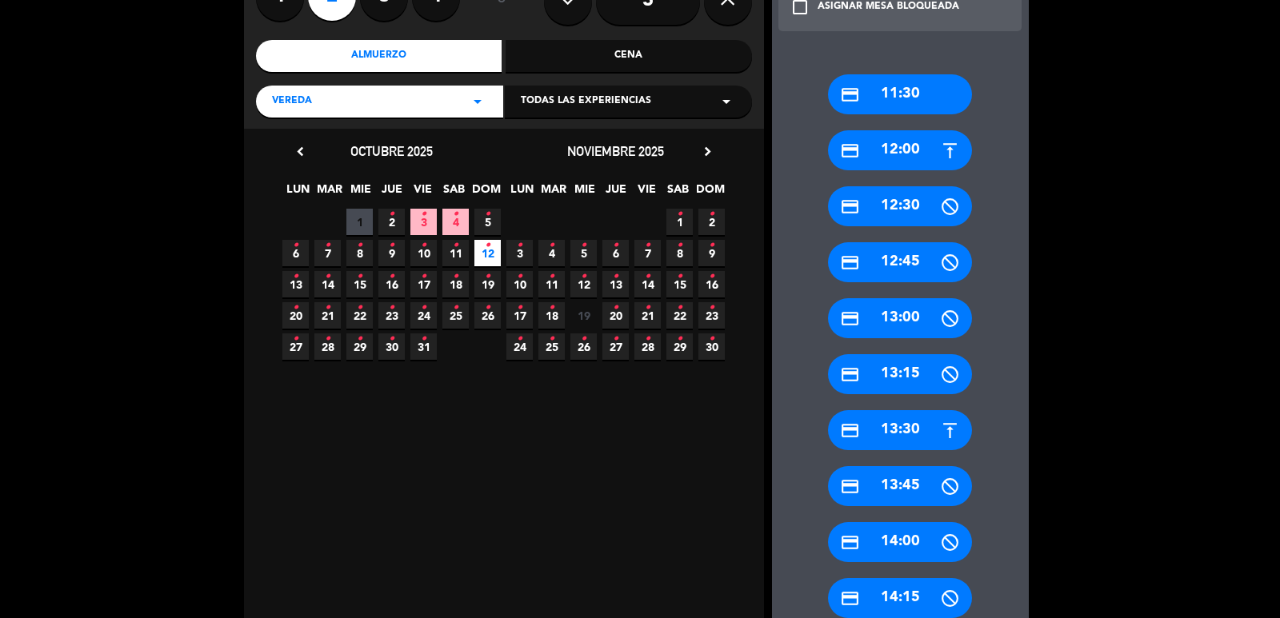
scroll to position [323, 0]
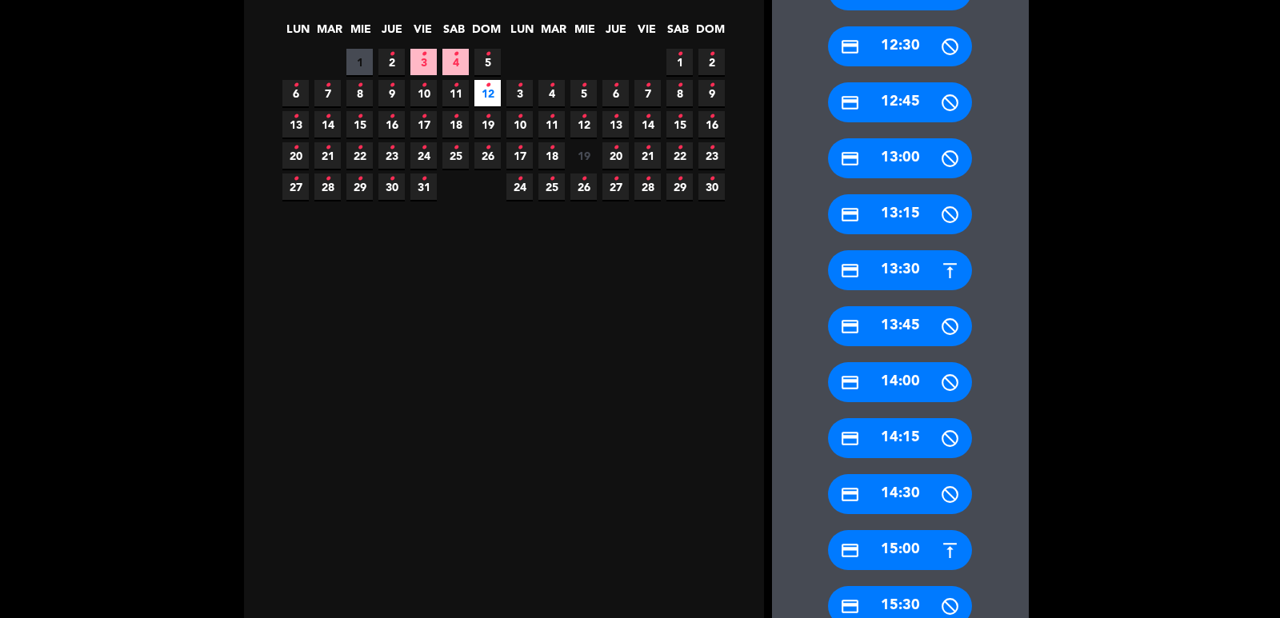
click at [921, 556] on div "credit_card 15:00" at bounding box center [900, 550] width 144 height 40
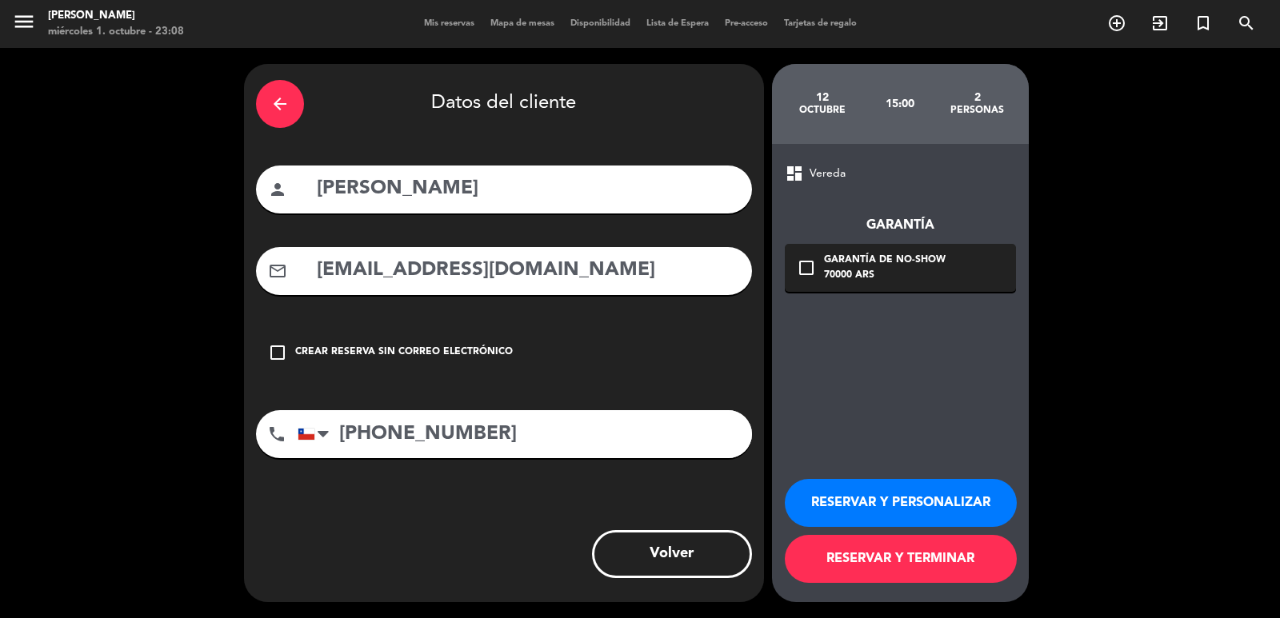
scroll to position [0, 0]
click at [805, 266] on icon "check_box_outline_blank" at bounding box center [806, 267] width 19 height 19
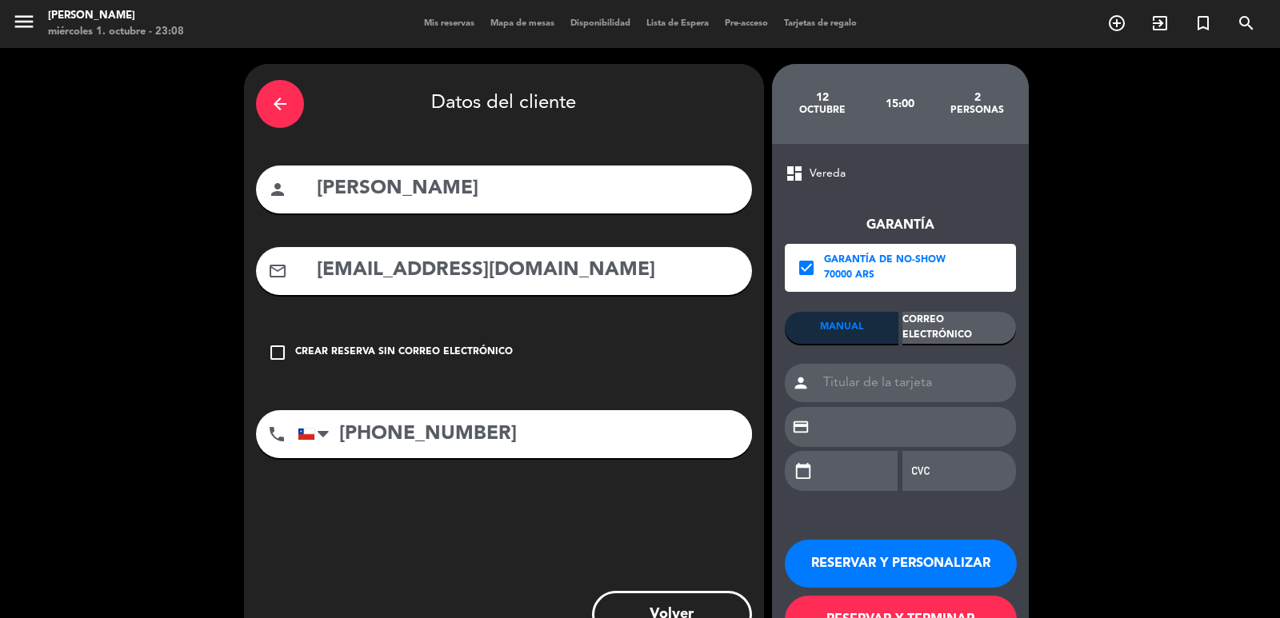
click at [925, 319] on div "Correo Electrónico" at bounding box center [959, 328] width 114 height 32
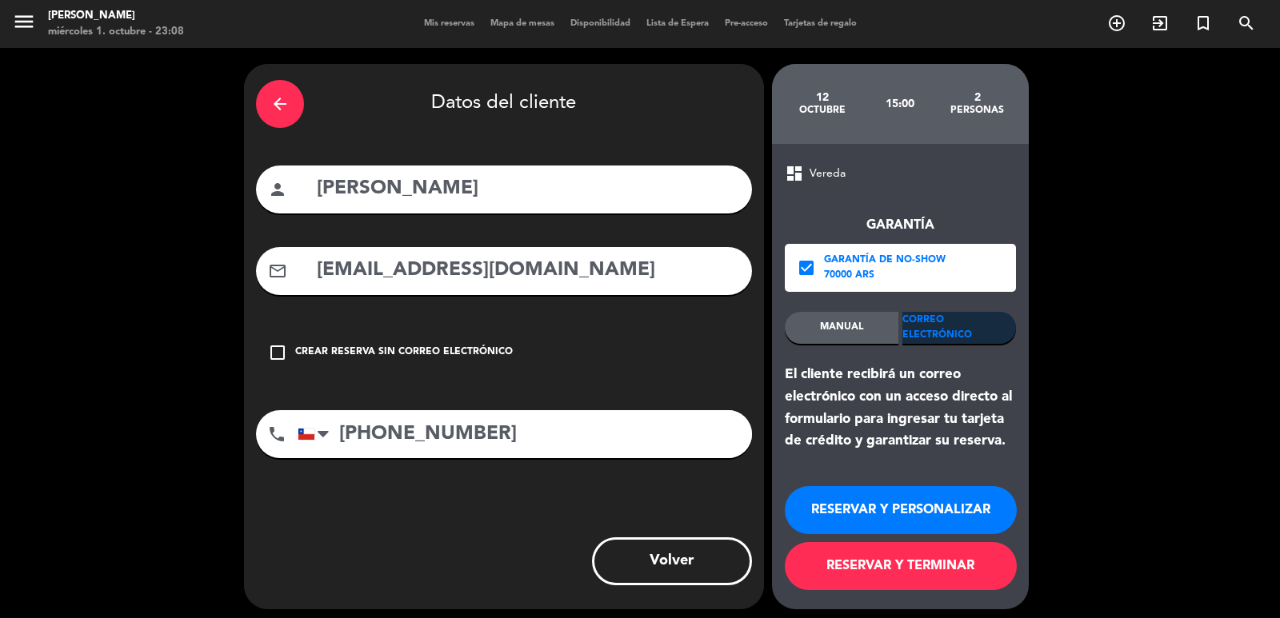
click at [813, 269] on icon "check_box" at bounding box center [806, 267] width 19 height 19
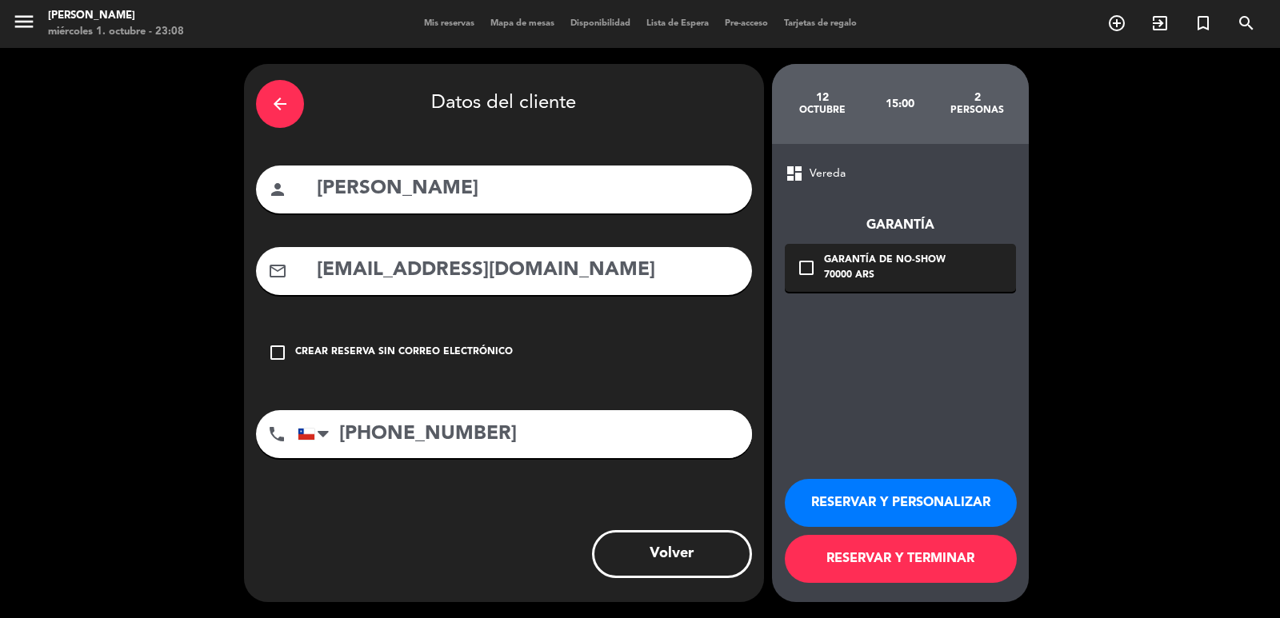
click at [880, 493] on button "RESERVAR Y PERSONALIZAR" at bounding box center [901, 503] width 232 height 48
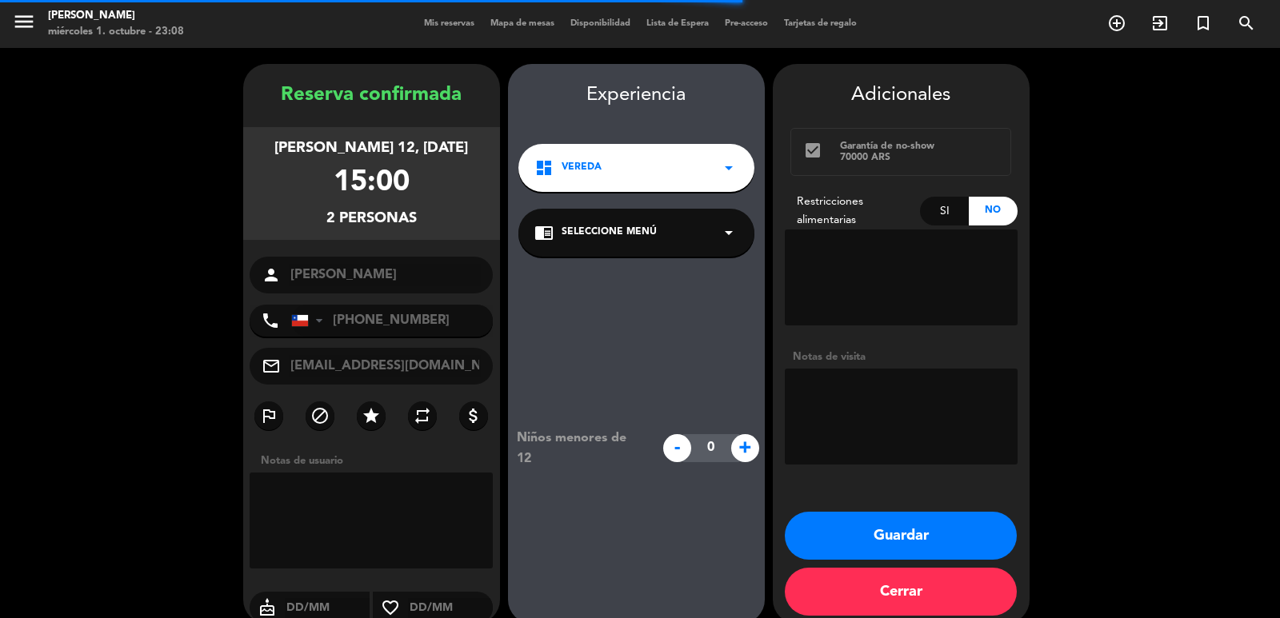
scroll to position [22, 0]
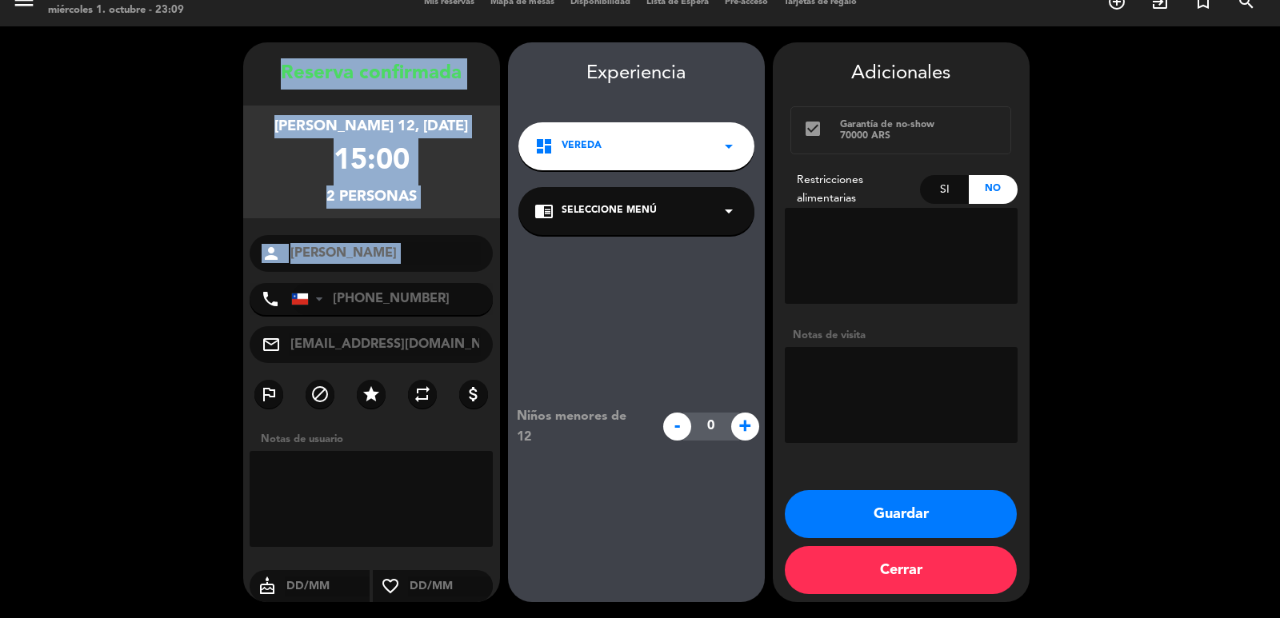
drag, startPoint x: 278, startPoint y: 75, endPoint x: 463, endPoint y: 273, distance: 270.5
click at [463, 273] on div "Reserva confirmada [PERSON_NAME] 12, [DATE] 15:00 2 personas person [PERSON_NAM…" at bounding box center [371, 338] width 257 height 560
copy div "Reserva confirmada [PERSON_NAME] 12, [DATE] 15:00 2 personas person"
click at [814, 517] on button "Guardar" at bounding box center [901, 514] width 232 height 48
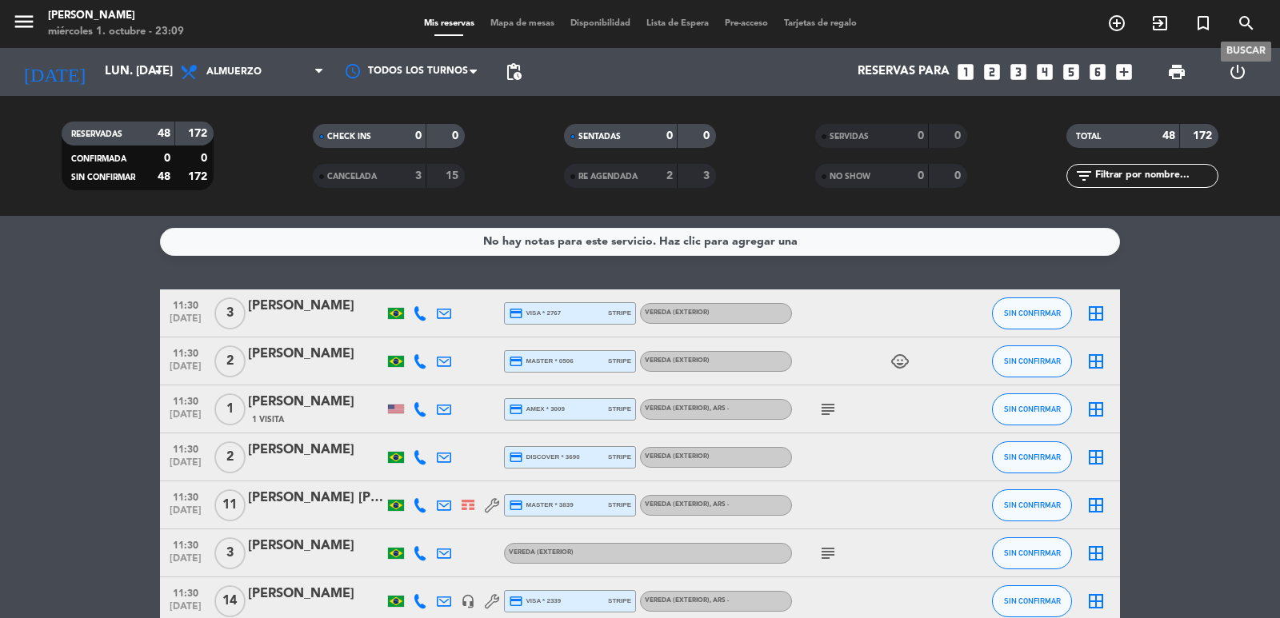
click at [1240, 23] on icon "search" at bounding box center [1245, 23] width 19 height 19
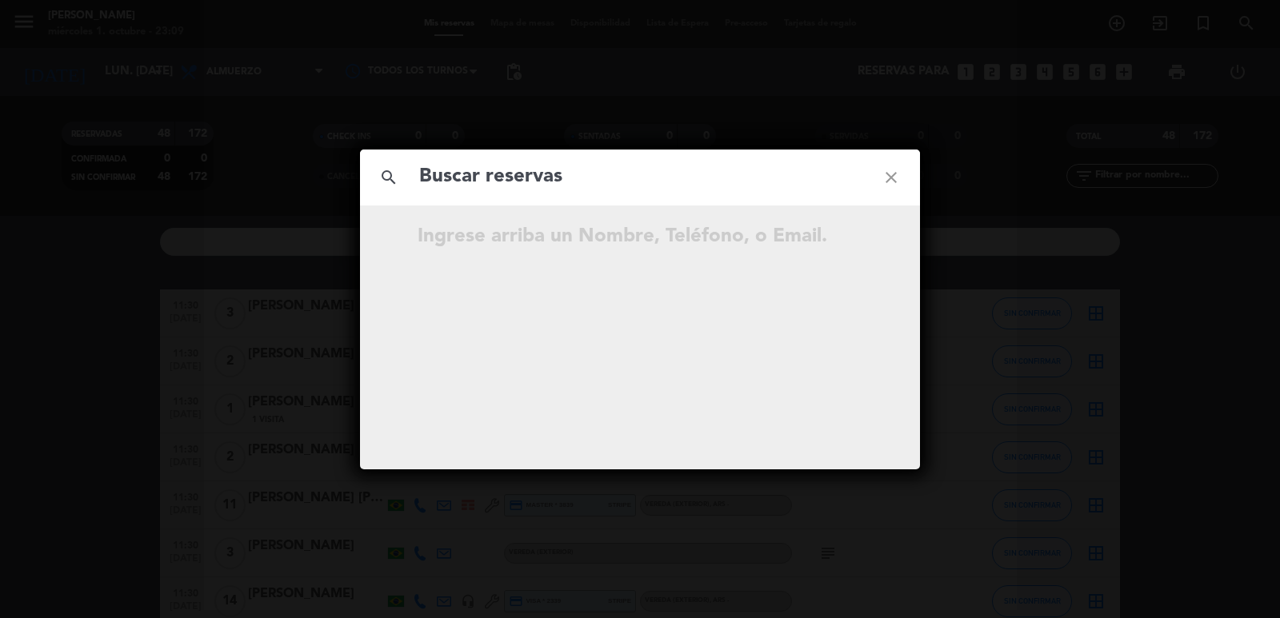
click at [641, 186] on input "text" at bounding box center [639, 177] width 445 height 33
click at [630, 188] on input "text" at bounding box center [639, 177] width 445 height 33
paste input "[PERSON_NAME]."
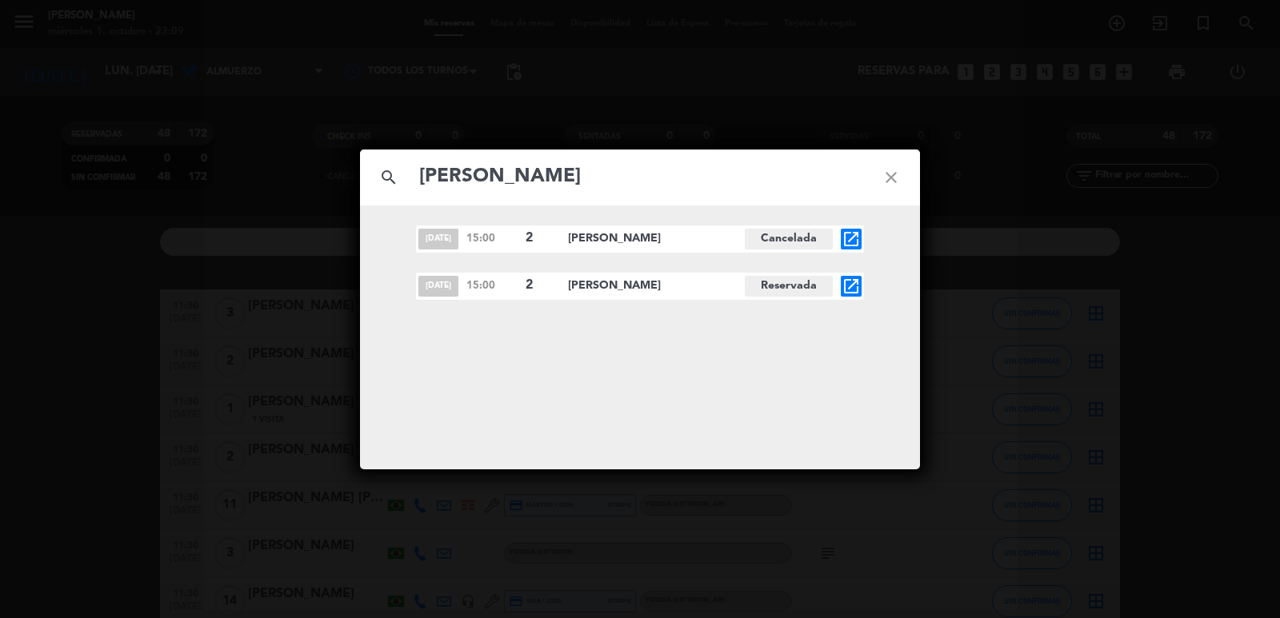
type input "[PERSON_NAME]"
click at [844, 282] on icon "open_in_new" at bounding box center [850, 286] width 19 height 19
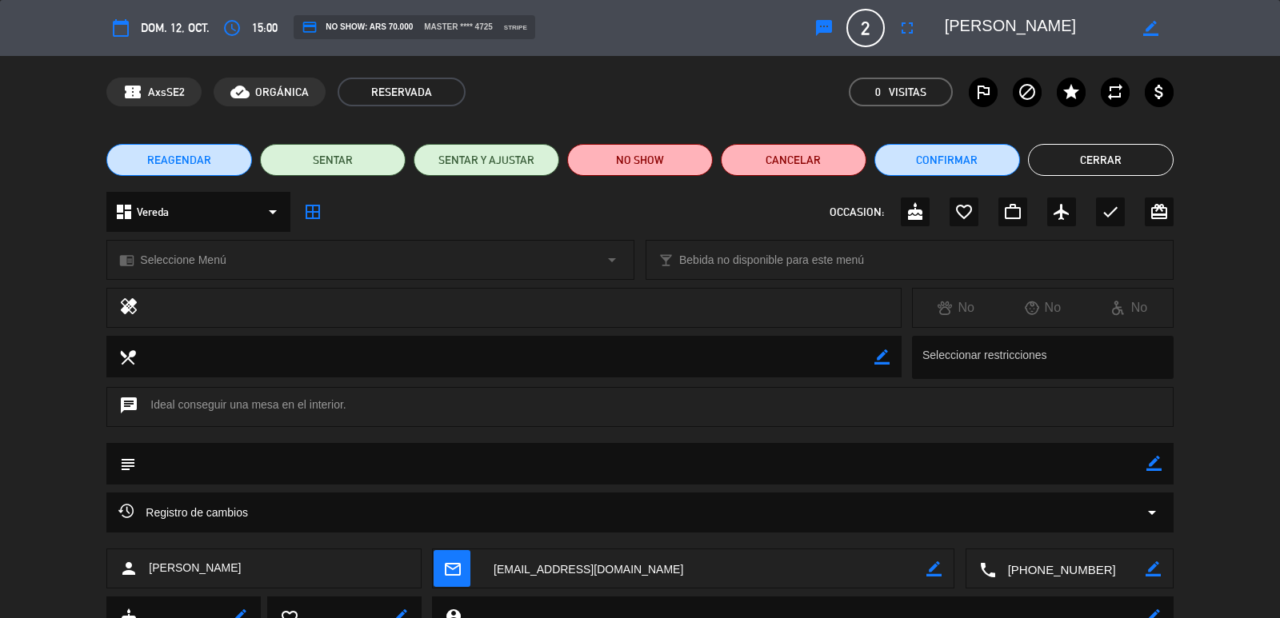
click at [1103, 149] on button "Cerrar" at bounding box center [1101, 160] width 146 height 32
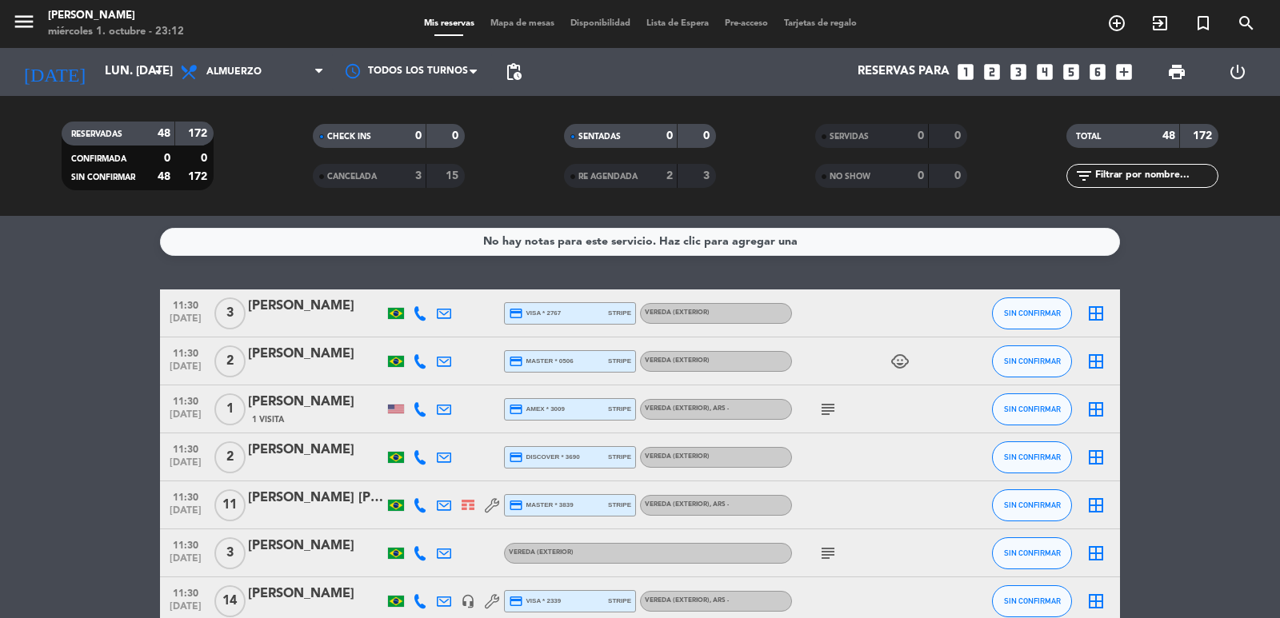
click at [1241, 19] on icon "search" at bounding box center [1245, 23] width 19 height 19
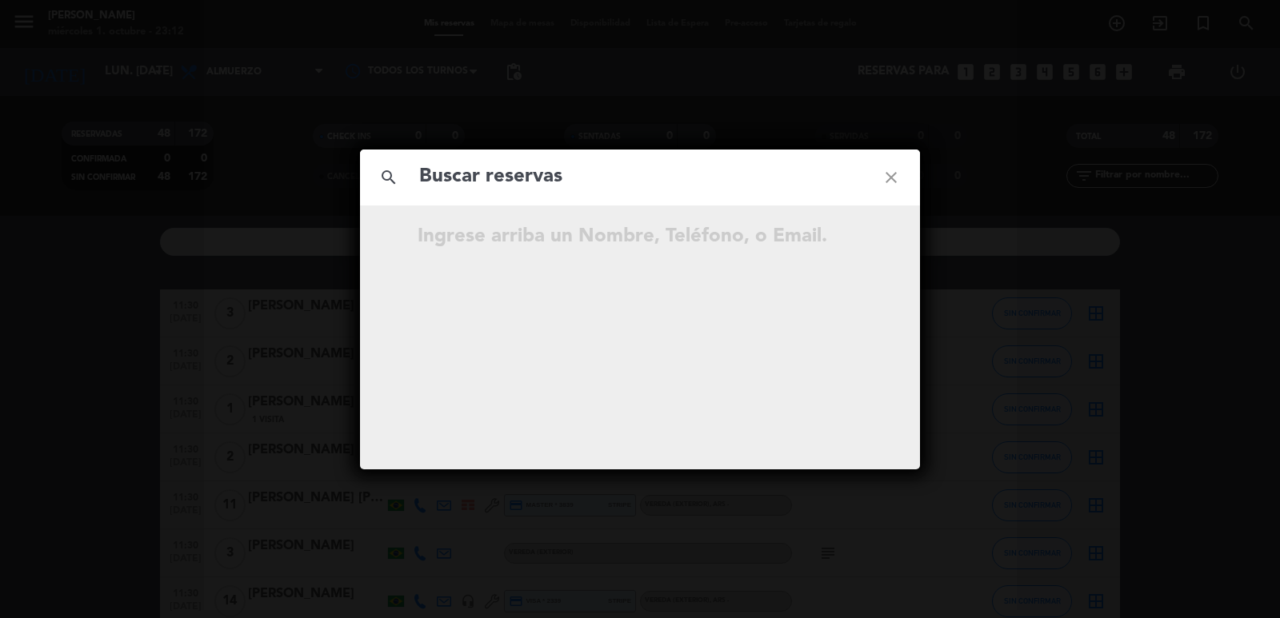
click at [585, 178] on input "text" at bounding box center [639, 177] width 445 height 33
type input "e"
type input "meli"
click at [897, 176] on icon "close" at bounding box center [891, 178] width 58 height 58
click at [897, 178] on icon "close" at bounding box center [891, 178] width 58 height 58
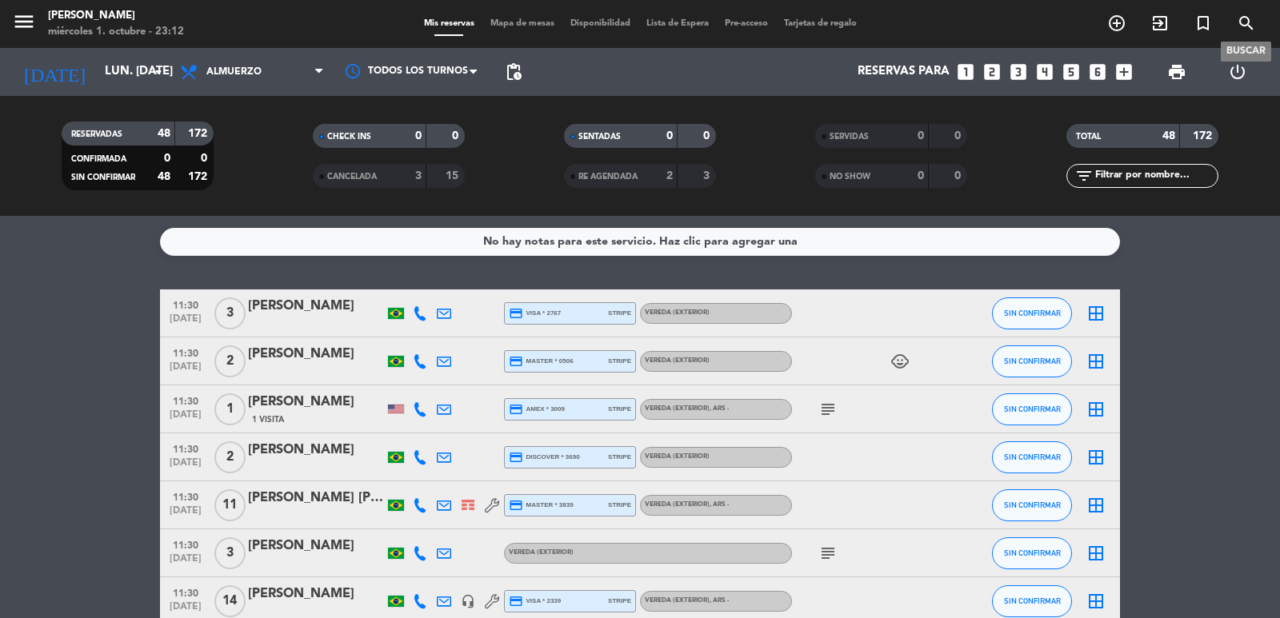
click at [1237, 21] on span "search" at bounding box center [1245, 23] width 43 height 27
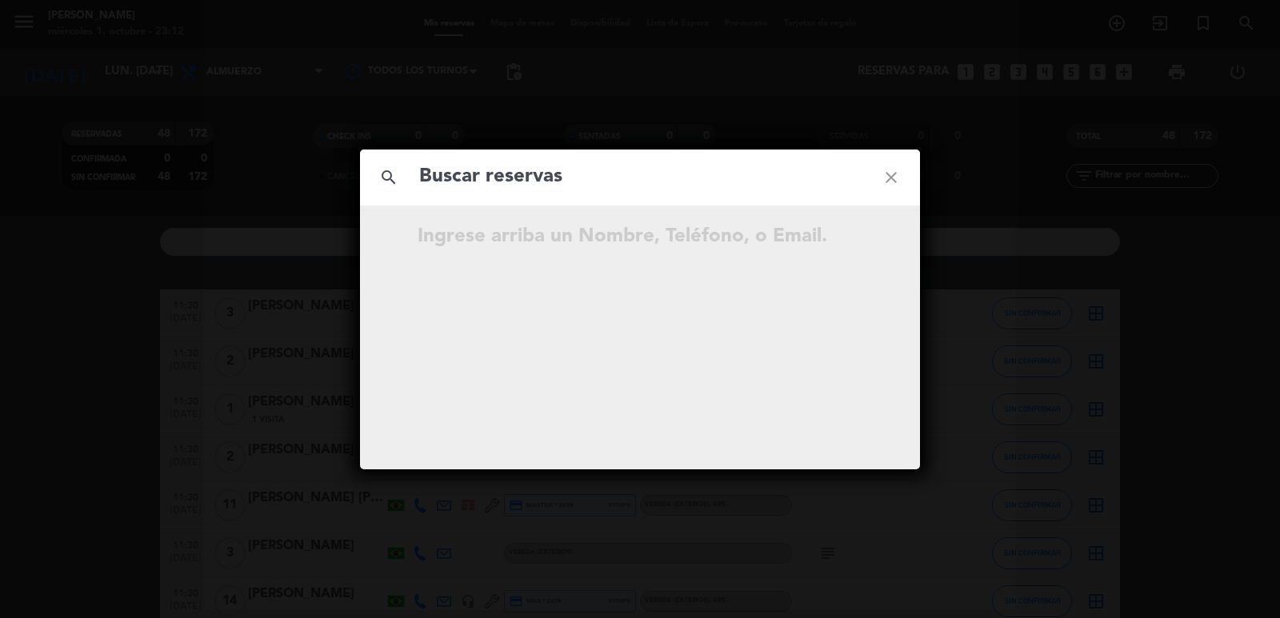
click at [636, 178] on input "text" at bounding box center [639, 177] width 445 height 33
type input "[PERSON_NAME]"
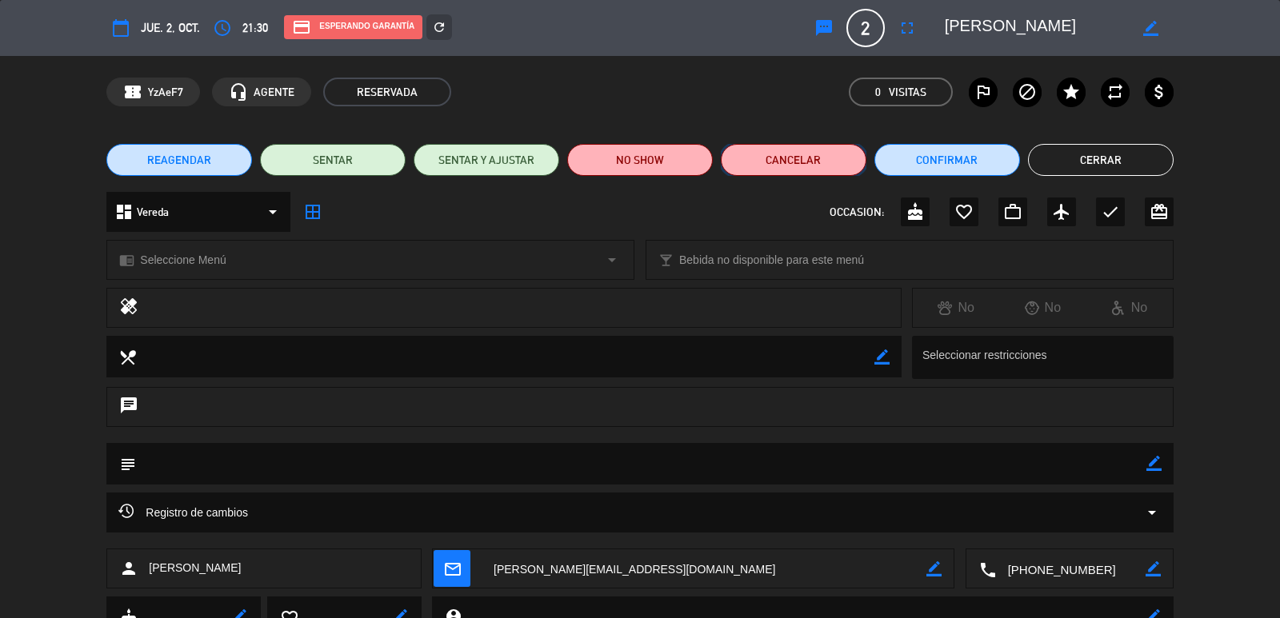
click at [757, 162] on button "Cancelar" at bounding box center [794, 160] width 146 height 32
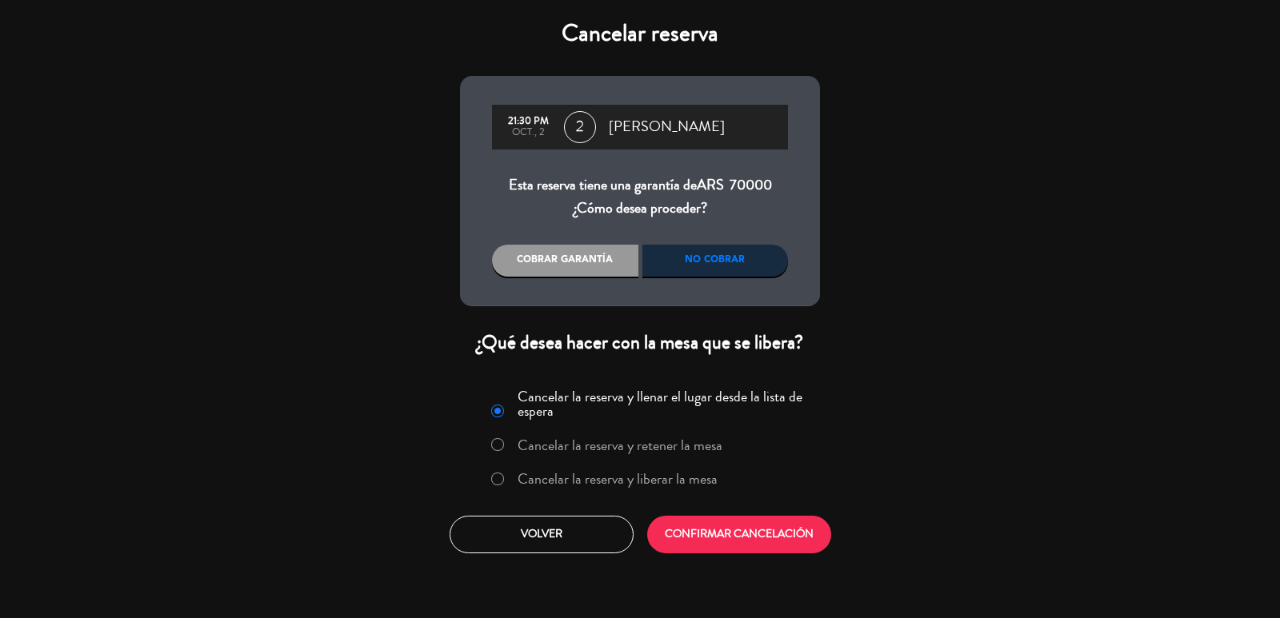
click at [684, 266] on div "No cobrar" at bounding box center [715, 261] width 146 height 32
click at [751, 529] on button "CONFIRMAR CANCELACIÓN" at bounding box center [739, 535] width 184 height 38
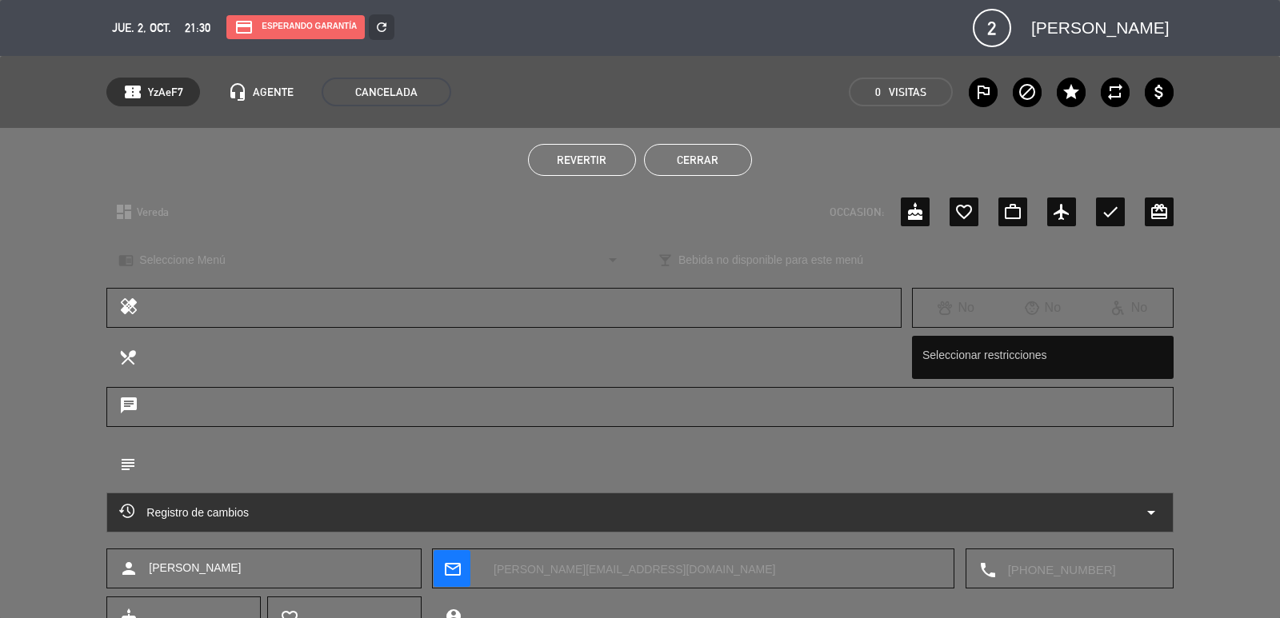
click at [493, 190] on div "Revertir Cerrar" at bounding box center [640, 160] width 1280 height 64
click at [675, 158] on button "Cerrar" at bounding box center [698, 160] width 108 height 32
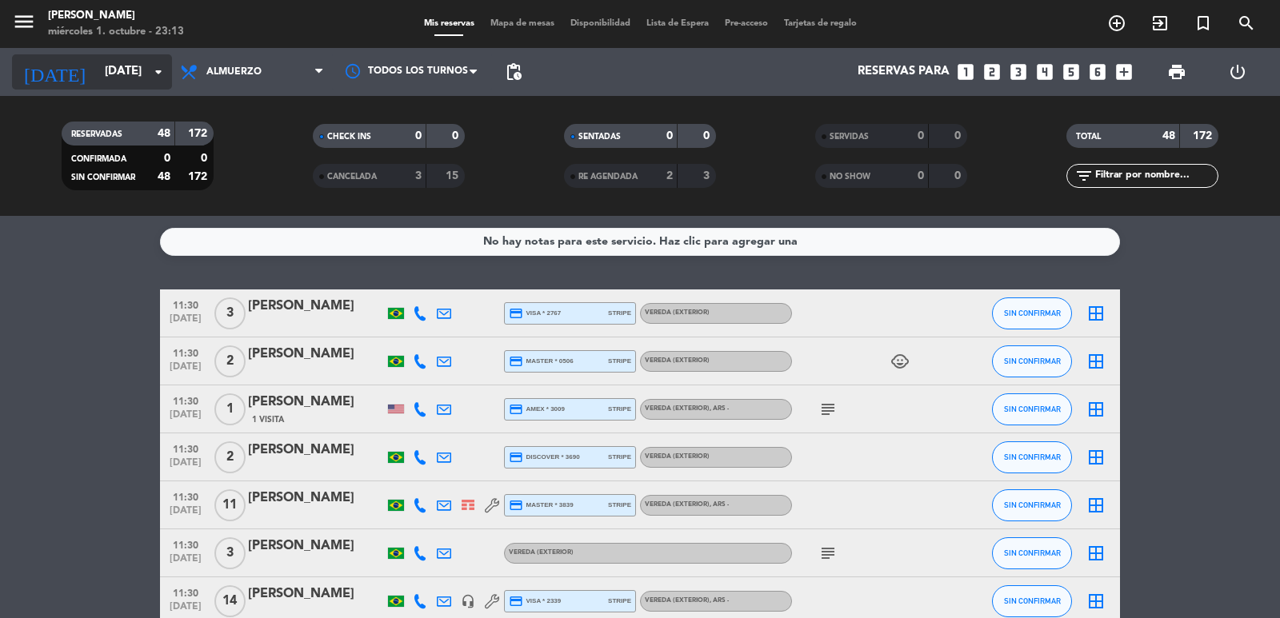
click at [134, 72] on input "lun. [DATE]" at bounding box center [174, 72] width 154 height 30
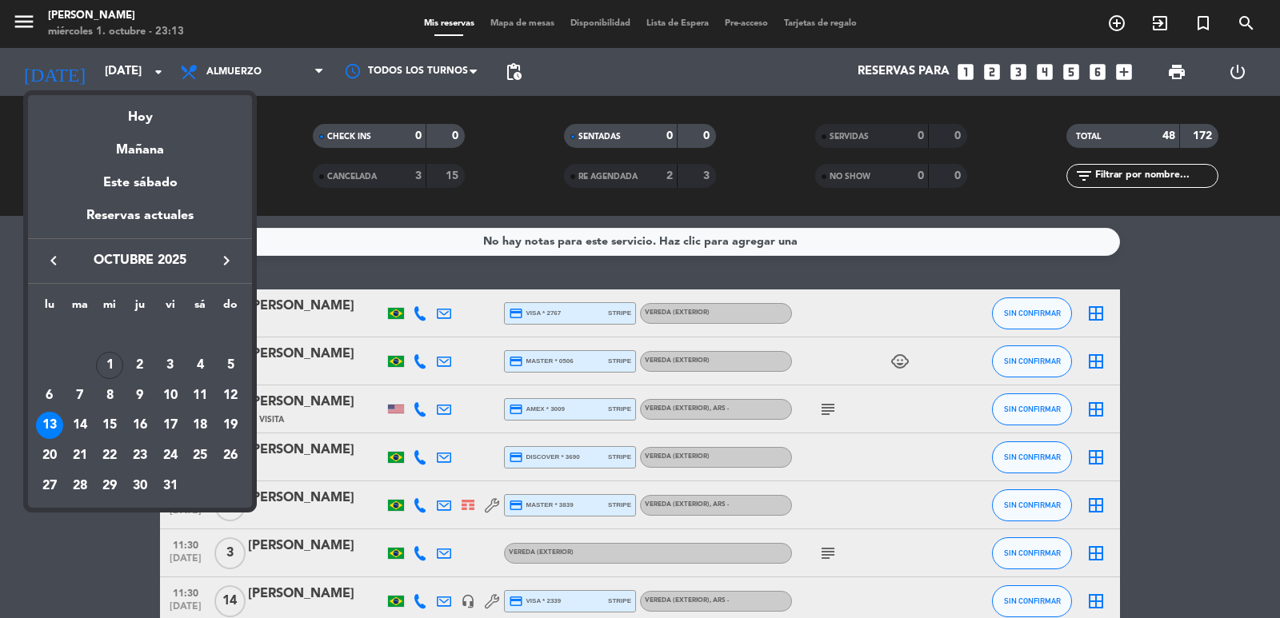
click at [222, 261] on icon "keyboard_arrow_right" at bounding box center [226, 260] width 19 height 19
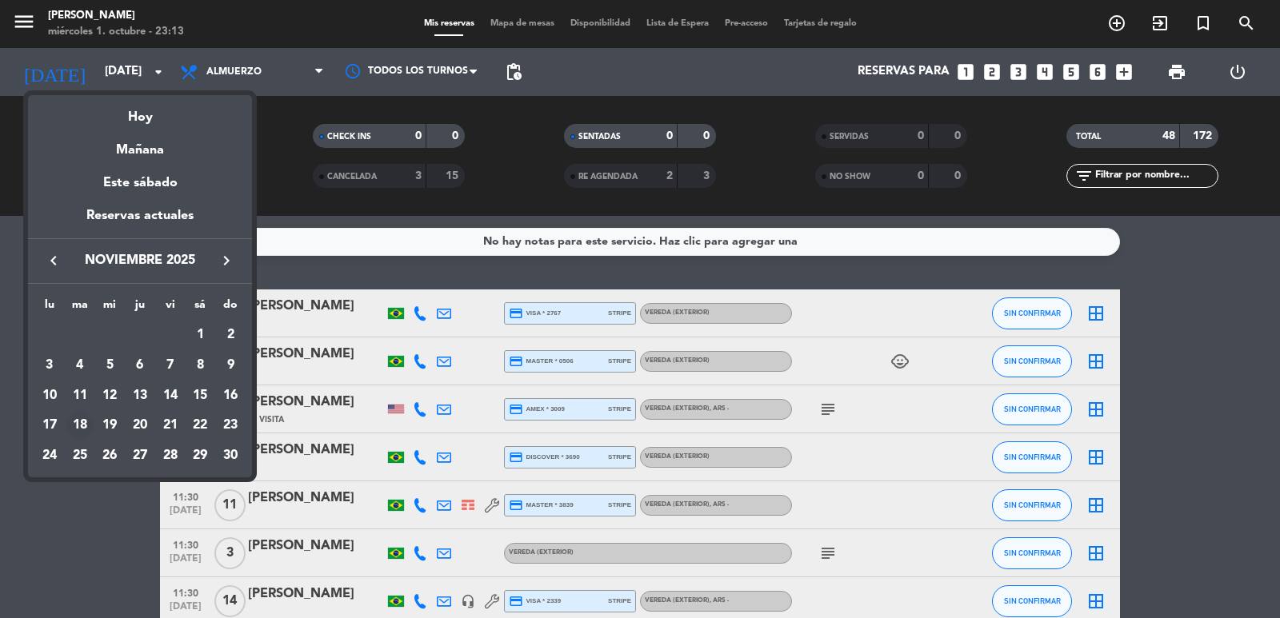
click at [88, 425] on div "18" at bounding box center [79, 425] width 27 height 27
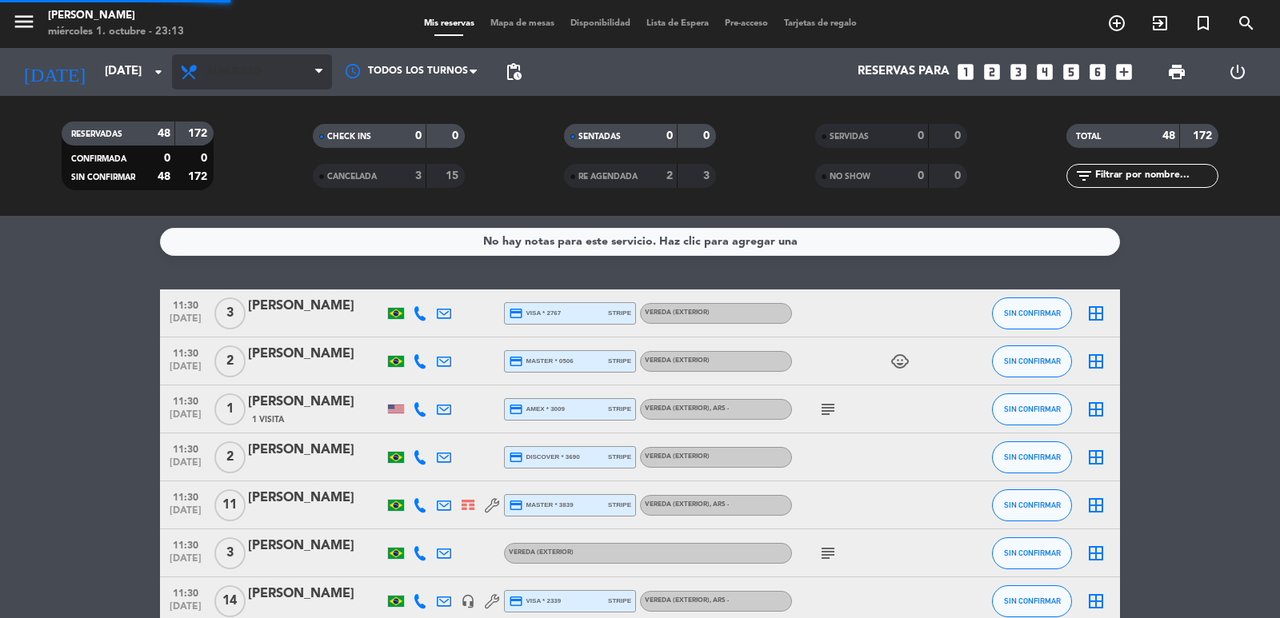
click at [274, 71] on span "Almuerzo" at bounding box center [252, 71] width 160 height 35
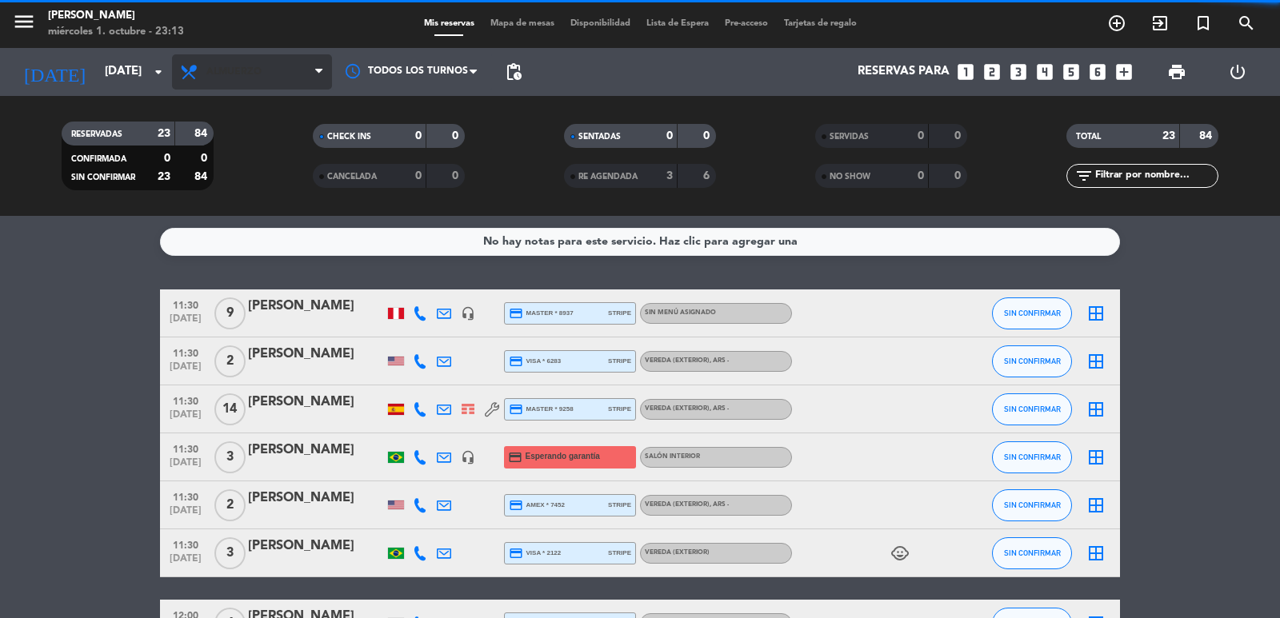
click at [251, 61] on span "Almuerzo" at bounding box center [252, 71] width 160 height 35
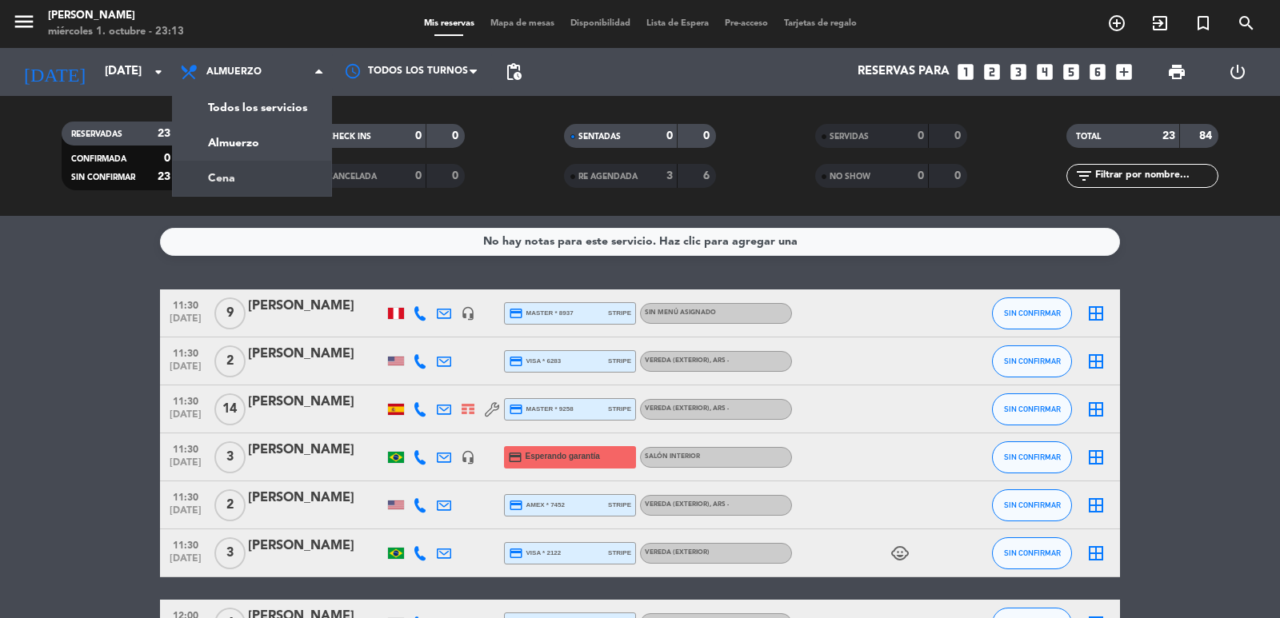
click at [260, 183] on div "menu Don Julio miércoles 1. octubre - 23:13 Mis reservas Mapa de mesas Disponib…" at bounding box center [640, 108] width 1280 height 216
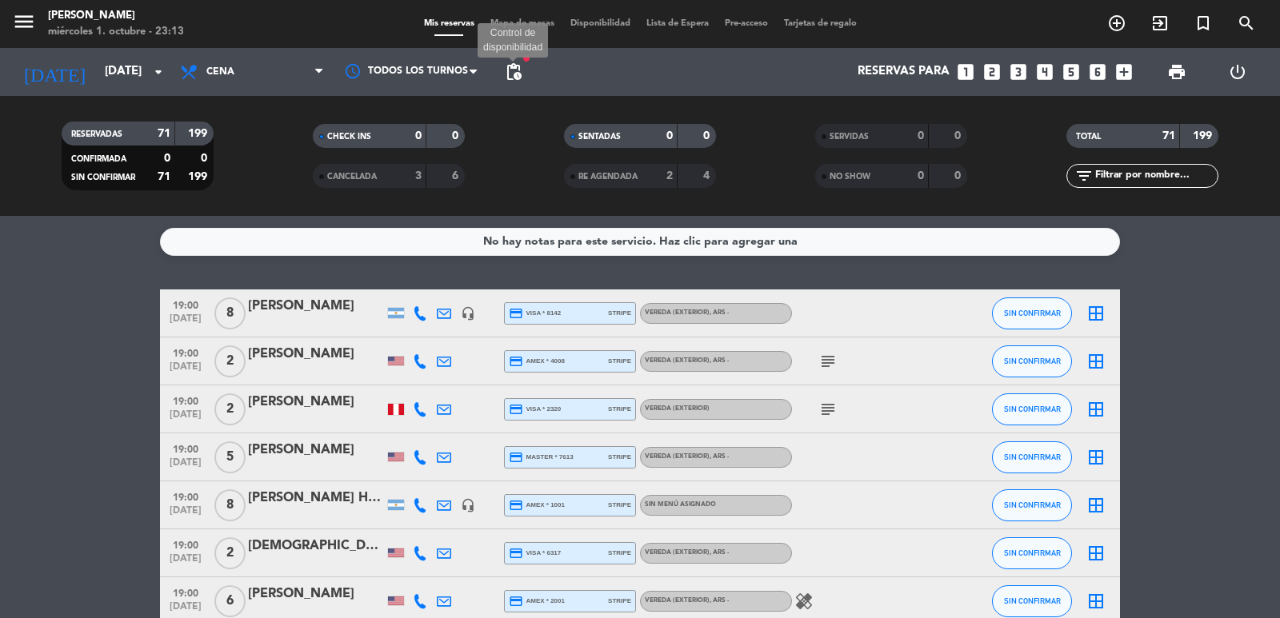
click at [519, 64] on span "pending_actions" at bounding box center [513, 71] width 19 height 19
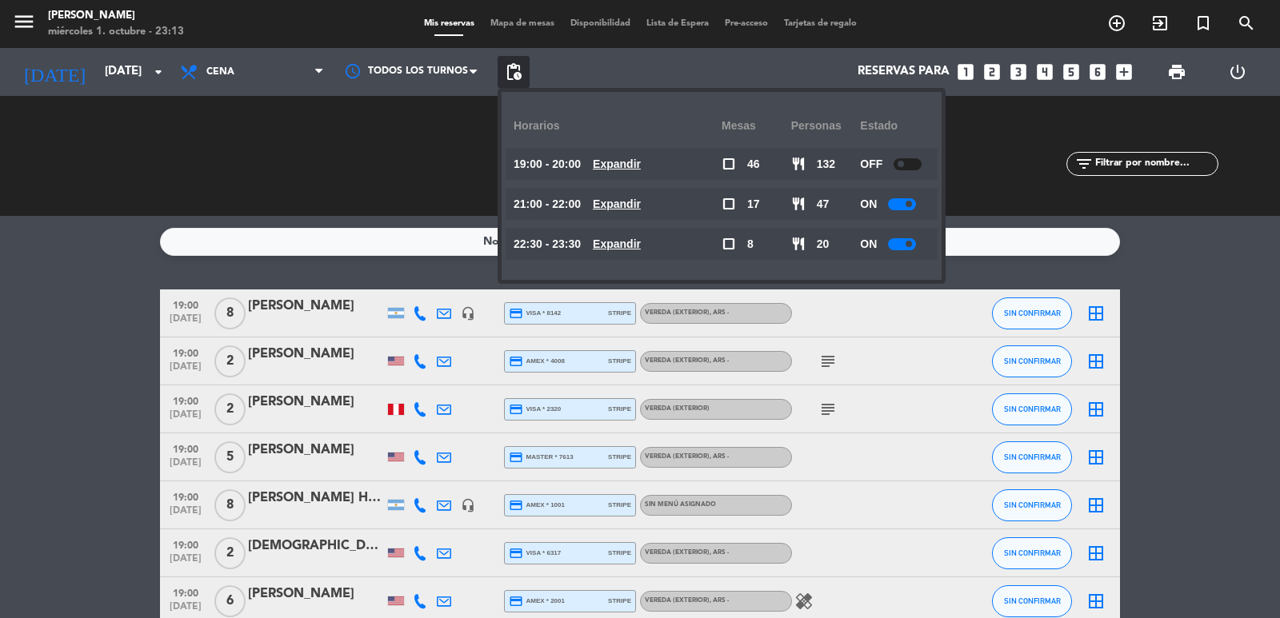
click at [639, 169] on u "Expandir" at bounding box center [617, 164] width 48 height 13
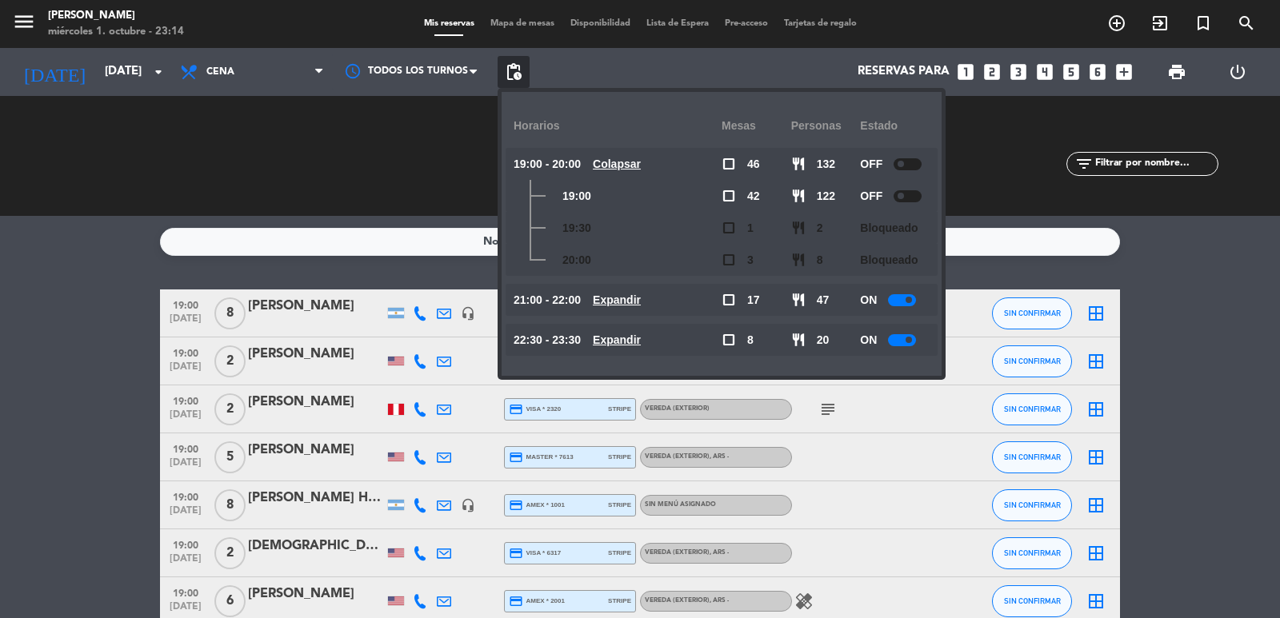
click at [640, 159] on u "Colapsar" at bounding box center [617, 164] width 48 height 13
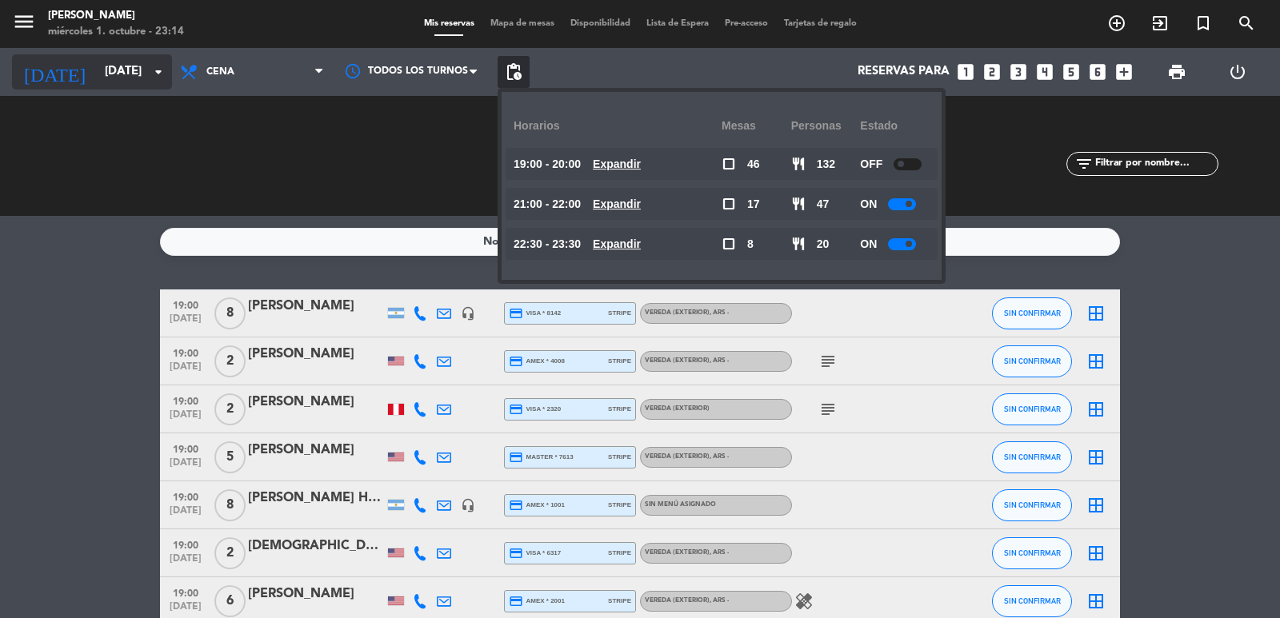
click at [148, 74] on input "mar. 18 nov." at bounding box center [174, 72] width 154 height 30
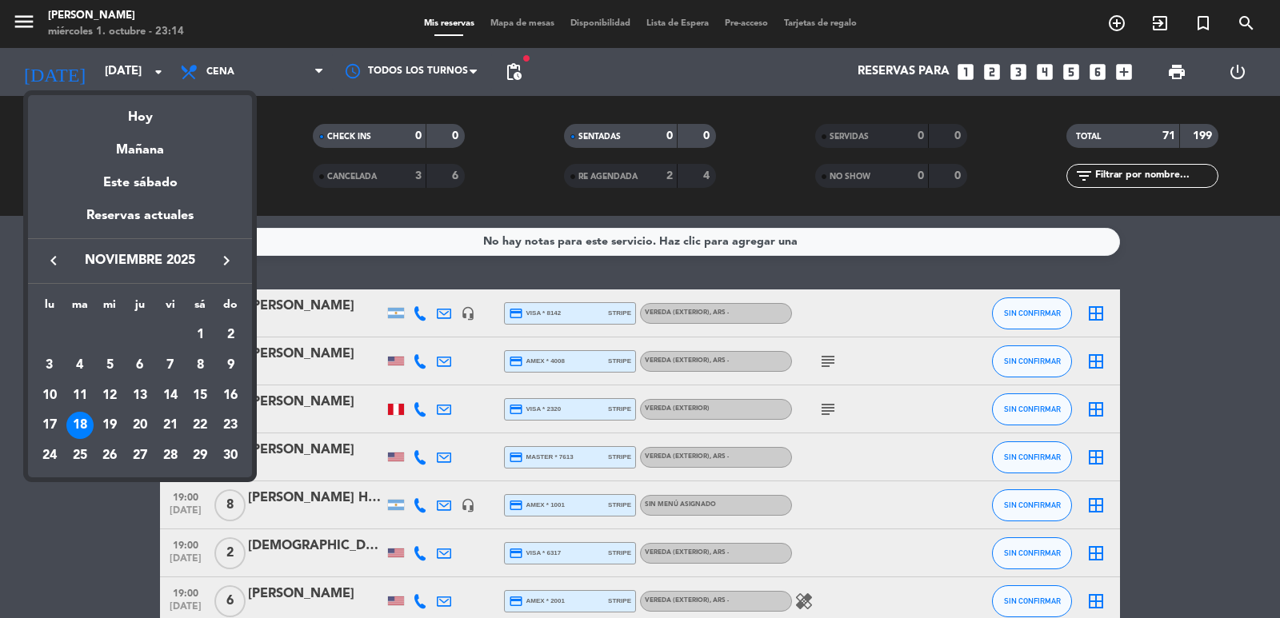
click at [110, 429] on div "19" at bounding box center [109, 425] width 27 height 27
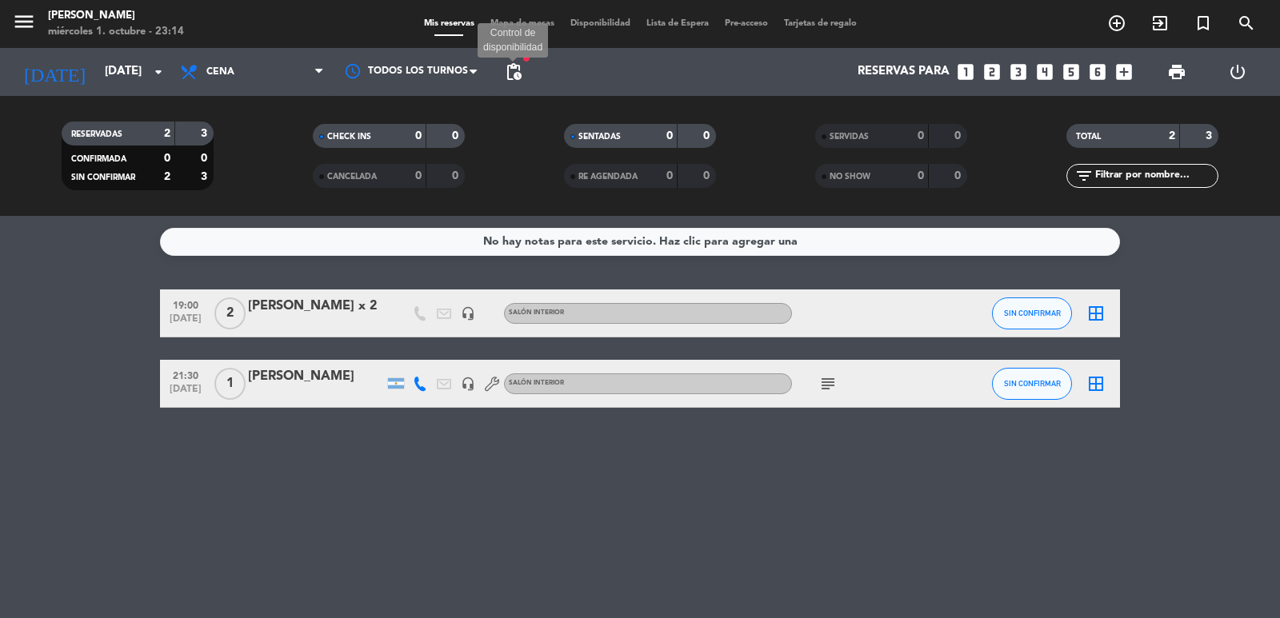
click at [511, 66] on span "pending_actions" at bounding box center [513, 71] width 19 height 19
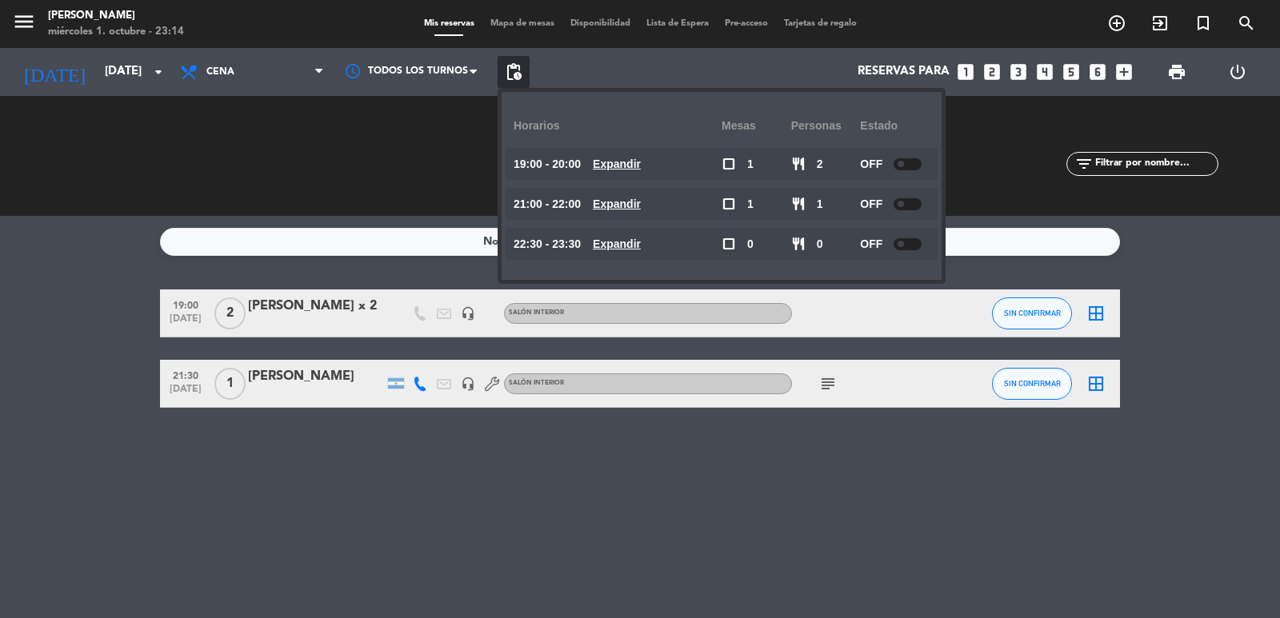
click at [401, 142] on div "CHECK INS 0 0 CANCELADA 0 0" at bounding box center [388, 156] width 251 height 88
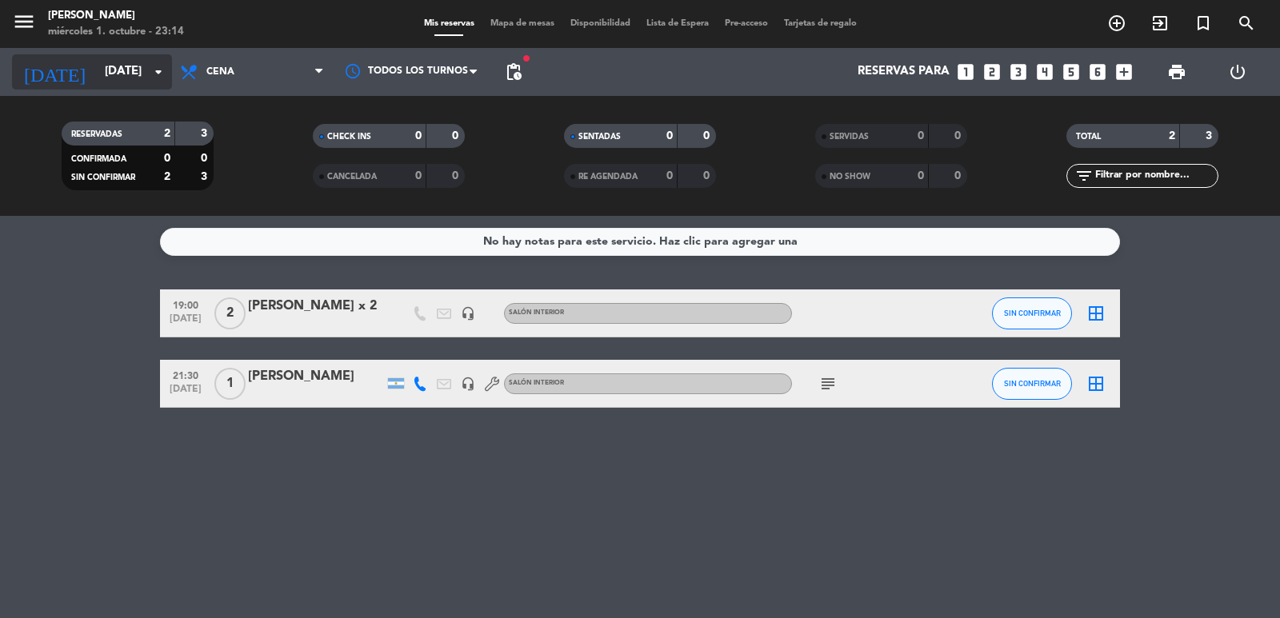
click at [110, 70] on input "mié. 19 nov." at bounding box center [174, 72] width 154 height 30
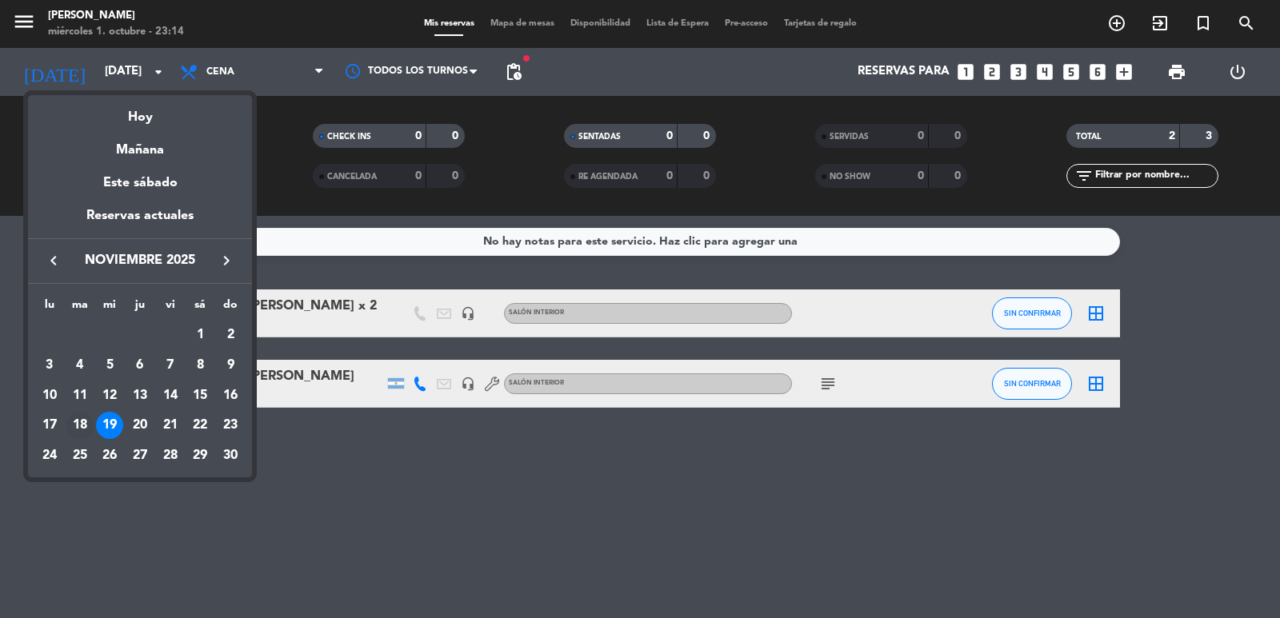
click at [74, 428] on div "18" at bounding box center [79, 425] width 27 height 27
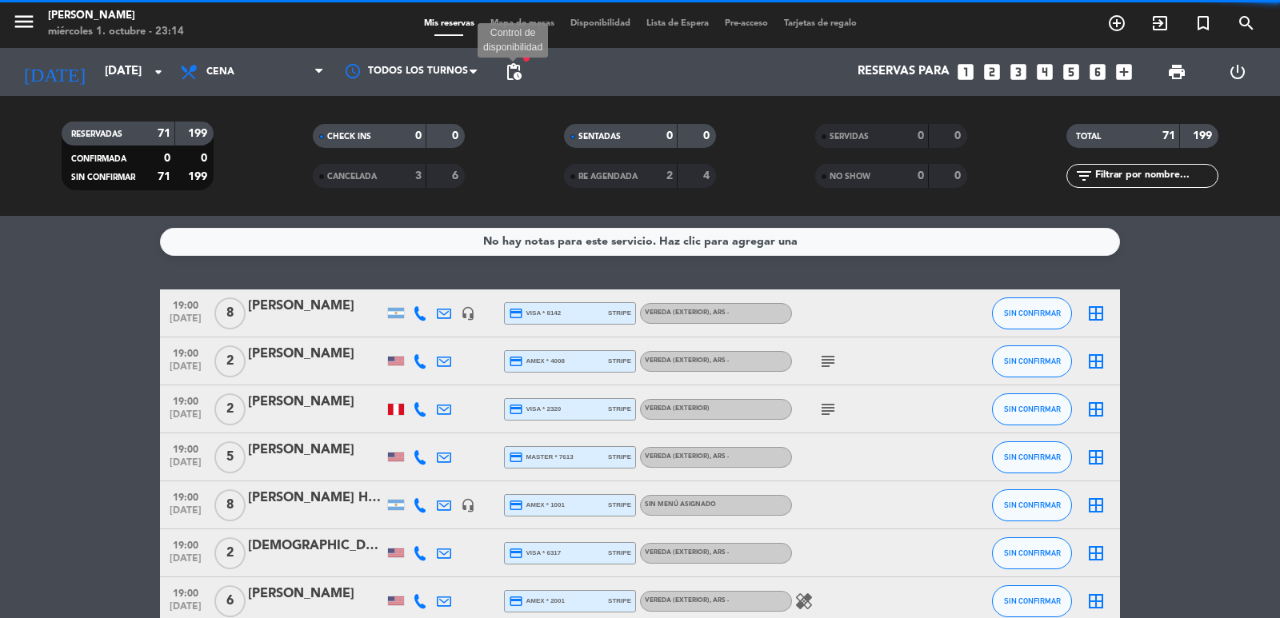
click at [512, 70] on span "pending_actions" at bounding box center [513, 71] width 19 height 19
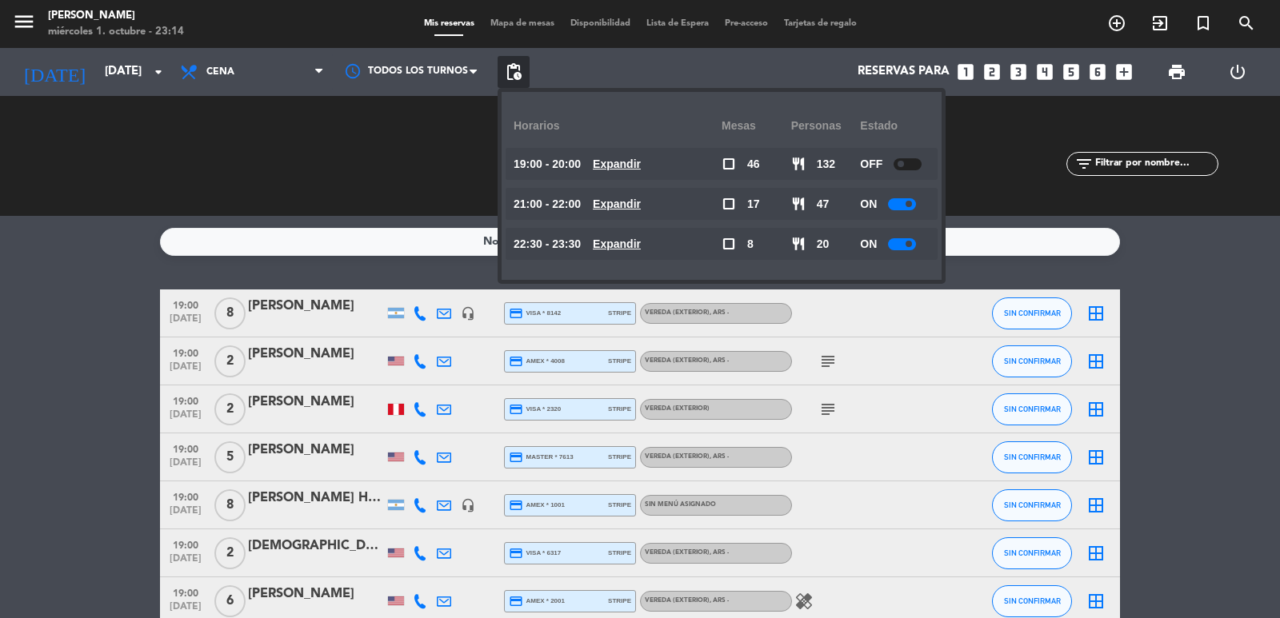
click at [641, 163] on u "Expandir" at bounding box center [617, 164] width 48 height 13
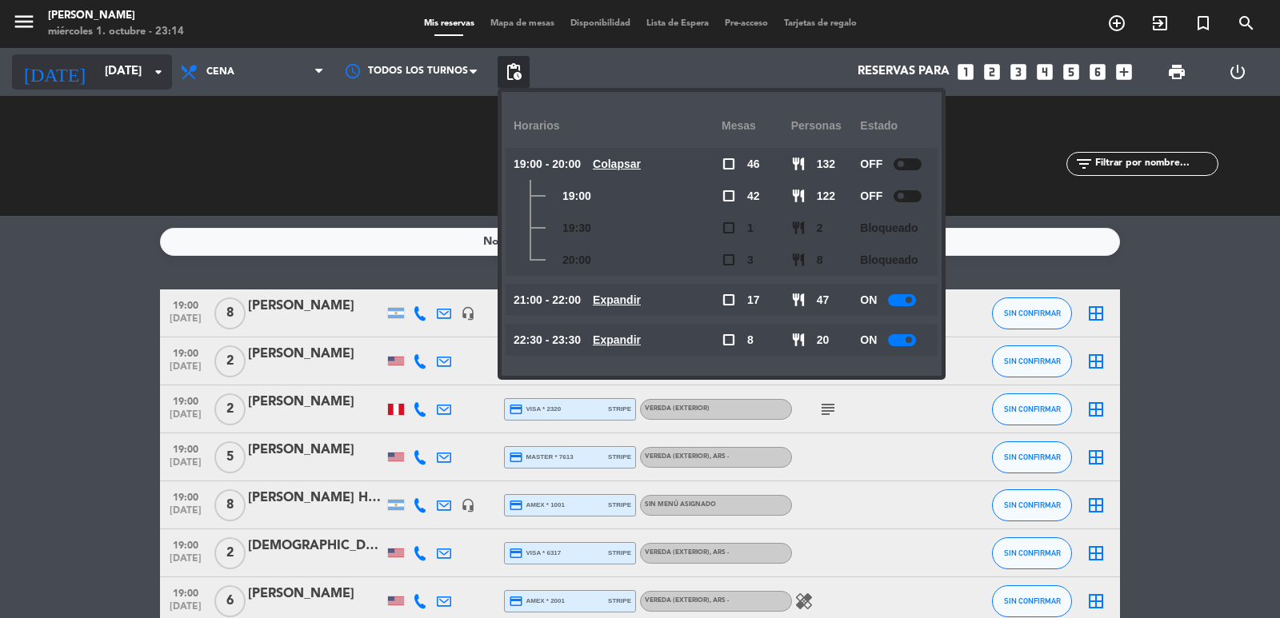
click at [153, 76] on icon "arrow_drop_down" at bounding box center [158, 71] width 19 height 19
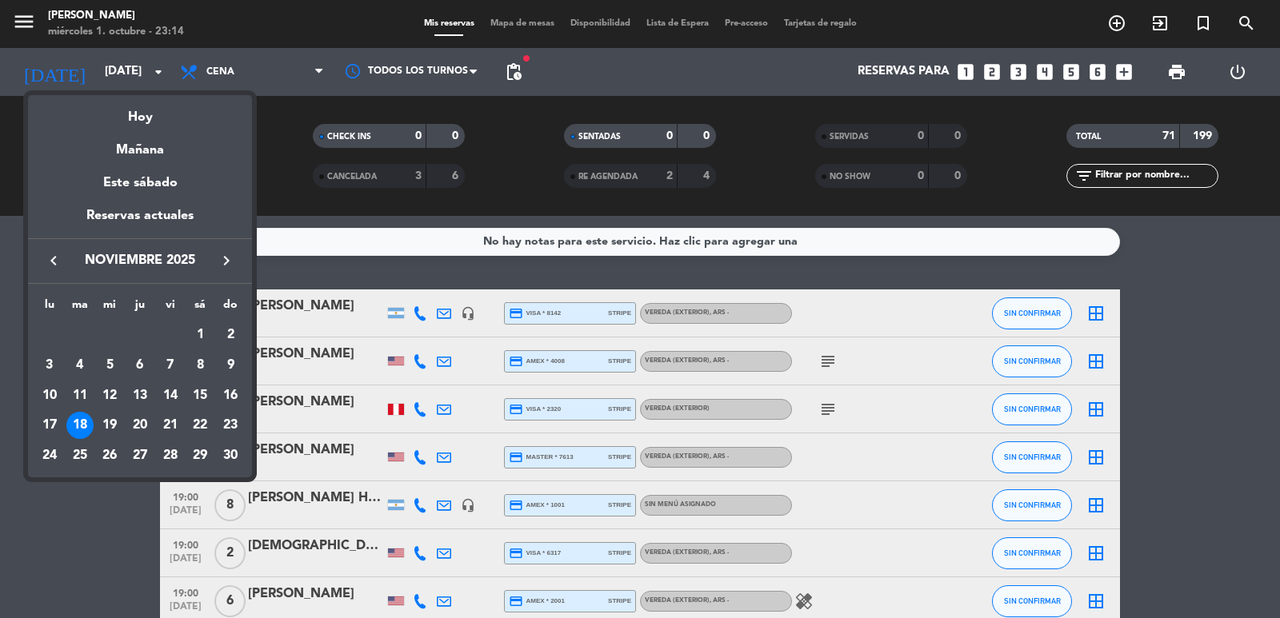
click at [106, 429] on div "19" at bounding box center [109, 425] width 27 height 27
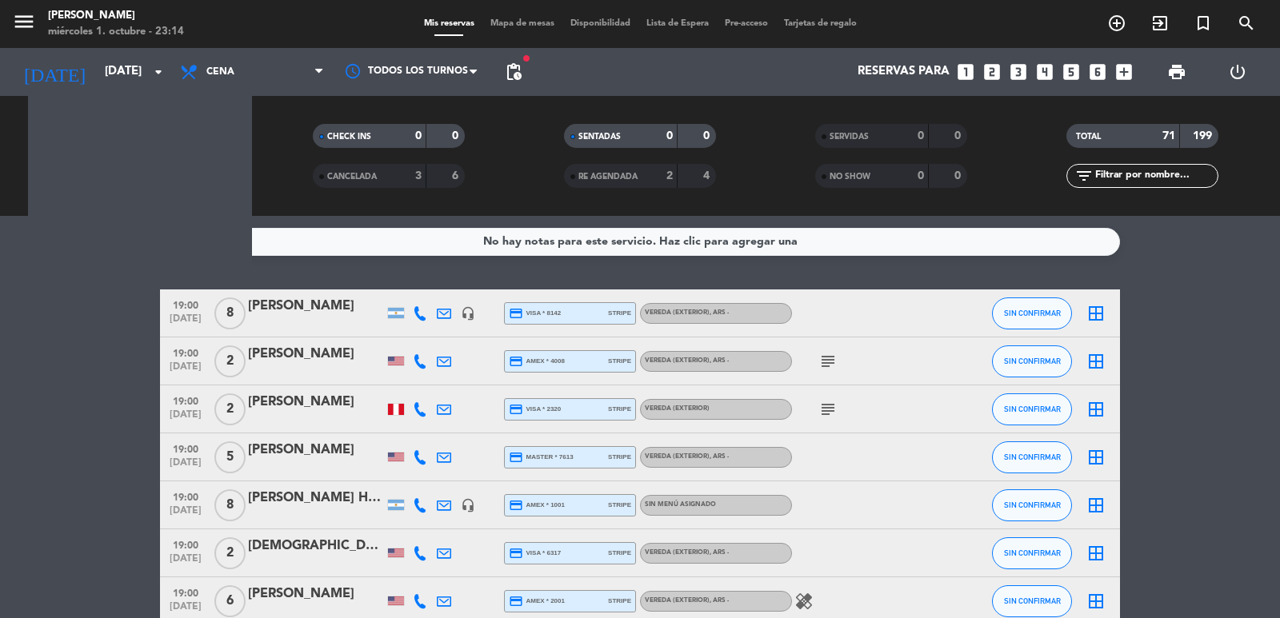
type input "mié. 19 nov."
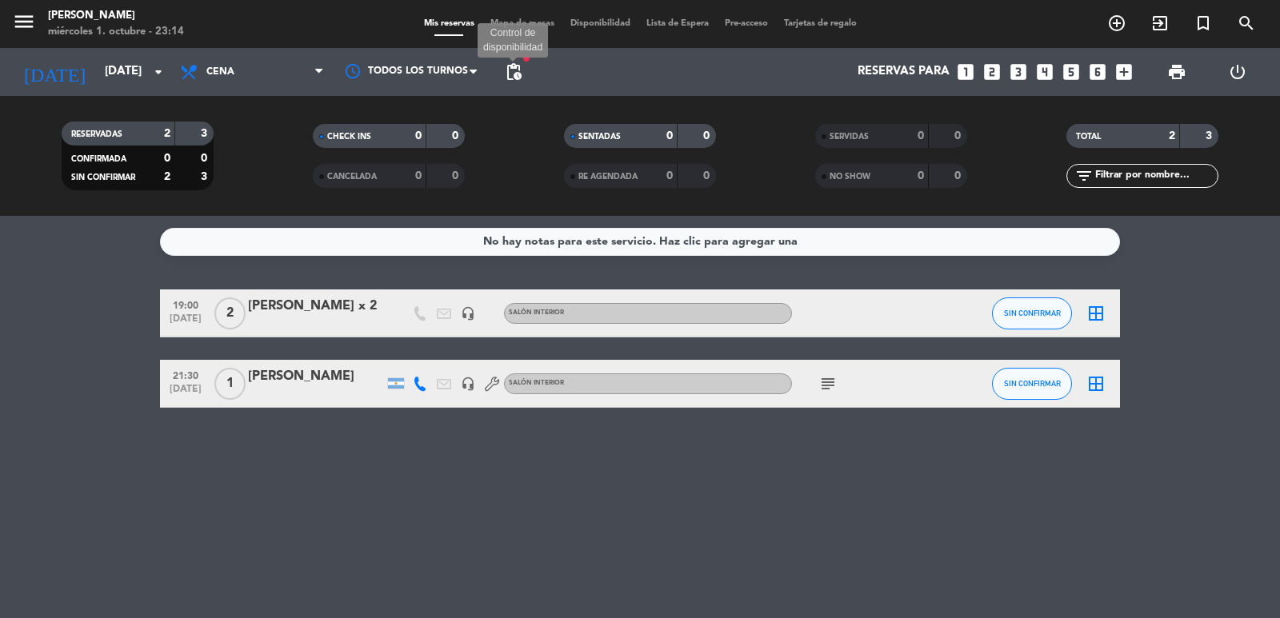
click at [506, 74] on span "pending_actions" at bounding box center [513, 71] width 19 height 19
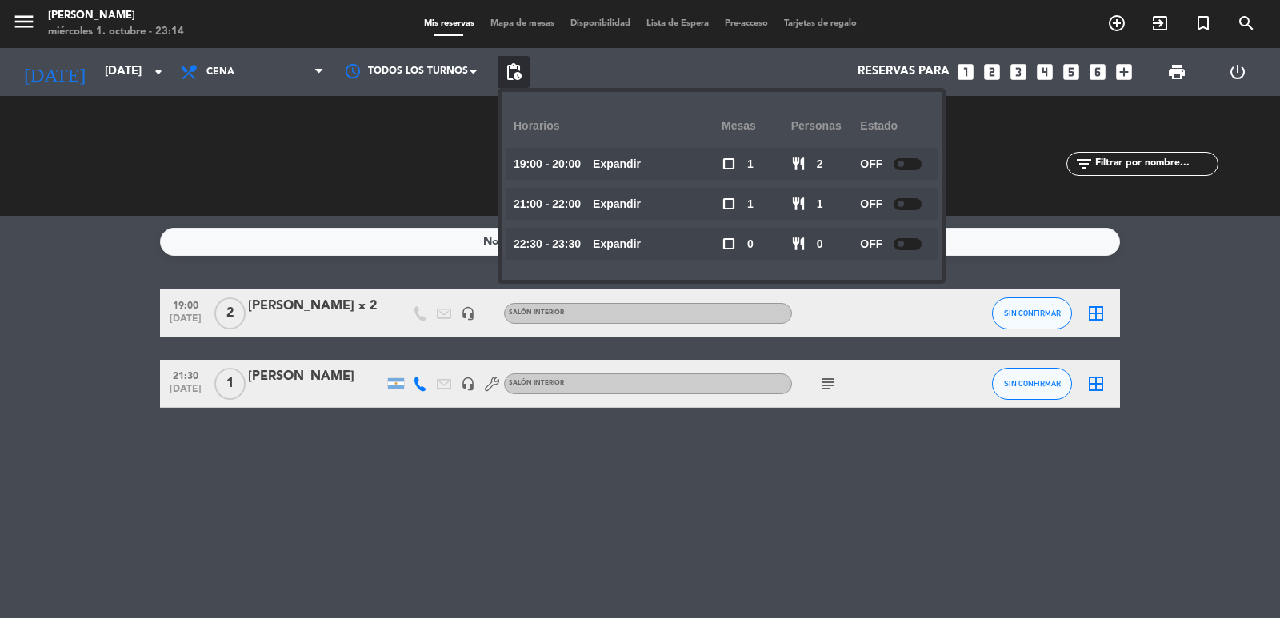
click at [510, 74] on span "pending_actions" at bounding box center [513, 71] width 19 height 19
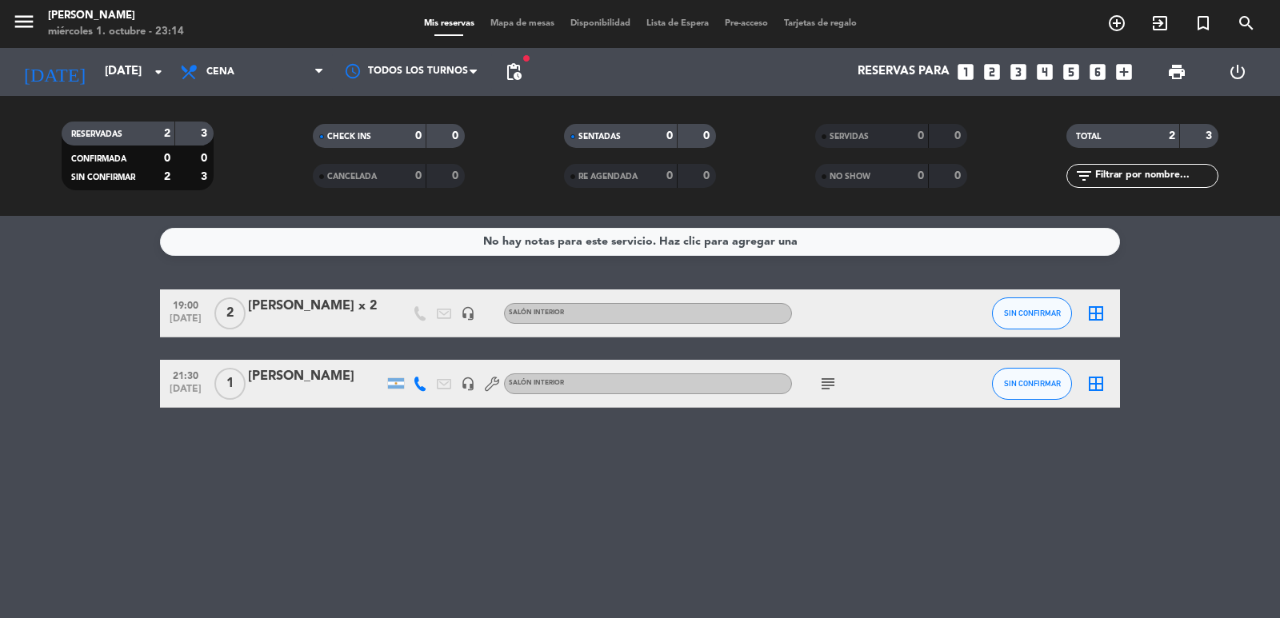
click at [1069, 59] on div "Reservas para looks_one looks_two looks_3 looks_4 looks_5 looks_6 add_box" at bounding box center [834, 72] width 610 height 48
click at [1065, 75] on icon "looks_5" at bounding box center [1071, 72] width 21 height 21
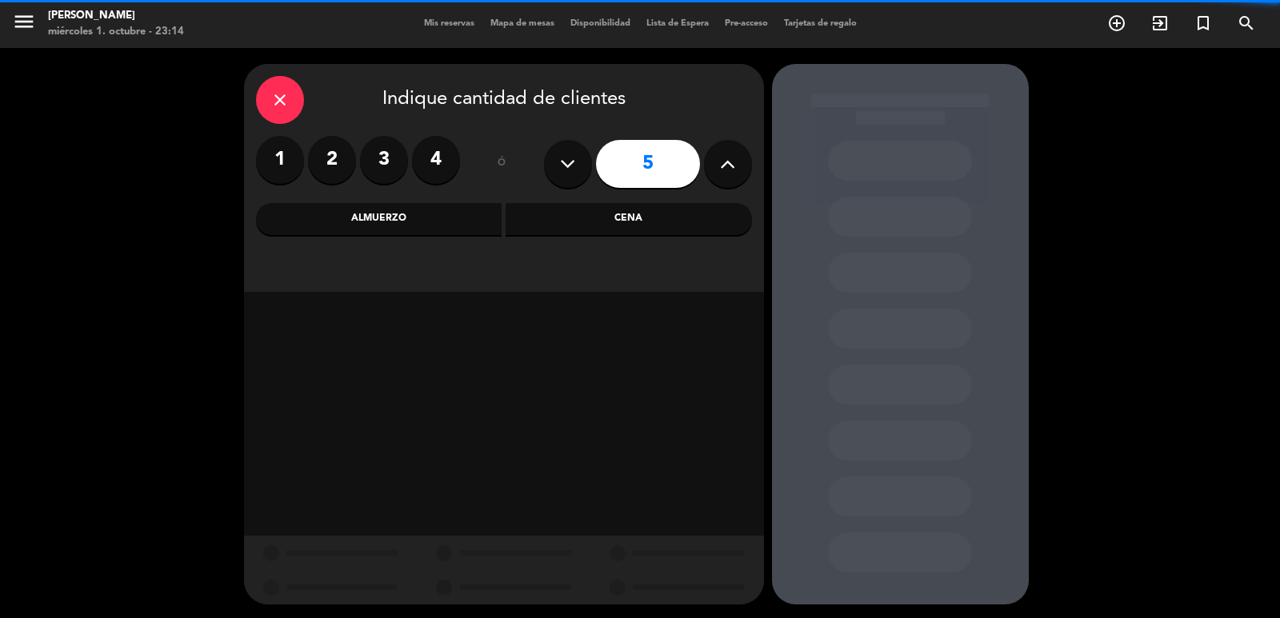
click at [697, 231] on div "Cena" at bounding box center [628, 219] width 246 height 32
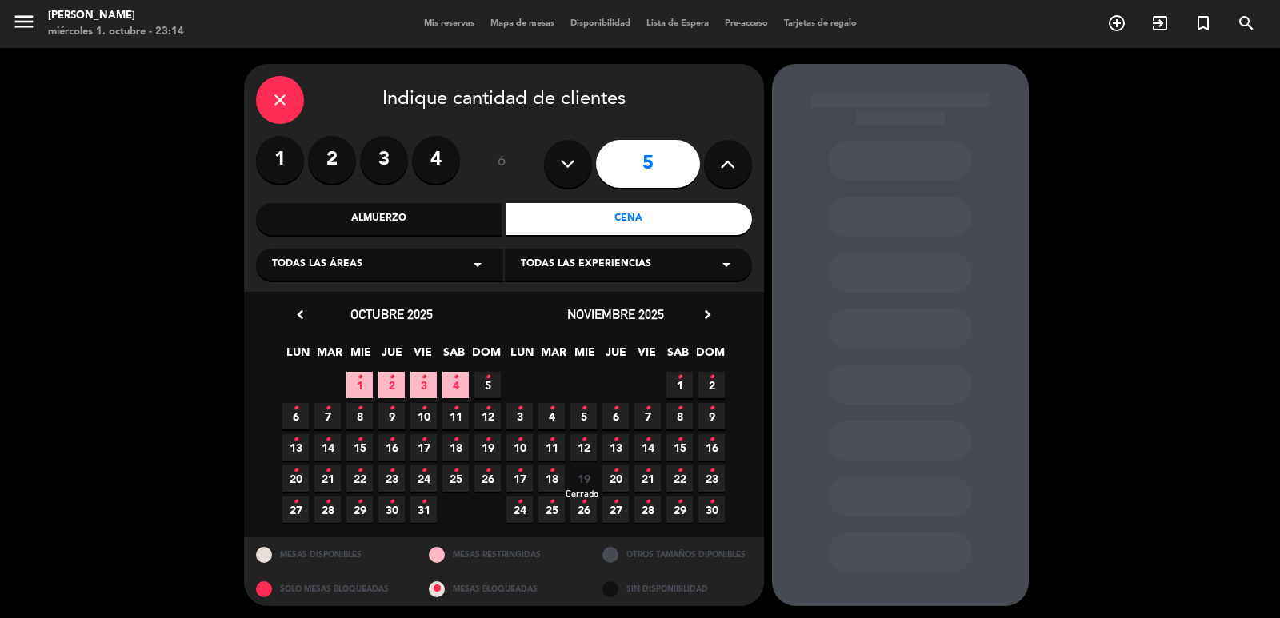
click at [592, 478] on span "19" at bounding box center [583, 478] width 26 height 26
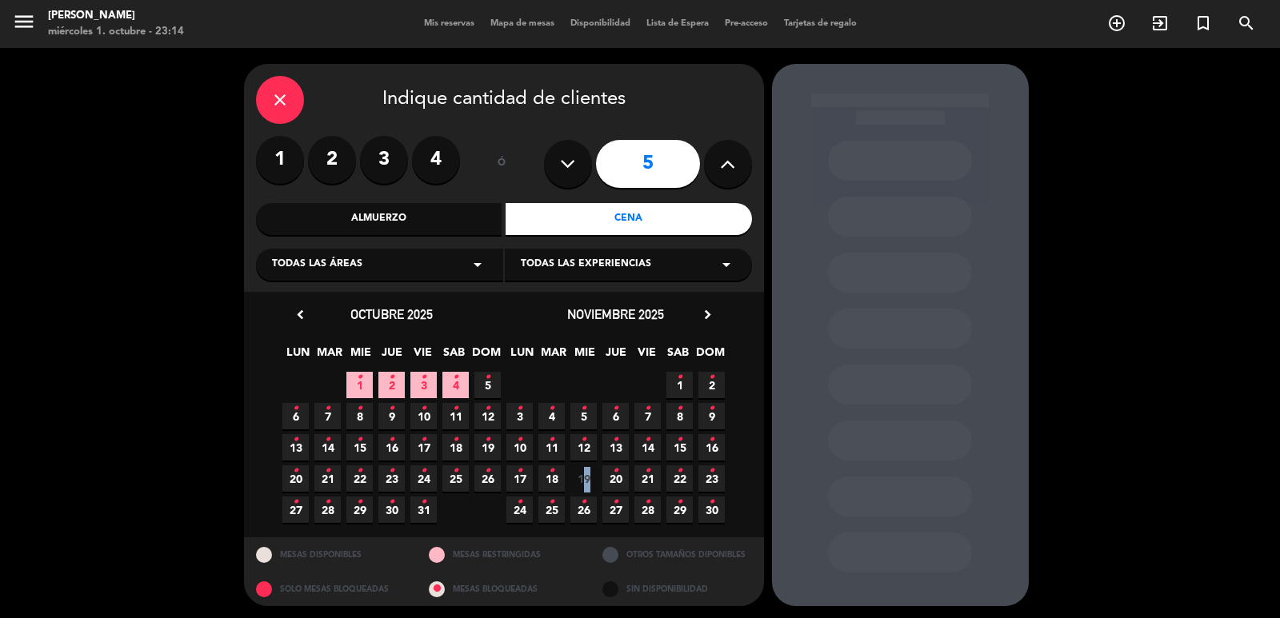
click at [290, 90] on div "close" at bounding box center [280, 100] width 48 height 48
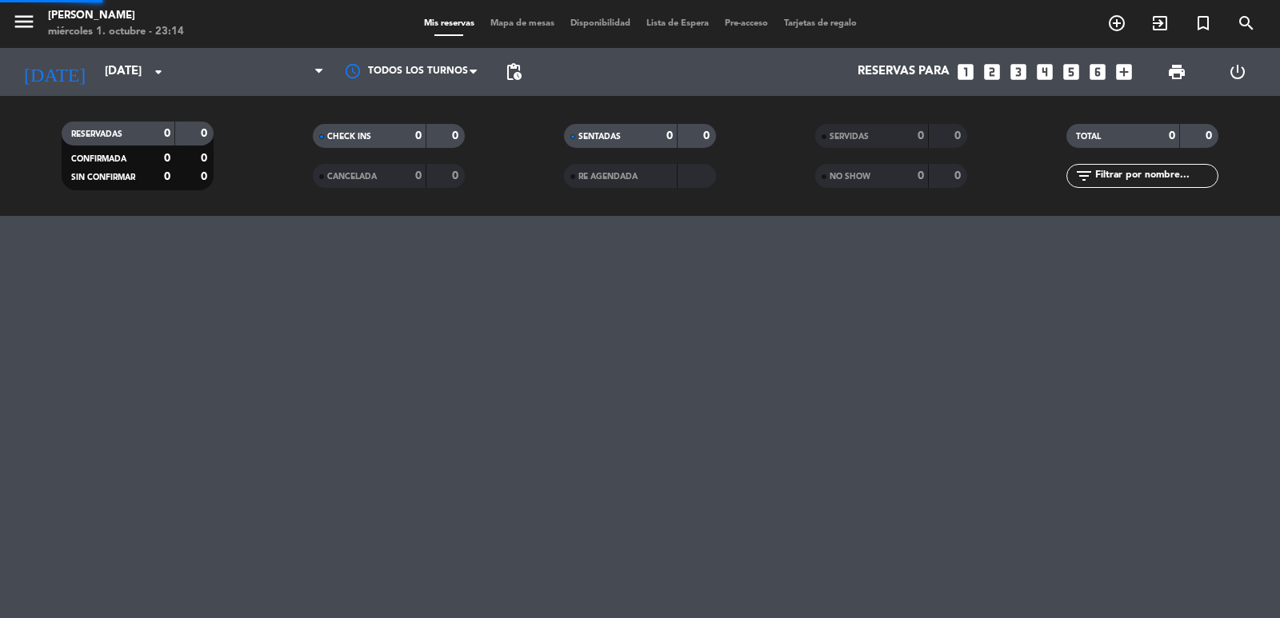
drag, startPoint x: 290, startPoint y: 90, endPoint x: 326, endPoint y: 42, distance: 59.8
click at [290, 90] on div at bounding box center [252, 72] width 160 height 48
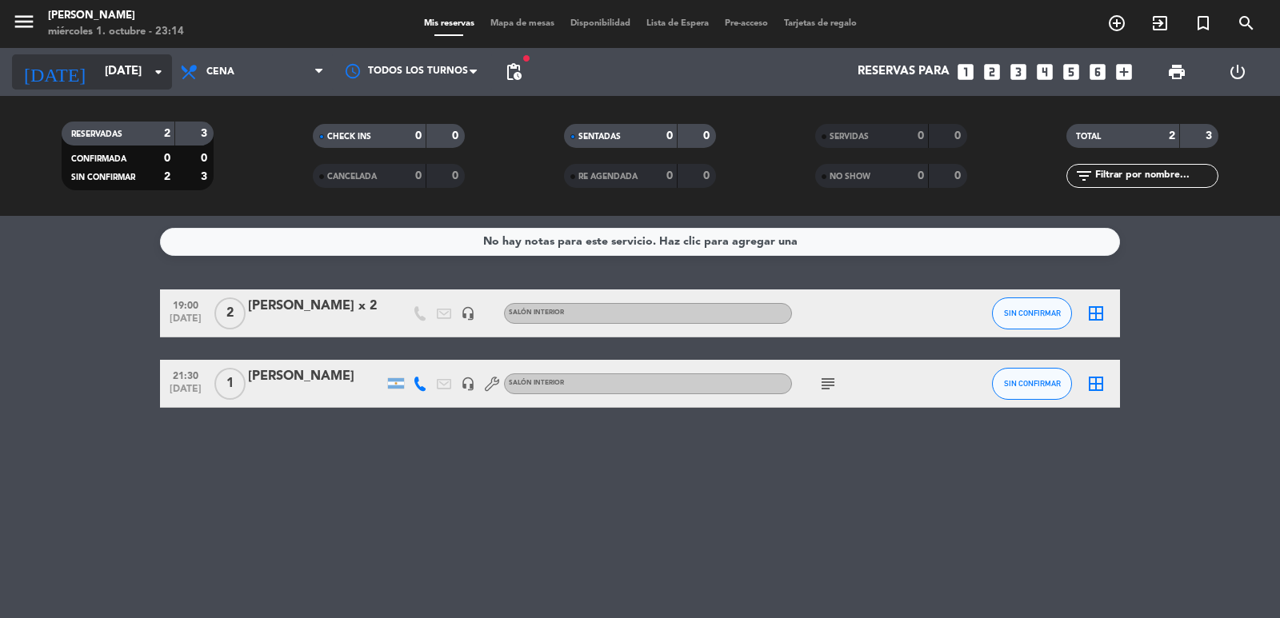
click at [97, 74] on input "mié. 19 nov." at bounding box center [174, 72] width 154 height 30
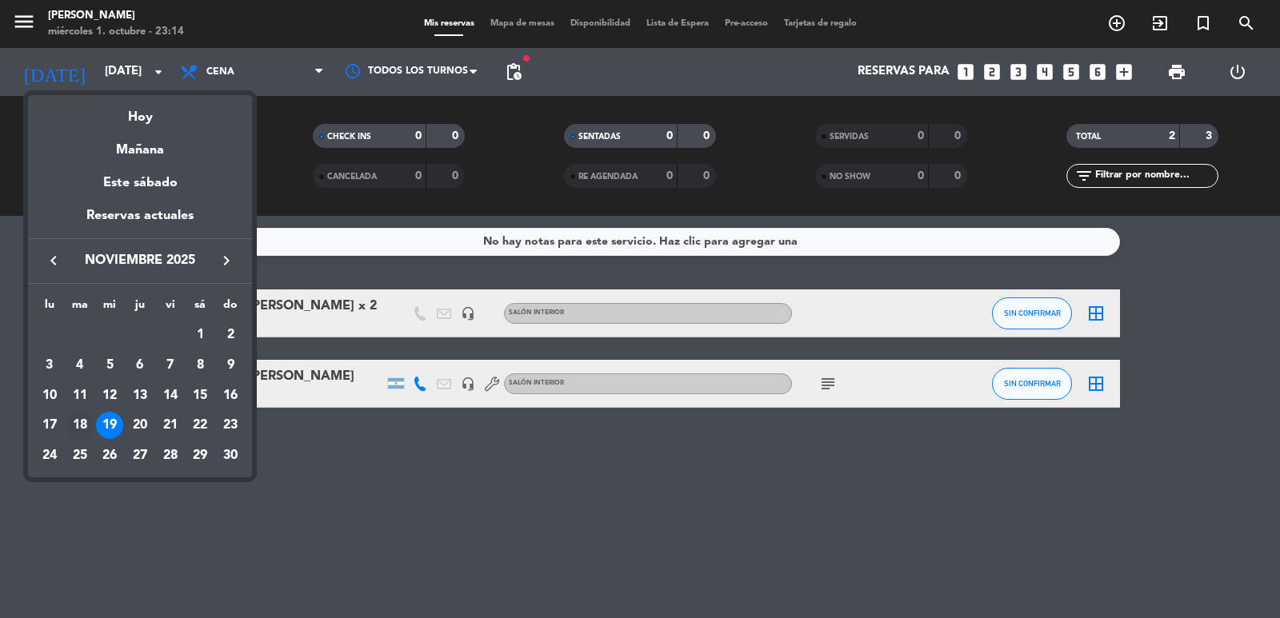
click at [67, 436] on td "18" at bounding box center [80, 425] width 30 height 30
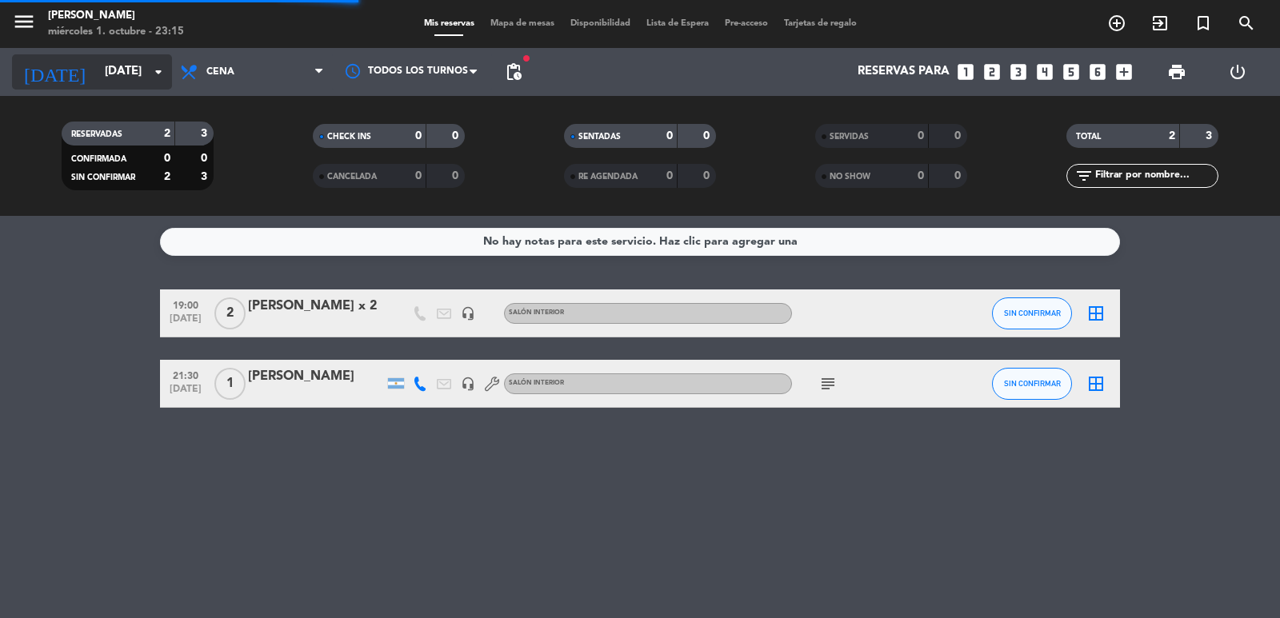
click at [97, 82] on input "mar. 18 nov." at bounding box center [174, 72] width 154 height 30
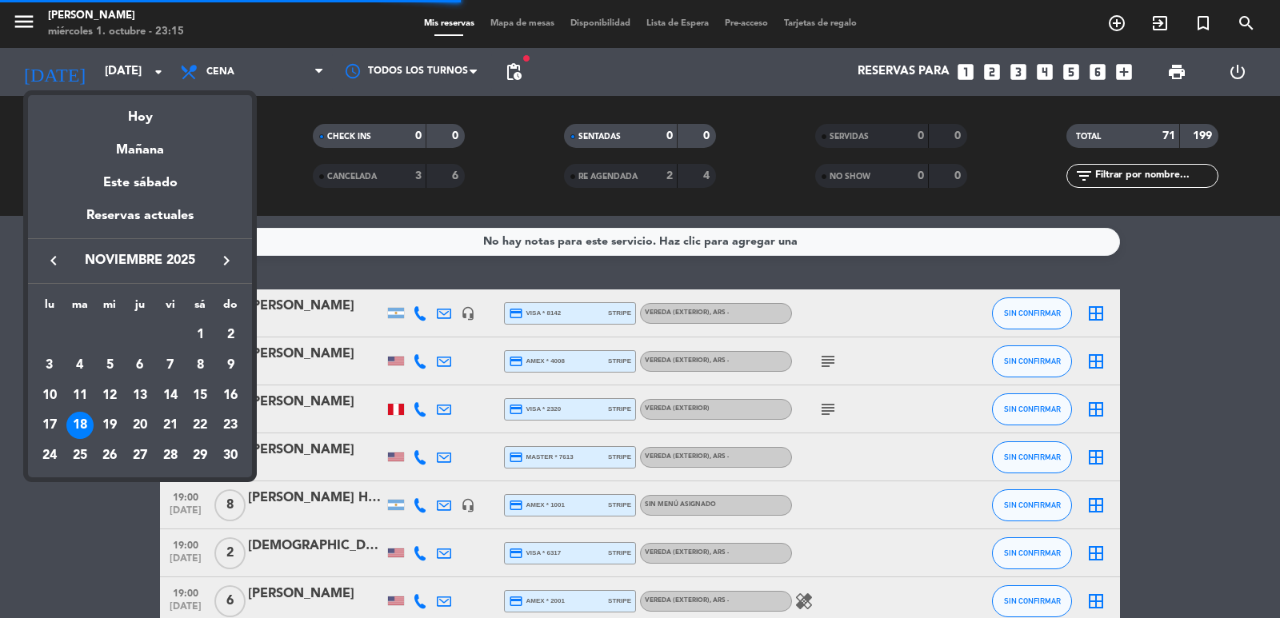
click at [522, 63] on div at bounding box center [640, 309] width 1280 height 618
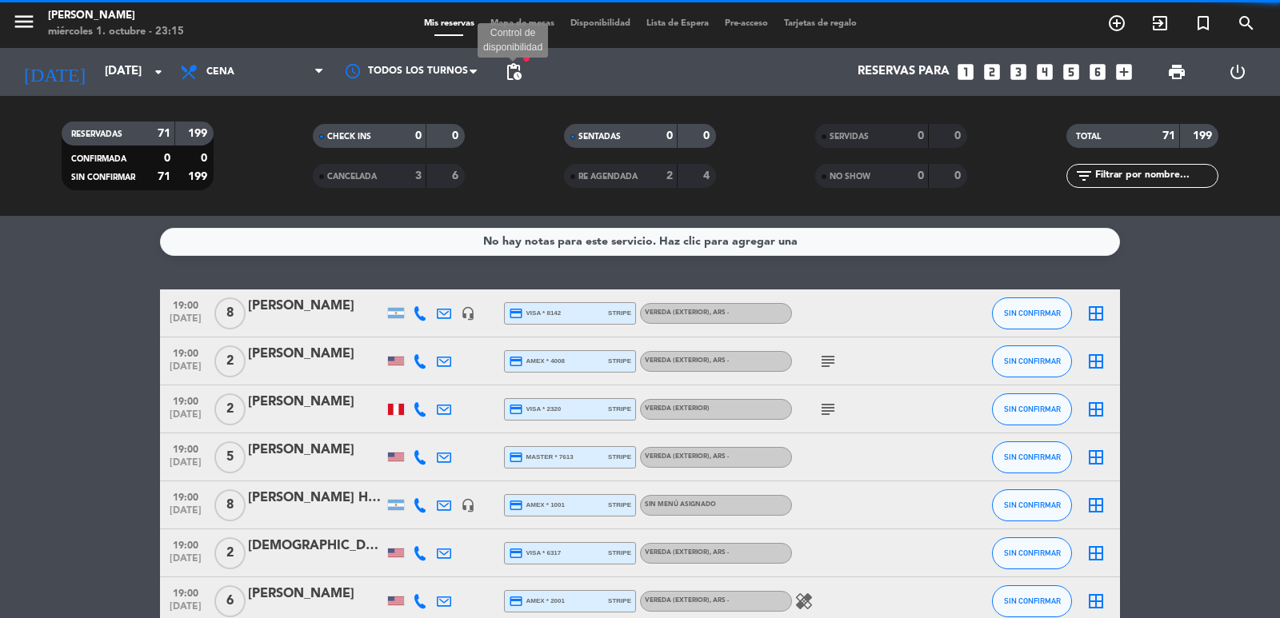
click at [513, 67] on span "pending_actions" at bounding box center [513, 71] width 19 height 19
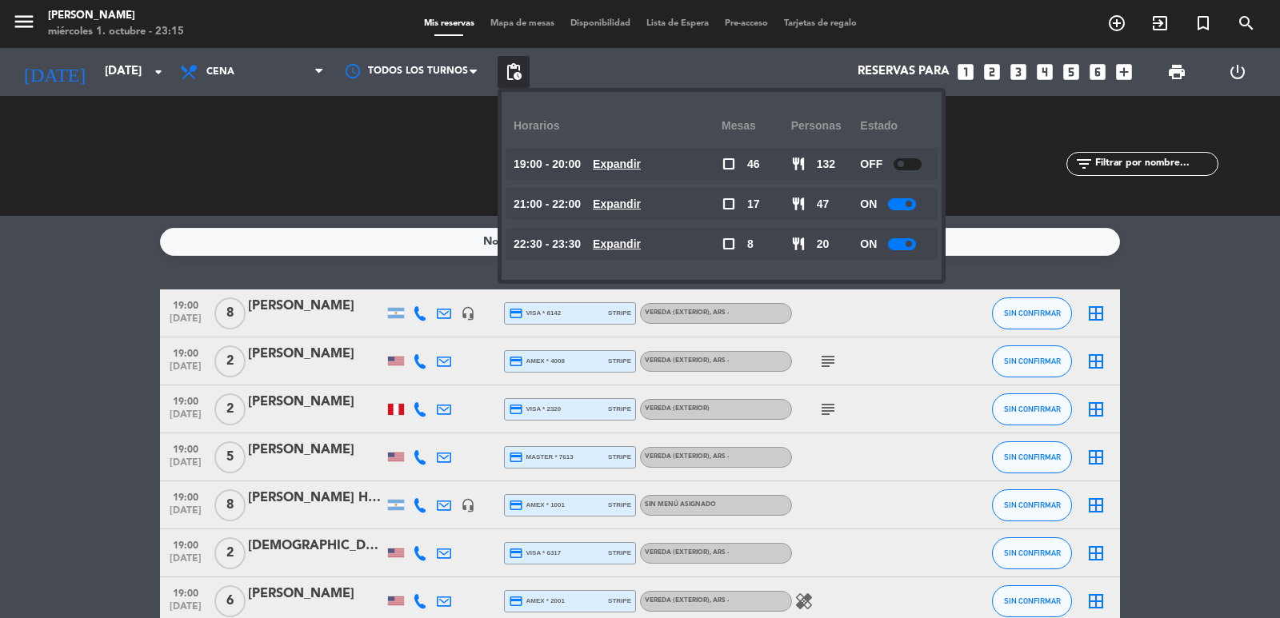
click at [633, 206] on u "Expandir" at bounding box center [617, 204] width 48 height 13
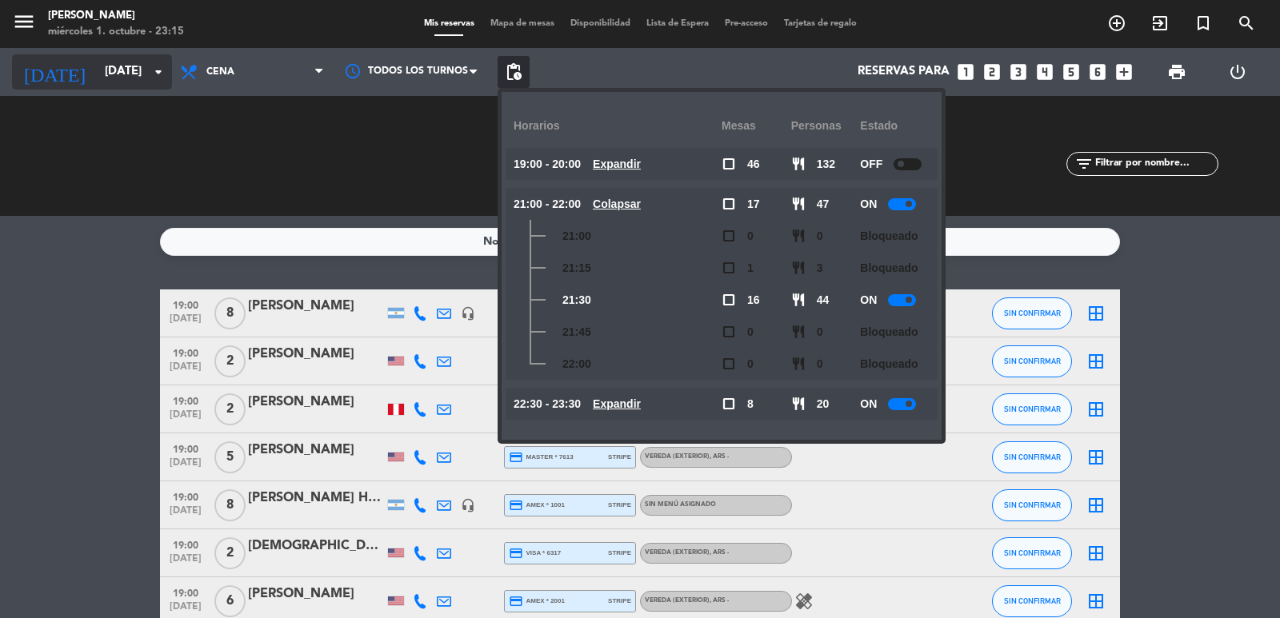
drag, startPoint x: 172, startPoint y: 109, endPoint x: 158, endPoint y: 74, distance: 37.7
click at [177, 108] on div "RESERVADAS 71 199 CONFIRMADA 0 0 SIN CONFIRMAR 71 199 CHECK INS 0 0 CANCELADA 3…" at bounding box center [640, 156] width 1280 height 120
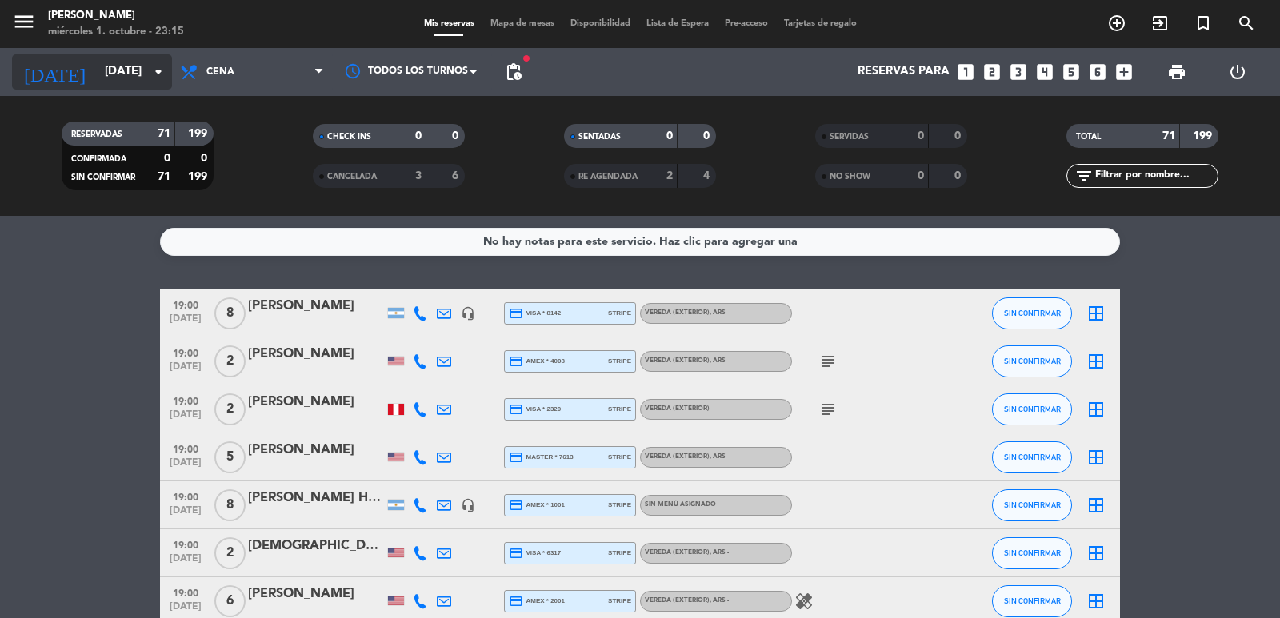
click at [158, 73] on icon "arrow_drop_down" at bounding box center [158, 71] width 19 height 19
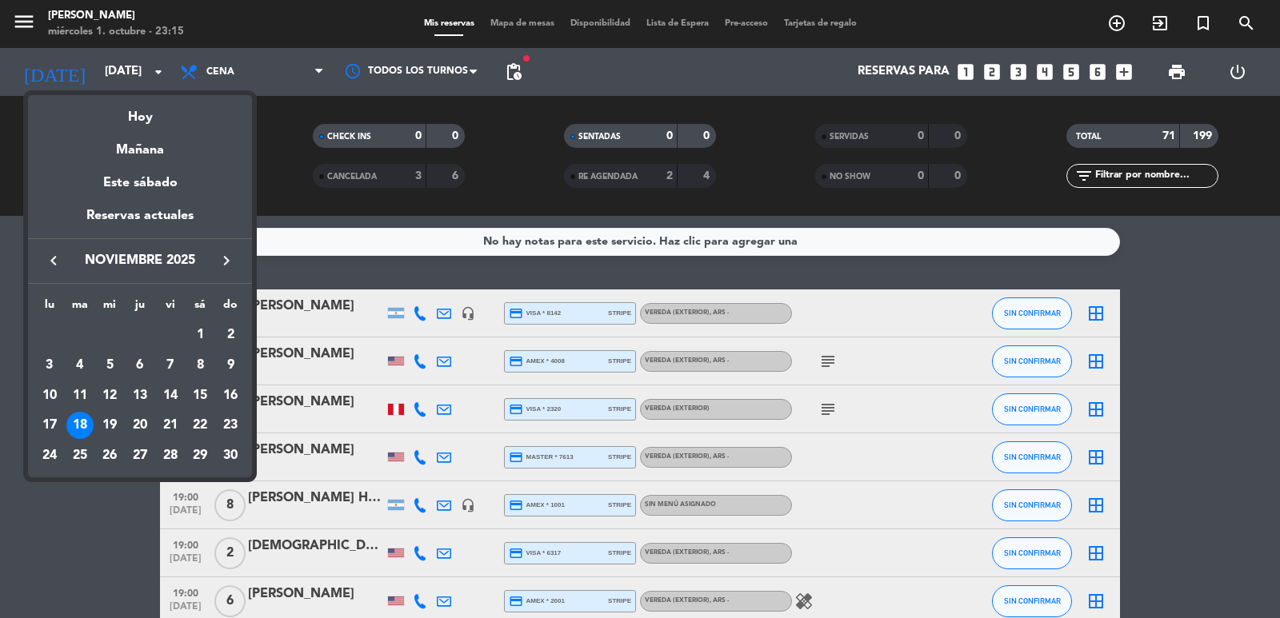
click at [62, 259] on button "keyboard_arrow_left" at bounding box center [53, 260] width 29 height 21
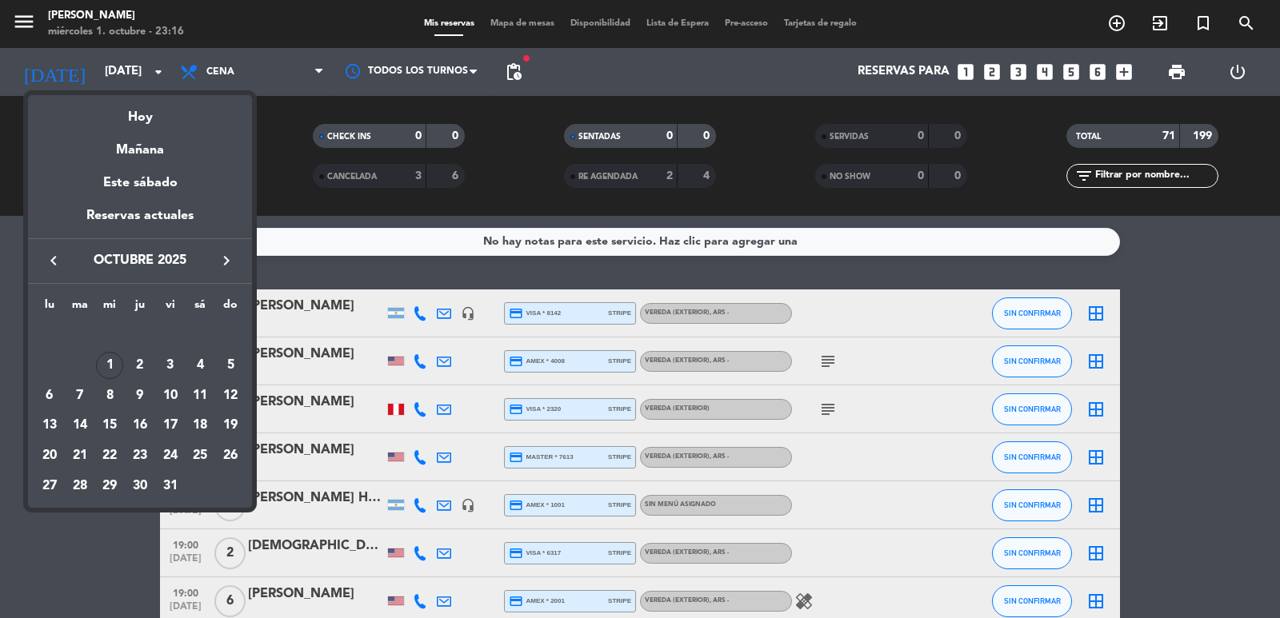
click at [208, 364] on div "4" at bounding box center [199, 365] width 27 height 27
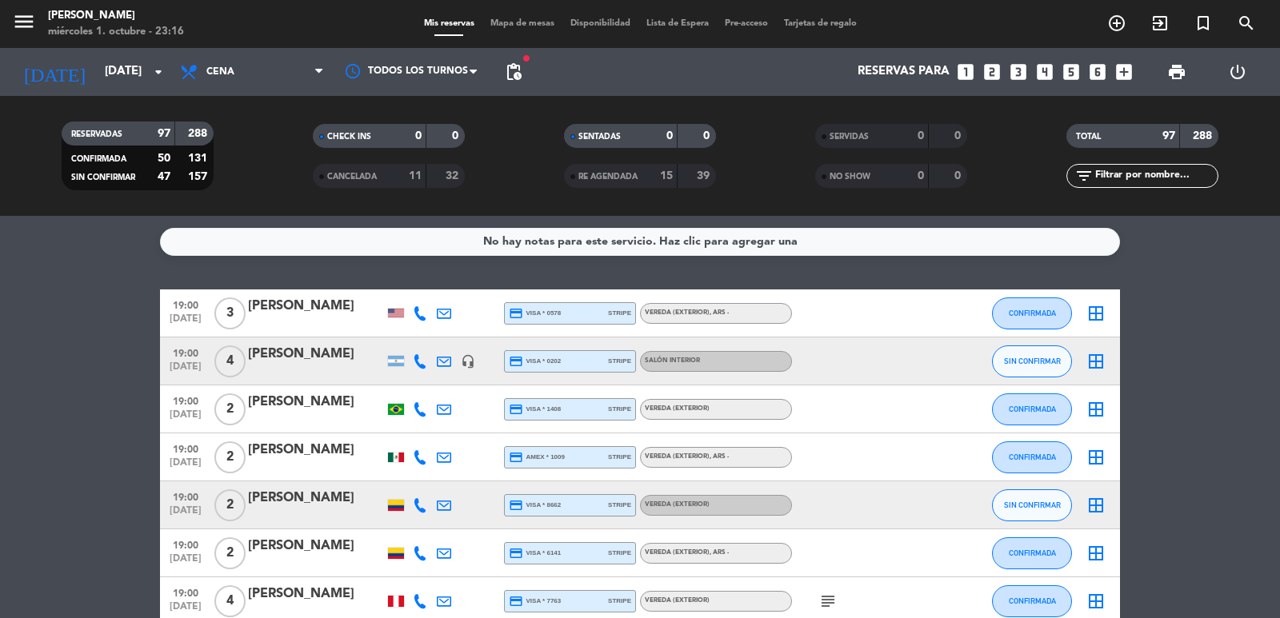
click at [509, 67] on span "pending_actions" at bounding box center [513, 71] width 19 height 19
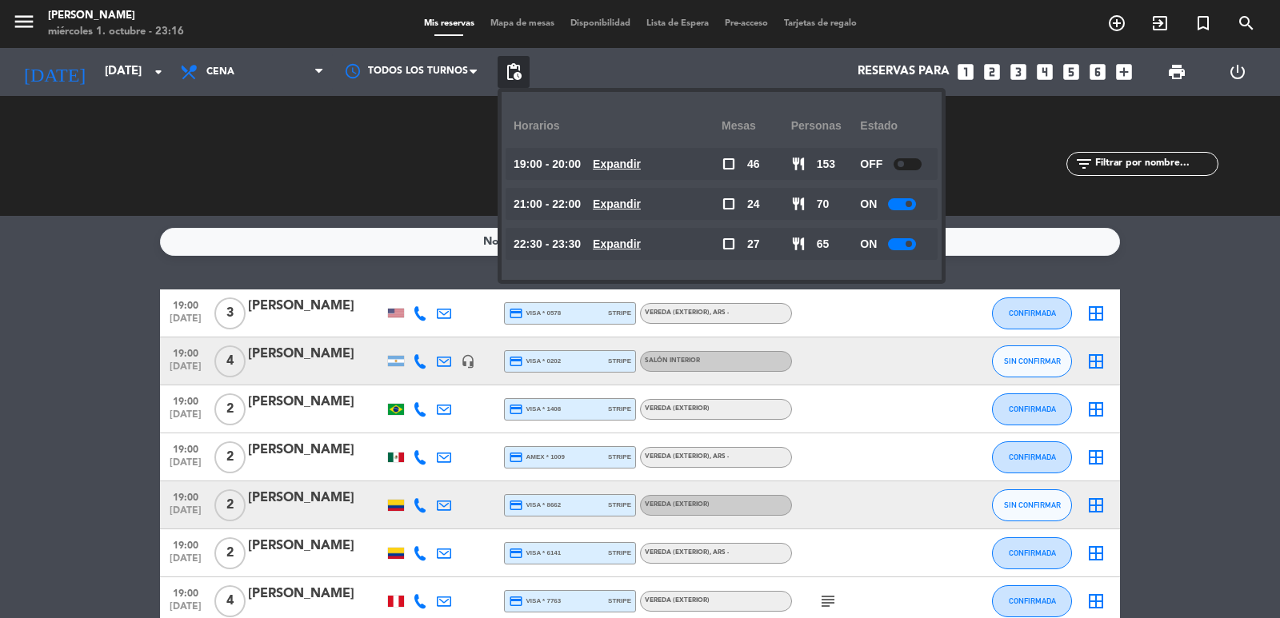
click at [617, 162] on u "Expandir" at bounding box center [617, 164] width 48 height 13
click at [624, 198] on u "Expandir" at bounding box center [617, 204] width 48 height 13
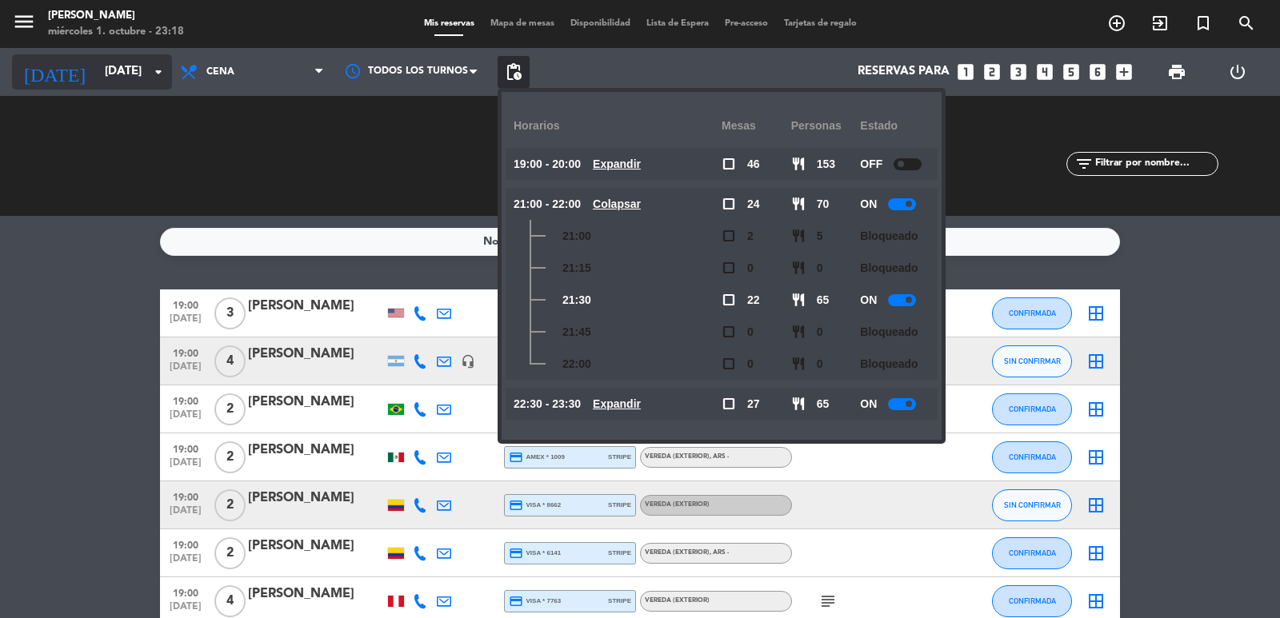
click at [107, 84] on input "sáb. 4 oct." at bounding box center [174, 72] width 154 height 30
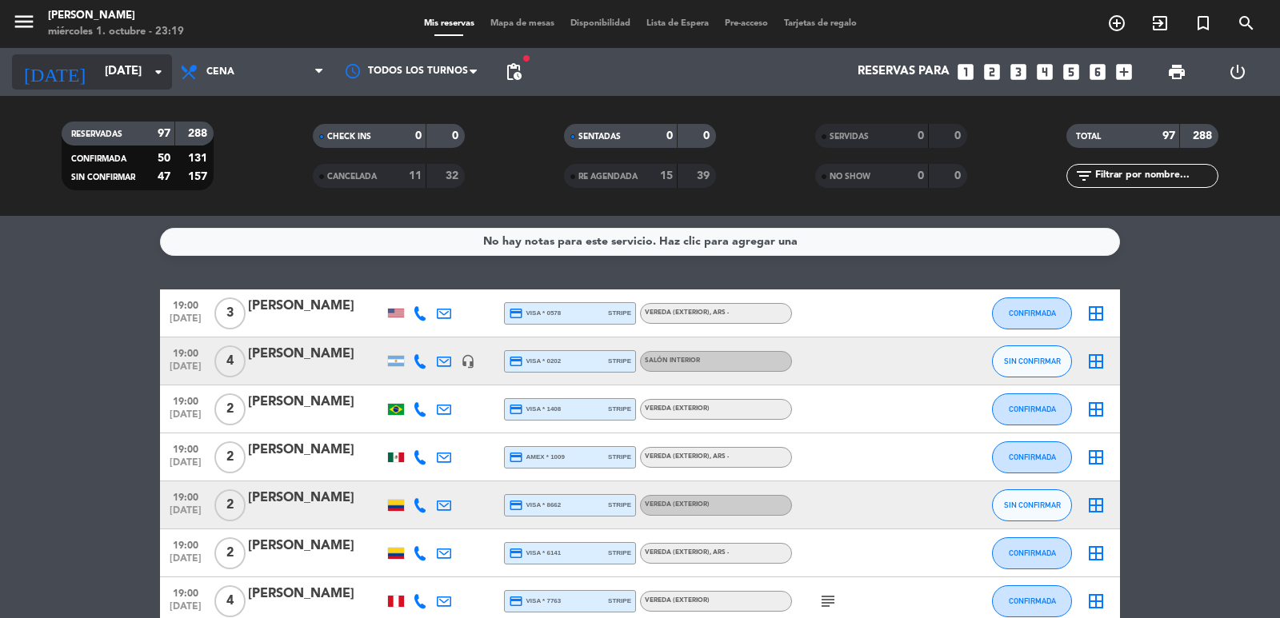
click at [107, 63] on input "sáb. 4 oct." at bounding box center [174, 72] width 154 height 30
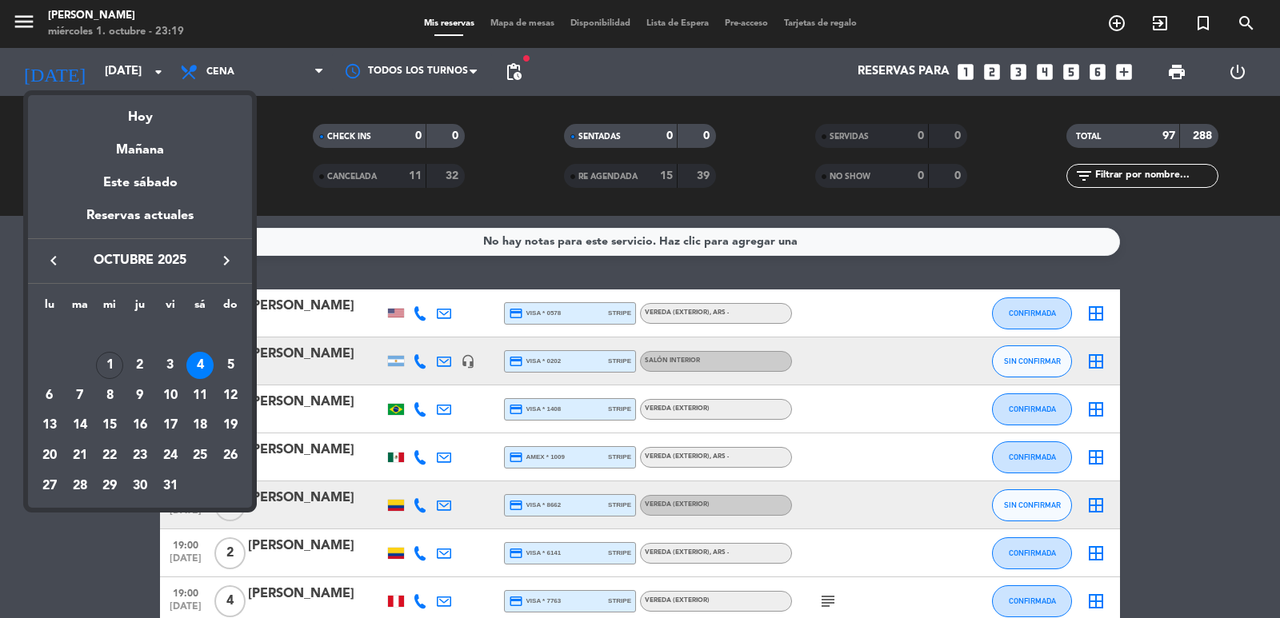
click at [223, 268] on icon "keyboard_arrow_right" at bounding box center [226, 260] width 19 height 19
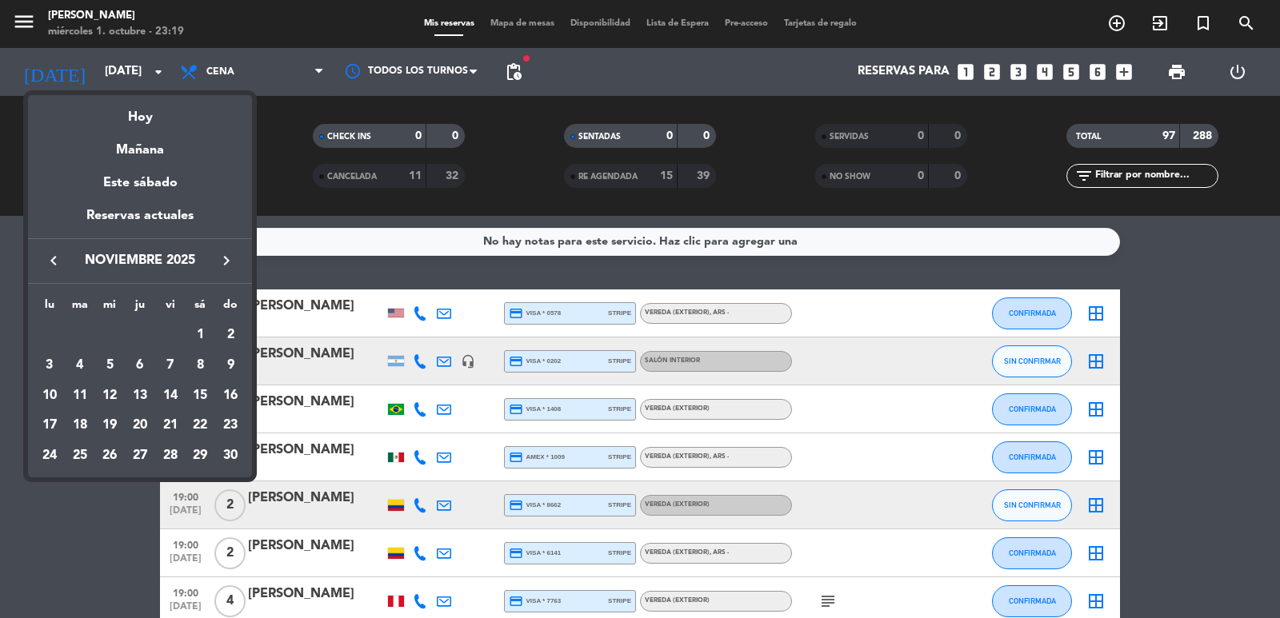
click at [232, 327] on div "2" at bounding box center [230, 335] width 27 height 27
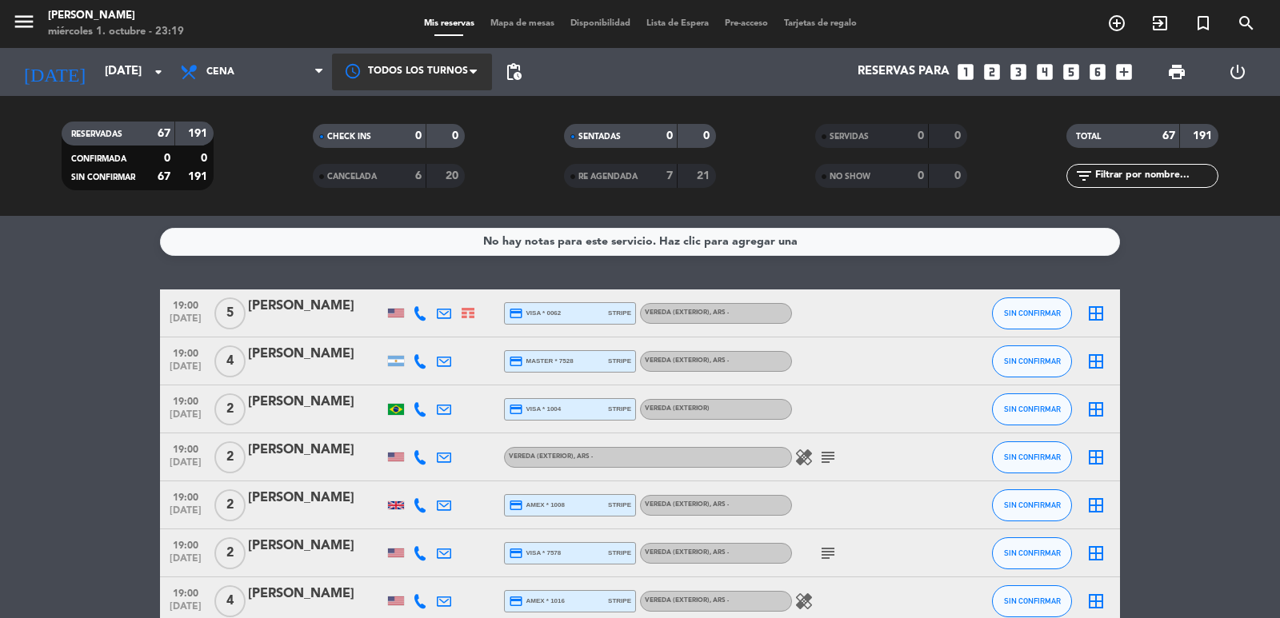
click at [477, 80] on div "Todos los turnos" at bounding box center [412, 72] width 160 height 37
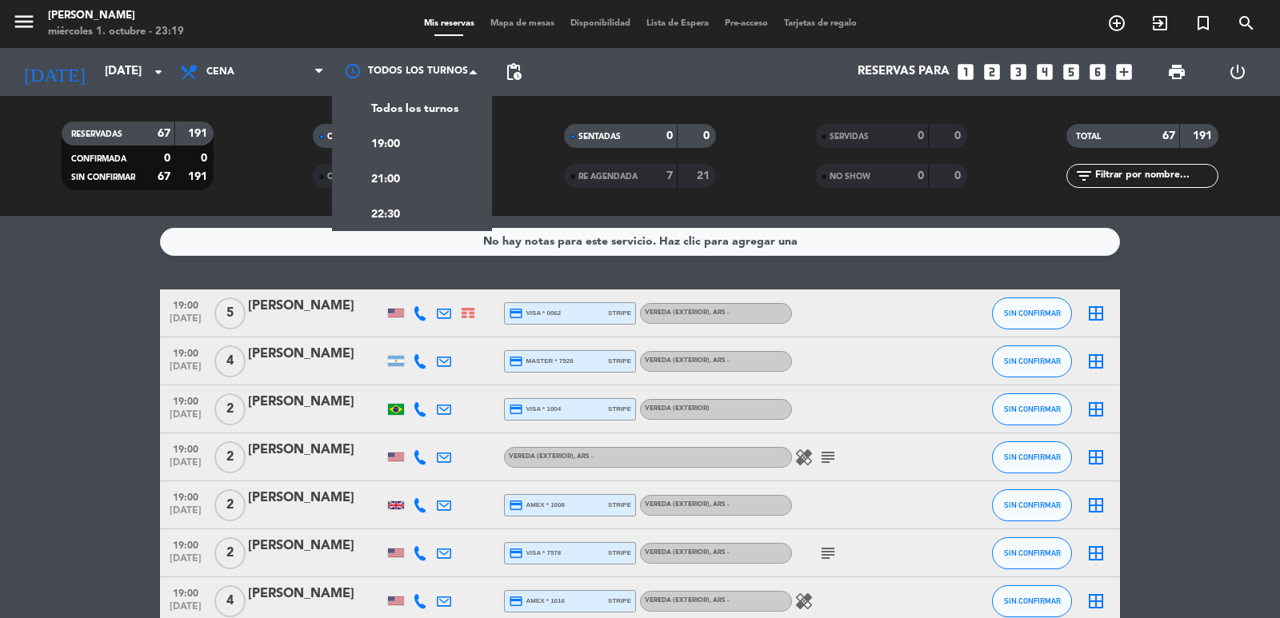
click at [505, 74] on span "pending_actions" at bounding box center [513, 71] width 19 height 19
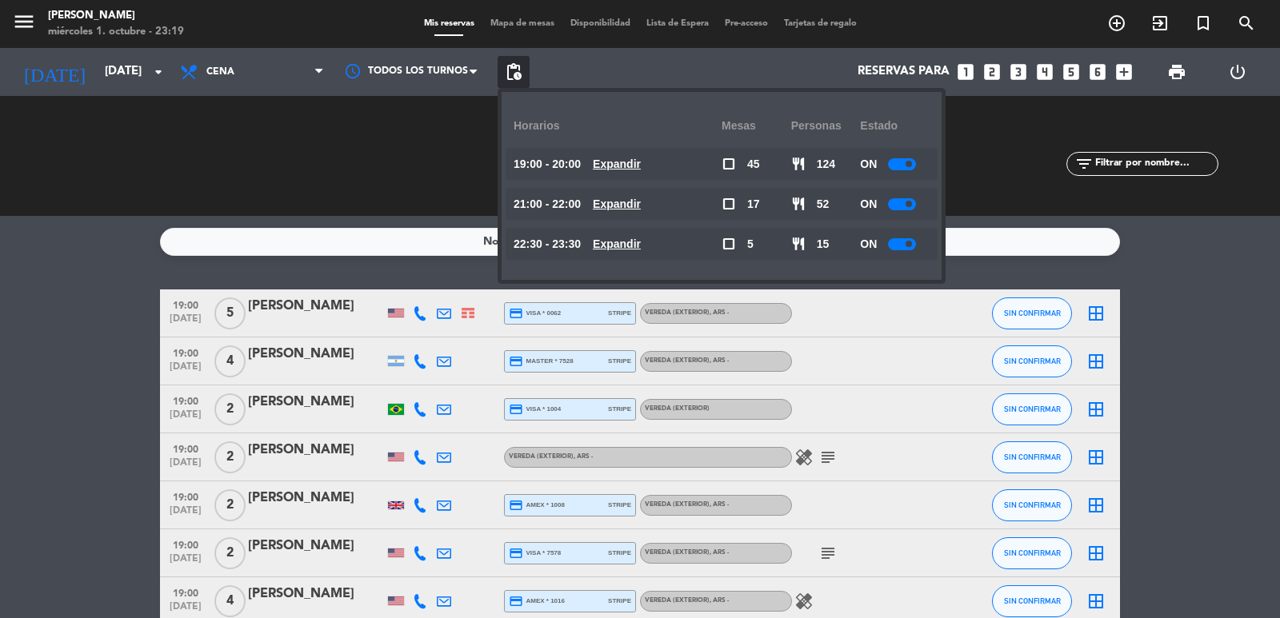
click at [621, 160] on u "Expandir" at bounding box center [617, 164] width 48 height 13
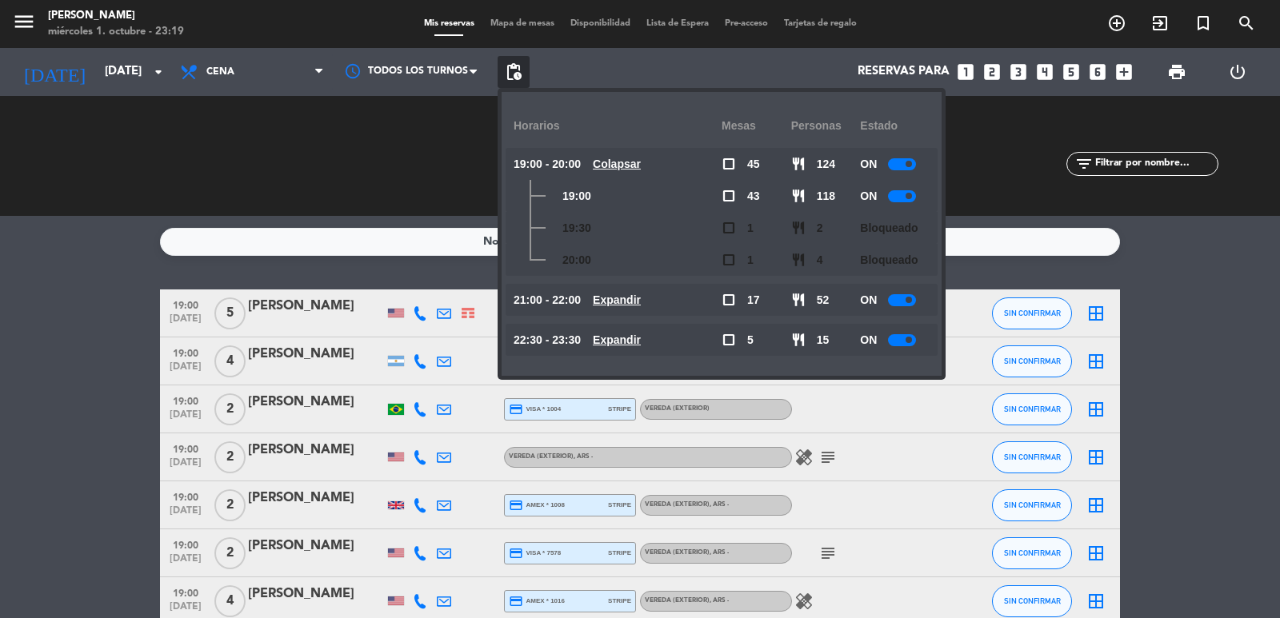
click at [621, 160] on u "Colapsar" at bounding box center [617, 164] width 48 height 13
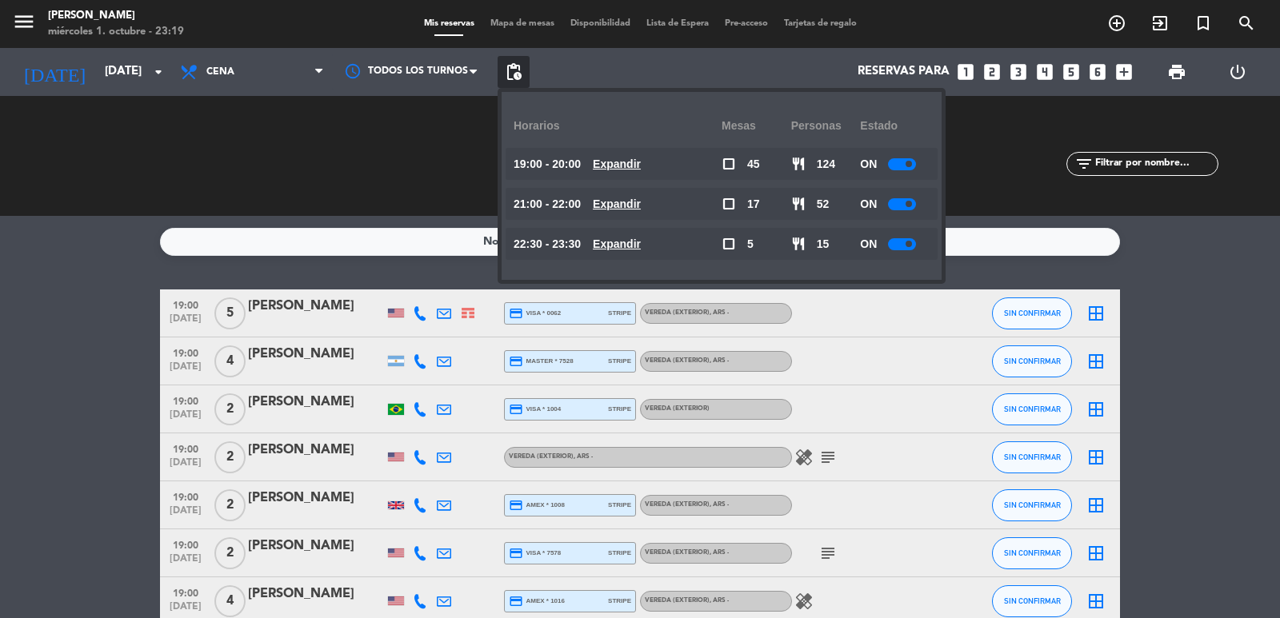
click at [619, 210] on span "Expandir" at bounding box center [617, 204] width 48 height 18
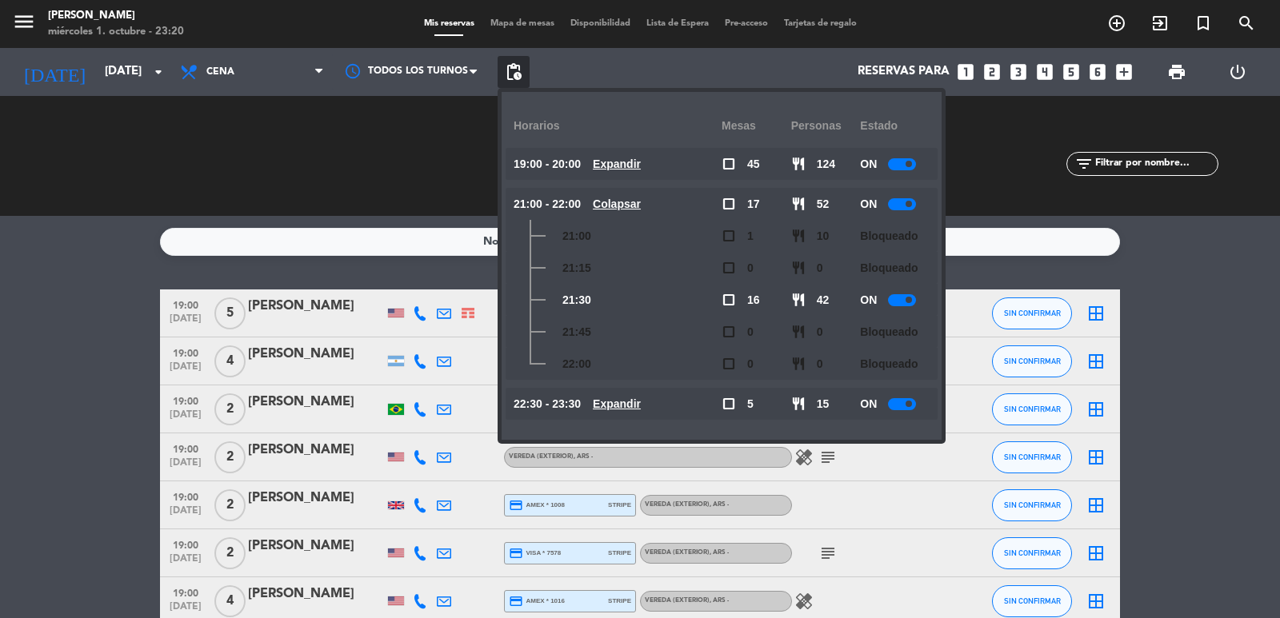
click at [641, 202] on u "Colapsar" at bounding box center [617, 204] width 48 height 13
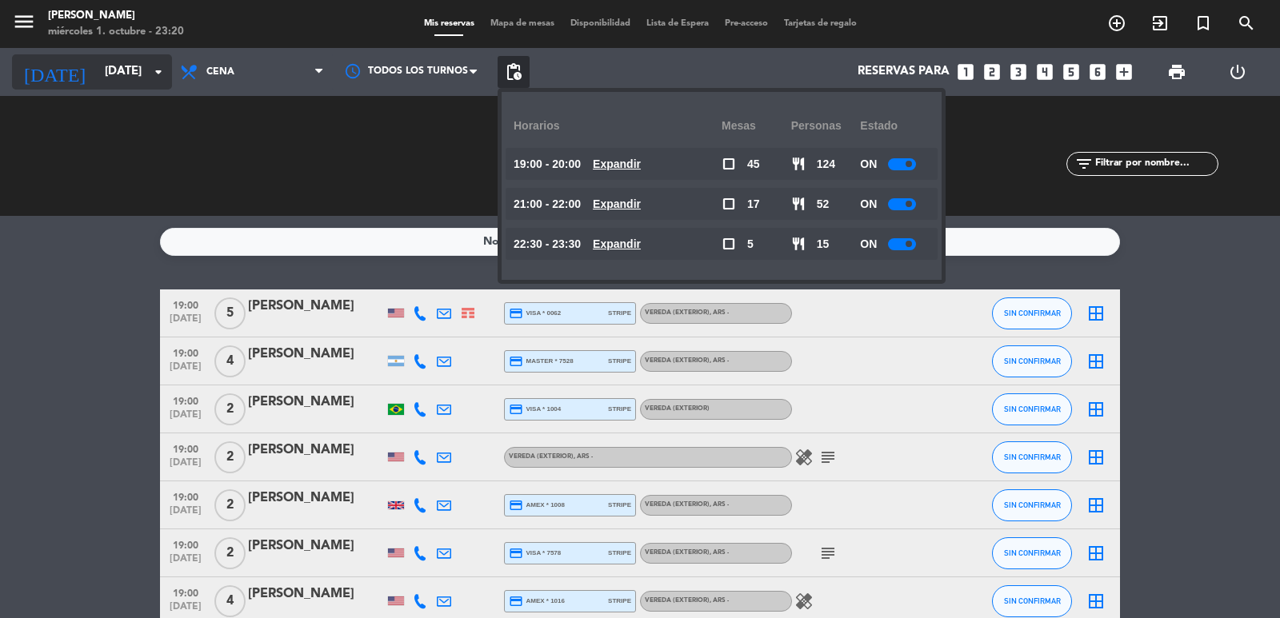
click at [138, 67] on input "dom. 2 nov." at bounding box center [174, 72] width 154 height 30
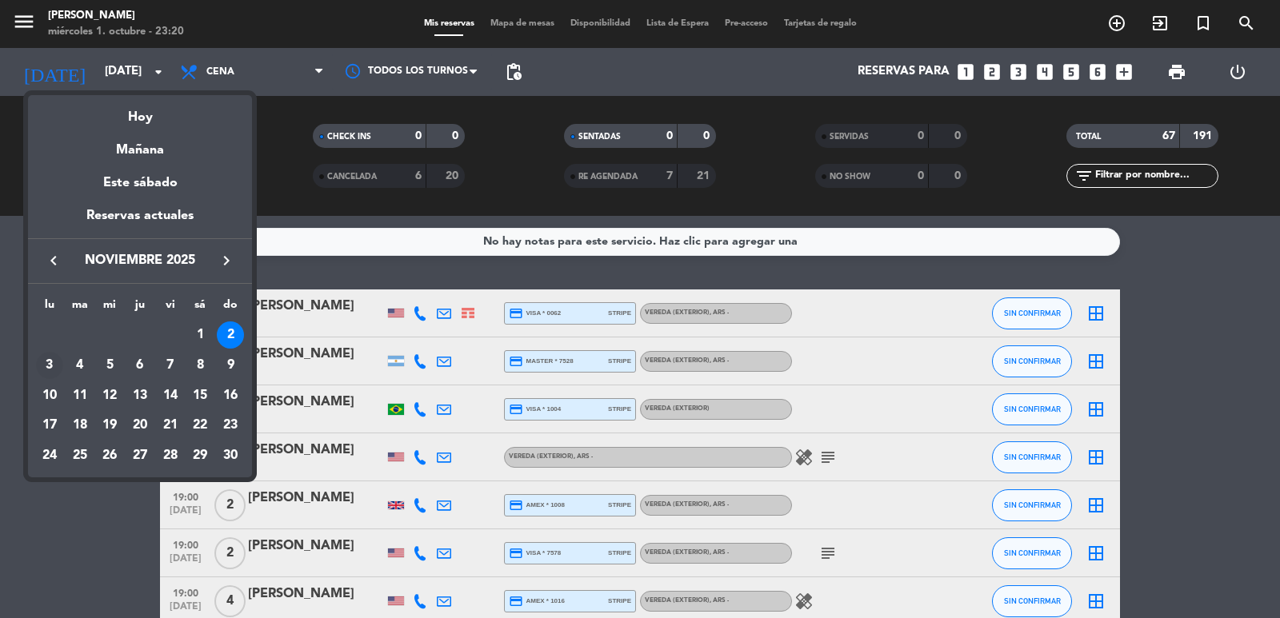
click at [44, 361] on div "3" at bounding box center [49, 365] width 27 height 27
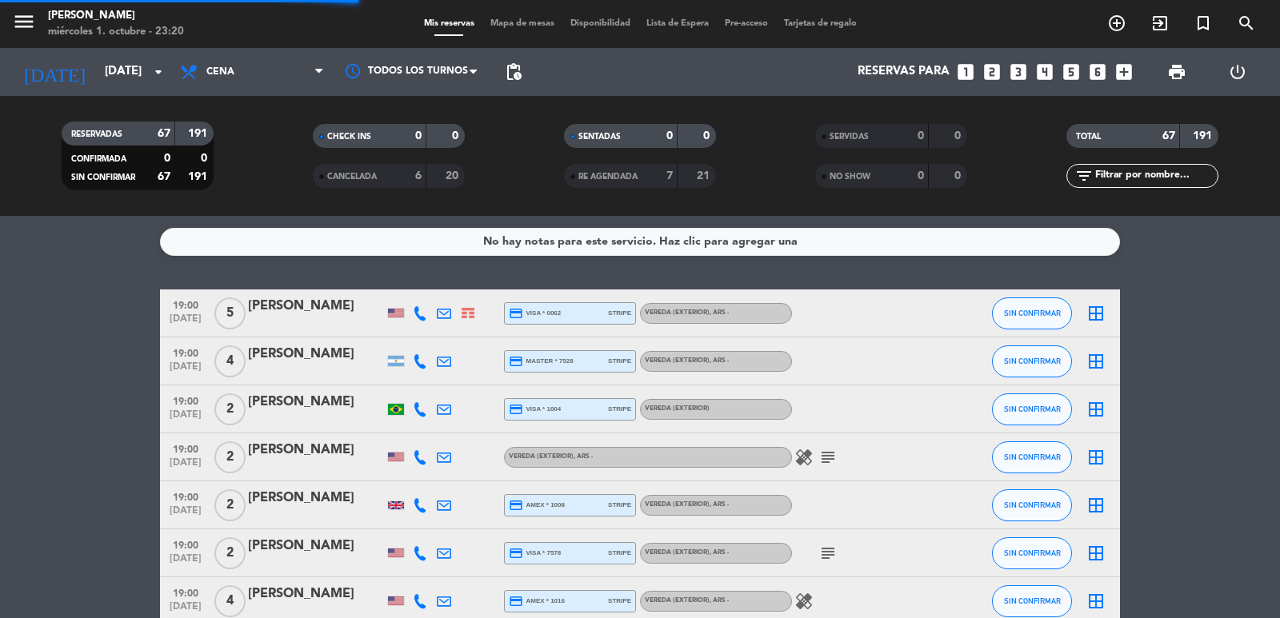
click at [521, 61] on span "pending_actions" at bounding box center [513, 72] width 32 height 32
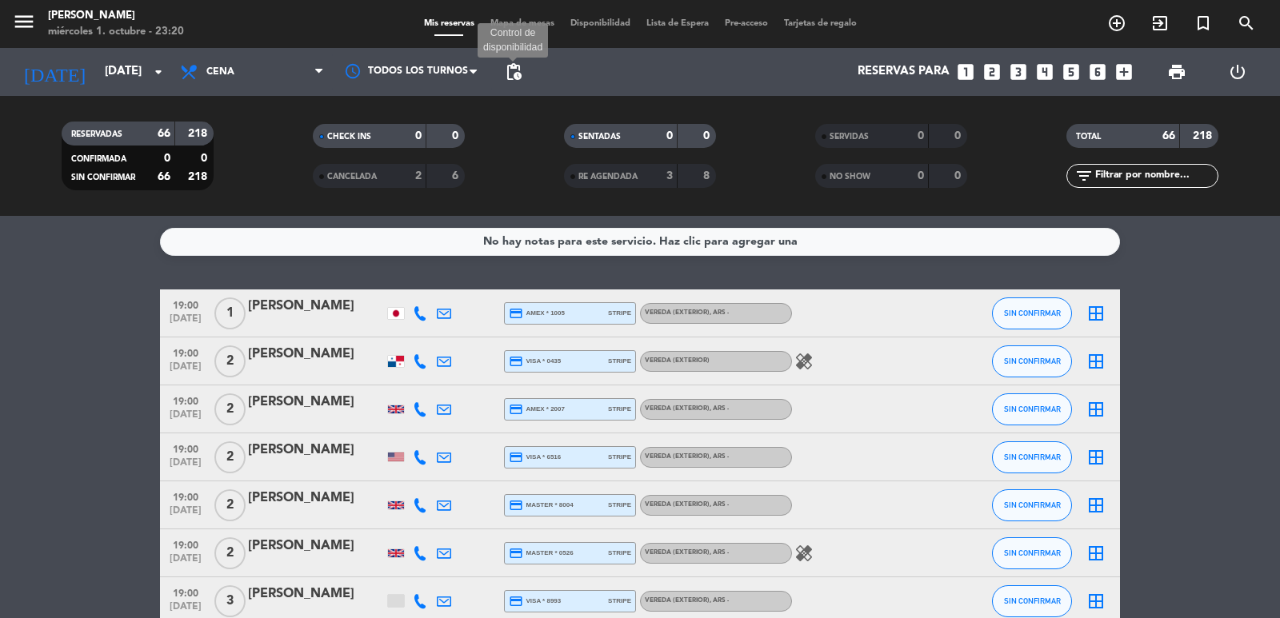
click at [518, 66] on span "pending_actions" at bounding box center [513, 71] width 19 height 19
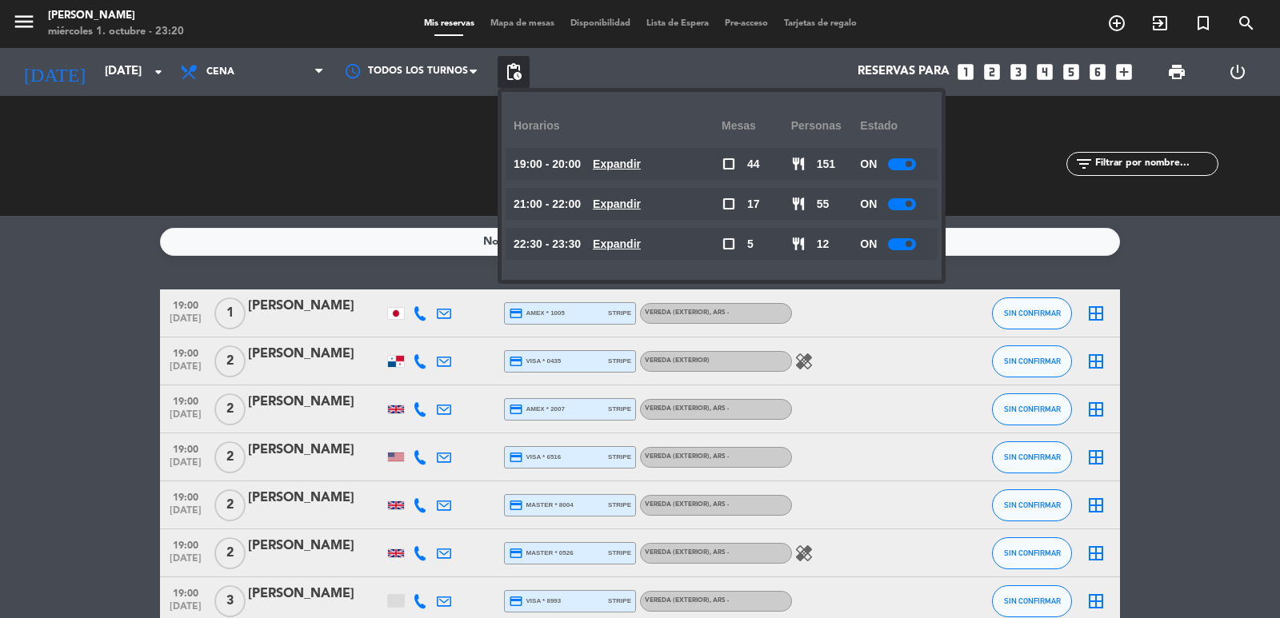
click at [630, 201] on u "Expandir" at bounding box center [617, 204] width 48 height 13
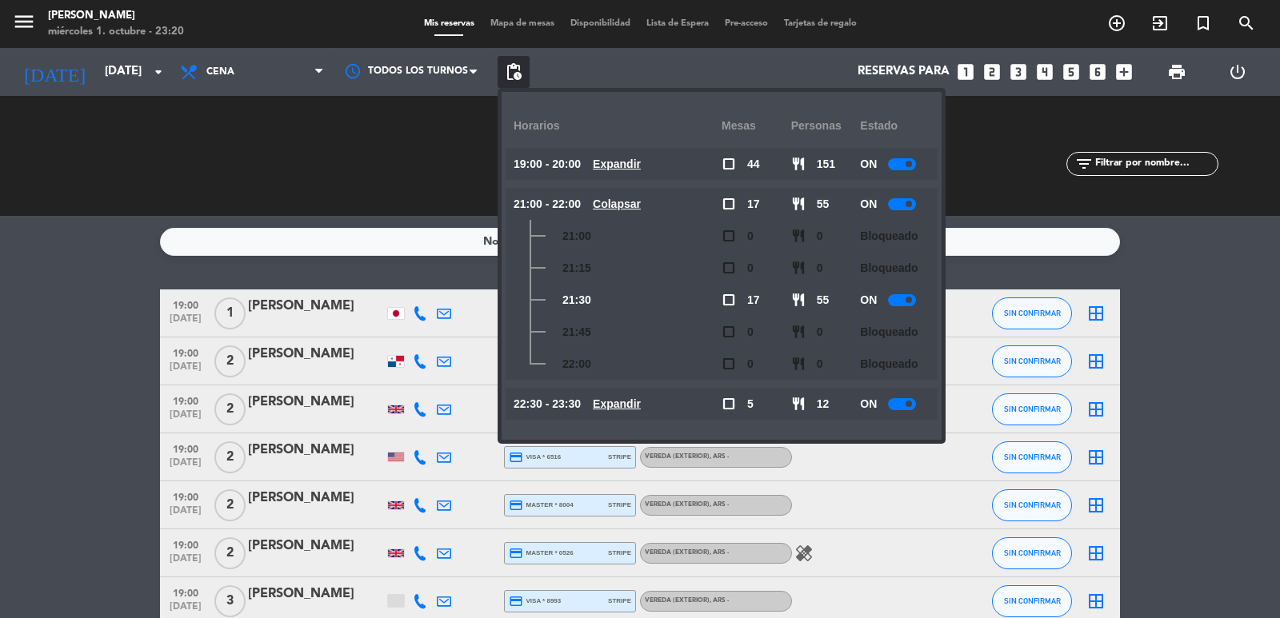
click at [638, 202] on u "Colapsar" at bounding box center [617, 204] width 48 height 13
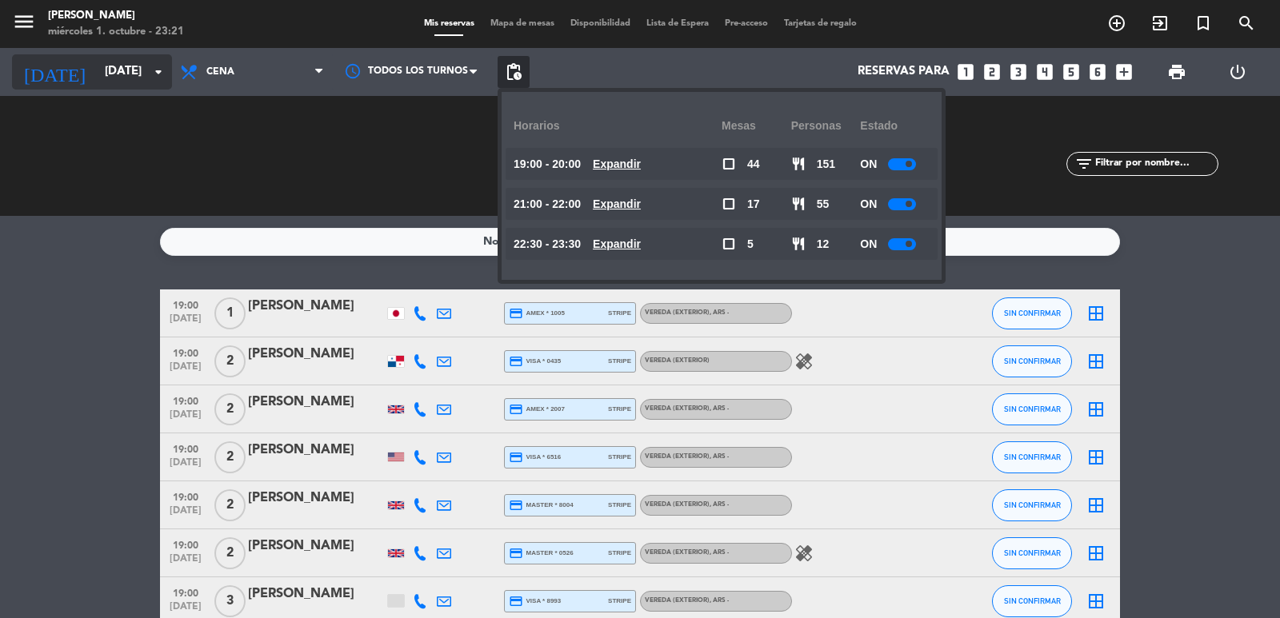
click at [138, 77] on input "lun. 3 nov." at bounding box center [174, 72] width 154 height 30
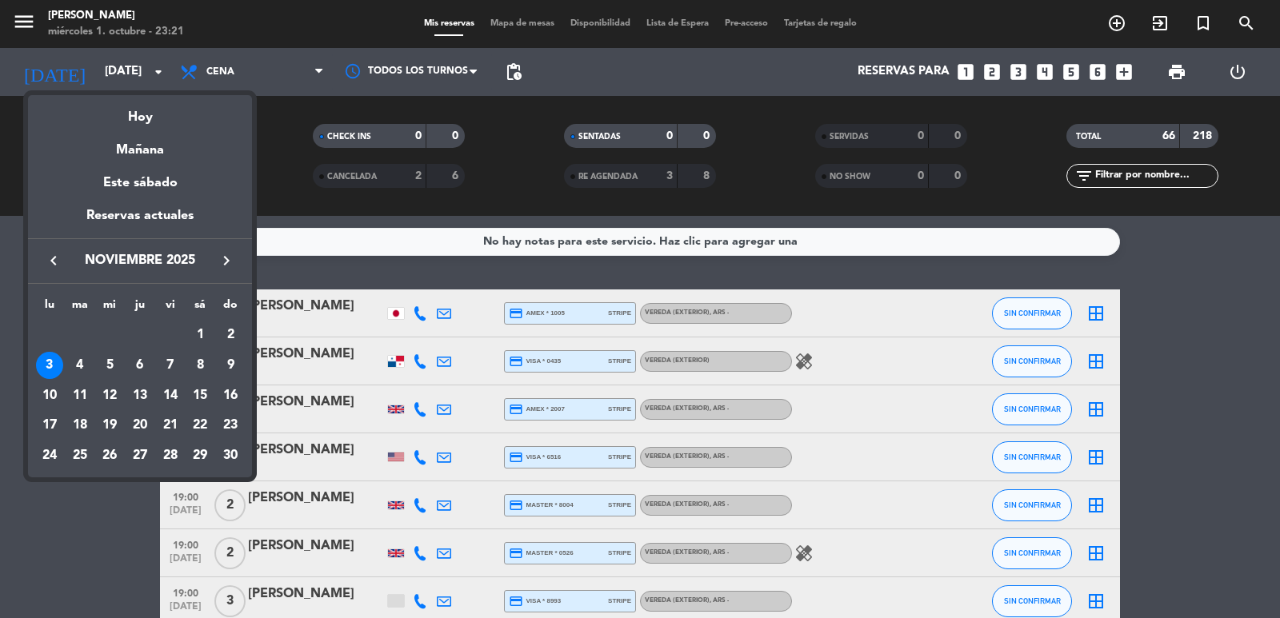
click at [194, 393] on div "15" at bounding box center [199, 395] width 27 height 27
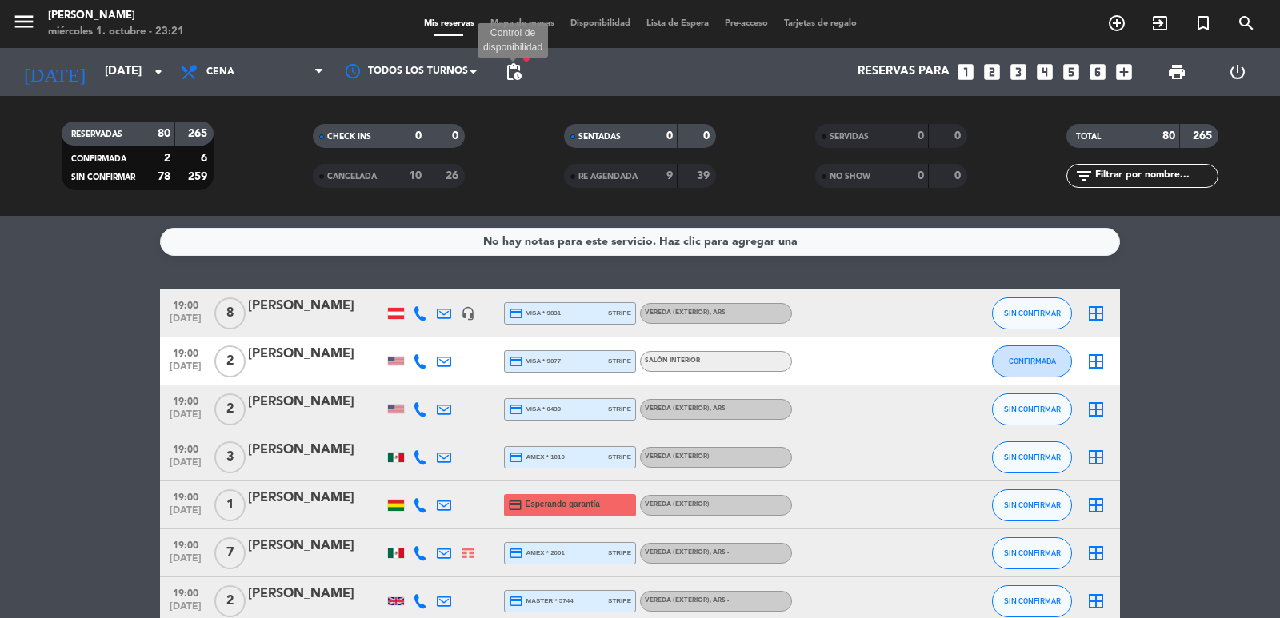
drag, startPoint x: 513, startPoint y: 66, endPoint x: 517, endPoint y: 59, distance: 8.7
click at [517, 59] on span "pending_actions Control de disponibilidad" at bounding box center [513, 72] width 32 height 32
click at [529, 67] on span "pending_actions" at bounding box center [513, 72] width 32 height 32
click at [518, 66] on span "pending_actions" at bounding box center [513, 71] width 19 height 19
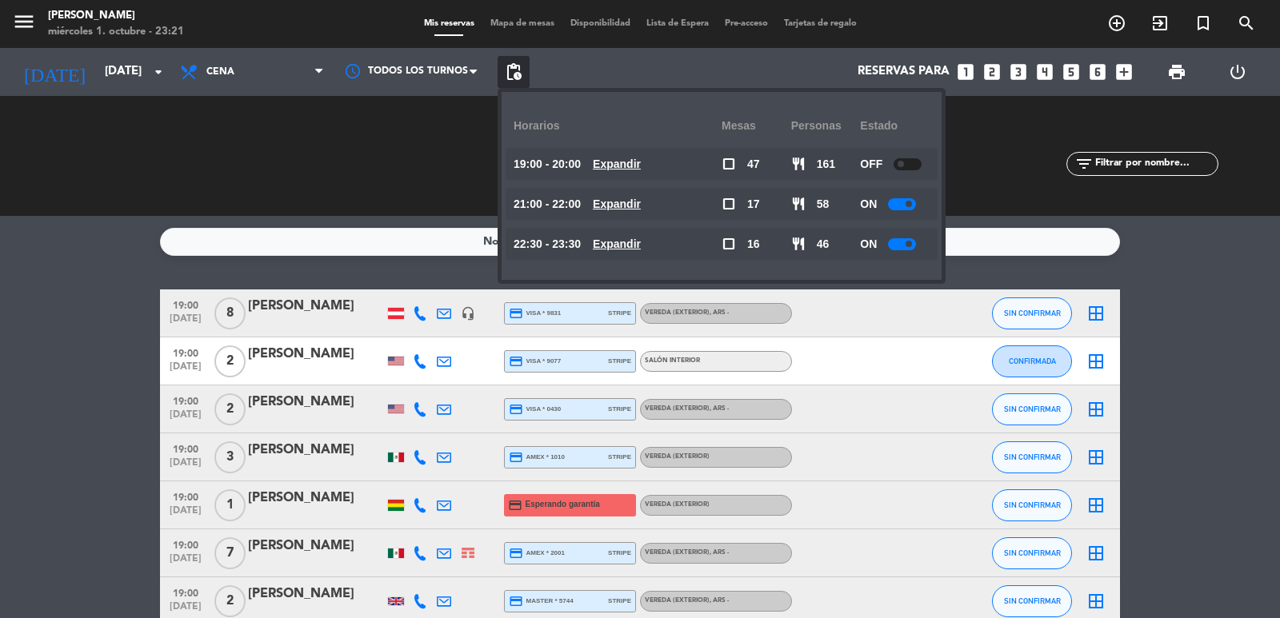
click at [641, 204] on u "Expandir" at bounding box center [617, 204] width 48 height 13
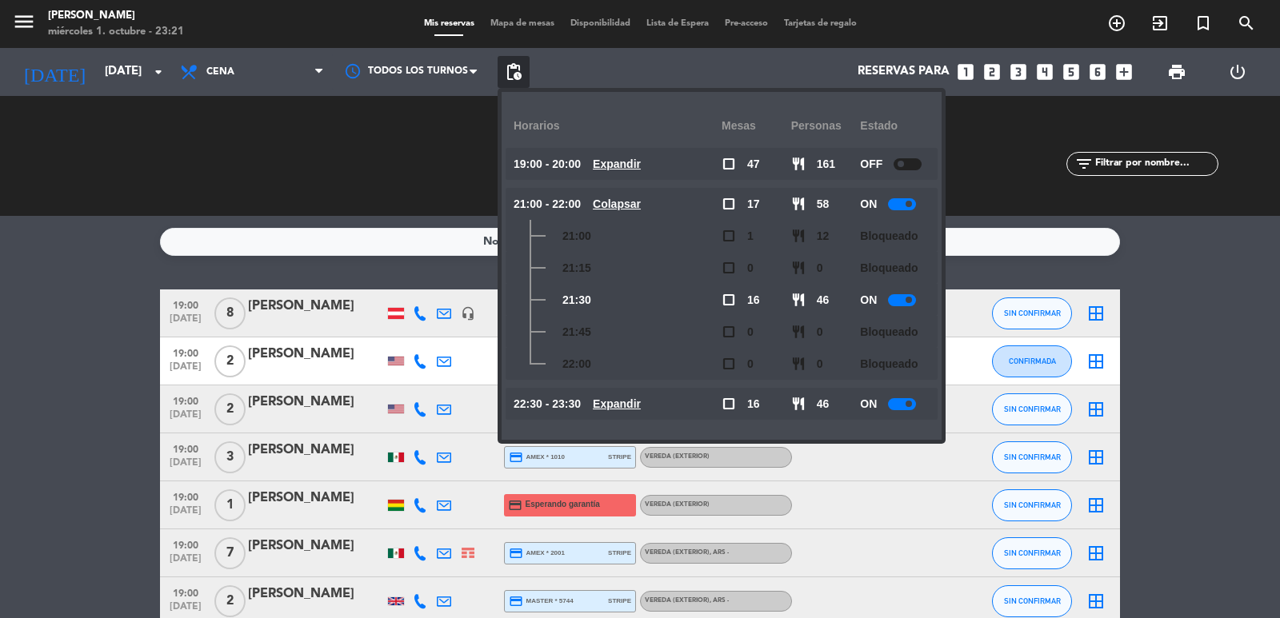
click at [634, 205] on u "Colapsar" at bounding box center [617, 204] width 48 height 13
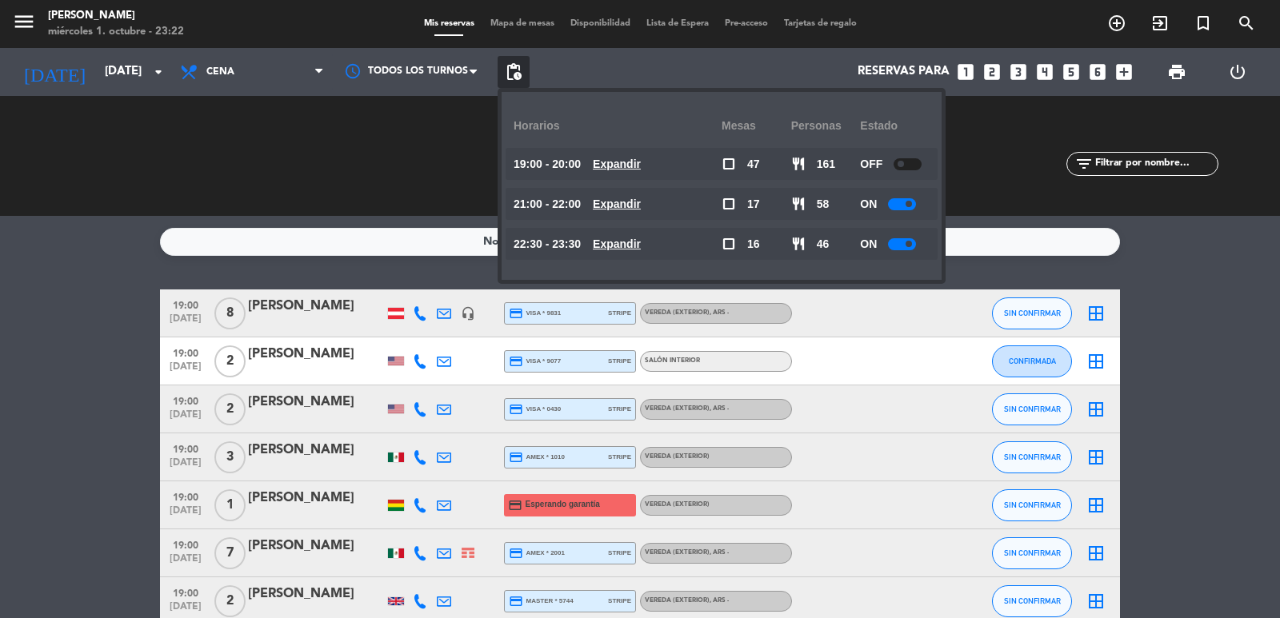
click at [641, 213] on span "Expandir" at bounding box center [617, 204] width 48 height 18
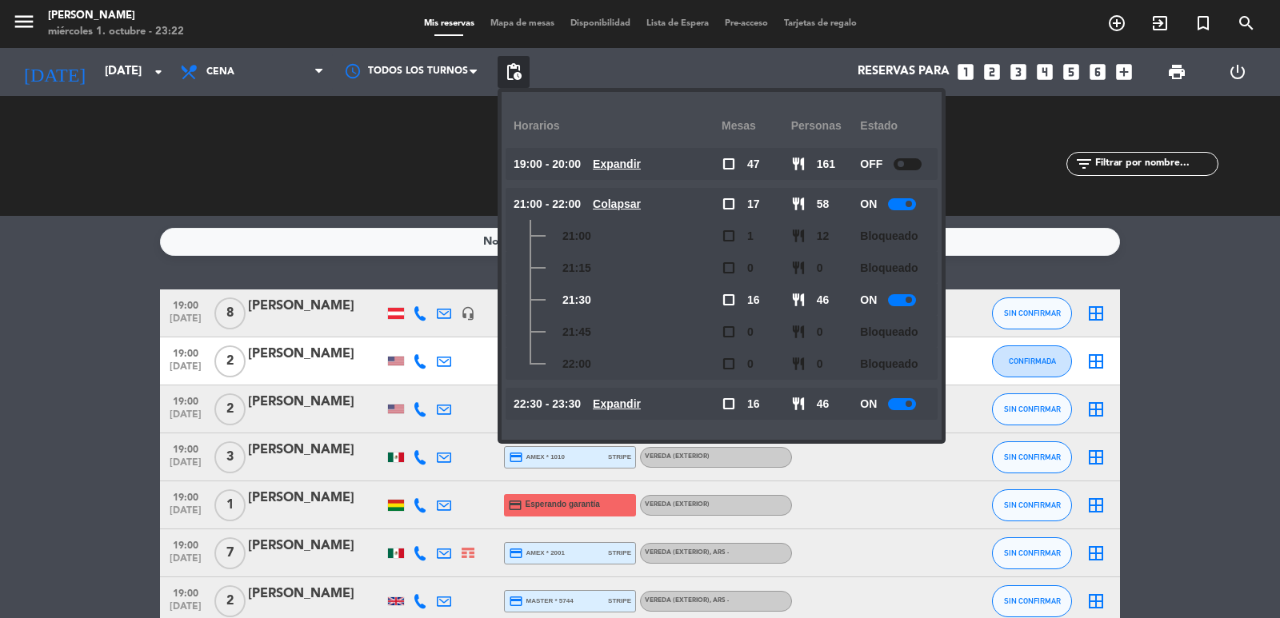
click at [610, 205] on u "Colapsar" at bounding box center [617, 204] width 48 height 13
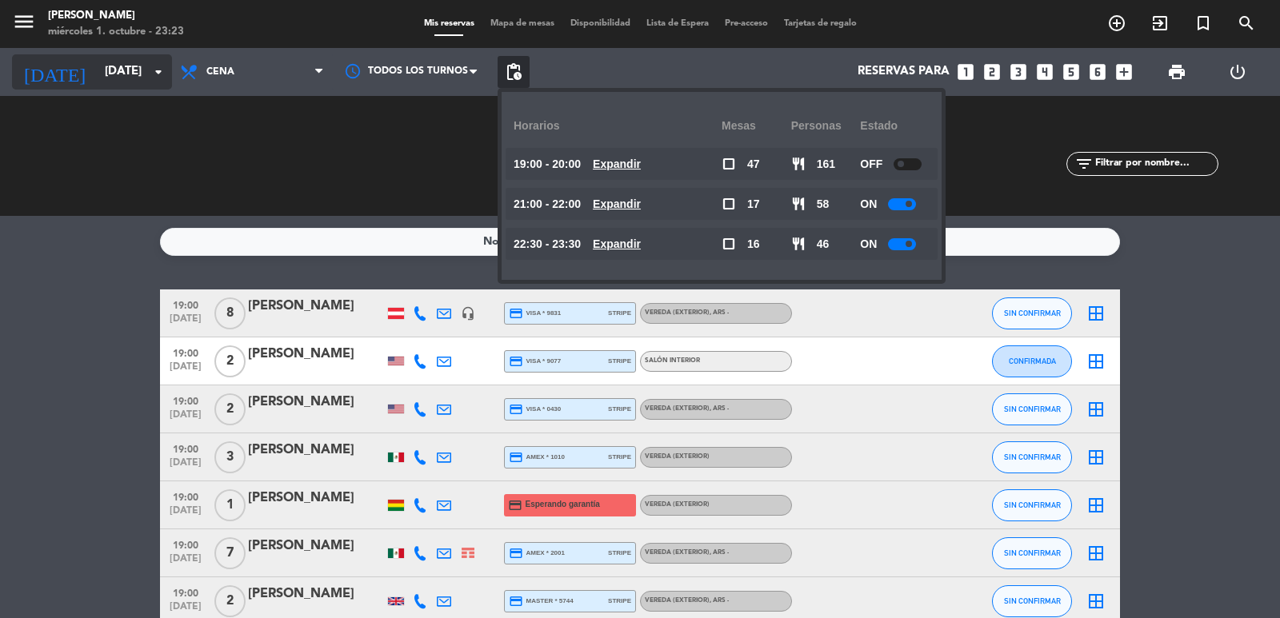
click at [135, 70] on input "sáb. 15 nov." at bounding box center [174, 72] width 154 height 30
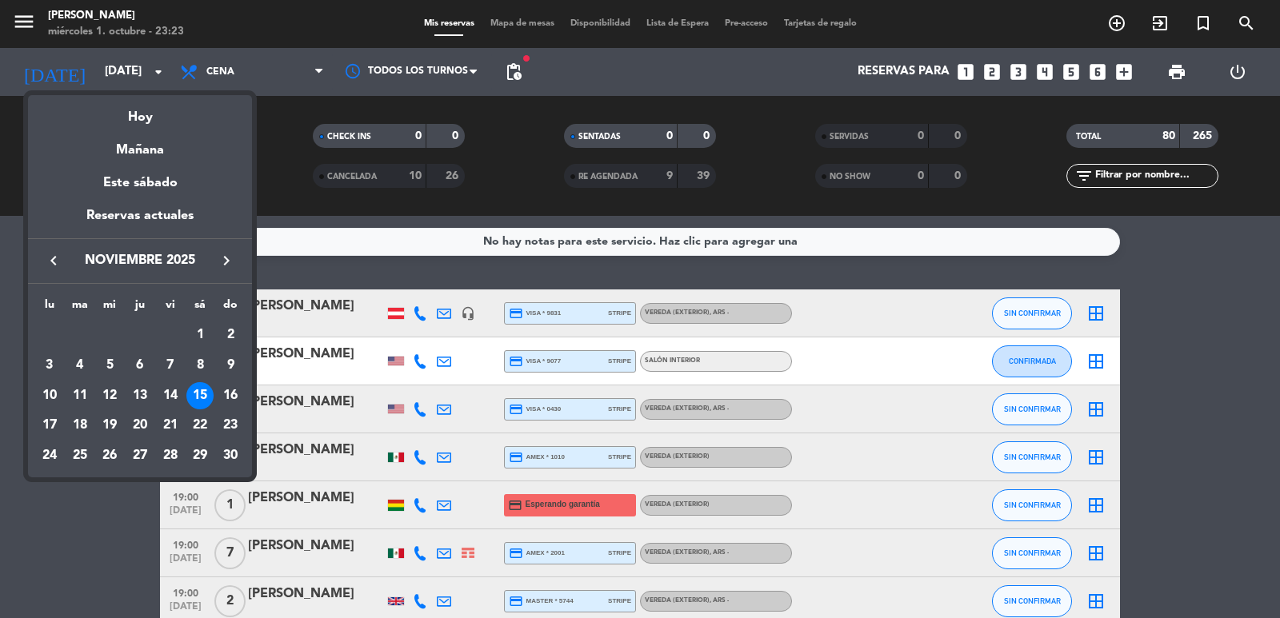
click at [60, 263] on icon "keyboard_arrow_left" at bounding box center [53, 260] width 19 height 19
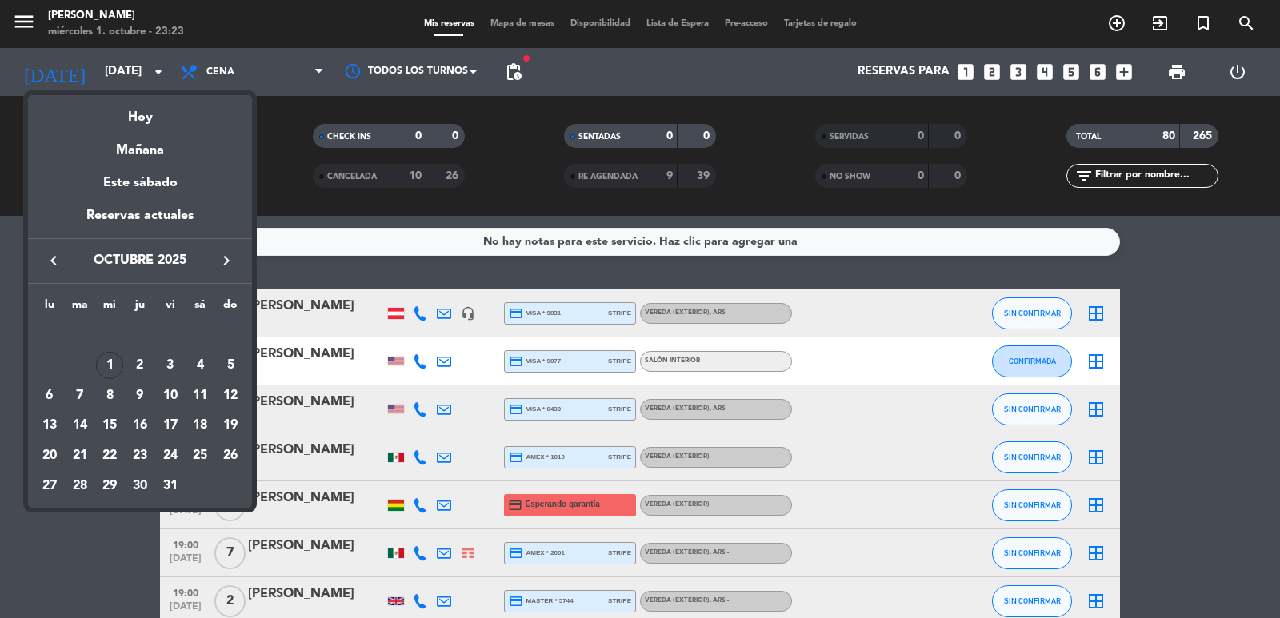
click at [170, 480] on div "31" at bounding box center [170, 486] width 27 height 27
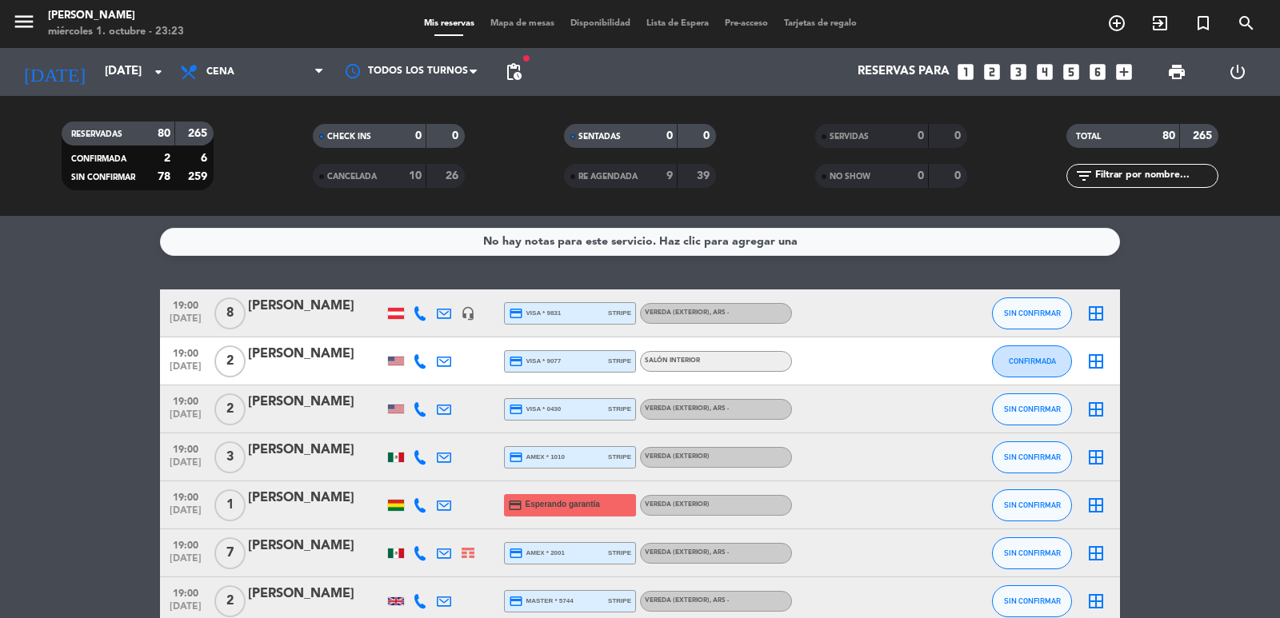
type input "vie. 31 oct."
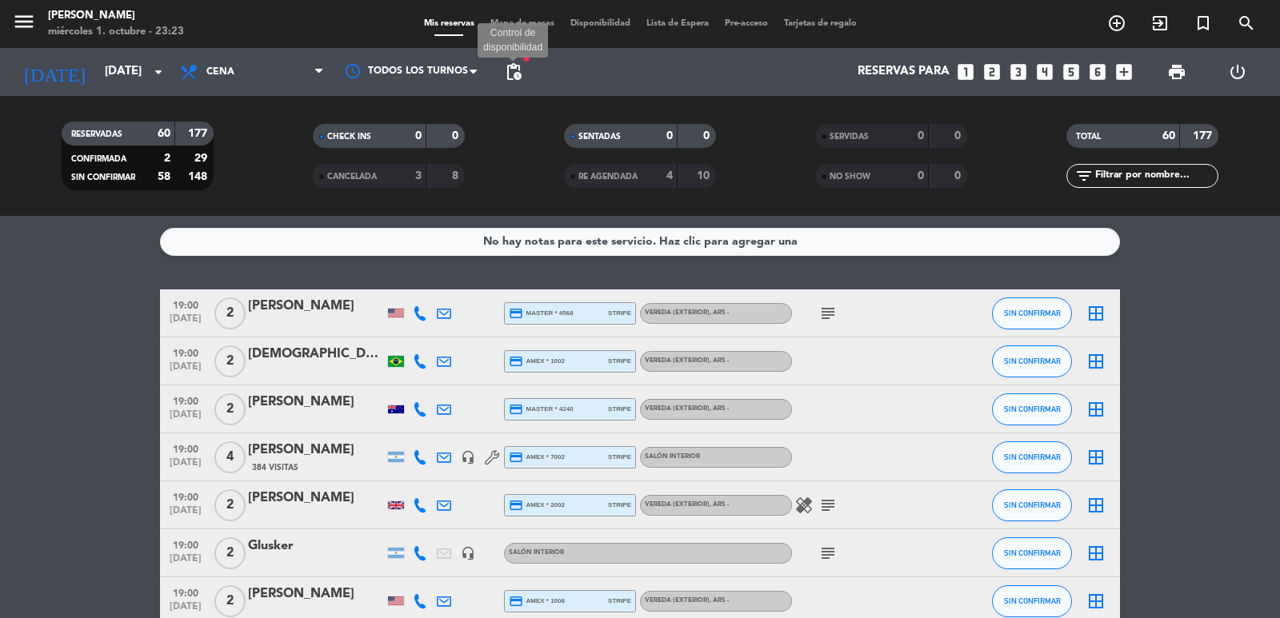
click at [514, 74] on span "pending_actions" at bounding box center [513, 71] width 19 height 19
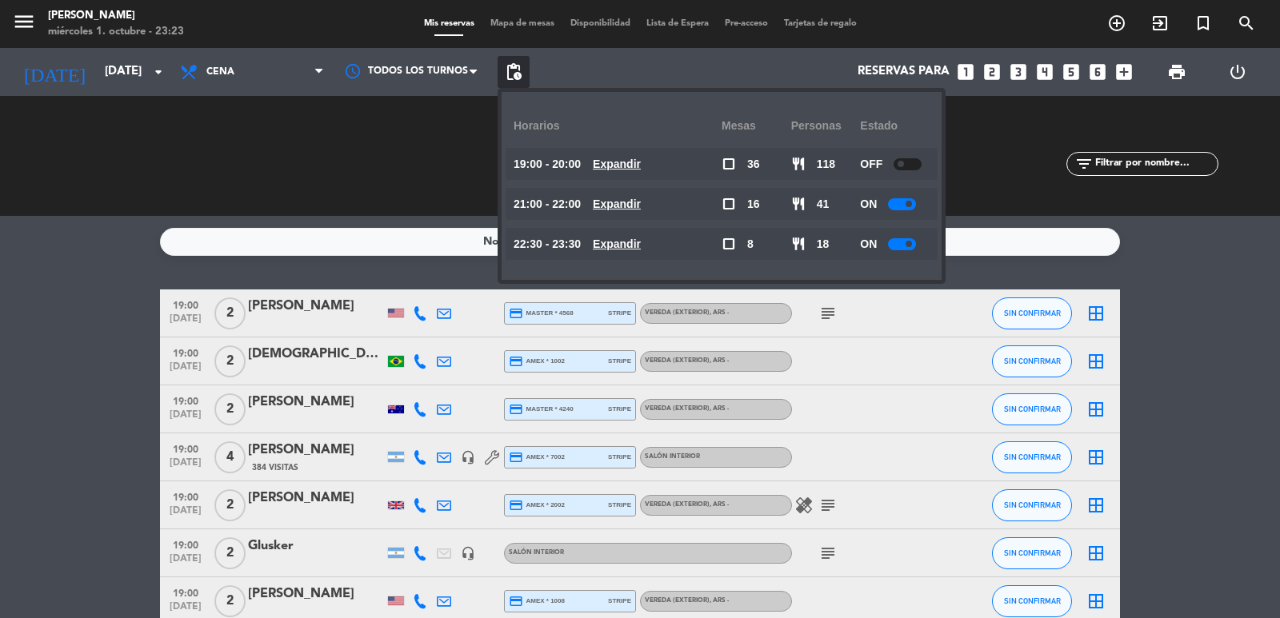
click at [637, 165] on u "Expandir" at bounding box center [617, 164] width 48 height 13
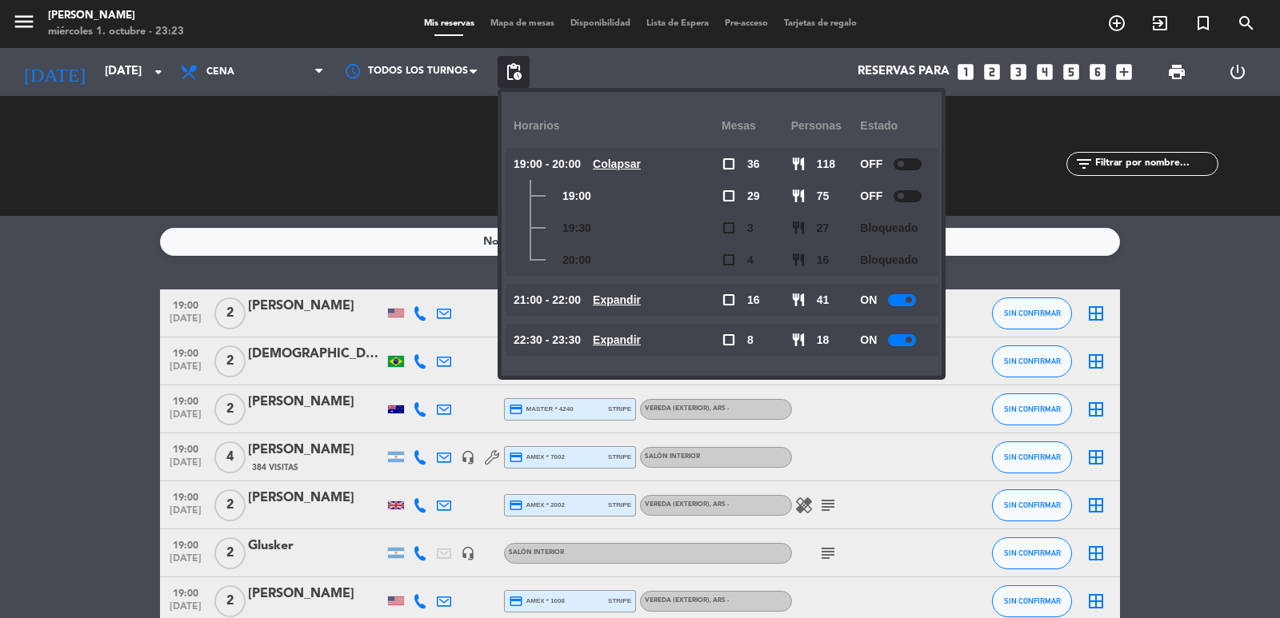
click at [73, 234] on service-notes "No hay notas para este servicio. Haz clic para agregar una" at bounding box center [640, 242] width 1280 height 28
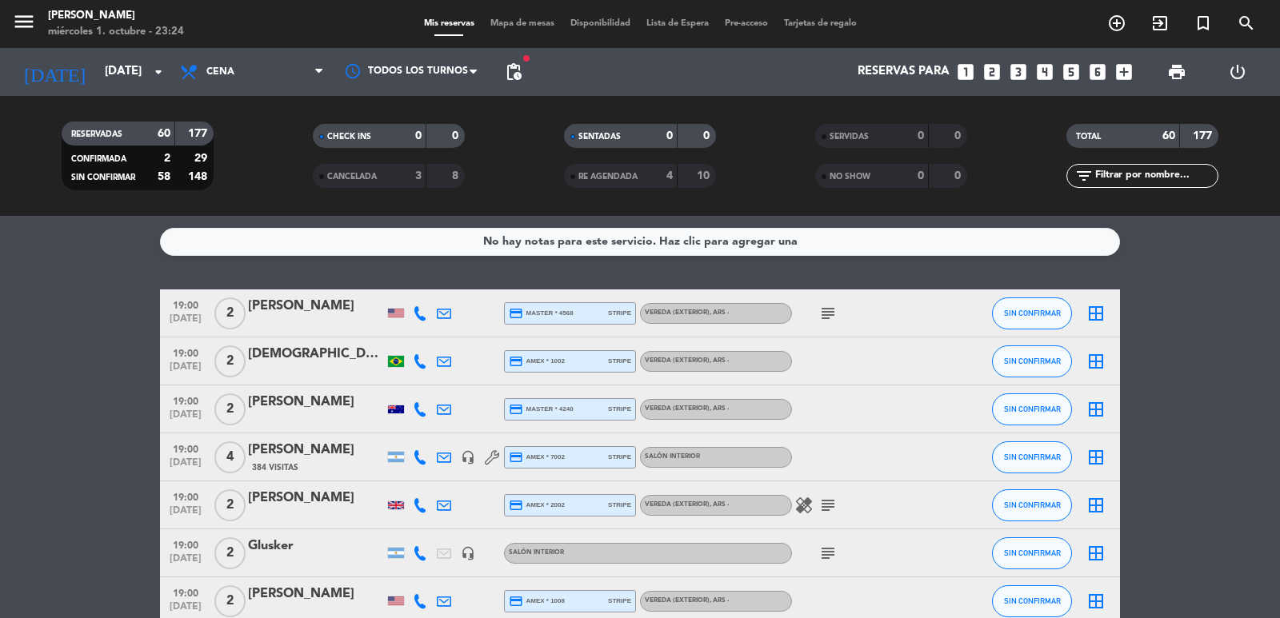
click at [519, 59] on span "pending_actions" at bounding box center [513, 72] width 32 height 32
click at [520, 72] on span "pending_actions" at bounding box center [513, 71] width 19 height 19
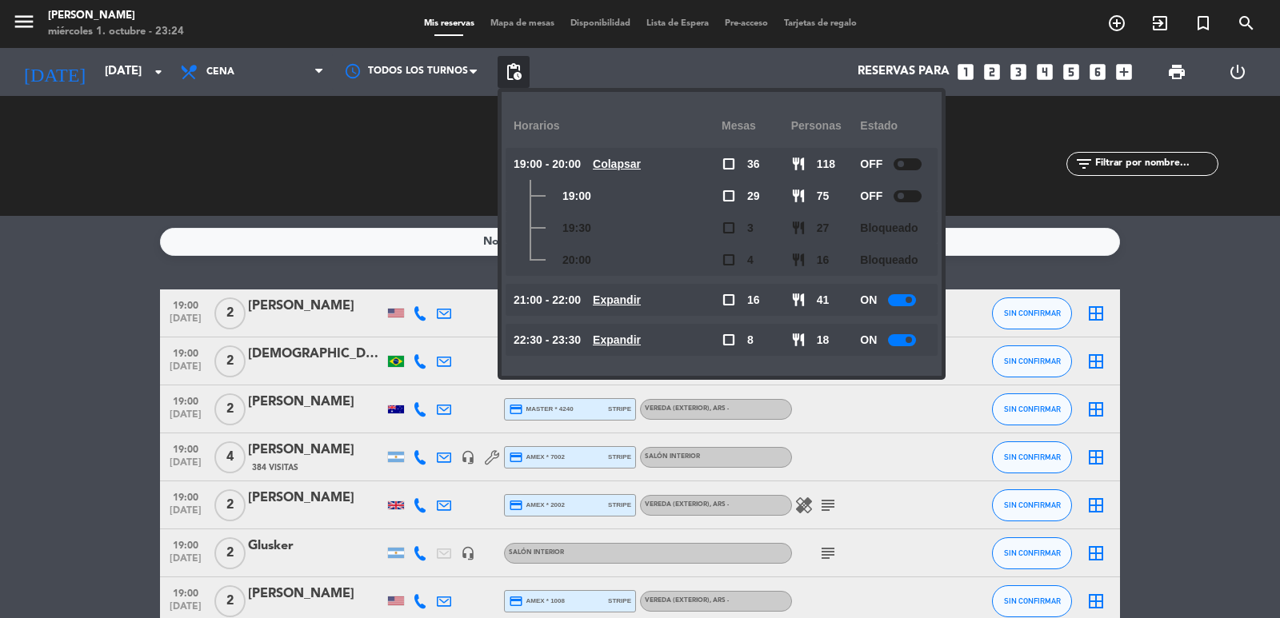
click at [625, 160] on u "Colapsar" at bounding box center [617, 164] width 48 height 13
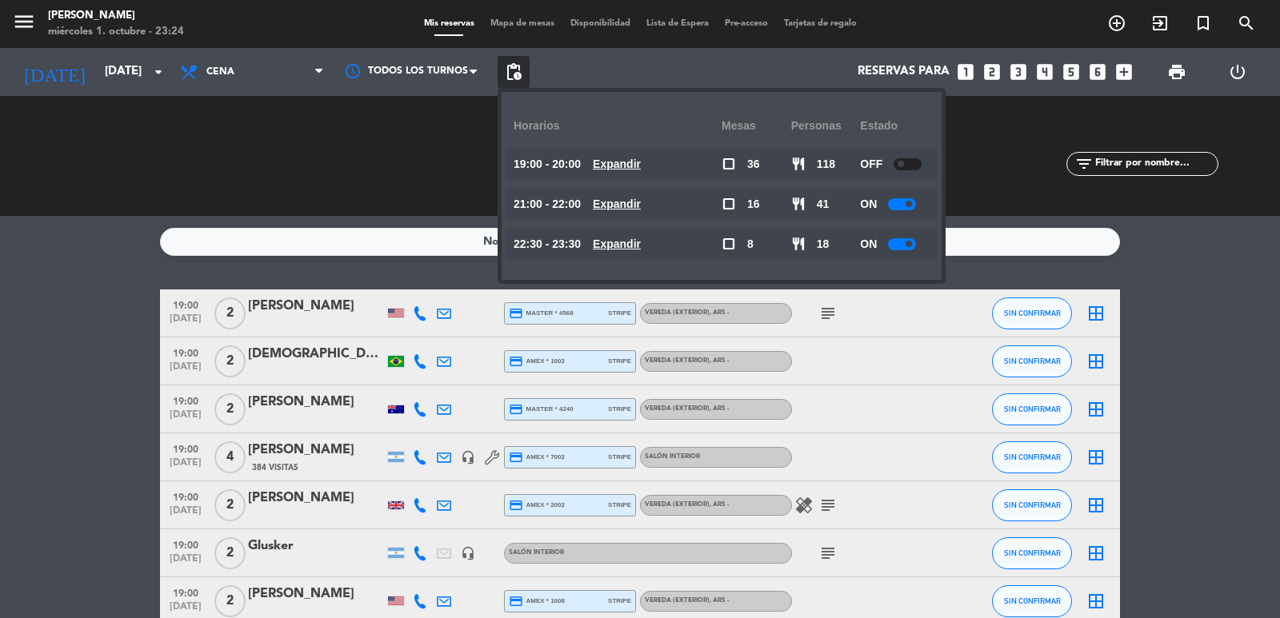
click at [641, 203] on u "Expandir" at bounding box center [617, 204] width 48 height 13
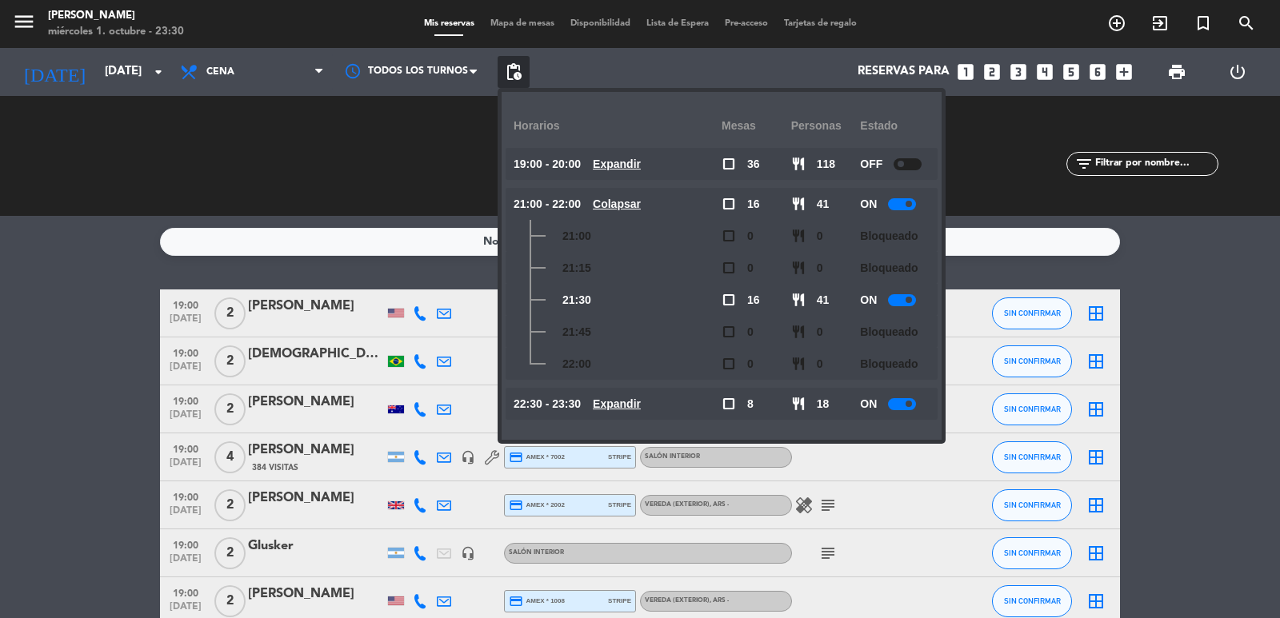
click at [1065, 70] on icon "looks_5" at bounding box center [1071, 72] width 21 height 21
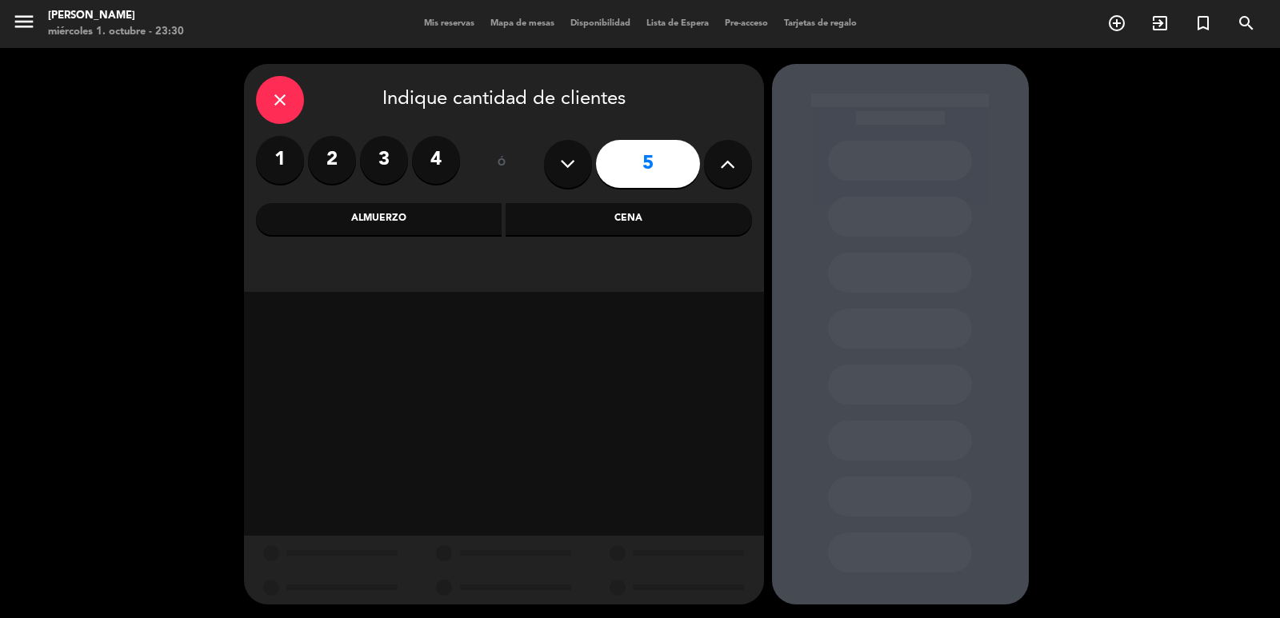
click at [573, 213] on div "Cena" at bounding box center [628, 219] width 246 height 32
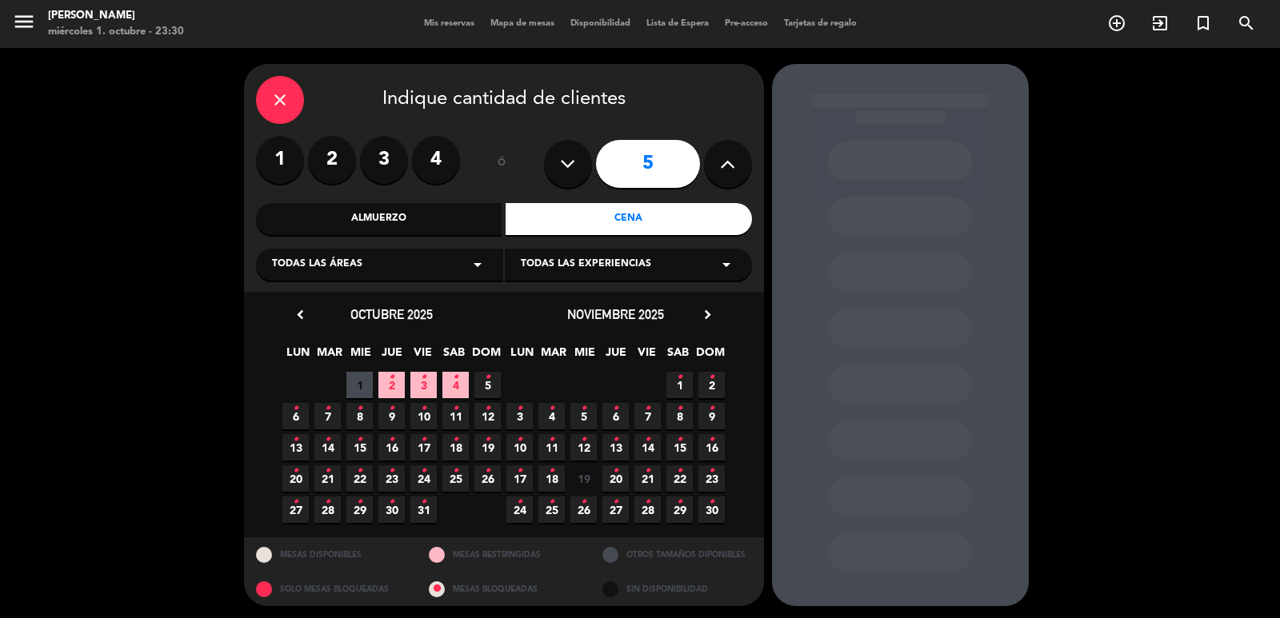
click at [338, 479] on span "21 •" at bounding box center [327, 478] width 26 height 26
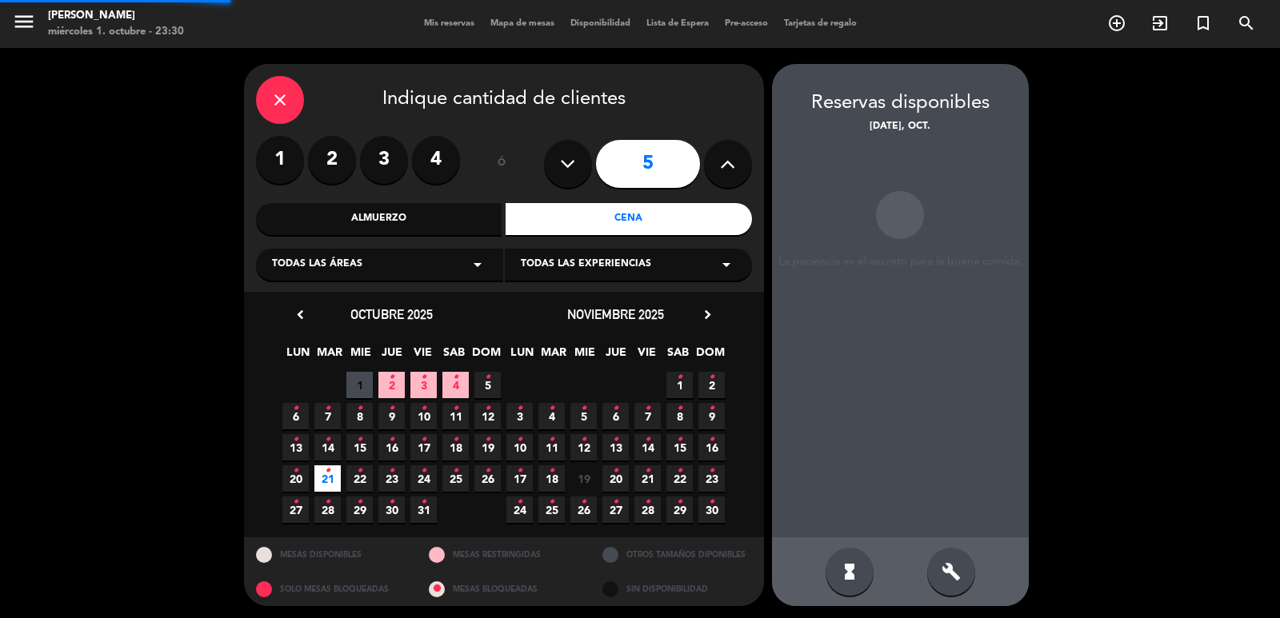
scroll to position [3, 0]
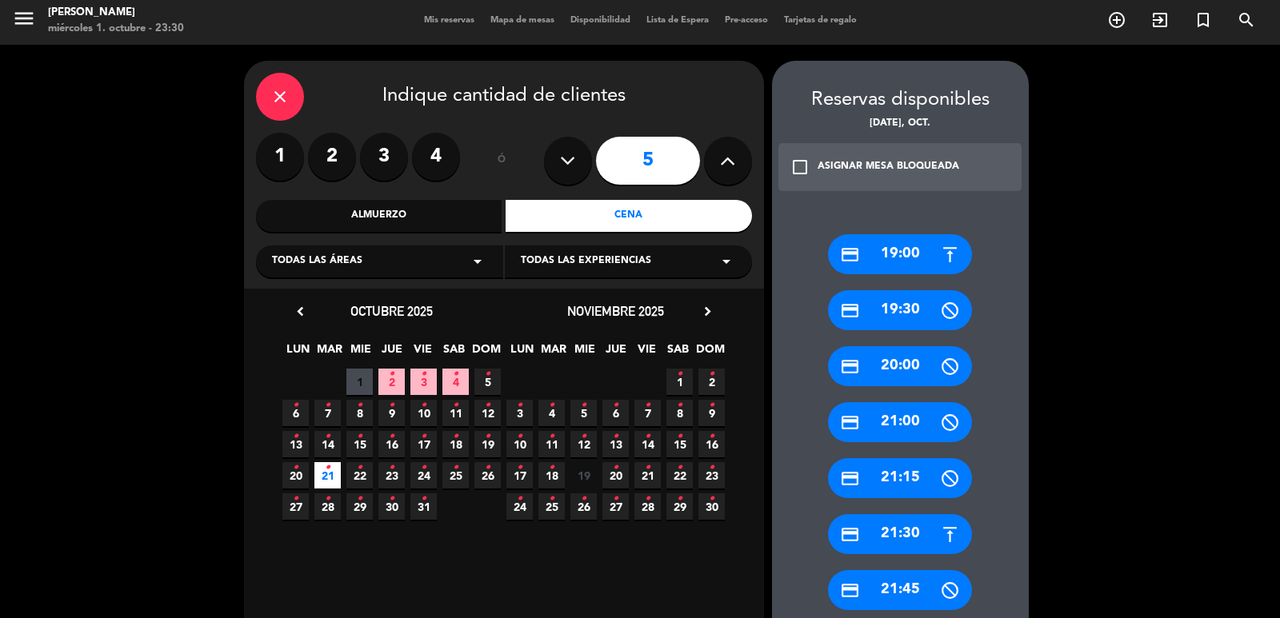
click at [906, 312] on div "credit_card 19:30" at bounding box center [900, 310] width 144 height 40
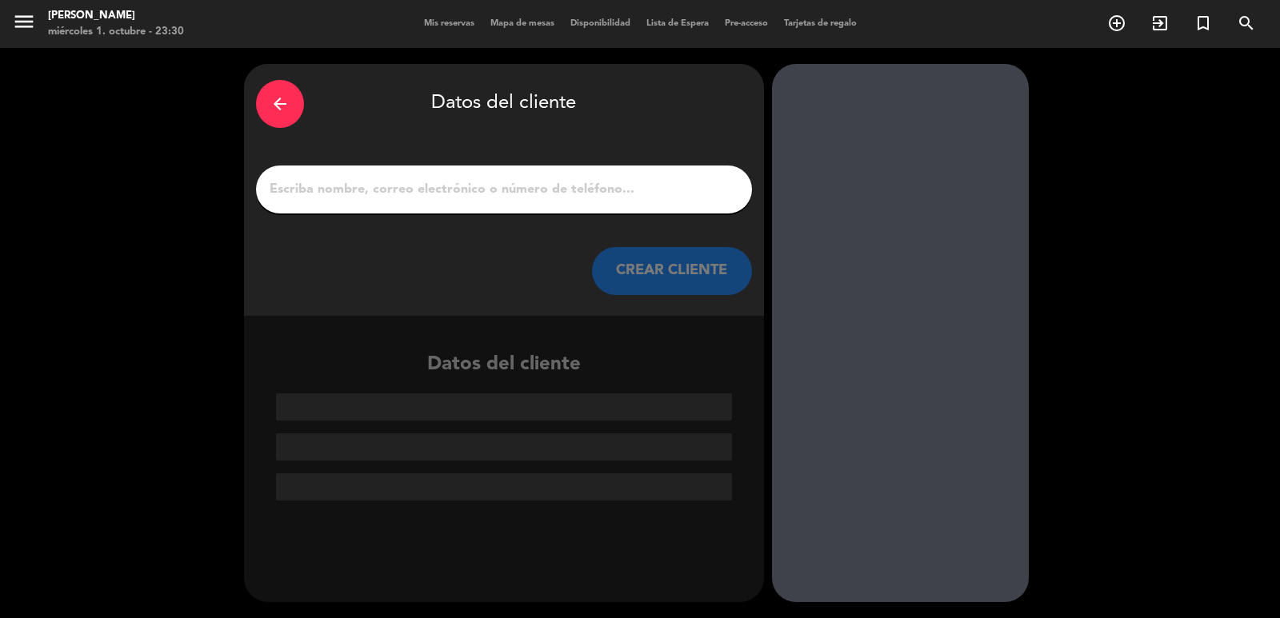
scroll to position [0, 0]
click at [603, 202] on div at bounding box center [504, 190] width 496 height 48
drag, startPoint x: 603, startPoint y: 202, endPoint x: 596, endPoint y: 197, distance: 9.1
click at [596, 197] on input "1" at bounding box center [504, 189] width 472 height 22
paste input "Eduardo Maclean"
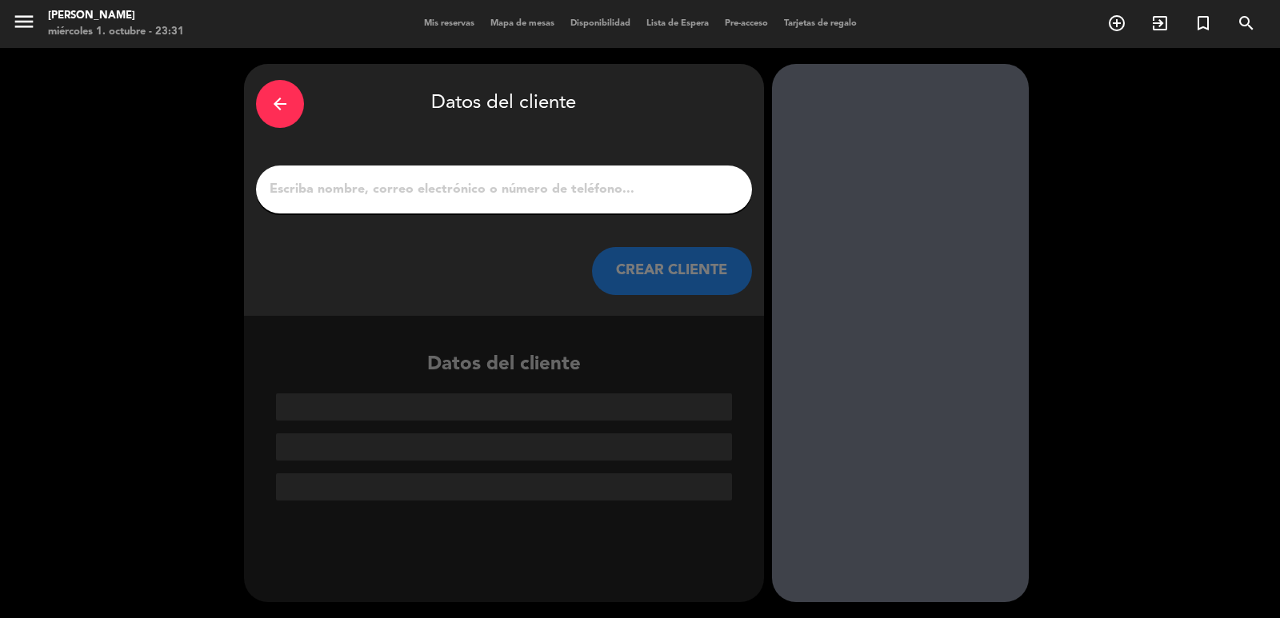
type input "Eduardo Maclean"
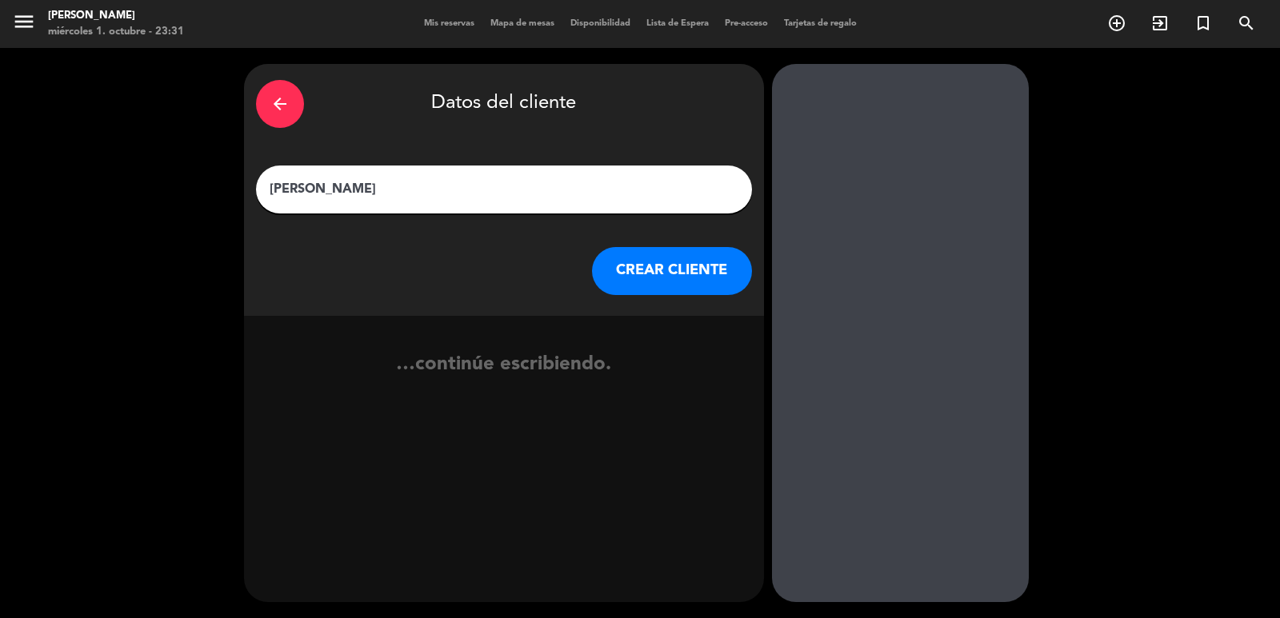
click at [669, 268] on button "CREAR CLIENTE" at bounding box center [672, 271] width 160 height 48
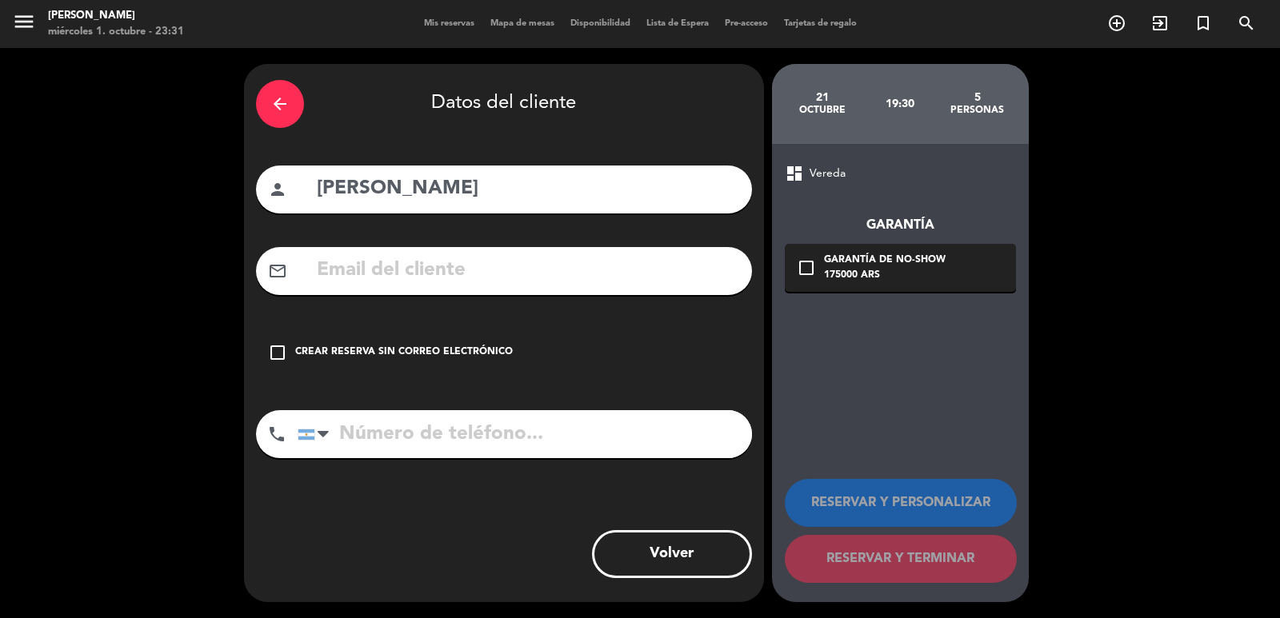
click at [400, 342] on div "check_box_outline_blank Crear reserva sin correo electrónico" at bounding box center [504, 353] width 496 height 48
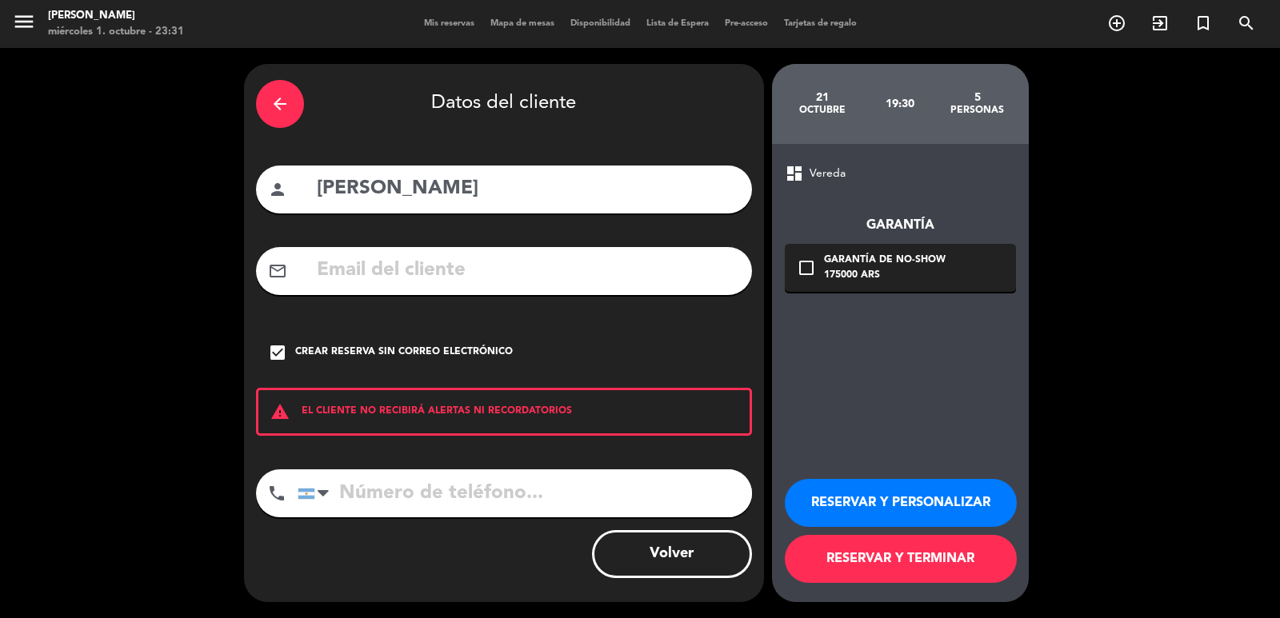
click at [397, 349] on div "Crear reserva sin correo electrónico" at bounding box center [404, 353] width 218 height 16
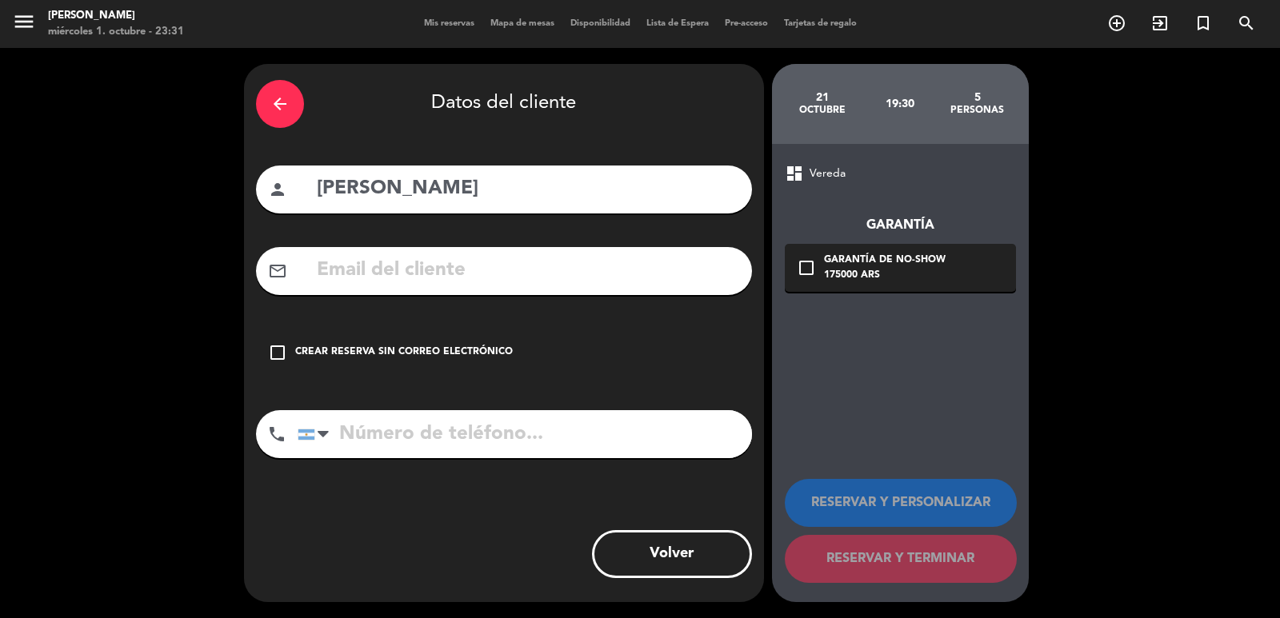
click at [337, 349] on div "Crear reserva sin correo electrónico" at bounding box center [404, 353] width 218 height 16
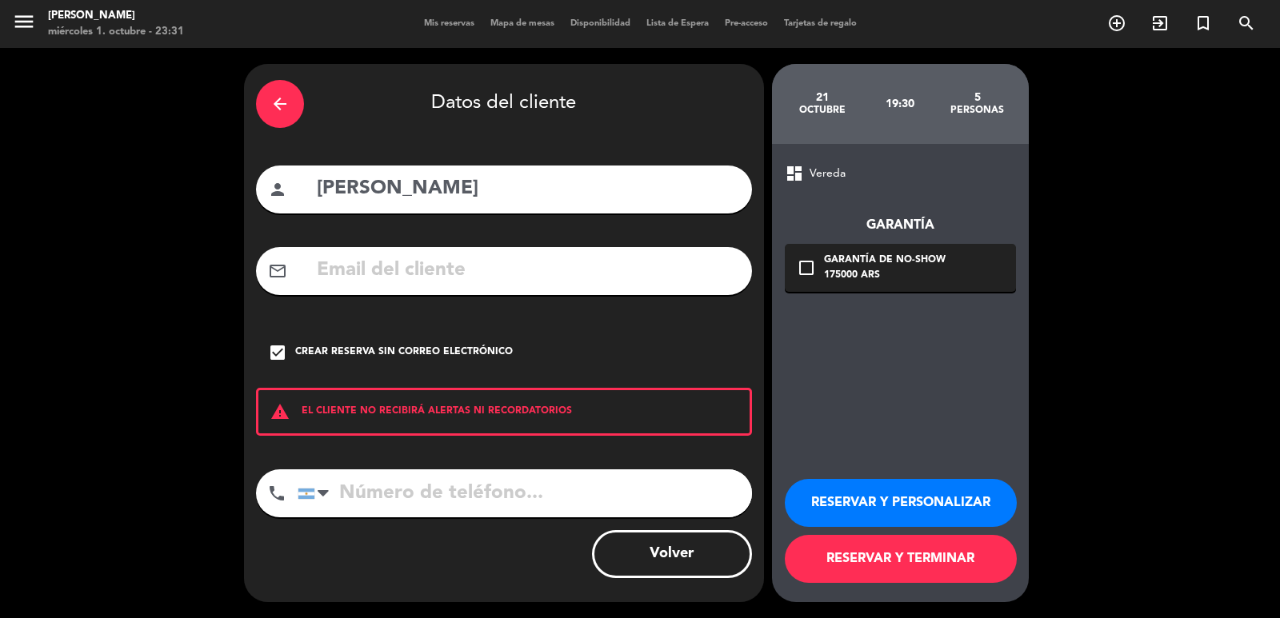
click at [841, 491] on button "RESERVAR Y PERSONALIZAR" at bounding box center [901, 503] width 232 height 48
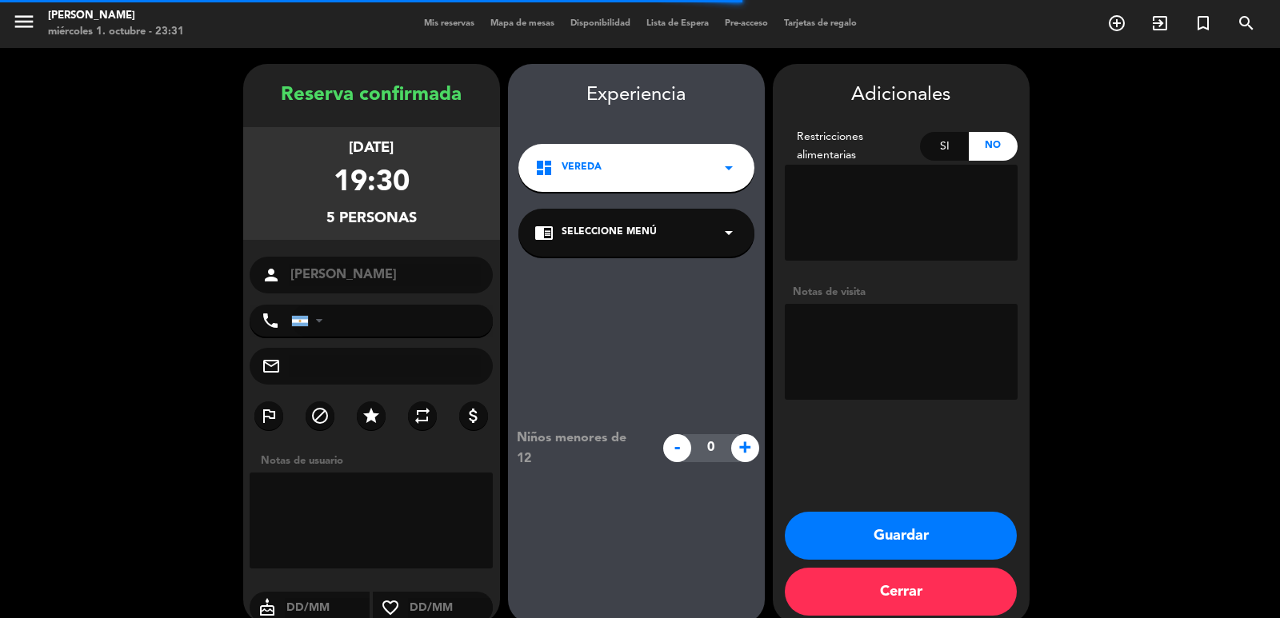
scroll to position [22, 0]
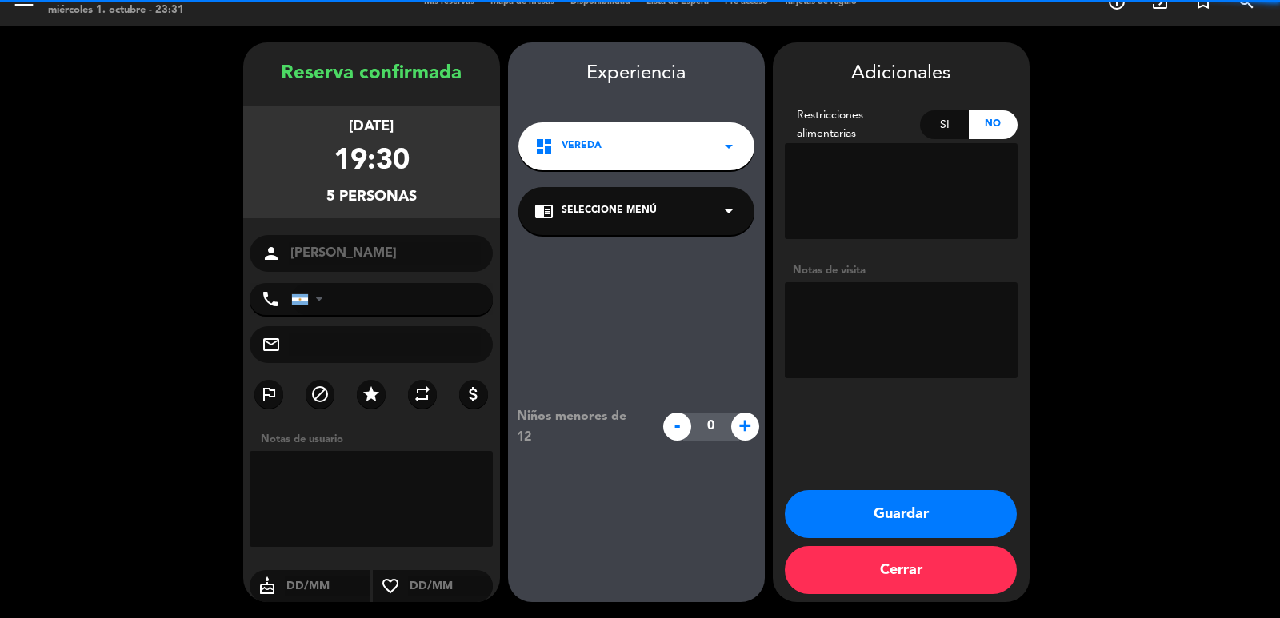
click at [869, 304] on textarea at bounding box center [901, 330] width 233 height 96
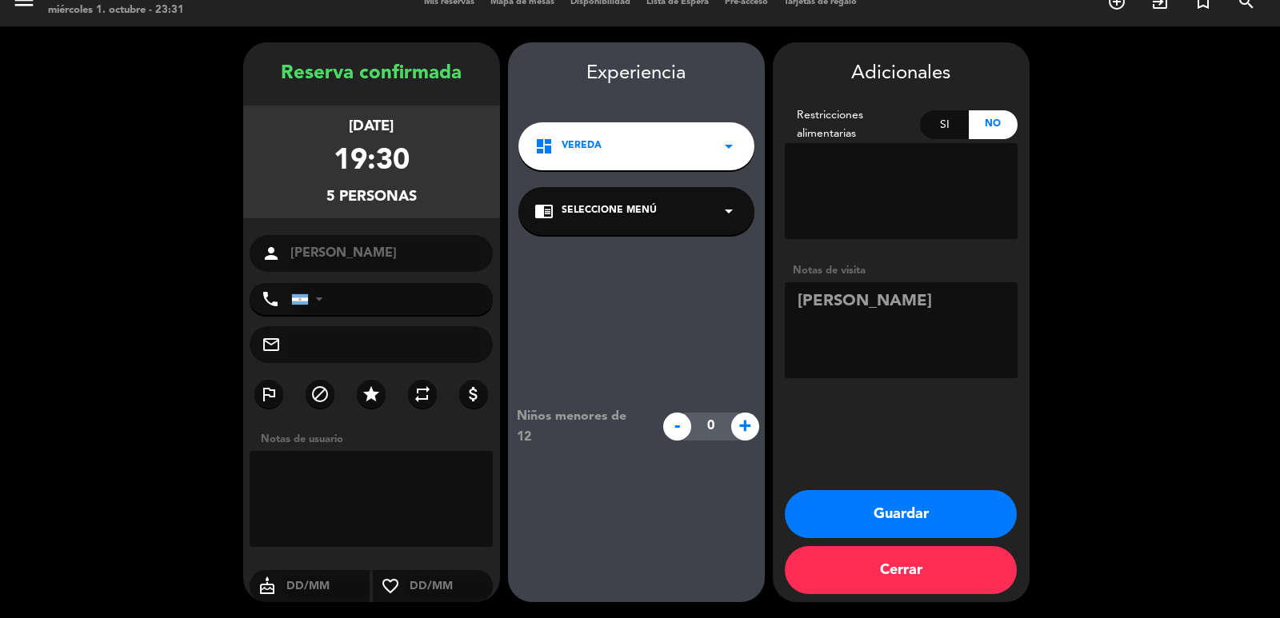
paste textarea "irá Eduardo con quien lo reemplazará como Gerente General (Sr. Oliver Adam, est…"
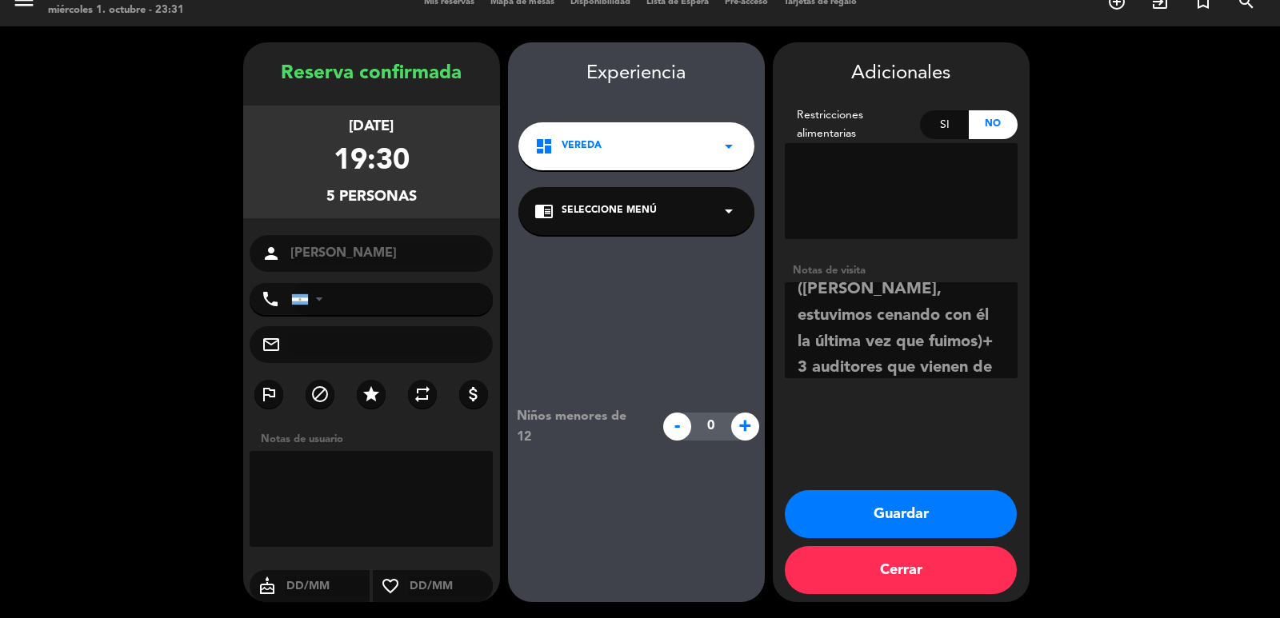
scroll to position [142, 0]
type textarea "diego mansilla irá Eduardo con quien lo reemplazará como Gerente General (Sr. O…"
drag, startPoint x: 280, startPoint y: 58, endPoint x: 642, endPoint y: 175, distance: 380.7
click at [282, 58] on div "Reserva confirmada" at bounding box center [371, 73] width 257 height 31
click at [609, 159] on div "dashboard Vereda arrow_drop_down" at bounding box center [636, 146] width 236 height 48
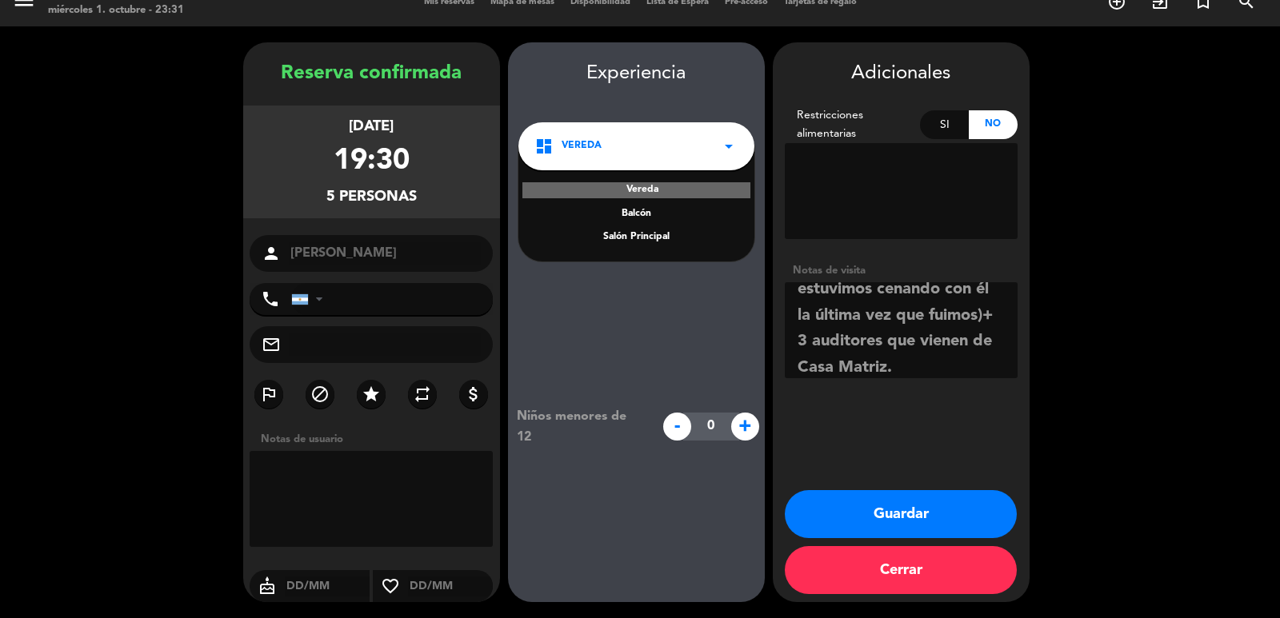
click at [660, 229] on div "Vereda Balcón Salón Principal" at bounding box center [636, 203] width 236 height 115
click at [656, 237] on div "Salón Principal" at bounding box center [636, 238] width 204 height 16
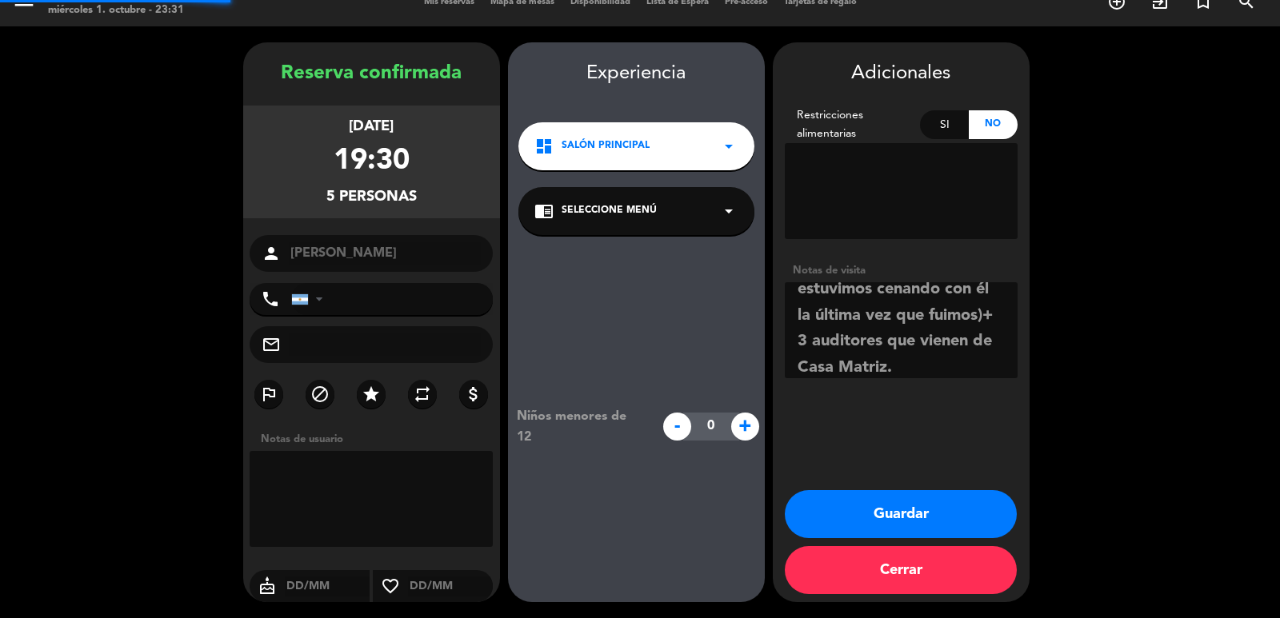
click at [638, 212] on span "Seleccione Menú" at bounding box center [608, 211] width 95 height 16
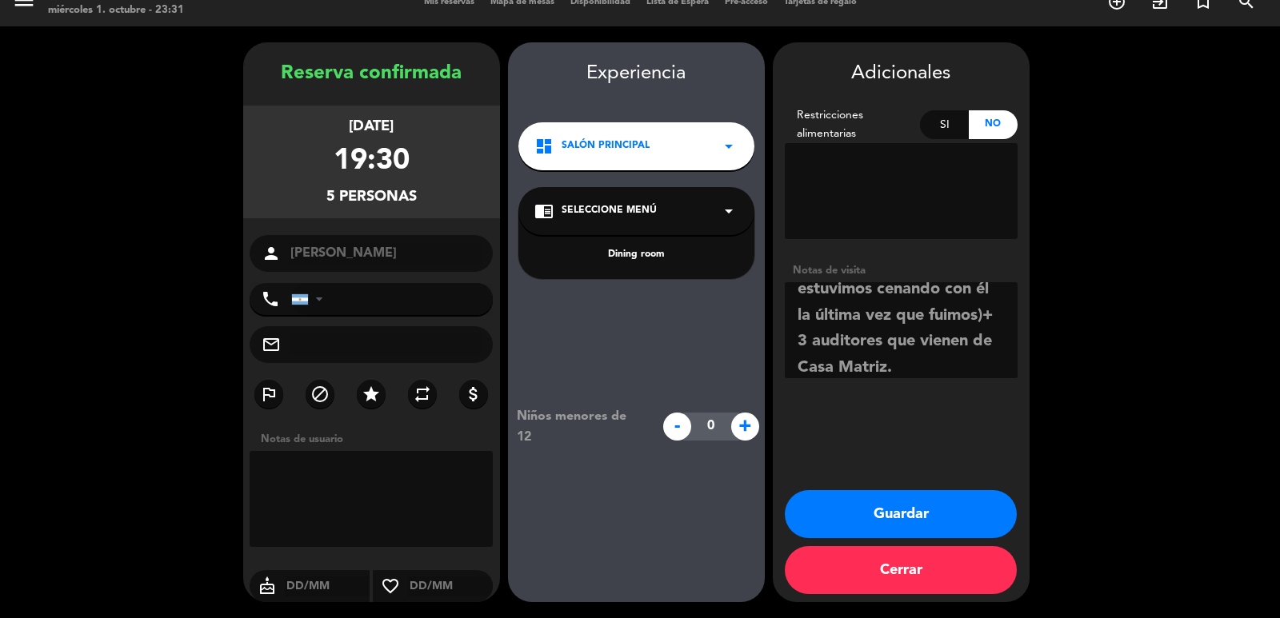
click at [648, 241] on div "Dining room" at bounding box center [636, 245] width 236 height 68
click at [645, 250] on div "Dining room" at bounding box center [636, 255] width 204 height 16
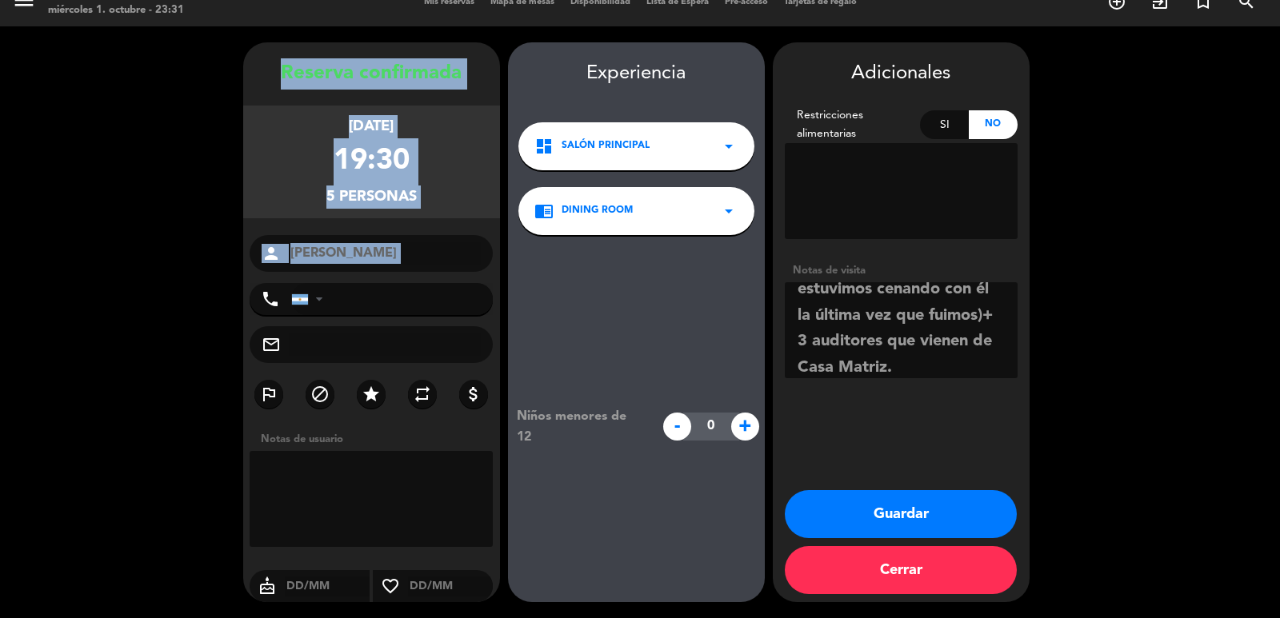
drag, startPoint x: 282, startPoint y: 59, endPoint x: 429, endPoint y: 278, distance: 264.4
click at [429, 278] on div "Reserva confirmada martes 21, oct. 2025 19:30 5 personas person Eduardo Maclean…" at bounding box center [371, 338] width 257 height 560
copy div "Reserva confirmada martes 21, oct. 2025 19:30 5 personas person"
click at [837, 528] on button "Guardar" at bounding box center [901, 514] width 232 height 48
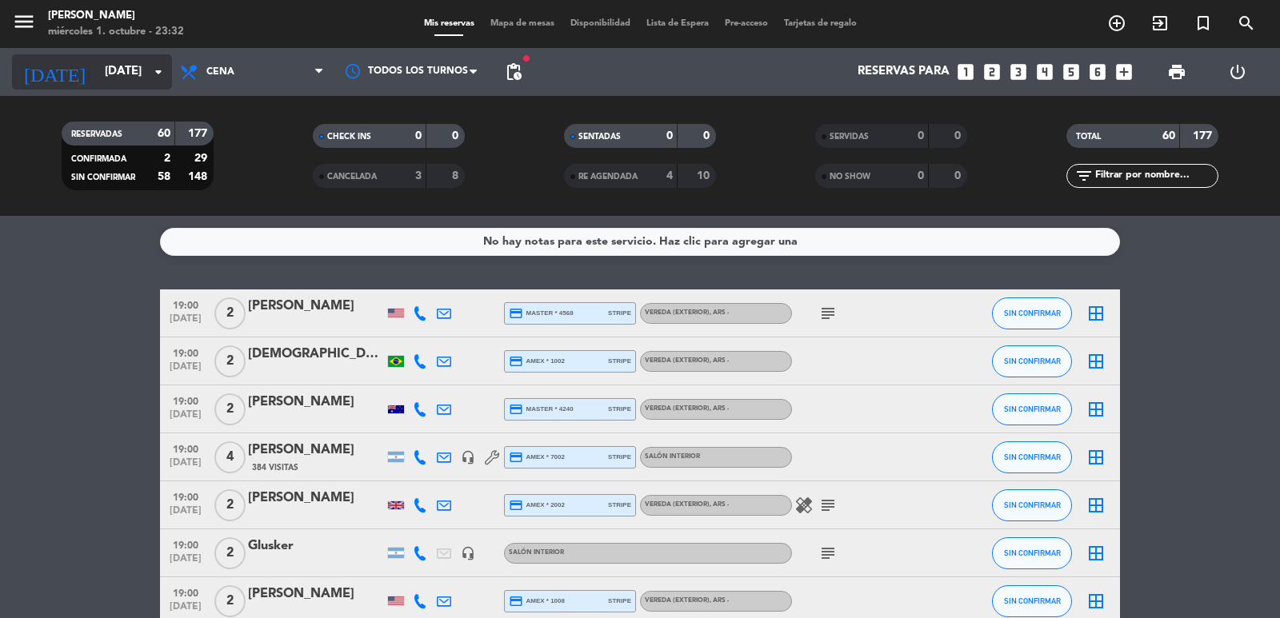
click at [131, 68] on input "vie. 31 oct." at bounding box center [174, 72] width 154 height 30
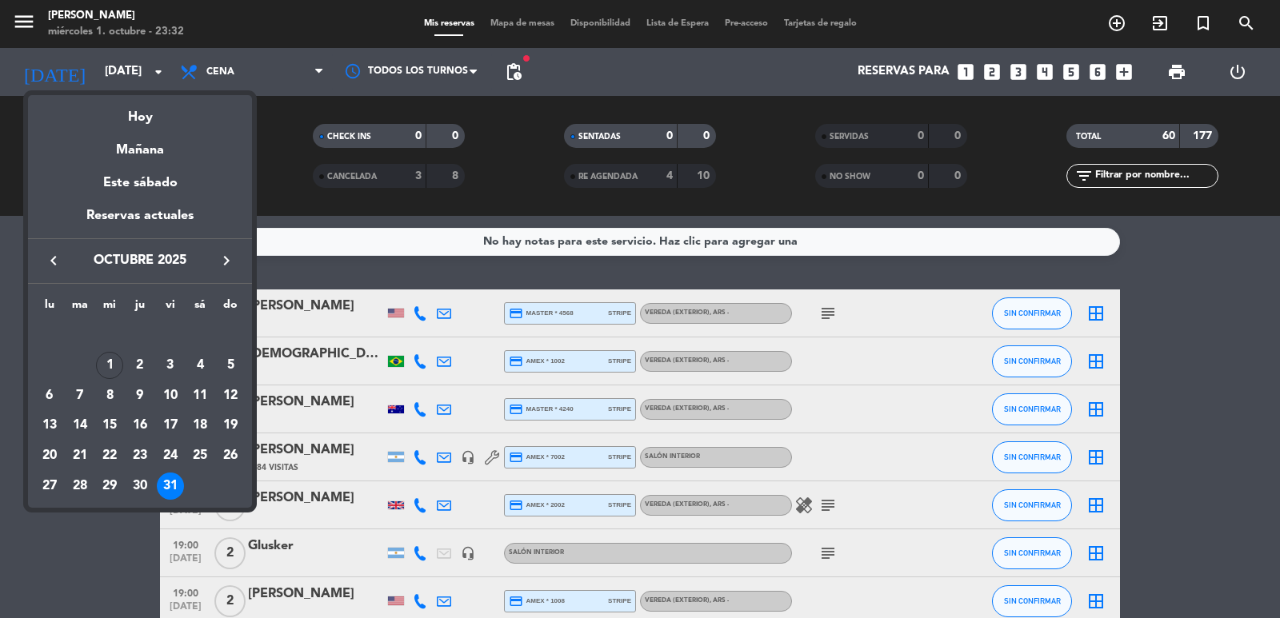
drag, startPoint x: 150, startPoint y: 65, endPoint x: 152, endPoint y: 3, distance: 61.6
click at [149, 64] on div at bounding box center [640, 309] width 1280 height 618
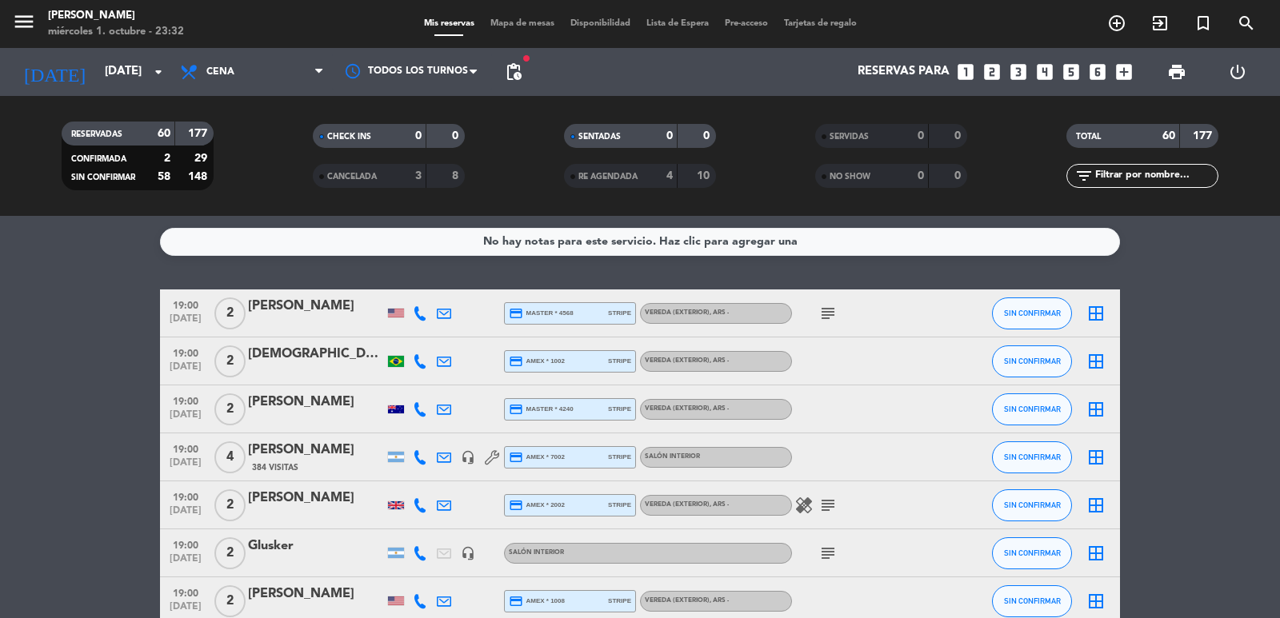
click at [990, 67] on icon "looks_two" at bounding box center [991, 72] width 21 height 21
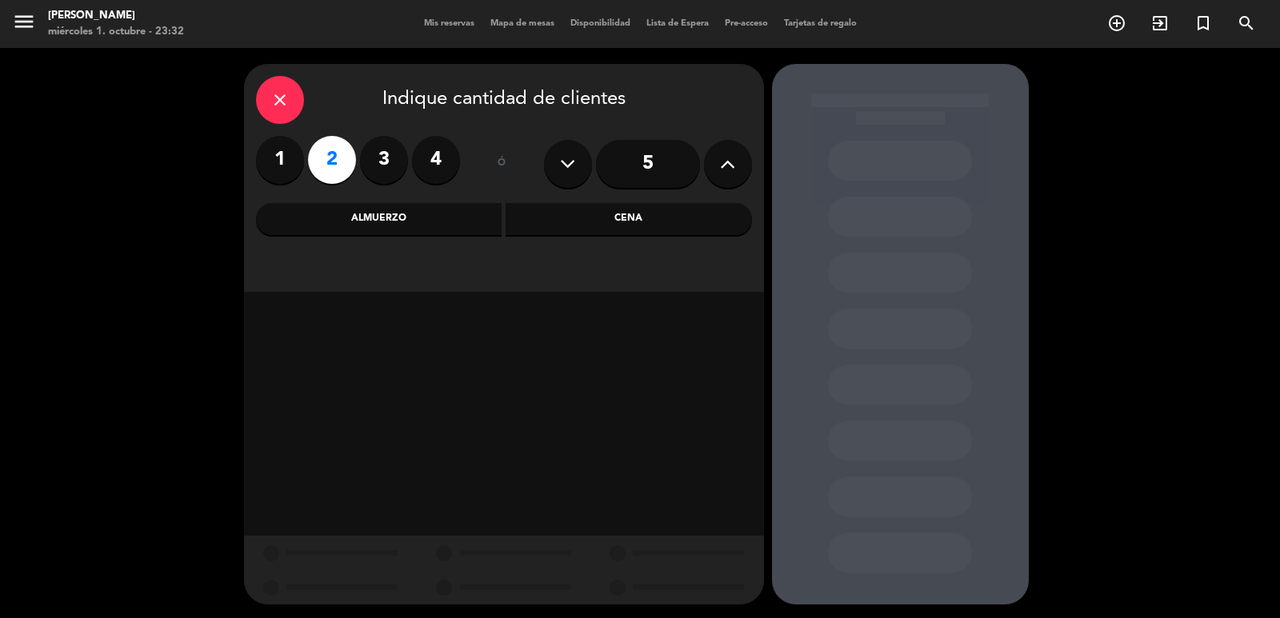
click at [570, 222] on div "Cena" at bounding box center [628, 219] width 246 height 32
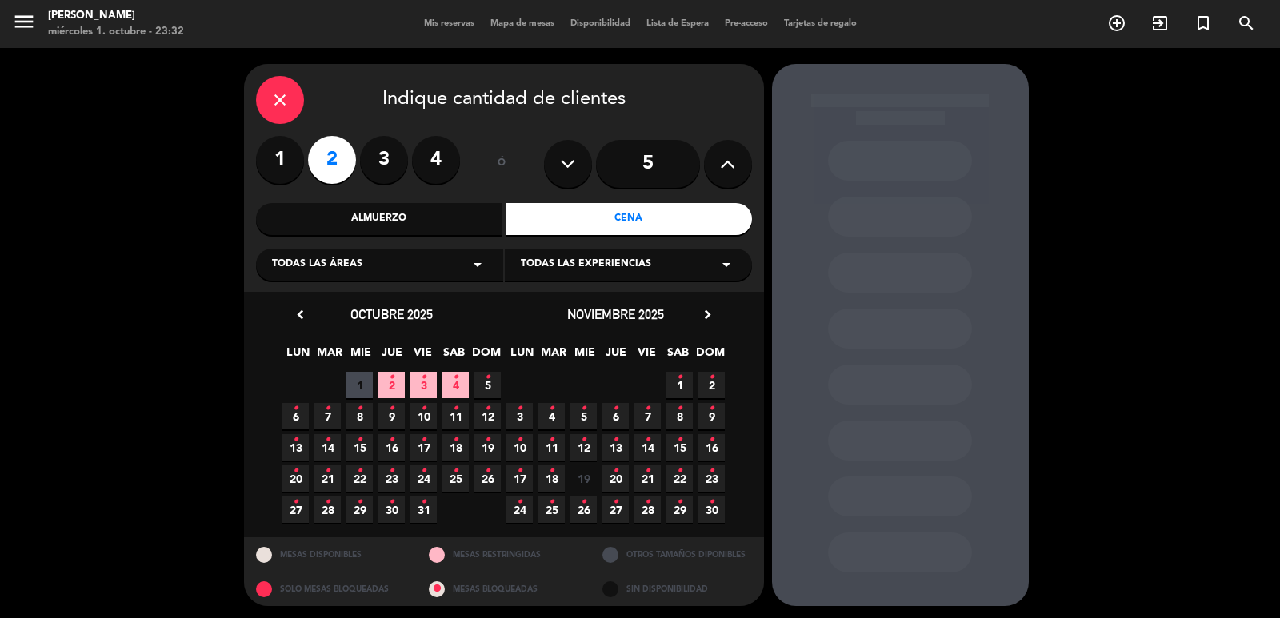
click at [397, 272] on div "Todas las áreas arrow_drop_down" at bounding box center [379, 265] width 247 height 32
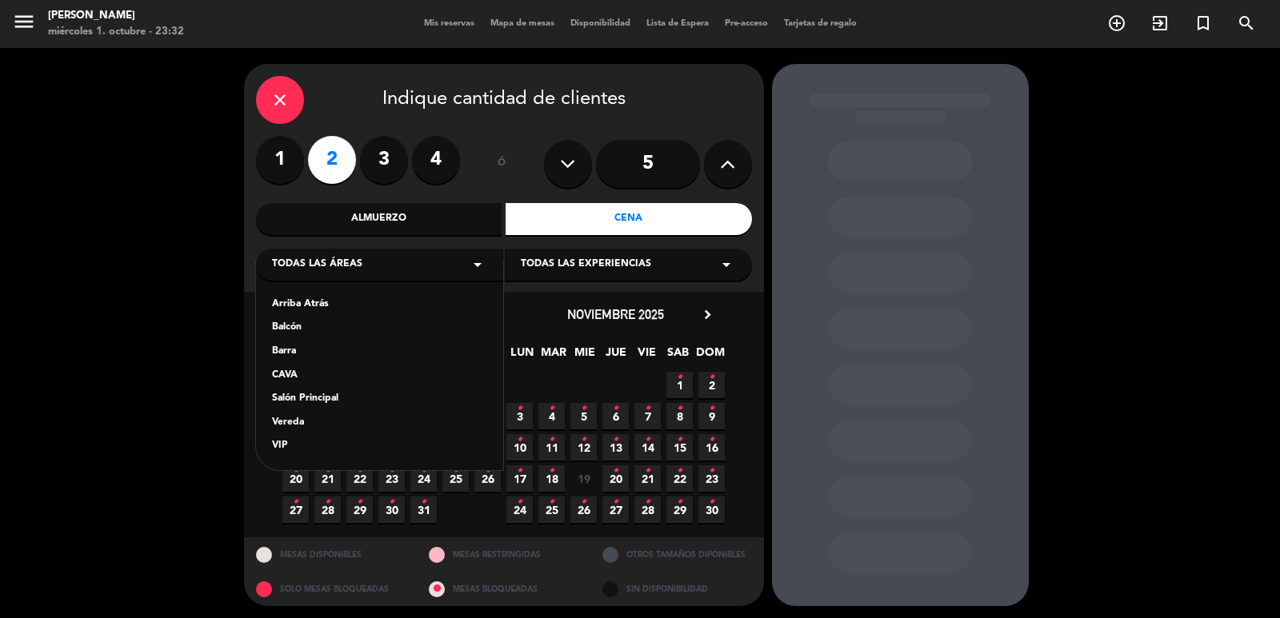
click at [298, 401] on div "Salón Principal" at bounding box center [379, 399] width 215 height 16
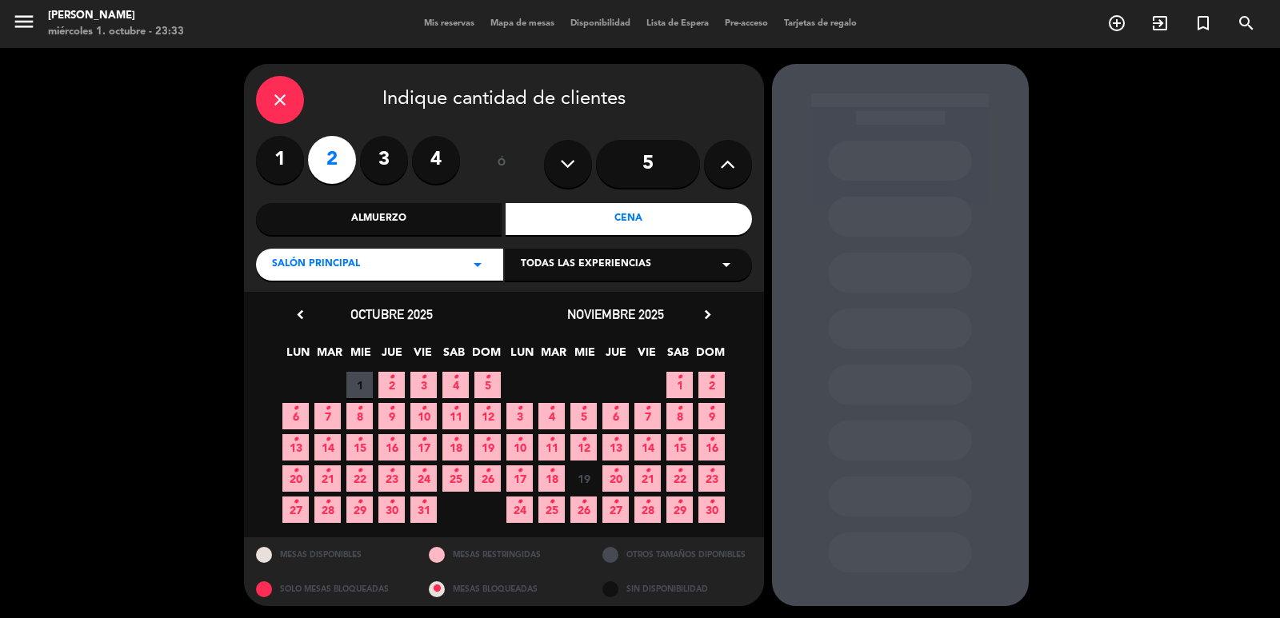
click at [653, 440] on span "14 •" at bounding box center [647, 447] width 26 height 26
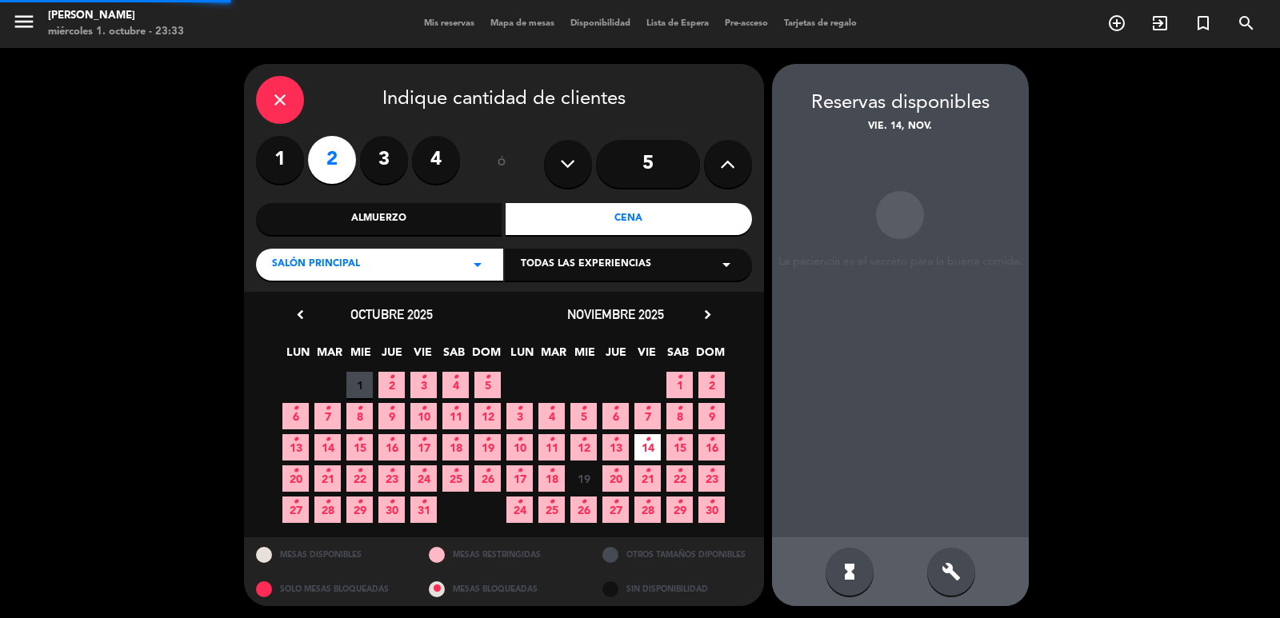
scroll to position [3, 0]
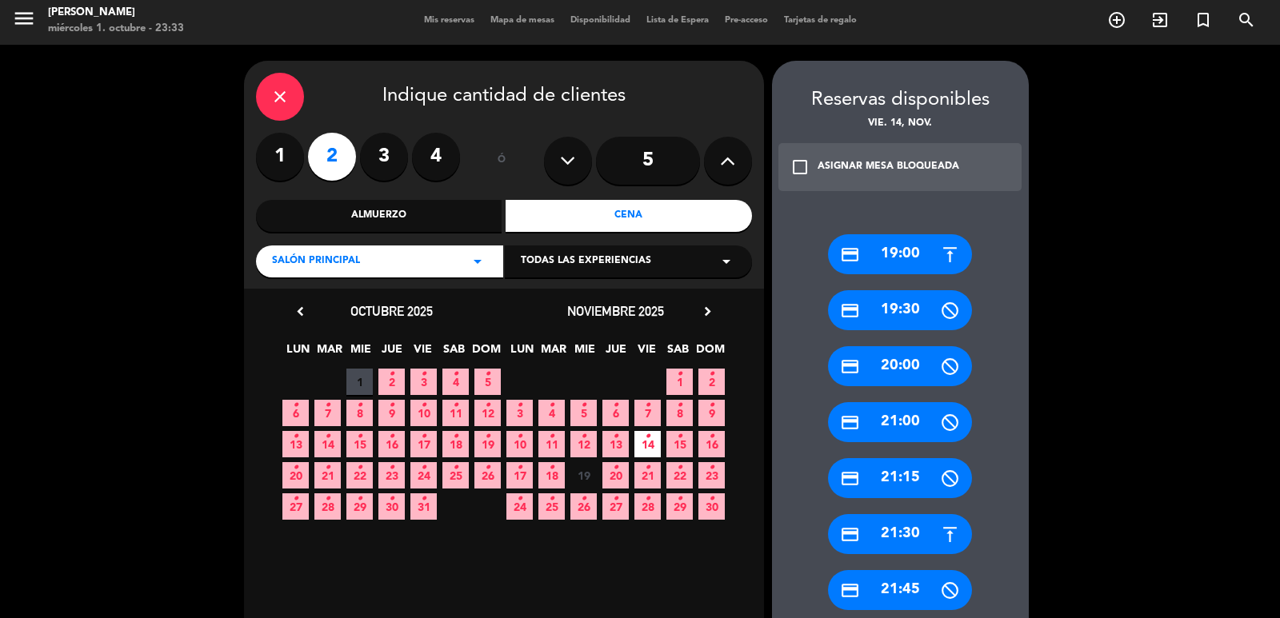
click at [906, 356] on div "credit_card 20:00" at bounding box center [900, 366] width 144 height 40
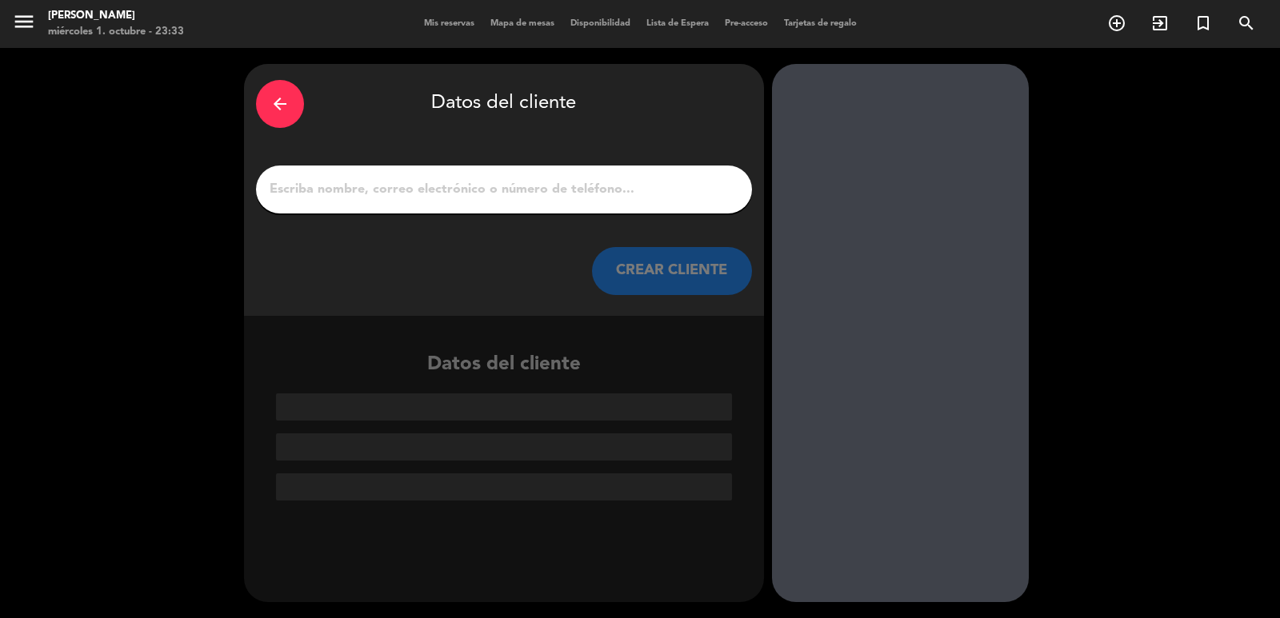
scroll to position [0, 0]
click at [417, 194] on input "1" at bounding box center [504, 189] width 472 height 22
paste input "Jason Milner"
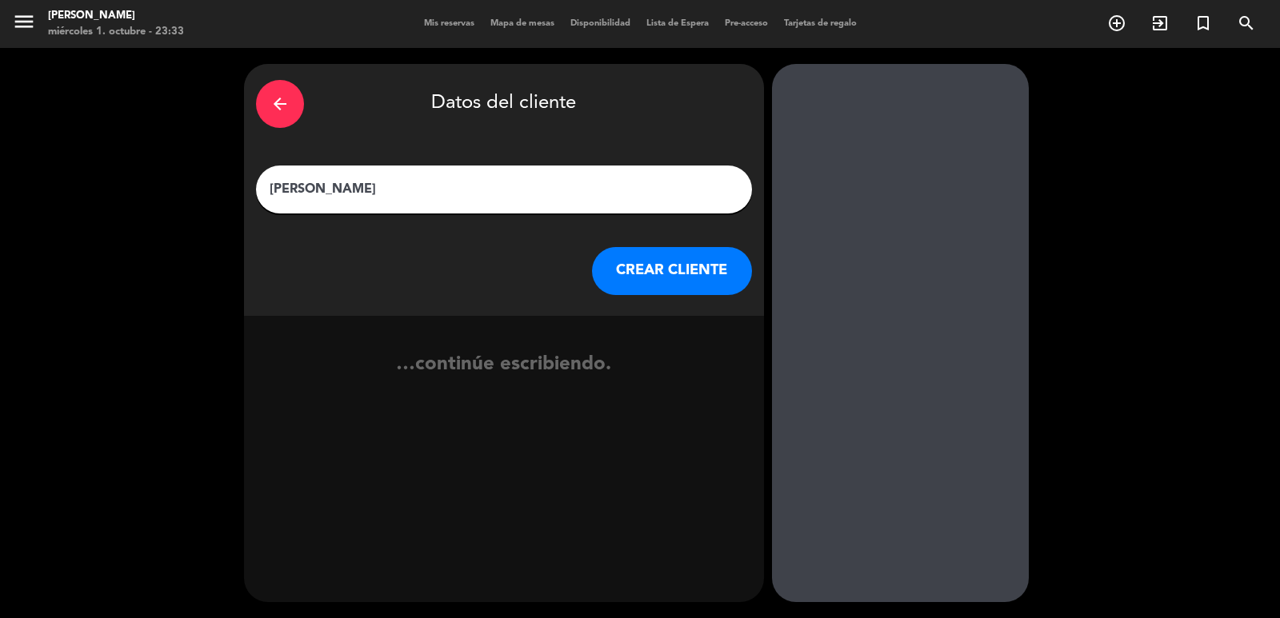
type input "Jason Milner"
click at [660, 277] on button "CREAR CLIENTE" at bounding box center [672, 271] width 160 height 48
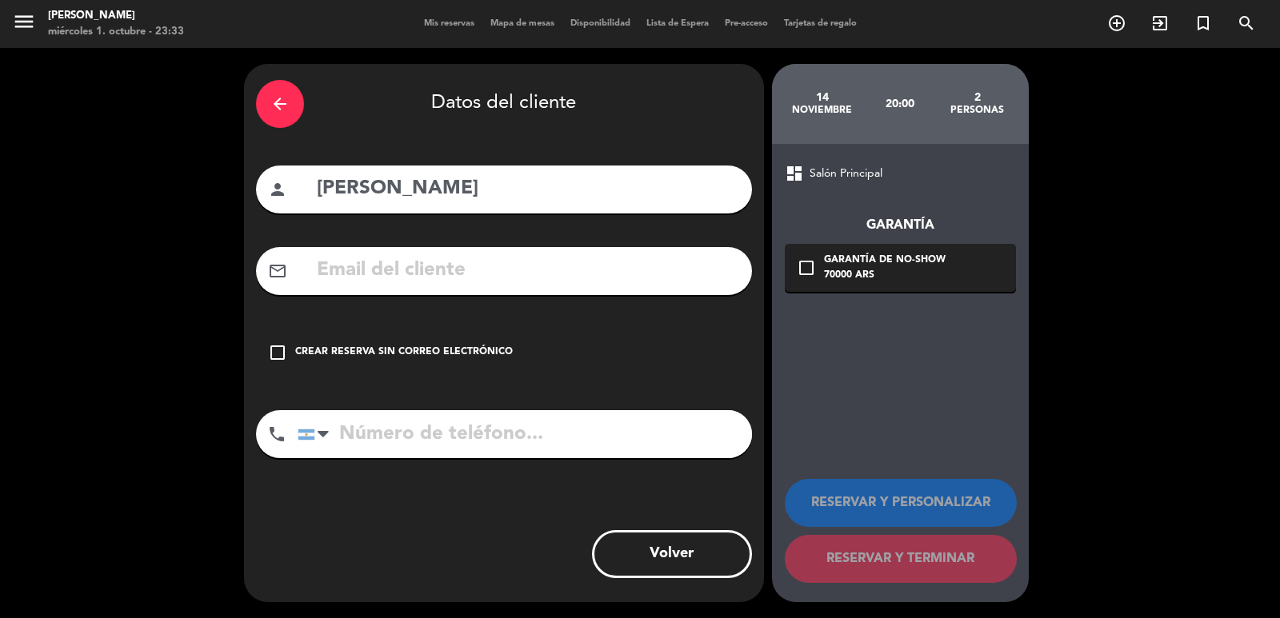
click at [405, 352] on div "Crear reserva sin correo electrónico" at bounding box center [404, 353] width 218 height 16
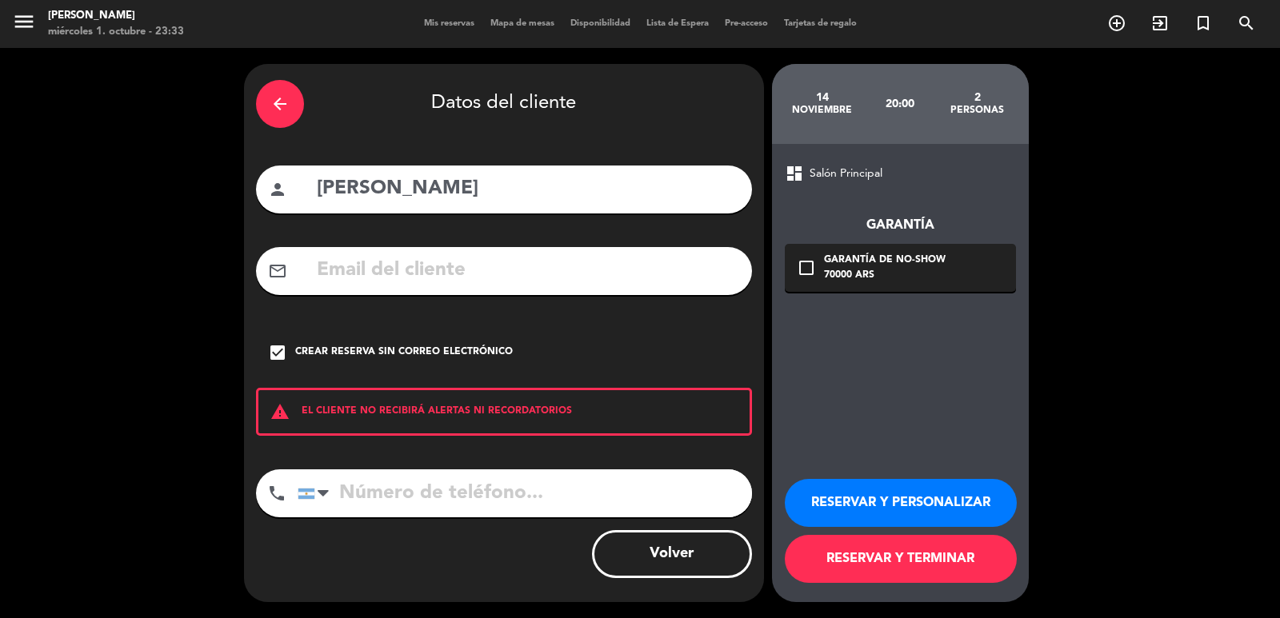
click at [286, 114] on div "arrow_back" at bounding box center [280, 104] width 48 height 48
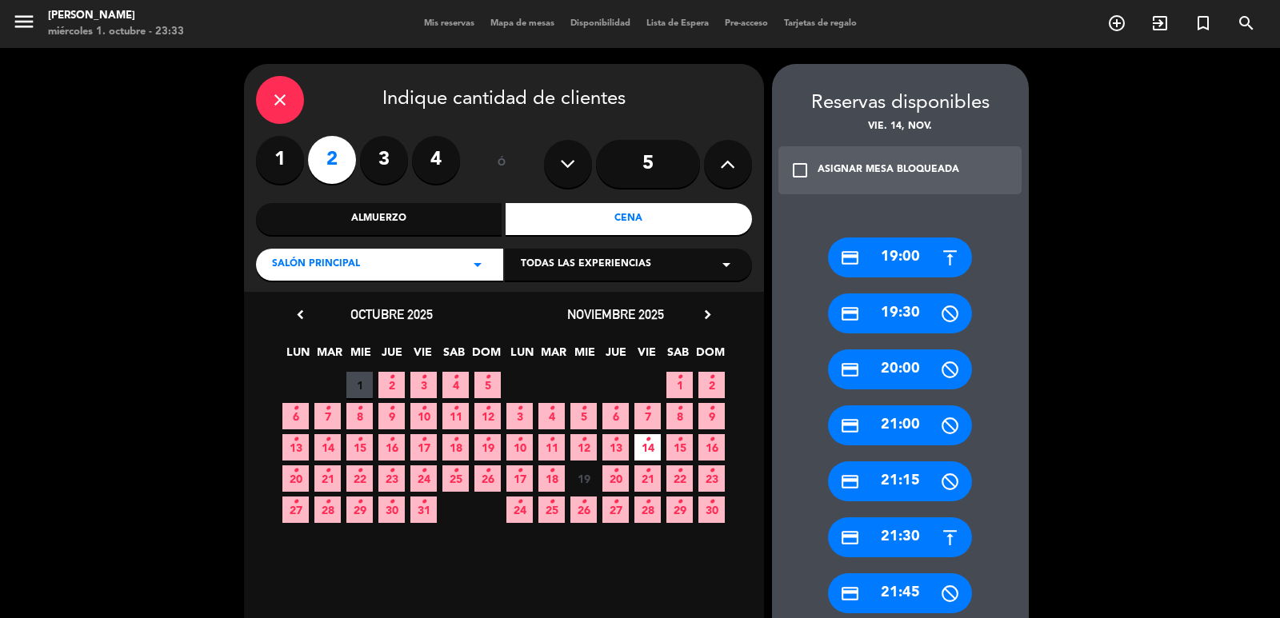
click at [866, 425] on div "credit_card 21:00" at bounding box center [900, 425] width 144 height 40
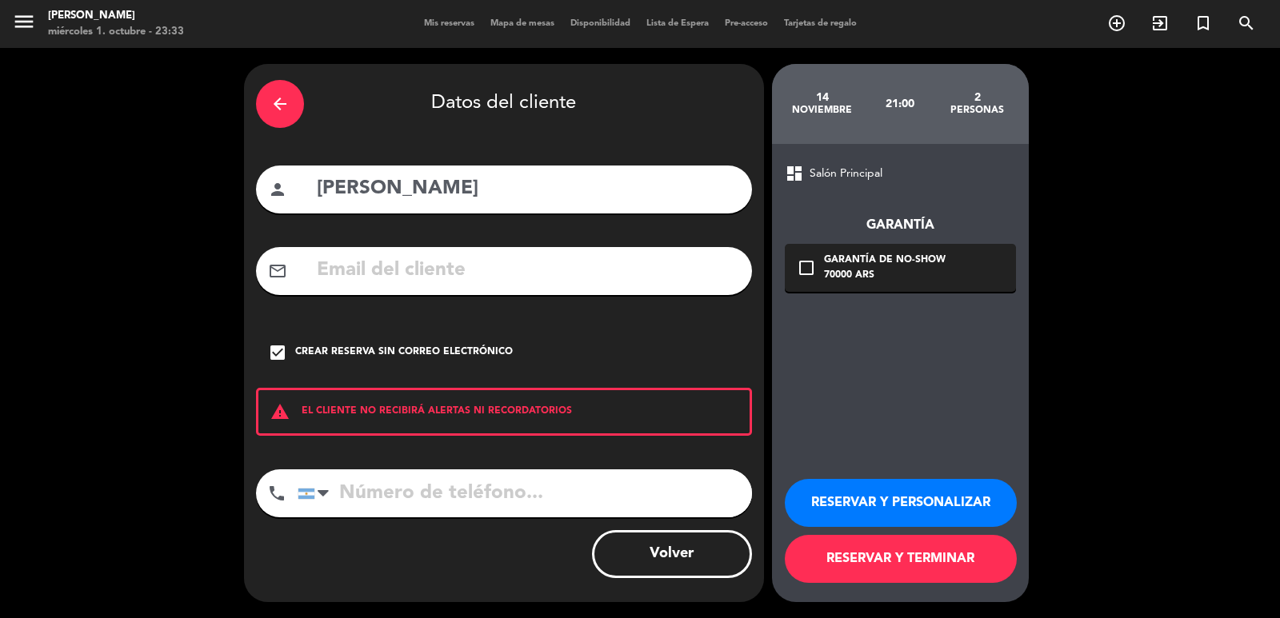
click at [929, 505] on button "RESERVAR Y PERSONALIZAR" at bounding box center [901, 503] width 232 height 48
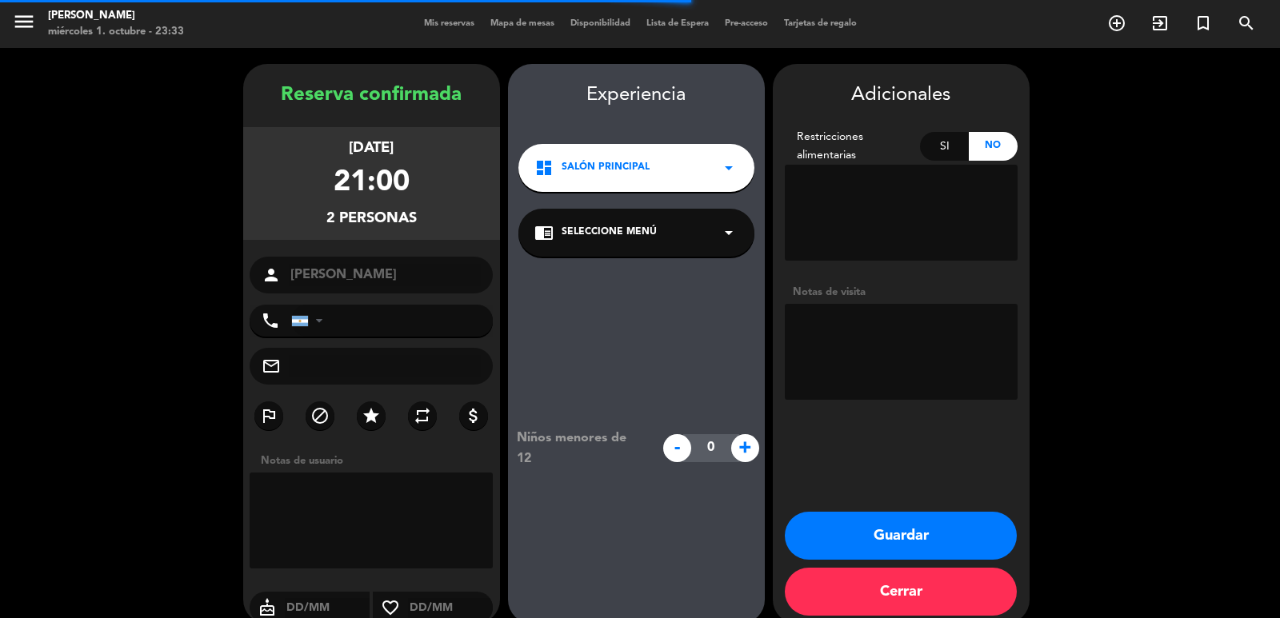
scroll to position [22, 0]
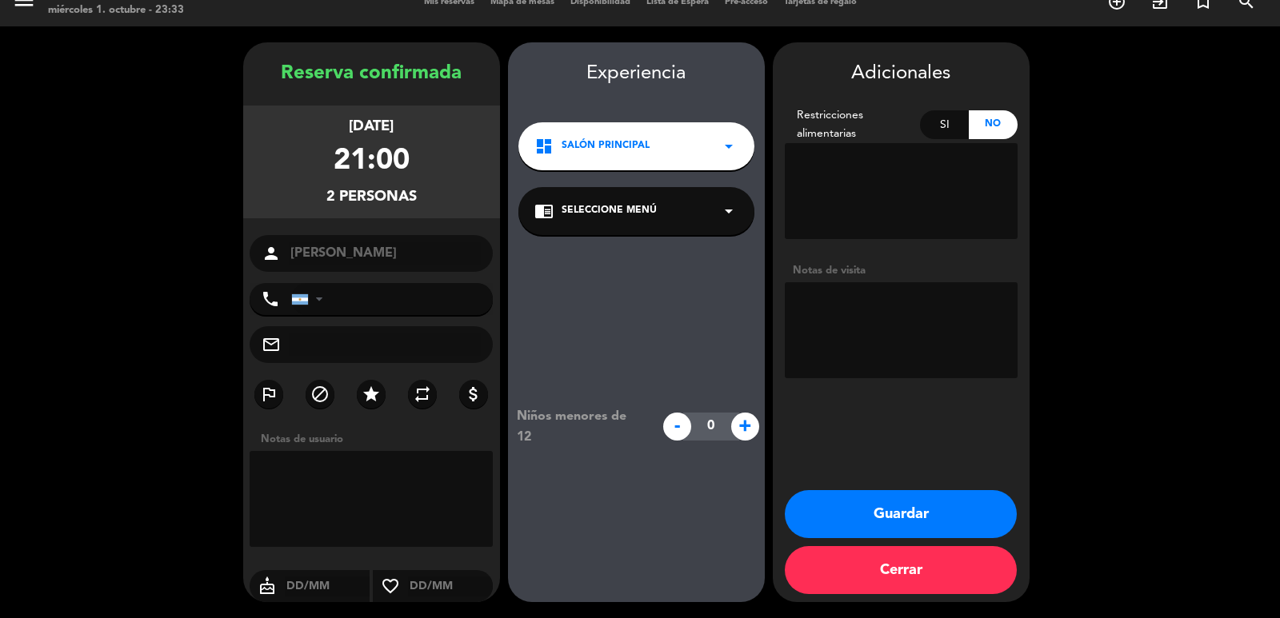
click at [858, 318] on textarea at bounding box center [901, 330] width 233 height 96
type textarea "diego masilla ag fiorella"
drag, startPoint x: 274, startPoint y: 76, endPoint x: 416, endPoint y: 206, distance: 193.0
click at [416, 206] on div "Reserva confirmada viernes 14, nov. 2025 21:00 2 personas person Jason Milner p…" at bounding box center [371, 338] width 257 height 560
copy div "Reserva confirmada viernes 14, nov. 2025 21:00 2 personas"
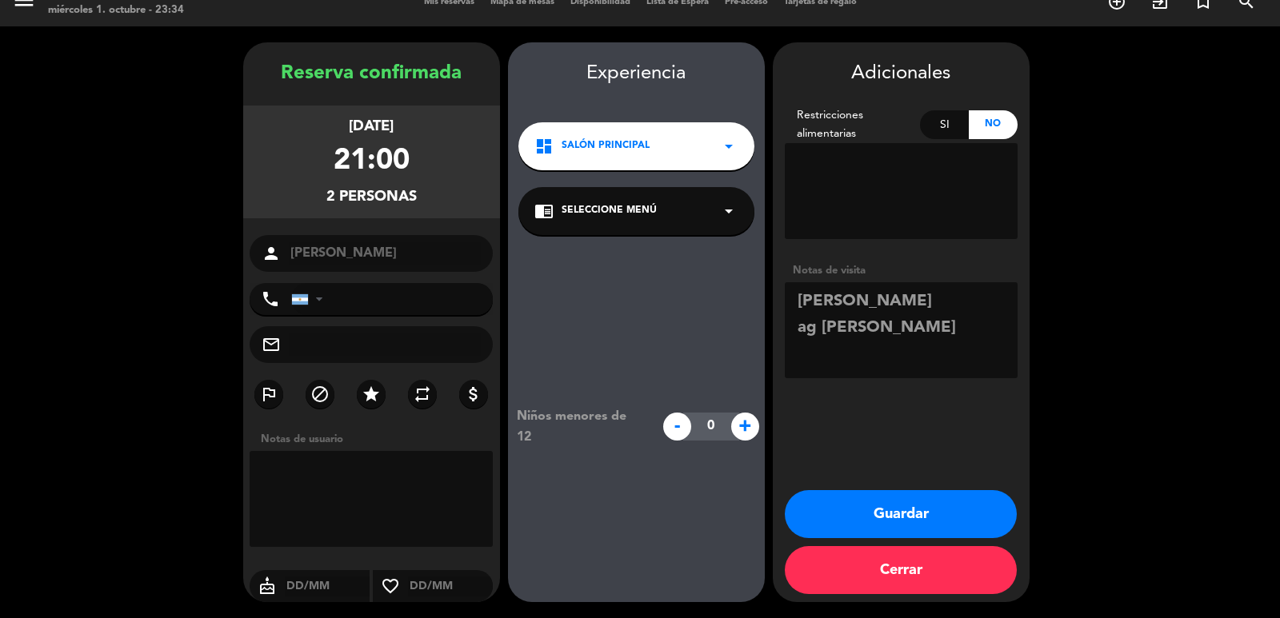
click at [272, 76] on div "Reserva confirmada" at bounding box center [371, 73] width 257 height 31
click at [270, 75] on div "Reserva confirmada" at bounding box center [371, 73] width 257 height 31
click at [238, 94] on booking-confirmed "Reserva confirmada viernes 14, nov. 2025 21:00 2 personas person Jason Milner p…" at bounding box center [640, 322] width 1248 height 560
click at [143, 200] on booking-confirmed "Reserva confirmada viernes 14, nov. 2025 21:00 2 personas person Jason Milner p…" at bounding box center [640, 322] width 1248 height 560
click at [286, 178] on div "viernes 14, nov. 2025 21:00 2 personas" at bounding box center [371, 162] width 257 height 113
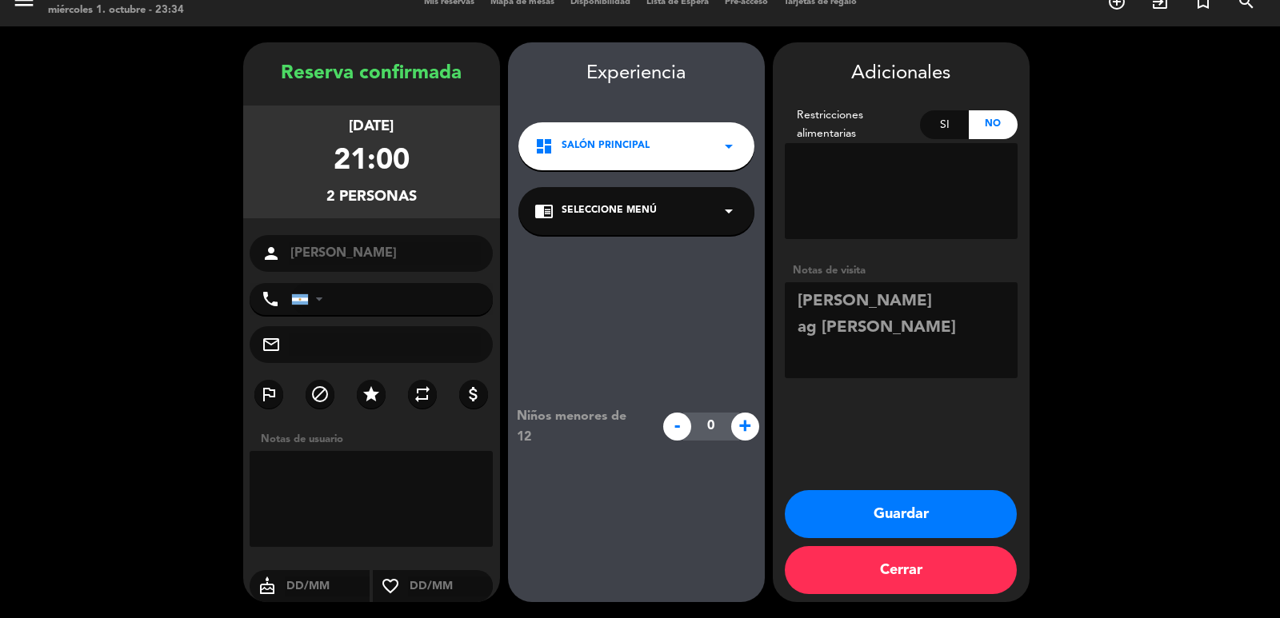
click at [286, 178] on div "viernes 14, nov. 2025 21:00 2 personas" at bounding box center [371, 162] width 257 height 113
click at [464, 190] on div "viernes 14, nov. 2025 21:00 2 personas" at bounding box center [371, 162] width 257 height 113
click at [478, 120] on div "viernes 14, nov. 2025 21:00 2 personas" at bounding box center [371, 162] width 257 height 113
click at [477, 119] on div "viernes 14, nov. 2025 21:00 2 personas" at bounding box center [371, 162] width 257 height 113
click at [476, 119] on div "viernes 14, nov. 2025 21:00 2 personas" at bounding box center [371, 162] width 257 height 113
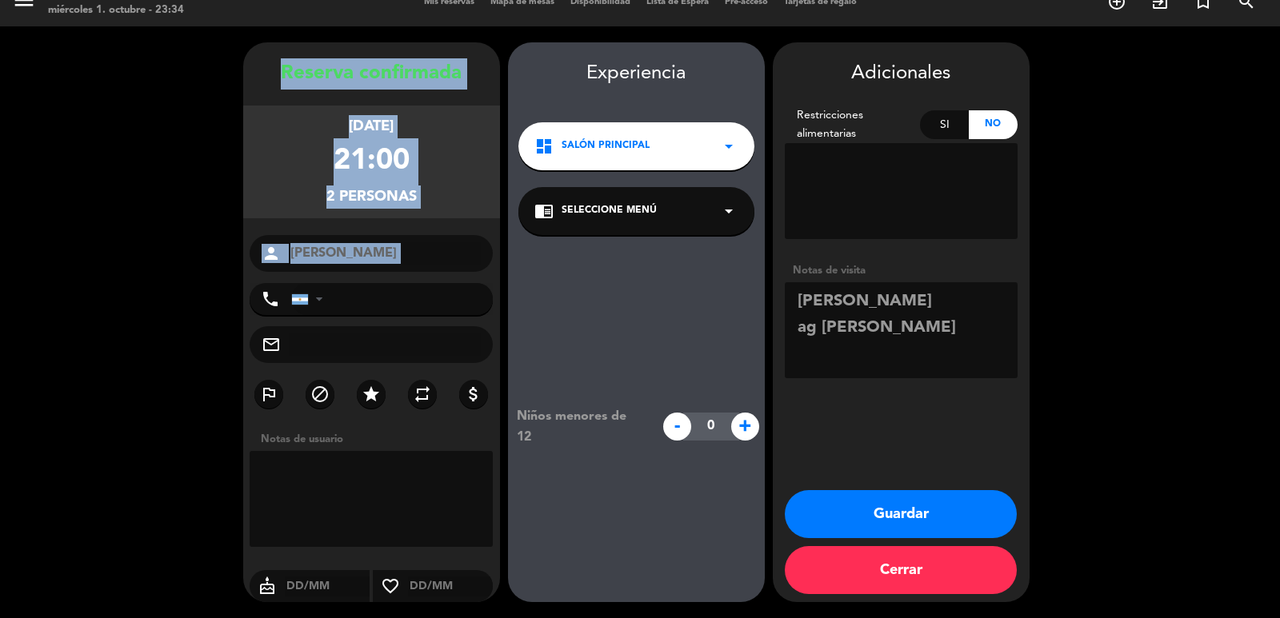
drag, startPoint x: 275, startPoint y: 68, endPoint x: 425, endPoint y: 282, distance: 261.2
click at [425, 282] on div "Reserva confirmada viernes 14, nov. 2025 21:00 2 personas person Jason Milner p…" at bounding box center [371, 338] width 257 height 560
copy div "Reserva confirmada viernes 14, nov. 2025 21:00 2 personas person"
click at [982, 517] on button "Guardar" at bounding box center [901, 514] width 232 height 48
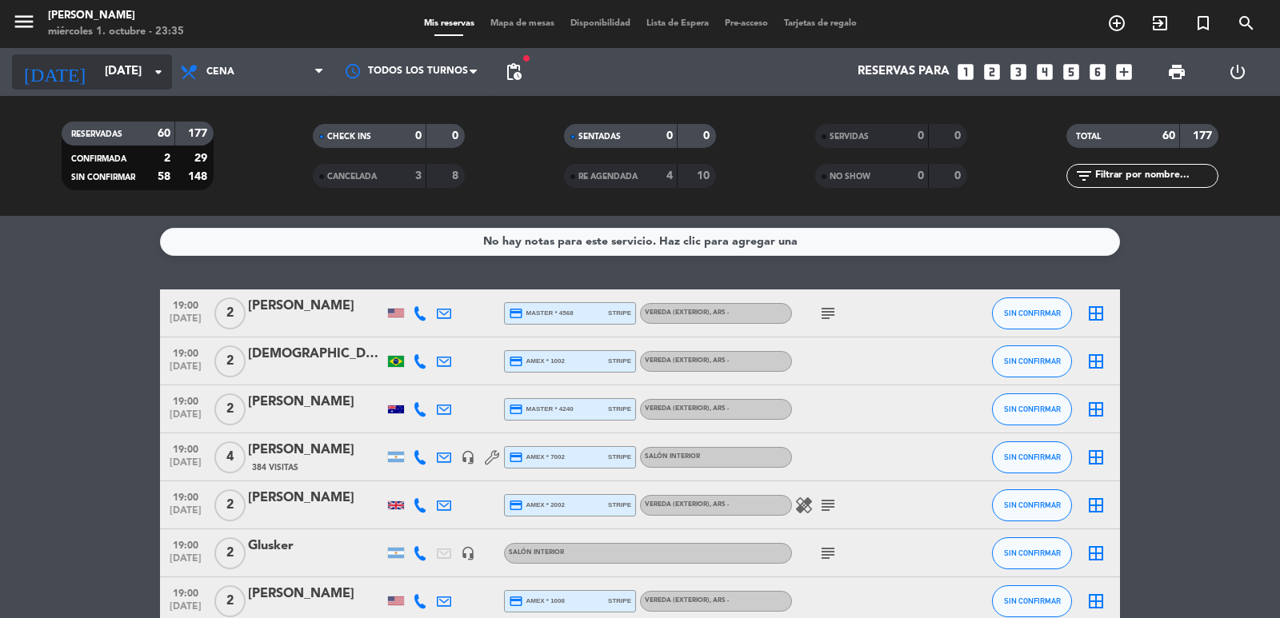
click at [151, 66] on icon "arrow_drop_down" at bounding box center [158, 71] width 19 height 19
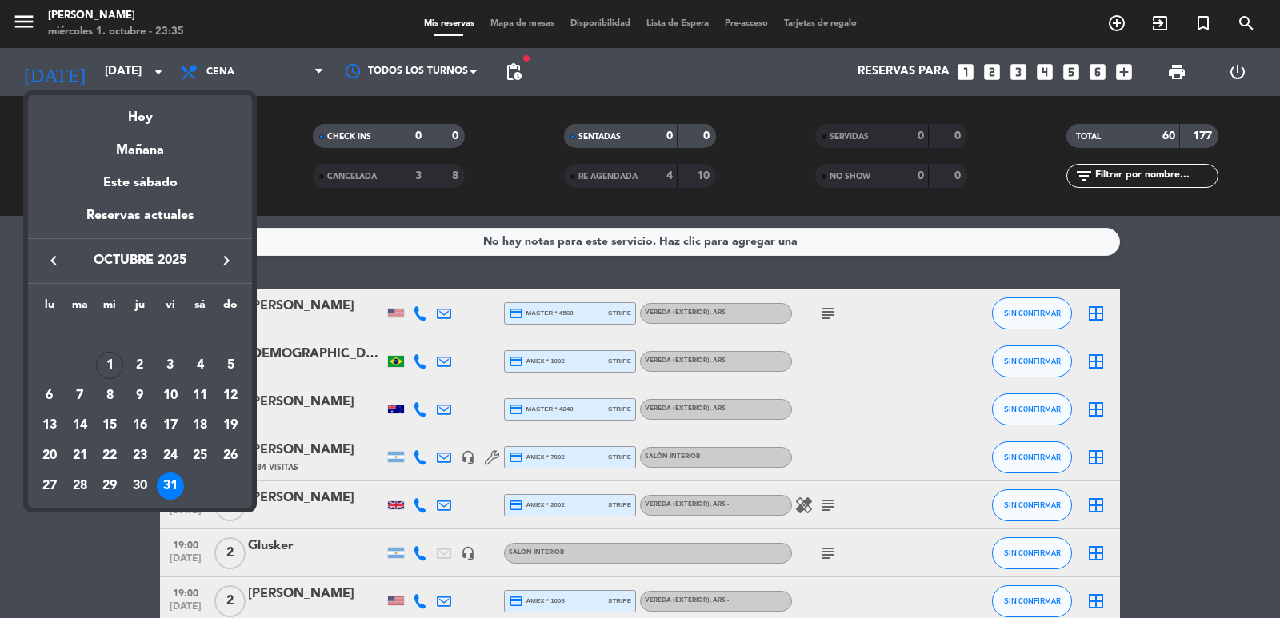
click at [150, 69] on div at bounding box center [640, 309] width 1280 height 618
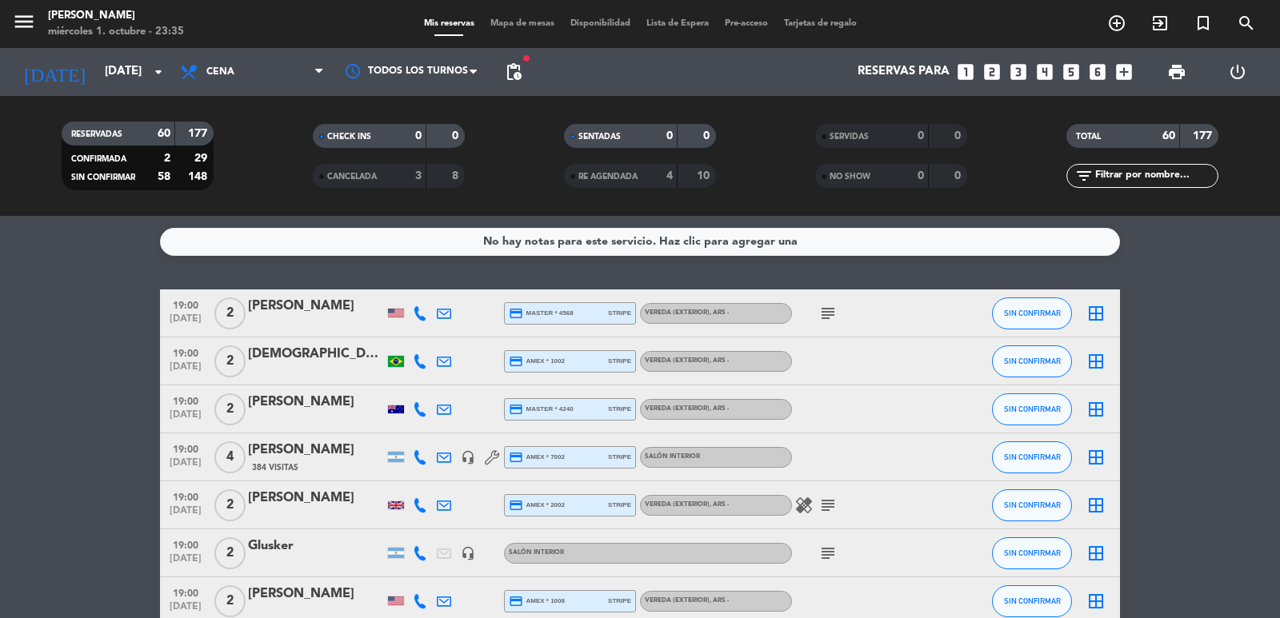
click at [1020, 75] on icon "looks_3" at bounding box center [1018, 72] width 21 height 21
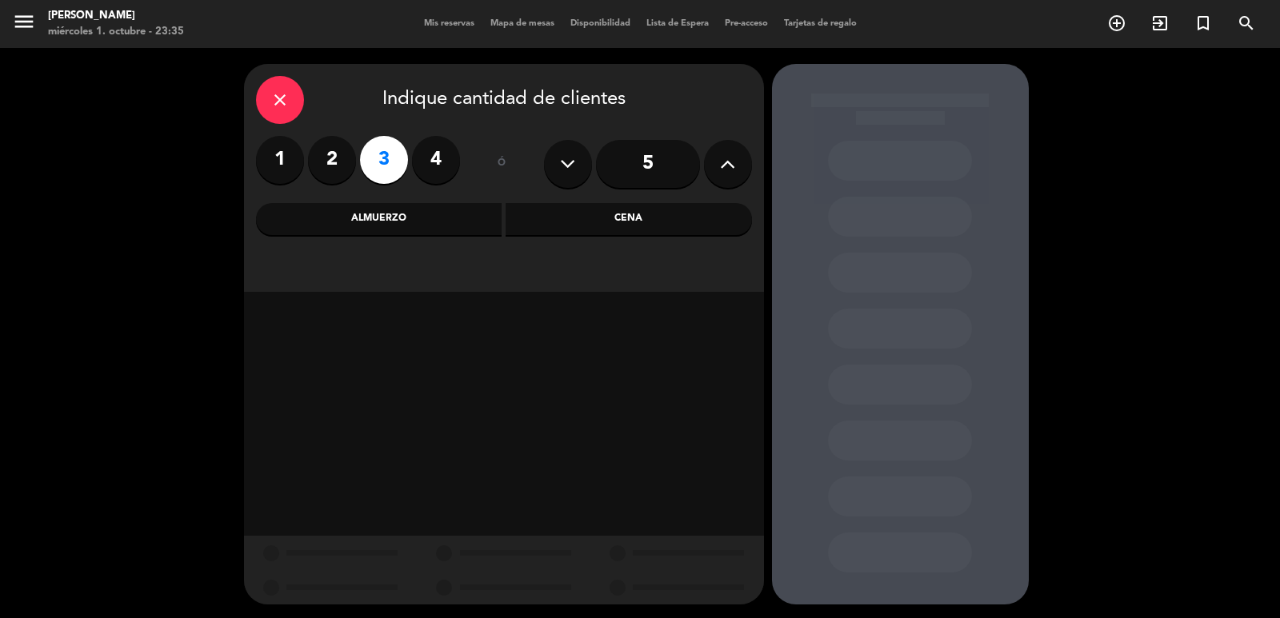
click at [438, 223] on div "Almuerzo" at bounding box center [379, 219] width 246 height 32
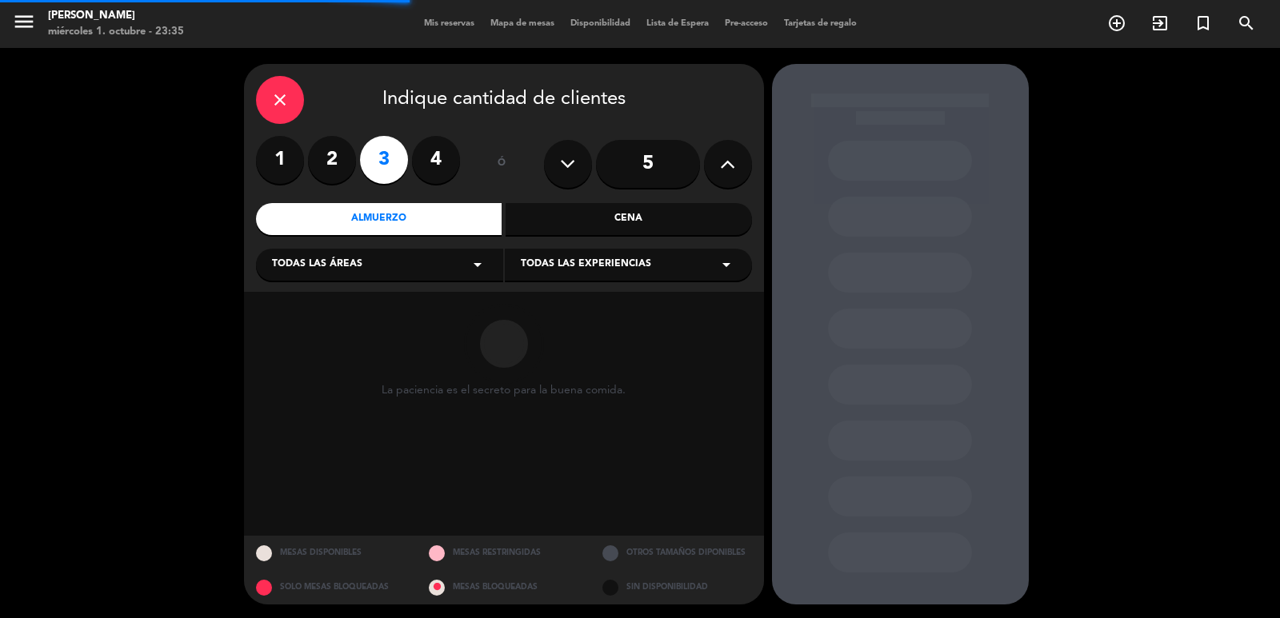
click at [423, 266] on div "Todas las áreas arrow_drop_down" at bounding box center [379, 265] width 247 height 32
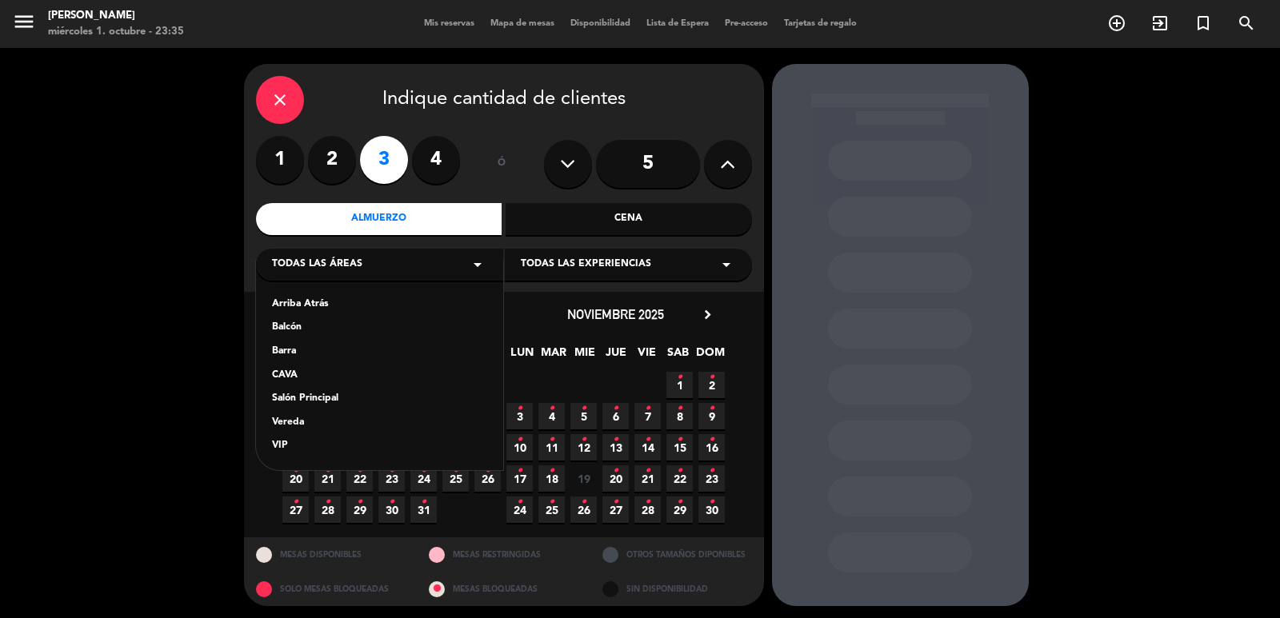
click at [322, 395] on div "Salón Principal" at bounding box center [379, 399] width 215 height 16
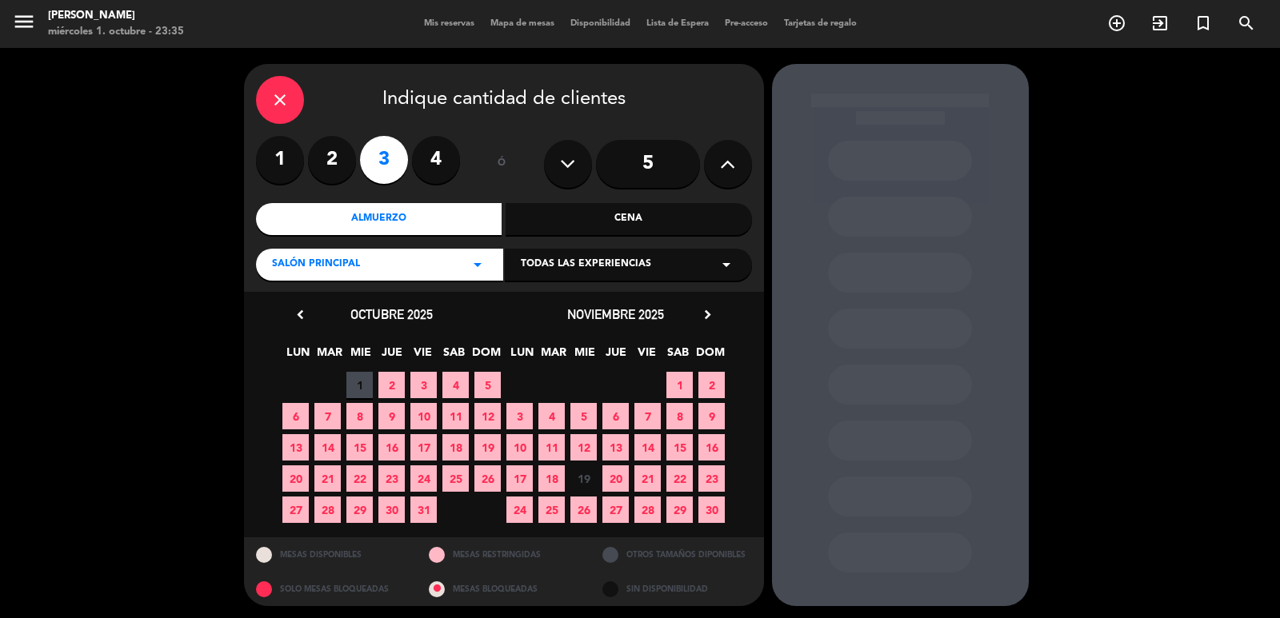
click at [457, 445] on span "18" at bounding box center [455, 447] width 26 height 26
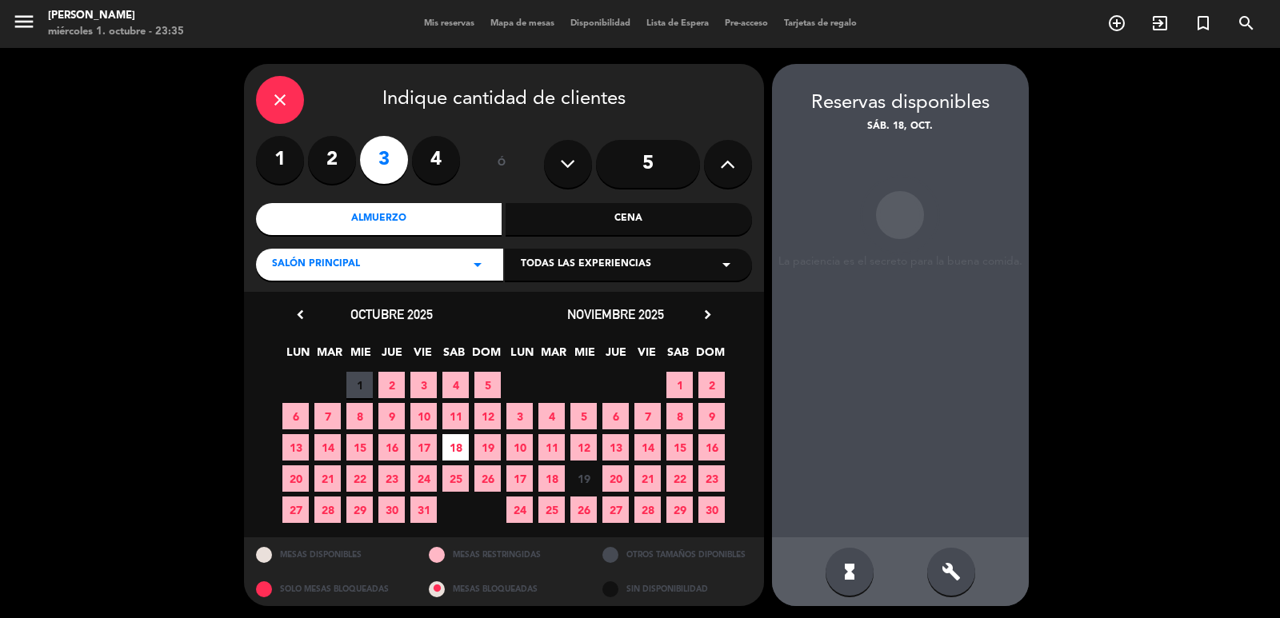
scroll to position [3, 0]
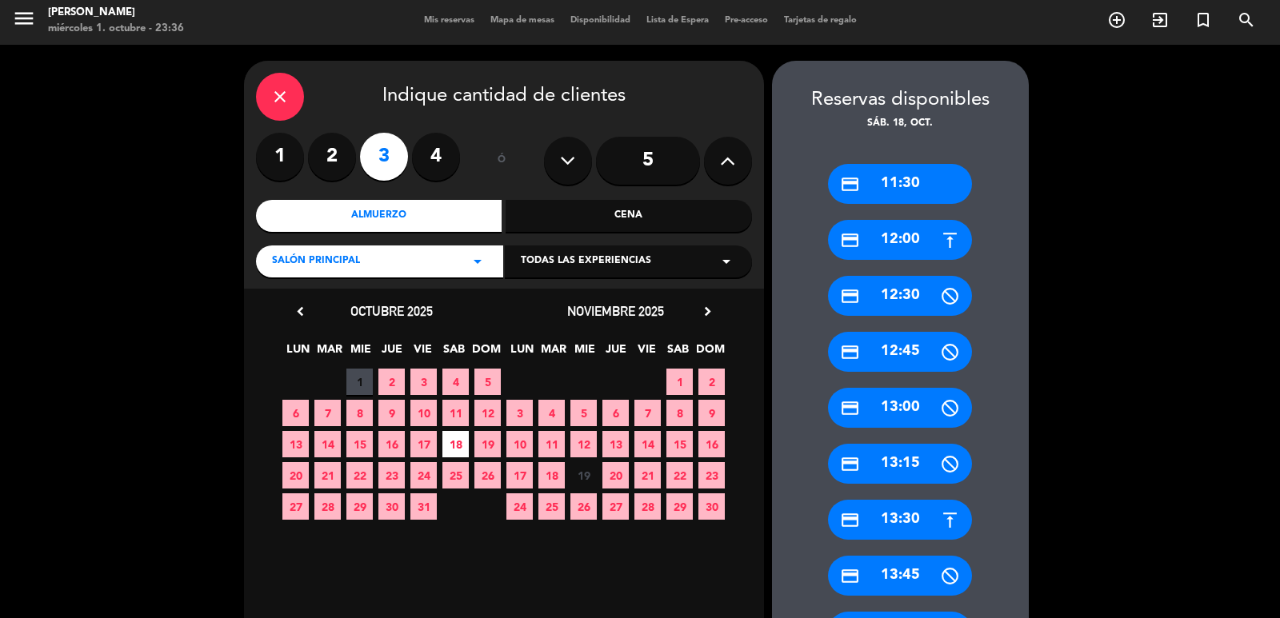
click at [899, 241] on div "credit_card 12:00" at bounding box center [900, 240] width 144 height 40
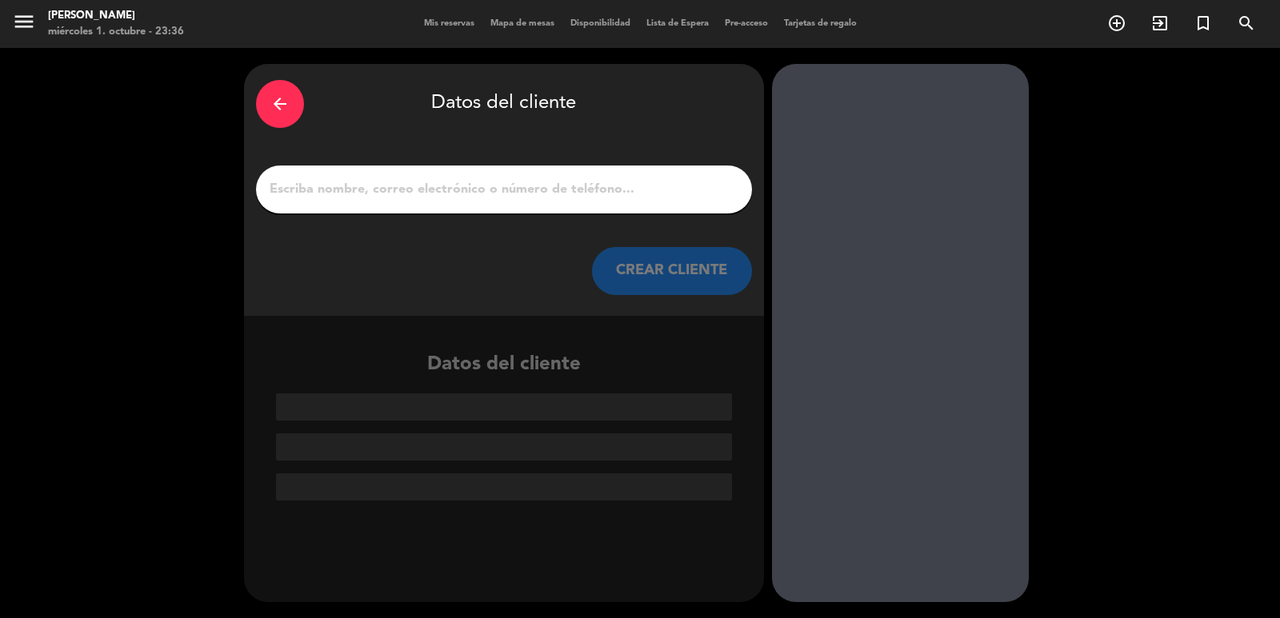
click at [531, 184] on input "1" at bounding box center [504, 189] width 472 height 22
paste input "Sandro Sartori"
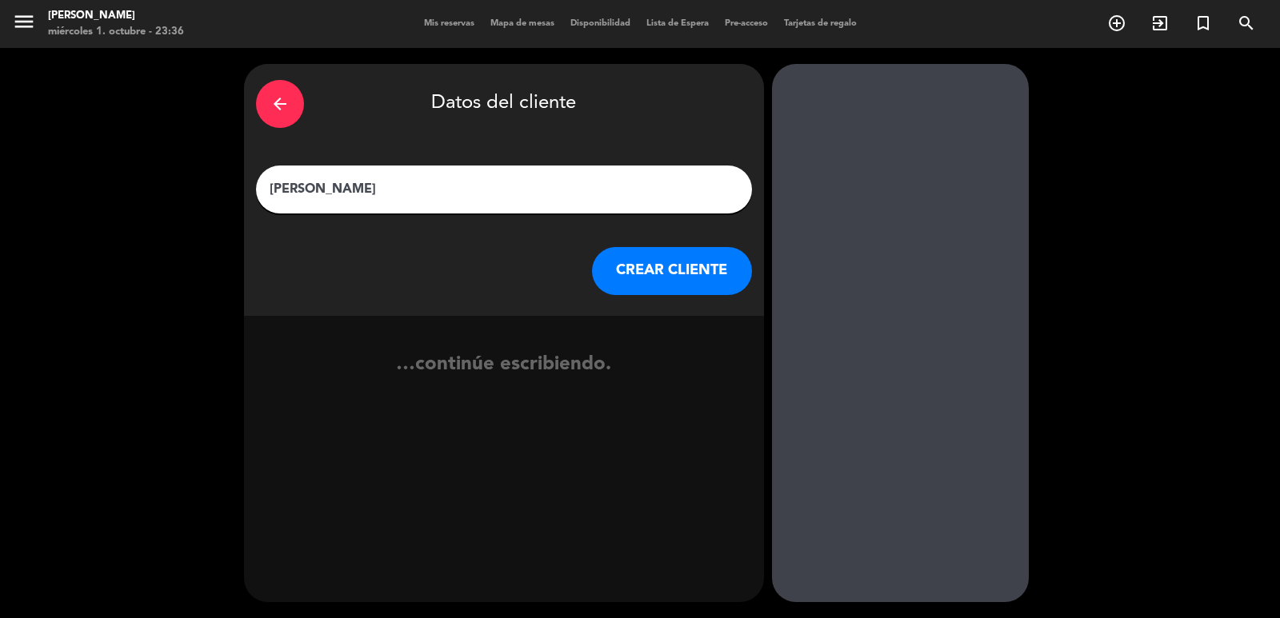
type input "Sandro Sartori"
click at [697, 275] on button "CREAR CLIENTE" at bounding box center [672, 271] width 160 height 48
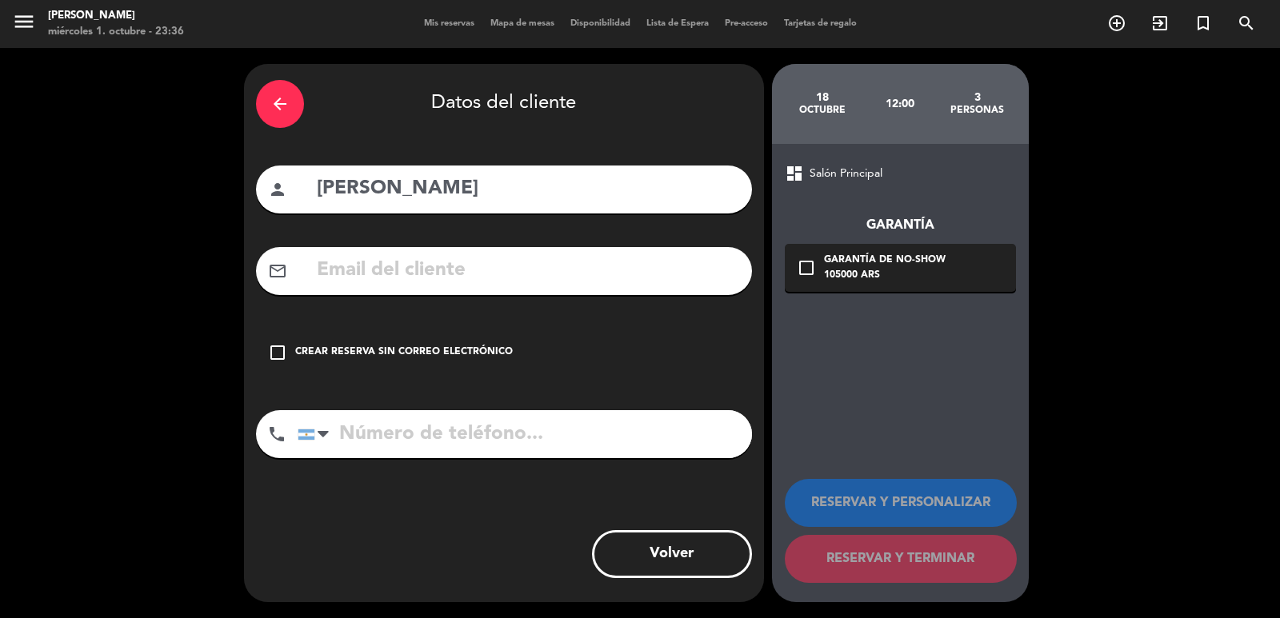
click at [284, 353] on icon "check_box_outline_blank" at bounding box center [277, 352] width 19 height 19
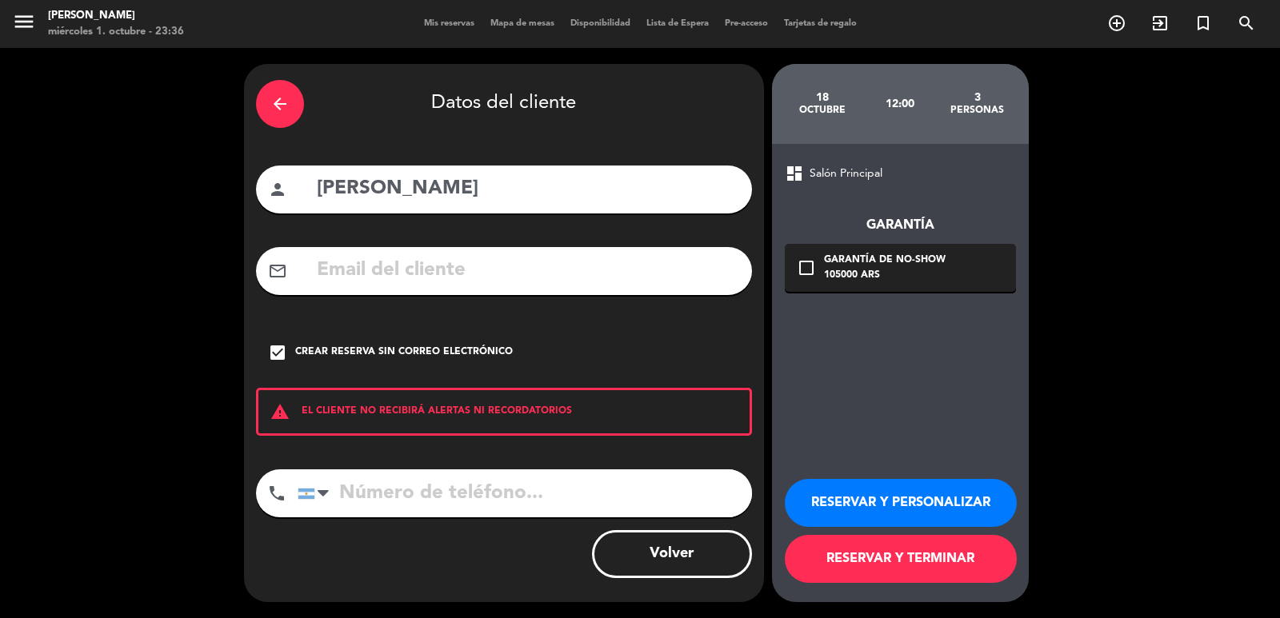
click at [888, 507] on button "RESERVAR Y PERSONALIZAR" at bounding box center [901, 503] width 232 height 48
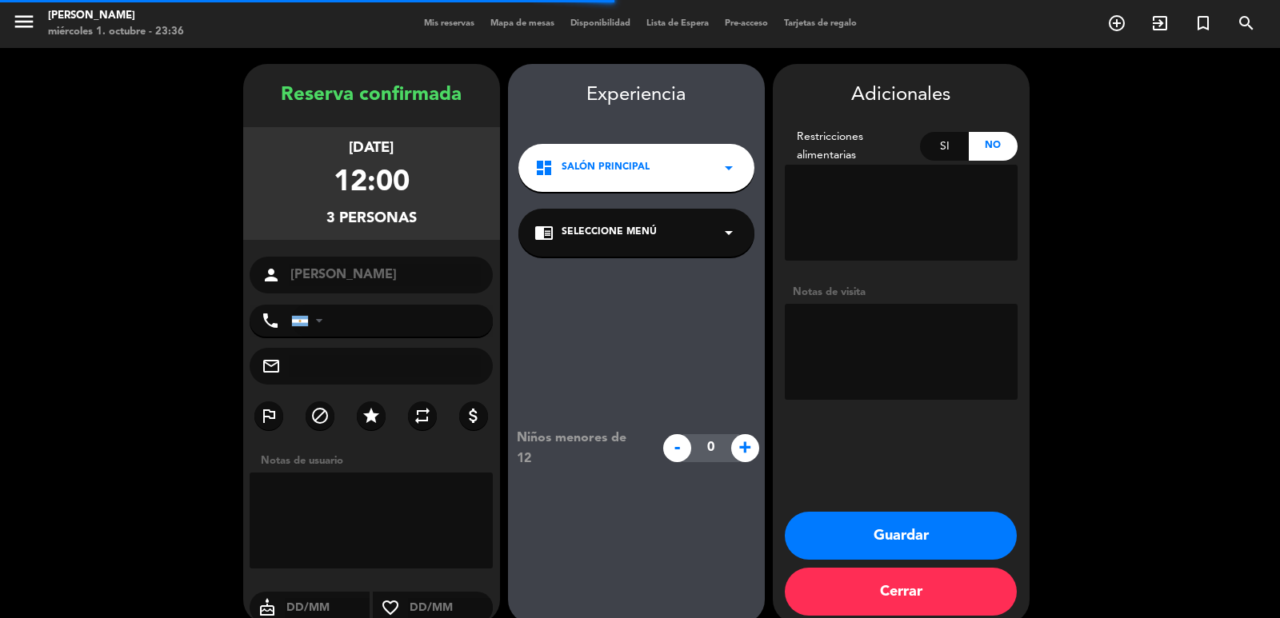
scroll to position [22, 0]
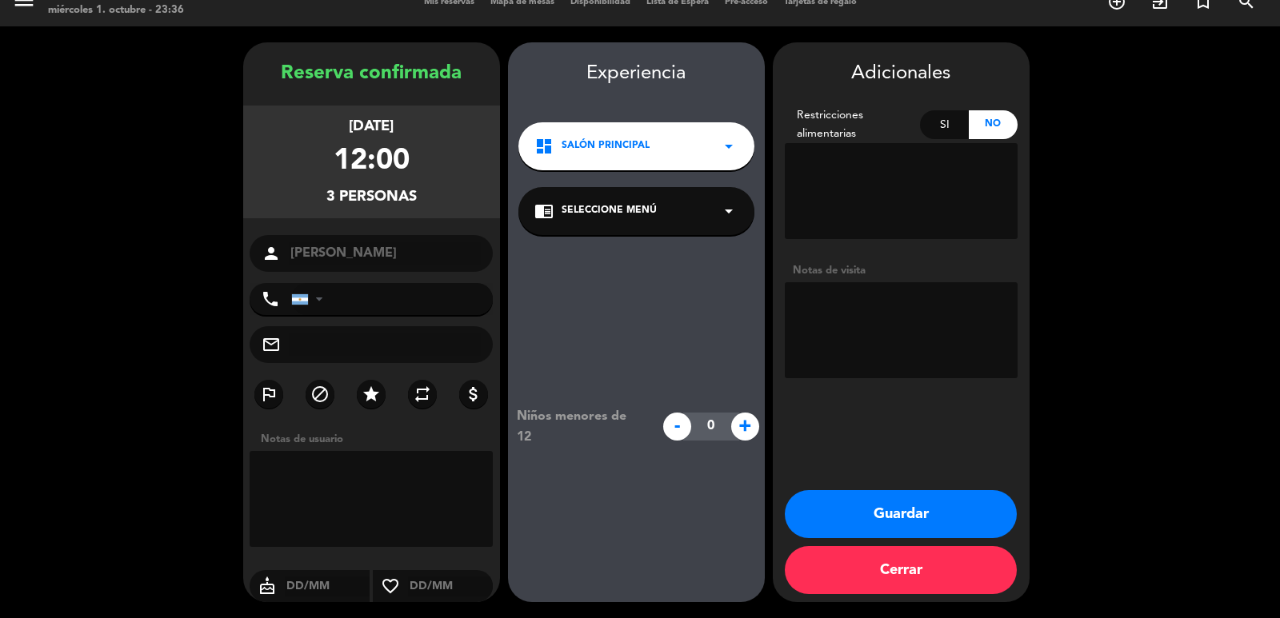
click at [826, 318] on textarea at bounding box center [901, 330] width 233 height 96
type textarea "diego mansilla MESA 1 ag fiorella"
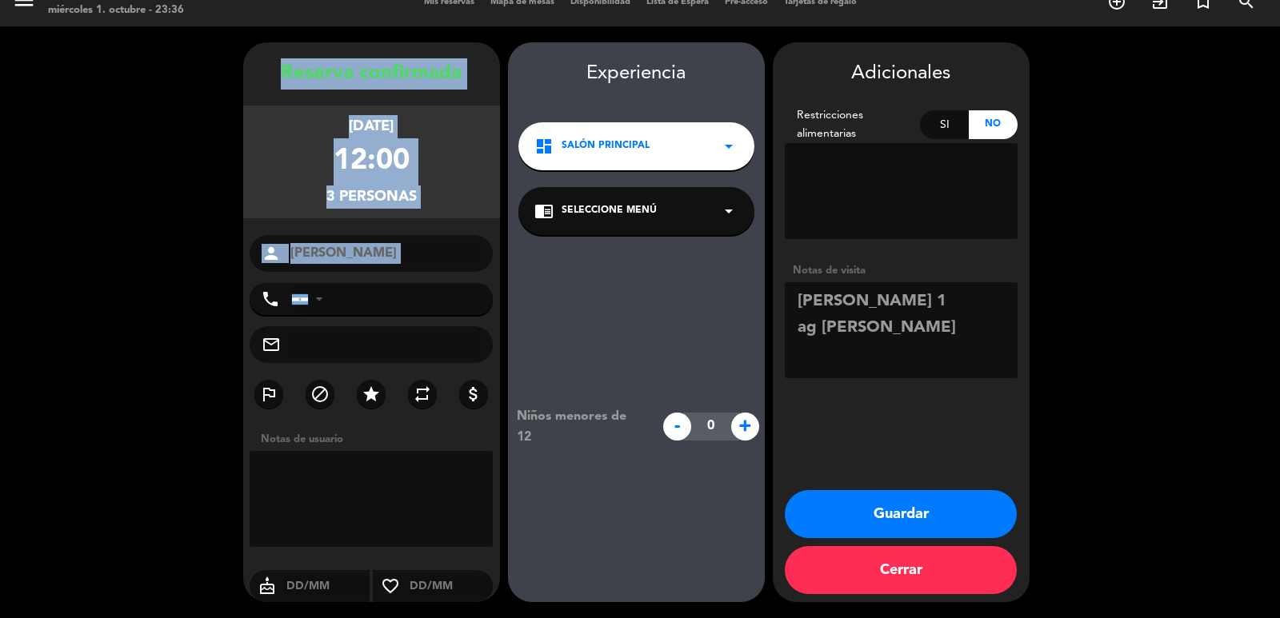
drag, startPoint x: 279, startPoint y: 68, endPoint x: 445, endPoint y: 273, distance: 263.3
click at [445, 273] on div "Reserva confirmada sábado 18, oct. 2025 12:00 3 personas person Sandro Sartori …" at bounding box center [371, 338] width 257 height 560
copy div "Reserva confirmada sábado 18, oct. 2025 12:00 3 personas person"
click at [892, 508] on button "Guardar" at bounding box center [901, 514] width 232 height 48
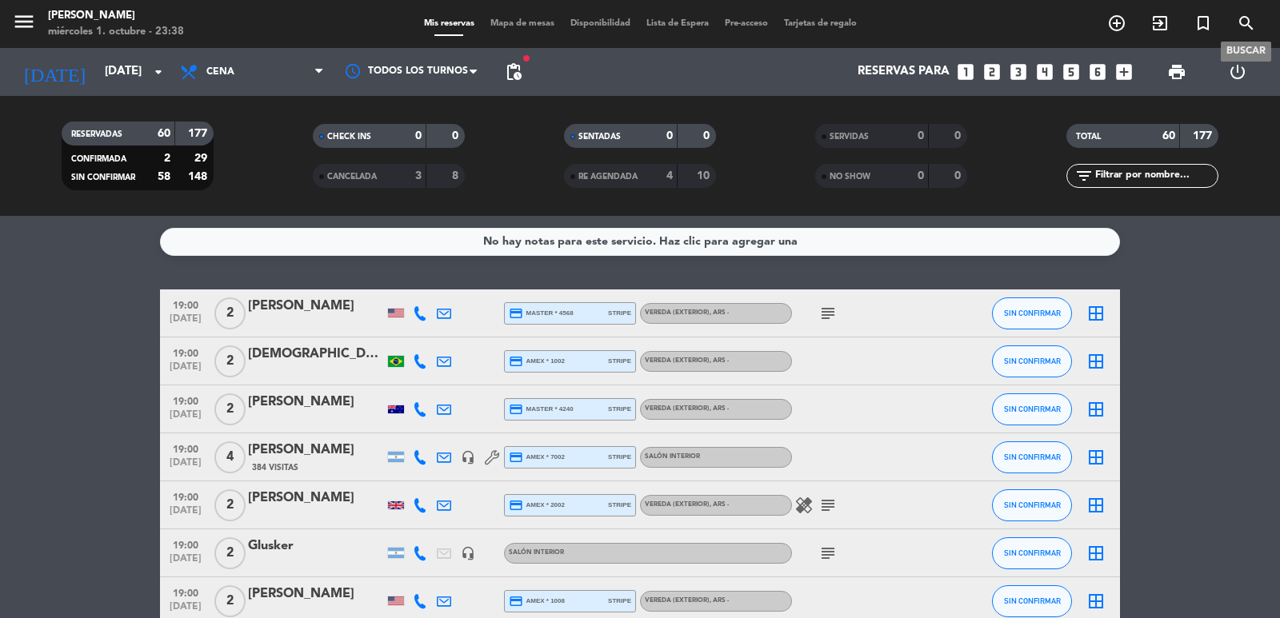
click at [1241, 26] on icon "search" at bounding box center [1245, 23] width 19 height 19
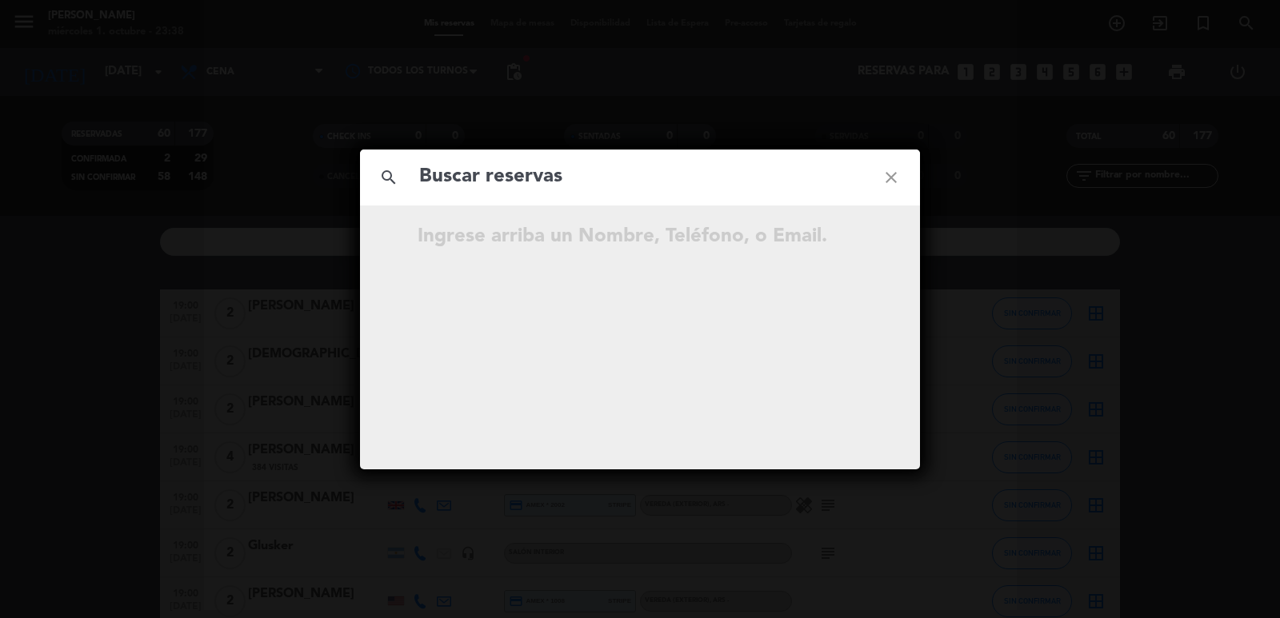
click at [701, 182] on input "text" at bounding box center [639, 177] width 445 height 33
type input "Block Geoffrey"
click at [851, 240] on icon "open_in_new" at bounding box center [850, 239] width 19 height 19
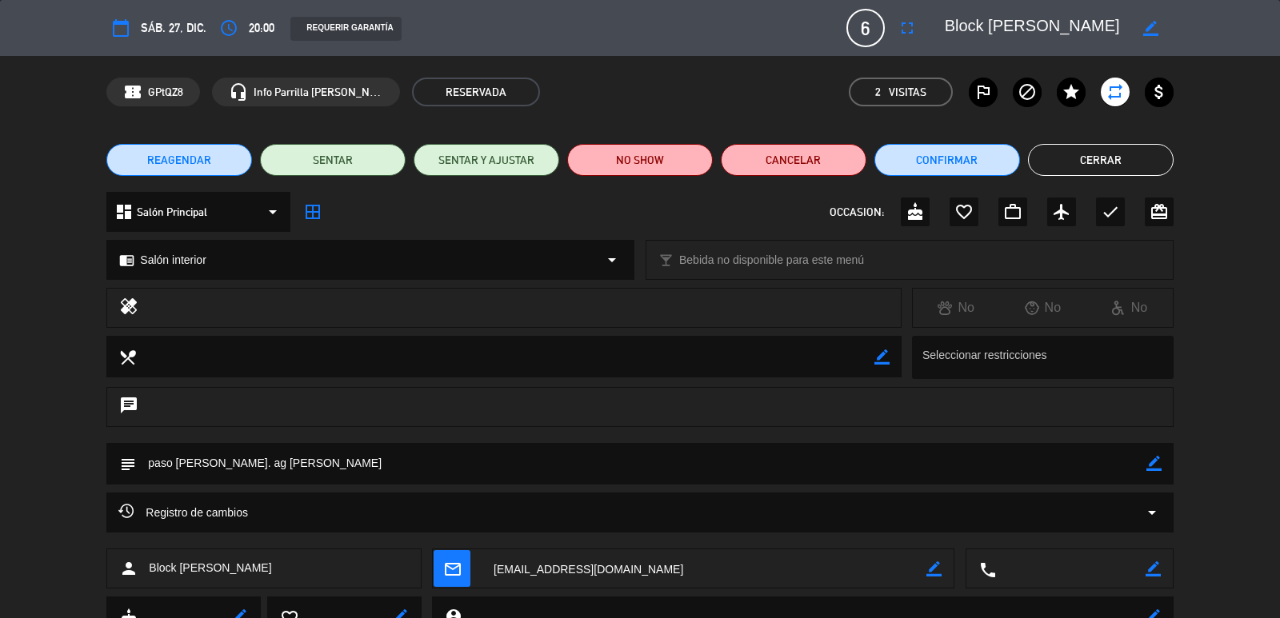
click at [203, 170] on button "REAGENDAR" at bounding box center [179, 160] width 146 height 32
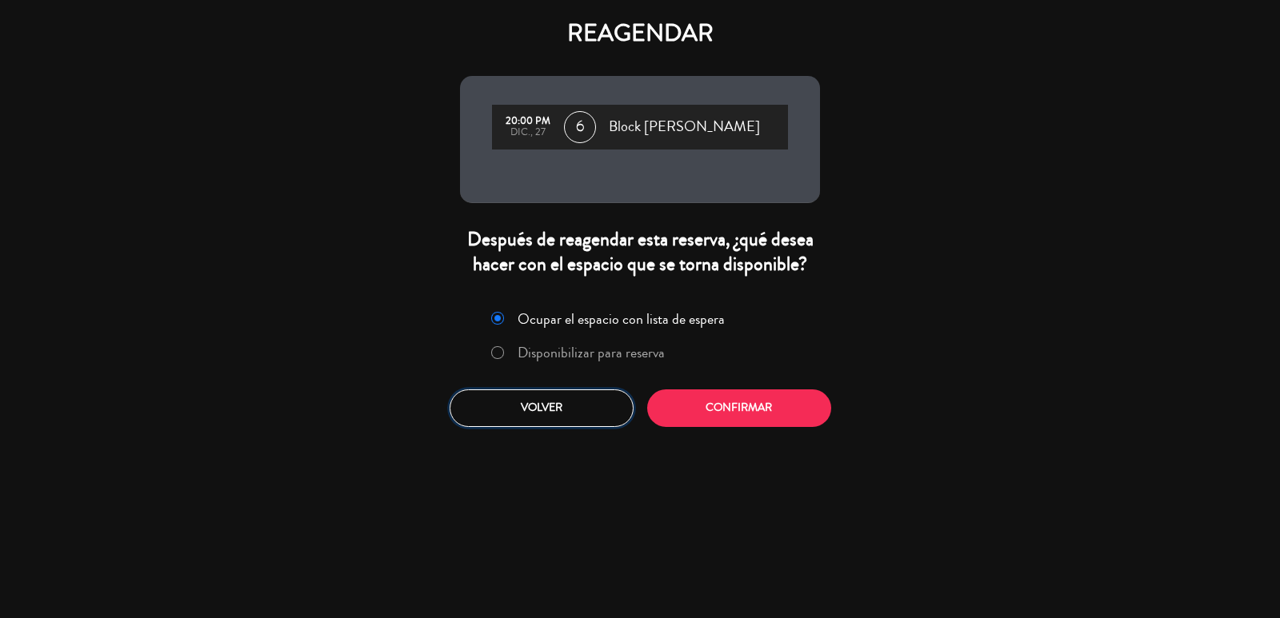
click at [584, 401] on button "Volver" at bounding box center [541, 408] width 184 height 38
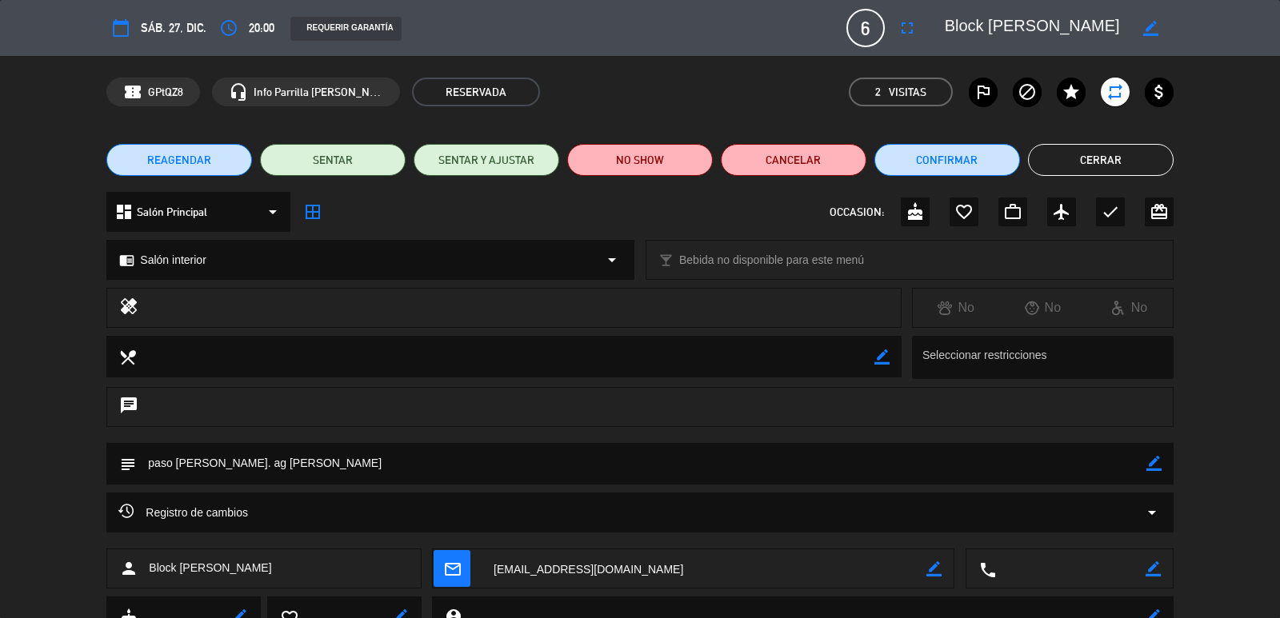
click at [221, 158] on button "REAGENDAR" at bounding box center [179, 160] width 146 height 32
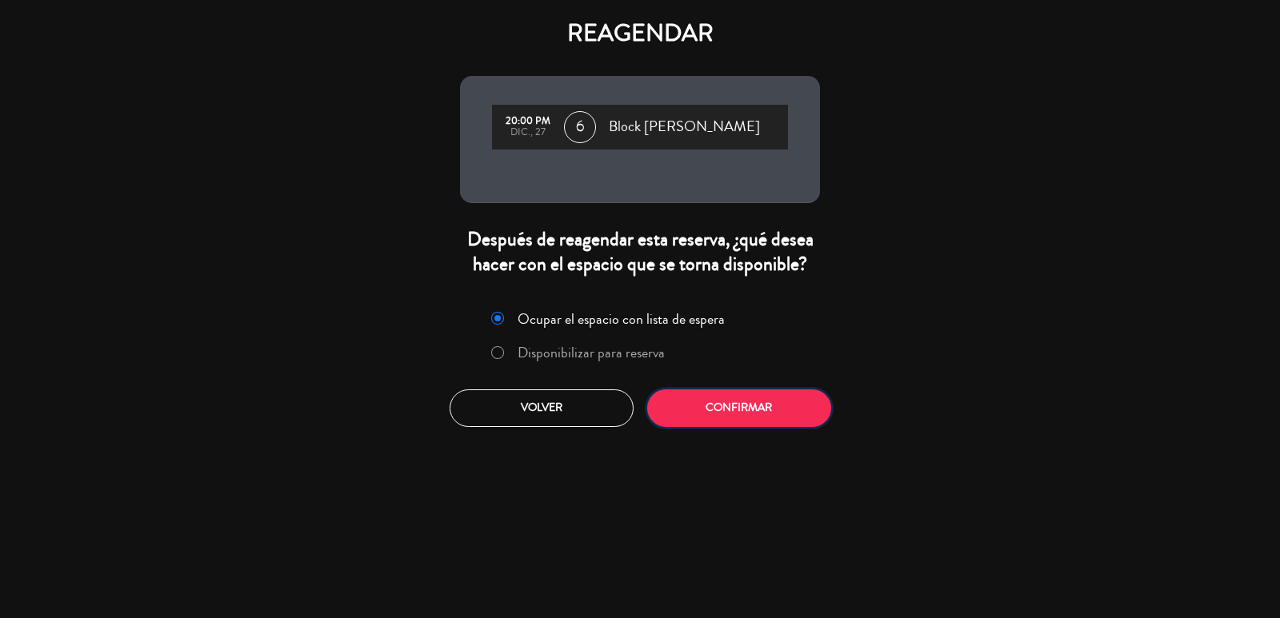
click at [706, 413] on button "Confirmar" at bounding box center [739, 408] width 184 height 38
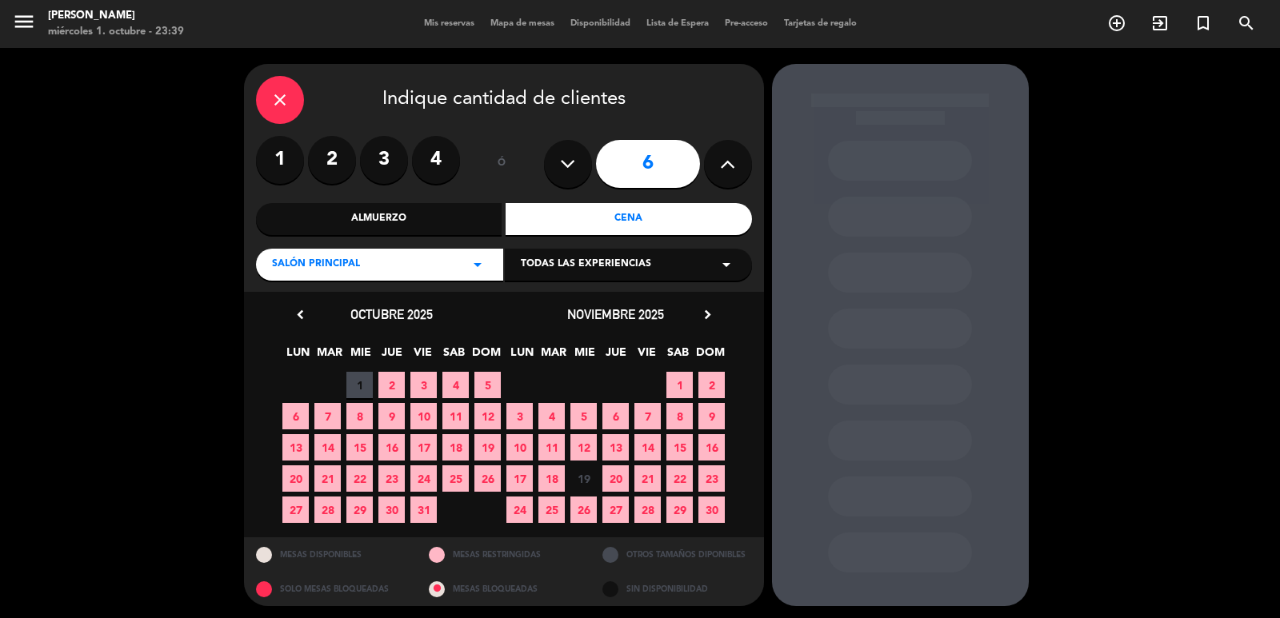
click at [707, 316] on icon "chevron_right" at bounding box center [707, 314] width 17 height 17
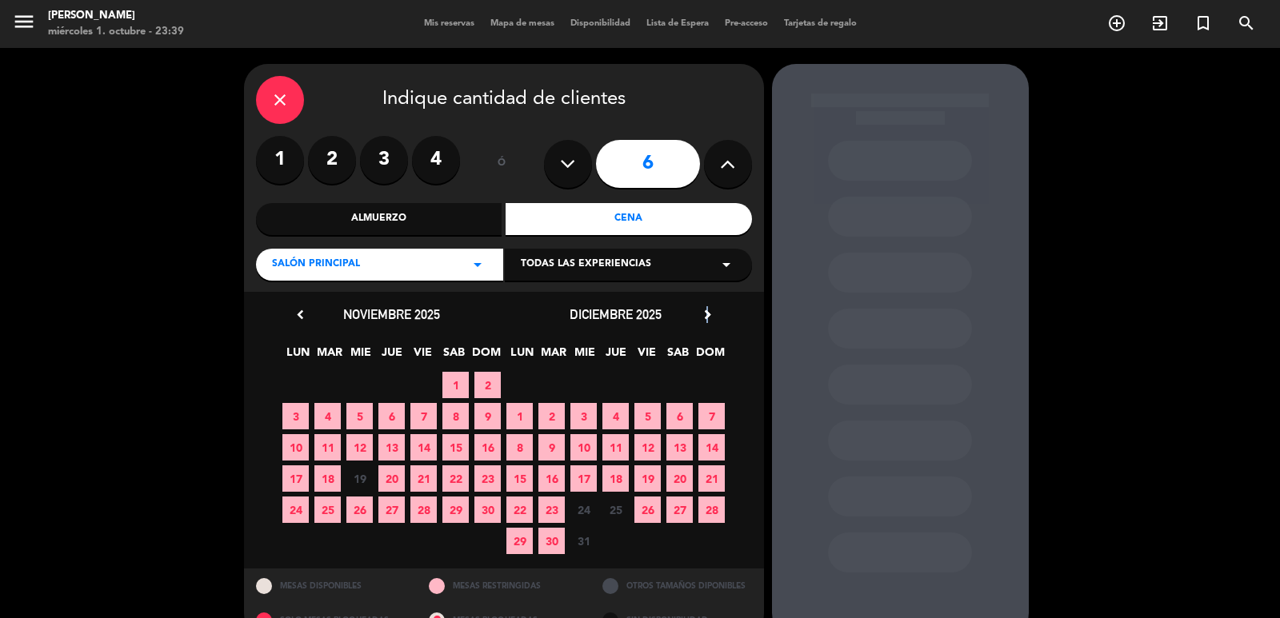
click at [642, 501] on span "26" at bounding box center [647, 510] width 26 height 26
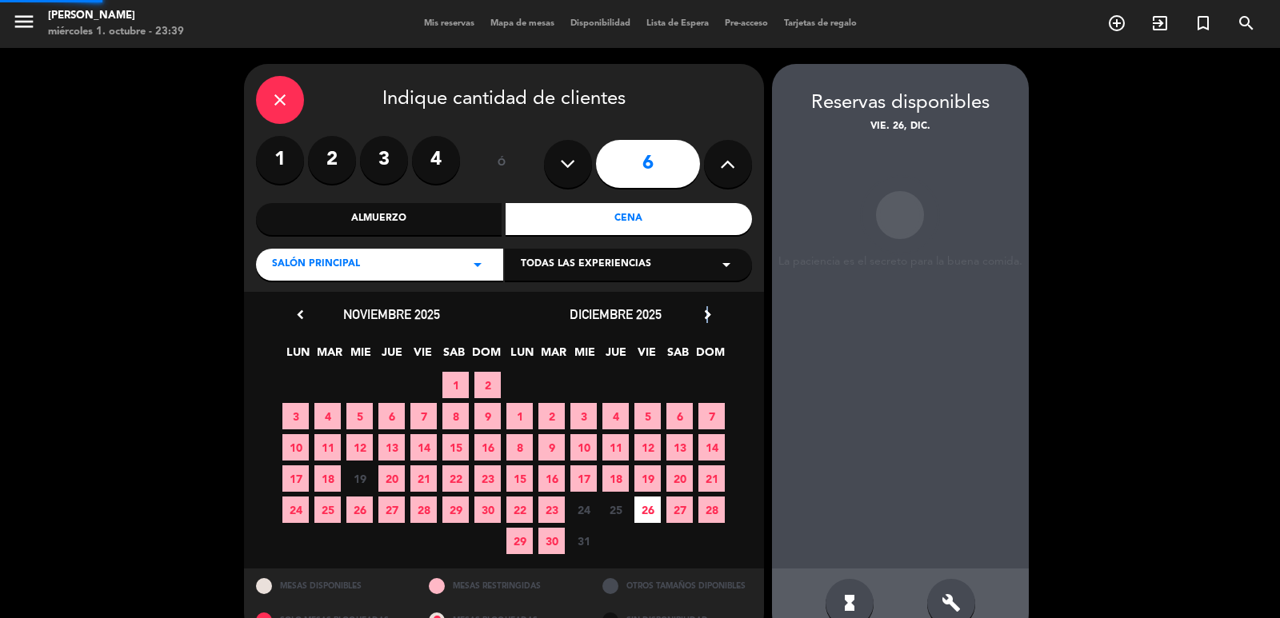
scroll to position [34, 0]
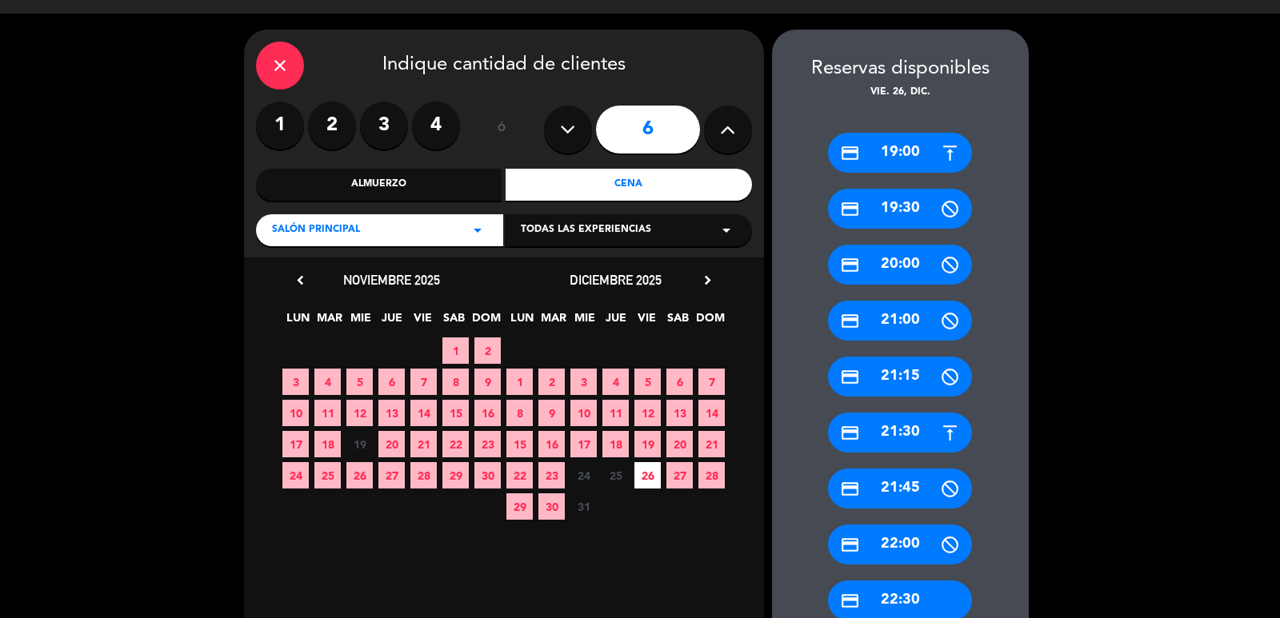
click at [909, 263] on div "credit_card 20:00" at bounding box center [900, 265] width 144 height 40
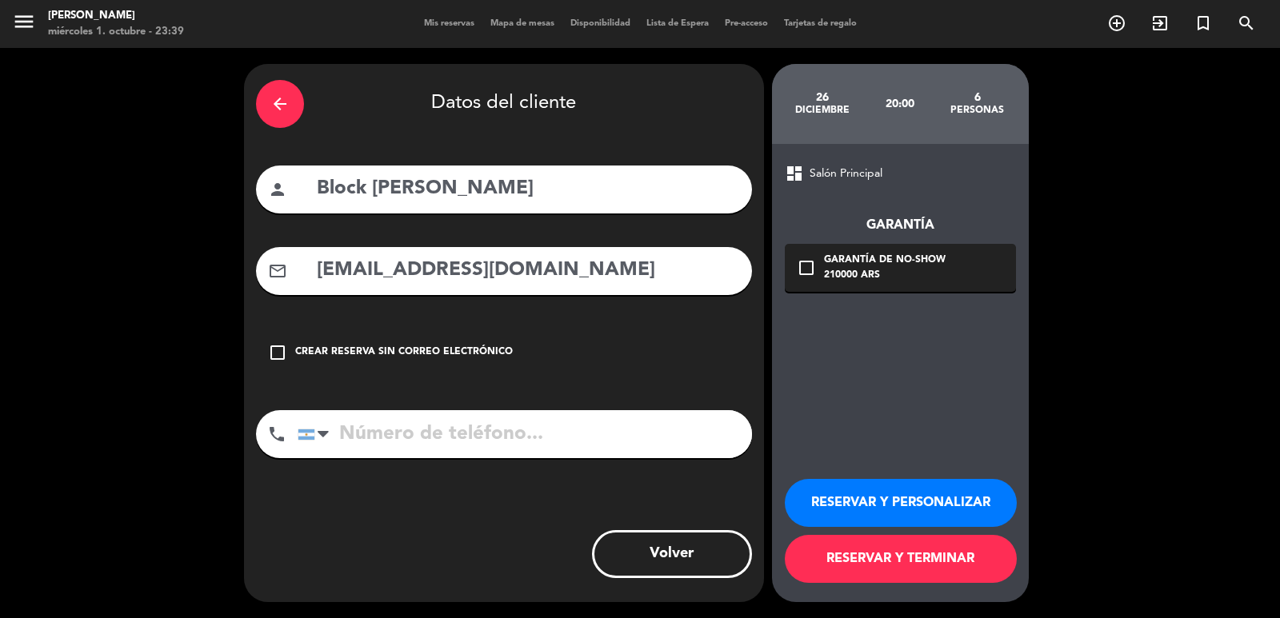
click at [869, 497] on button "RESERVAR Y PERSONALIZAR" at bounding box center [901, 503] width 232 height 48
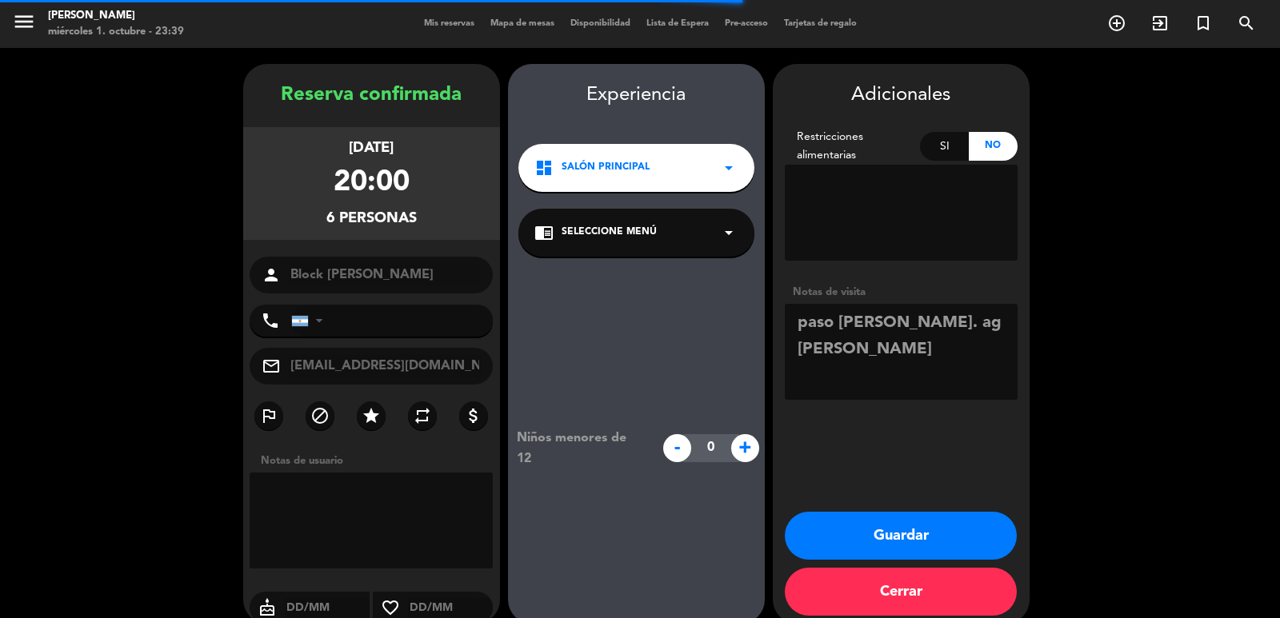
scroll to position [22, 0]
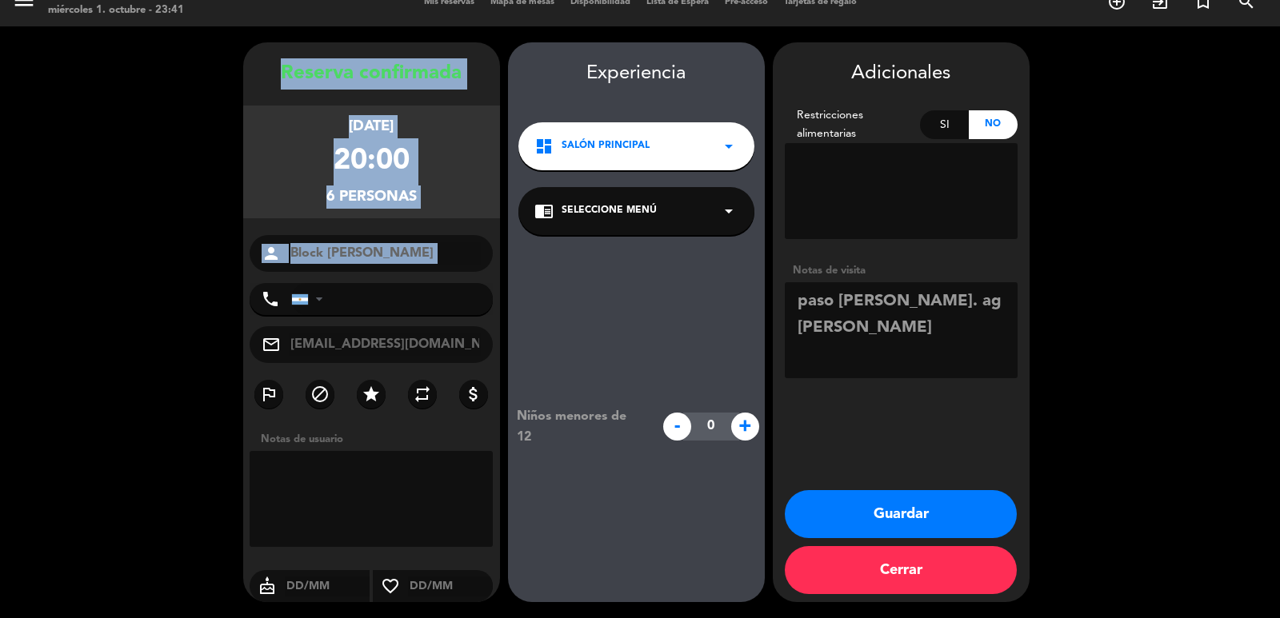
drag, startPoint x: 275, startPoint y: 77, endPoint x: 415, endPoint y: 278, distance: 245.4
click at [415, 278] on div "Reserva confirmada viernes 26, dic. 2025 20:00 6 personas person Block Geoffrey…" at bounding box center [371, 338] width 257 height 560
copy div "Reserva confirmada viernes 26, dic. 2025 20:00 6 personas person"
click at [797, 507] on button "Guardar" at bounding box center [901, 514] width 232 height 48
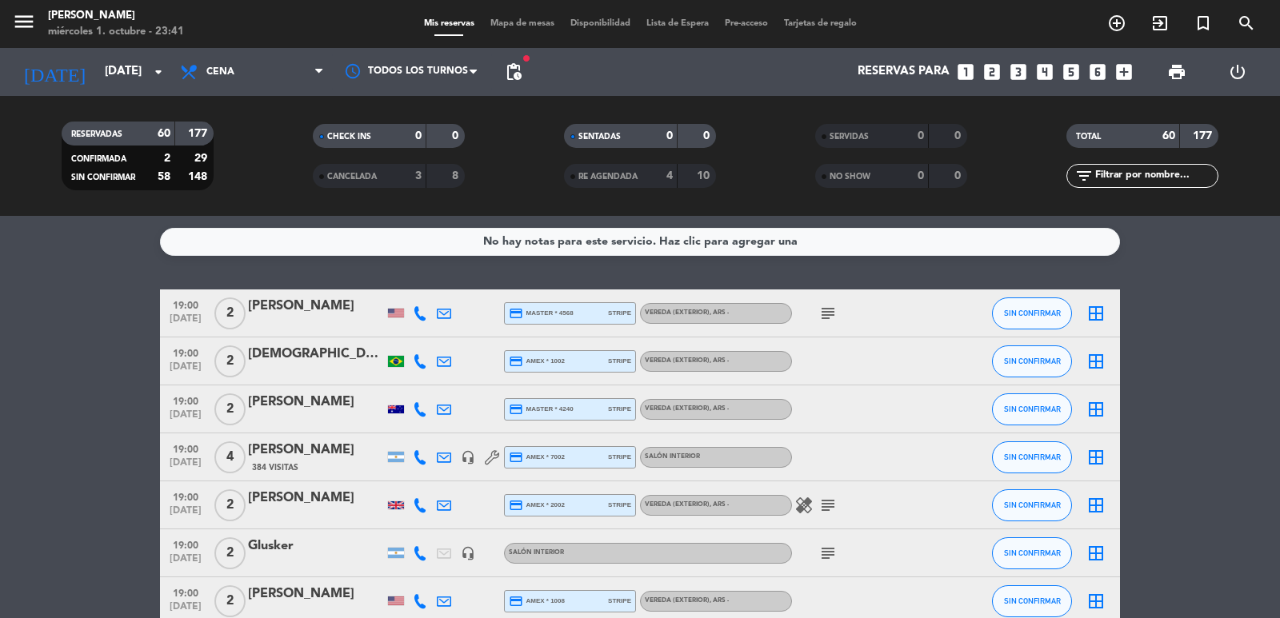
click at [988, 69] on icon "looks_two" at bounding box center [991, 72] width 21 height 21
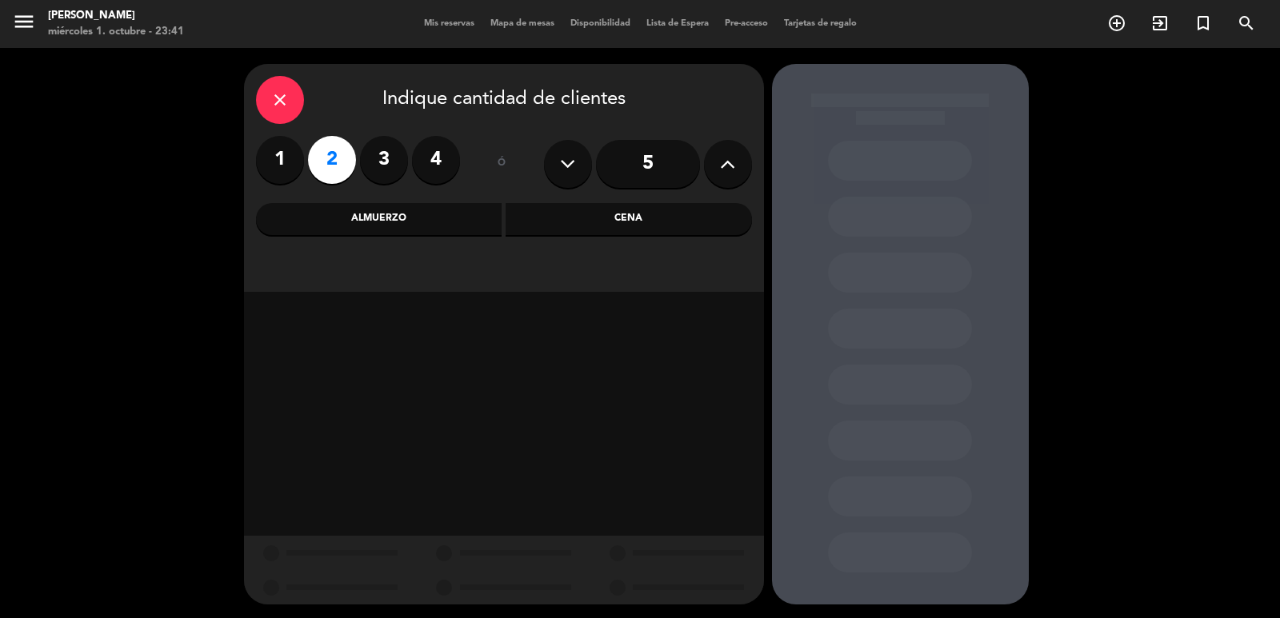
click at [545, 216] on div "Cena" at bounding box center [628, 219] width 246 height 32
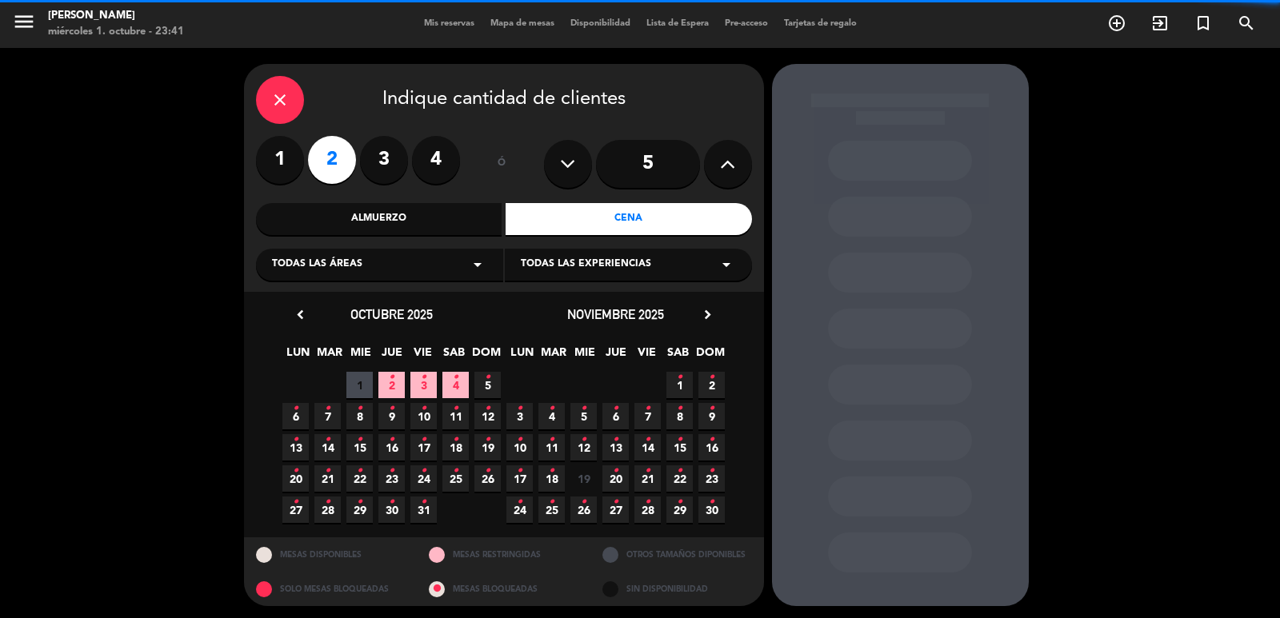
click at [397, 261] on div "Todas las áreas arrow_drop_down" at bounding box center [379, 265] width 247 height 32
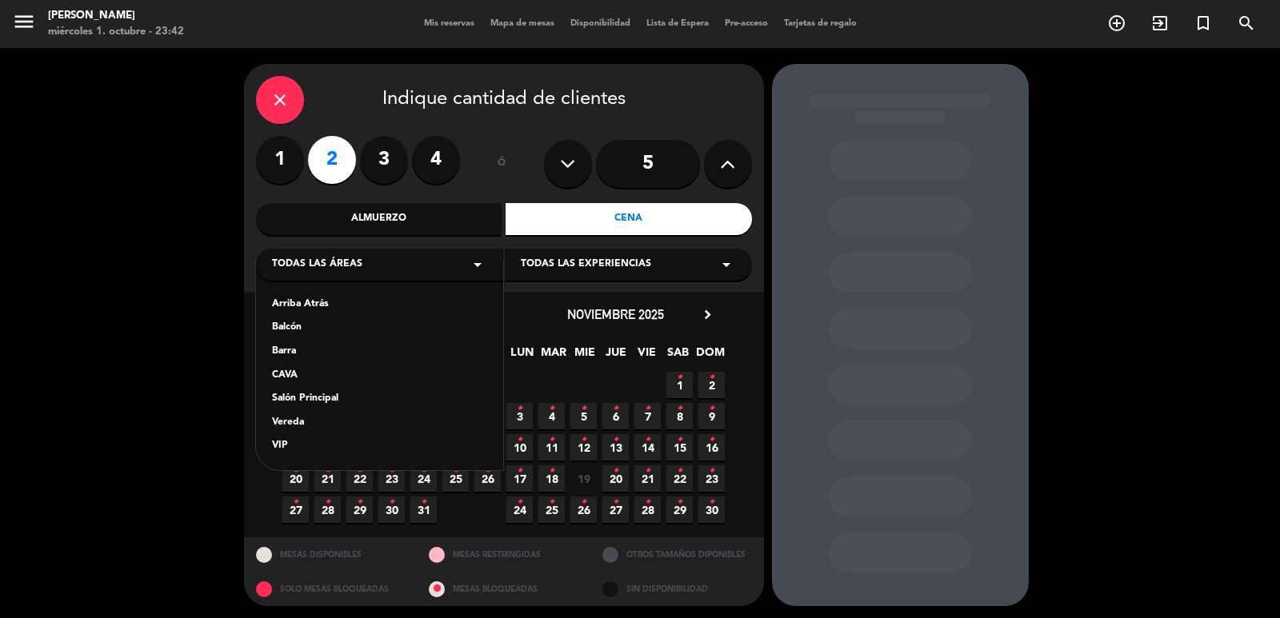
click at [322, 300] on div "Arriba Atrás" at bounding box center [379, 305] width 215 height 16
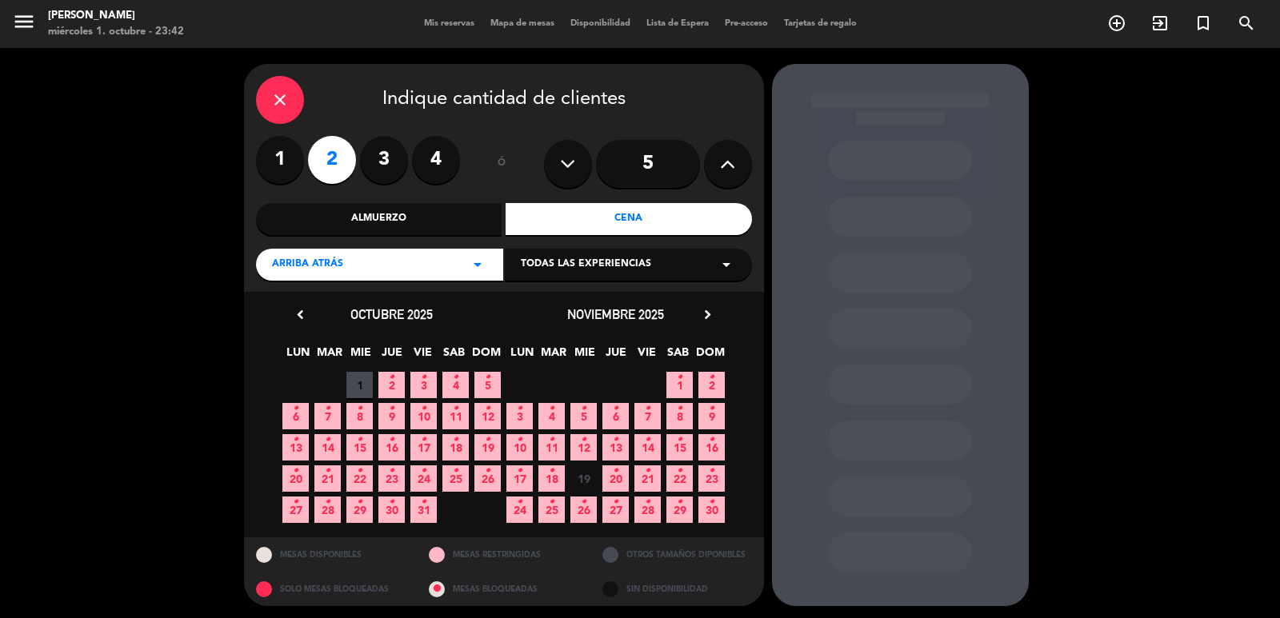
click at [335, 254] on div "Arriba Atrás arrow_drop_down" at bounding box center [379, 265] width 247 height 32
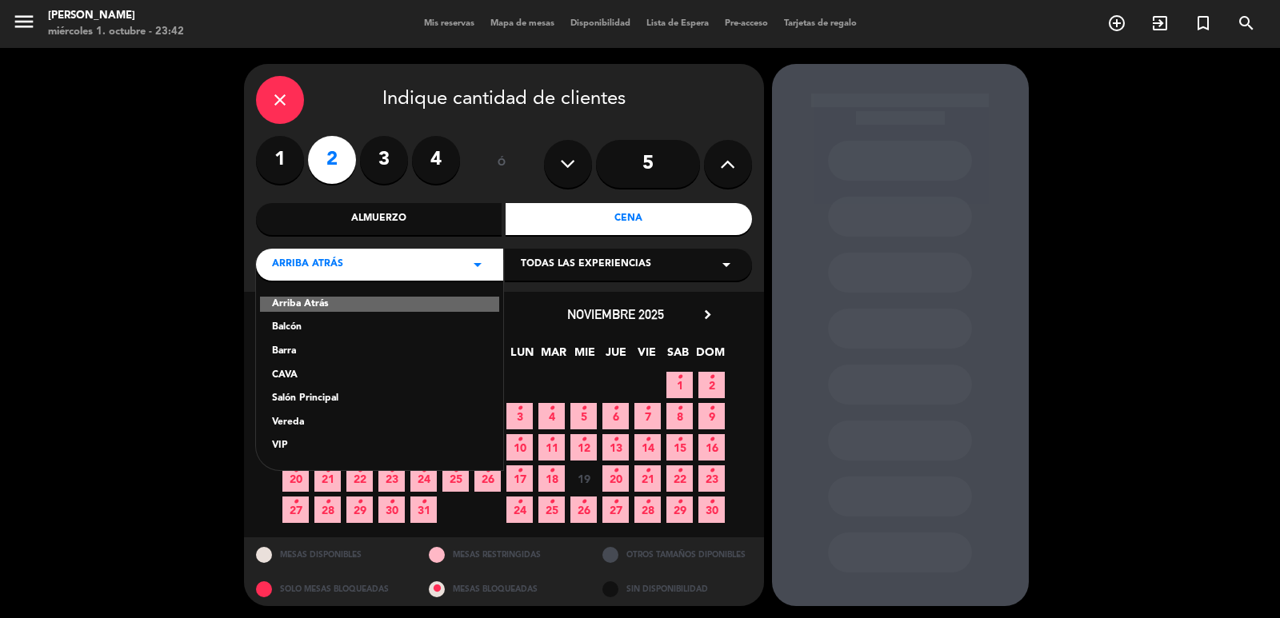
click at [310, 300] on div "Arriba Atrás" at bounding box center [379, 305] width 239 height 16
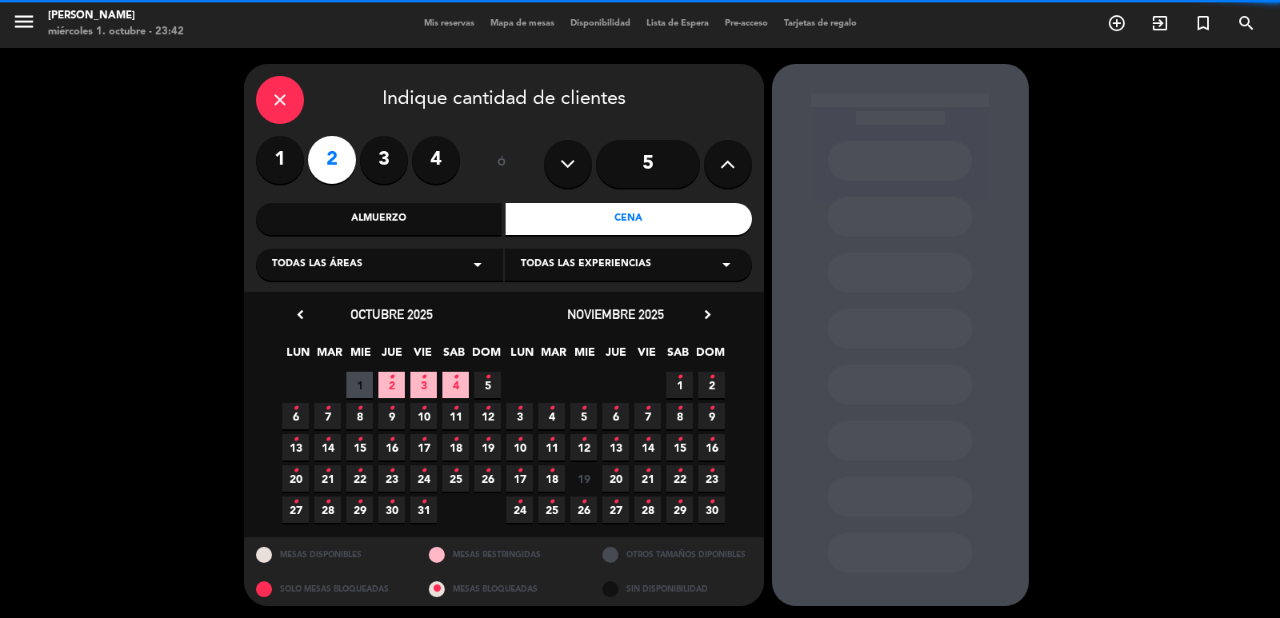
click at [378, 259] on div "Todas las áreas arrow_drop_down" at bounding box center [379, 265] width 247 height 32
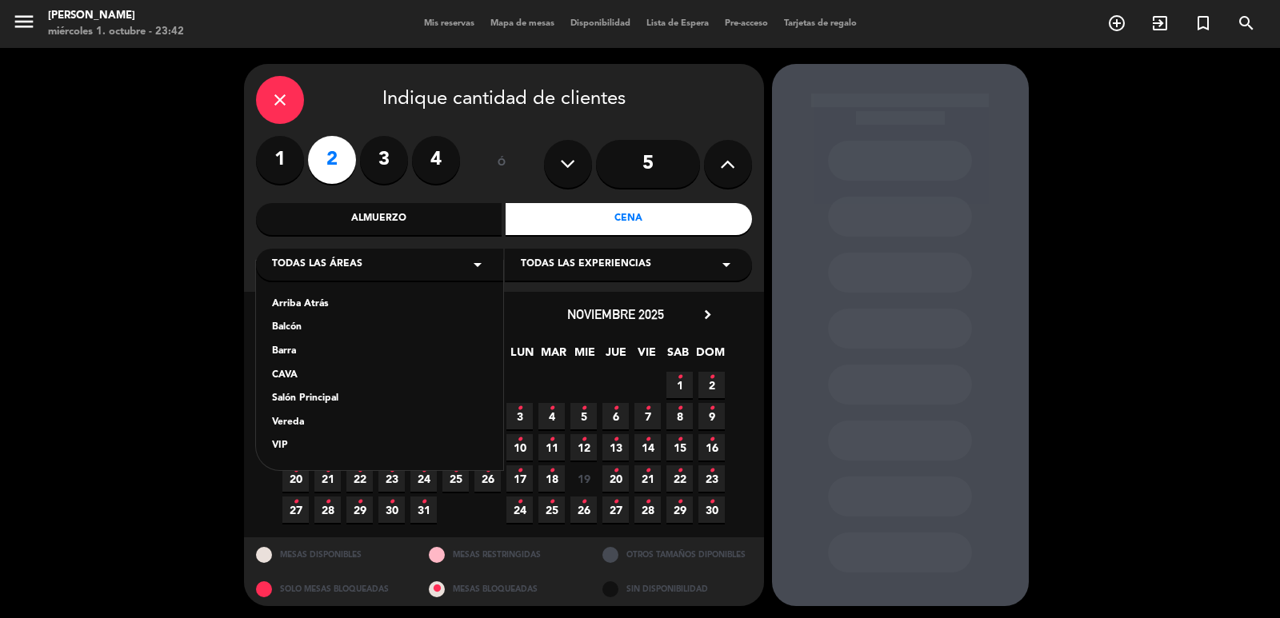
click at [314, 307] on div "Arriba Atrás" at bounding box center [379, 305] width 215 height 16
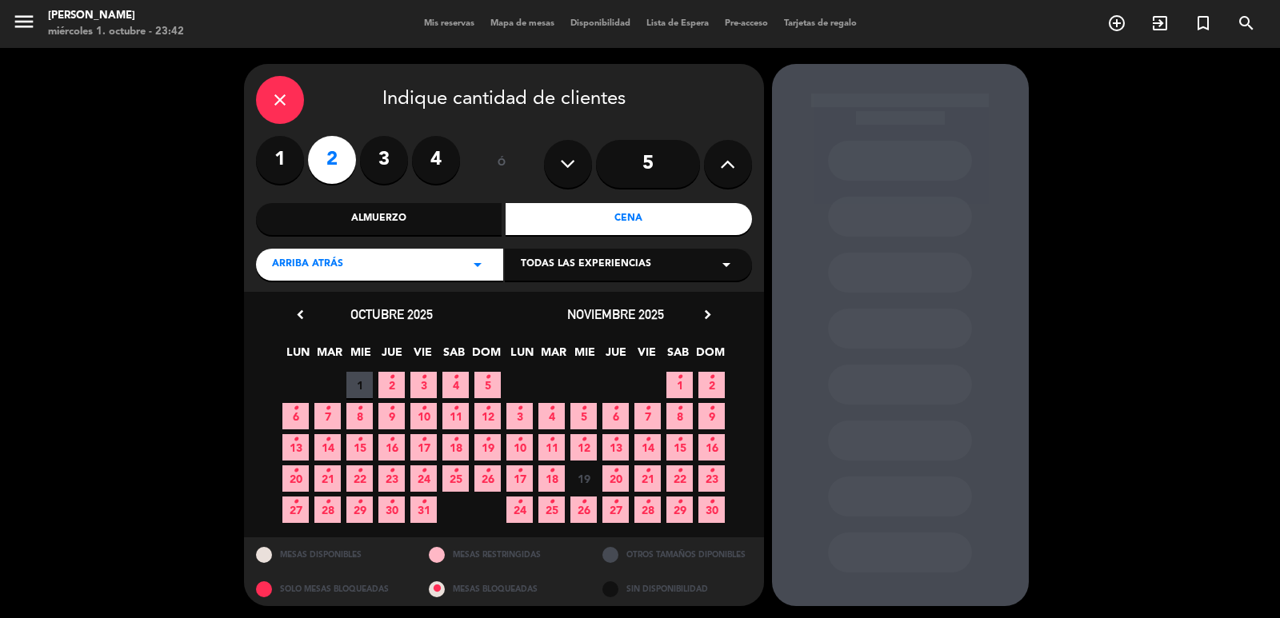
click at [706, 314] on icon "chevron_right" at bounding box center [707, 314] width 17 height 17
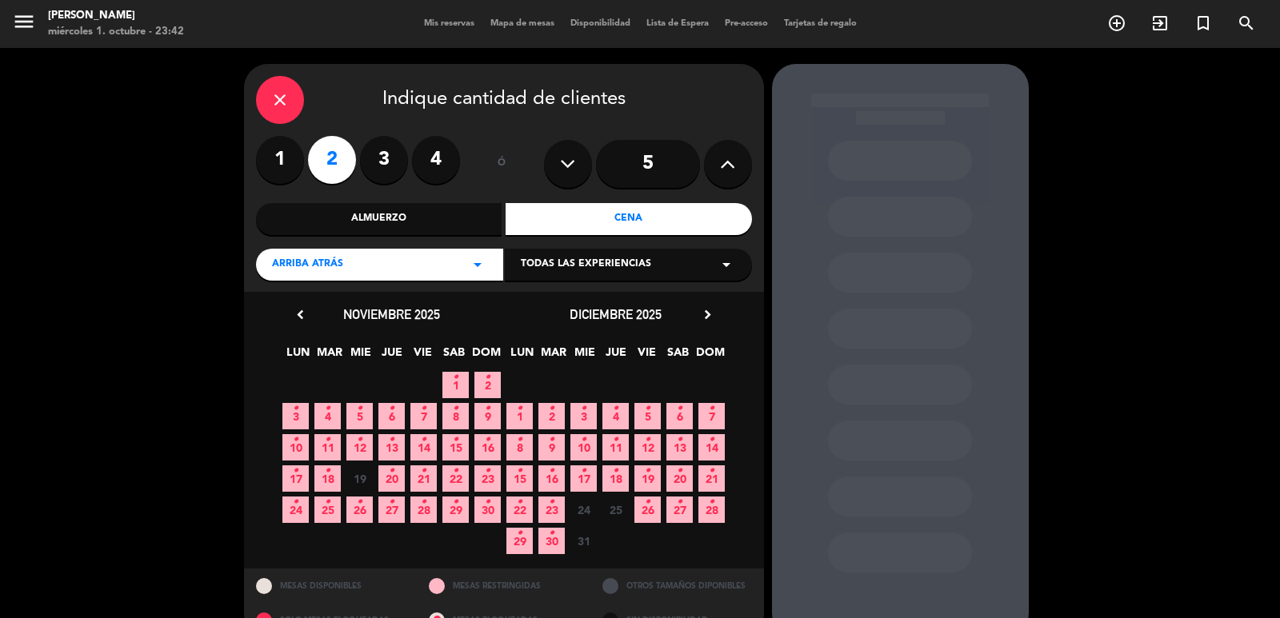
click at [576, 443] on span "10 •" at bounding box center [583, 447] width 26 height 26
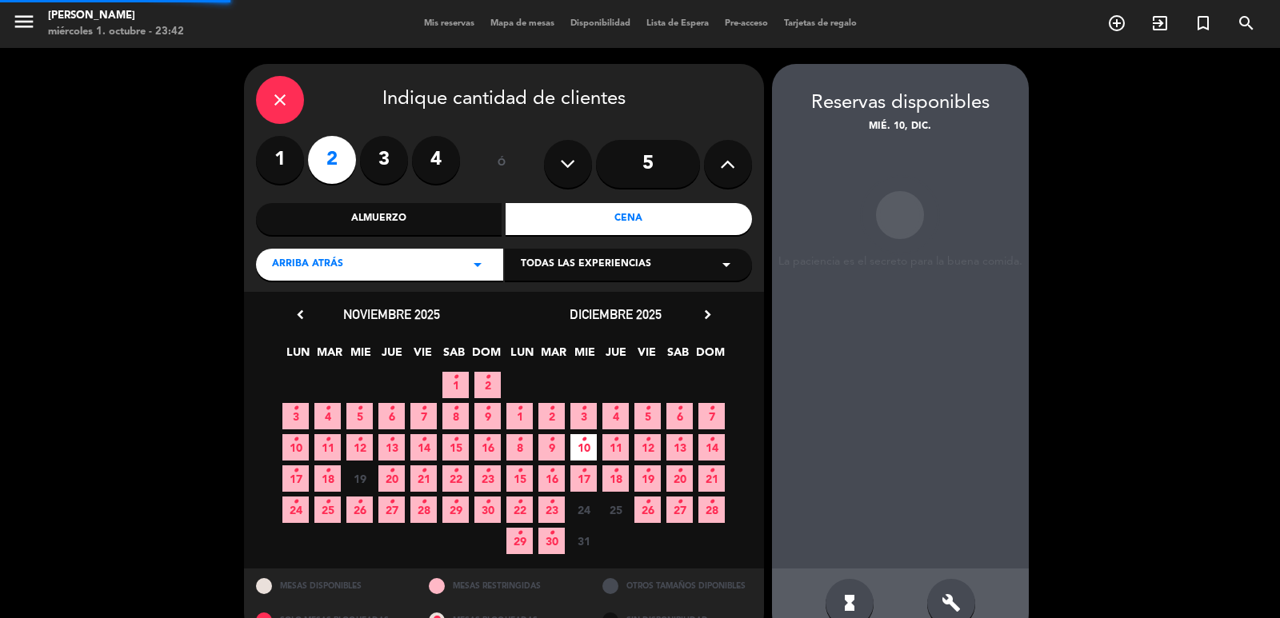
scroll to position [34, 0]
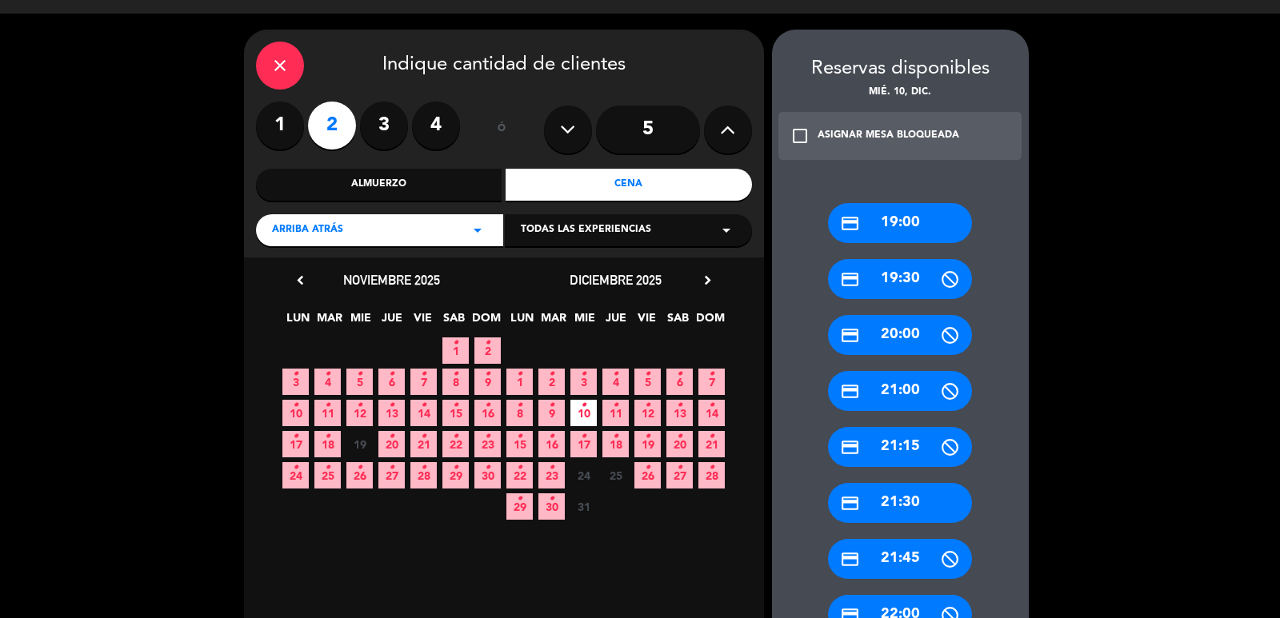
click at [933, 332] on div "credit_card 20:00" at bounding box center [900, 335] width 144 height 40
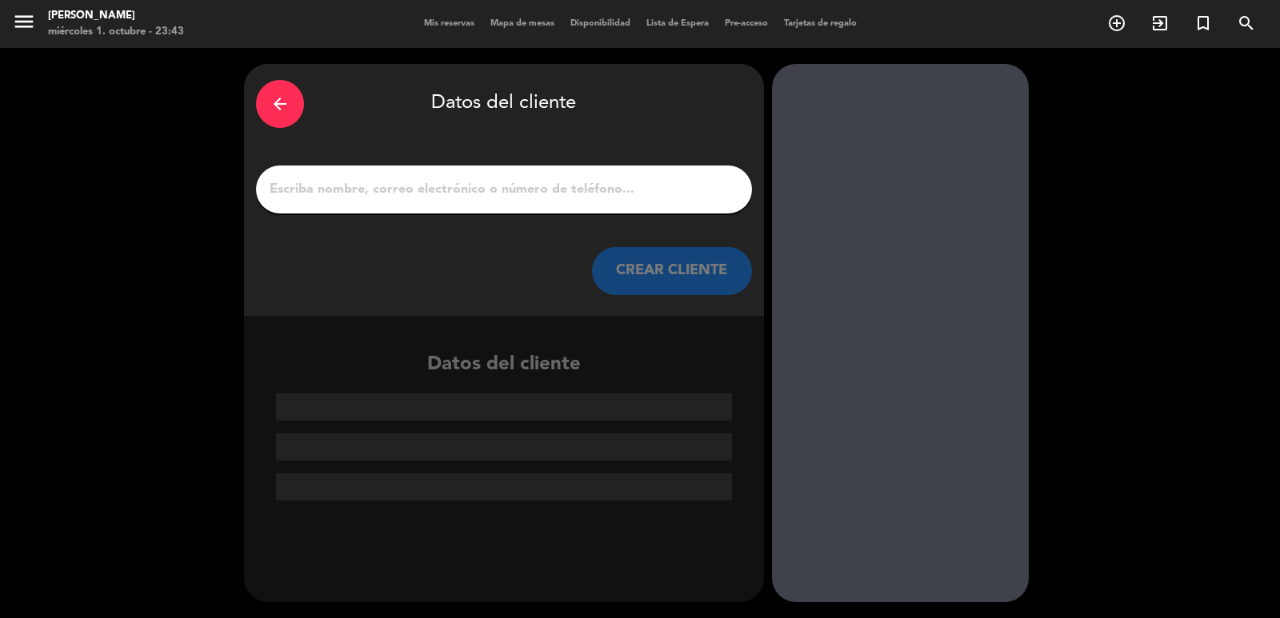
scroll to position [0, 0]
click at [472, 189] on input "1" at bounding box center [504, 189] width 472 height 22
paste input "Joy Biberstein"
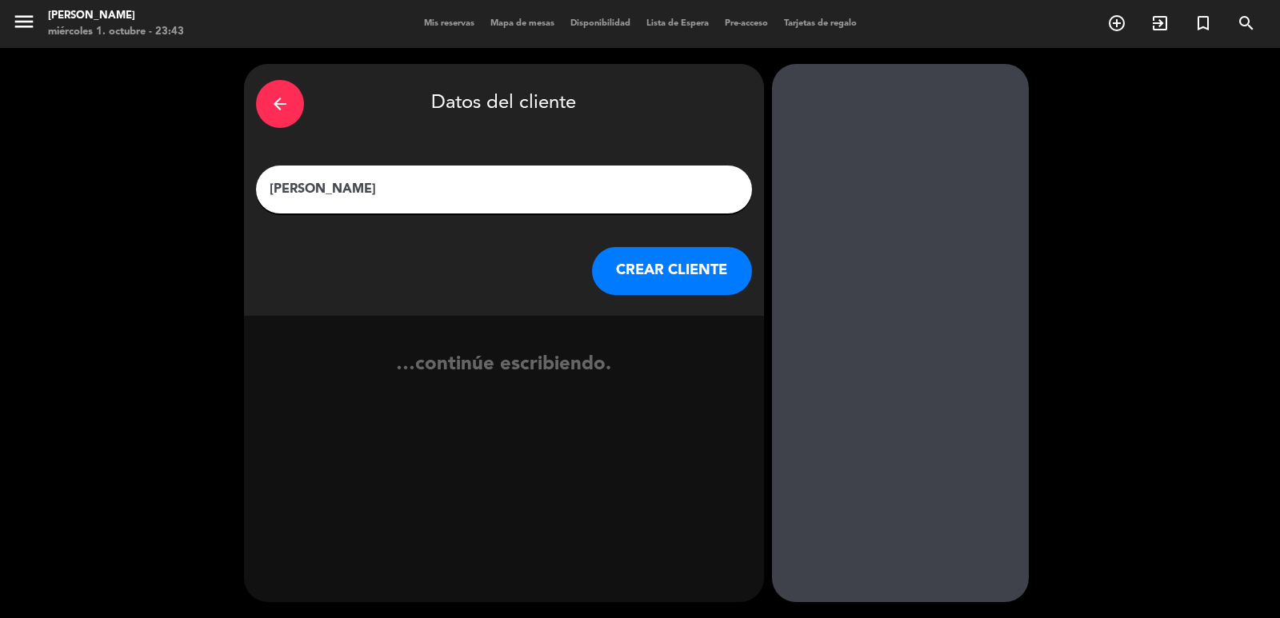
type input "Joy Biberstein"
click at [672, 280] on button "CREAR CLIENTE" at bounding box center [672, 271] width 160 height 48
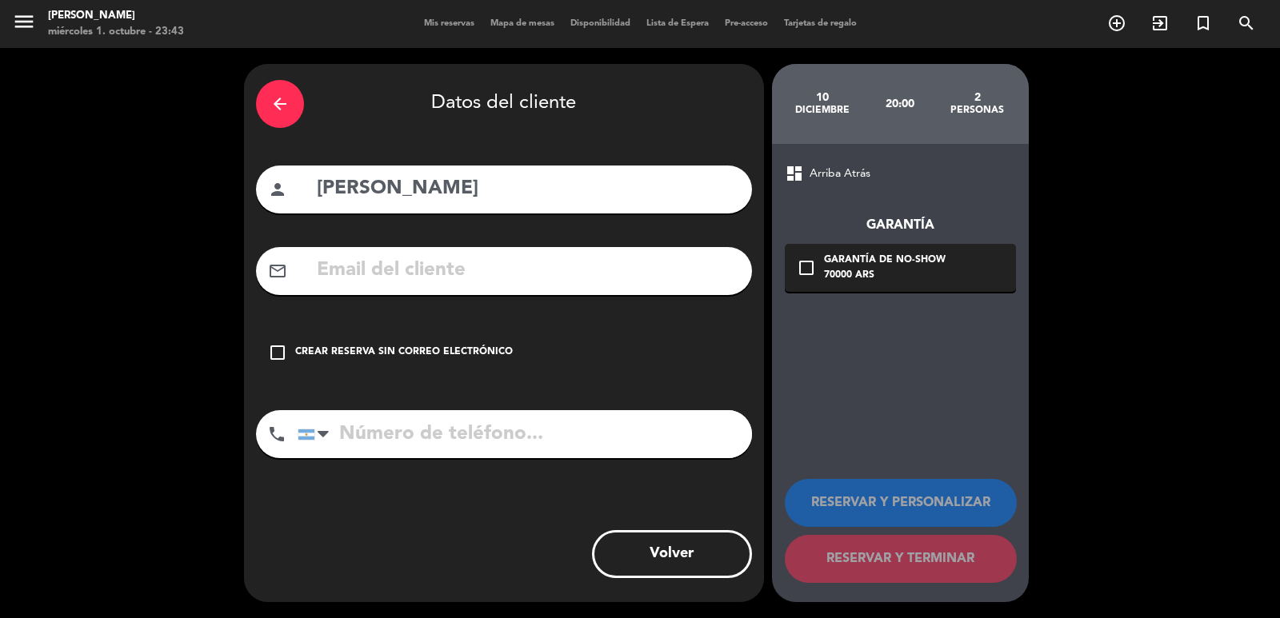
click at [288, 350] on div "check_box_outline_blank Crear reserva sin correo electrónico" at bounding box center [504, 353] width 496 height 48
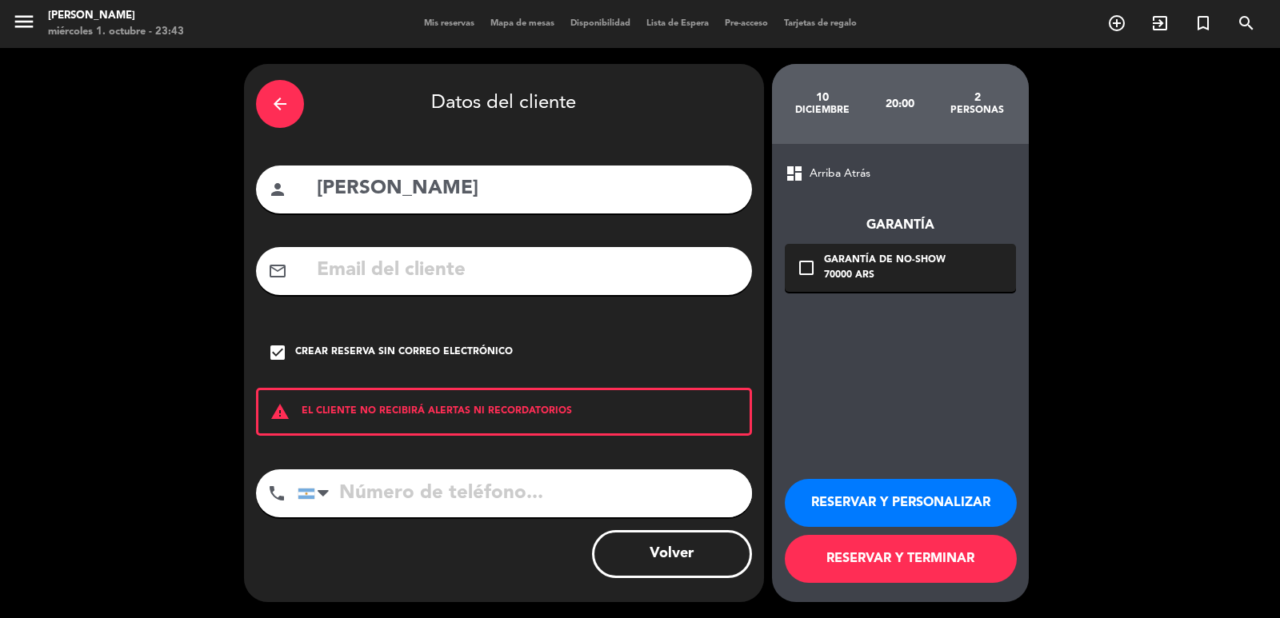
click at [907, 495] on button "RESERVAR Y PERSONALIZAR" at bounding box center [901, 503] width 232 height 48
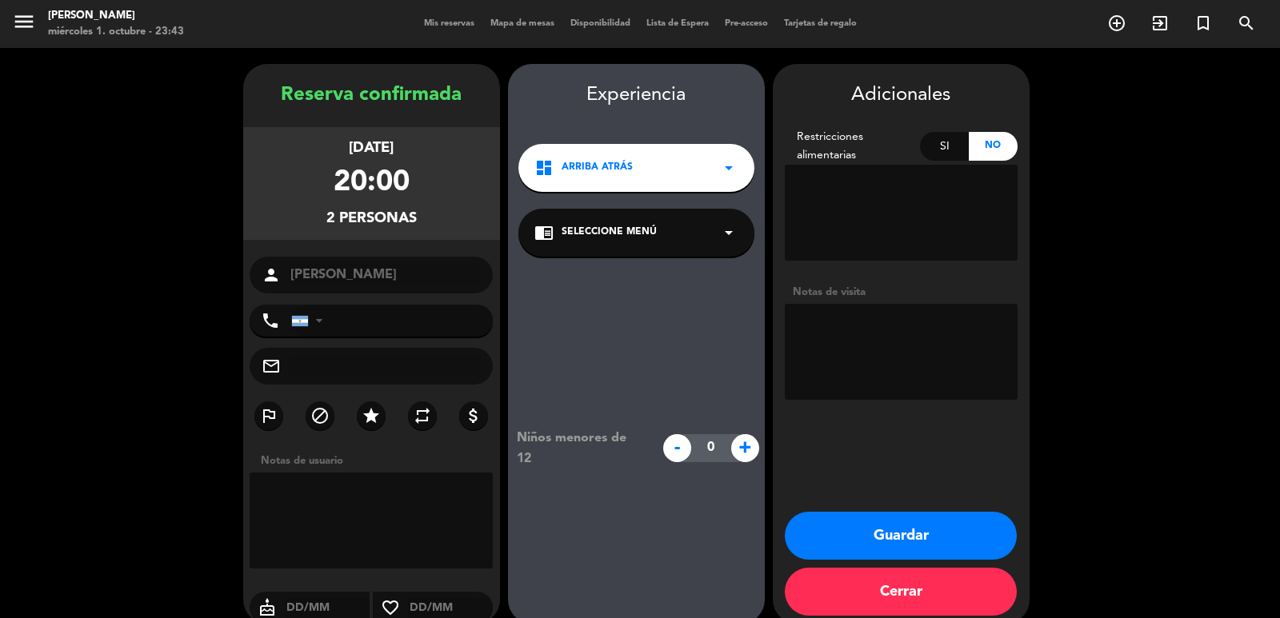
scroll to position [22, 0]
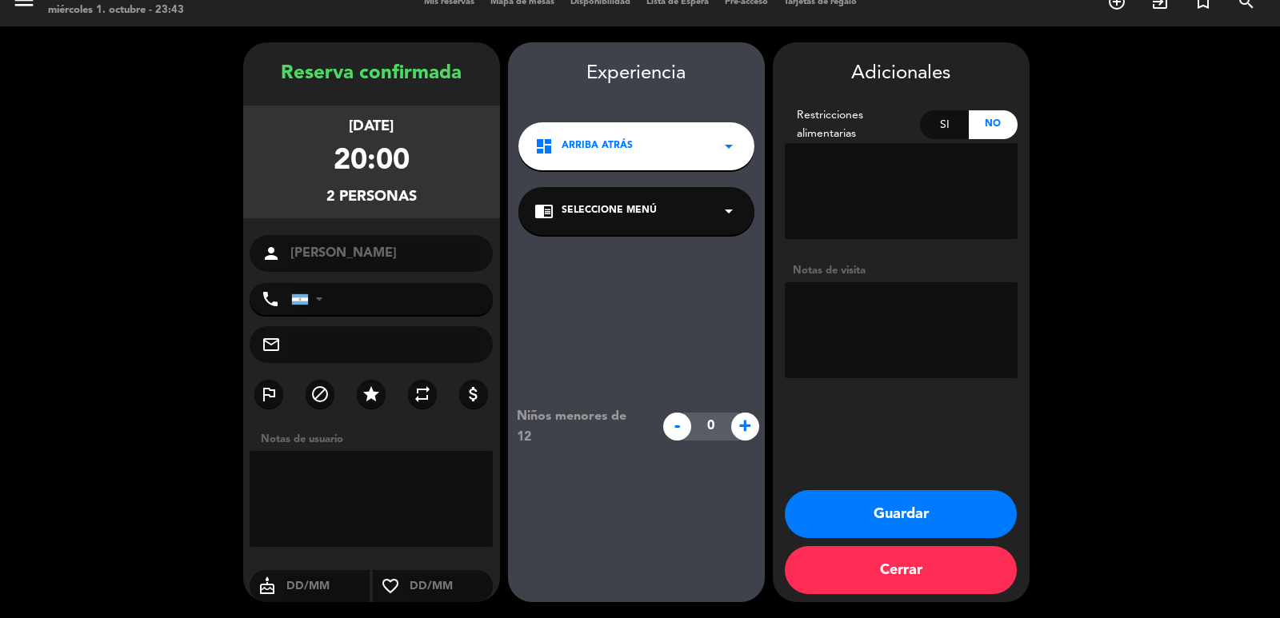
click at [913, 302] on textarea at bounding box center [901, 330] width 233 height 96
paste textarea "En la galería del entrepiso"
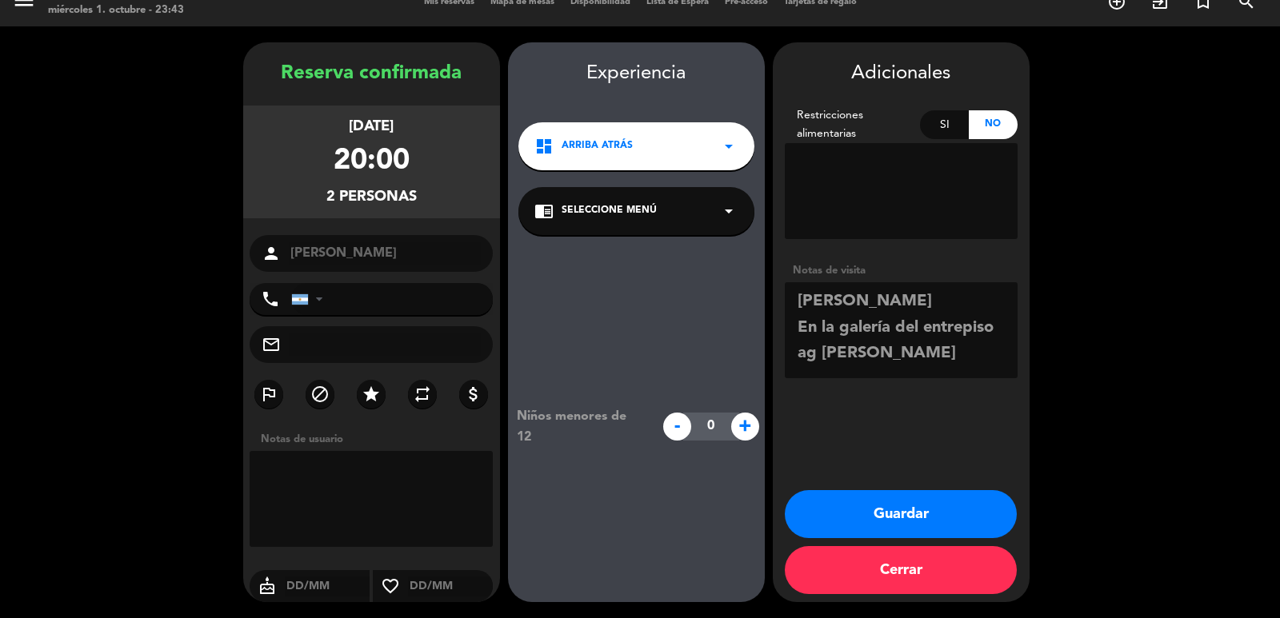
type textarea "diego mansilla En la galería del entrepiso ag fiorella"
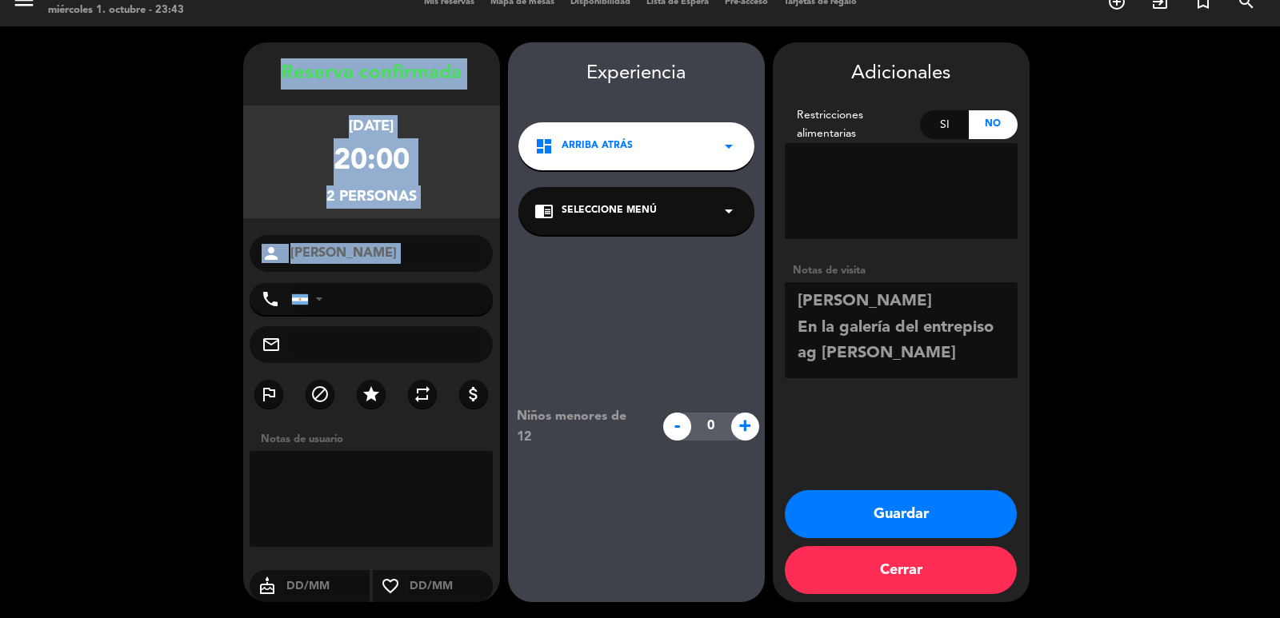
drag, startPoint x: 281, startPoint y: 68, endPoint x: 389, endPoint y: 279, distance: 237.2
click at [389, 279] on div "Reserva confirmada miércoles 10, dic. 2025 20:00 2 personas person Joy Biberste…" at bounding box center [371, 338] width 257 height 560
copy div "Reserva confirmada miércoles 10, dic. 2025 20:00 2 personas person"
click at [857, 493] on button "Guardar" at bounding box center [901, 514] width 232 height 48
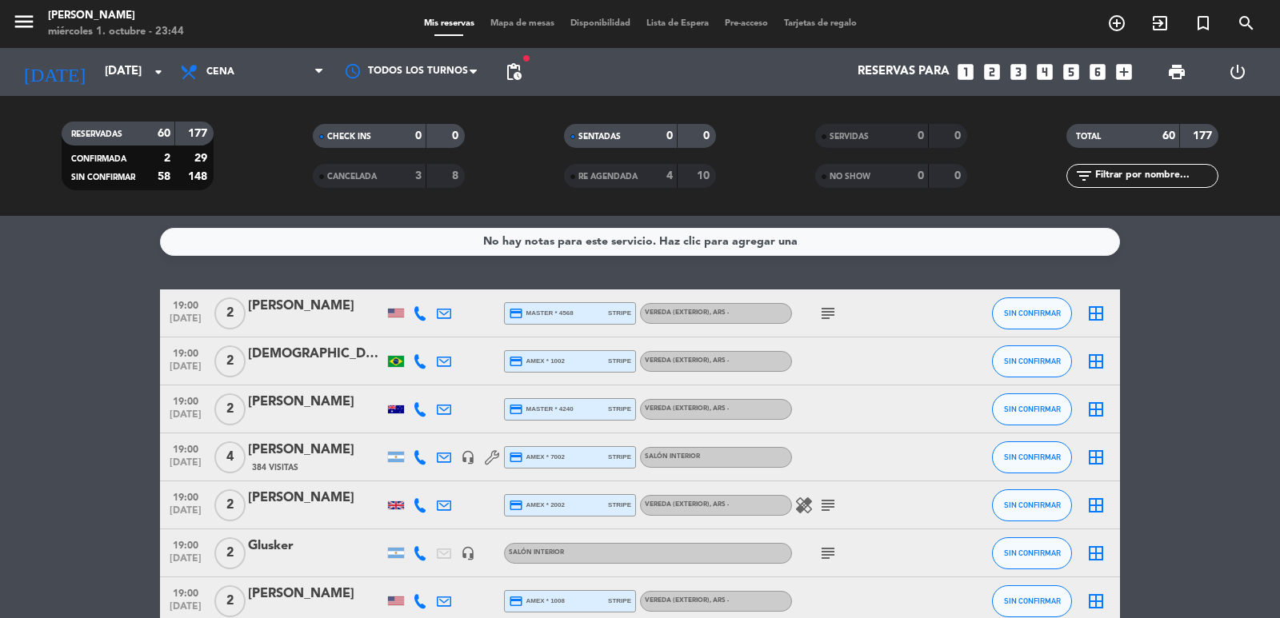
click at [989, 74] on icon "looks_two" at bounding box center [991, 72] width 21 height 21
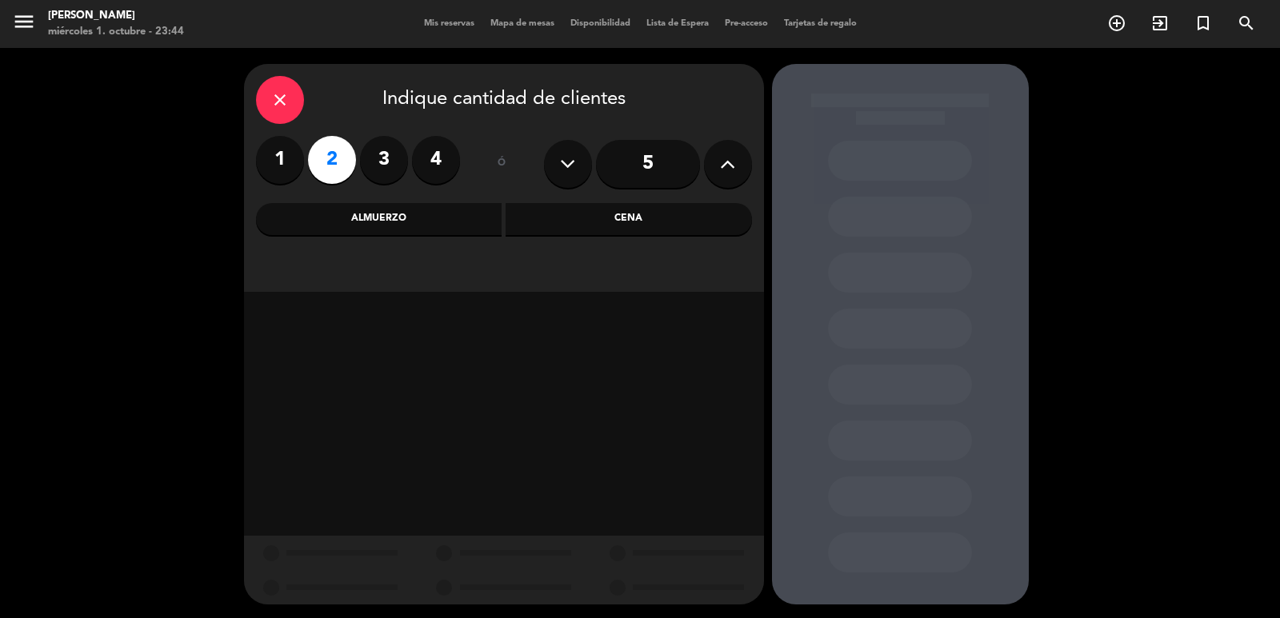
click at [555, 225] on div "Cena" at bounding box center [628, 219] width 246 height 32
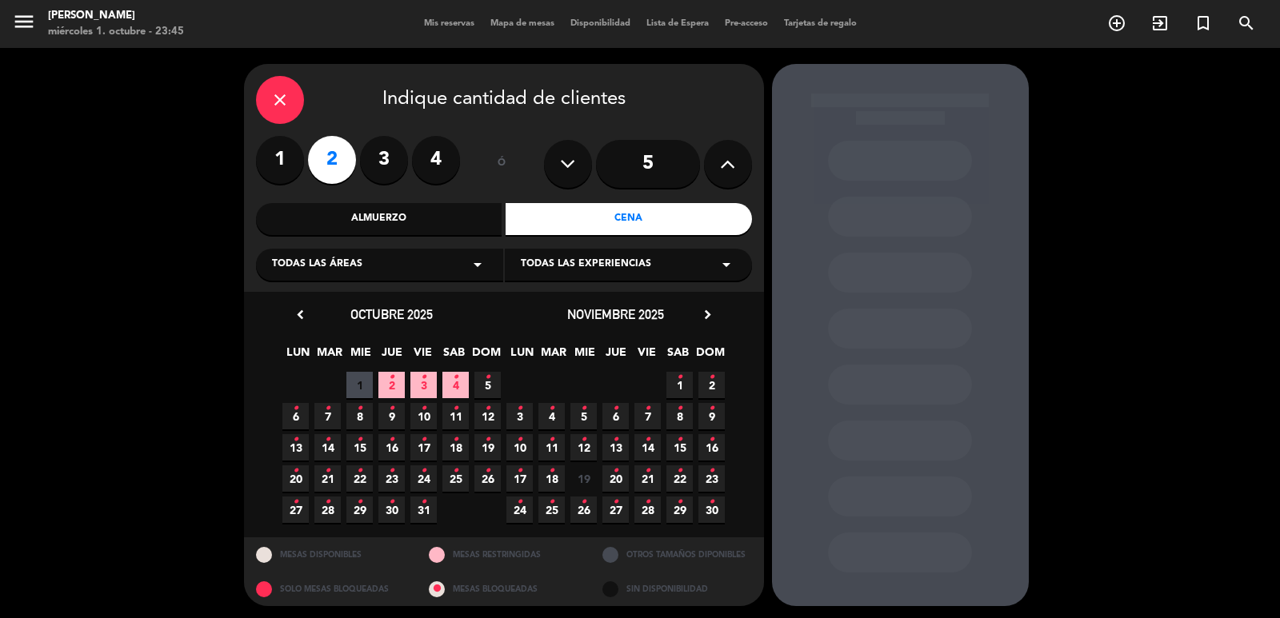
click at [380, 269] on div "Todas las áreas arrow_drop_down" at bounding box center [379, 265] width 247 height 32
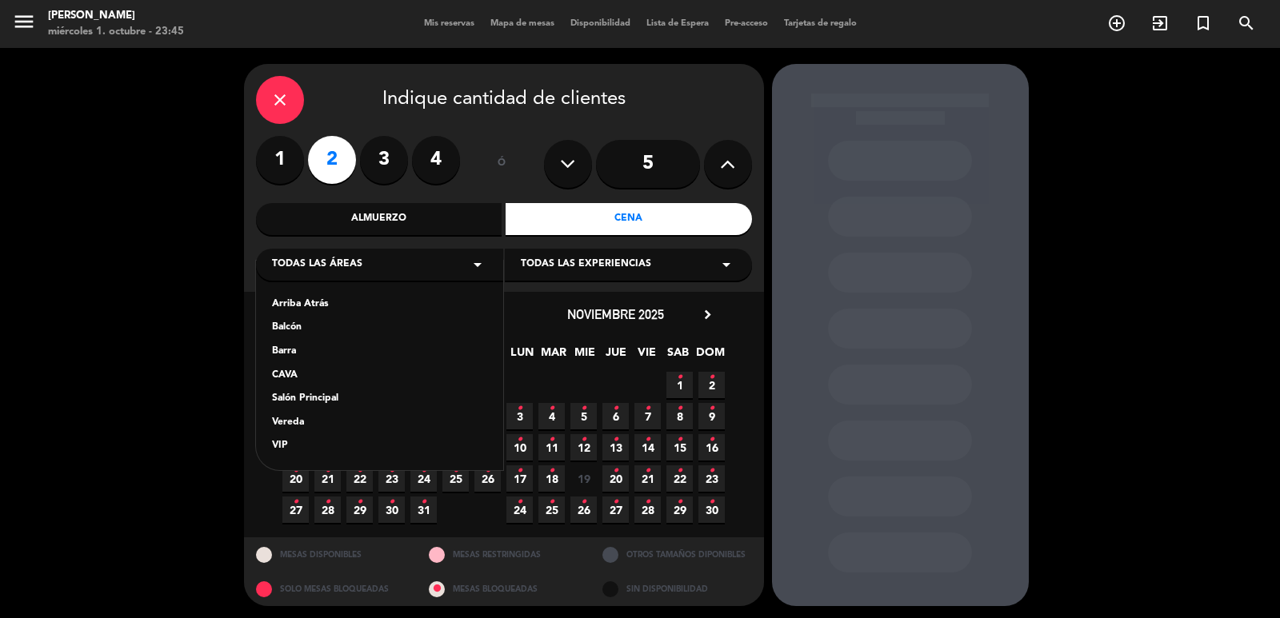
click at [326, 400] on div "Salón Principal" at bounding box center [379, 399] width 215 height 16
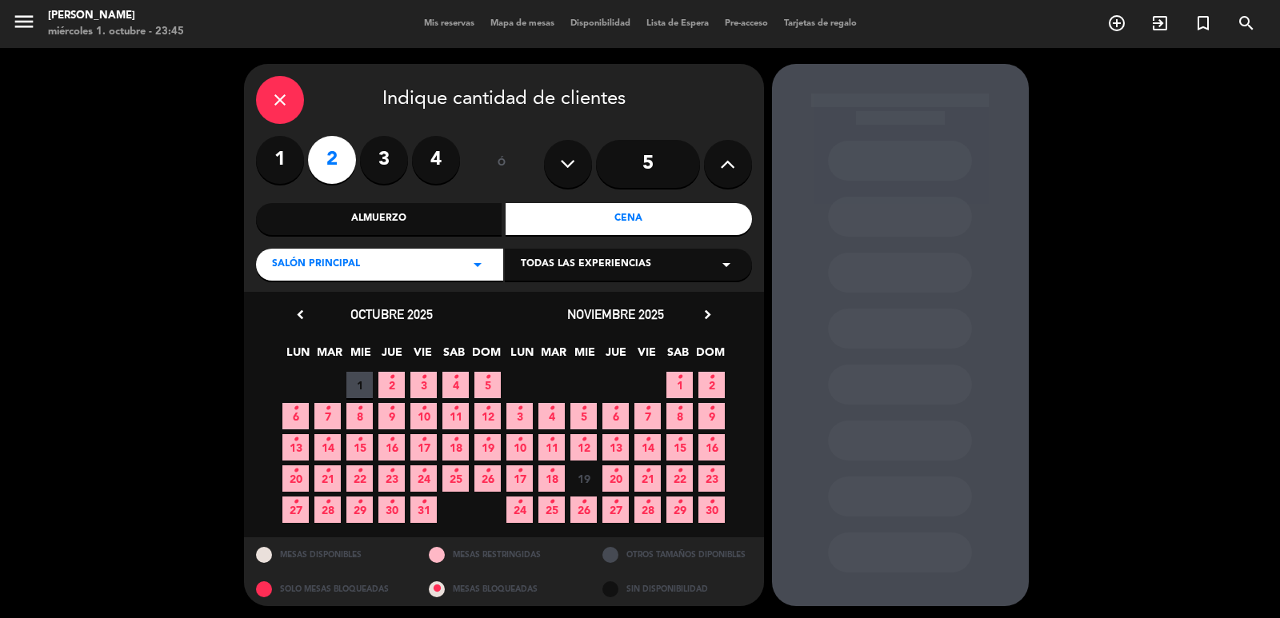
click at [398, 384] on span "2 •" at bounding box center [391, 385] width 26 height 26
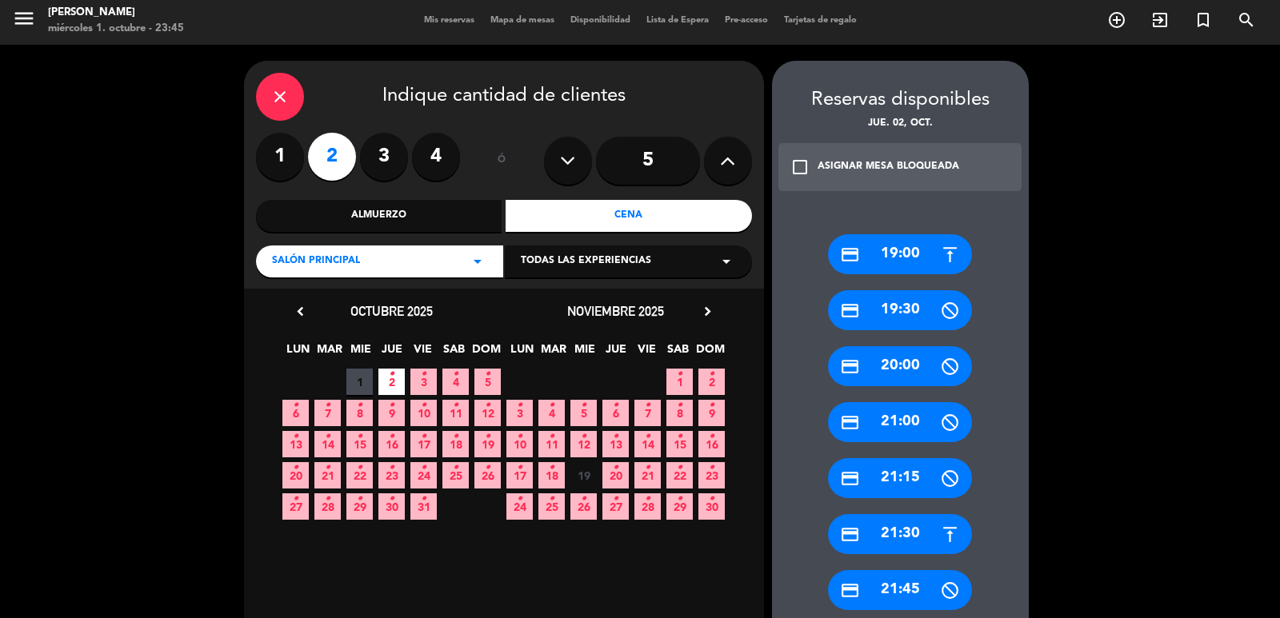
scroll to position [163, 0]
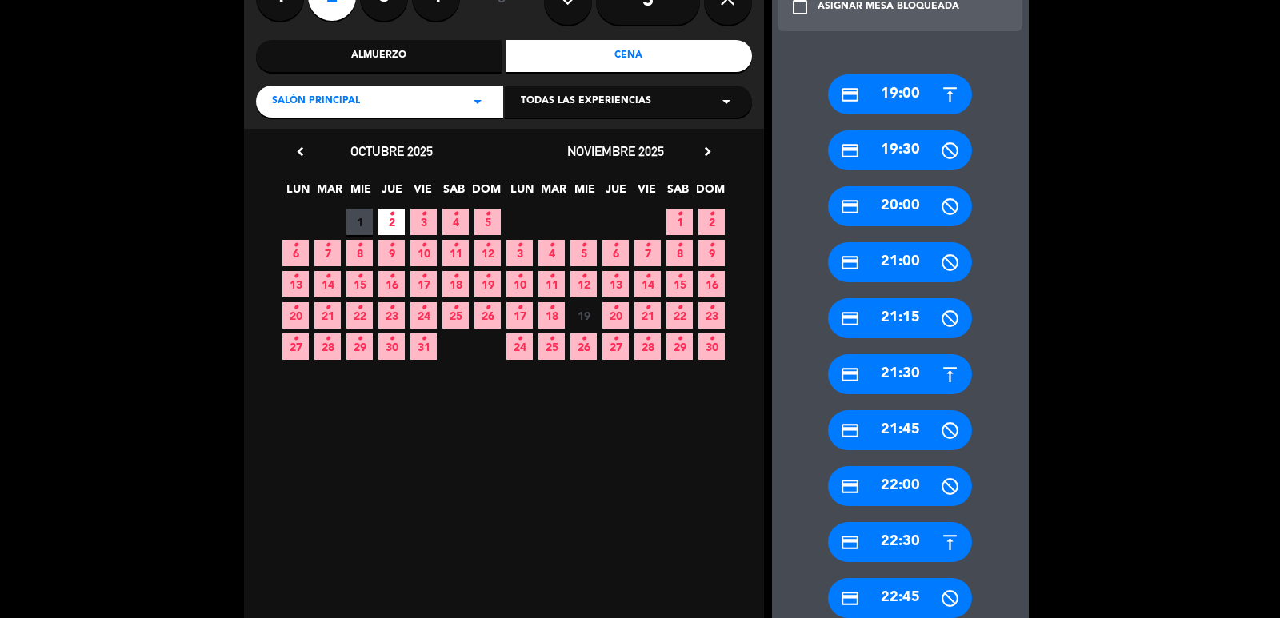
click at [882, 199] on div "credit_card 20:00" at bounding box center [900, 206] width 144 height 40
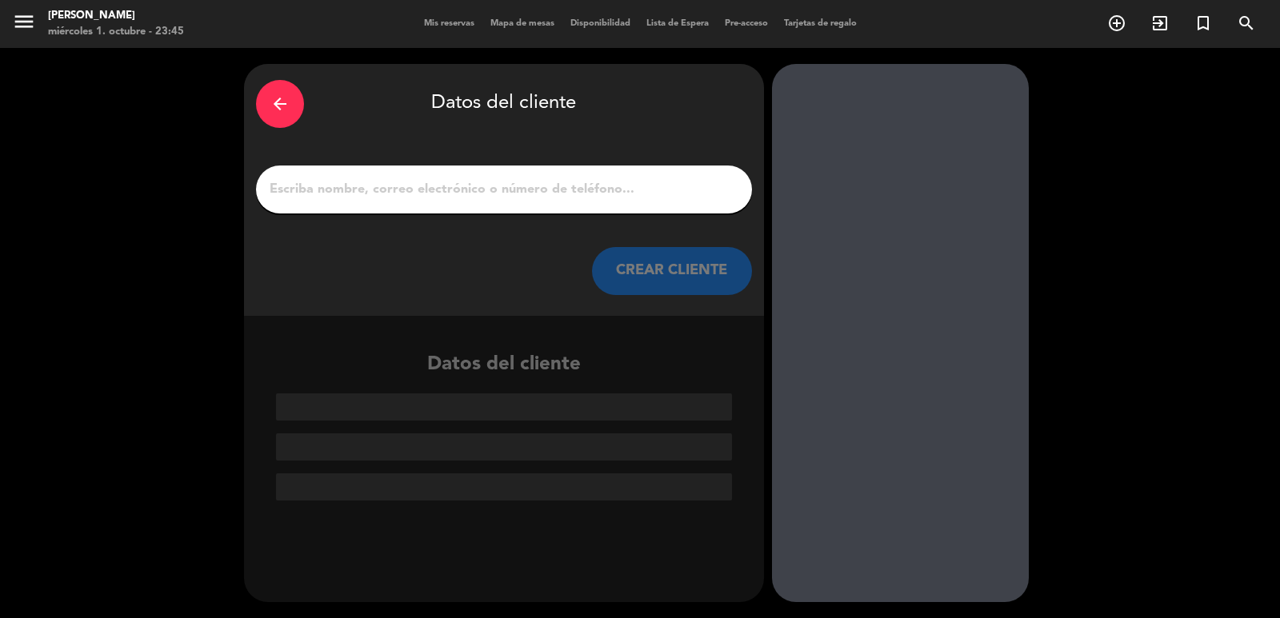
scroll to position [0, 0]
click at [608, 190] on input "1" at bounding box center [504, 189] width 472 height 22
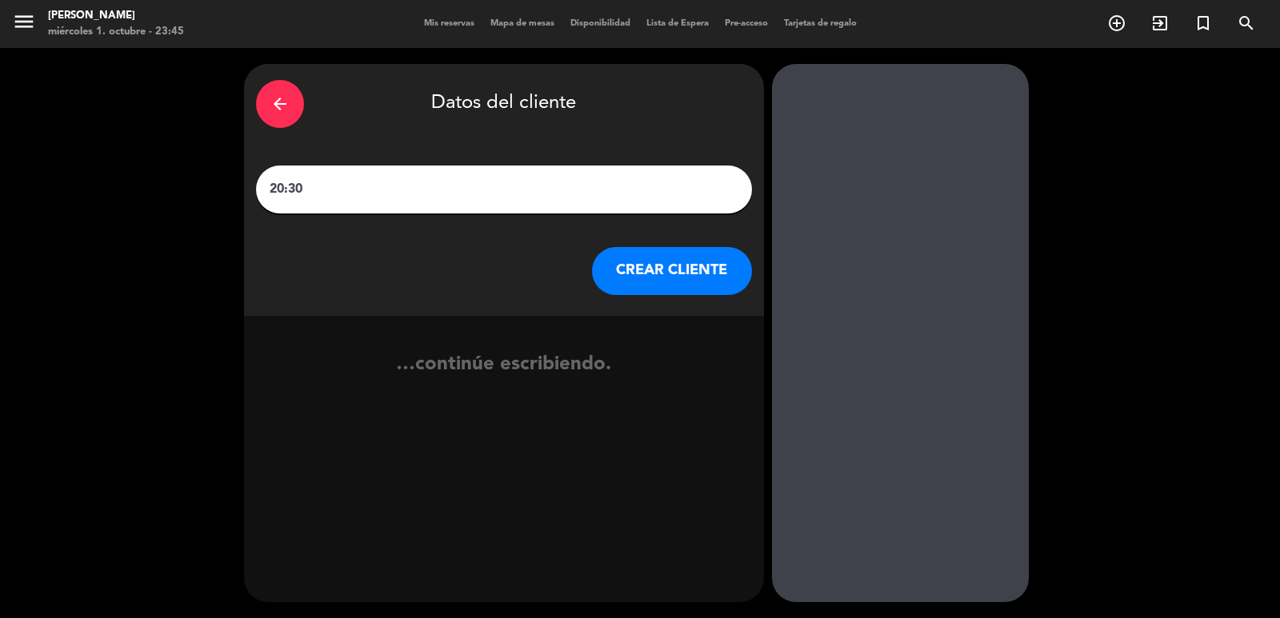
paste input "Linda y Jorge"
type input "20:30 Linda y Jorge"
click at [673, 273] on button "CREAR CLIENTE" at bounding box center [672, 271] width 160 height 48
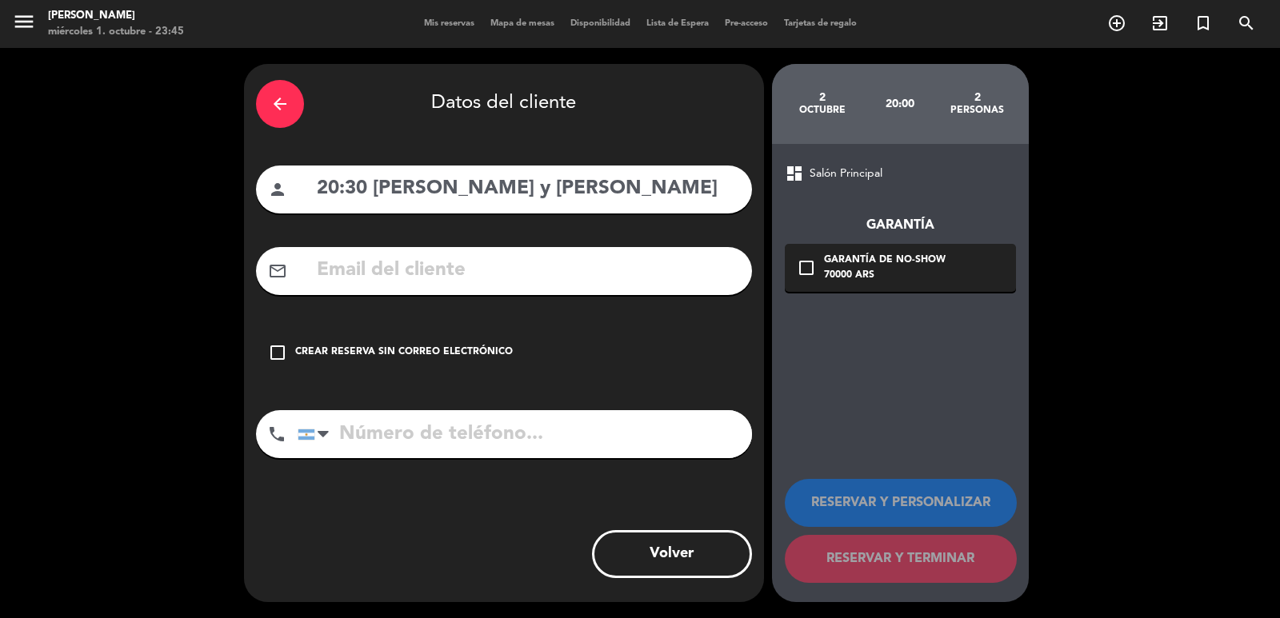
click at [469, 351] on div "Crear reserva sin correo electrónico" at bounding box center [404, 353] width 218 height 16
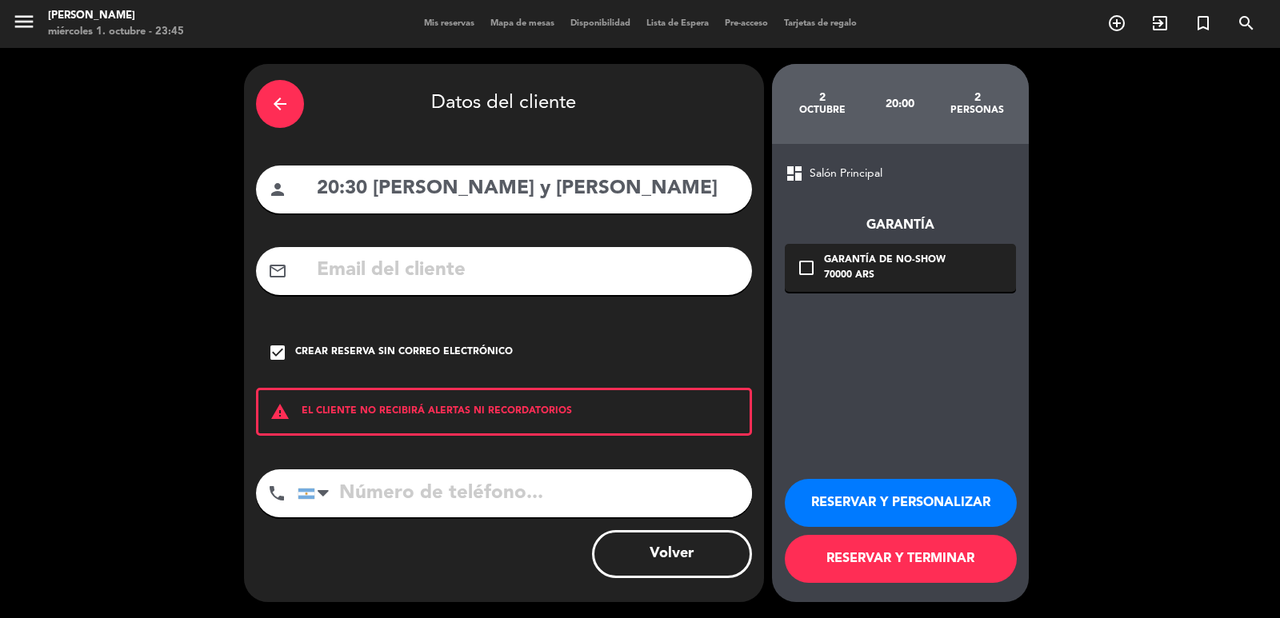
drag, startPoint x: 869, startPoint y: 501, endPoint x: 857, endPoint y: 493, distance: 13.3
click at [869, 500] on button "RESERVAR Y PERSONALIZAR" at bounding box center [901, 503] width 232 height 48
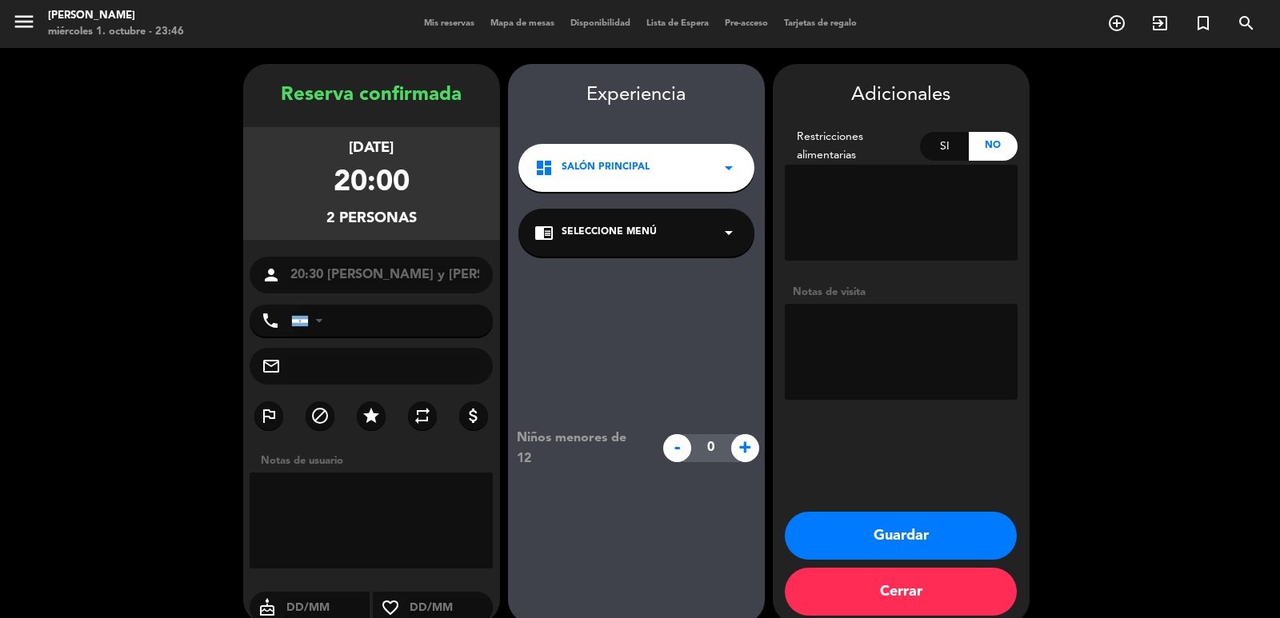
scroll to position [22, 0]
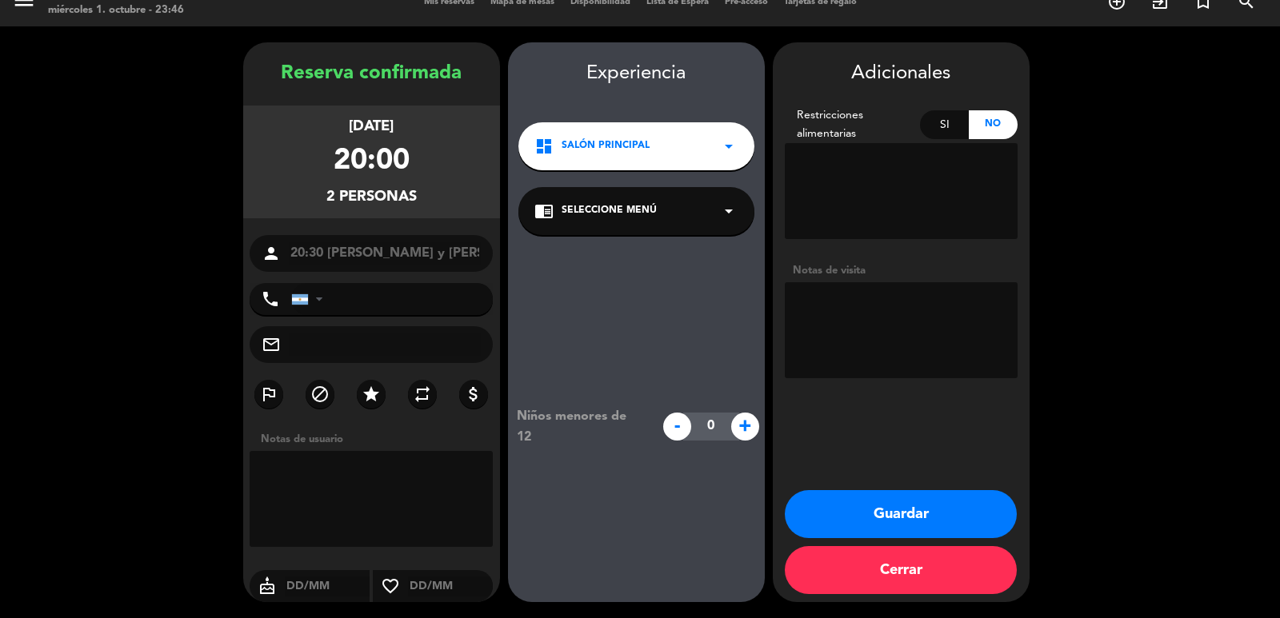
click at [839, 298] on textarea at bounding box center [901, 330] width 233 height 96
paste textarea "mesa adentro, Mañana es nuestro aniversario"
type textarea "diego mansilla mesa adentro, Mañana es nuestro aniversario ag fiorella"
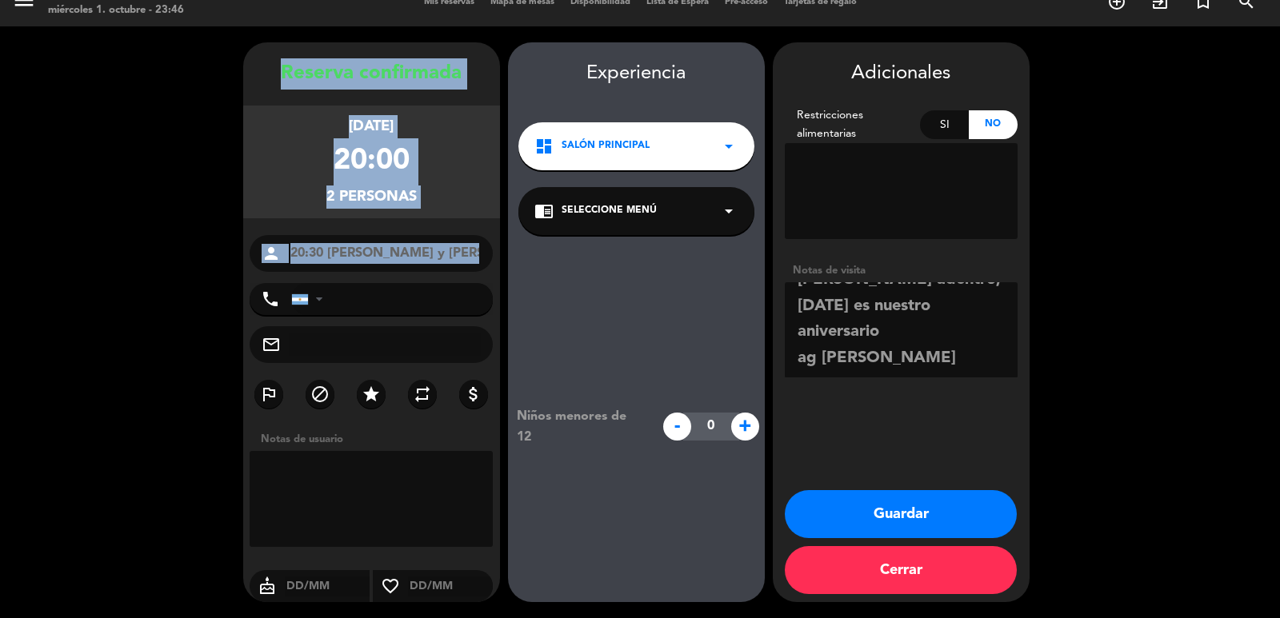
drag, startPoint x: 281, startPoint y: 72, endPoint x: 426, endPoint y: 275, distance: 249.9
click at [426, 275] on div "Reserva confirmada jueves 2, oct. 2025 20:00 2 personas person 20:30 Linda y Jo…" at bounding box center [371, 338] width 257 height 560
copy div "Reserva confirmada jueves 2, oct. 2025 20:00 2 personas person"
click at [883, 508] on button "Guardar" at bounding box center [901, 514] width 232 height 48
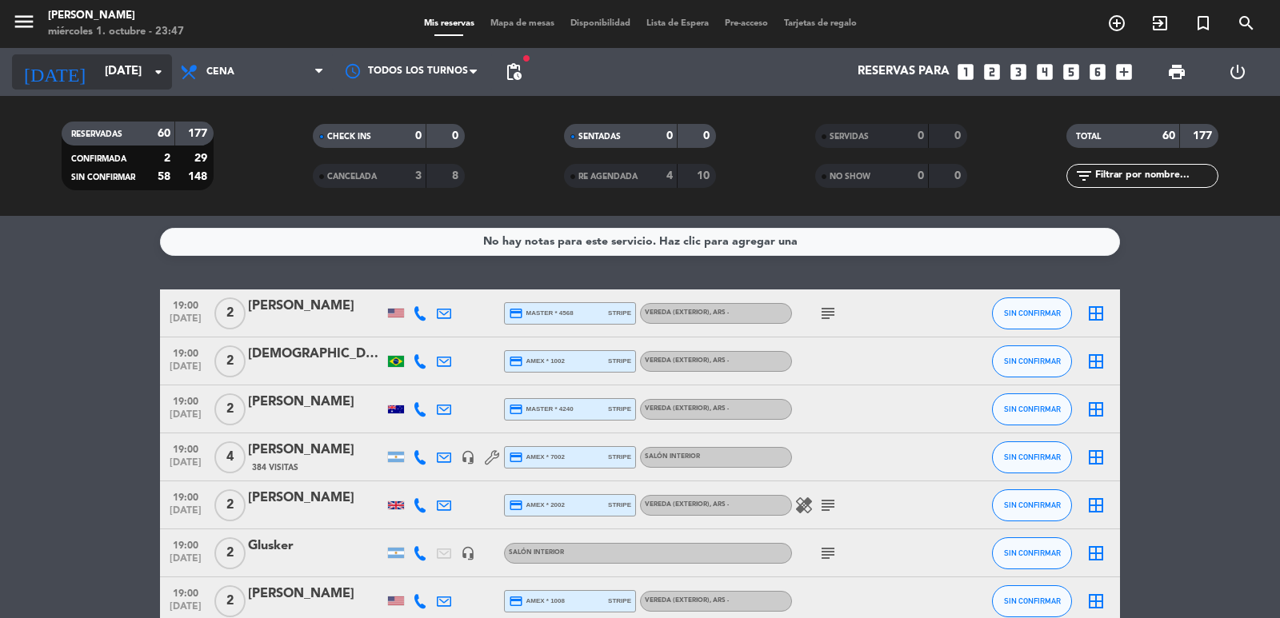
click at [154, 70] on icon "arrow_drop_down" at bounding box center [158, 71] width 19 height 19
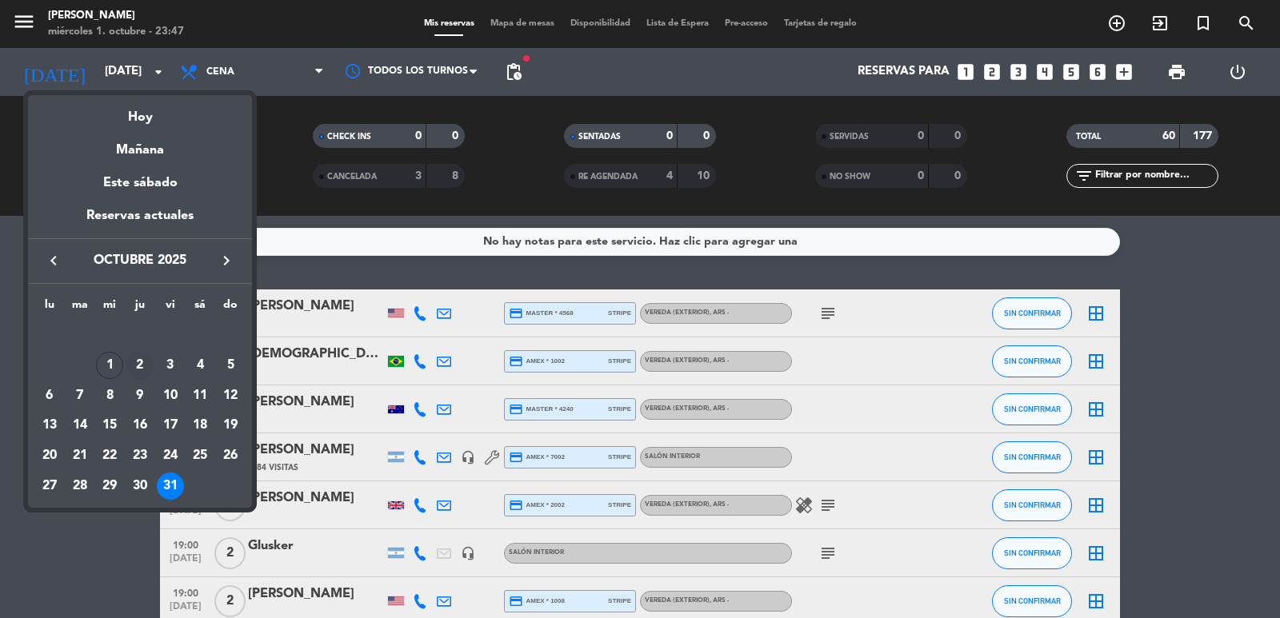
click at [142, 366] on div "2" at bounding box center [139, 365] width 27 height 27
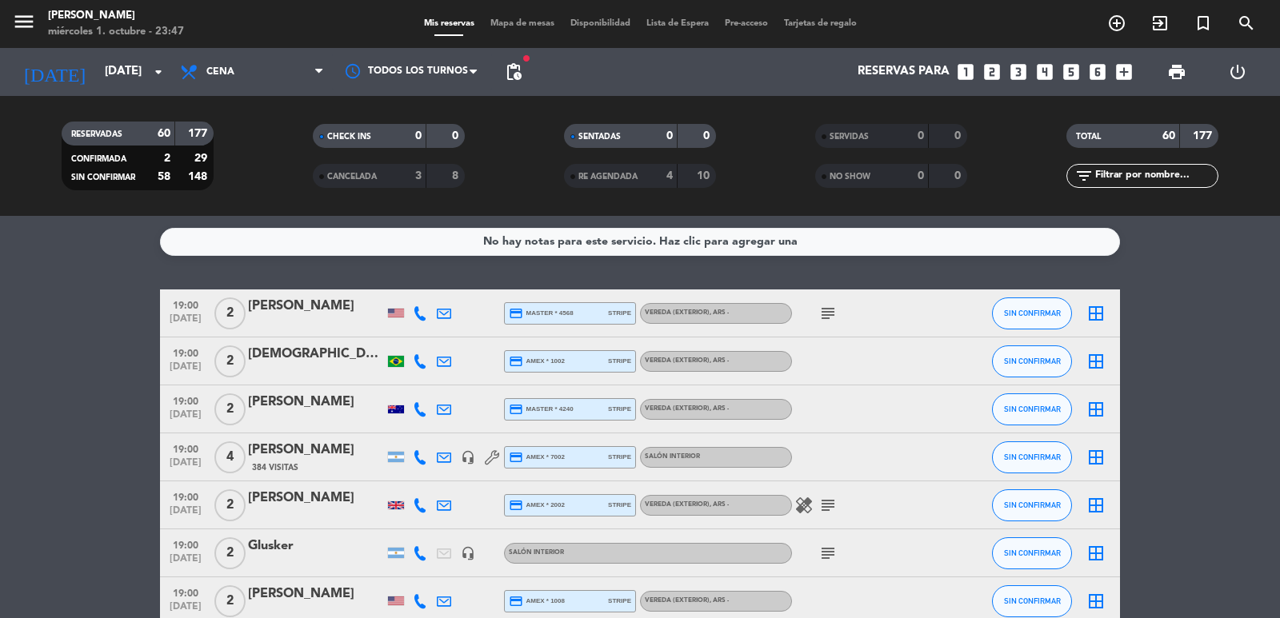
type input "[DEMOGRAPHIC_DATA] [DATE]"
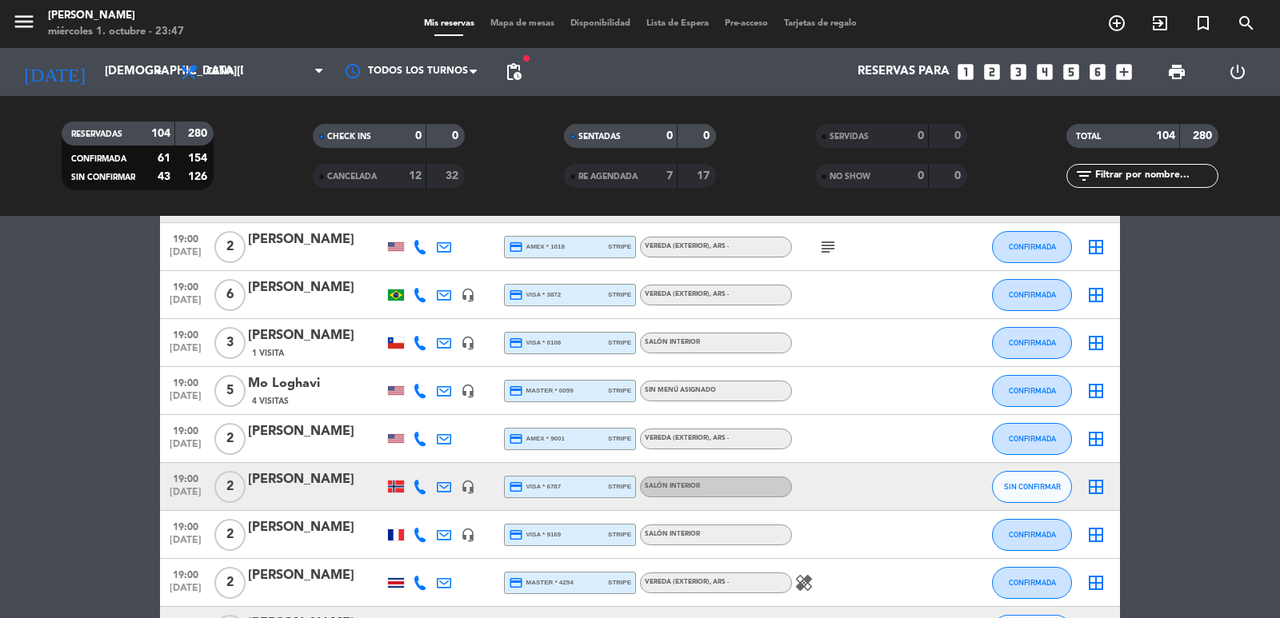
scroll to position [2079, 0]
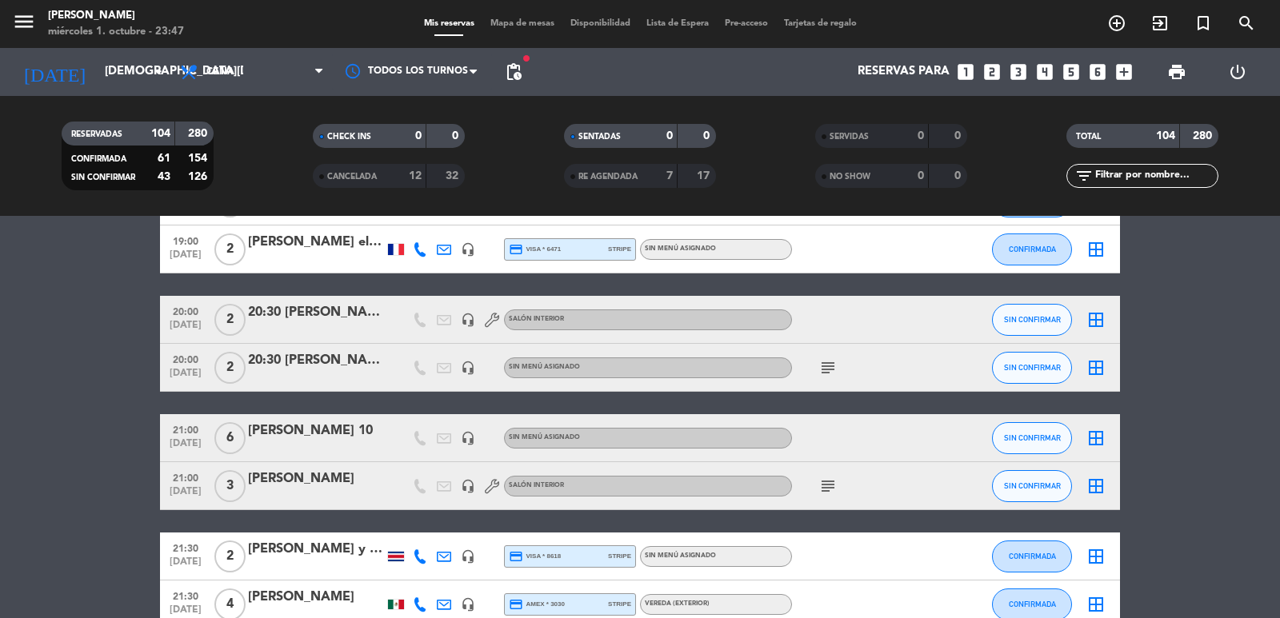
click at [1095, 368] on icon "border_all" at bounding box center [1095, 367] width 19 height 19
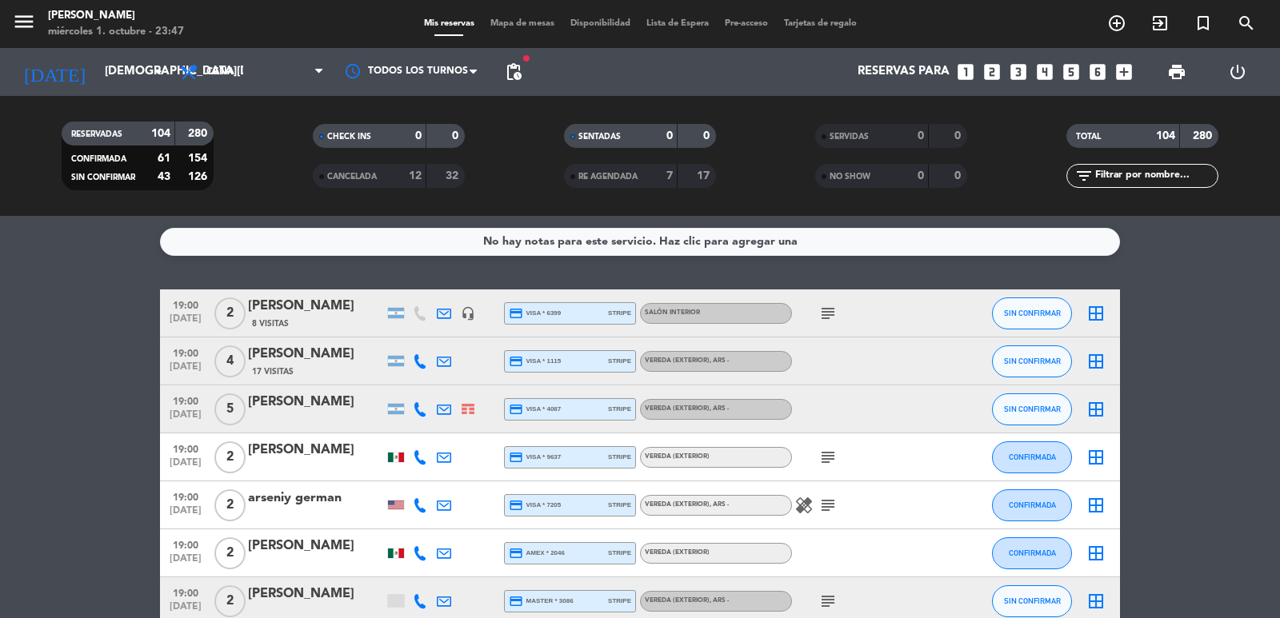
scroll to position [2079, 0]
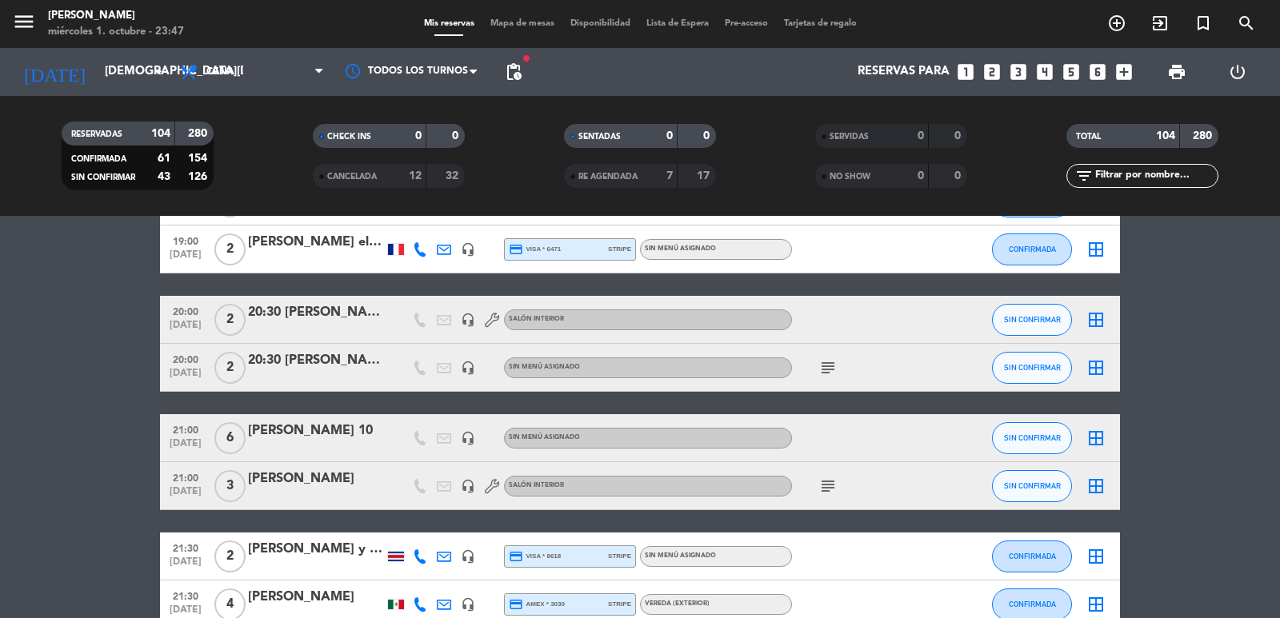
click at [295, 371] on div "20:30 Linda y Jorge" at bounding box center [316, 360] width 136 height 21
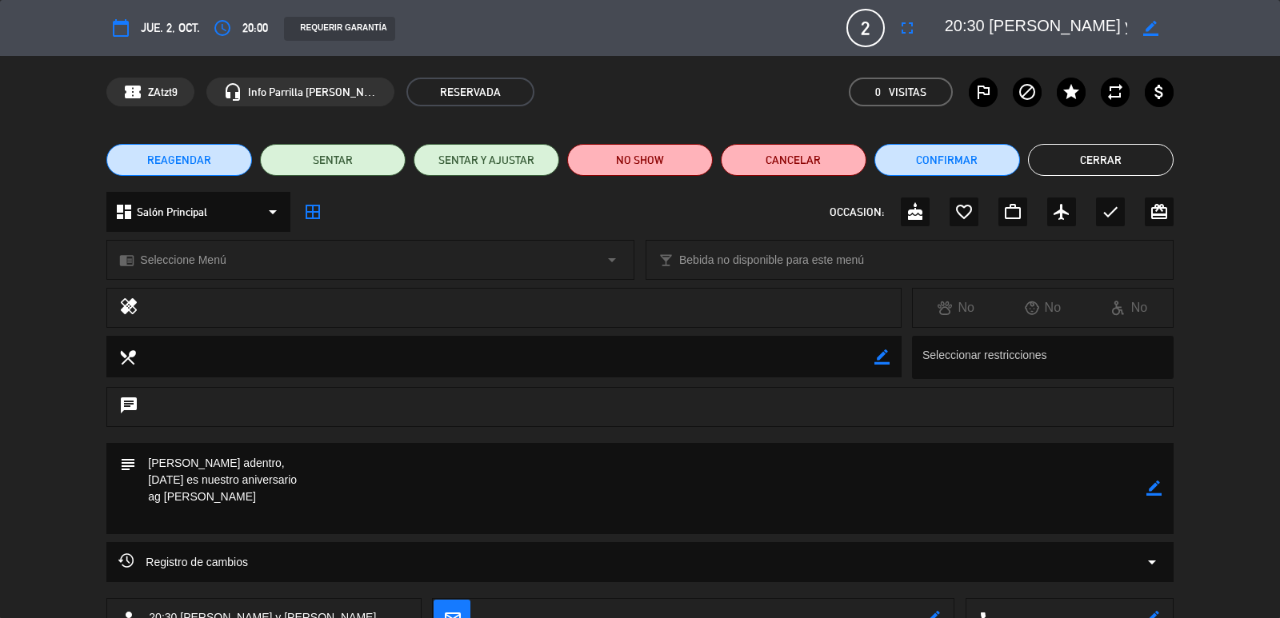
scroll to position [117, 0]
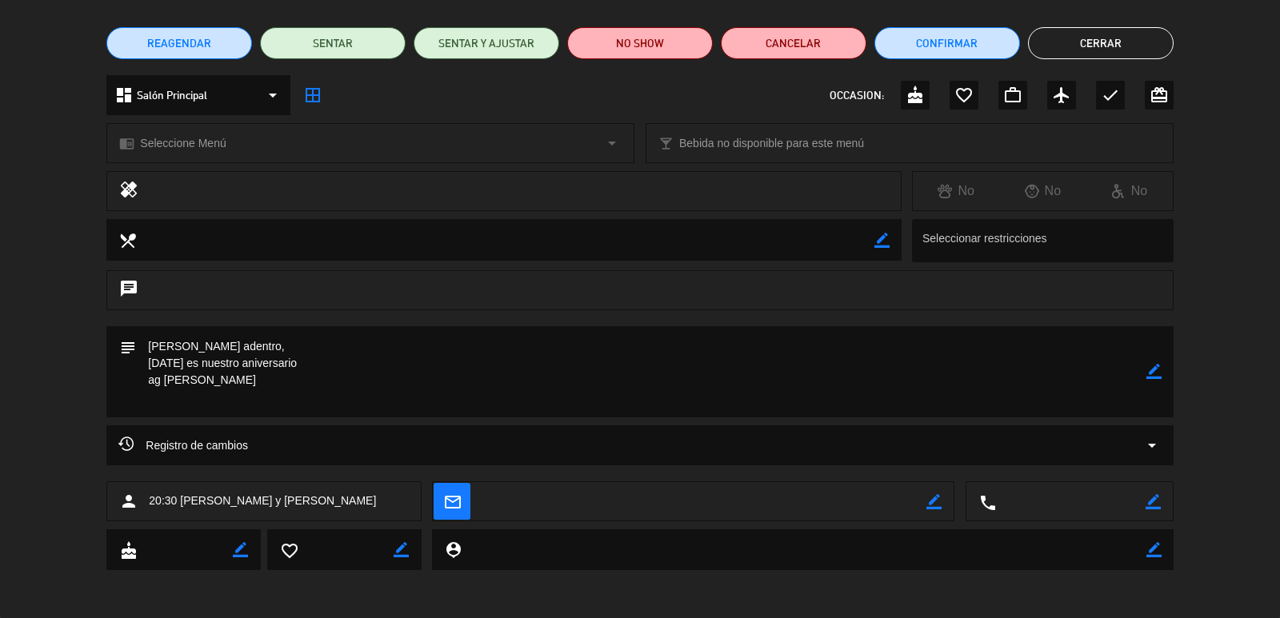
click at [1151, 369] on icon "border_color" at bounding box center [1153, 371] width 15 height 15
click at [366, 408] on textarea at bounding box center [640, 371] width 1009 height 91
click at [374, 390] on textarea at bounding box center [640, 371] width 1009 height 91
click at [374, 376] on textarea at bounding box center [640, 371] width 1009 height 91
type textarea "diego mansilla mesa adentro, Mañana es nuestro aniversario - MESA 1 VIP (VECINO…"
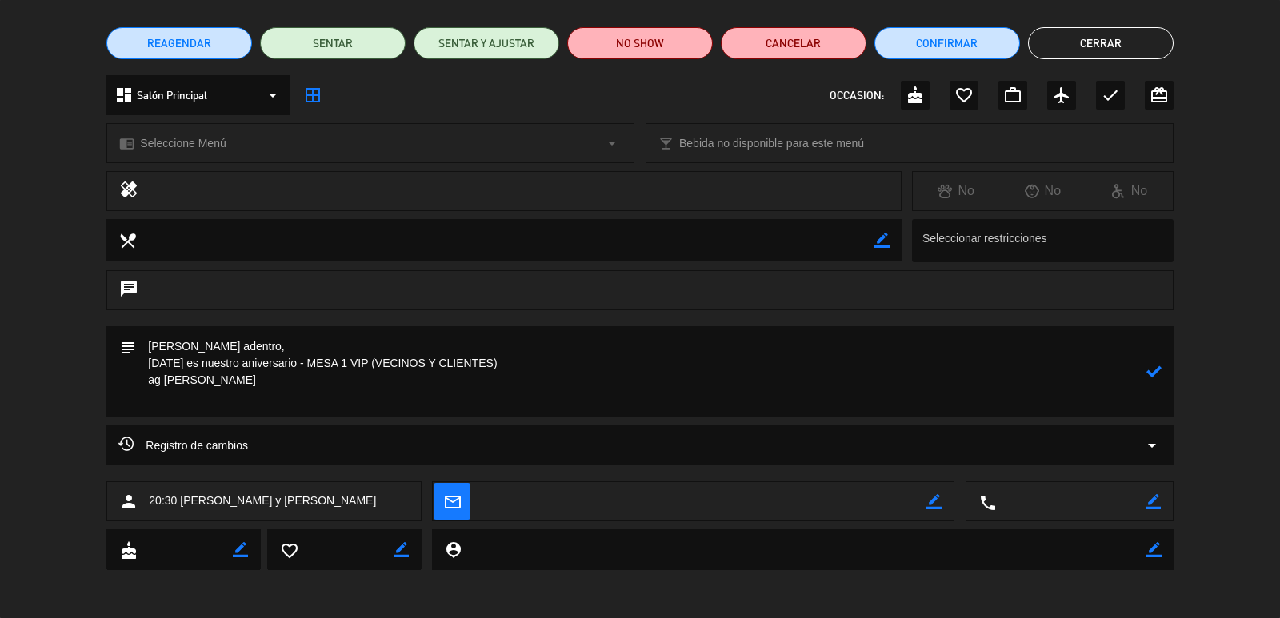
click at [1157, 374] on icon at bounding box center [1153, 371] width 15 height 15
click at [1093, 42] on button "Cerrar" at bounding box center [1101, 43] width 146 height 32
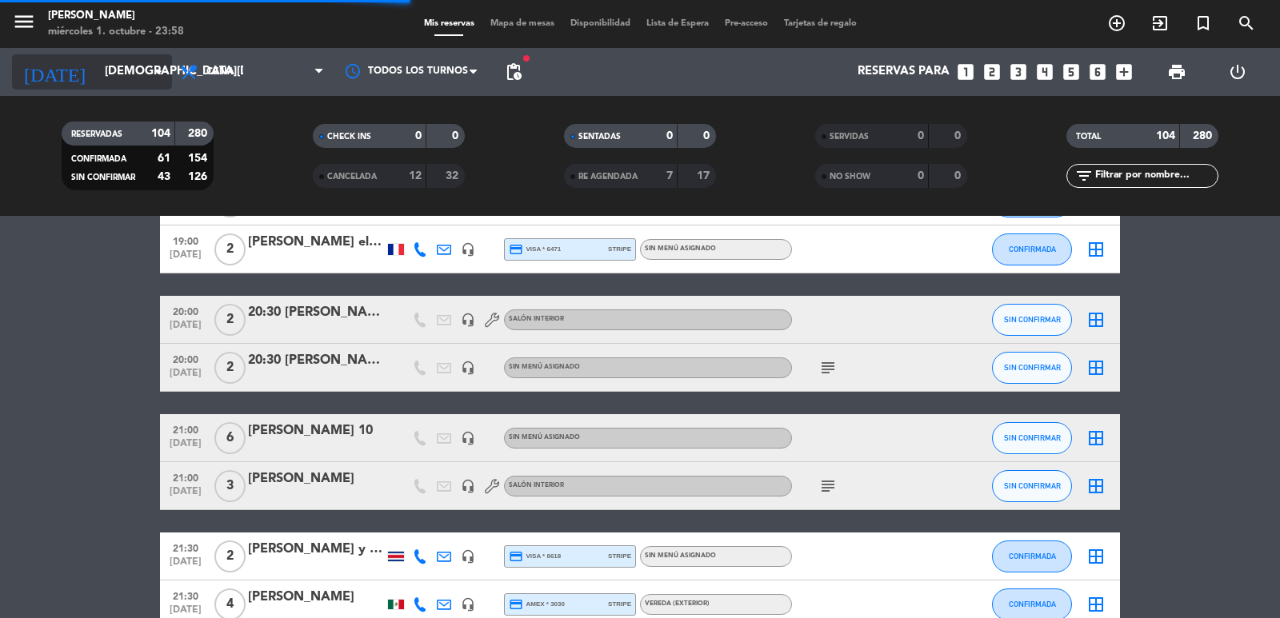
click at [135, 70] on input "[DEMOGRAPHIC_DATA] [DATE]" at bounding box center [174, 72] width 154 height 30
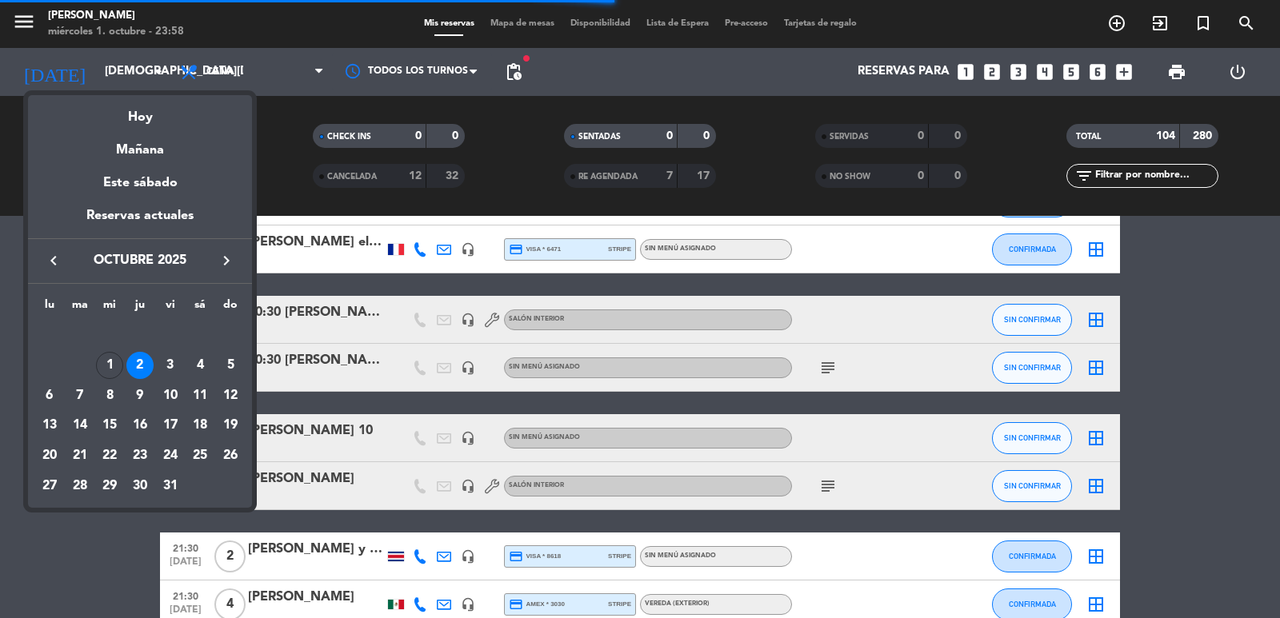
click at [224, 252] on icon "keyboard_arrow_right" at bounding box center [226, 260] width 19 height 19
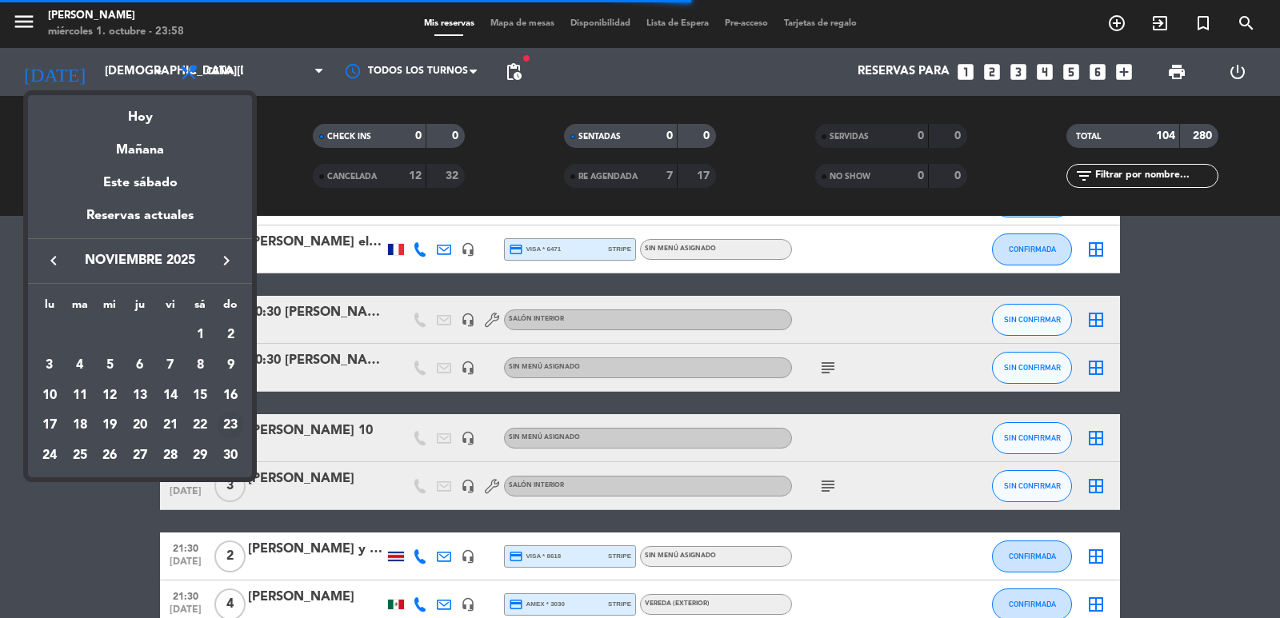
click at [236, 427] on div "23" at bounding box center [230, 425] width 27 height 27
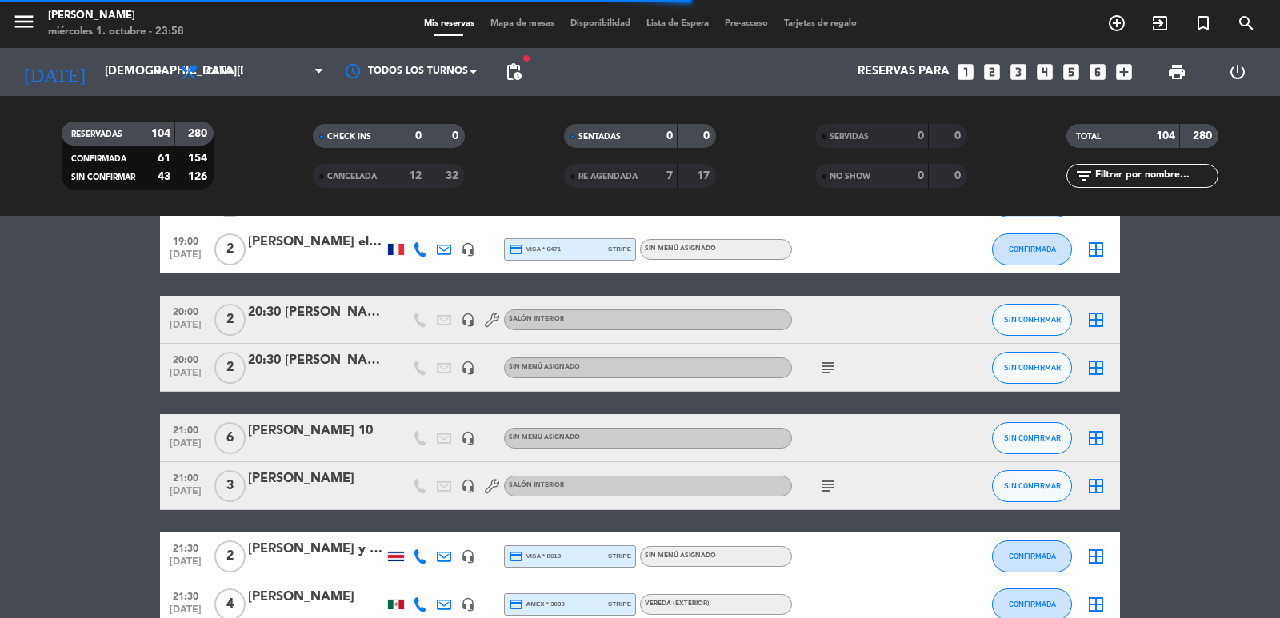
type input "dom. 23 nov."
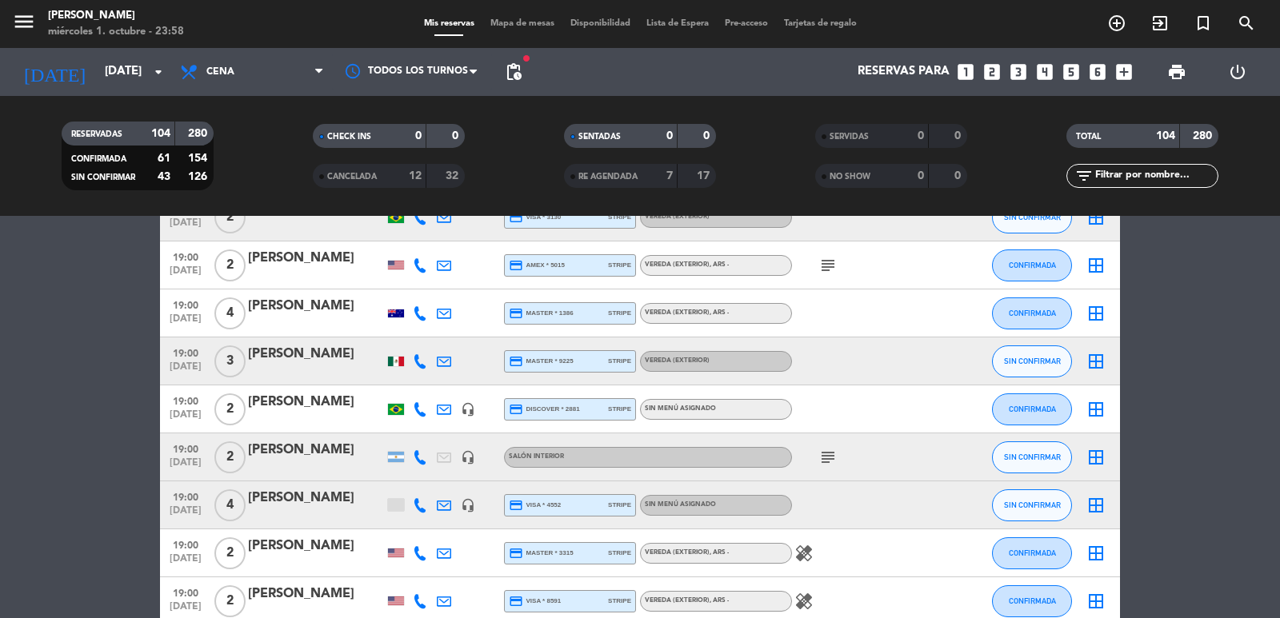
scroll to position [0, 0]
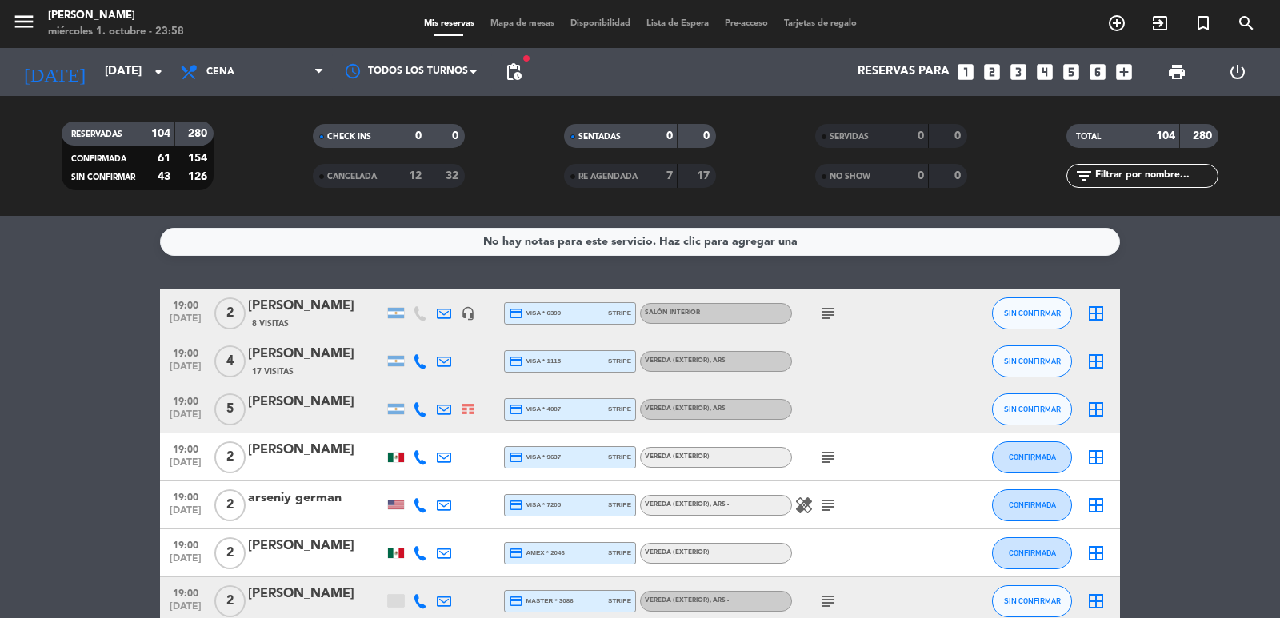
click at [971, 69] on icon "looks_one" at bounding box center [965, 72] width 21 height 21
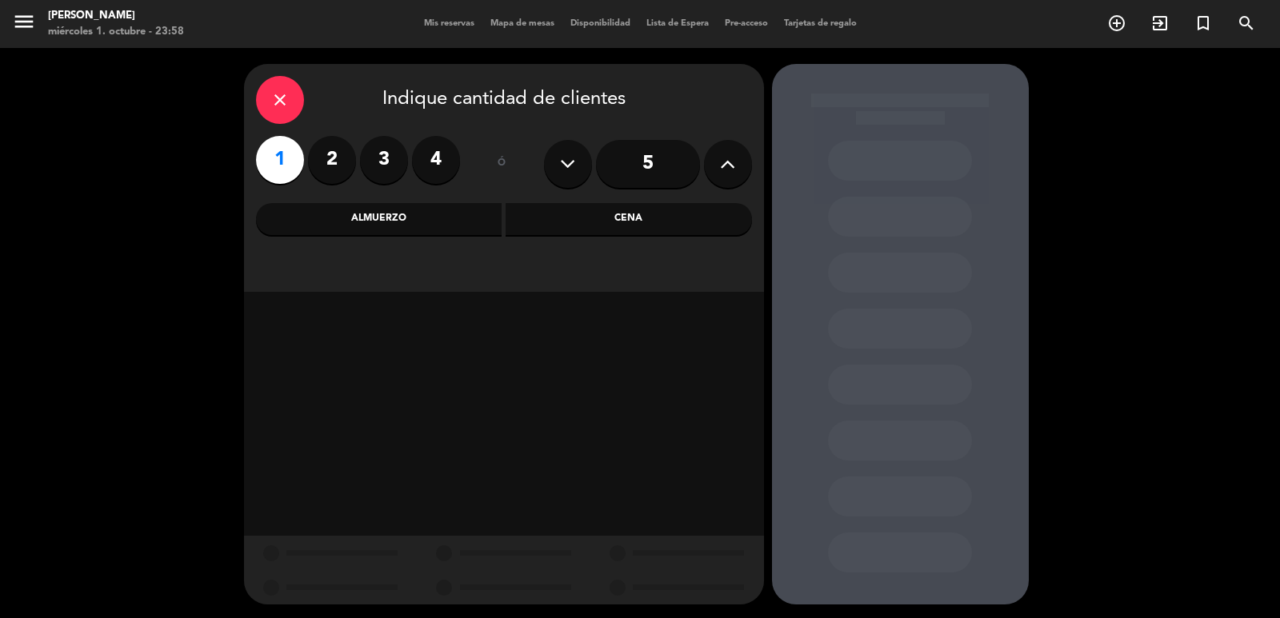
click at [582, 224] on div "Cena" at bounding box center [628, 219] width 246 height 32
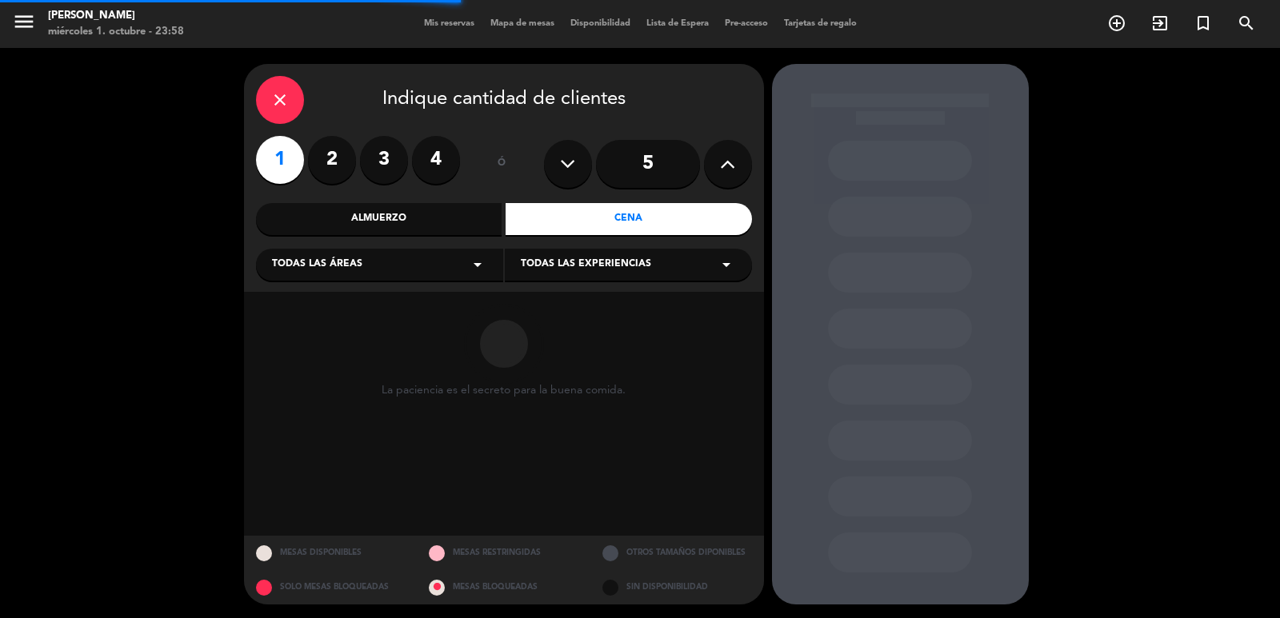
click at [424, 254] on div "Todas las áreas arrow_drop_down" at bounding box center [379, 265] width 247 height 32
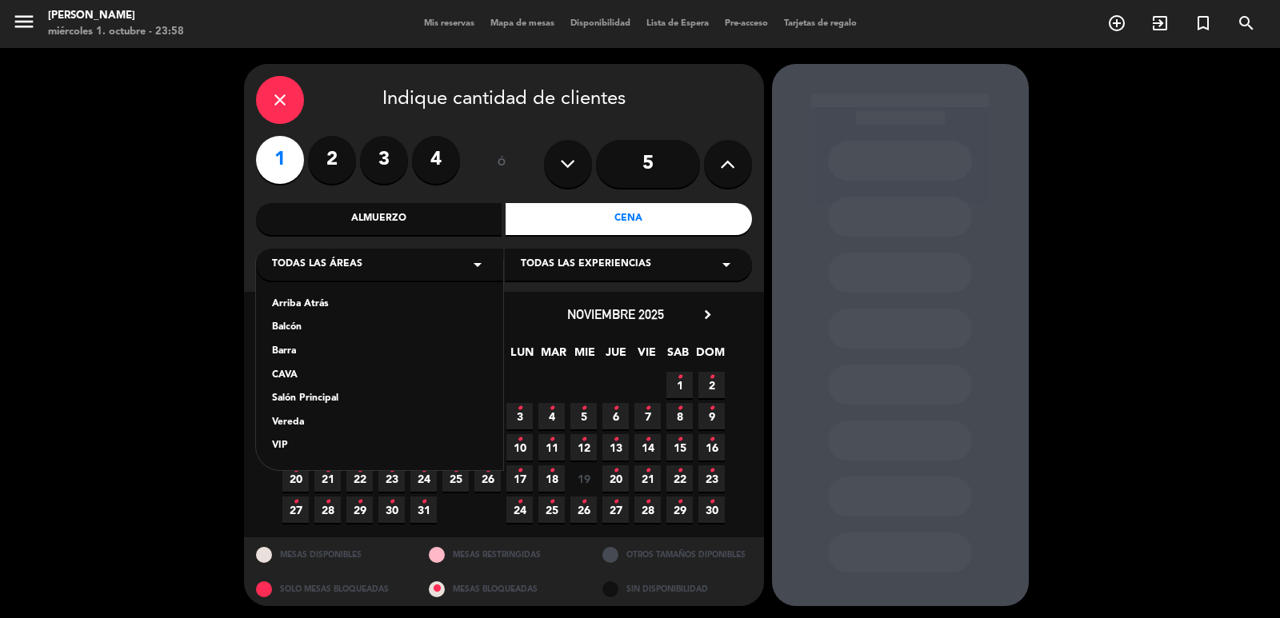
click at [327, 397] on div "Salón Principal" at bounding box center [379, 399] width 215 height 16
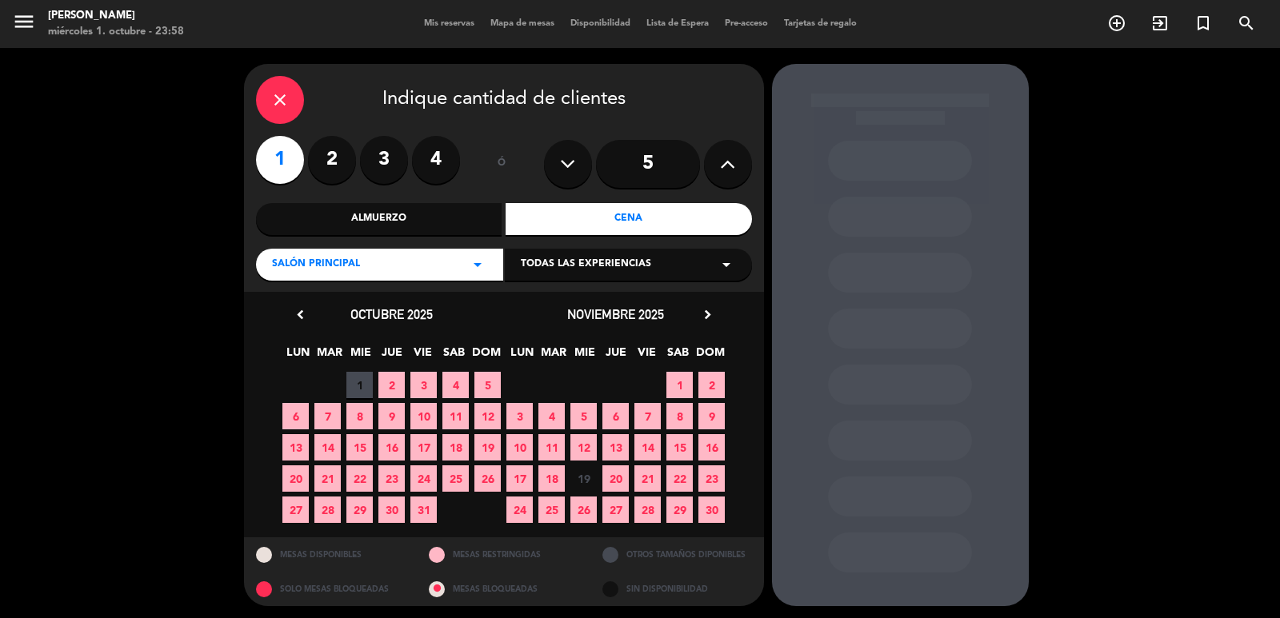
click at [709, 484] on span "23" at bounding box center [711, 478] width 26 height 26
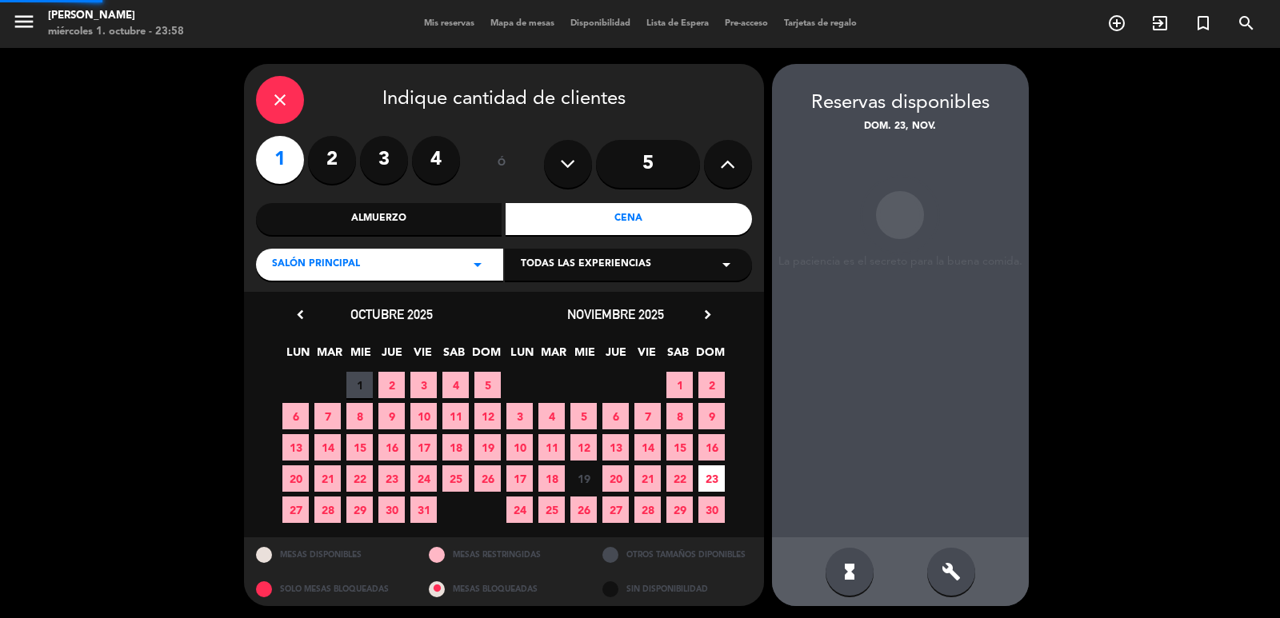
scroll to position [3, 0]
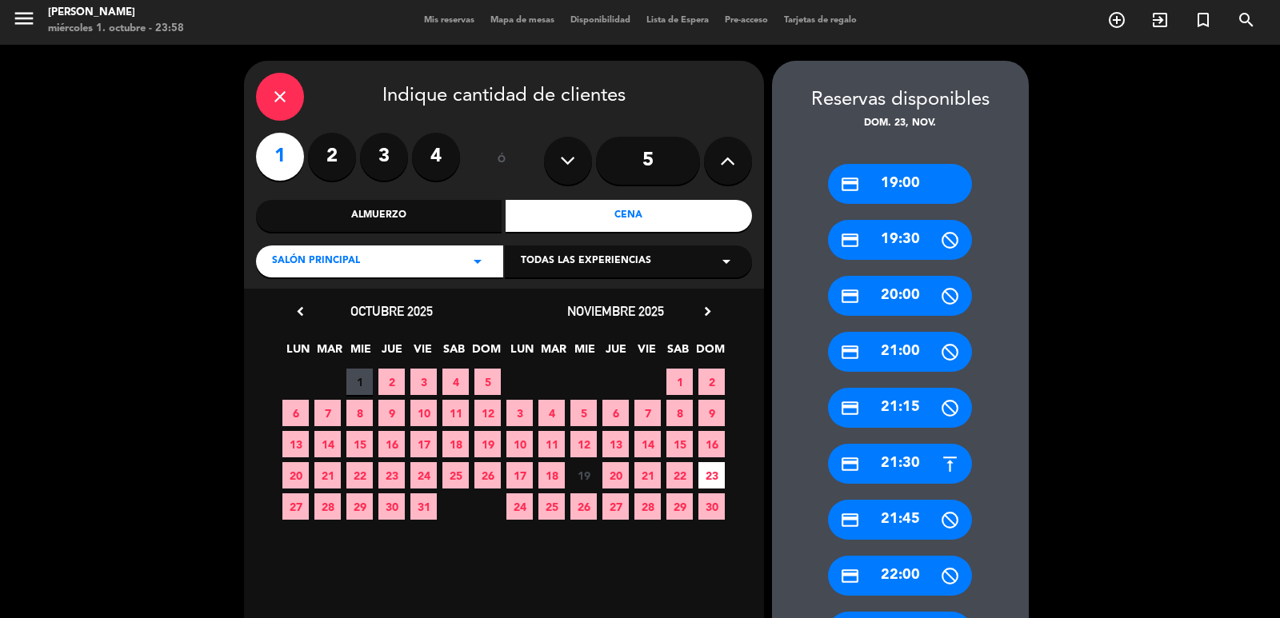
click at [888, 351] on div "credit_card 21:00" at bounding box center [900, 352] width 144 height 40
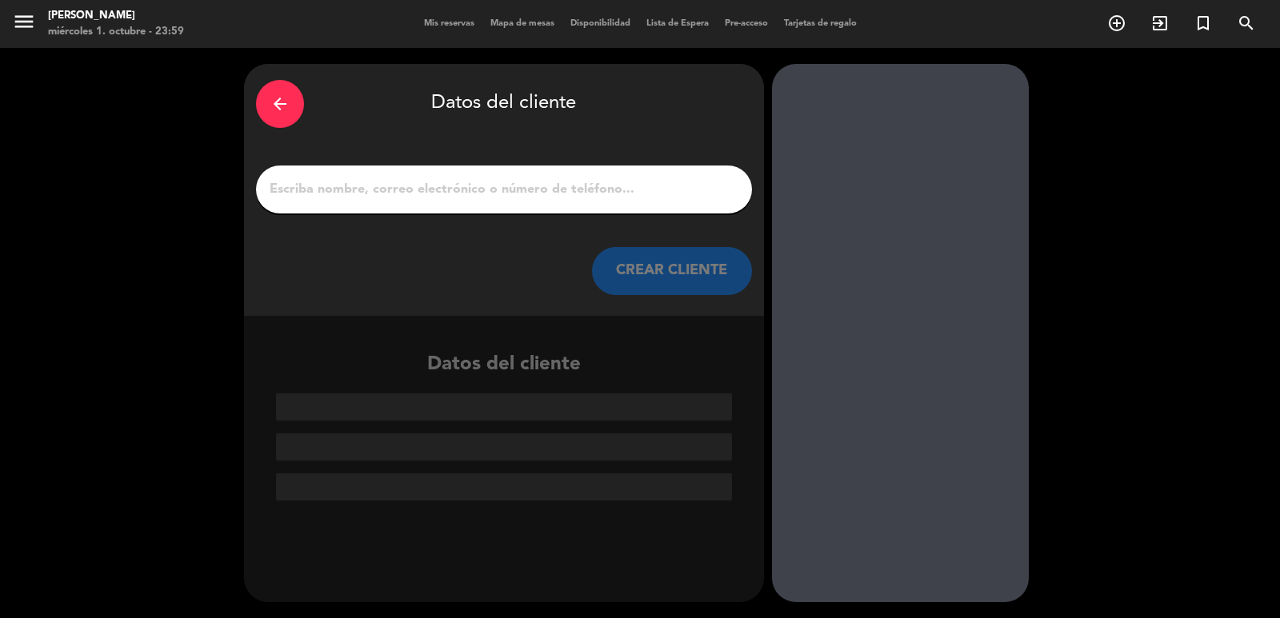
click at [493, 188] on input "1" at bounding box center [504, 189] width 472 height 22
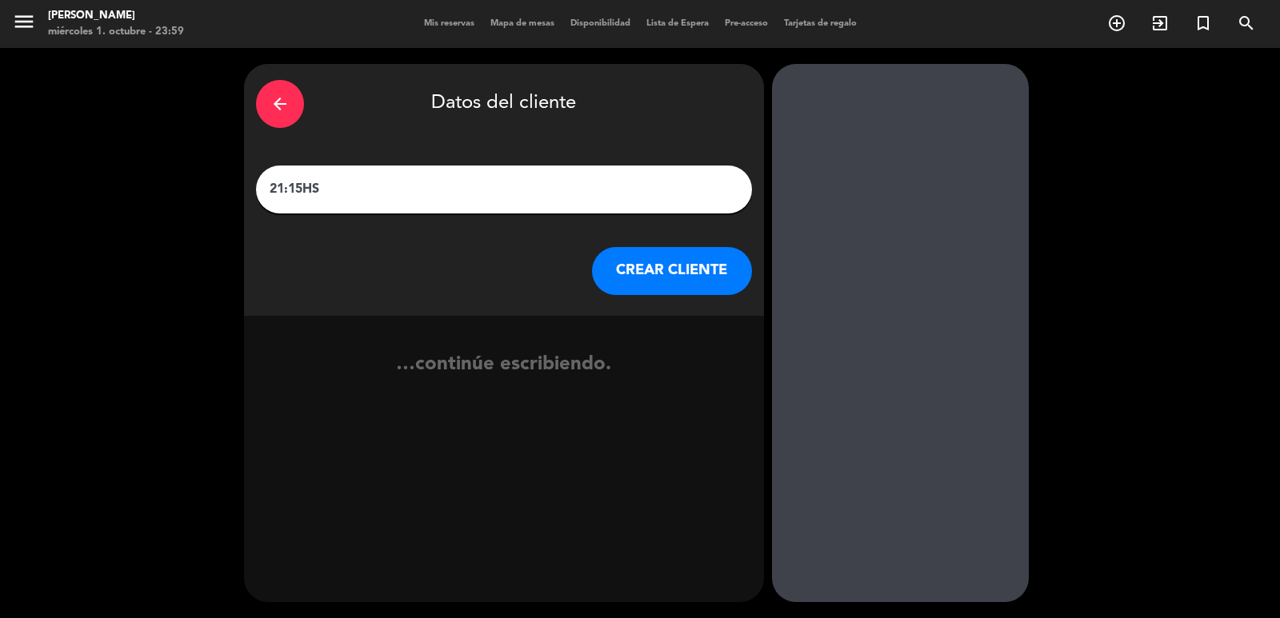
paste input "Michael Tarkovsky"
type input "21:15HS Michael Tarkovsky"
click at [640, 263] on button "CREAR CLIENTE" at bounding box center [672, 271] width 160 height 48
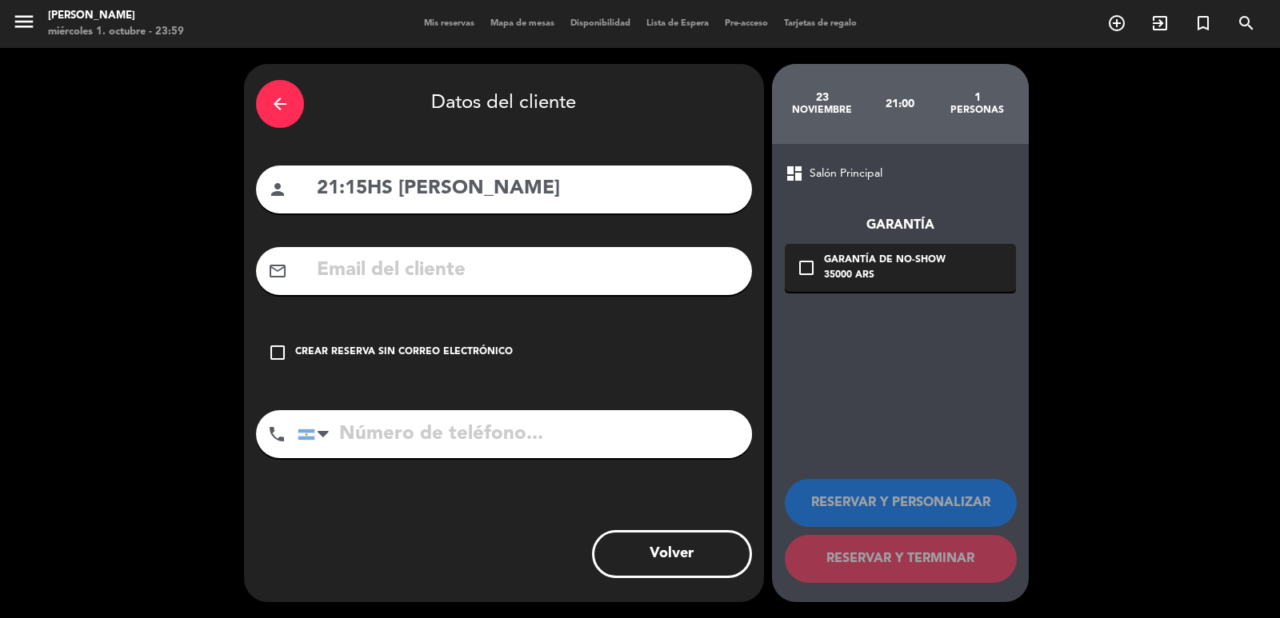
click at [533, 285] on input "text" at bounding box center [527, 270] width 425 height 33
paste input "concierge.phbuenosaires@hyatt.com"
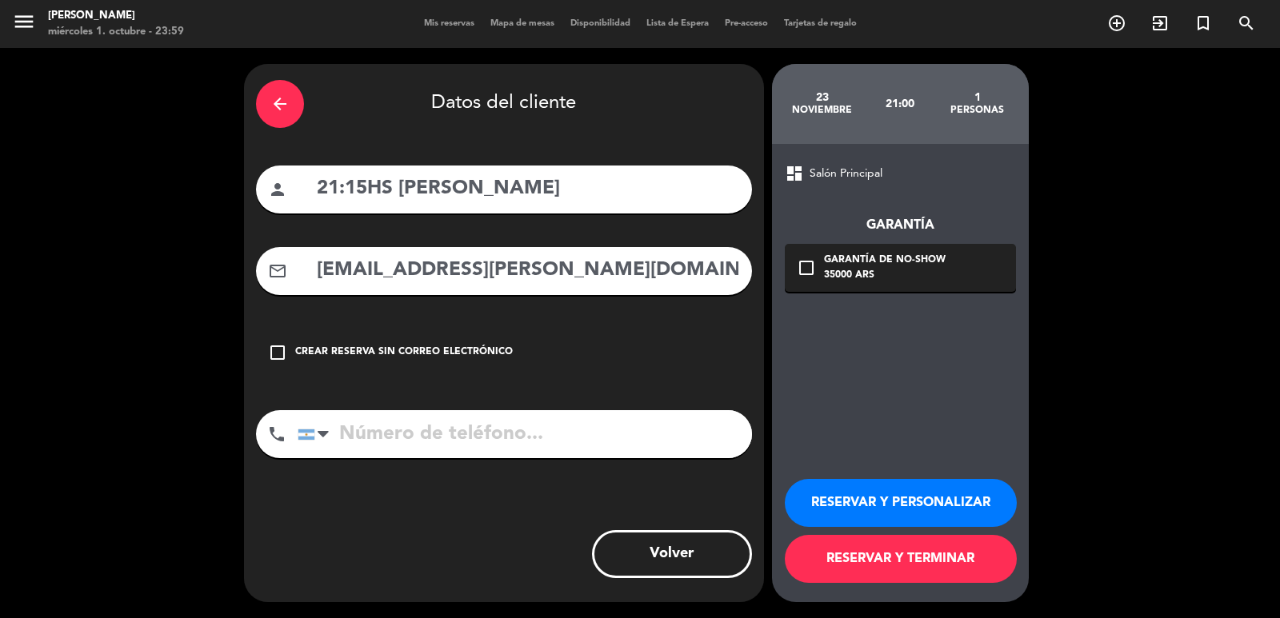
type input "concierge.phbuenosaires@hyatt.com"
click at [585, 439] on input "tel" at bounding box center [525, 434] width 454 height 48
paste input "1141511234"
type input "1141511234"
click at [488, 362] on div "check_box_outline_blank Crear reserva sin correo electrónico" at bounding box center [504, 353] width 496 height 48
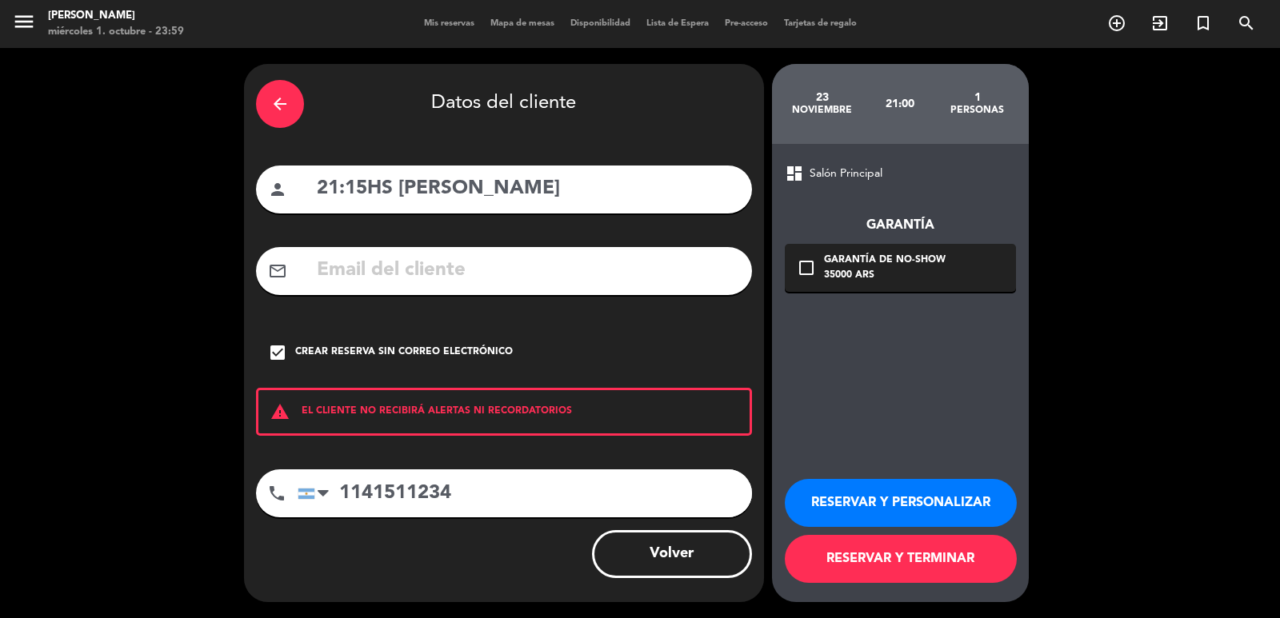
click at [463, 350] on div "Crear reserva sin correo electrónico" at bounding box center [404, 353] width 218 height 16
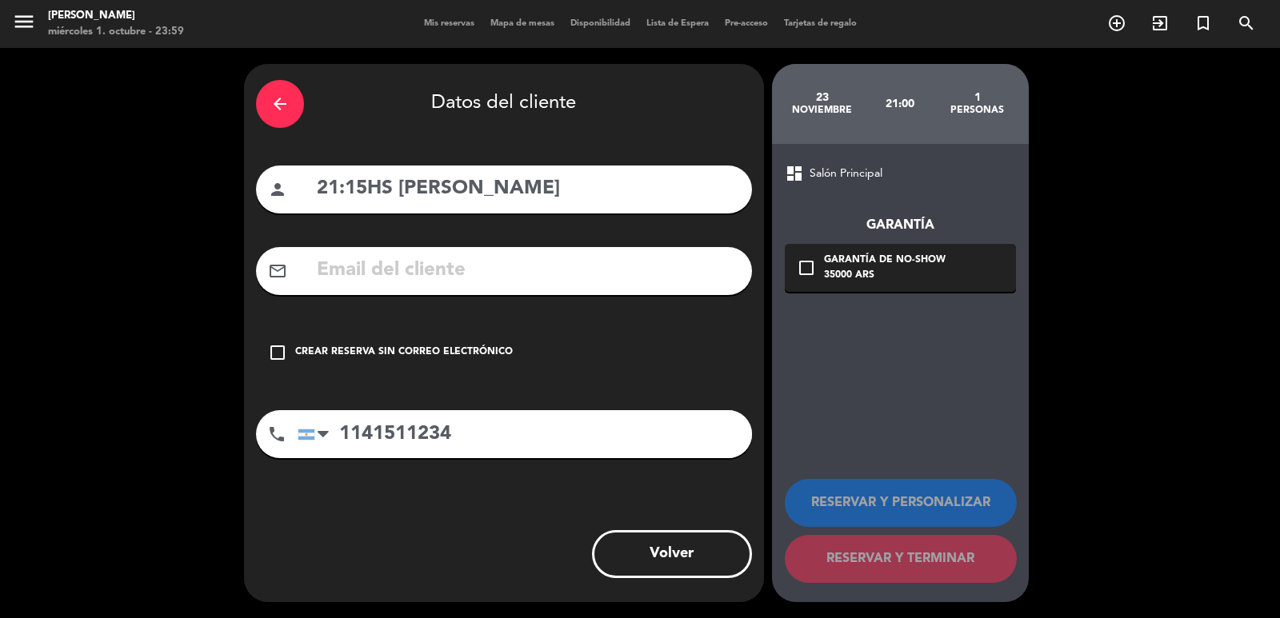
click at [508, 284] on input "text" at bounding box center [527, 270] width 425 height 33
paste input "concierge.phbuenosaires@hyatt.com"
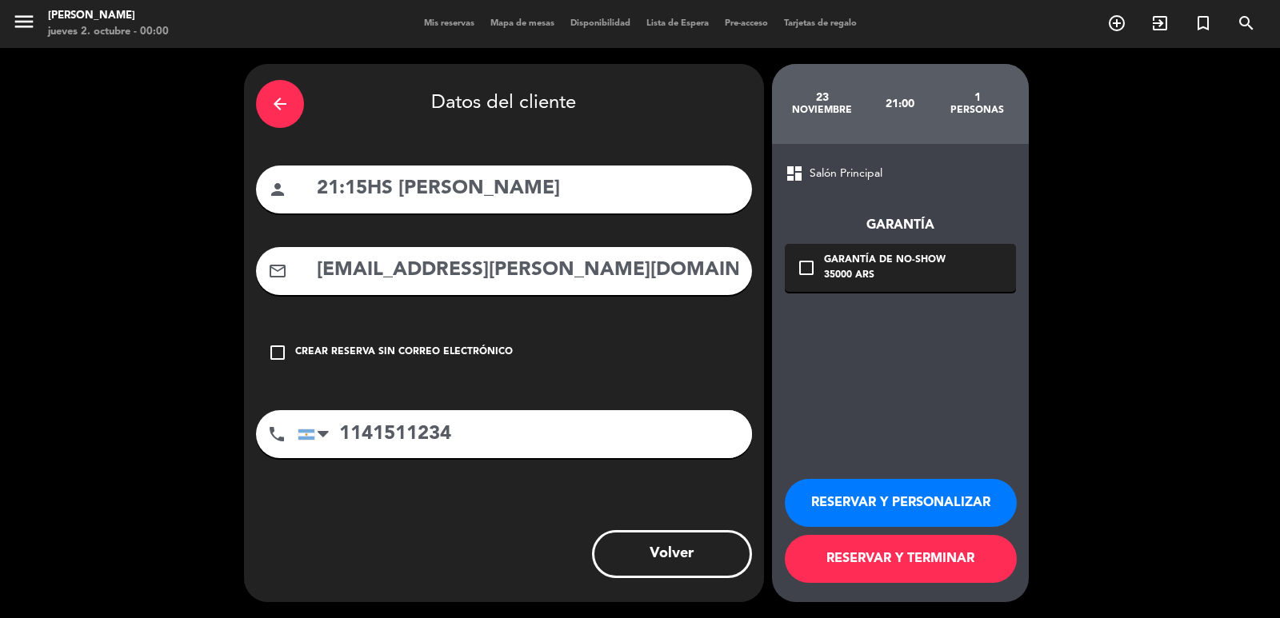
type input "concierge.phbuenosaires@hyatt.com"
click at [886, 510] on button "RESERVAR Y PERSONALIZAR" at bounding box center [901, 503] width 232 height 48
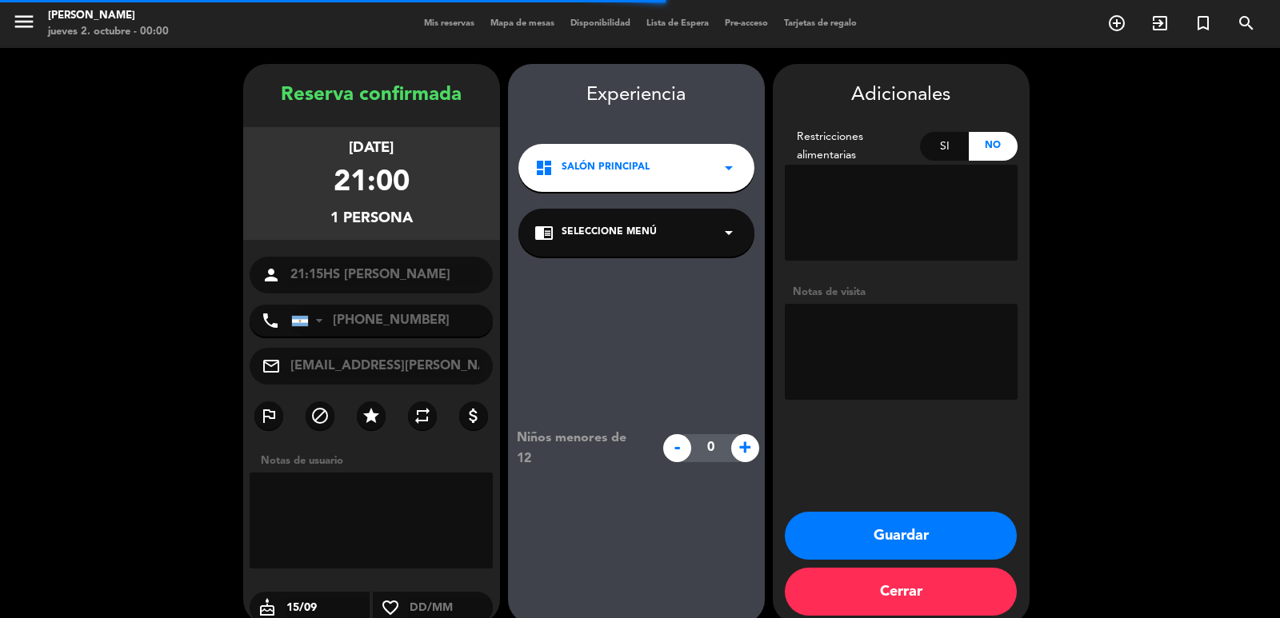
scroll to position [22, 0]
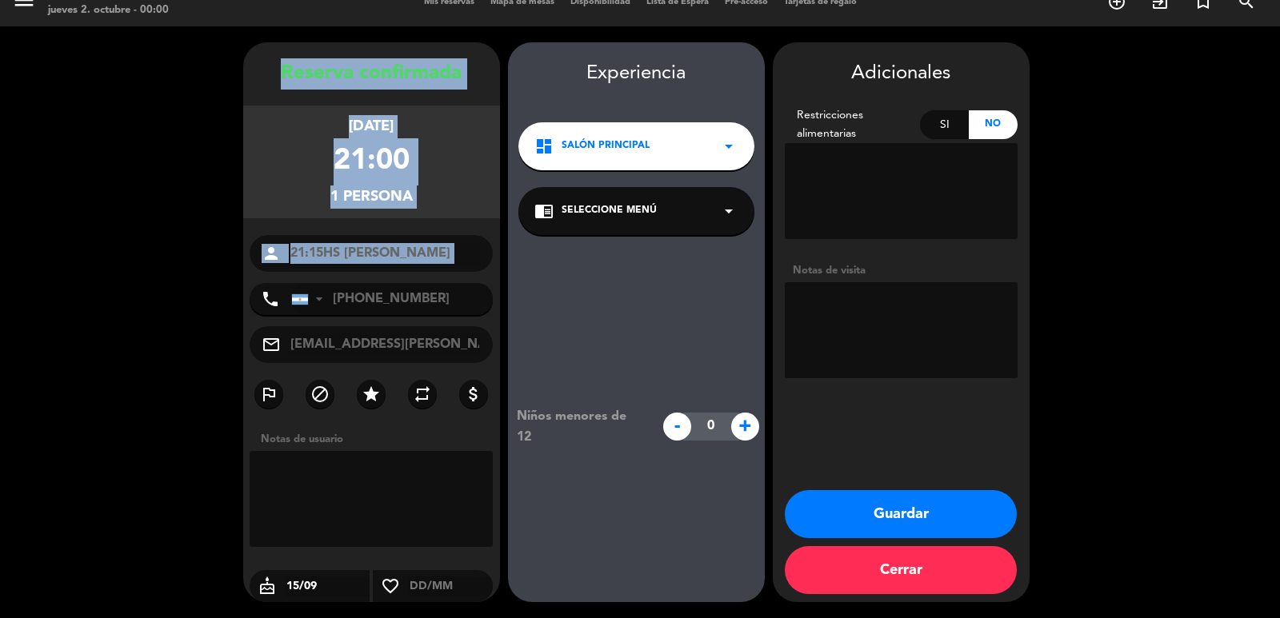
drag, startPoint x: 276, startPoint y: 69, endPoint x: 474, endPoint y: 278, distance: 288.5
click at [475, 279] on div "Reserva confirmada domingo 23, nov. 2025 21:00 1 persona person 21:15HS Michael…" at bounding box center [371, 338] width 257 height 560
copy div "Reserva confirmada domingo 23, nov. 2025 21:00 1 persona person"
click at [933, 517] on button "Guardar" at bounding box center [901, 514] width 232 height 48
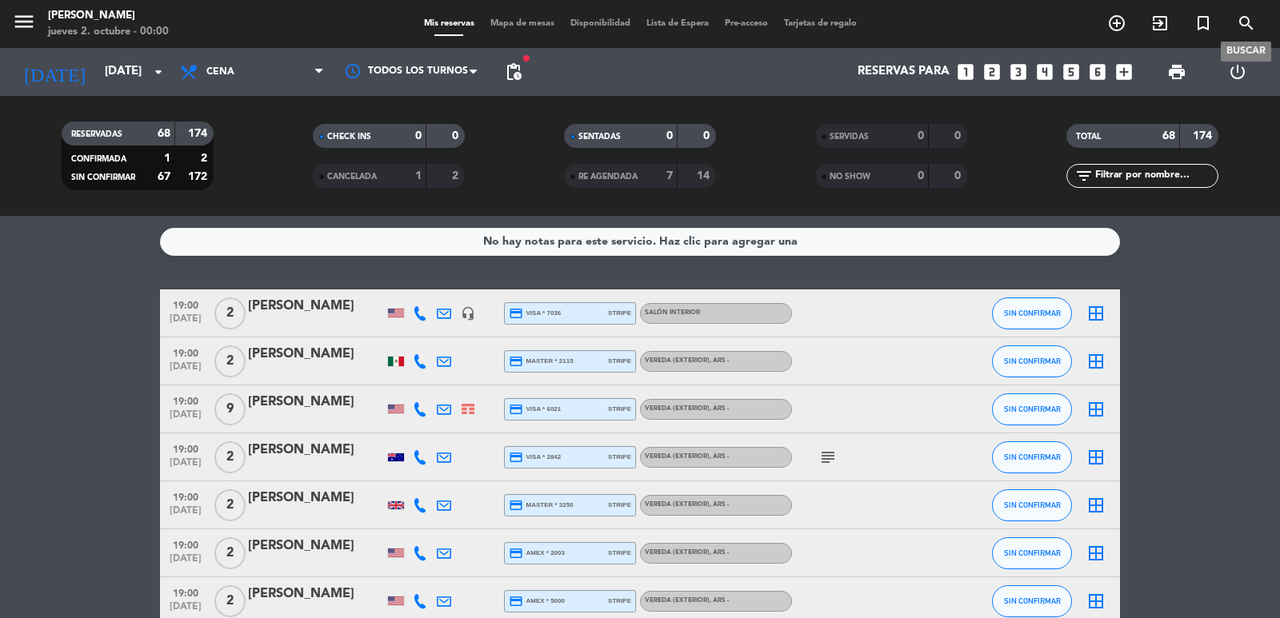
click at [1244, 26] on icon "search" at bounding box center [1245, 23] width 19 height 19
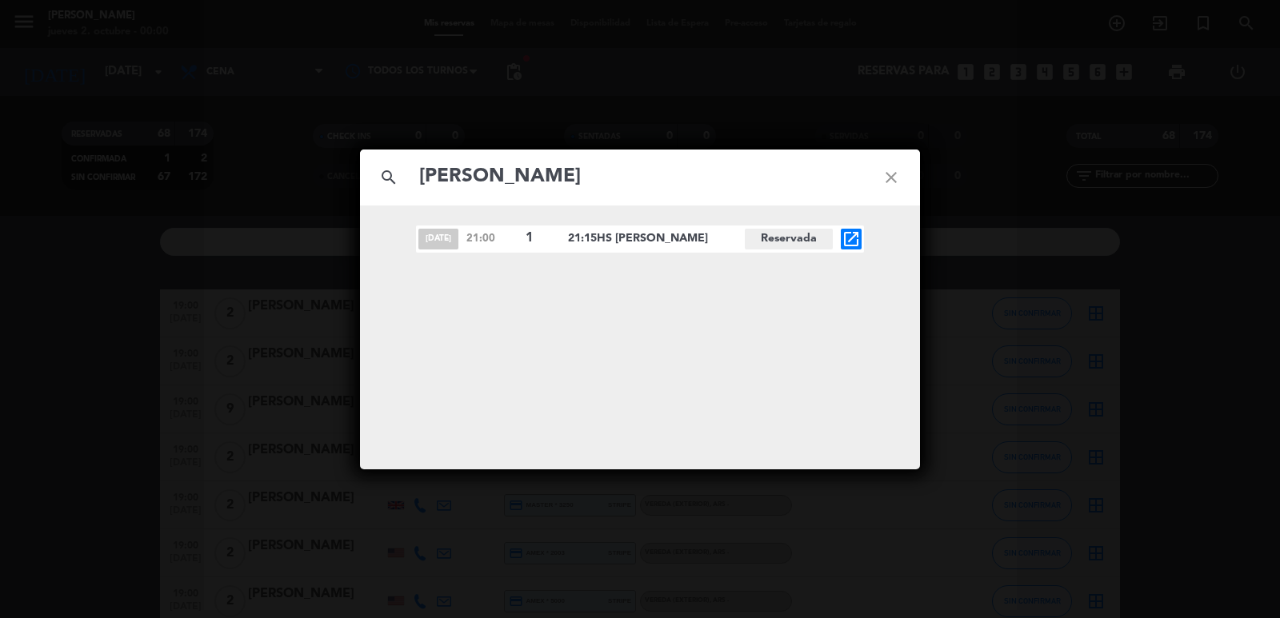
type input "Michael Tarkovsky"
click at [848, 233] on icon "open_in_new" at bounding box center [850, 239] width 19 height 19
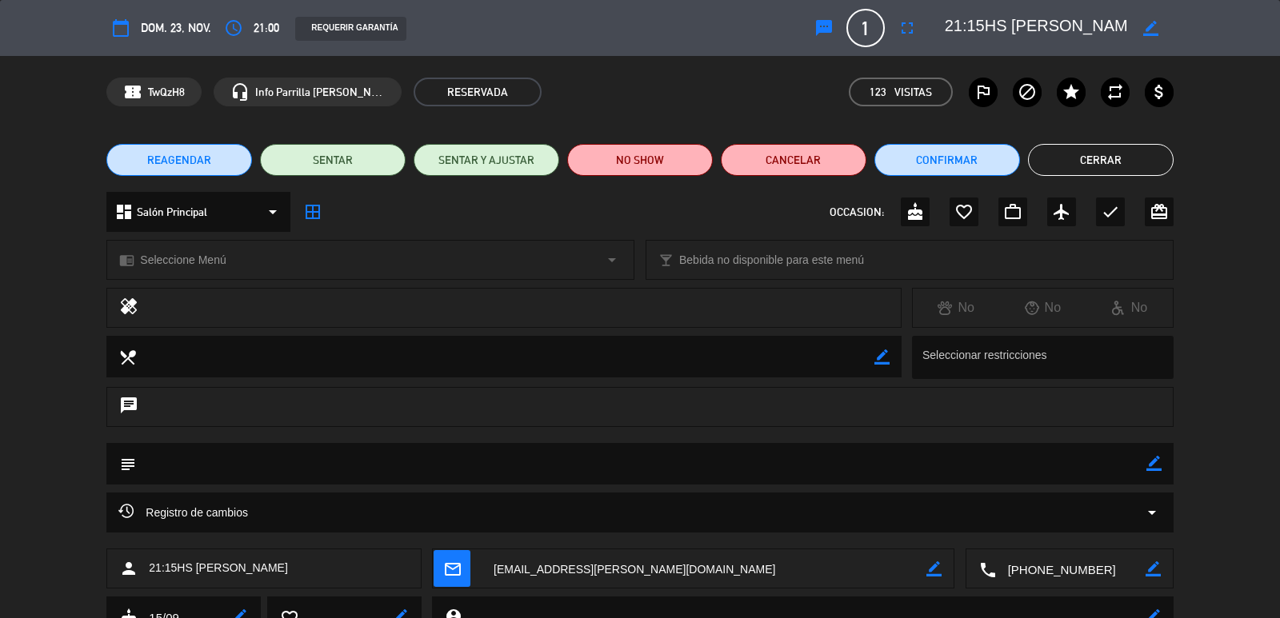
click at [1155, 465] on icon "border_color" at bounding box center [1153, 463] width 15 height 15
click at [948, 461] on textarea at bounding box center [640, 463] width 1009 height 41
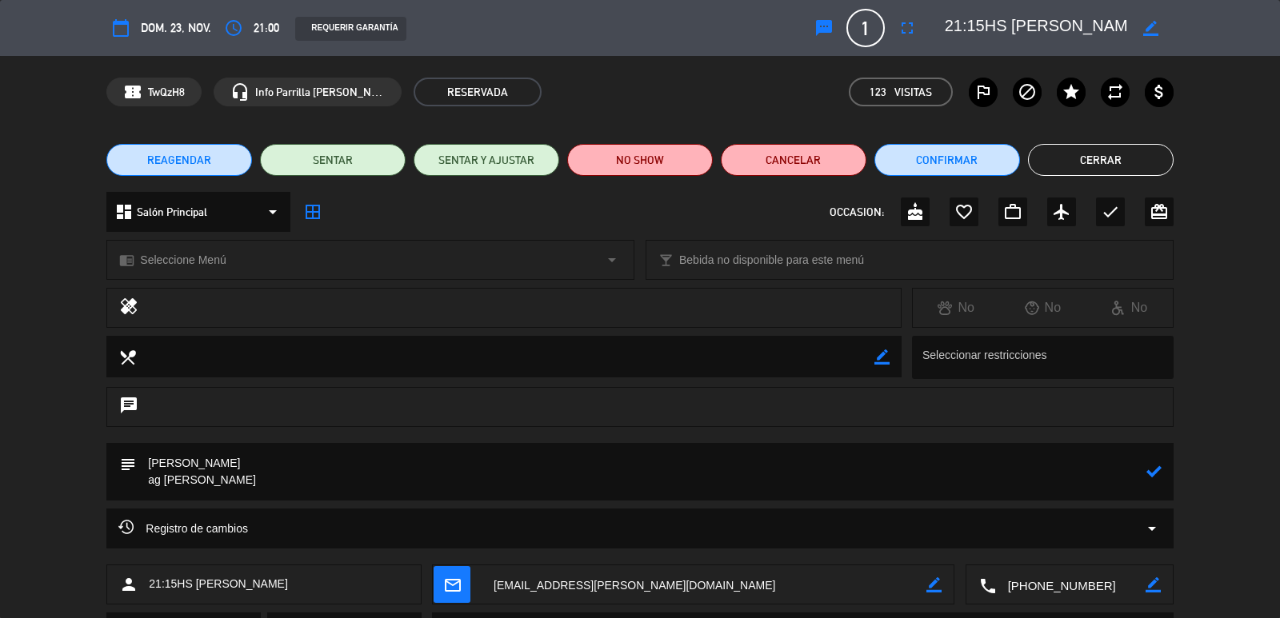
click at [1149, 473] on icon at bounding box center [1153, 471] width 15 height 15
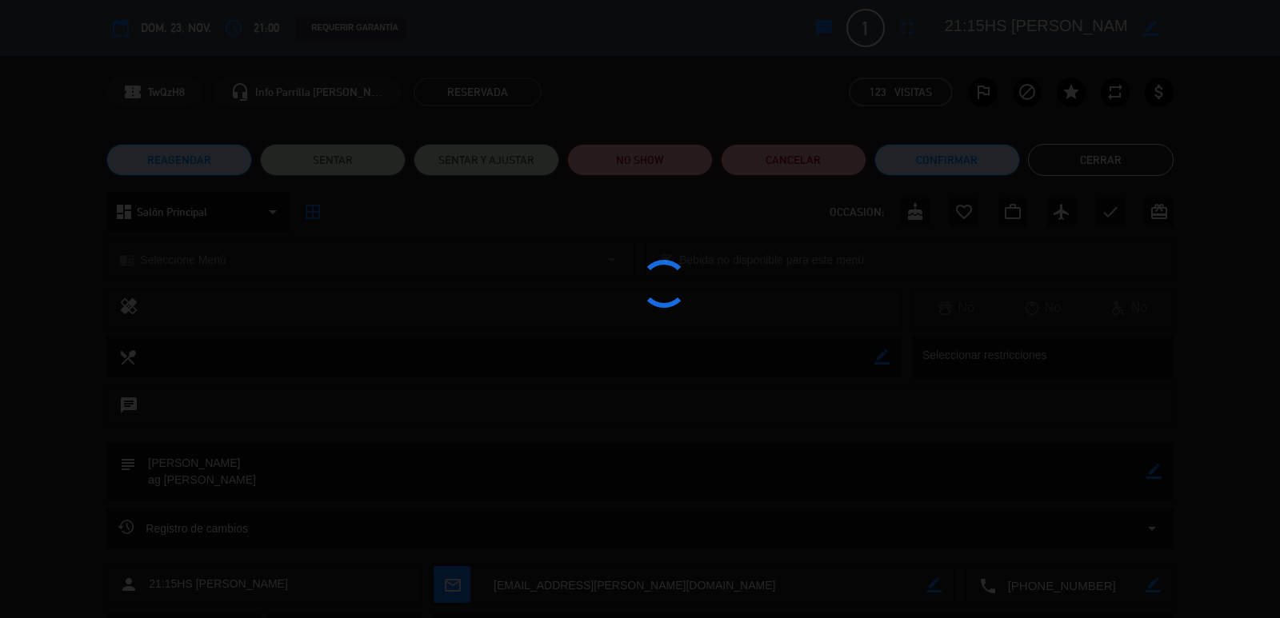
type textarea "diego mansilla ag fiorella"
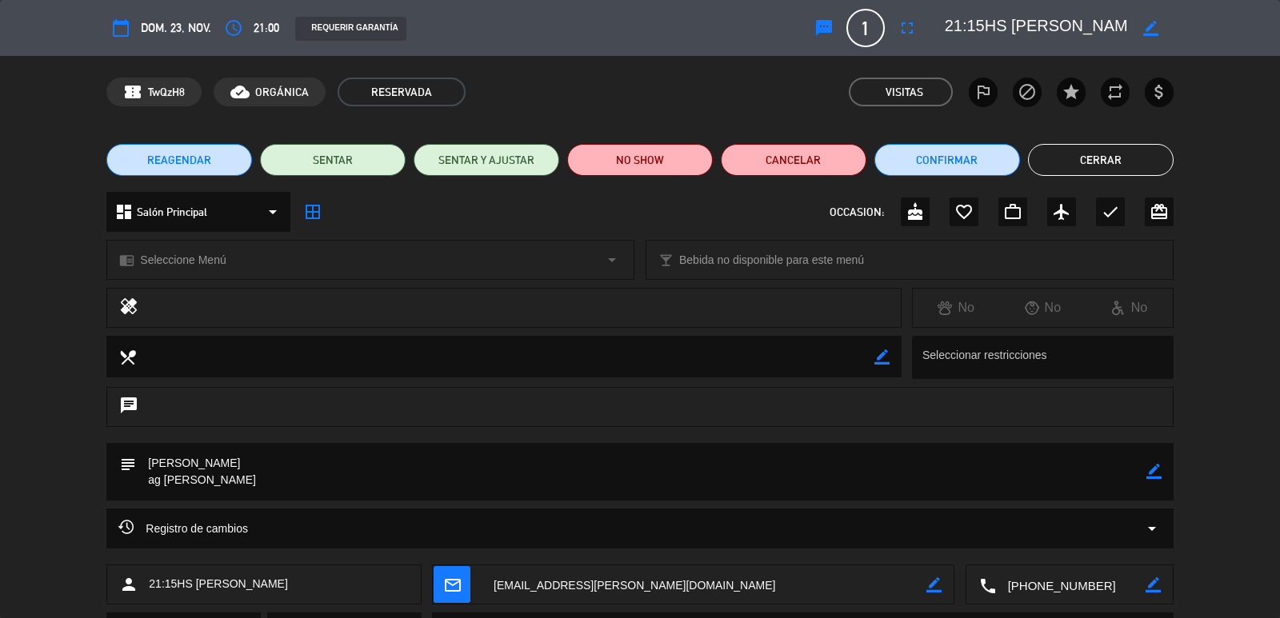
click at [1109, 156] on button "Cerrar" at bounding box center [1101, 160] width 146 height 32
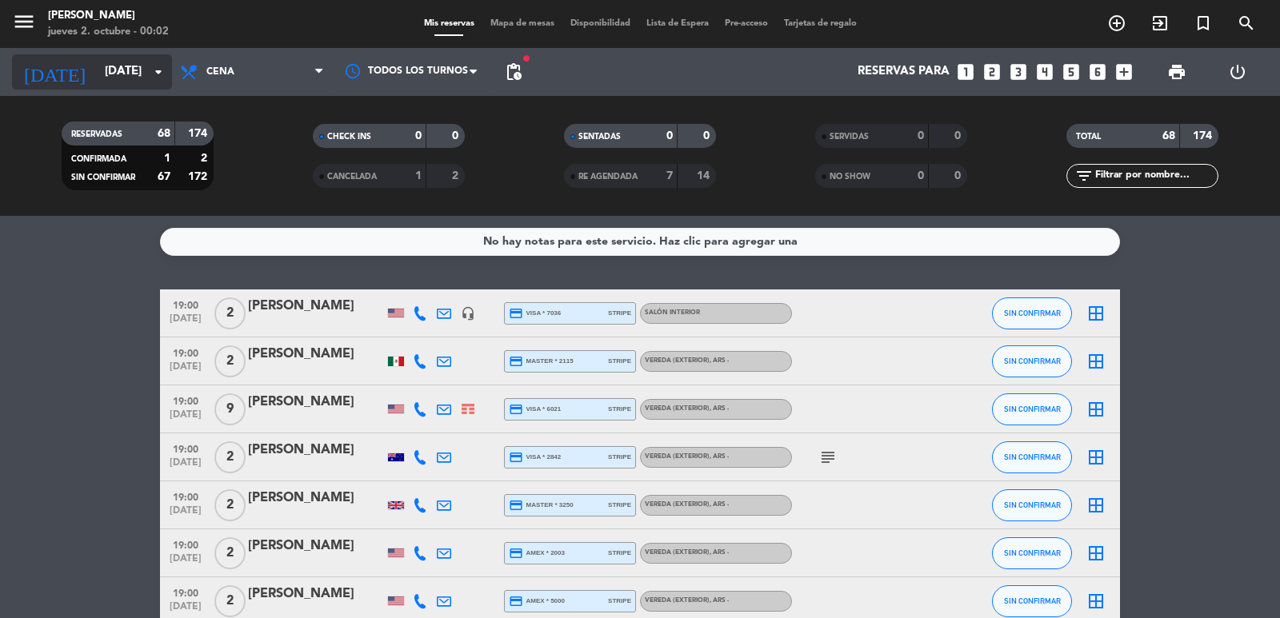
click at [130, 63] on input "dom. 23 nov." at bounding box center [174, 72] width 154 height 30
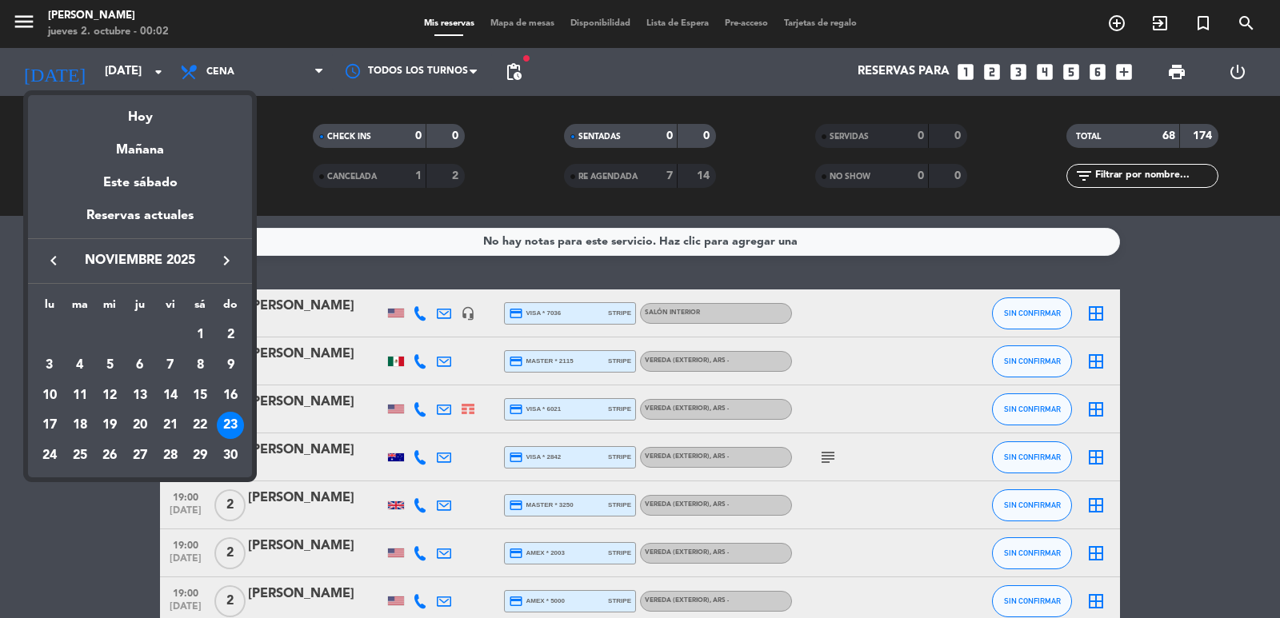
click at [57, 249] on div "keyboard_arrow_left noviembre 2025 keyboard_arrow_right" at bounding box center [140, 260] width 224 height 45
click at [53, 254] on icon "keyboard_arrow_left" at bounding box center [53, 260] width 19 height 19
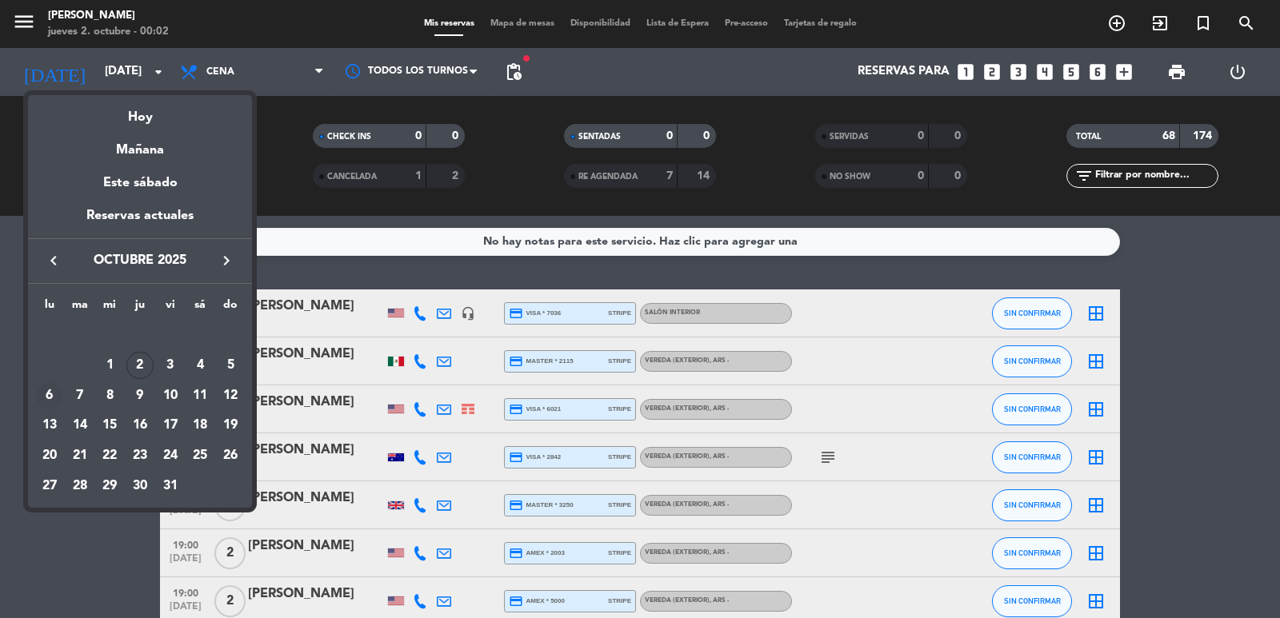
click at [50, 390] on div "6" at bounding box center [49, 395] width 27 height 27
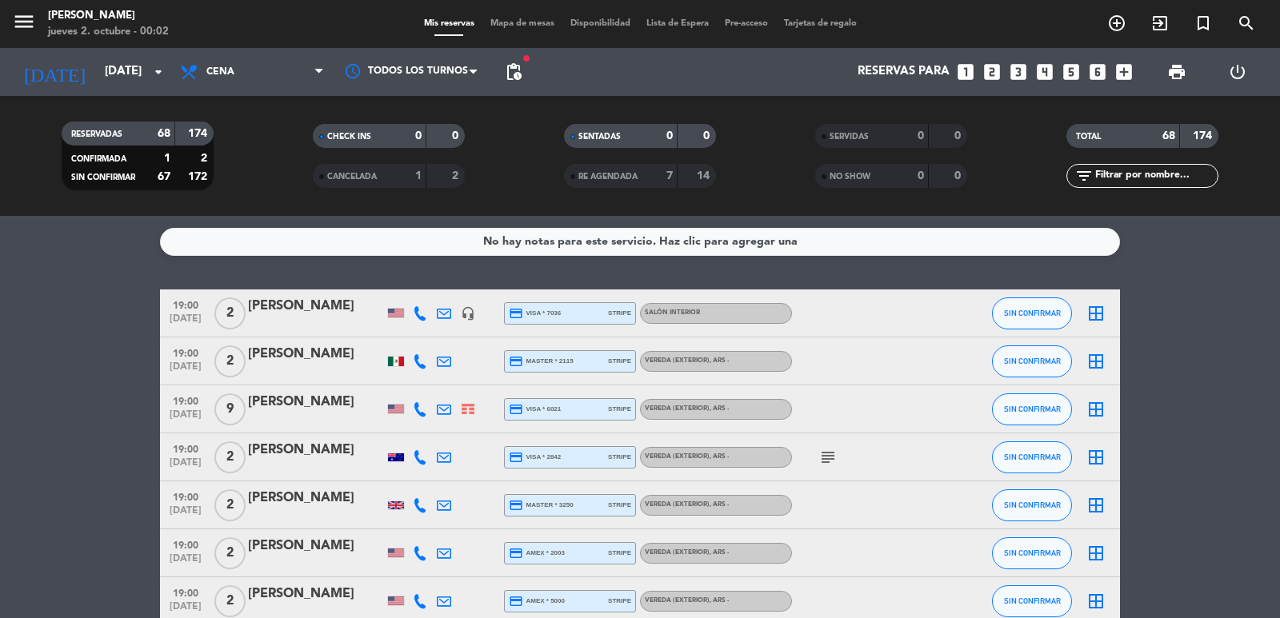
type input "lun. 6 oct."
